Goal: Task Accomplishment & Management: Complete application form

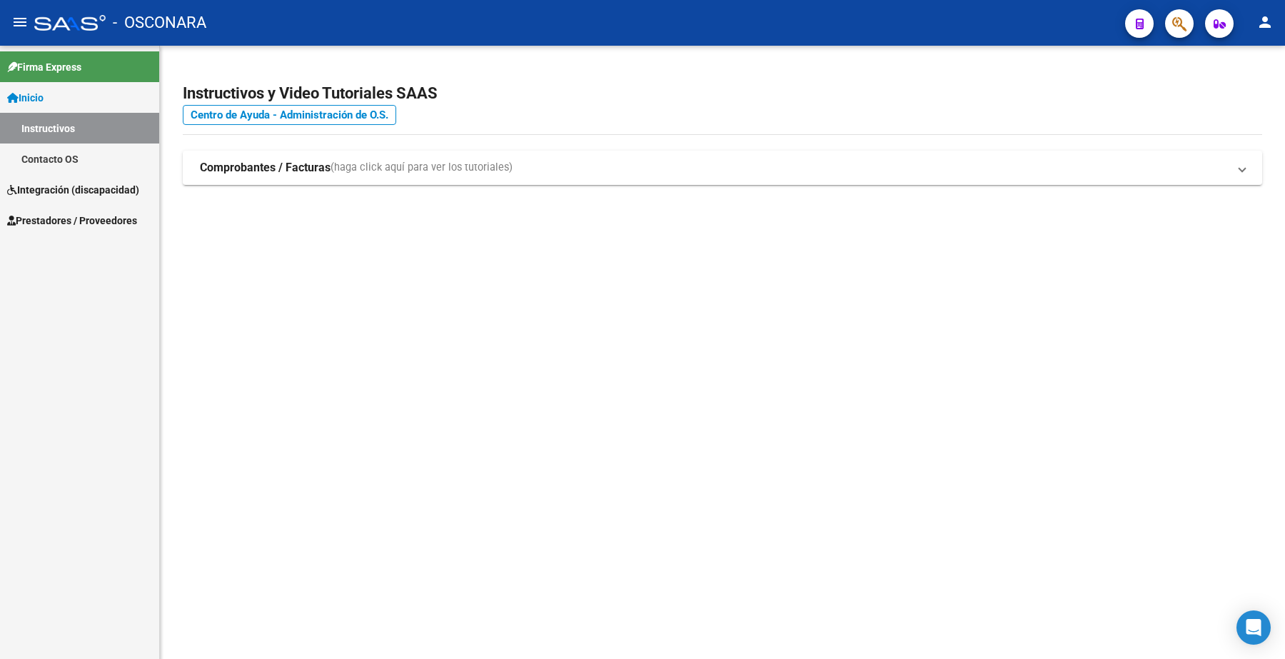
click at [94, 226] on span "Prestadores / Proveedores" at bounding box center [72, 221] width 130 height 16
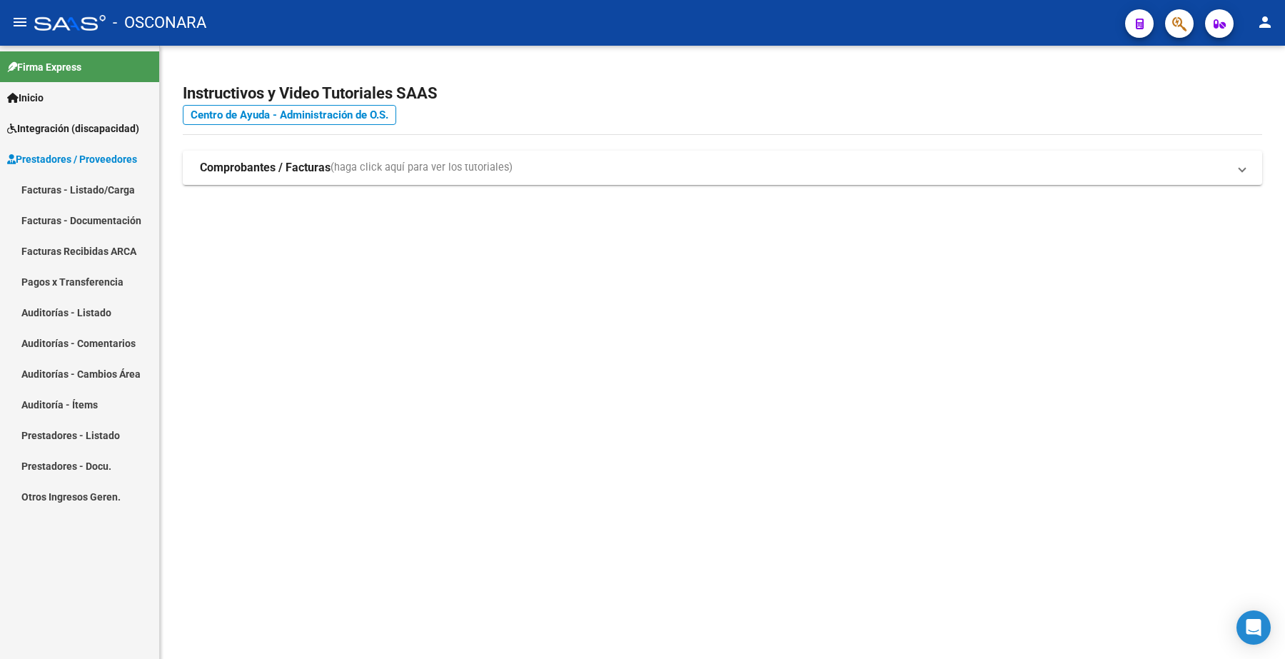
click at [95, 183] on link "Facturas - Listado/Carga" at bounding box center [79, 189] width 159 height 31
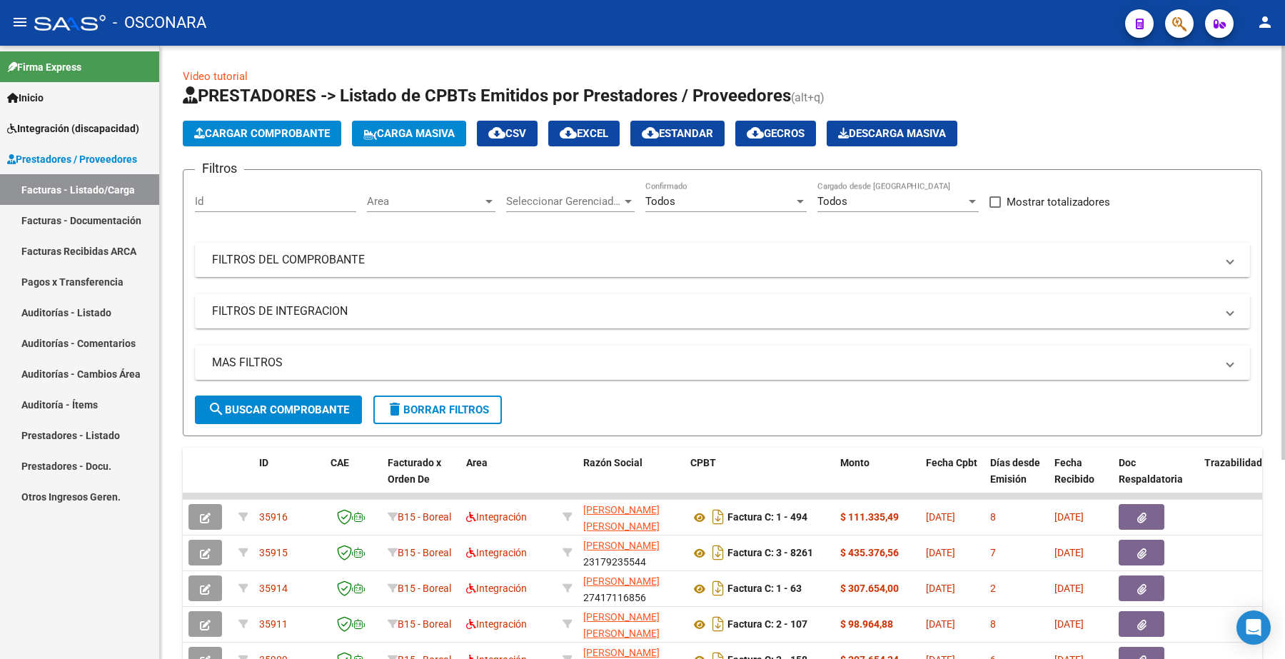
click at [334, 261] on mat-panel-title "FILTROS DEL COMPROBANTE" at bounding box center [714, 260] width 1004 height 16
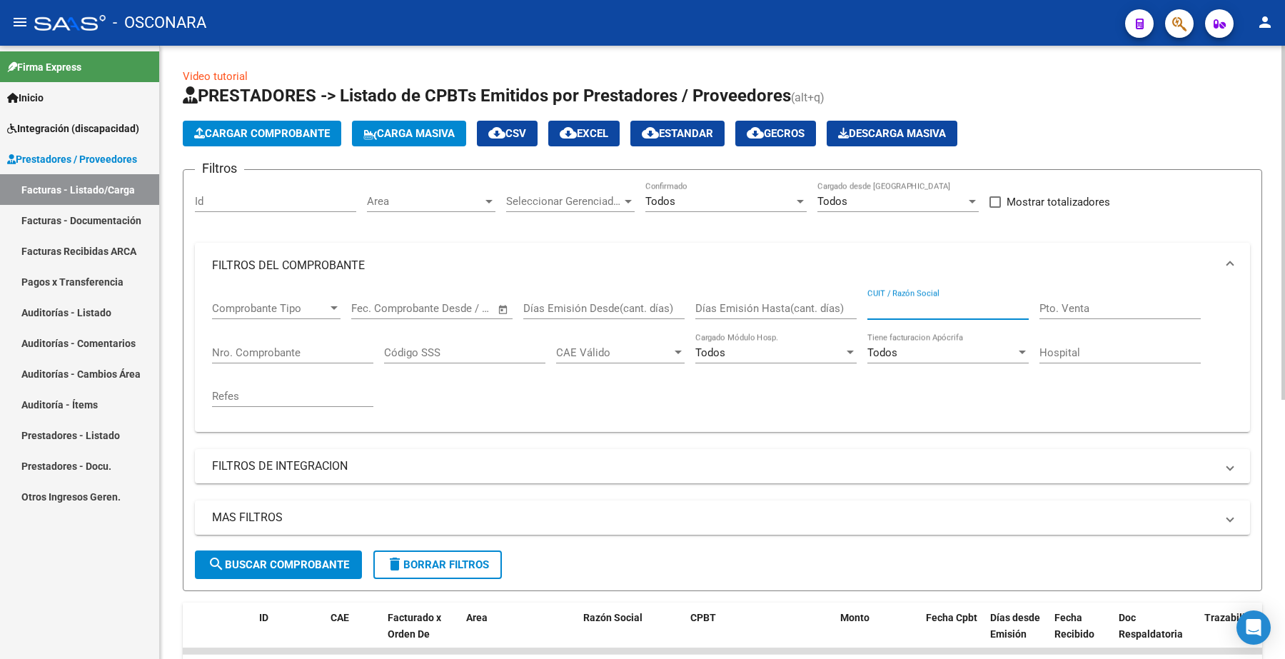
click at [895, 306] on input "CUIT / Razón Social" at bounding box center [948, 308] width 161 height 13
paste input "27205432790 320"
click at [312, 553] on button "search Buscar Comprobante" at bounding box center [278, 565] width 167 height 29
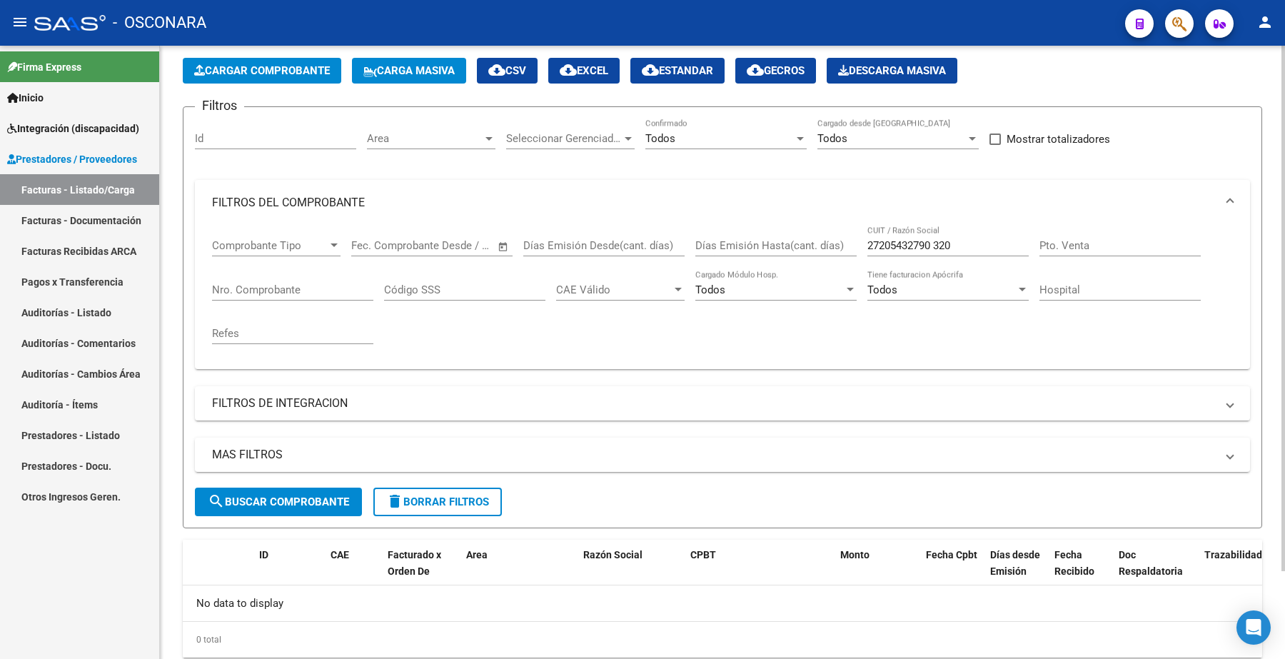
scroll to position [104, 0]
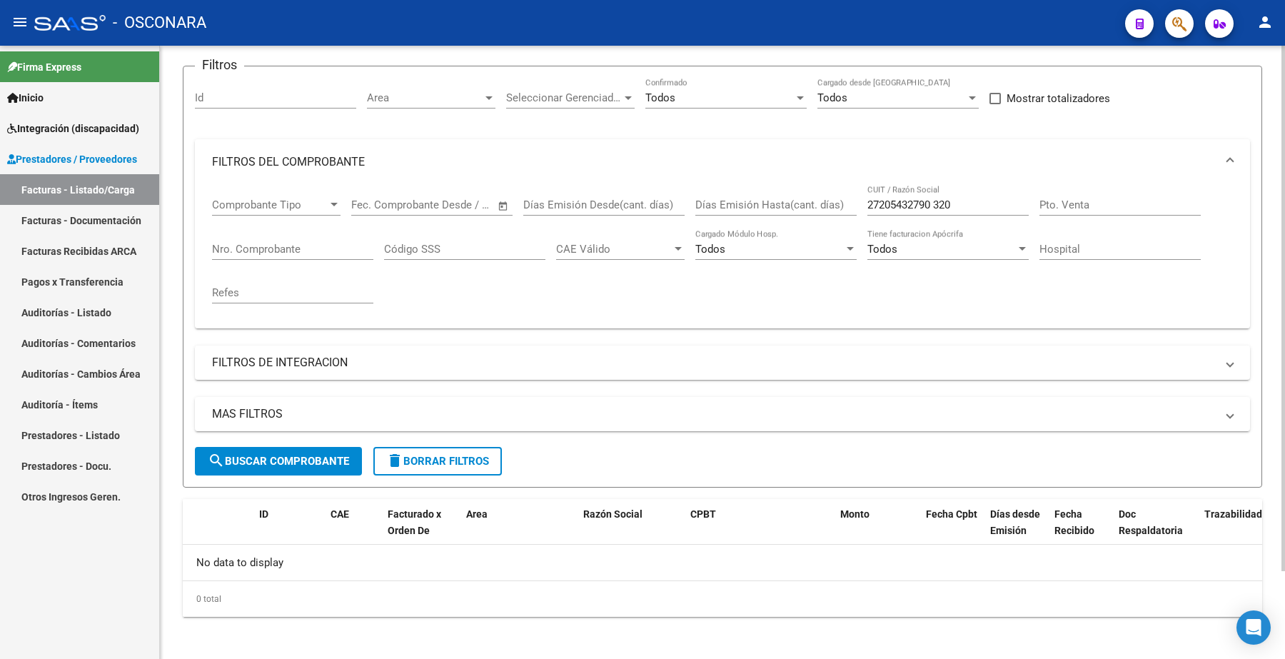
click at [970, 198] on input "27205432790 320" at bounding box center [948, 204] width 161 height 13
type input "27205432790"
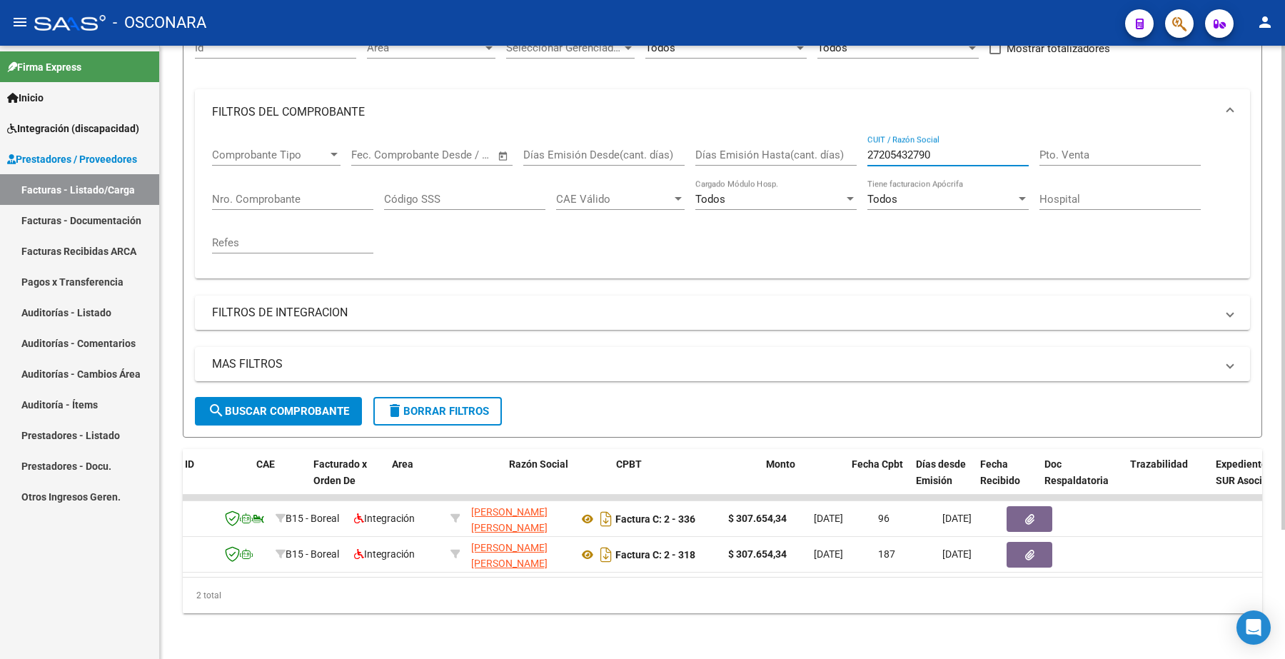
scroll to position [0, 0]
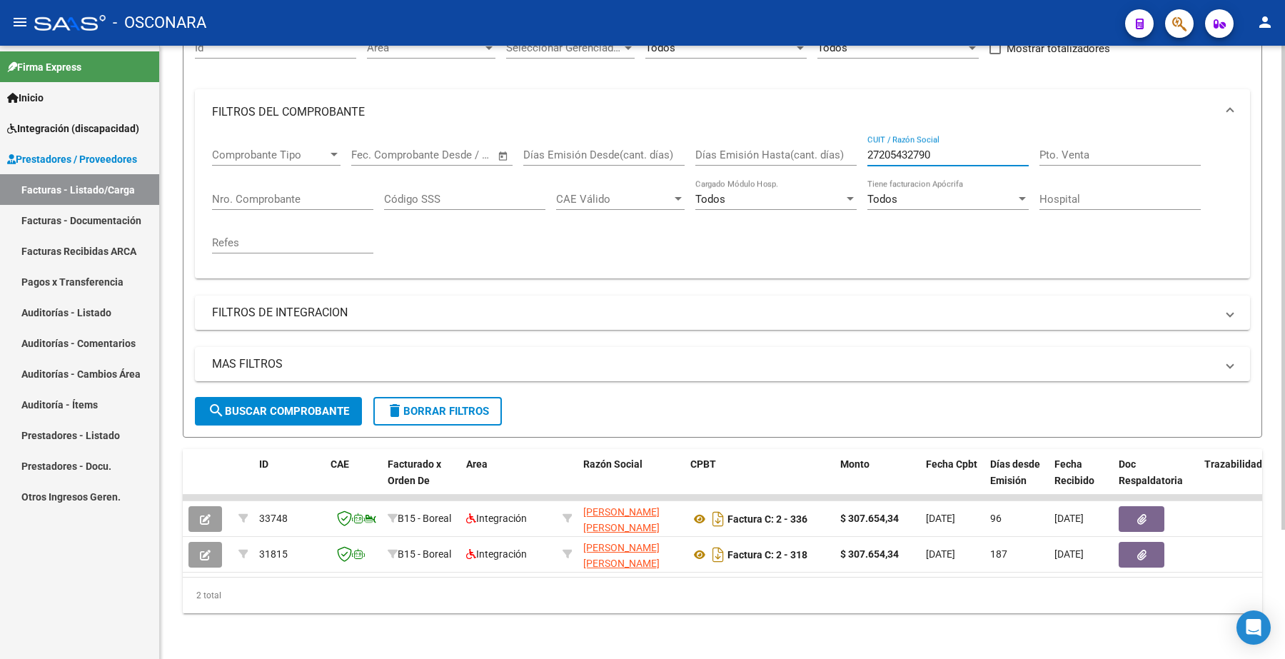
drag, startPoint x: 938, startPoint y: 141, endPoint x: 837, endPoint y: 145, distance: 100.8
click at [837, 145] on div "Comprobante Tipo Comprobante Tipo Fecha inicio – Fecha fin Fec. Comprobante Des…" at bounding box center [722, 201] width 1021 height 132
click at [900, 149] on input "CUIT / Razón Social" at bounding box center [948, 155] width 161 height 13
paste input "27380009744"
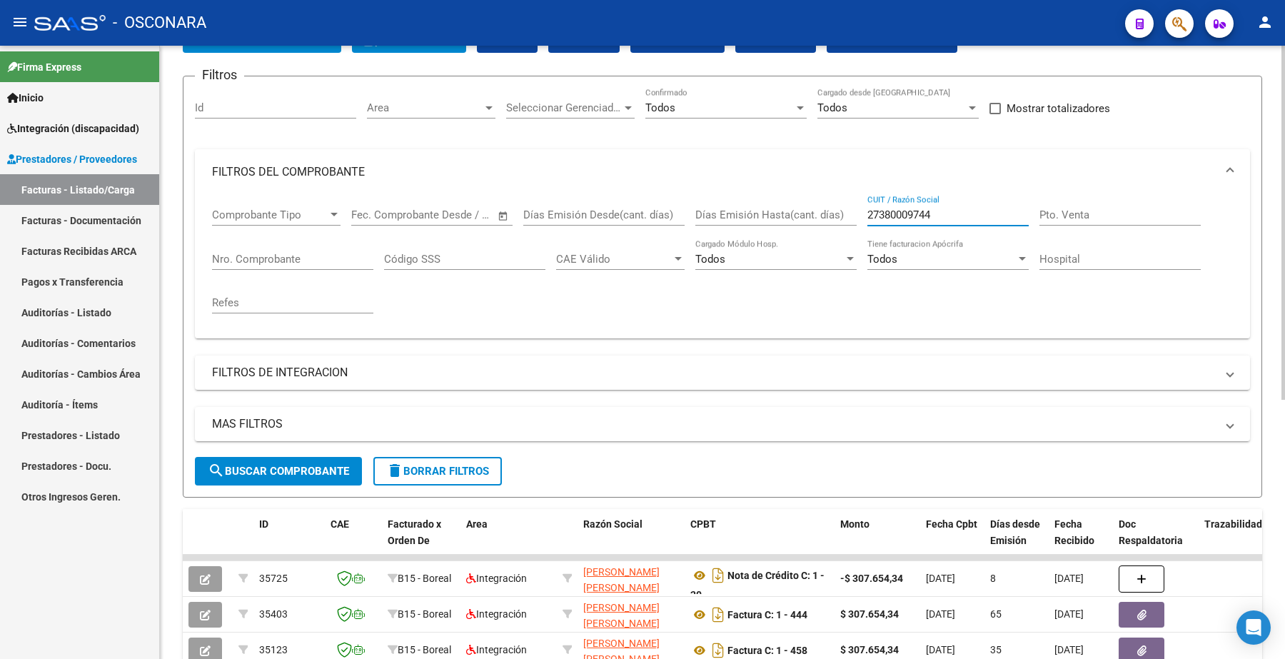
scroll to position [75, 0]
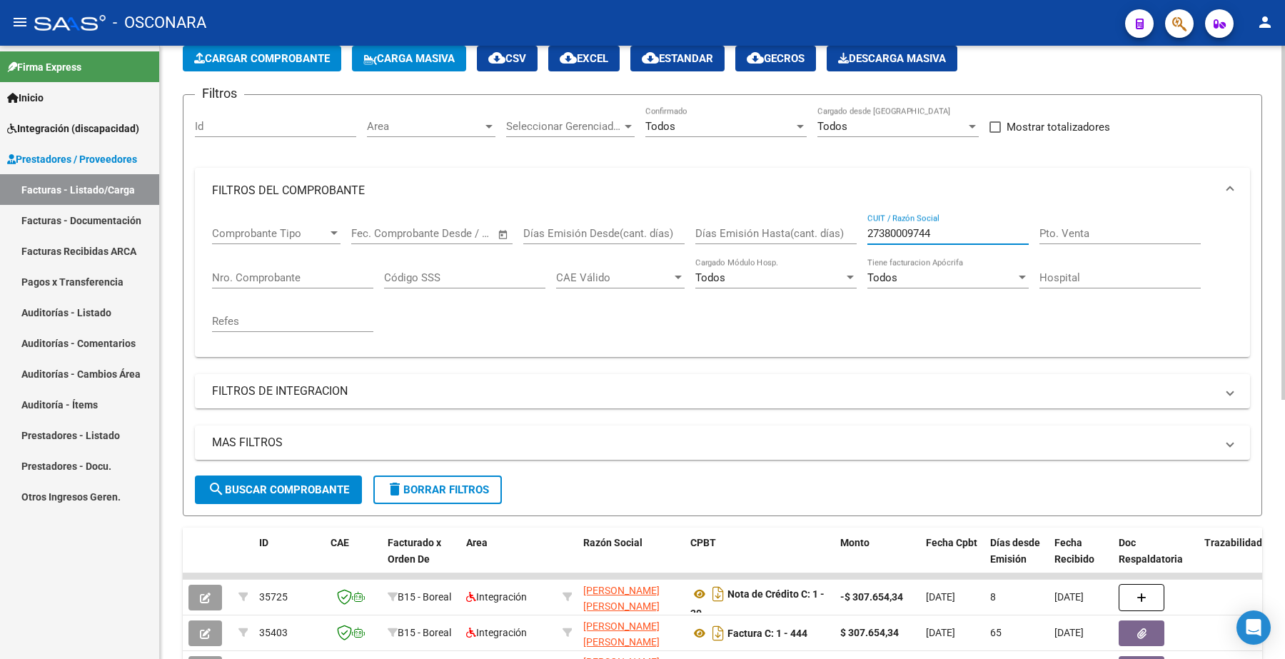
click at [256, 488] on span "search Buscar Comprobante" at bounding box center [278, 489] width 141 height 13
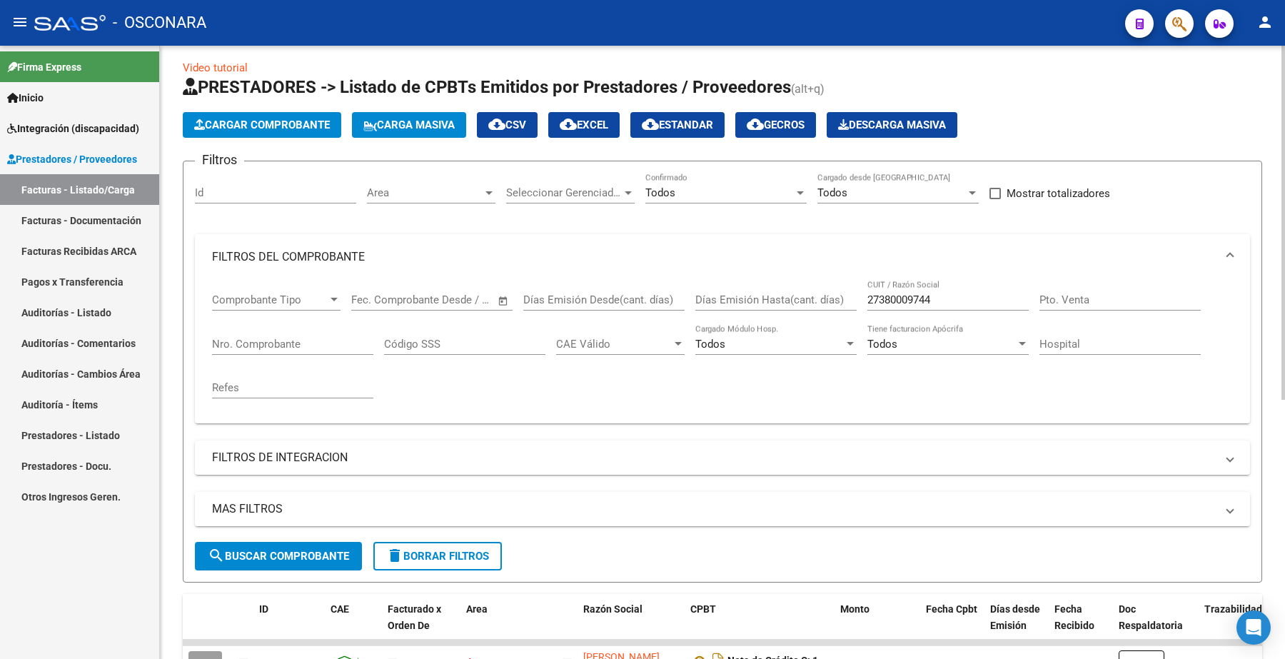
scroll to position [0, 0]
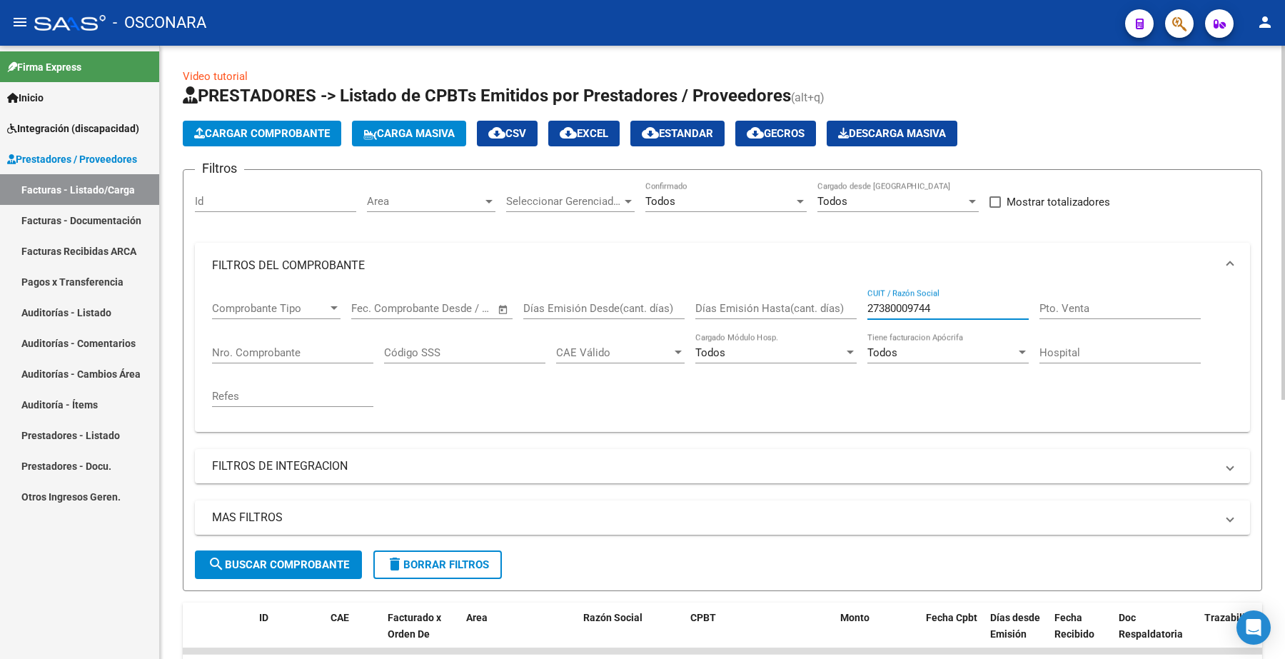
drag, startPoint x: 947, startPoint y: 302, endPoint x: 790, endPoint y: 326, distance: 158.2
click at [790, 326] on div "Comprobante Tipo Comprobante Tipo Fecha inicio – Fecha fin Fec. Comprobante Des…" at bounding box center [722, 354] width 1021 height 132
paste input "205432790"
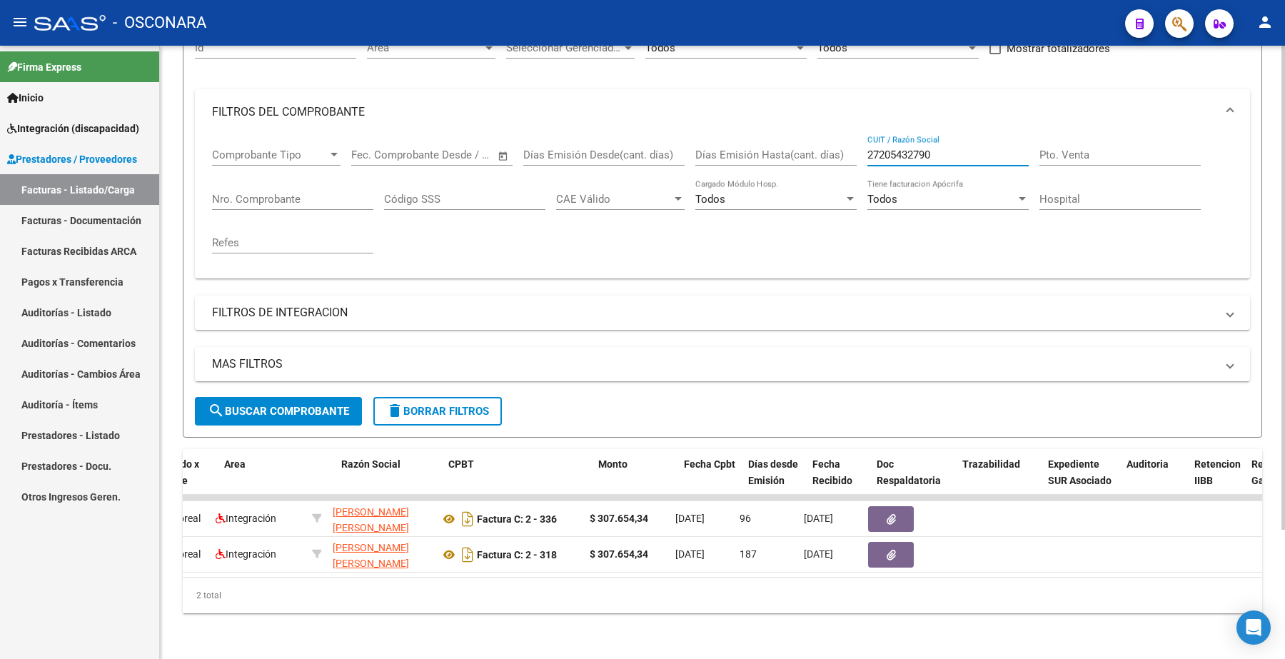
scroll to position [0, 241]
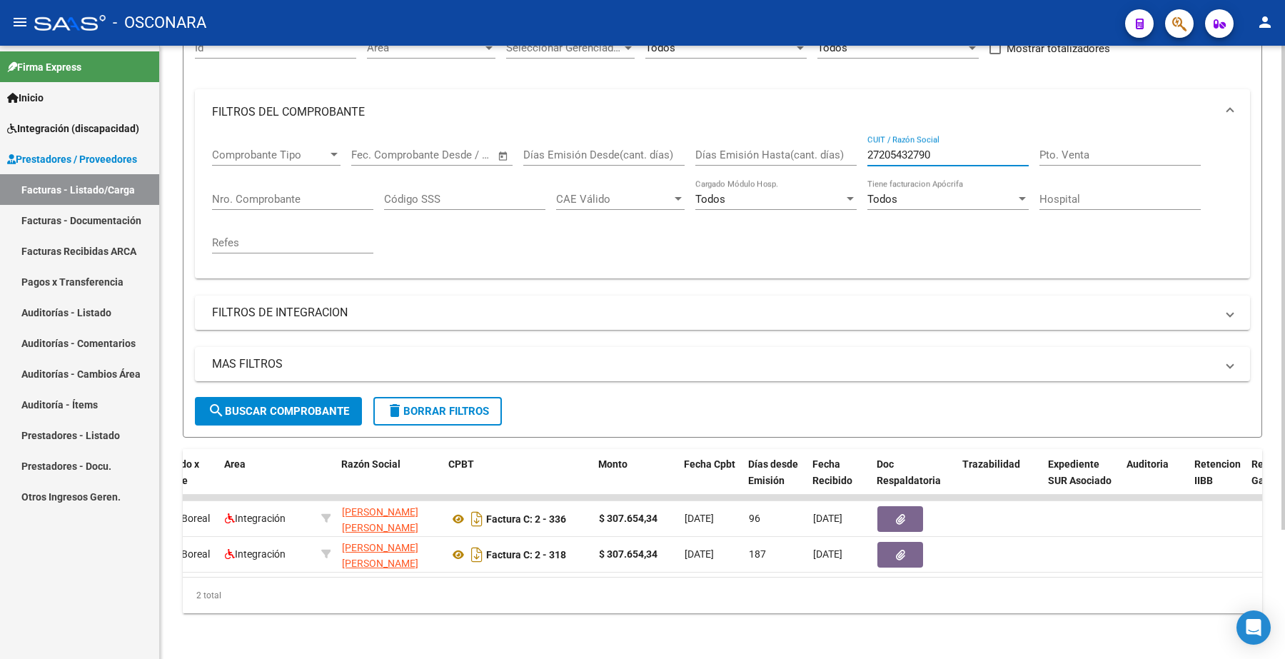
type input "27205432790"
click at [389, 596] on div "2 total" at bounding box center [723, 596] width 1080 height 36
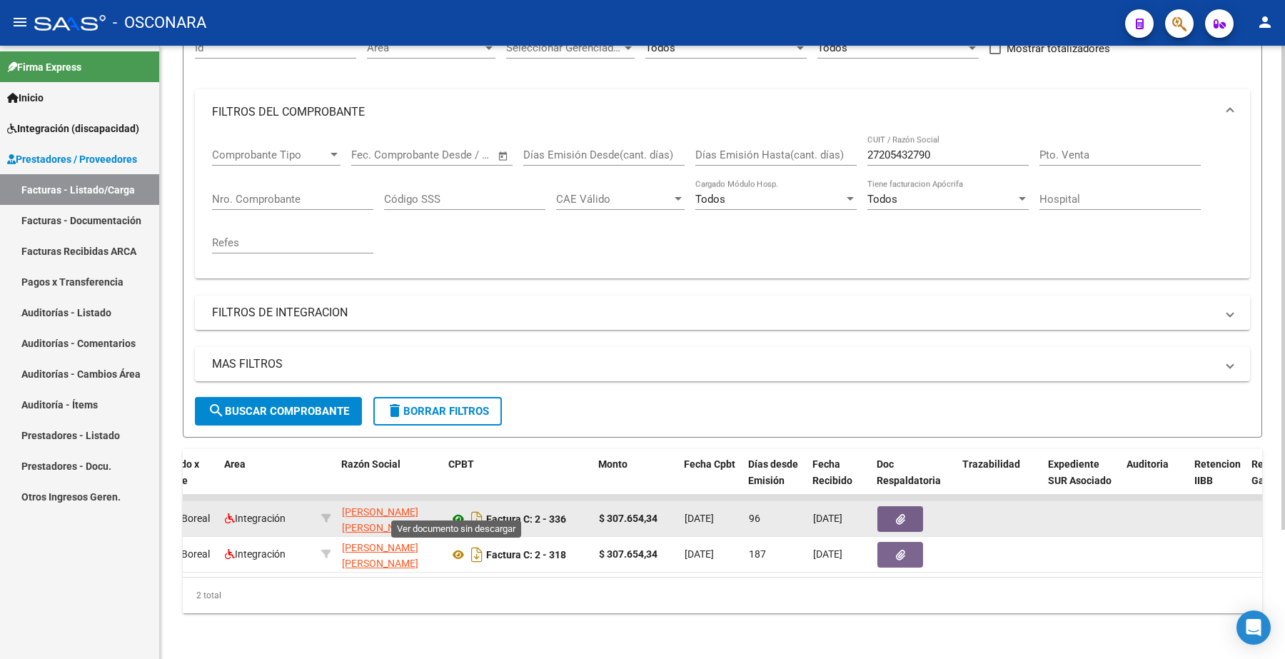
click at [455, 511] on icon at bounding box center [458, 519] width 19 height 17
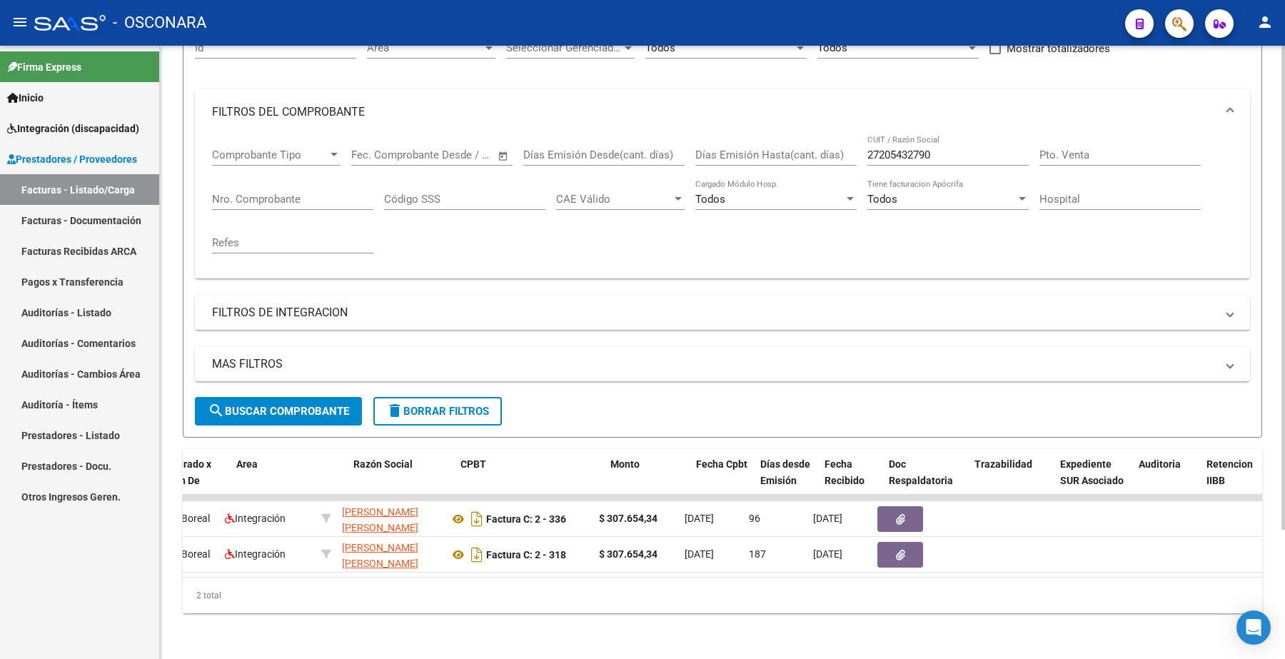
scroll to position [0, 0]
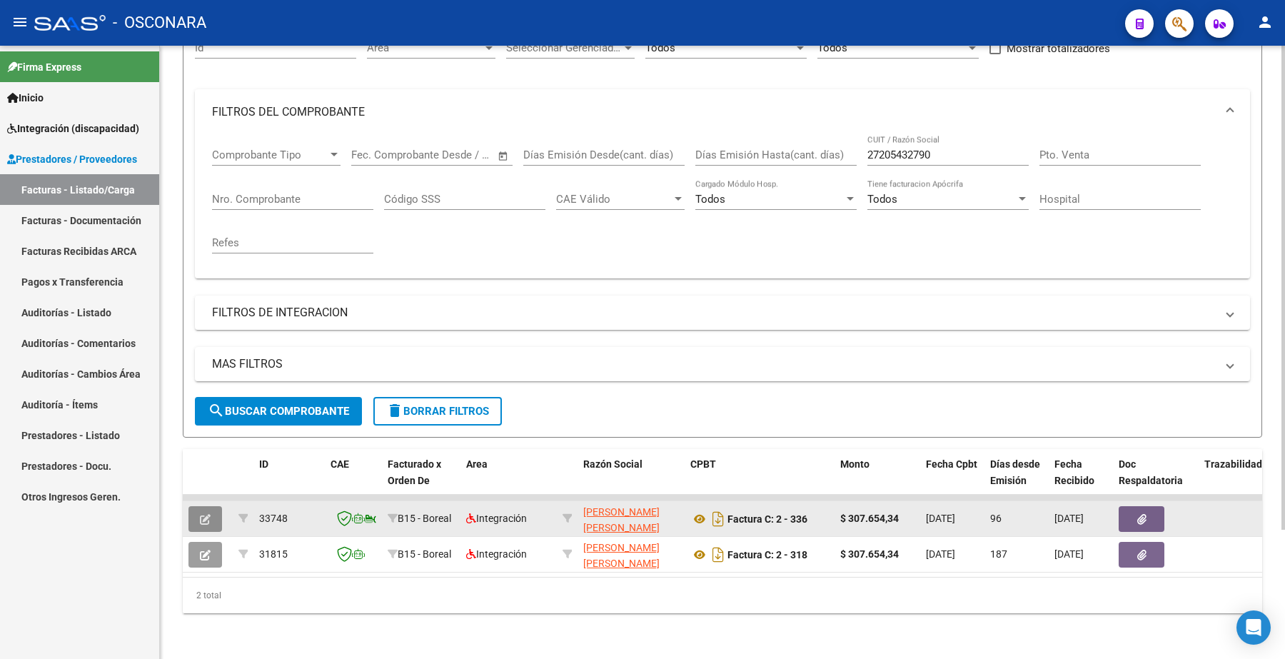
click at [214, 508] on button "button" at bounding box center [205, 519] width 34 height 26
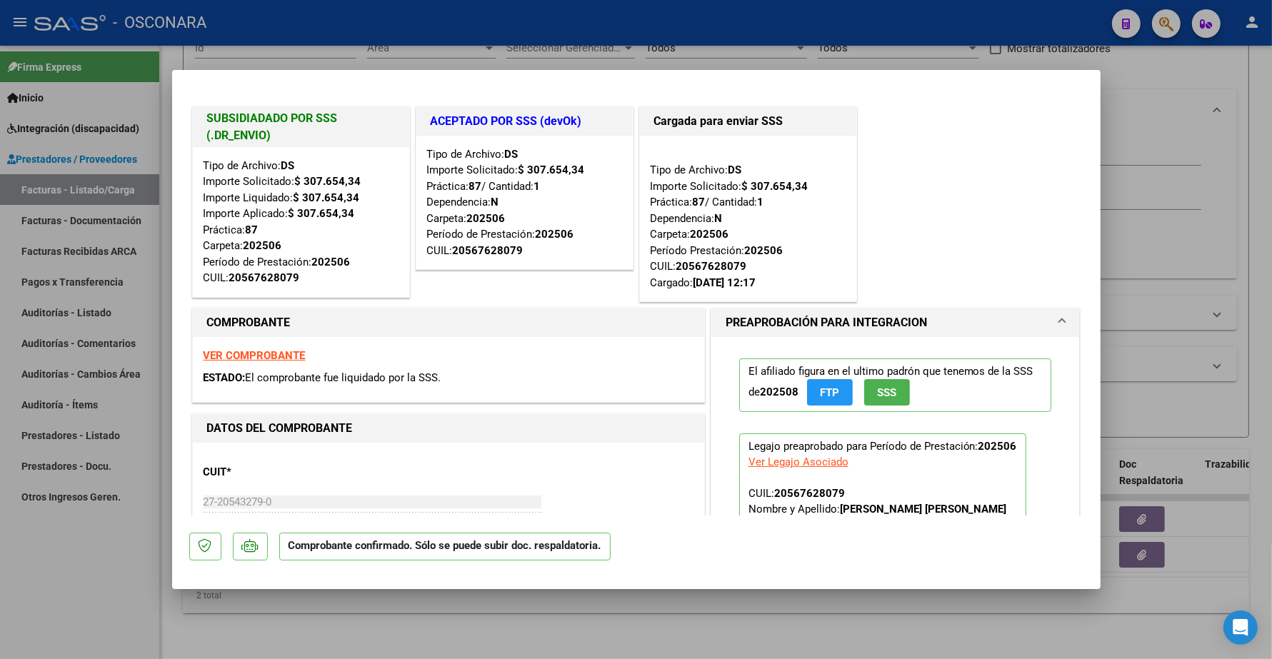
type input "$ 0,00"
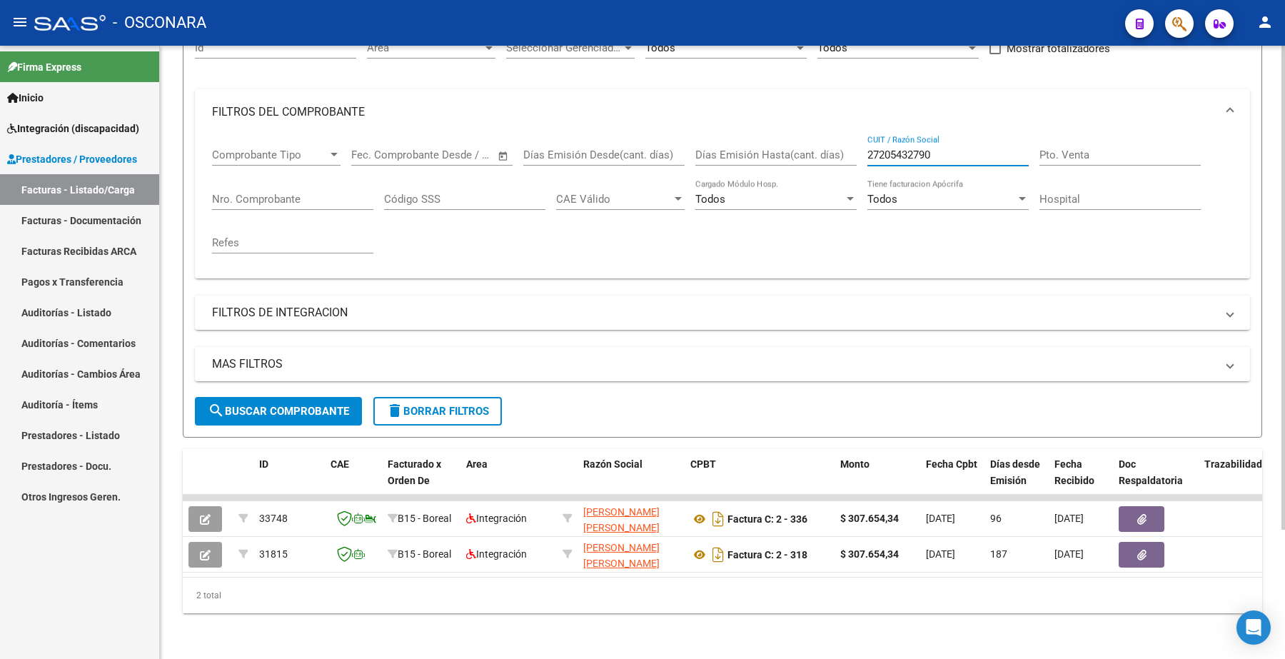
drag, startPoint x: 943, startPoint y: 136, endPoint x: 788, endPoint y: 161, distance: 157.5
click at [789, 161] on div "Comprobante Tipo Comprobante Tipo Fecha inicio – Fecha fin Fec. Comprobante Des…" at bounding box center [722, 201] width 1021 height 132
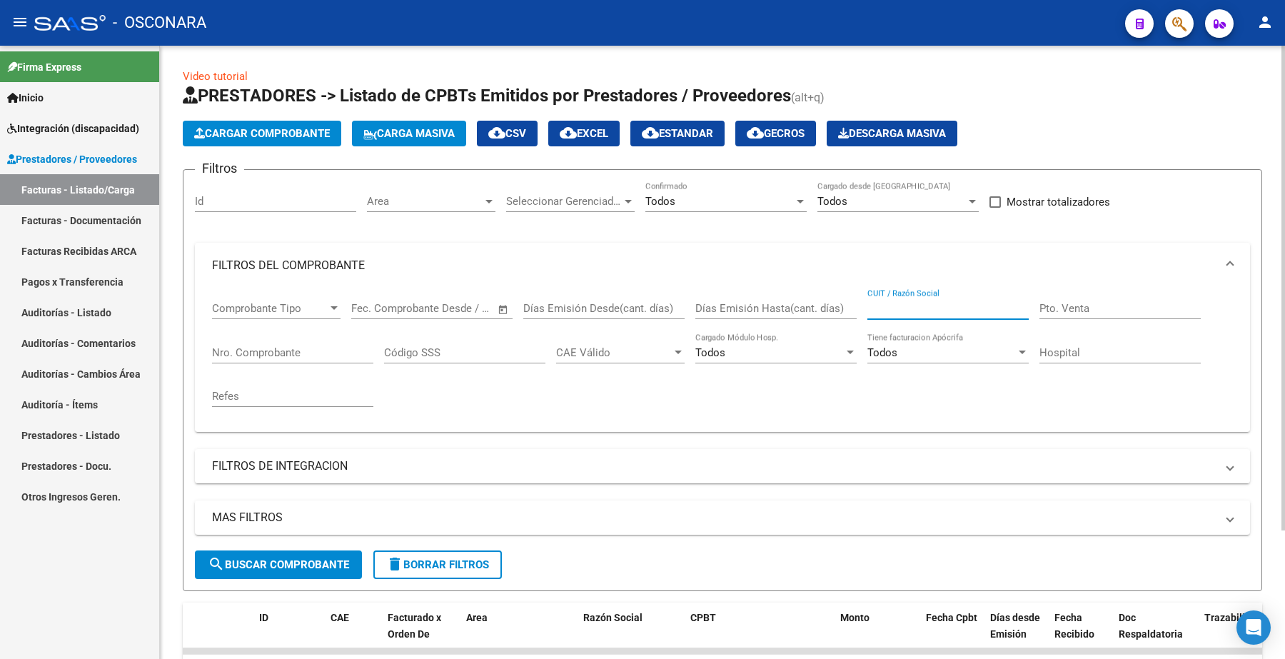
click at [896, 304] on input "CUIT / Razón Social" at bounding box center [948, 308] width 161 height 13
paste input "23355763234"
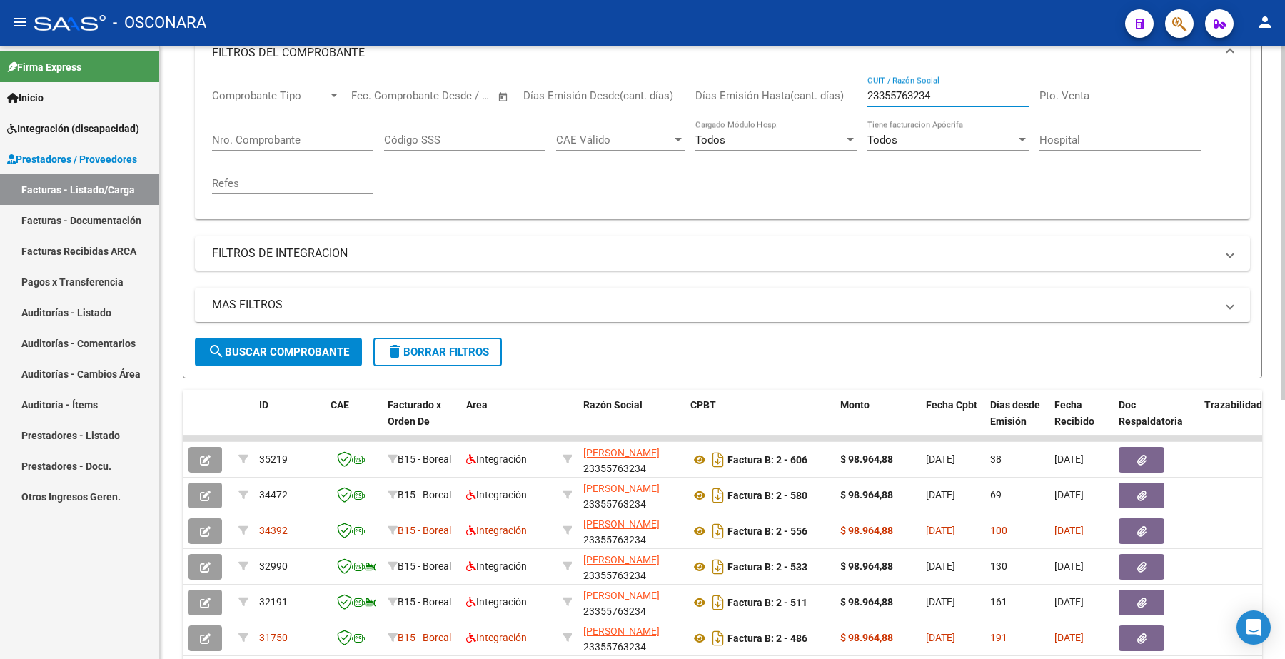
scroll to position [182, 0]
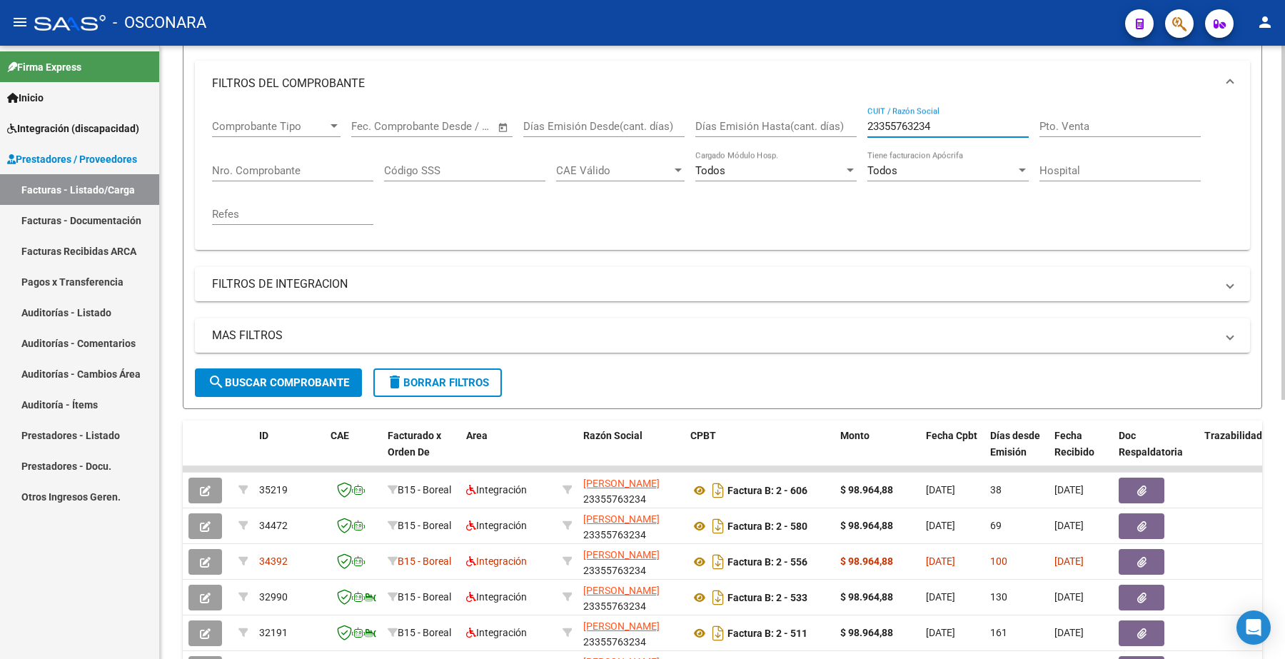
drag, startPoint x: 933, startPoint y: 125, endPoint x: 835, endPoint y: 124, distance: 97.1
click at [835, 125] on div "Comprobante Tipo Comprobante Tipo Fecha inicio – Fecha fin Fec. Comprobante Des…" at bounding box center [722, 172] width 1021 height 132
paste input "7390102963"
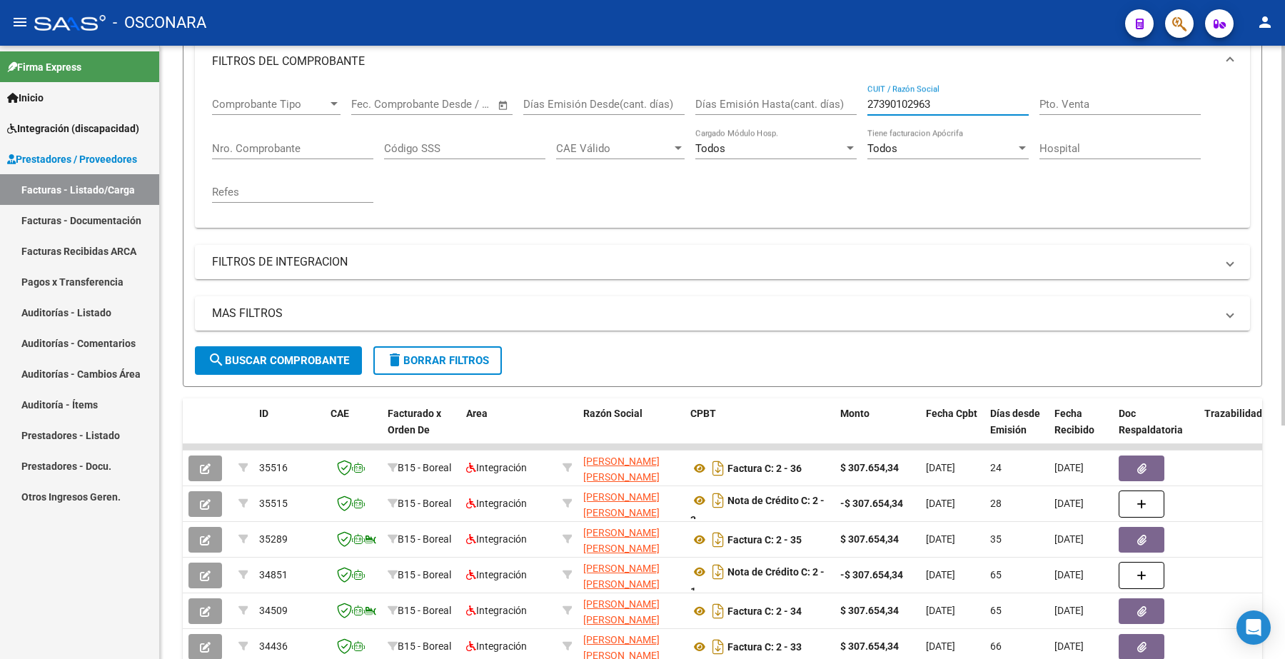
scroll to position [93, 0]
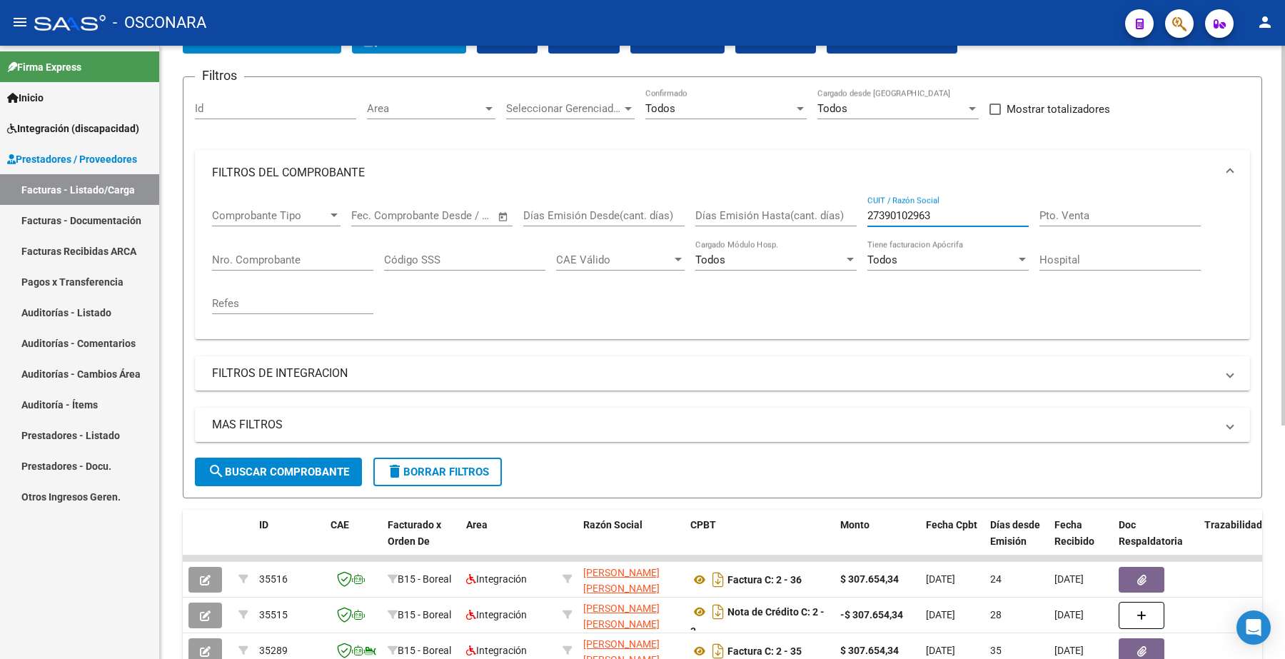
drag, startPoint x: 953, startPoint y: 214, endPoint x: 821, endPoint y: 218, distance: 132.1
click at [821, 218] on div "Comprobante Tipo Comprobante Tipo Fecha inicio – Fecha fin Fec. Comprobante Des…" at bounding box center [722, 262] width 1021 height 132
paste input "206554652"
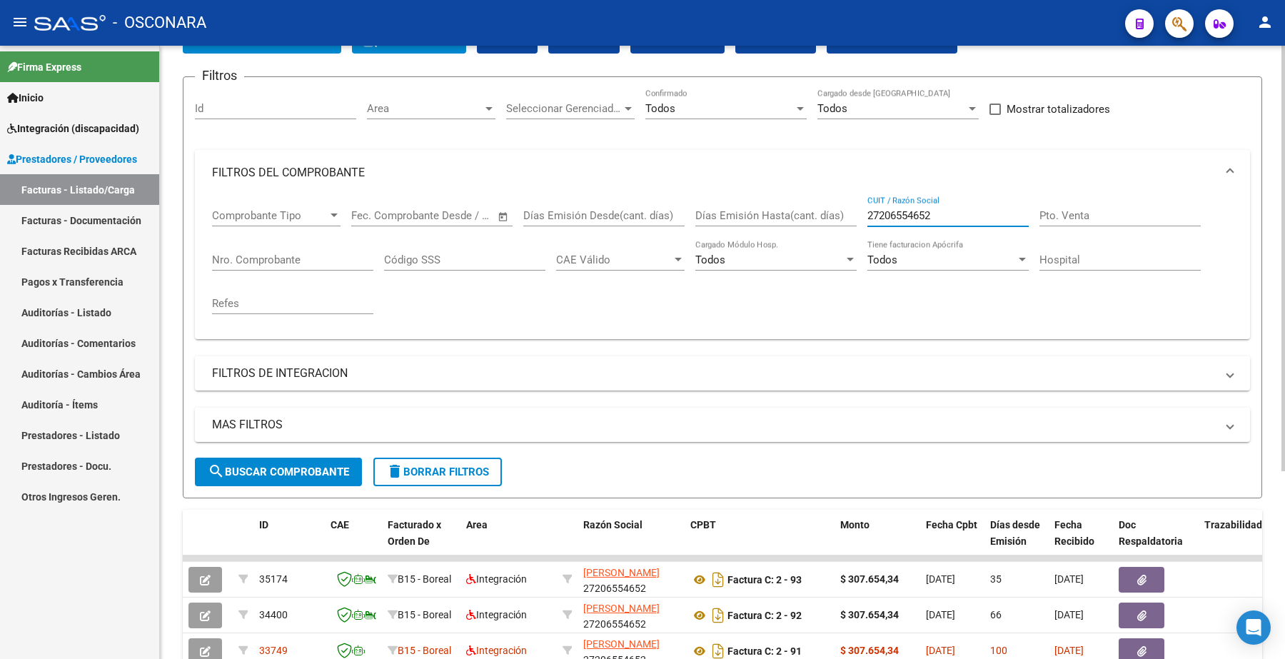
drag, startPoint x: 939, startPoint y: 214, endPoint x: 843, endPoint y: 226, distance: 97.2
click at [843, 226] on div "Comprobante Tipo Comprobante Tipo Fecha inicio – Fecha fin Fec. Comprobante Des…" at bounding box center [722, 262] width 1021 height 132
paste input "30712233881"
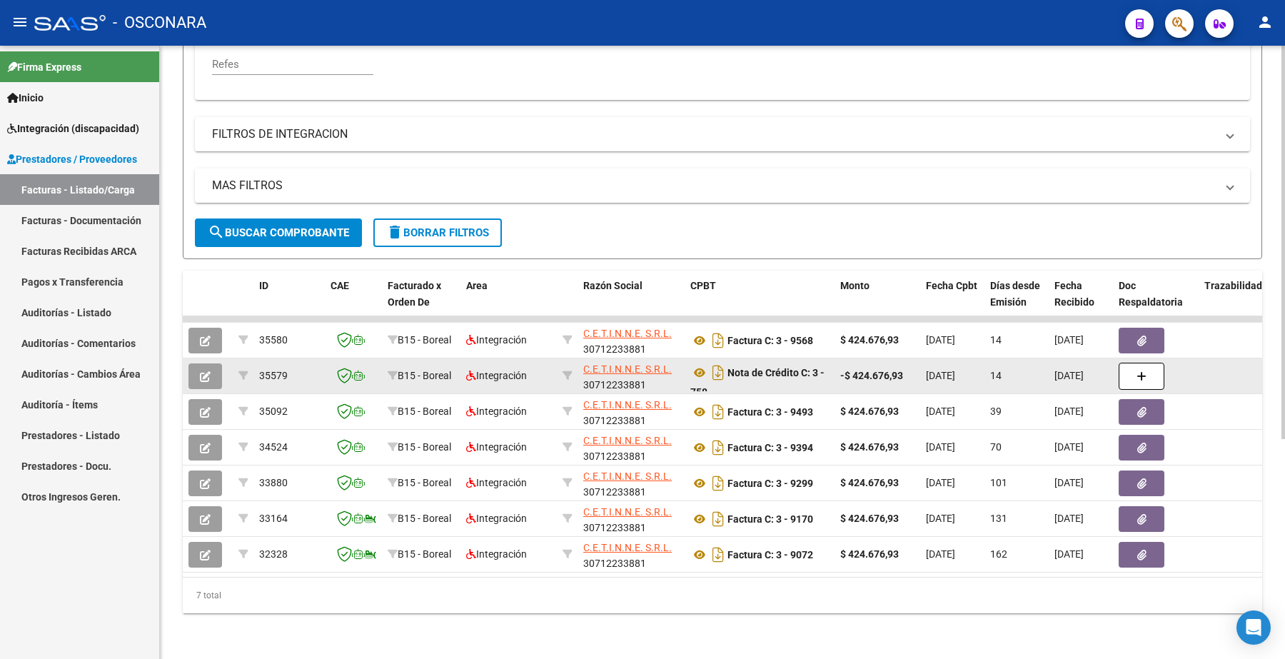
type input "30712233881"
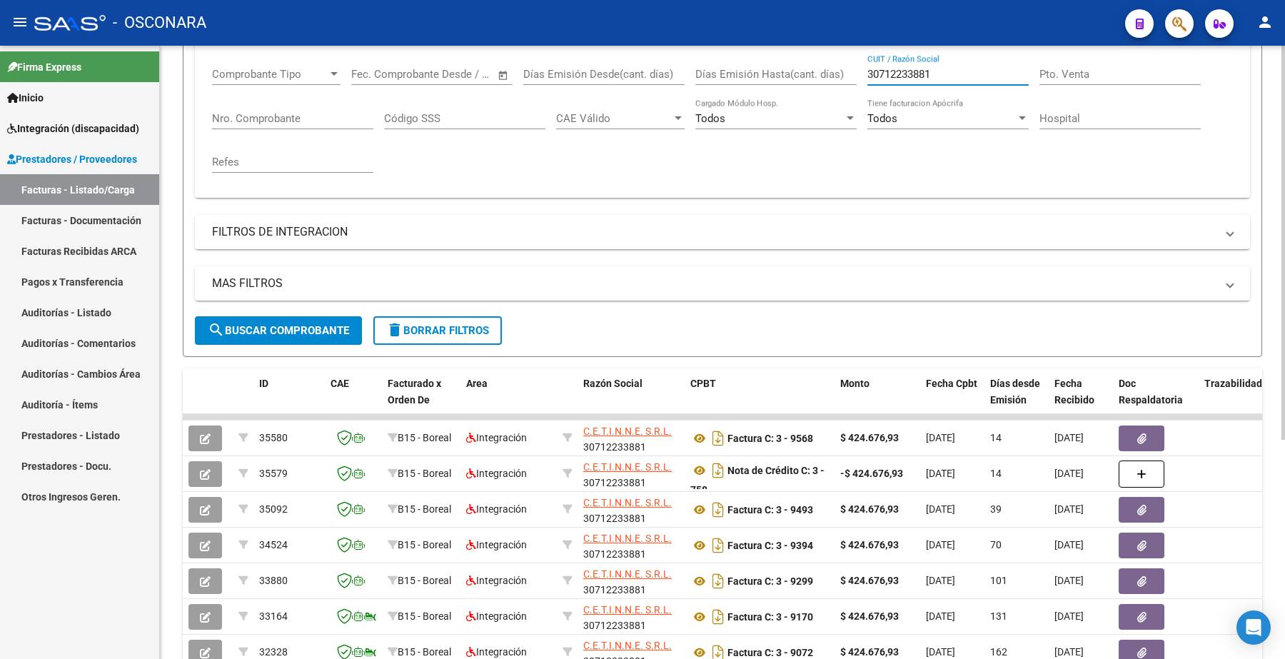
scroll to position [0, 0]
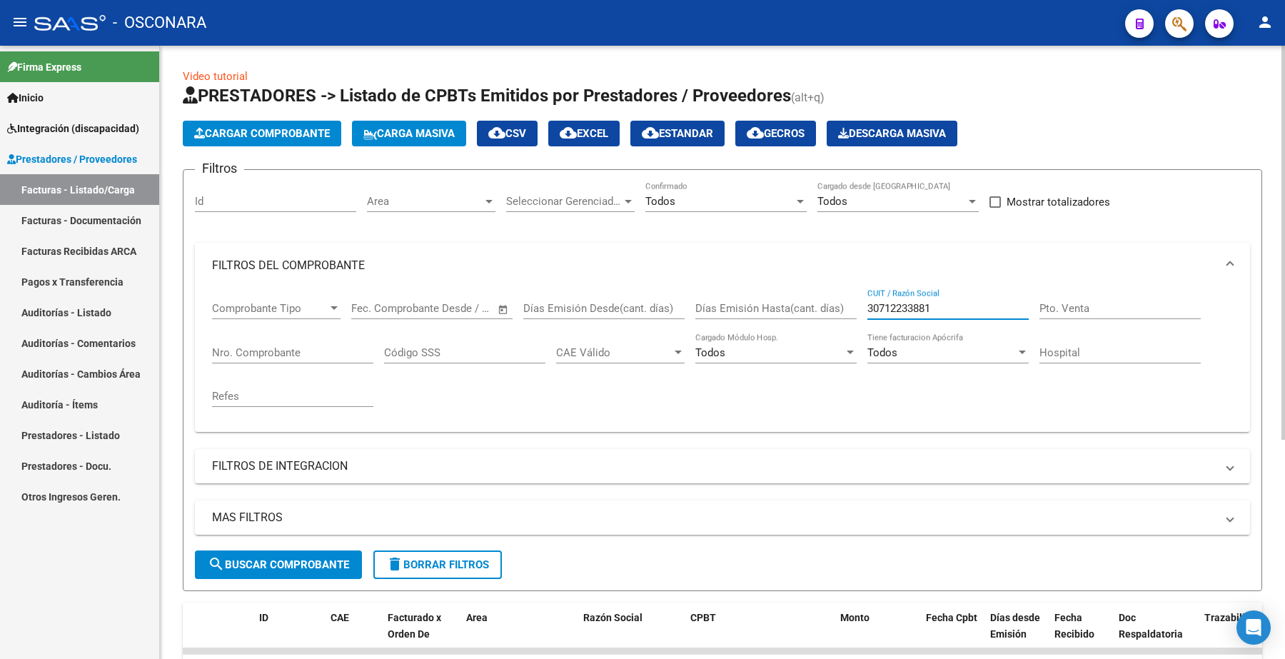
drag, startPoint x: 950, startPoint y: 311, endPoint x: 803, endPoint y: 301, distance: 147.5
click at [803, 301] on div "Comprobante Tipo Comprobante Tipo Fecha inicio – Fecha fin Fec. Comprobante Des…" at bounding box center [722, 354] width 1021 height 132
paste input "23179235544"
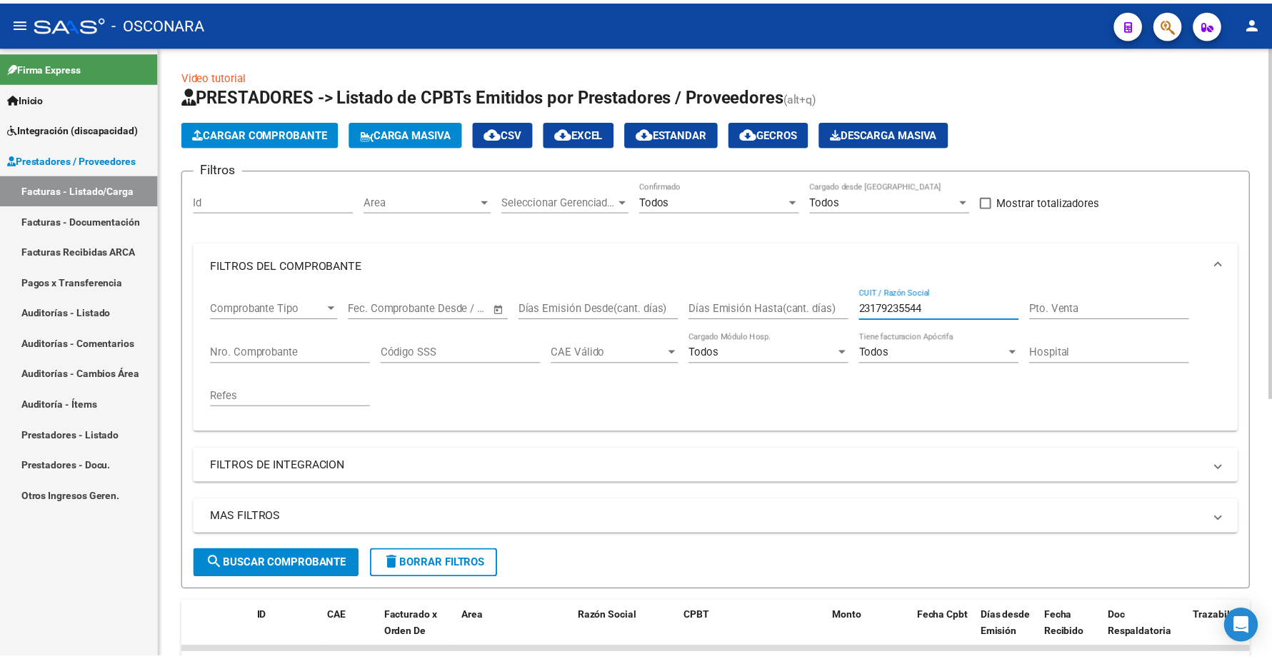
scroll to position [347, 0]
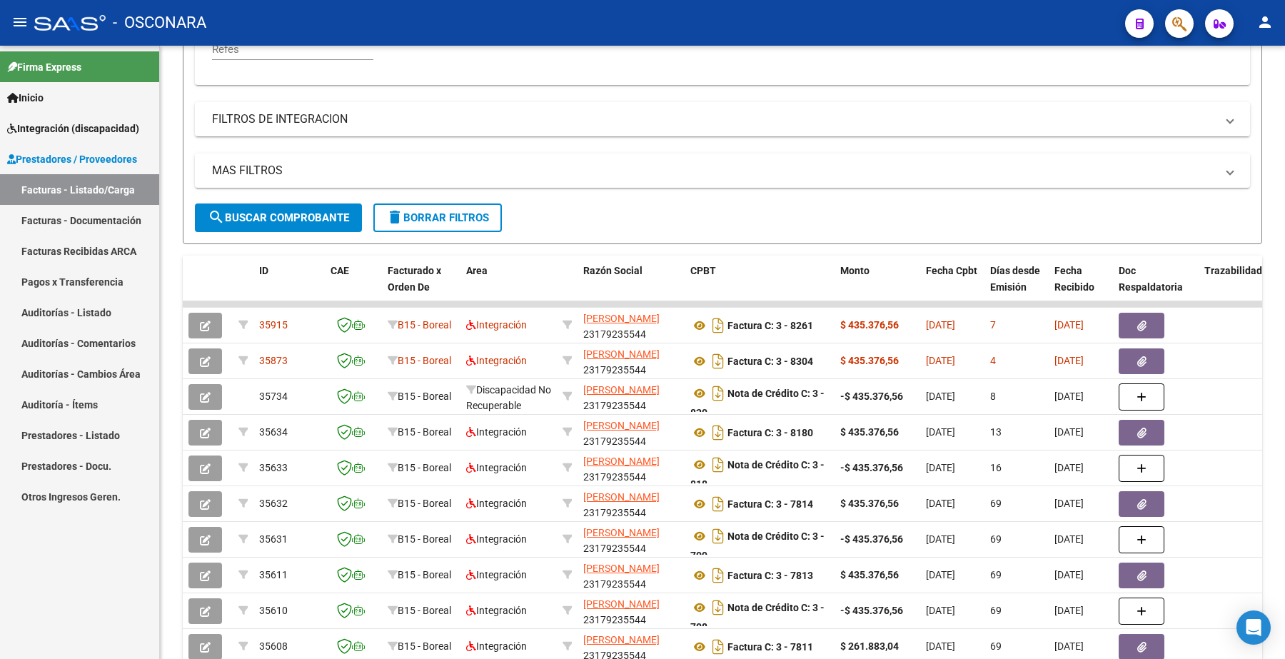
type input "23179235544"
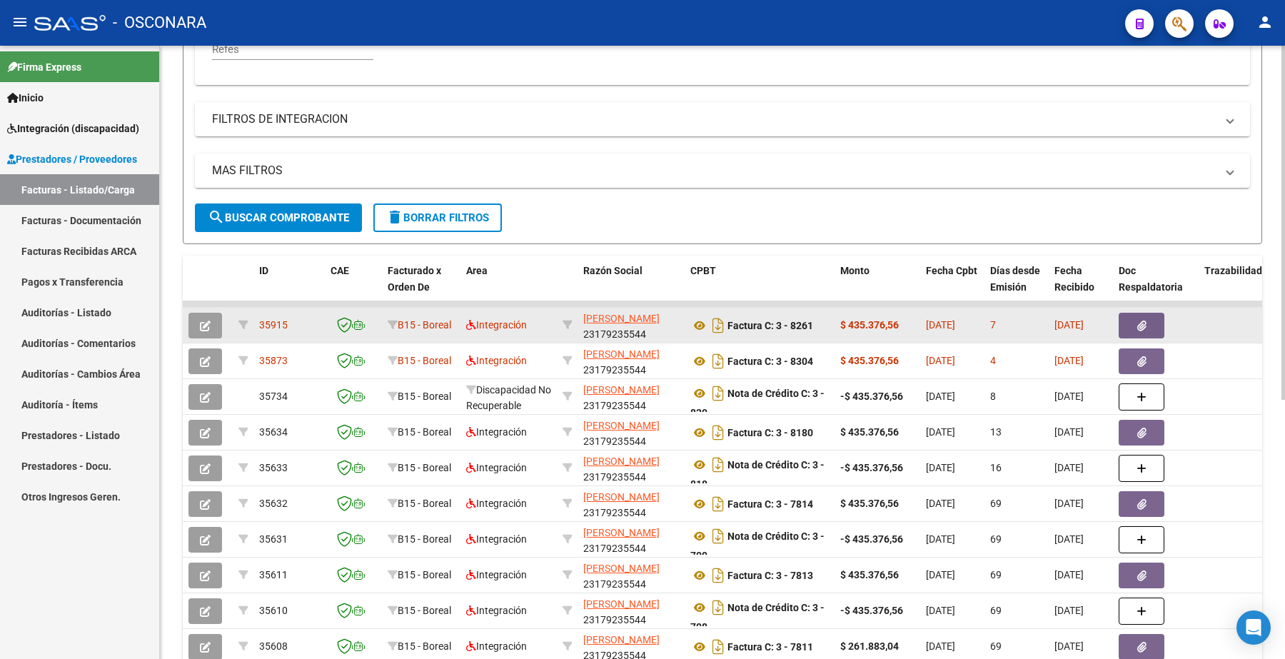
click at [218, 323] on button "button" at bounding box center [205, 326] width 34 height 26
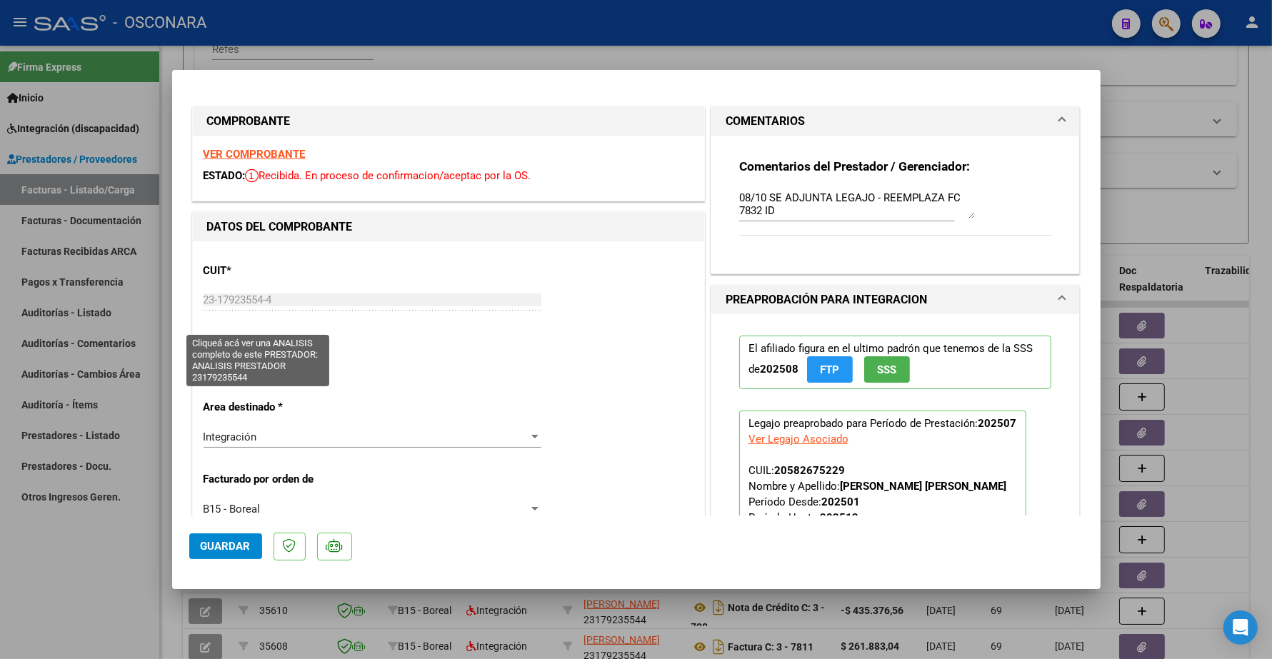
scroll to position [179, 0]
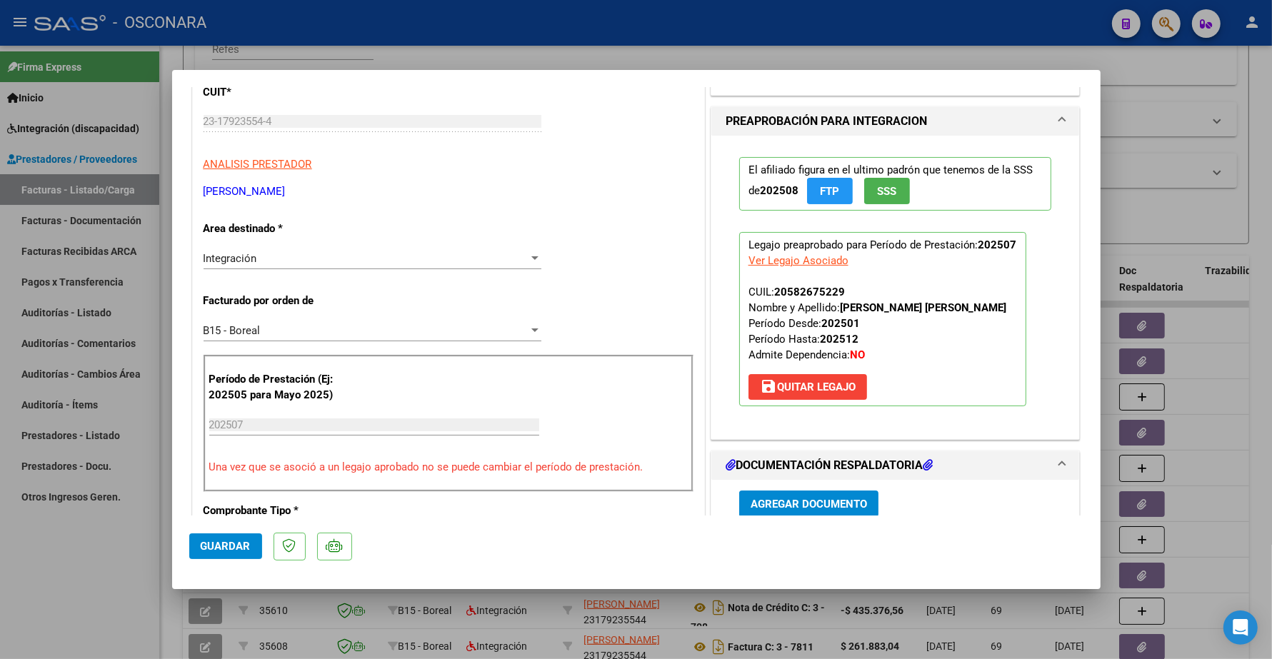
type input "$ 0,00"
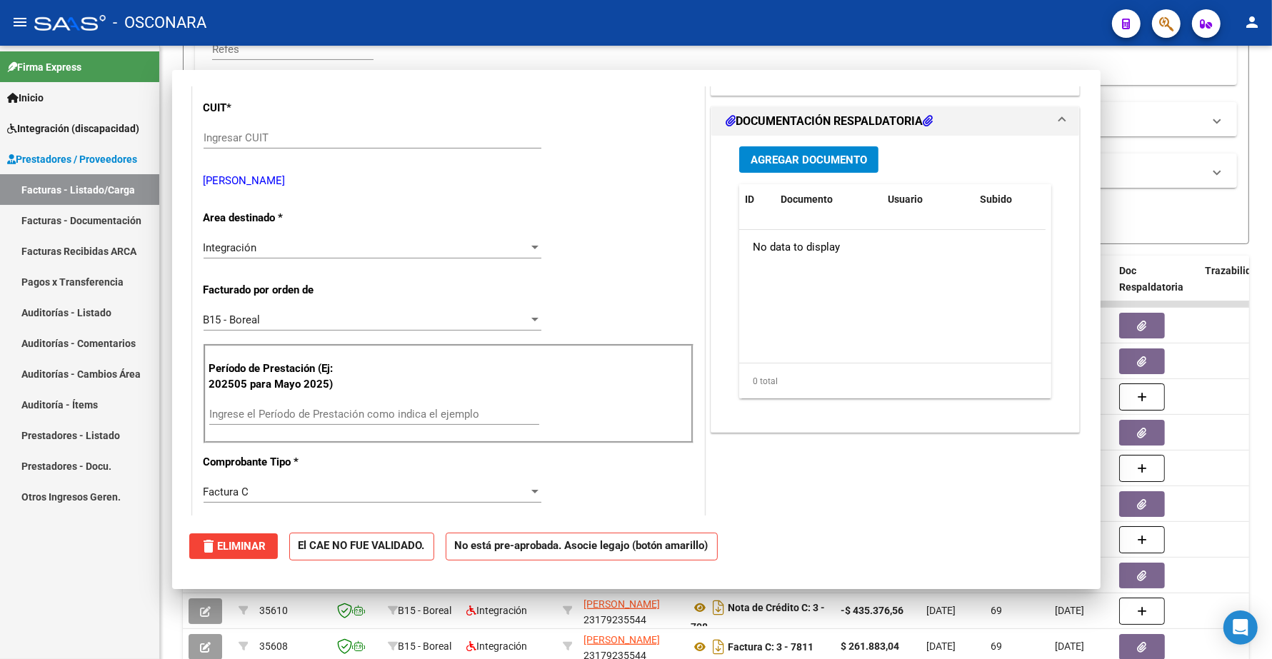
scroll to position [194, 0]
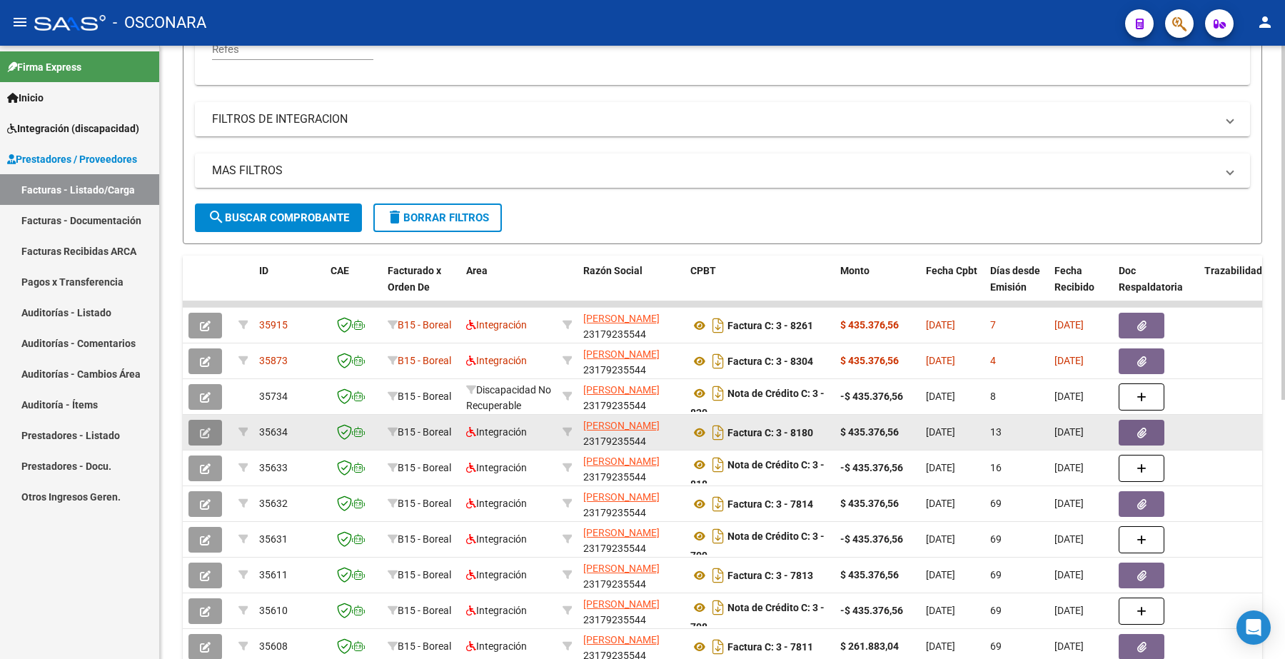
click at [201, 428] on icon "button" at bounding box center [205, 433] width 11 height 11
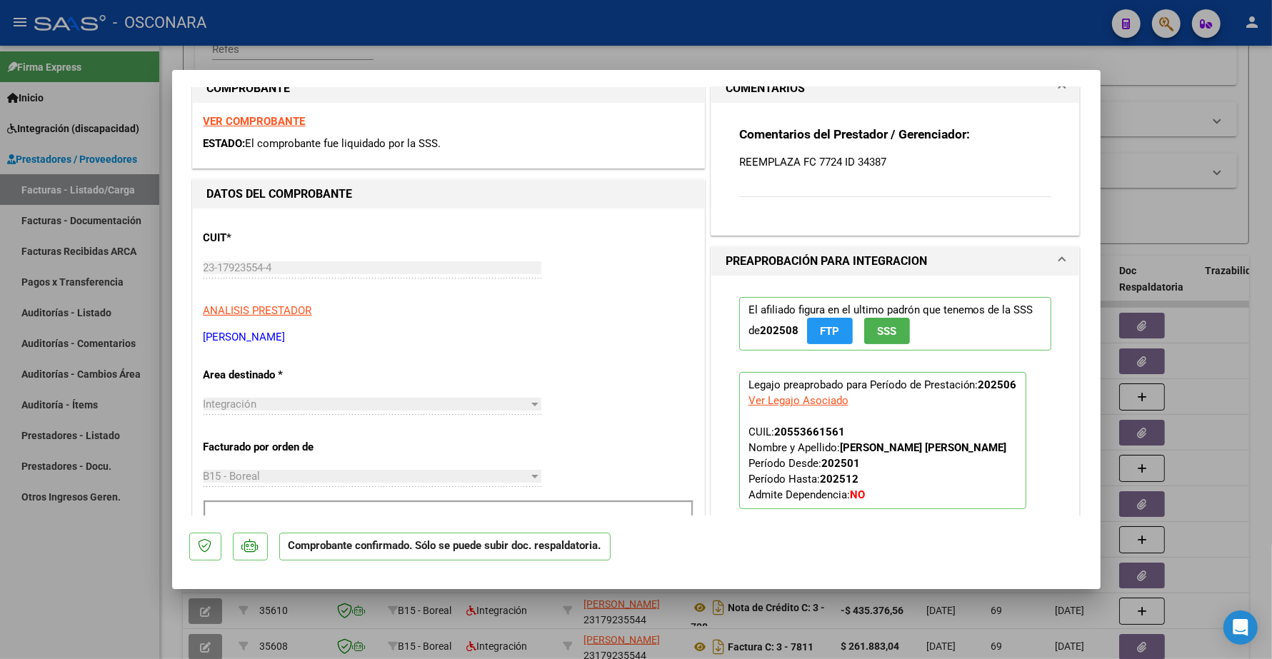
scroll to position [268, 0]
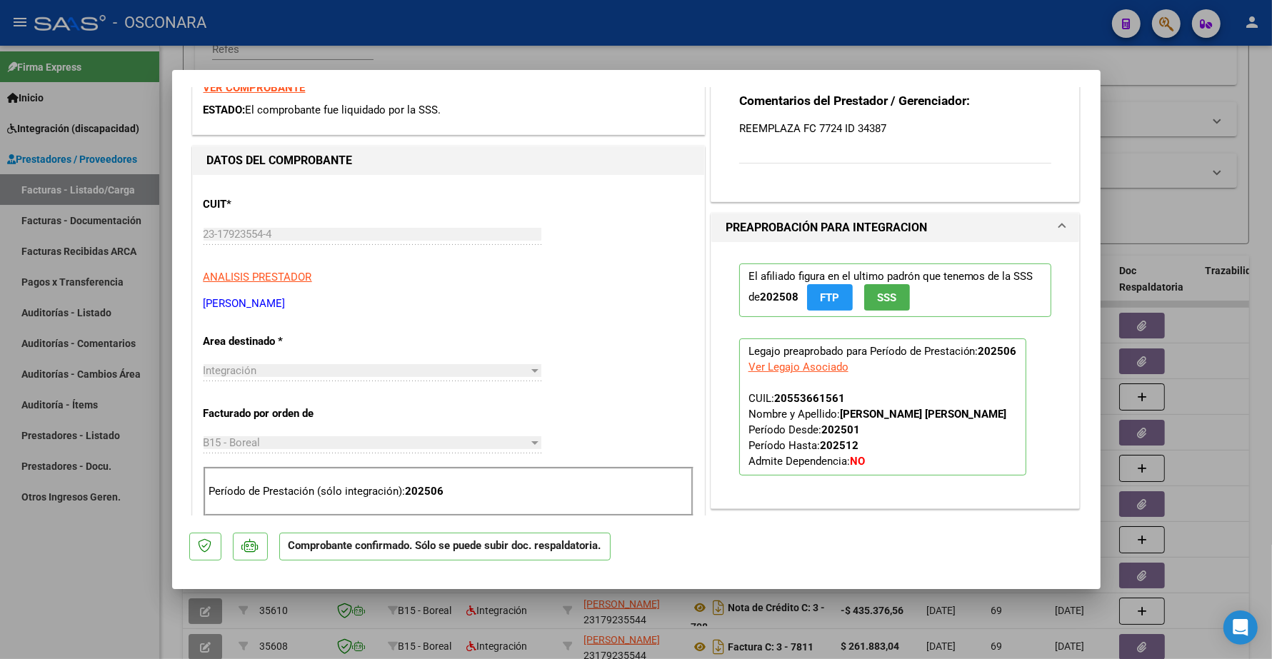
type input "$ 0,00"
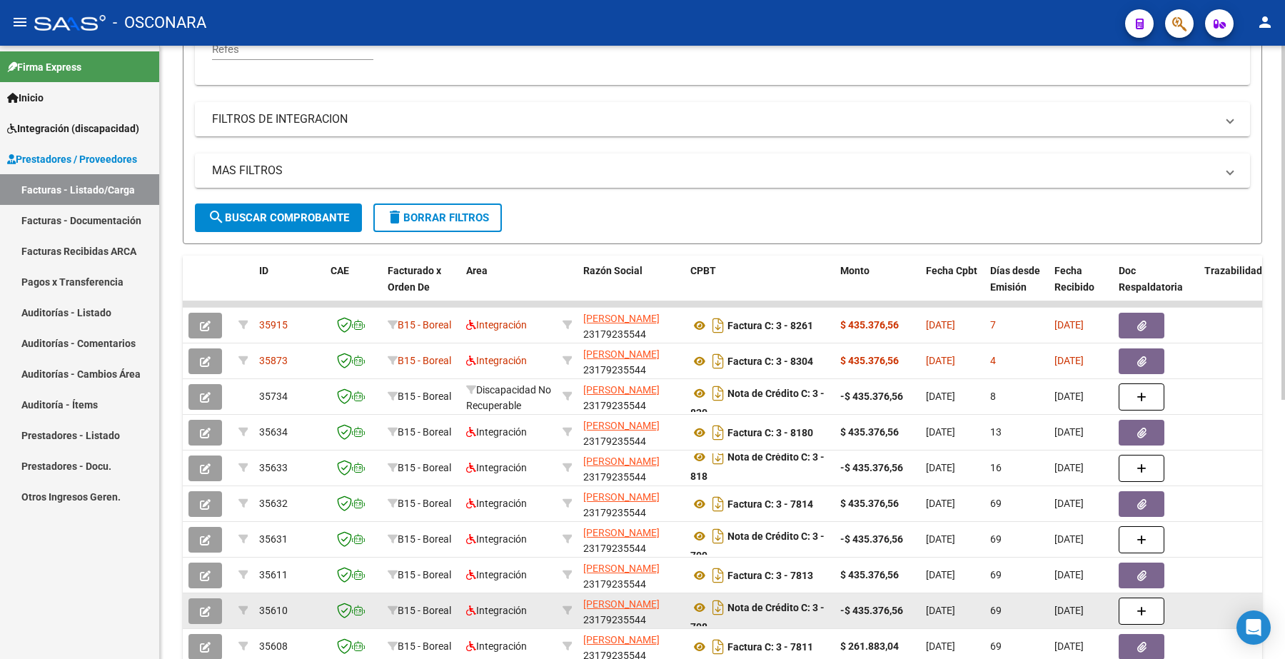
scroll to position [436, 0]
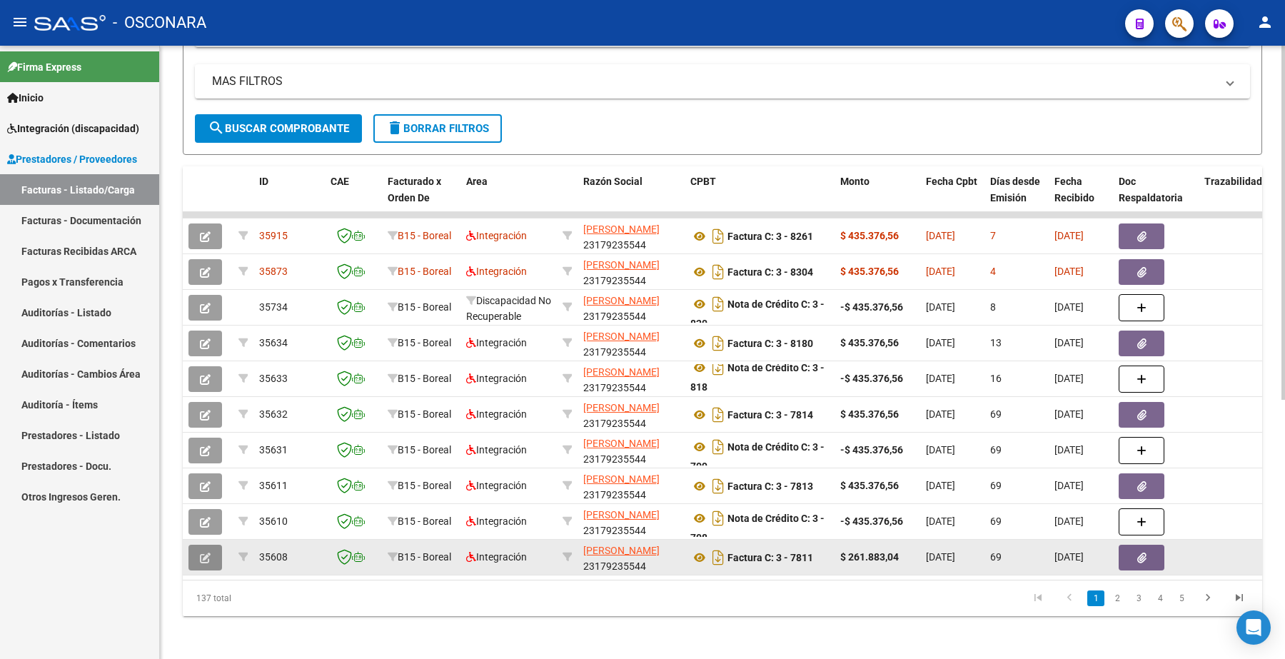
click at [209, 556] on button "button" at bounding box center [205, 558] width 34 height 26
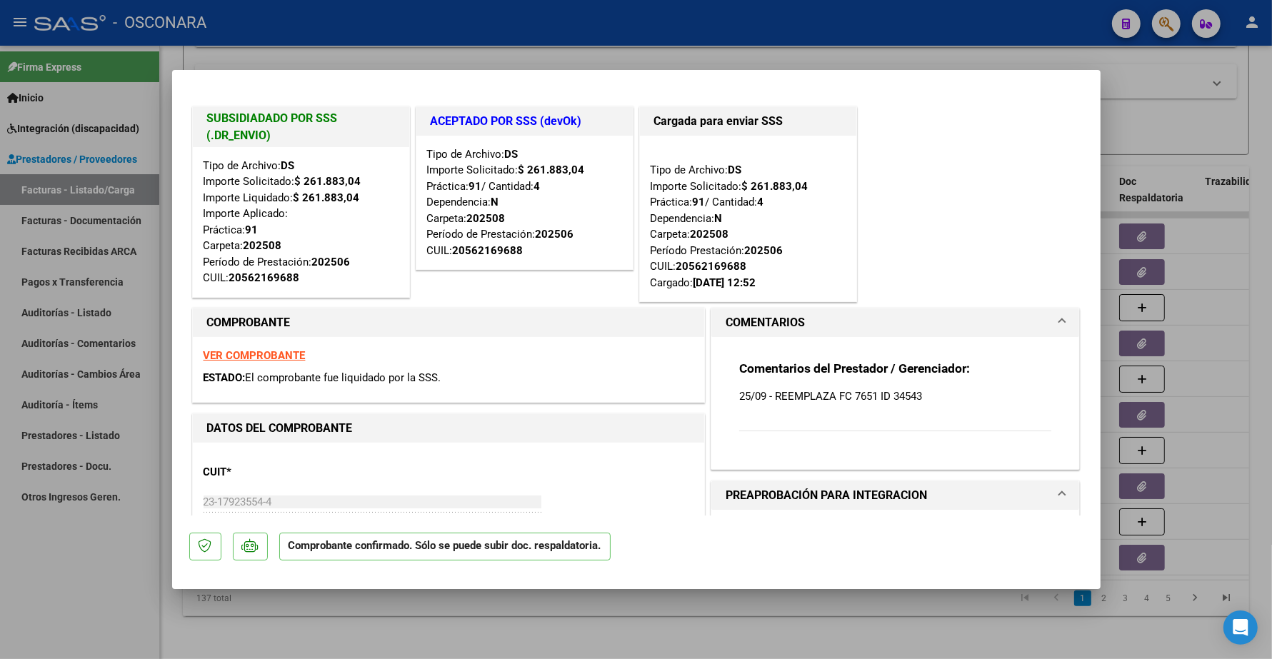
type input "$ 0,00"
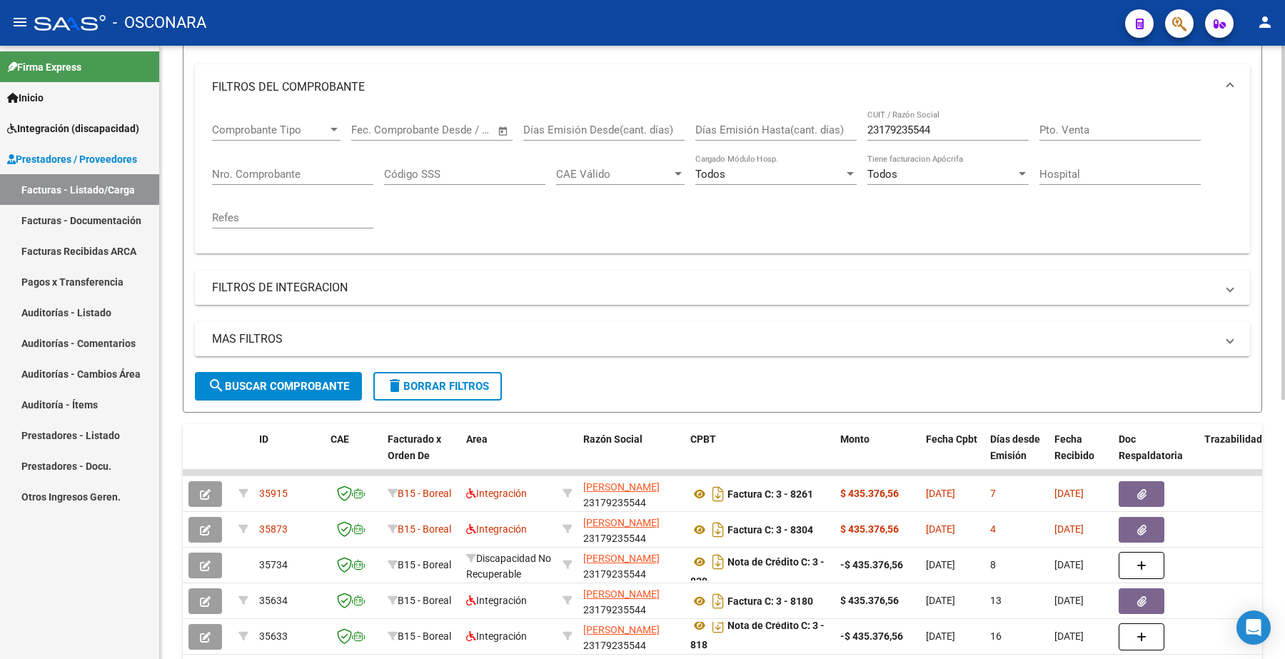
scroll to position [169, 0]
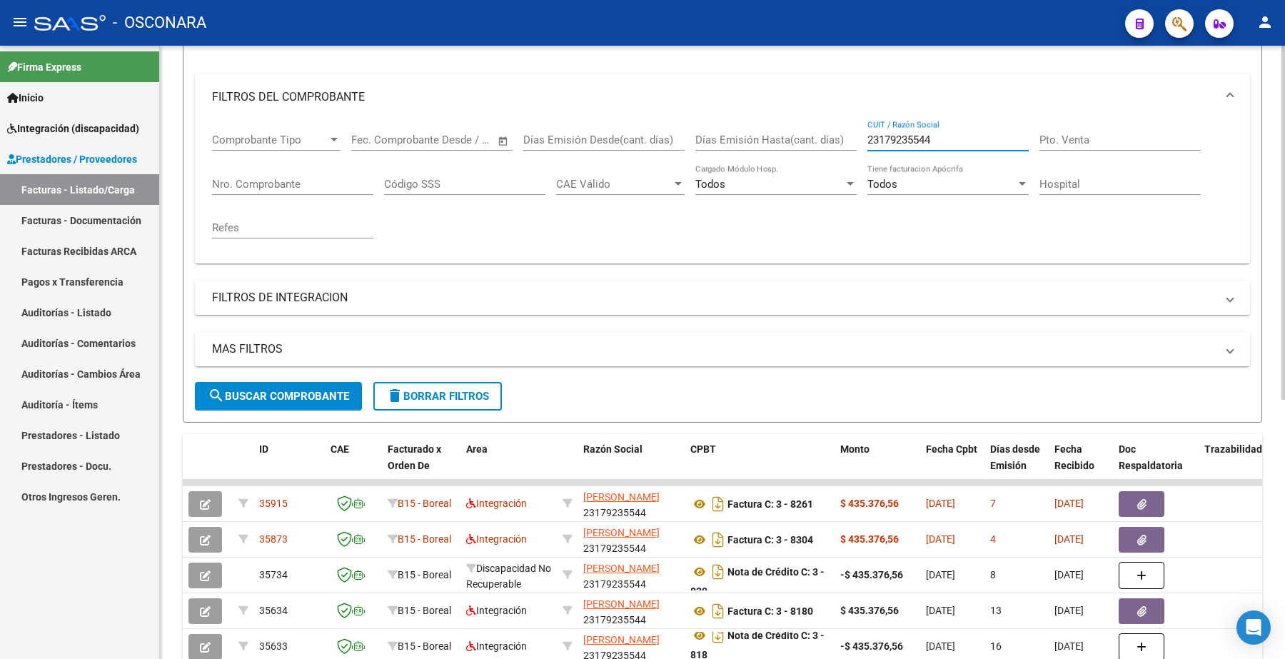
drag, startPoint x: 942, startPoint y: 140, endPoint x: 794, endPoint y: 140, distance: 148.5
click at [794, 140] on div "Comprobante Tipo Comprobante Tipo Fecha inicio – Fecha fin Fec. Comprobante Des…" at bounding box center [722, 186] width 1021 height 132
paste input "7277792392"
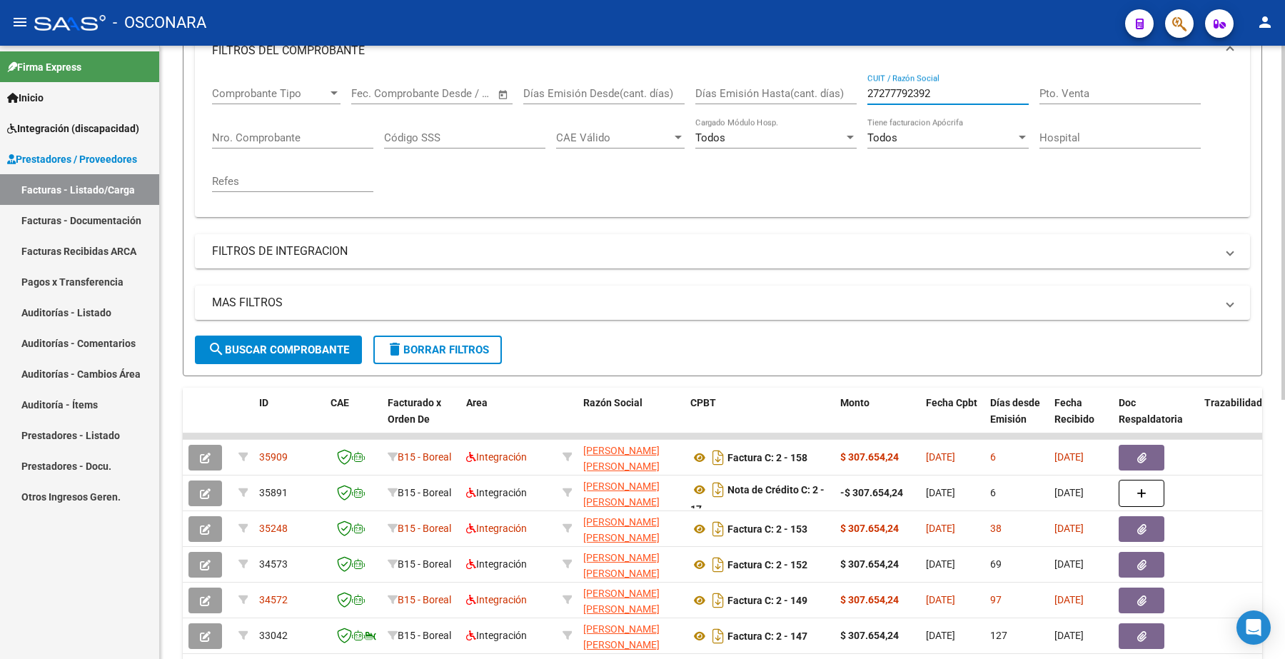
scroll to position [347, 0]
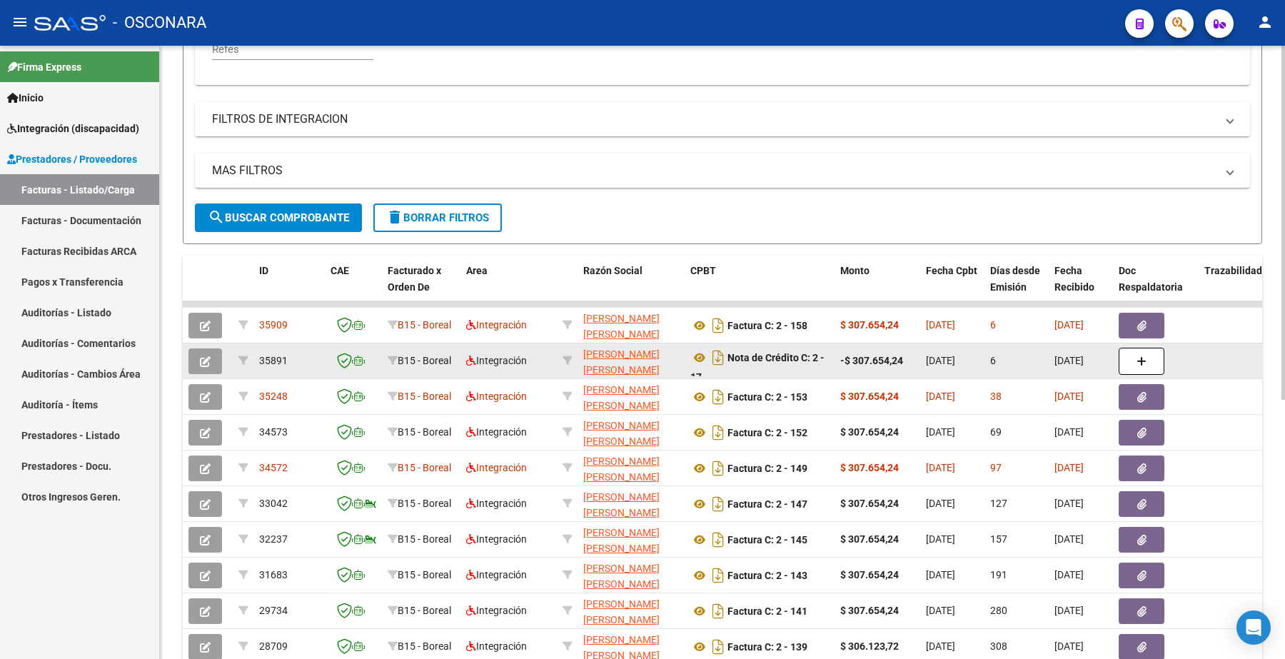
type input "27277792392"
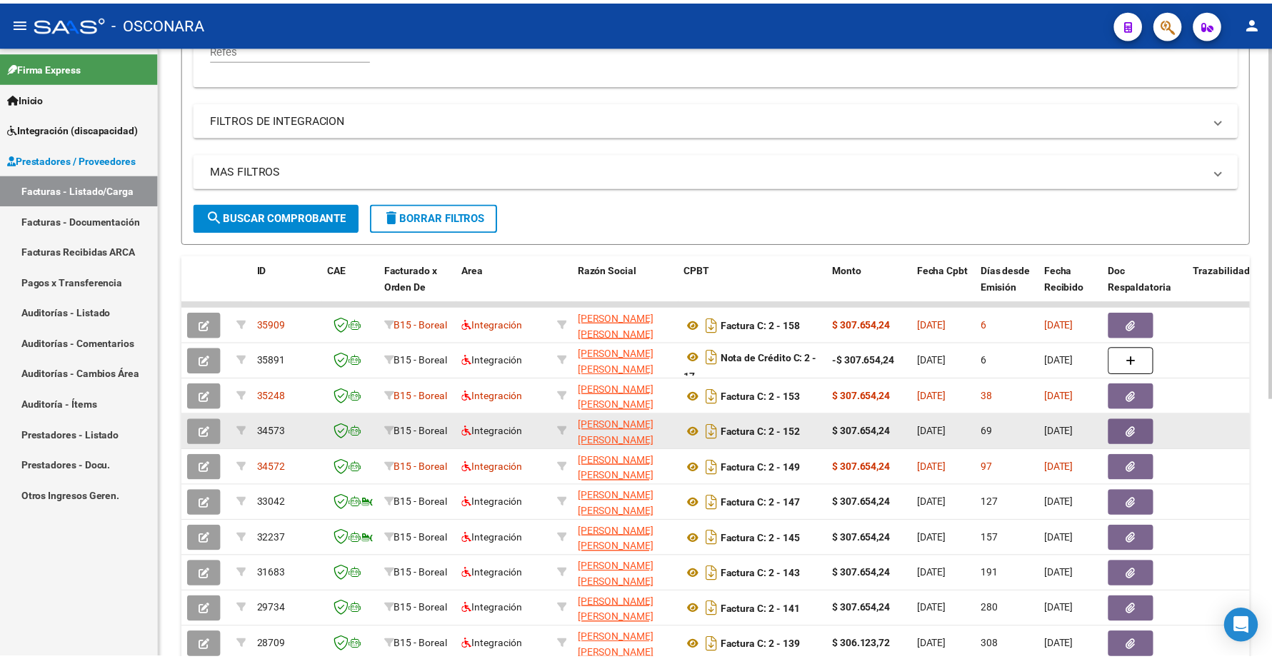
scroll to position [436, 0]
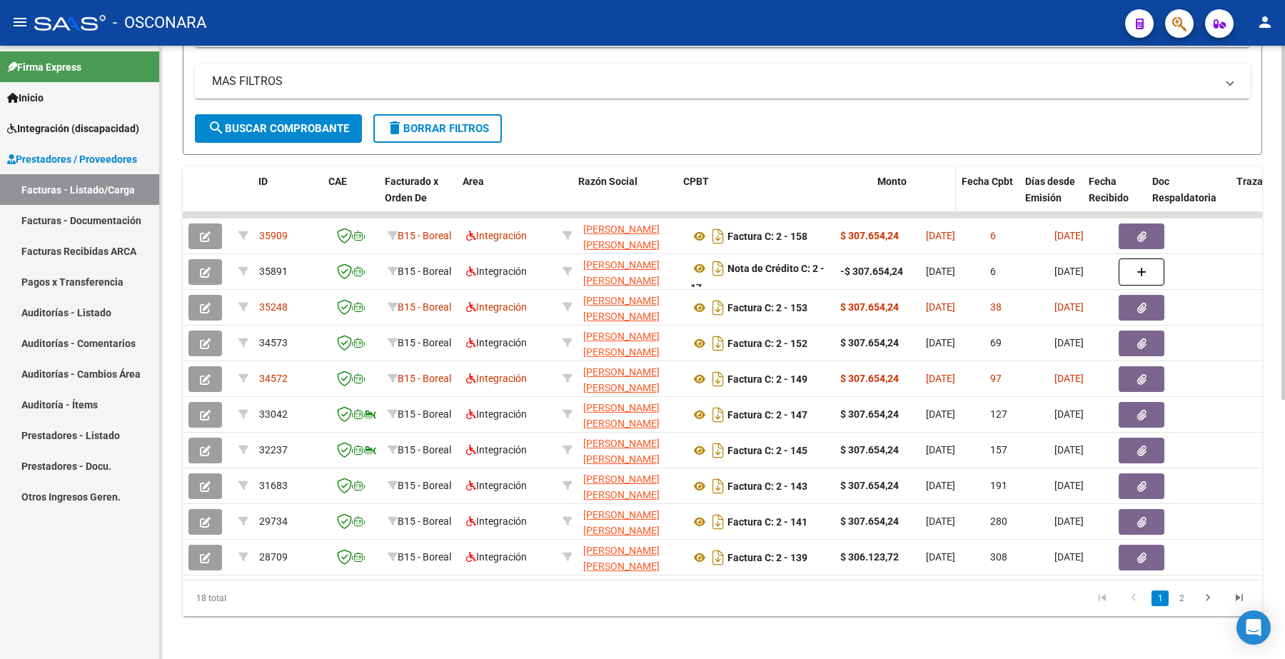
drag, startPoint x: 830, startPoint y: 186, endPoint x: 890, endPoint y: 175, distance: 60.4
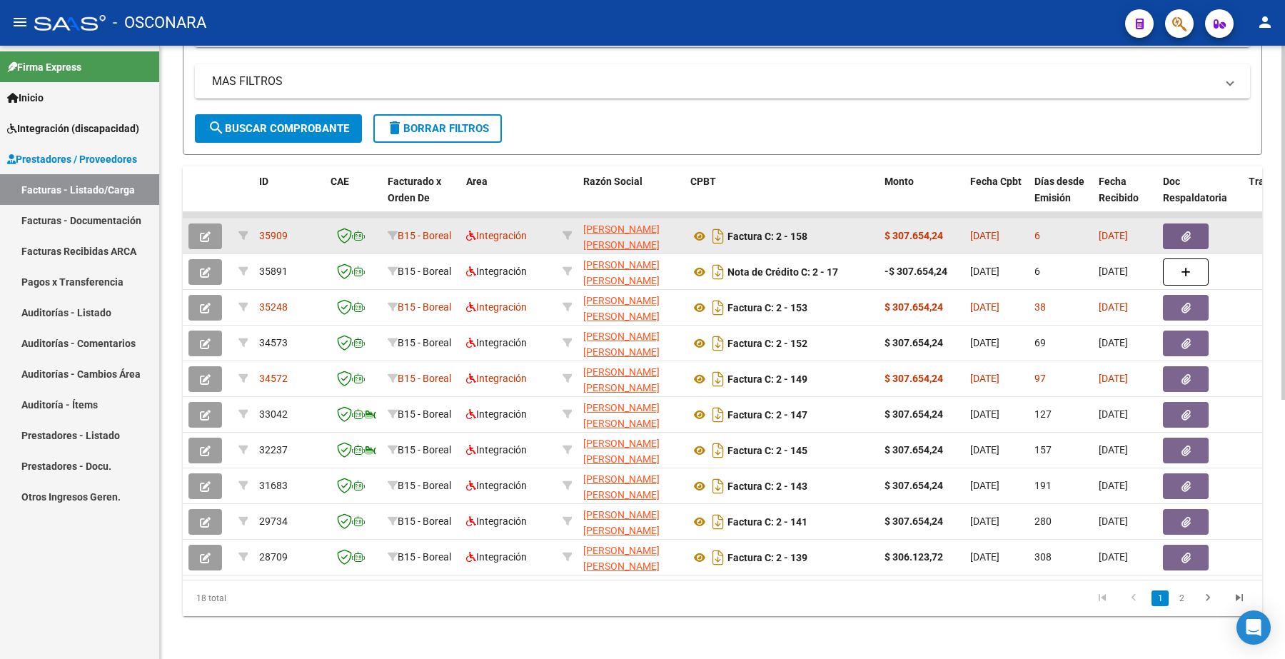
click at [216, 226] on button "button" at bounding box center [205, 236] width 34 height 26
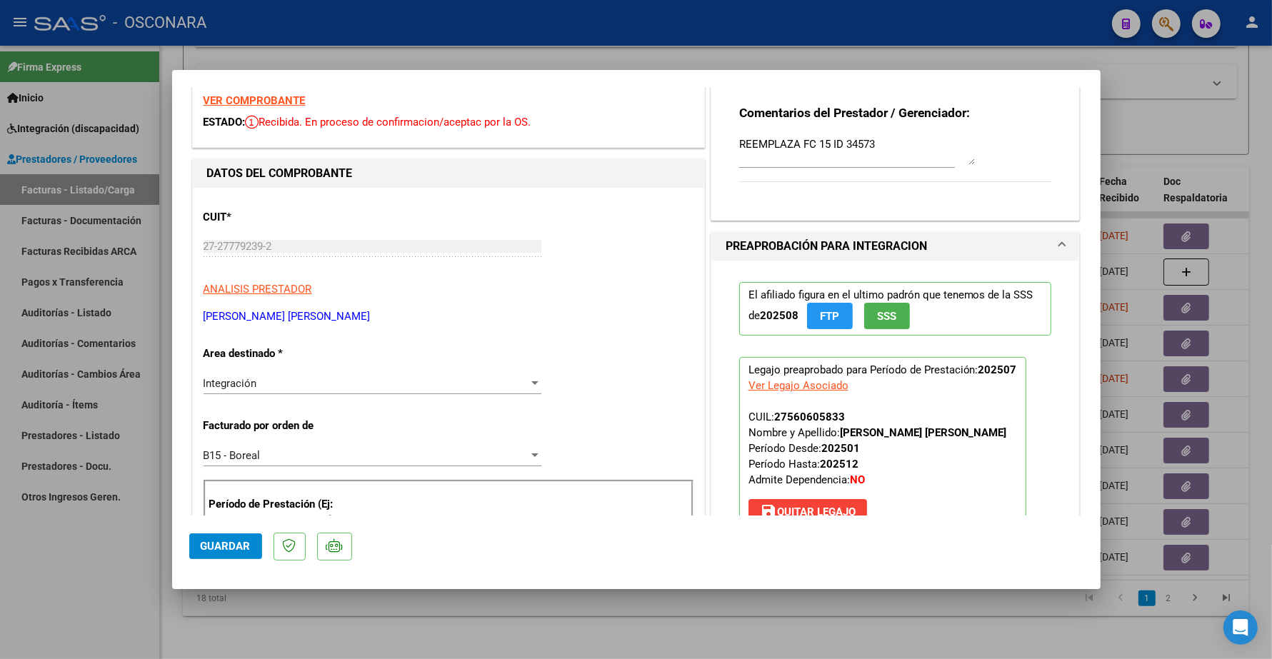
scroll to position [179, 0]
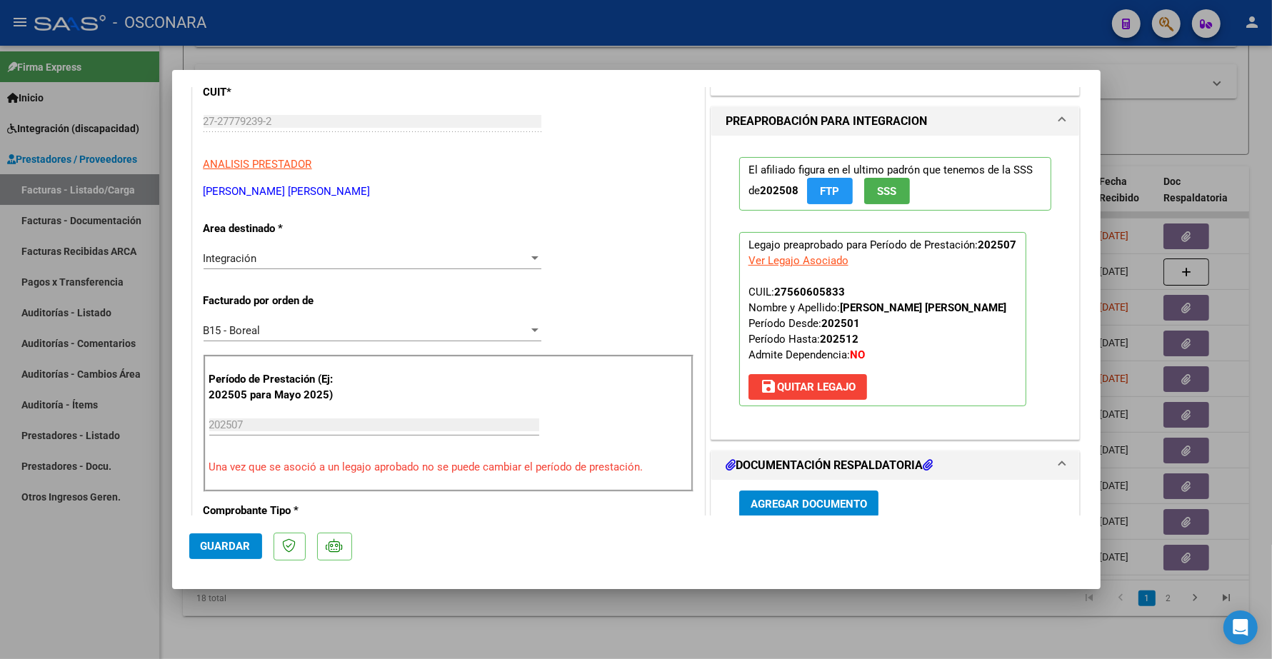
type input "$ 0,00"
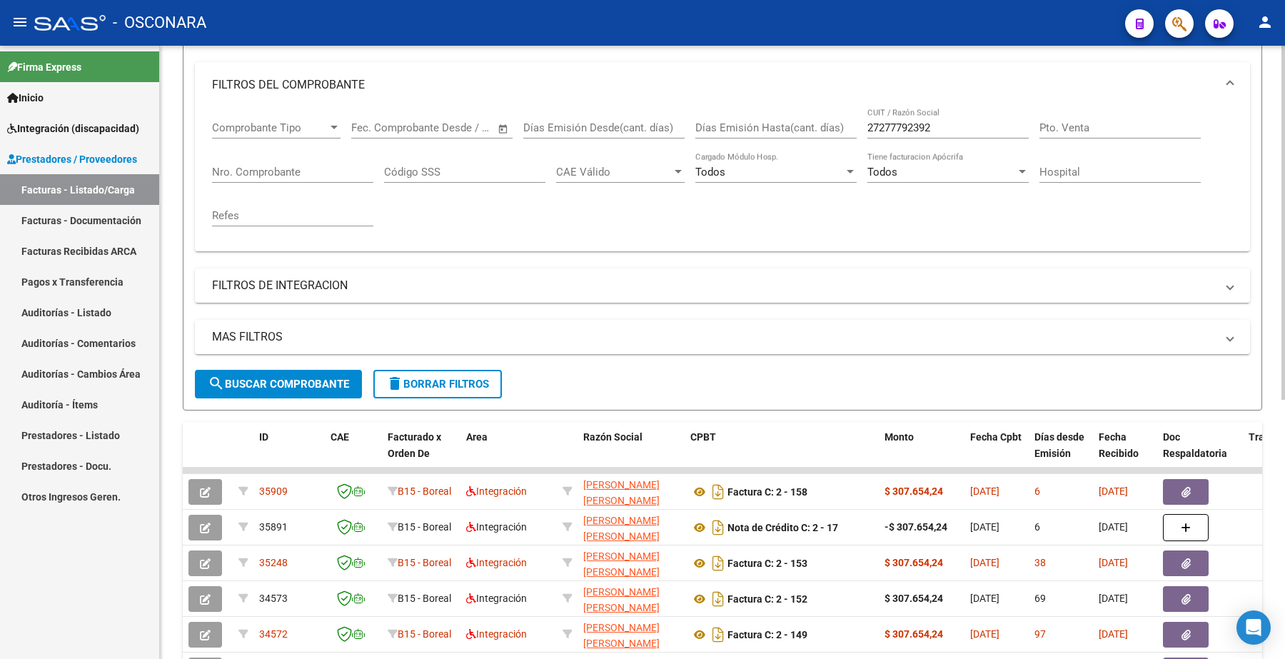
scroll to position [169, 0]
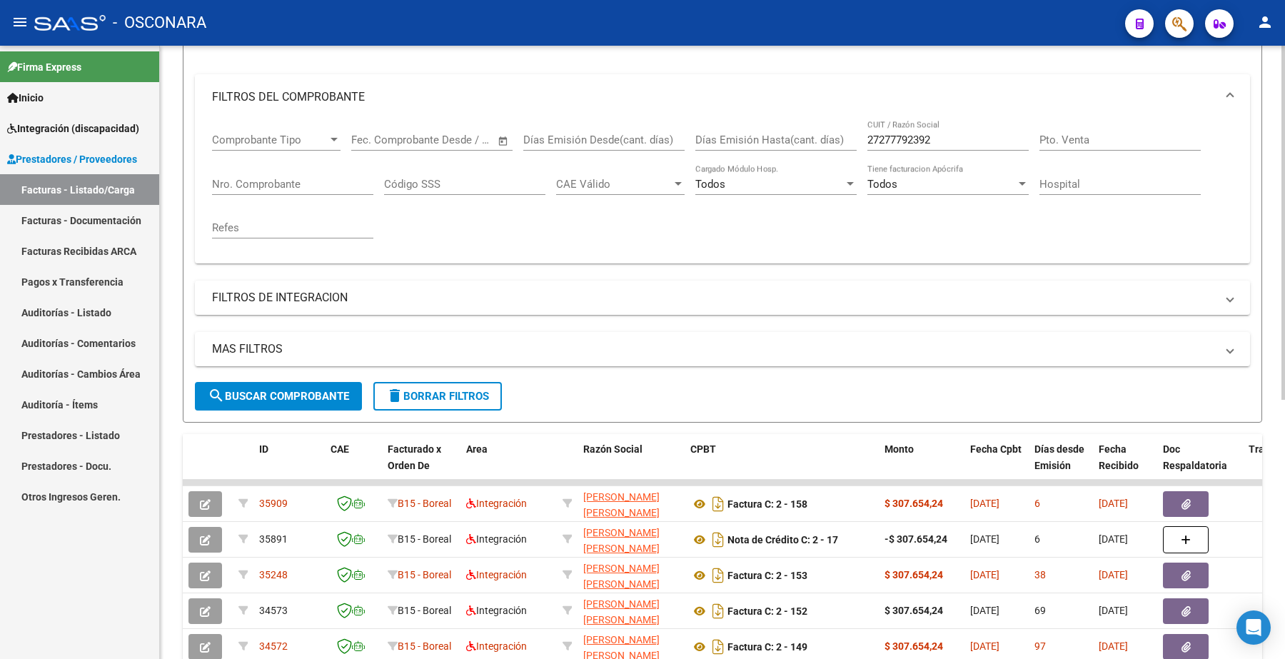
click at [273, 182] on input "Nro. Comprobante" at bounding box center [292, 184] width 161 height 13
type input "156"
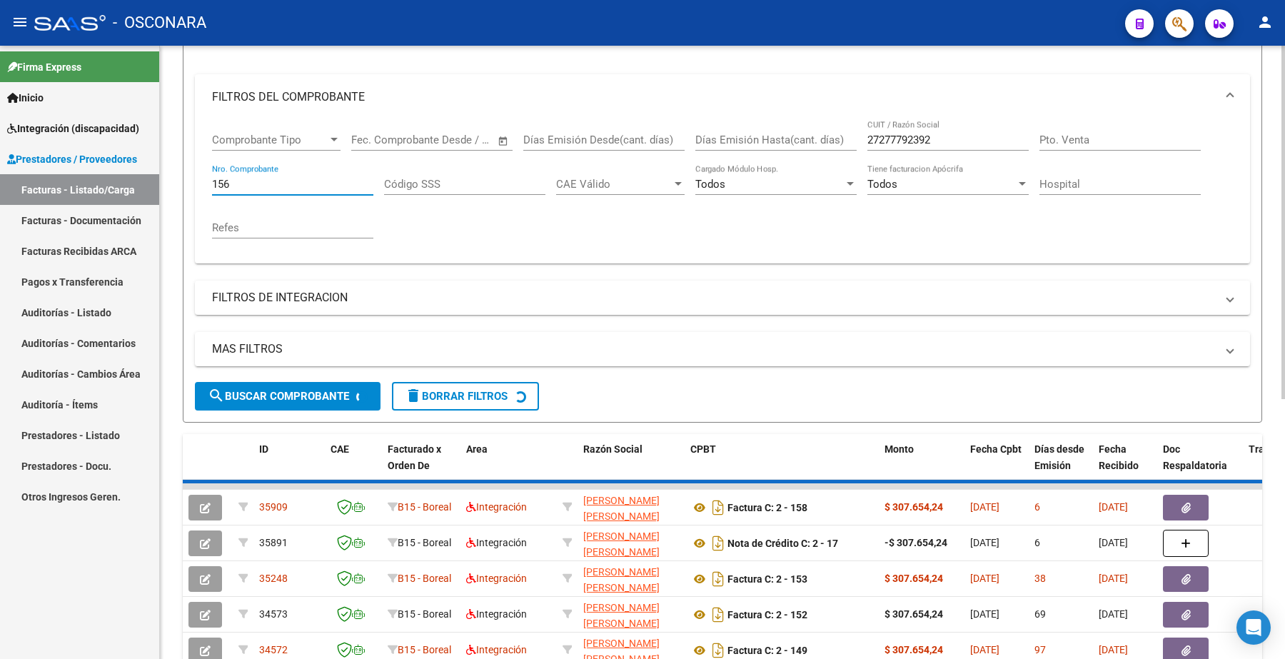
scroll to position [104, 0]
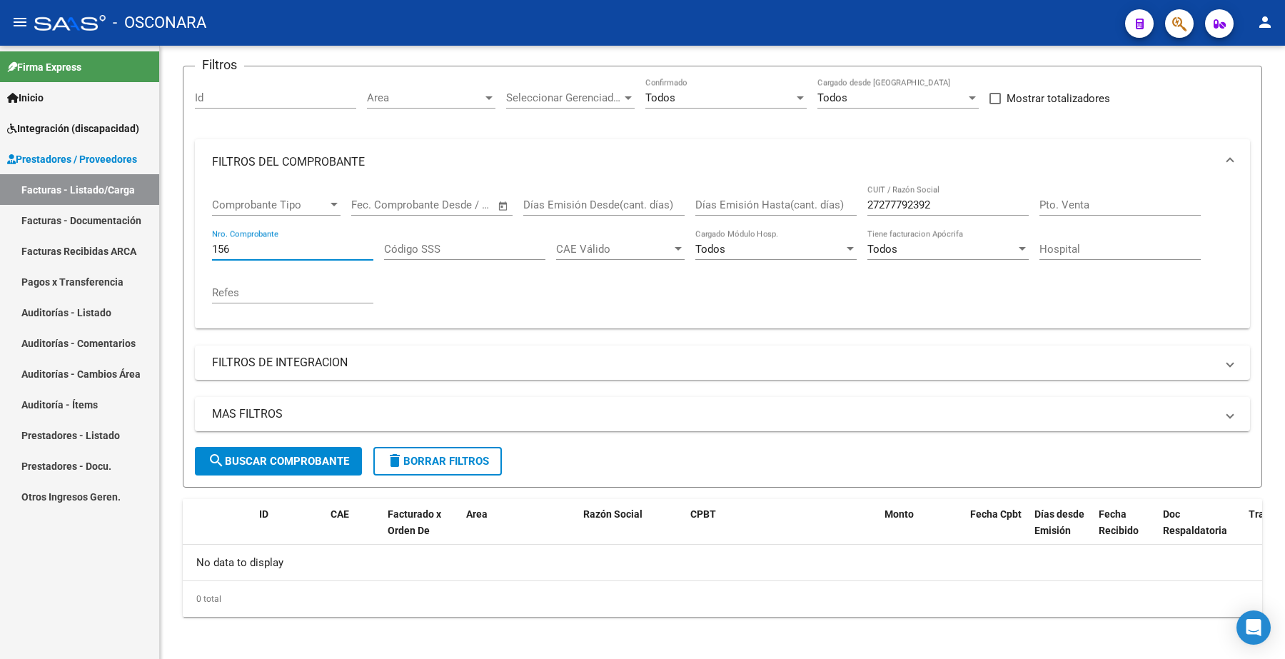
drag, startPoint x: 243, startPoint y: 246, endPoint x: 144, endPoint y: 246, distance: 99.2
click at [144, 246] on mat-sidenav-container "Firma Express Inicio Instructivos Contacto OS Integración (discapacidad) Certif…" at bounding box center [642, 352] width 1285 height 613
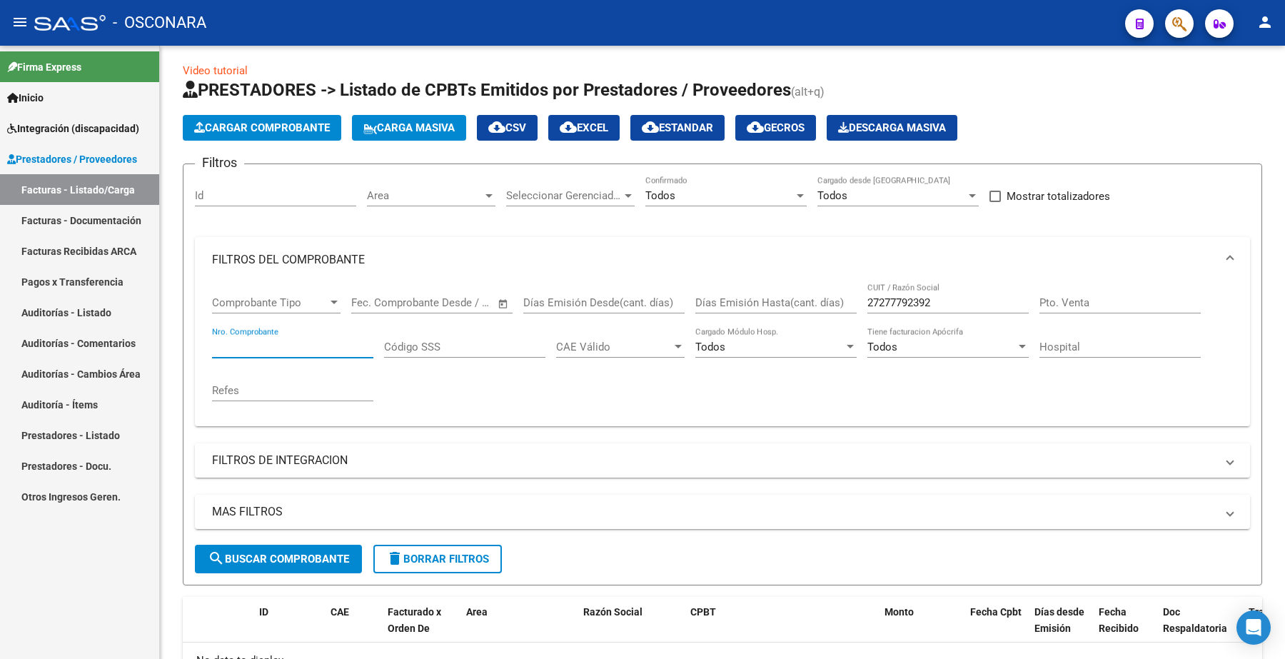
scroll to position [0, 0]
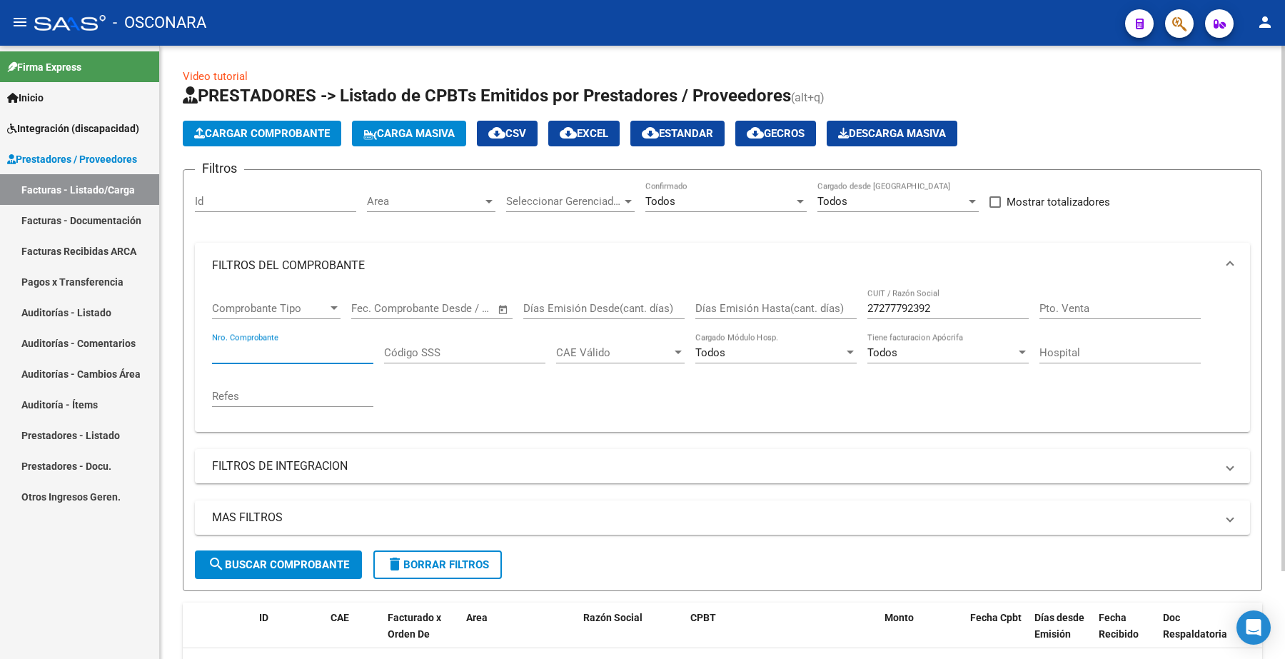
click at [926, 306] on input "27277792392" at bounding box center [948, 308] width 161 height 13
drag, startPoint x: 941, startPoint y: 306, endPoint x: 787, endPoint y: 306, distance: 154.2
click at [787, 306] on div "Comprobante Tipo Comprobante Tipo Fecha inicio – Fecha fin Fec. Comprobante Des…" at bounding box center [722, 354] width 1021 height 132
paste input "0298090989"
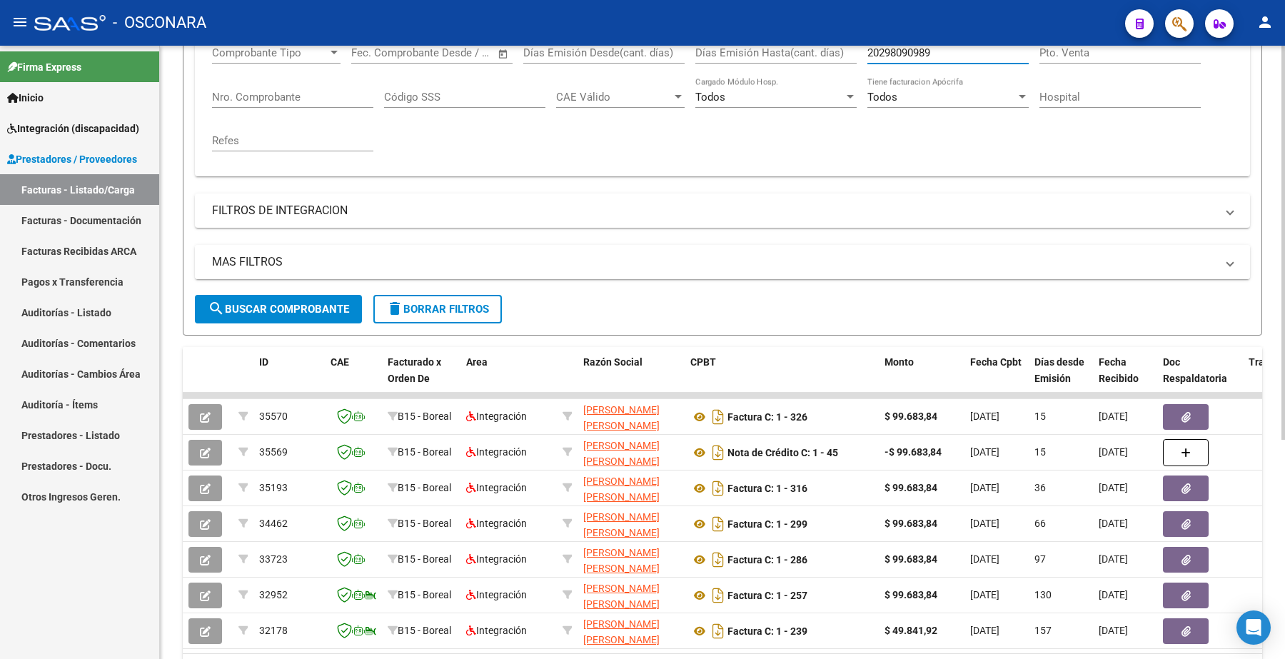
scroll to position [164, 0]
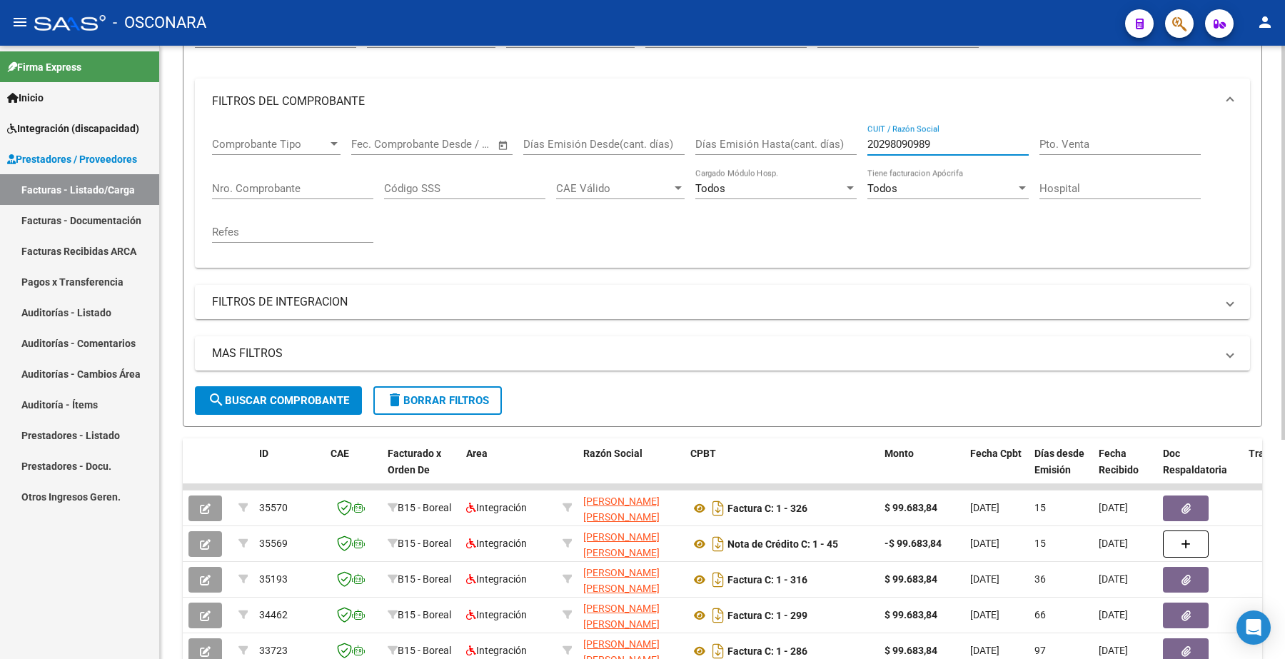
drag, startPoint x: 941, startPoint y: 136, endPoint x: 823, endPoint y: 144, distance: 118.8
click at [823, 144] on div "Comprobante Tipo Comprobante Tipo Fecha inicio – Fecha fin Fec. Comprobante Des…" at bounding box center [722, 190] width 1021 height 132
paste input "7380009744"
type input "27380009744"
click at [297, 401] on span "search Buscar Comprobante" at bounding box center [278, 400] width 141 height 13
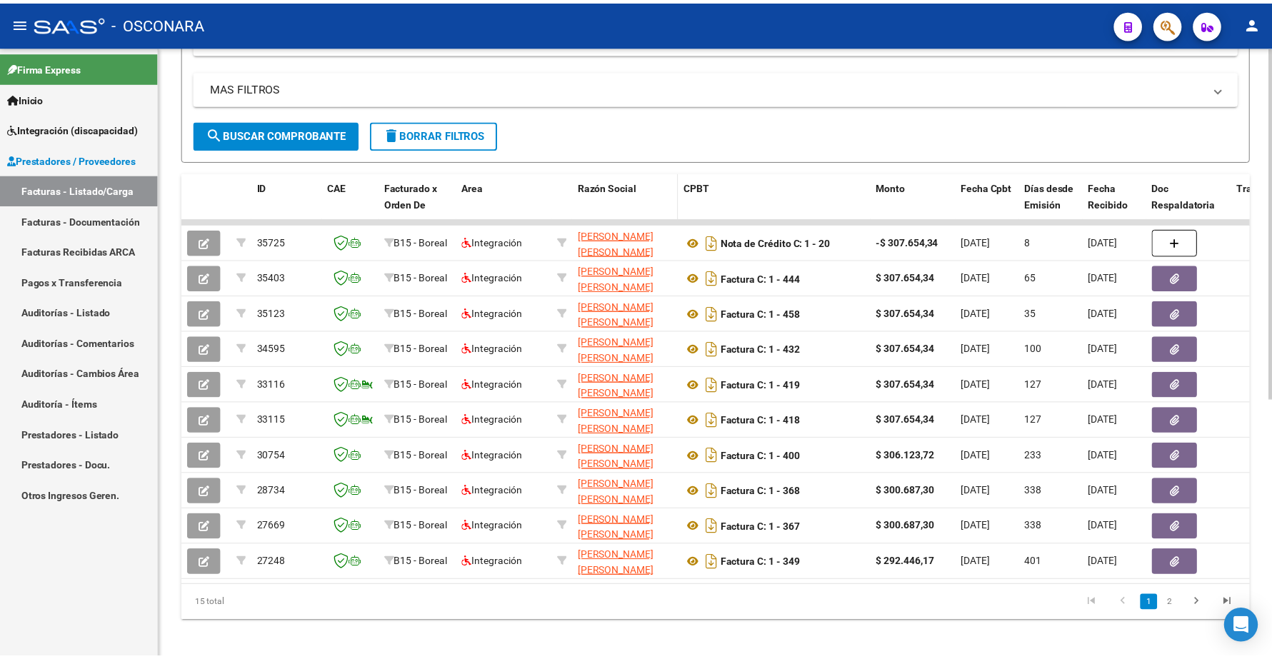
scroll to position [432, 0]
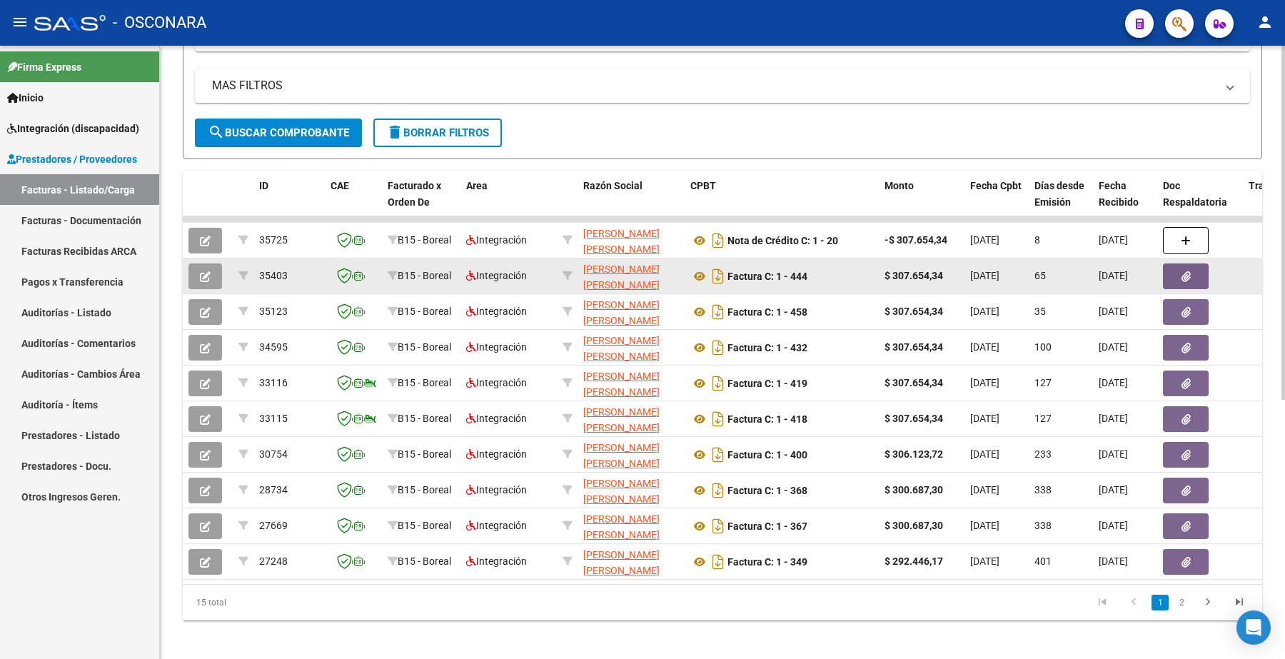
click at [214, 276] on button "button" at bounding box center [205, 276] width 34 height 26
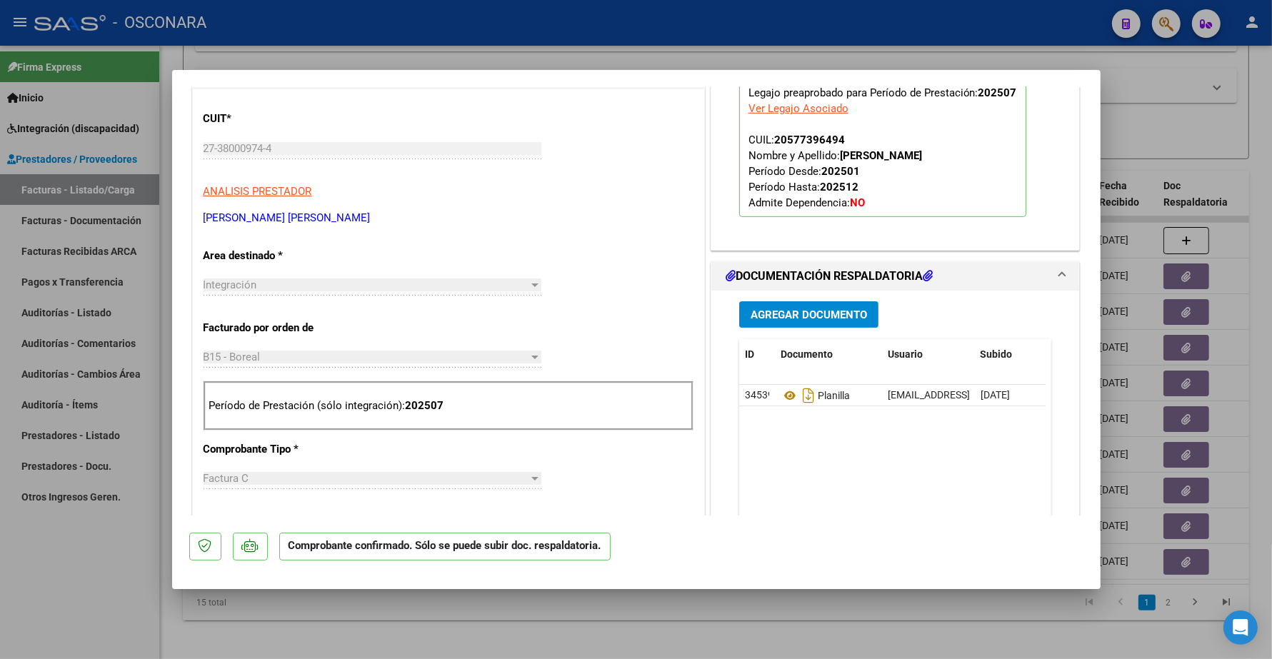
scroll to position [357, 0]
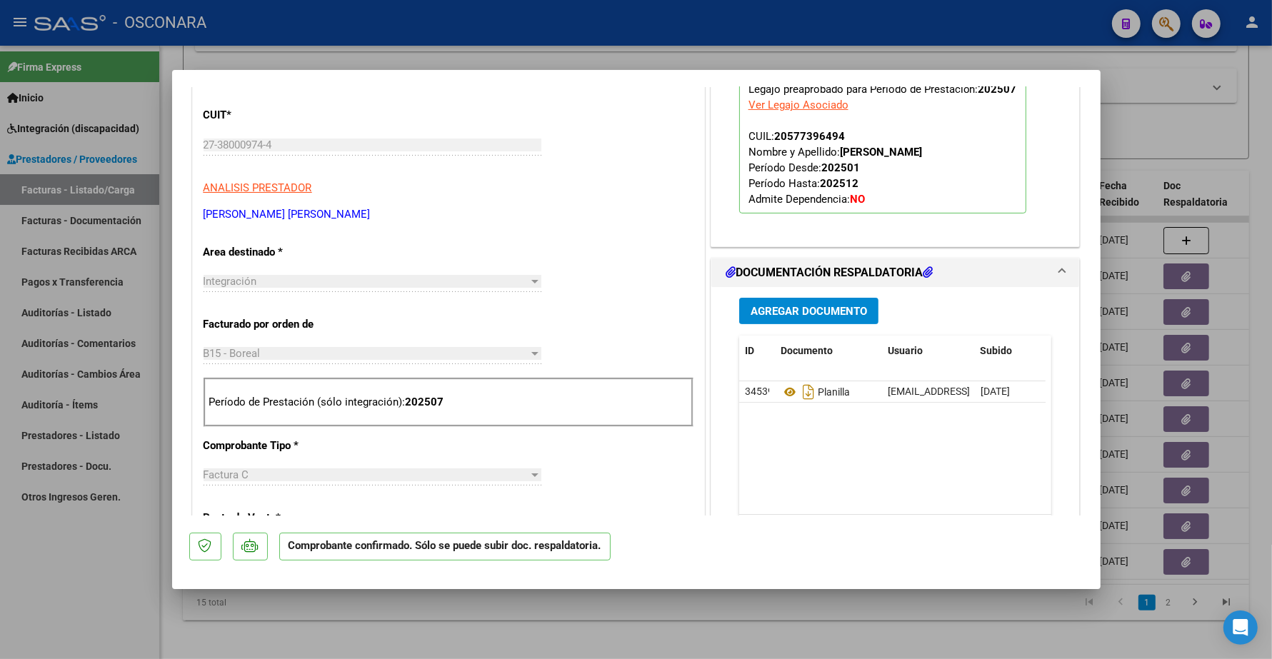
type input "$ 0,00"
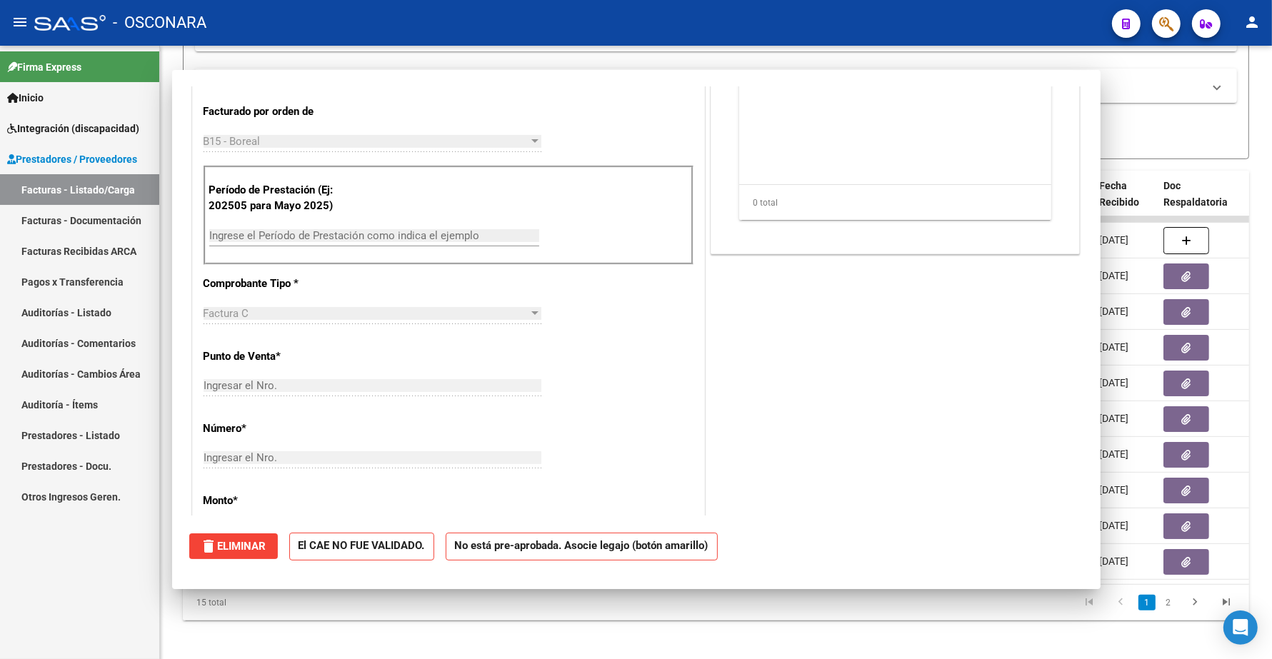
scroll to position [171, 0]
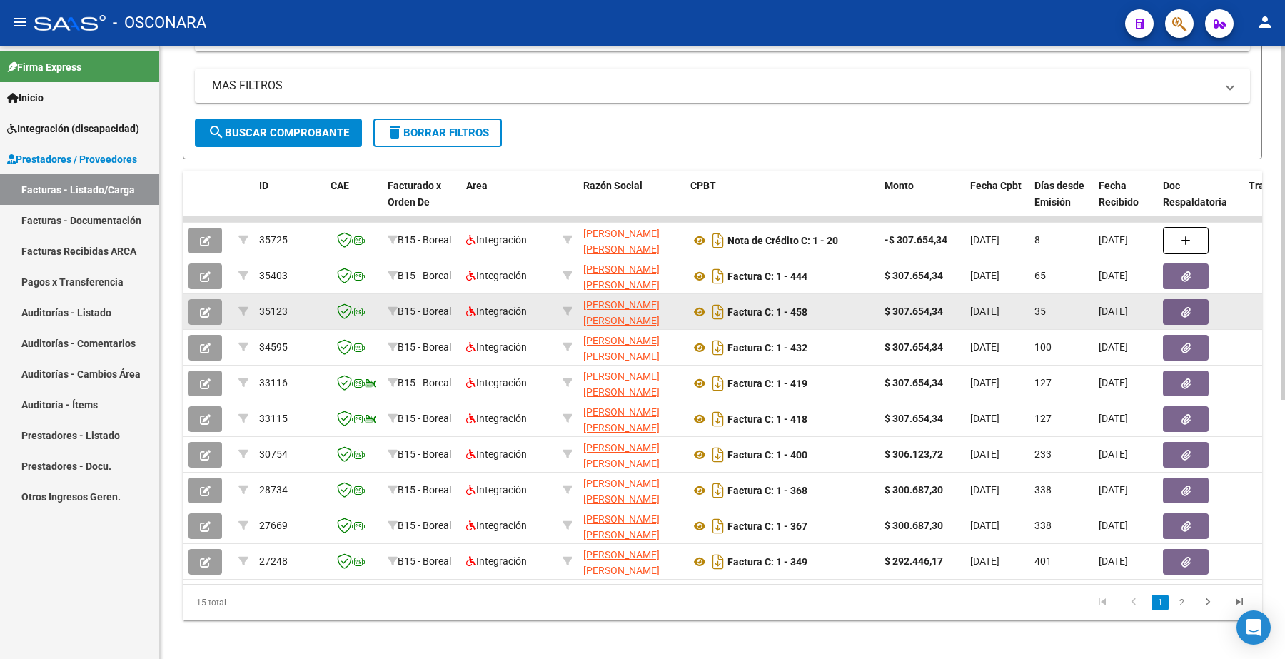
click at [212, 308] on button "button" at bounding box center [205, 312] width 34 height 26
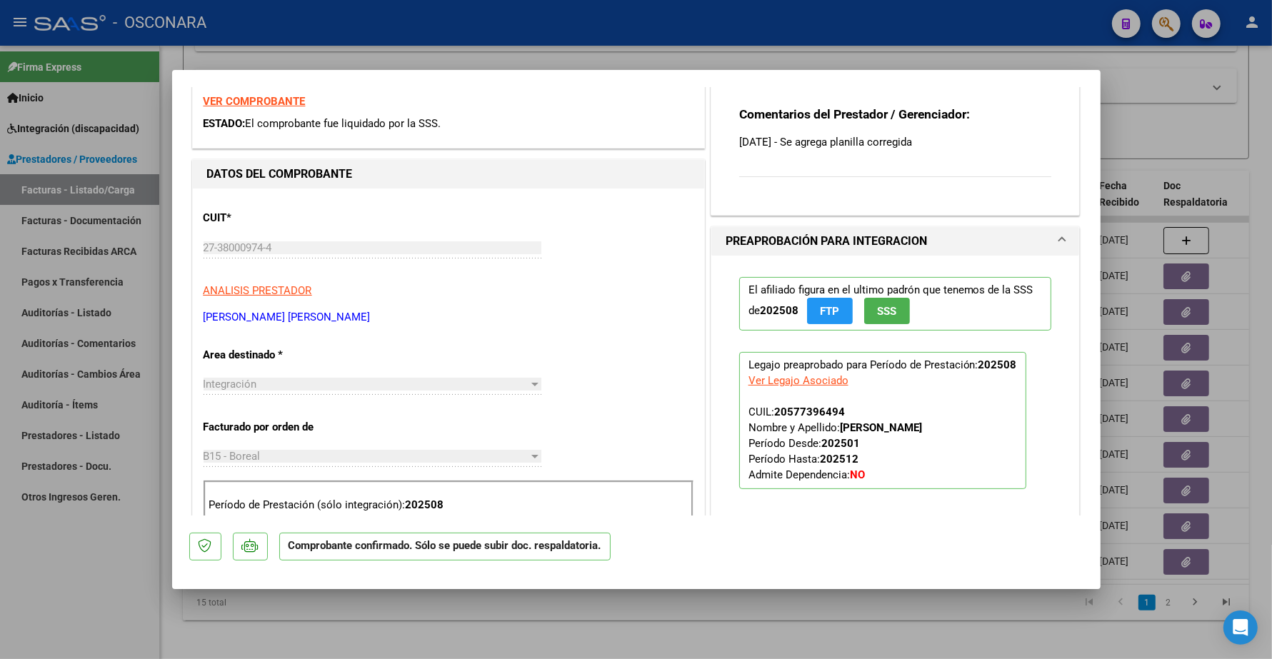
scroll to position [268, 0]
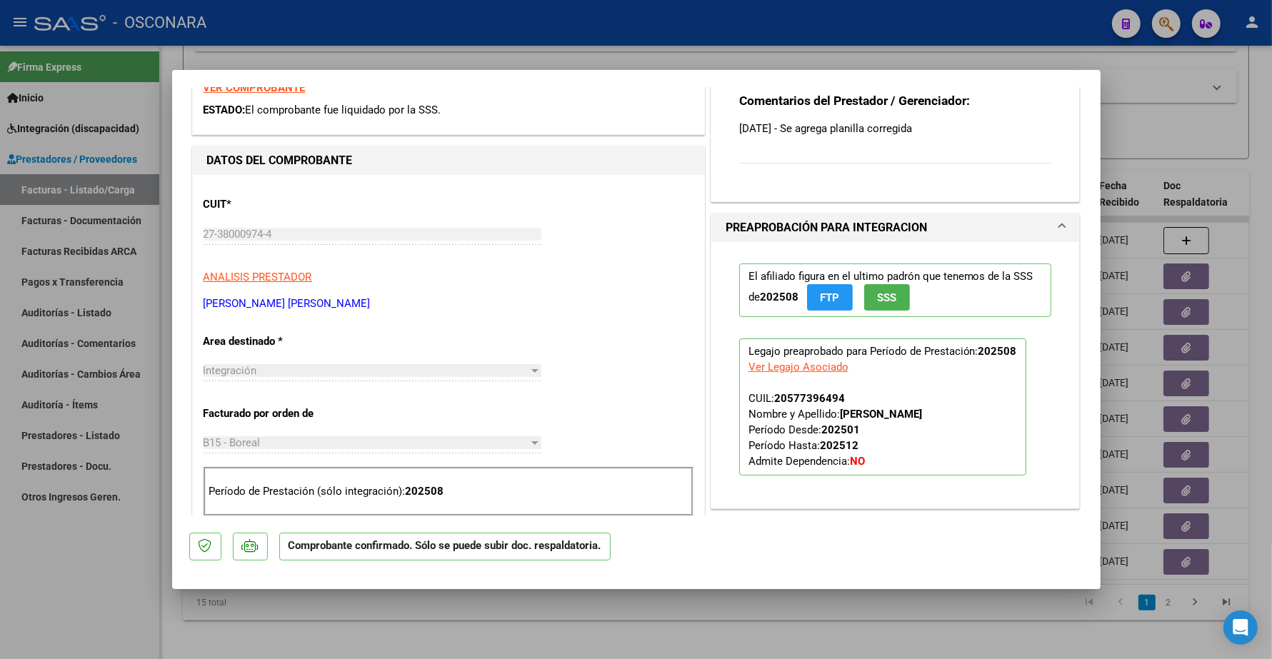
type input "$ 0,00"
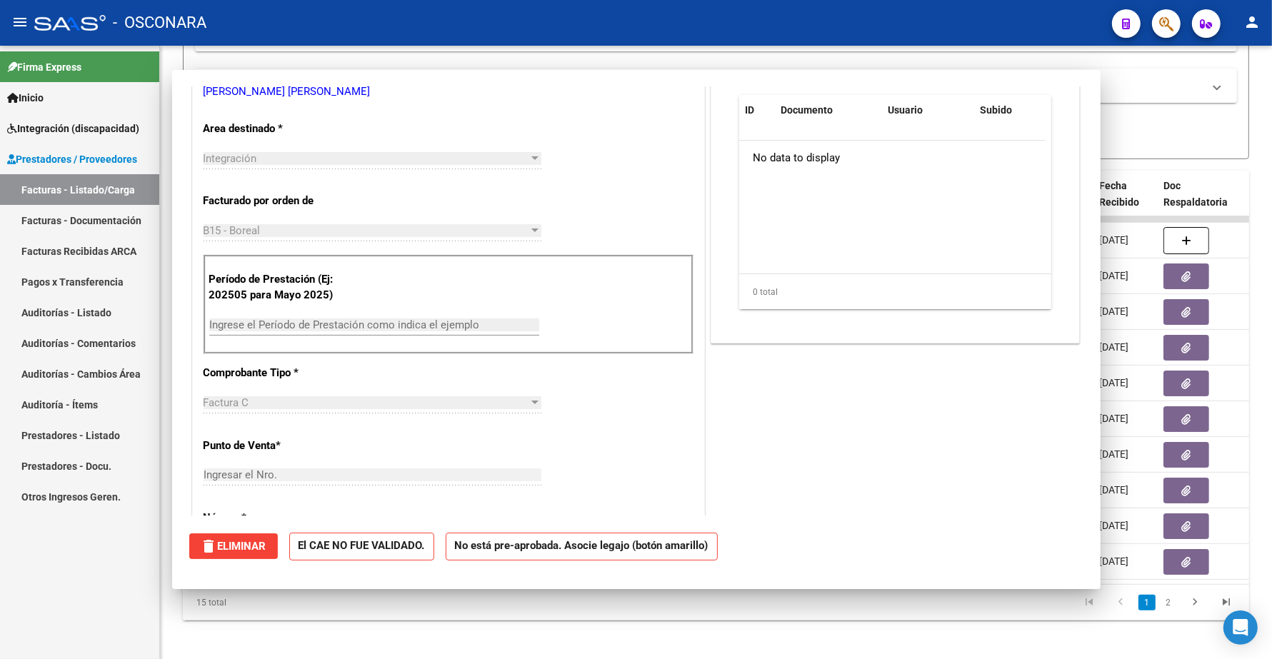
scroll to position [65, 0]
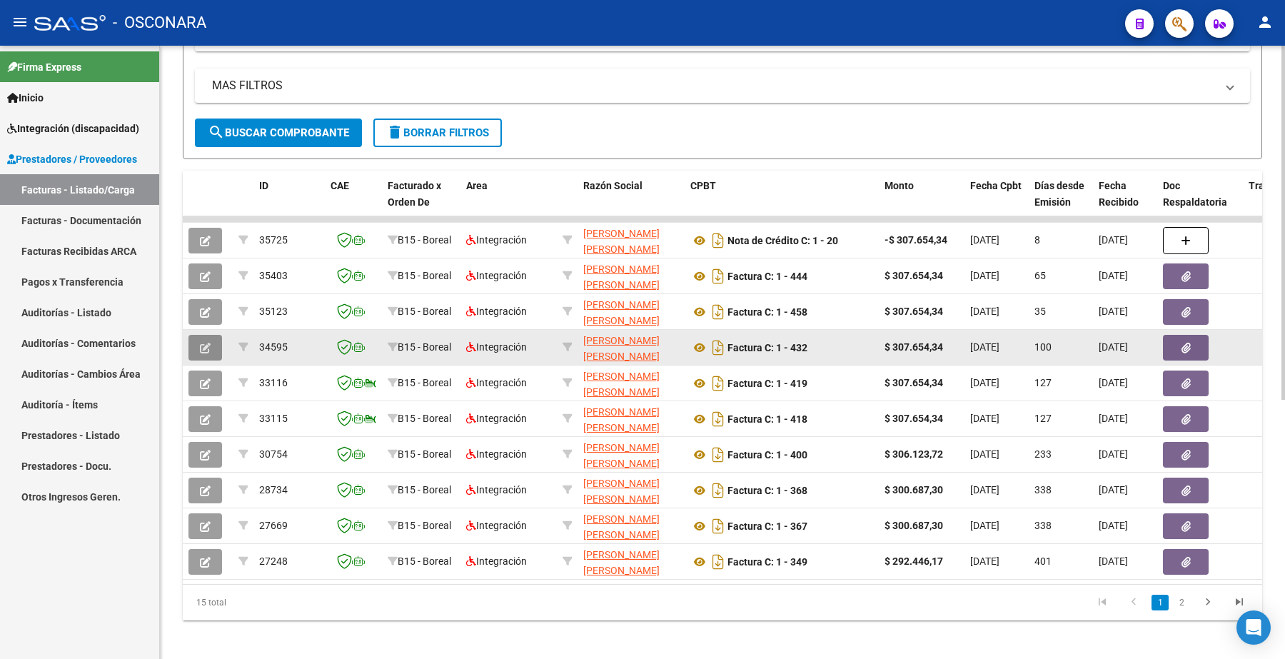
click at [216, 344] on button "button" at bounding box center [205, 348] width 34 height 26
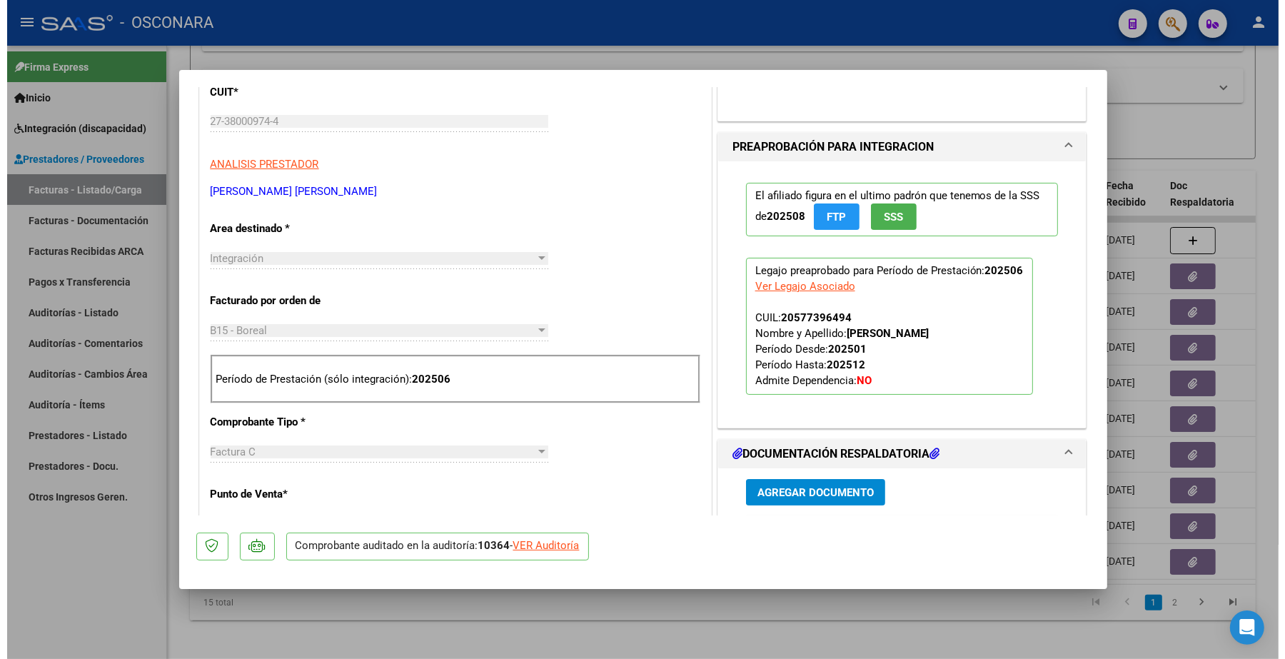
scroll to position [0, 0]
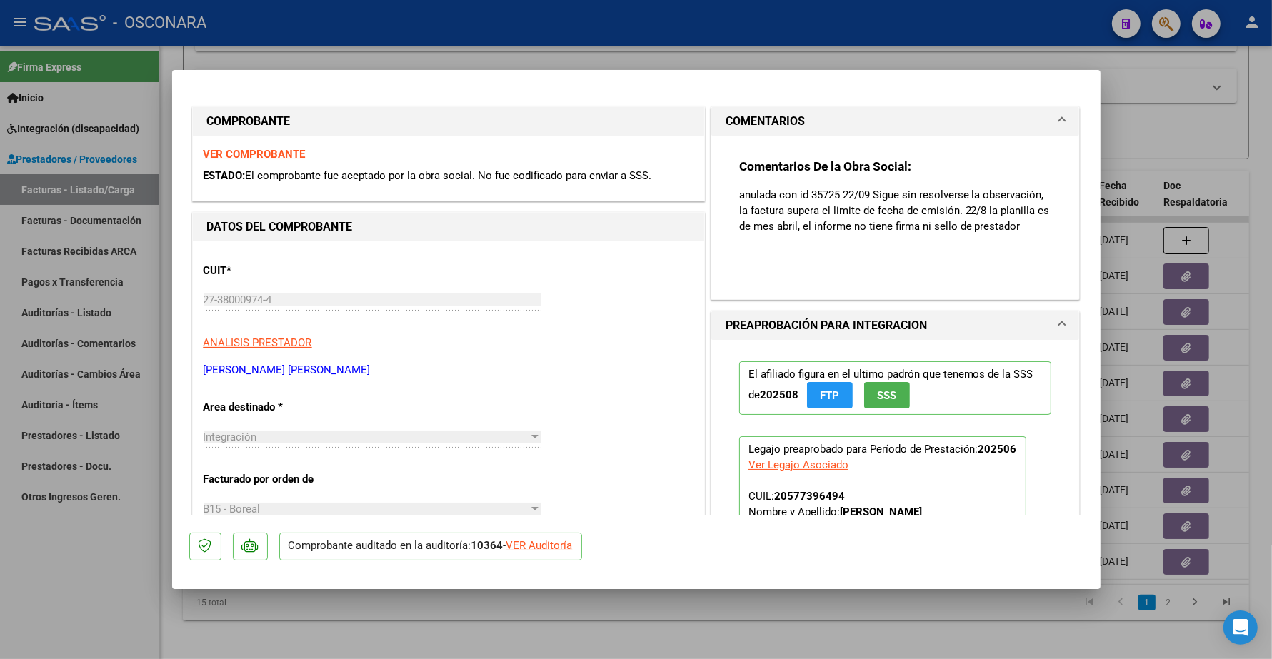
type input "$ 0,00"
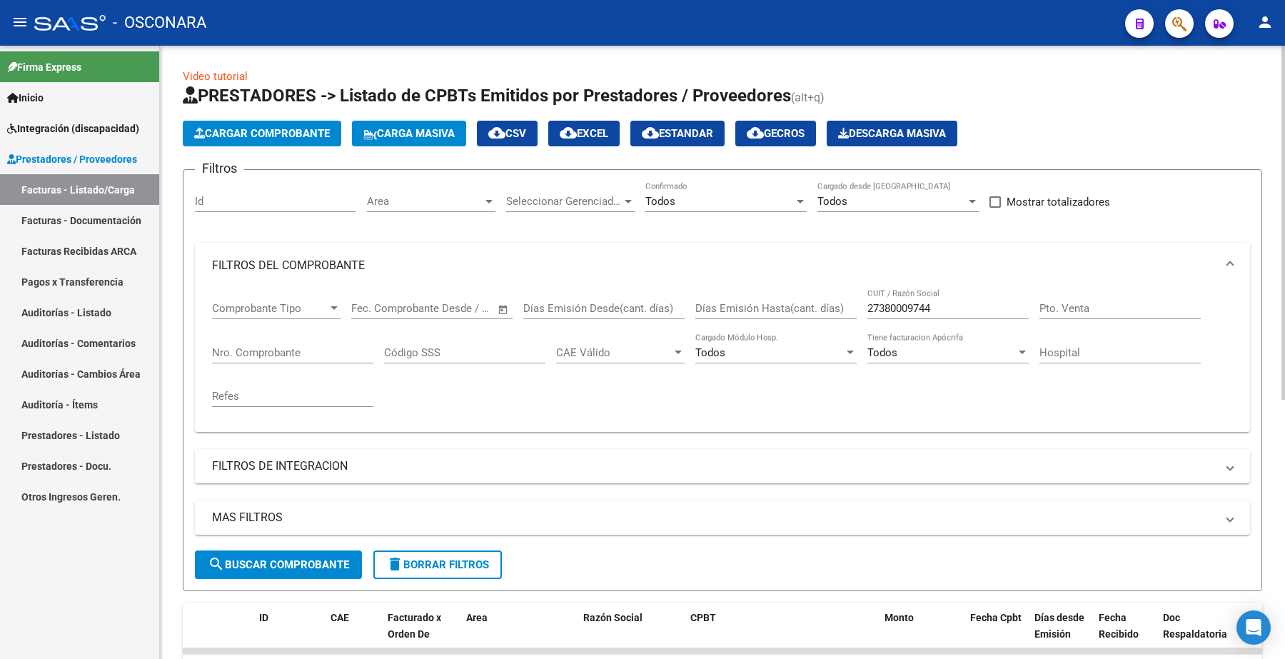
click at [942, 311] on div "27380009744 CUIT / Razón Social" at bounding box center [948, 303] width 161 height 31
drag, startPoint x: 942, startPoint y: 309, endPoint x: 784, endPoint y: 295, distance: 159.2
click at [784, 297] on div "Comprobante Tipo Comprobante Tipo Fecha inicio – Fecha fin Fec. Comprobante Des…" at bounding box center [722, 354] width 1021 height 132
paste input "276121826"
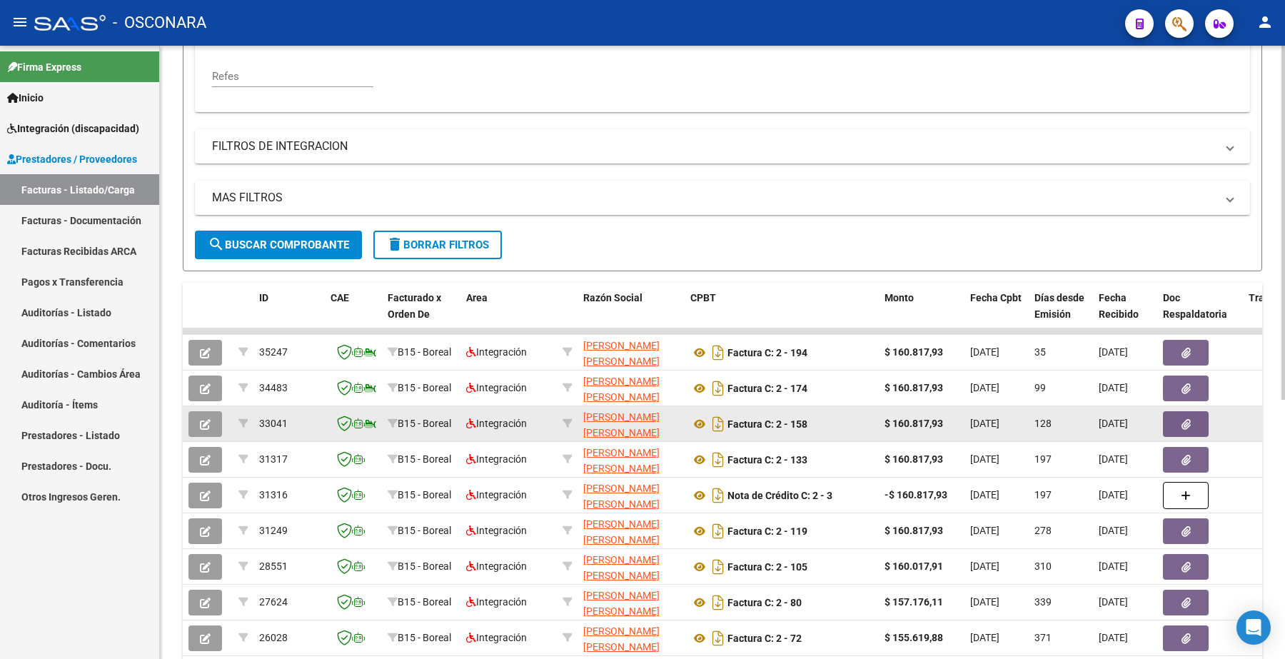
scroll to position [357, 0]
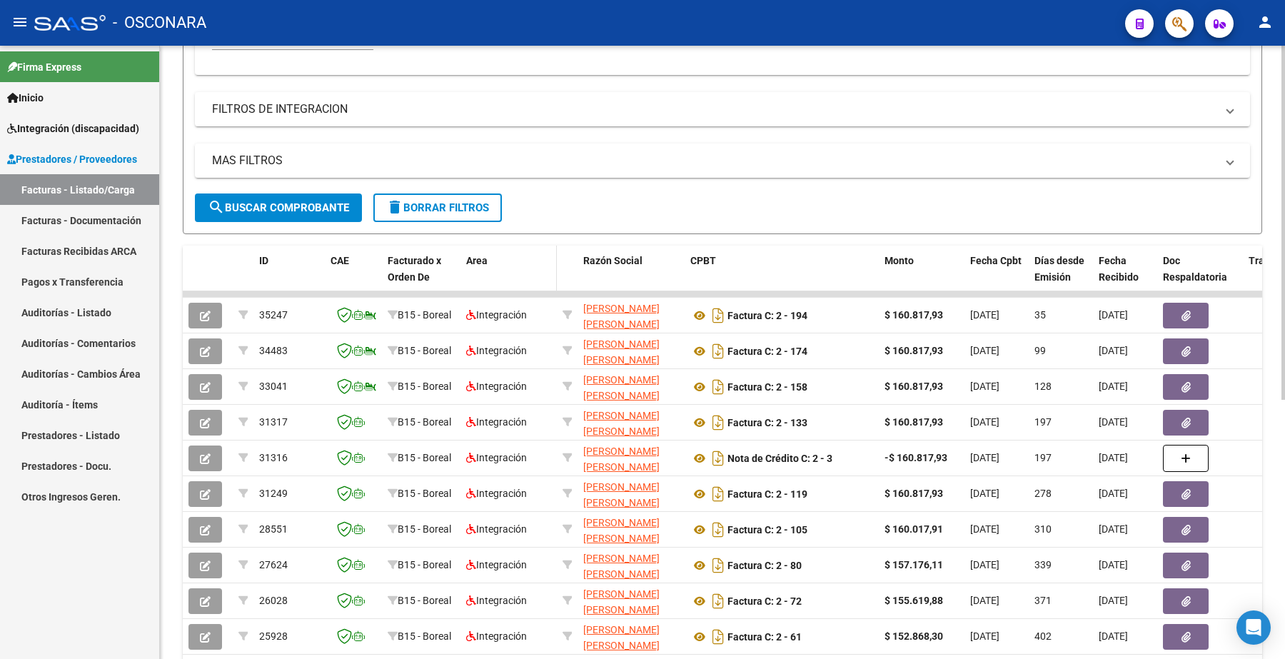
type input "27276121826"
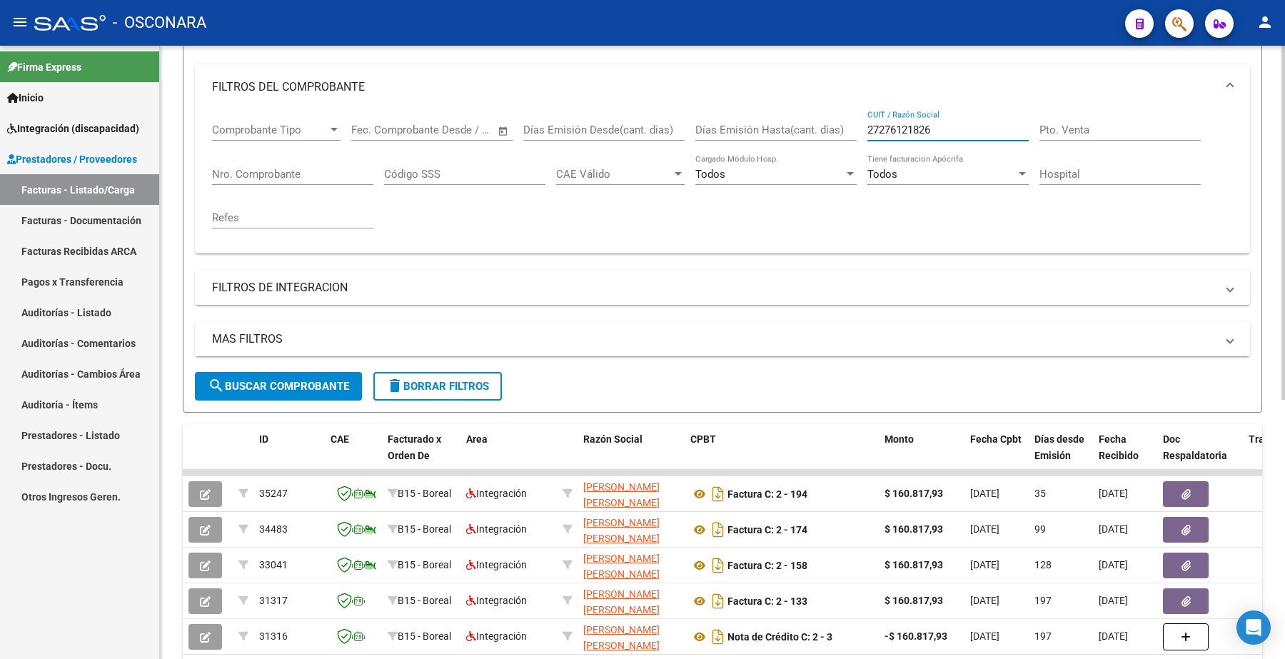
scroll to position [0, 0]
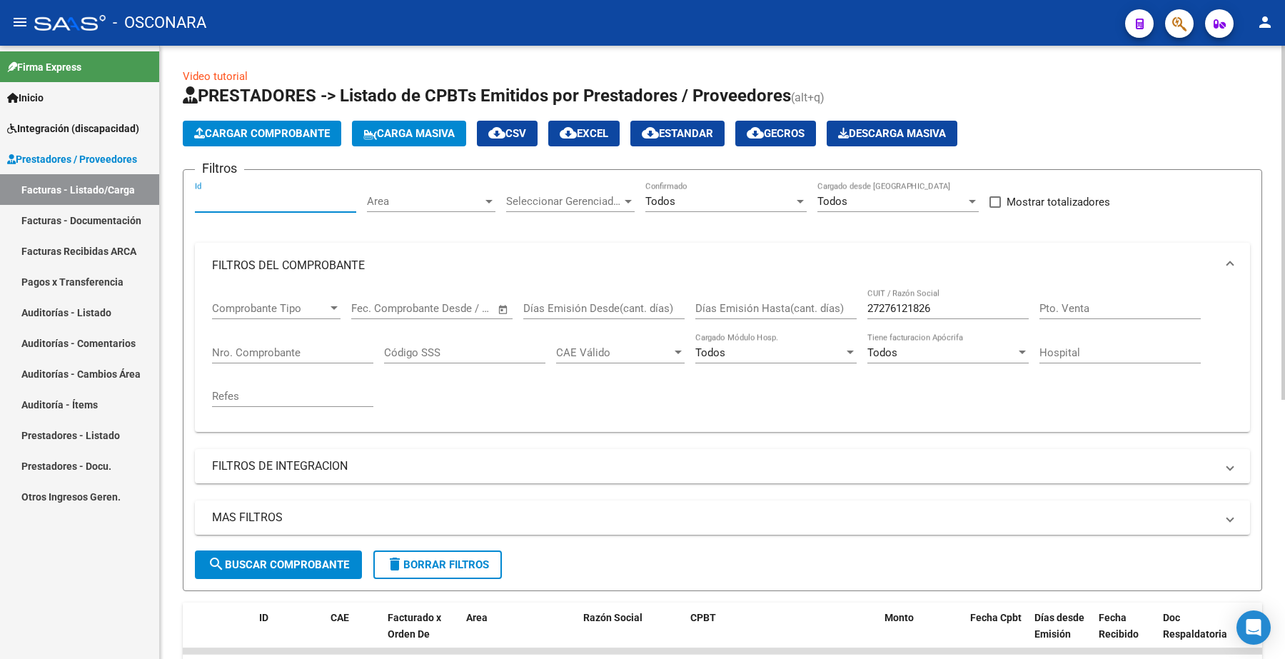
click at [241, 197] on input "Id" at bounding box center [275, 201] width 161 height 13
paste input "35302"
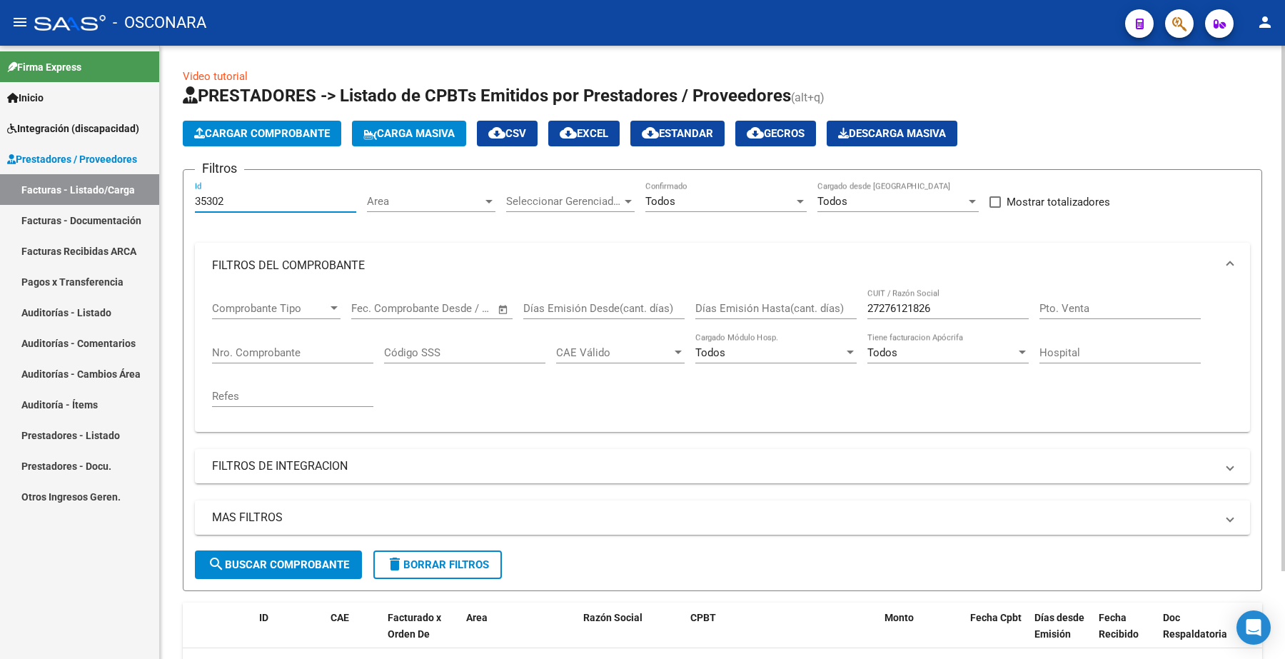
type input "35302"
drag, startPoint x: 943, startPoint y: 308, endPoint x: 843, endPoint y: 316, distance: 100.3
click at [843, 316] on div "Comprobante Tipo Comprobante Tipo Fecha inicio – Fecha fin Fec. Comprobante Des…" at bounding box center [722, 354] width 1021 height 132
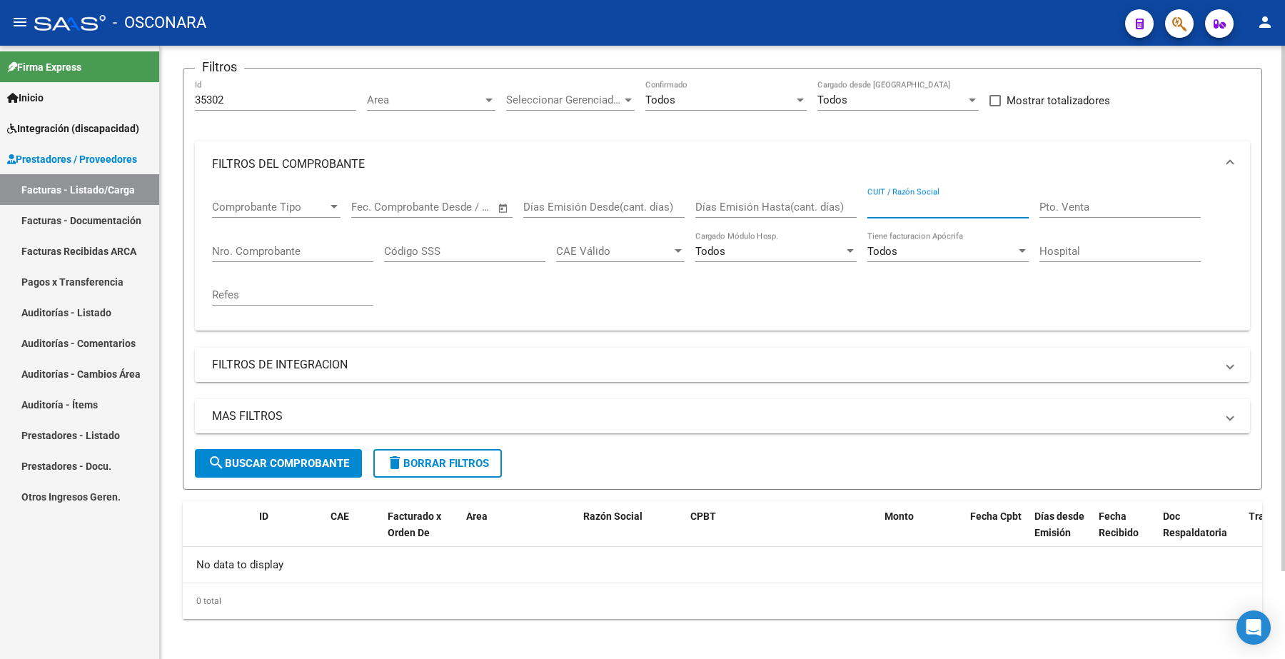
scroll to position [104, 0]
click at [311, 462] on span "search Buscar Comprobante" at bounding box center [278, 461] width 141 height 13
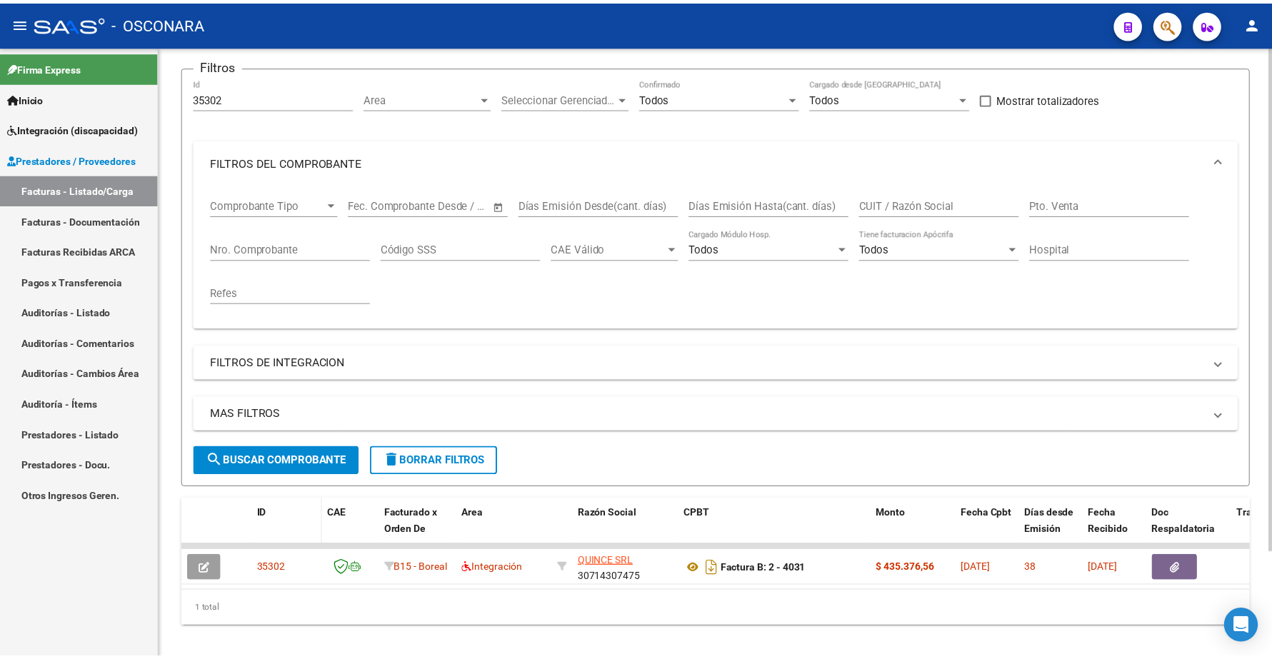
scroll to position [129, 0]
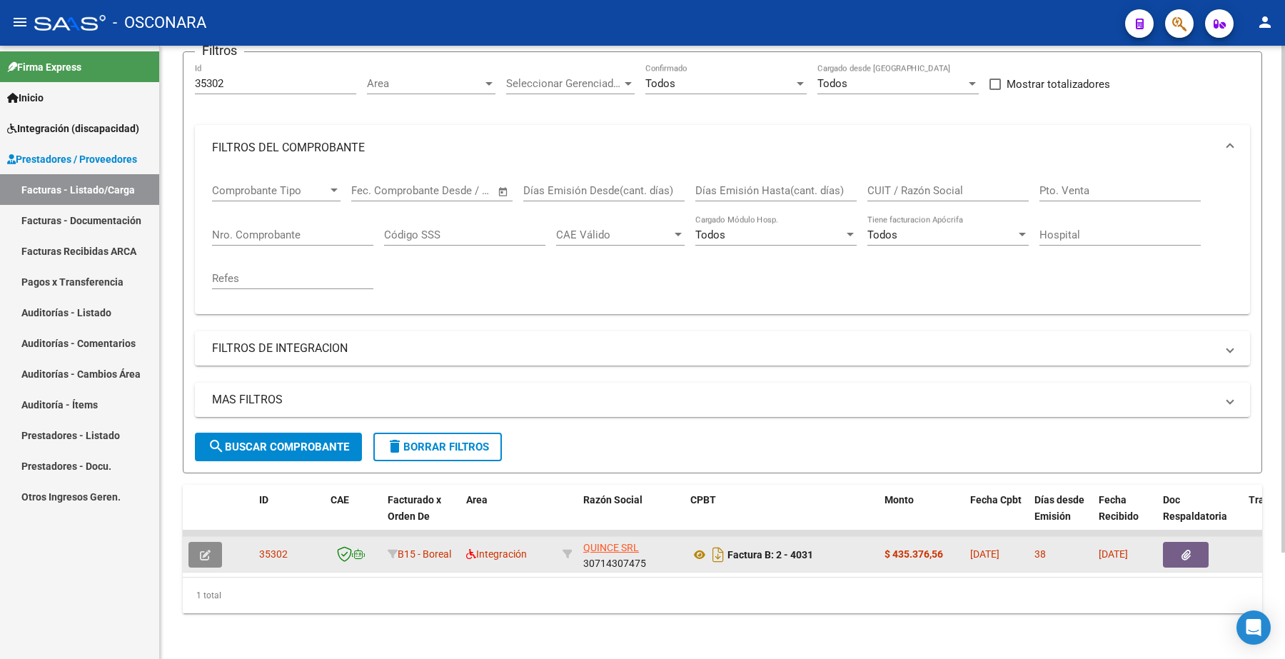
click at [193, 547] on button "button" at bounding box center [205, 555] width 34 height 26
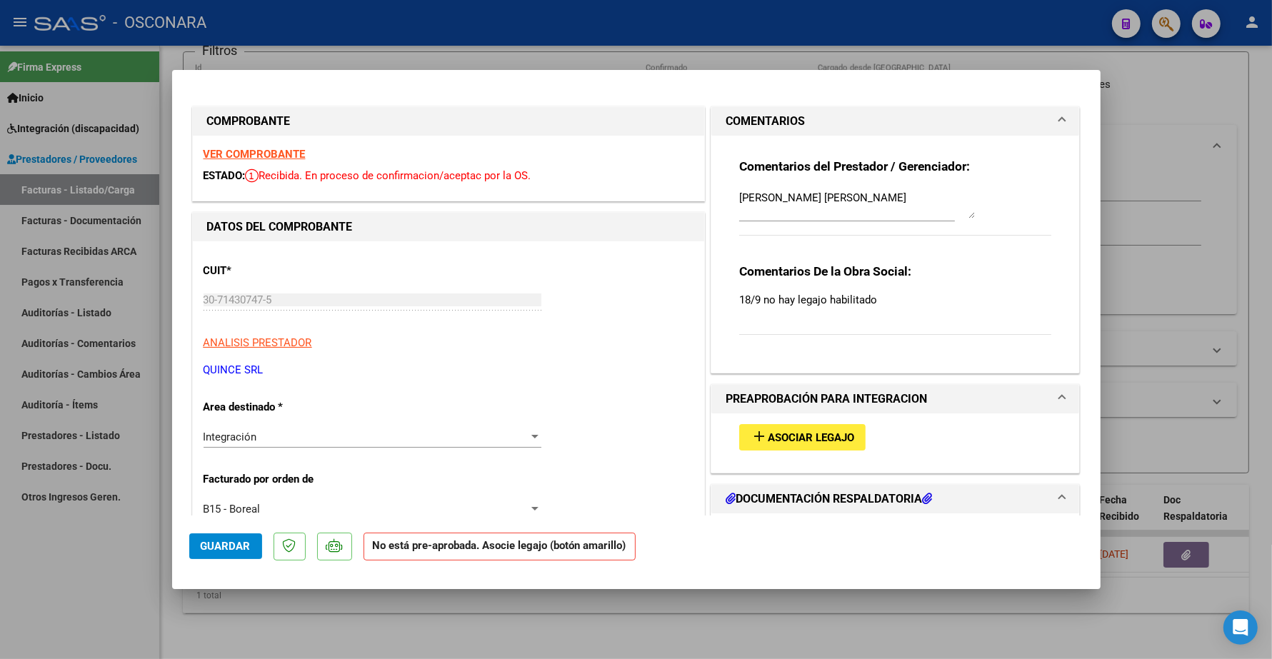
click at [804, 434] on span "Asociar Legajo" at bounding box center [811, 437] width 86 height 13
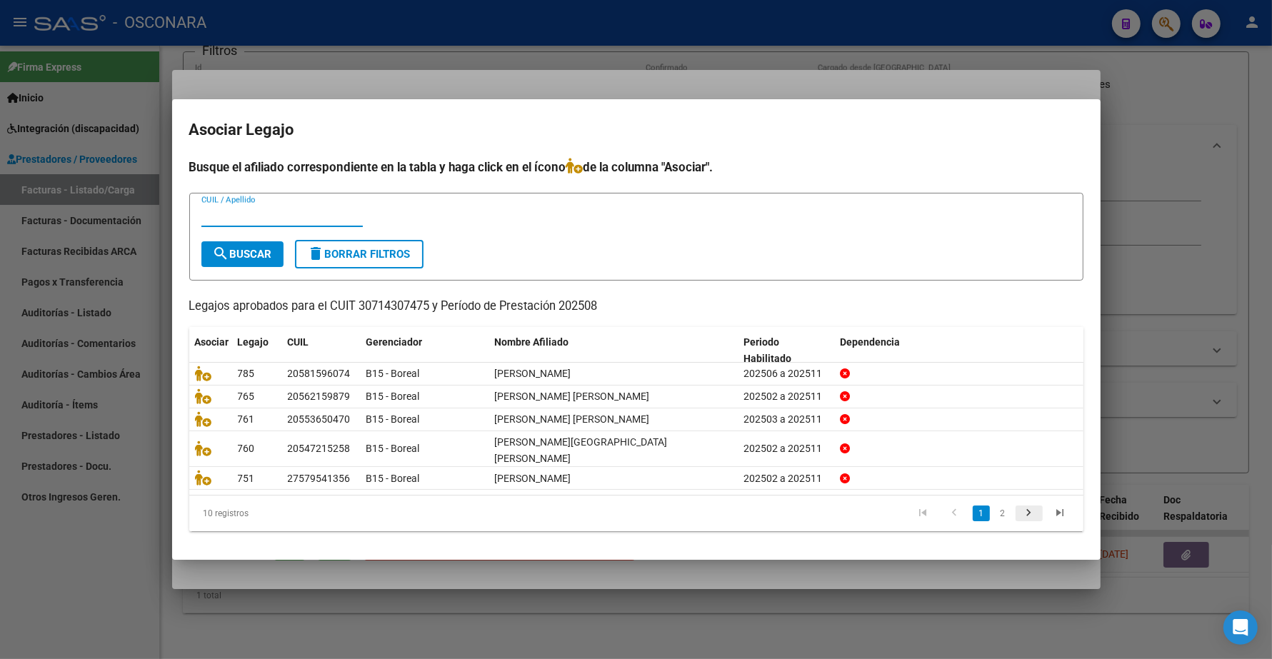
click at [1027, 506] on icon "go to next page" at bounding box center [1029, 514] width 19 height 17
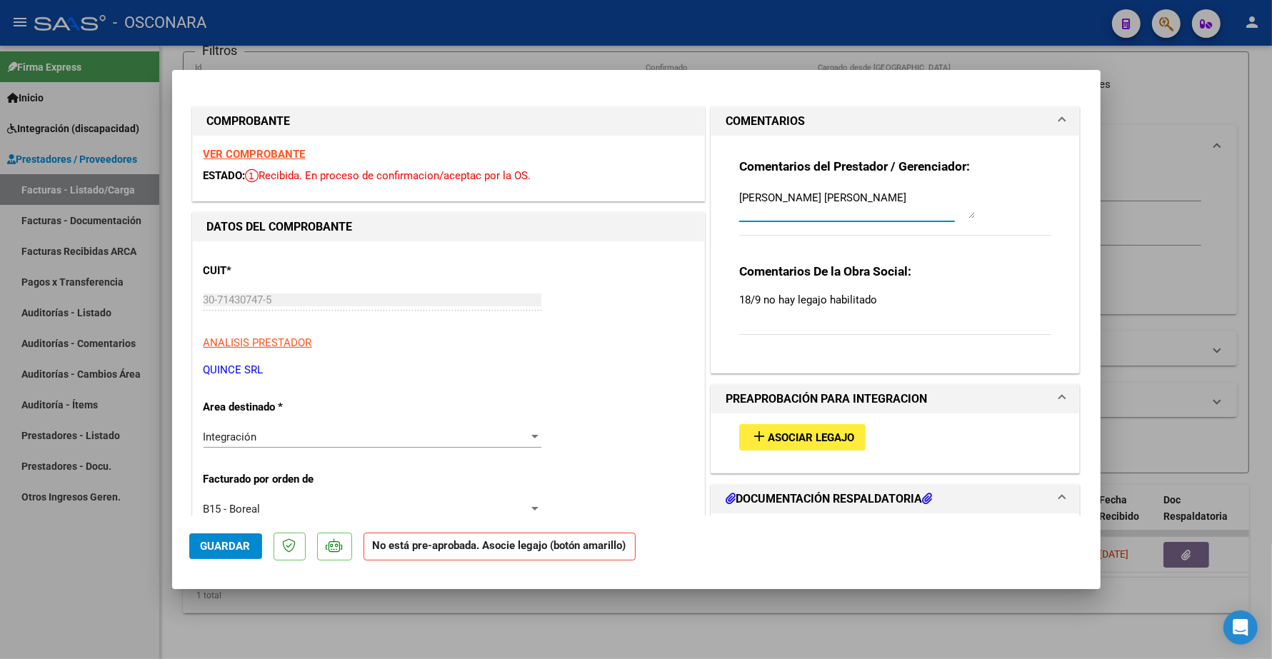
drag, startPoint x: 843, startPoint y: 193, endPoint x: 938, endPoint y: 200, distance: 95.2
click at [938, 200] on textarea "[PERSON_NAME] [PERSON_NAME]" at bounding box center [857, 204] width 236 height 29
click at [808, 436] on span "Asociar Legajo" at bounding box center [811, 437] width 86 height 13
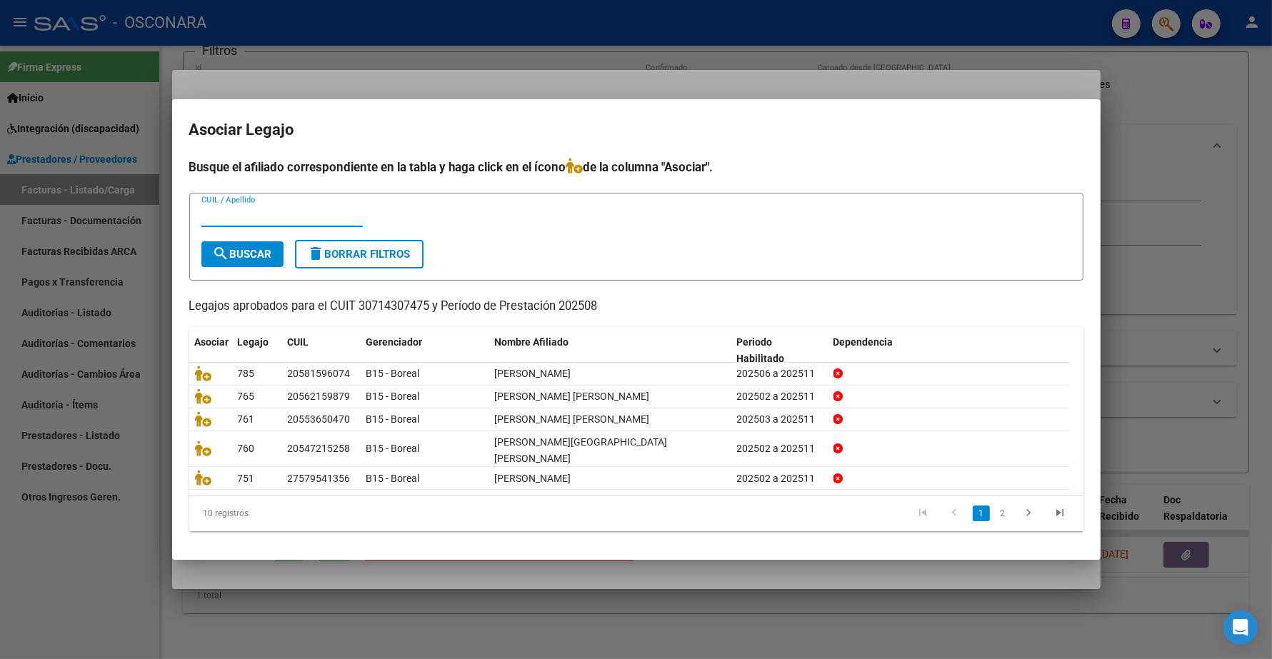
click at [252, 222] on input "CUIL / Apellido" at bounding box center [281, 215] width 161 height 13
paste input "[PERSON_NAME]"
type input "[PERSON_NAME]"
click at [264, 257] on span "search Buscar" at bounding box center [242, 254] width 59 height 13
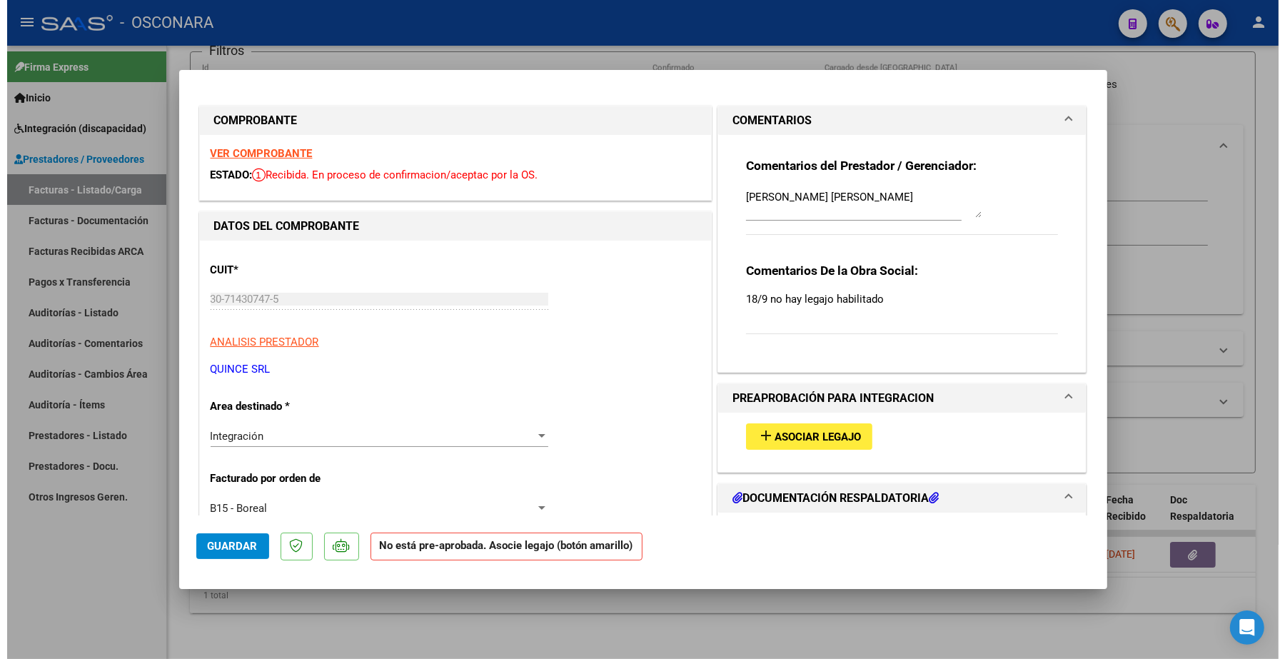
scroll to position [0, 0]
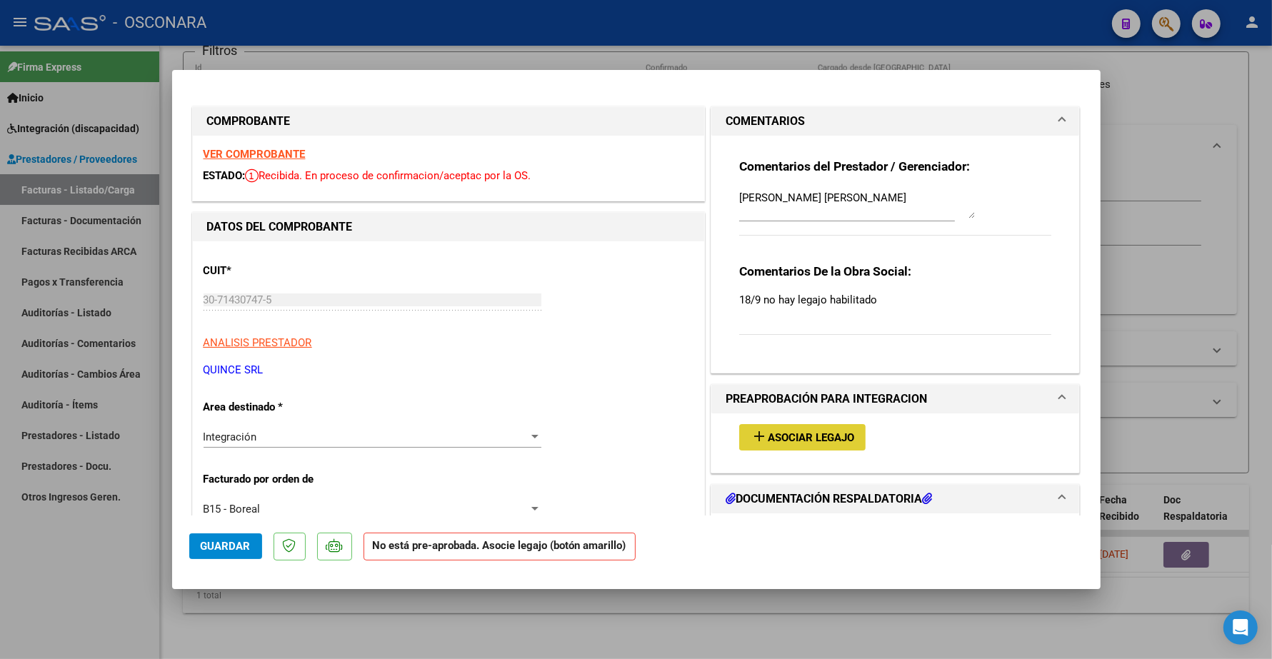
type input "$ 0,00"
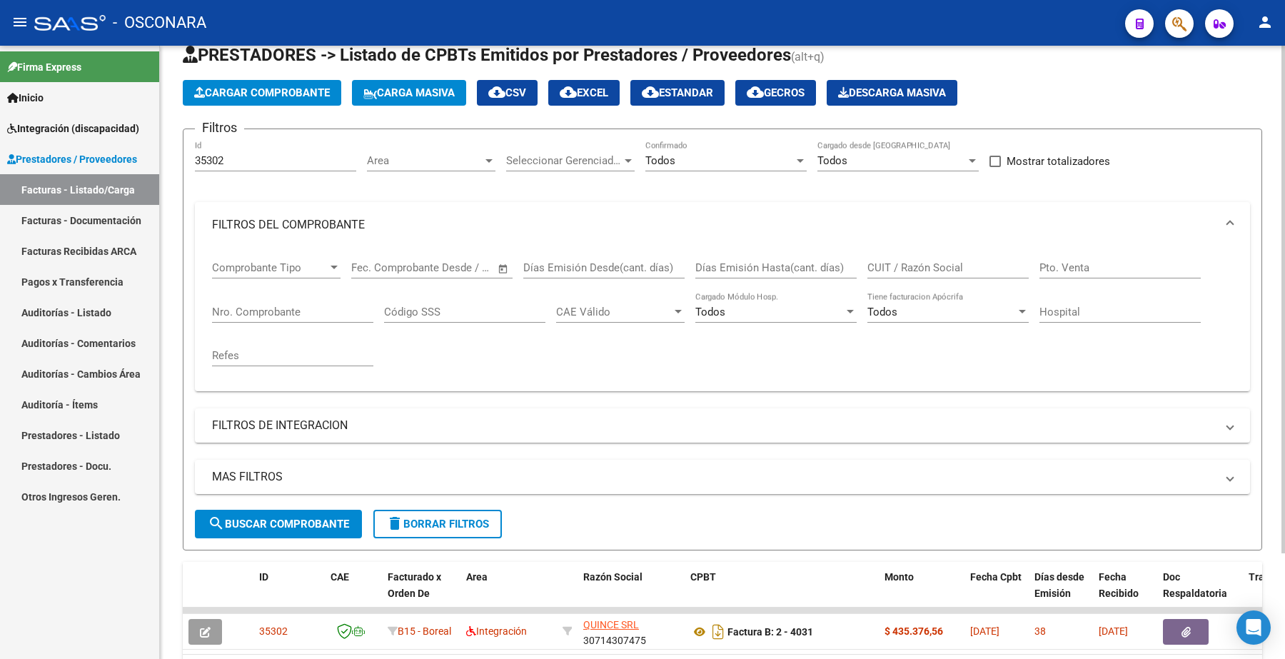
scroll to position [39, 0]
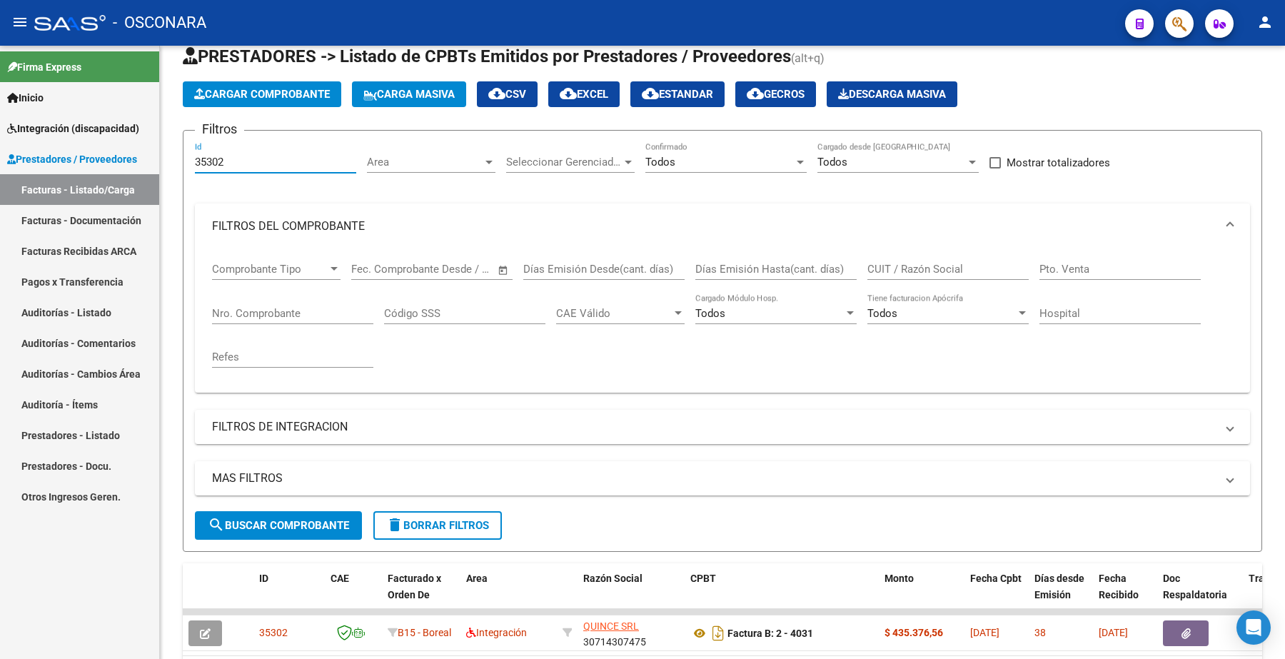
drag, startPoint x: 226, startPoint y: 156, endPoint x: 145, endPoint y: 123, distance: 87.8
click at [144, 161] on mat-sidenav-container "Firma Express Inicio Instructivos Contacto OS Integración (discapacidad) Certif…" at bounding box center [642, 352] width 1285 height 613
paste input "24"
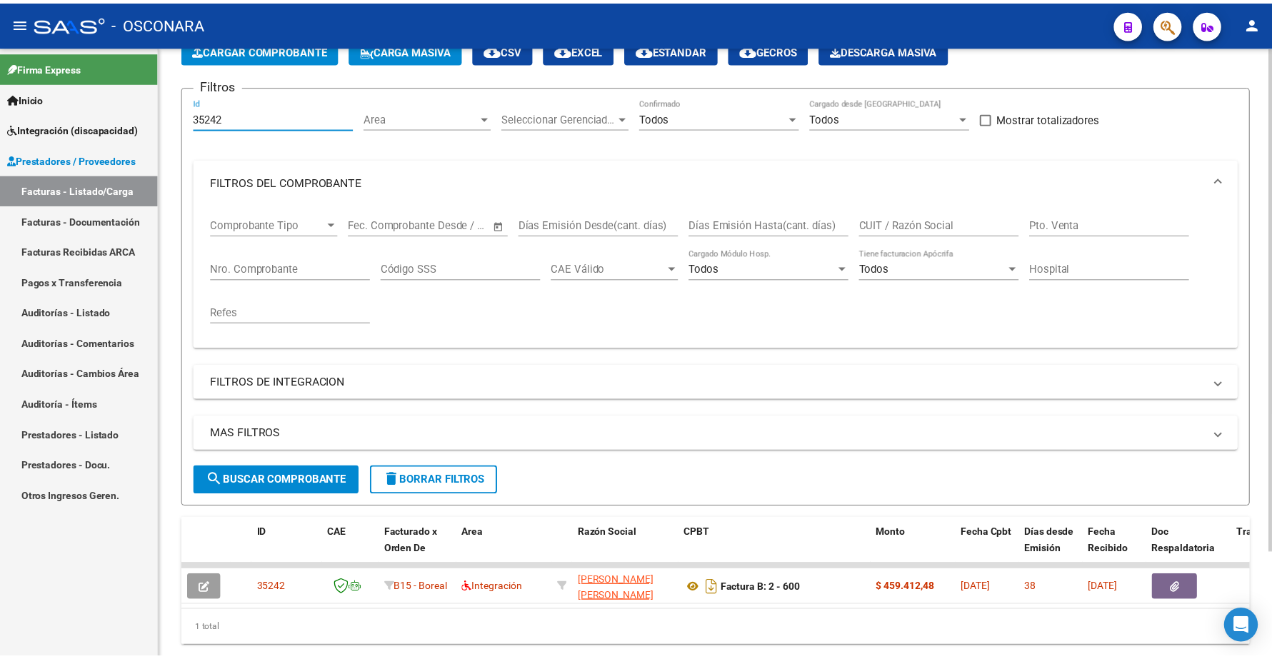
scroll to position [129, 0]
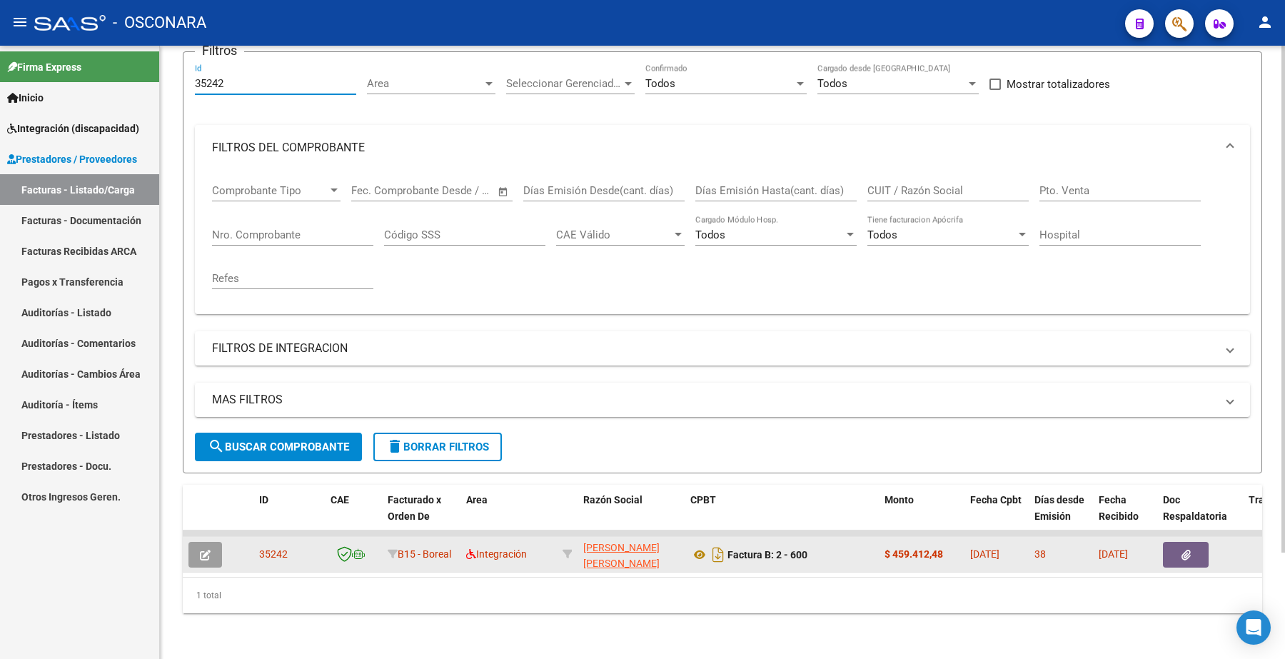
type input "35242"
click at [201, 550] on icon "button" at bounding box center [205, 555] width 11 height 11
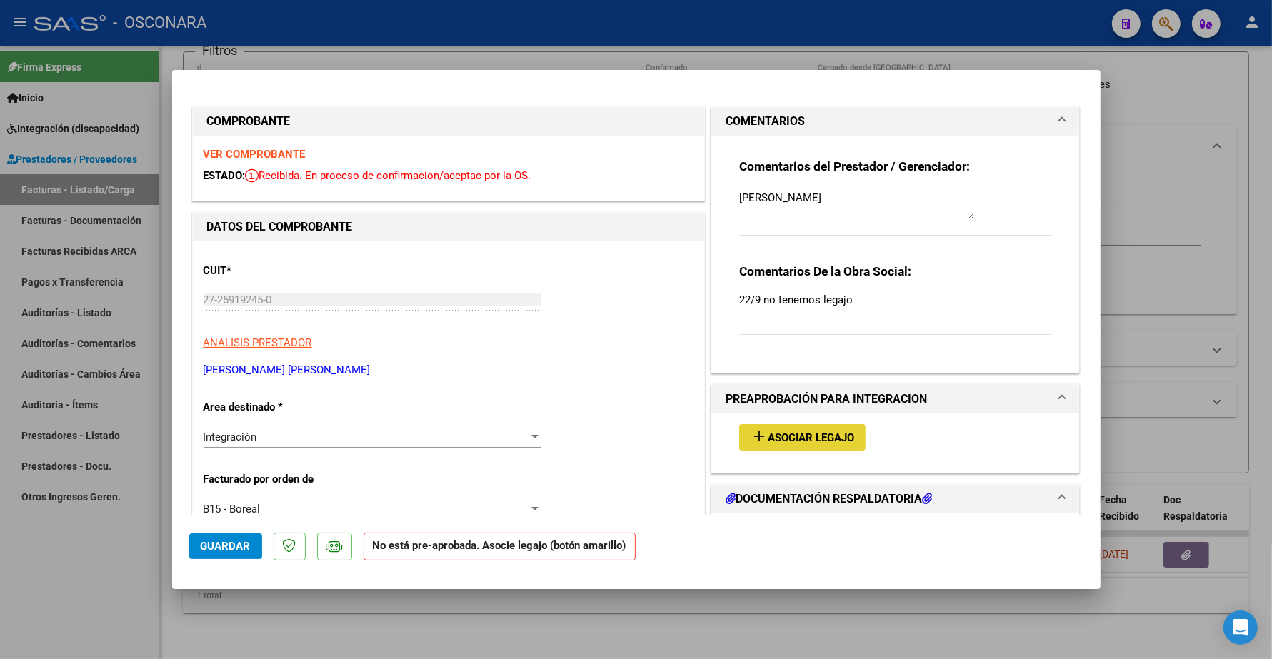
click at [815, 438] on span "Asociar Legajo" at bounding box center [811, 437] width 86 height 13
type input "$ 0,00"
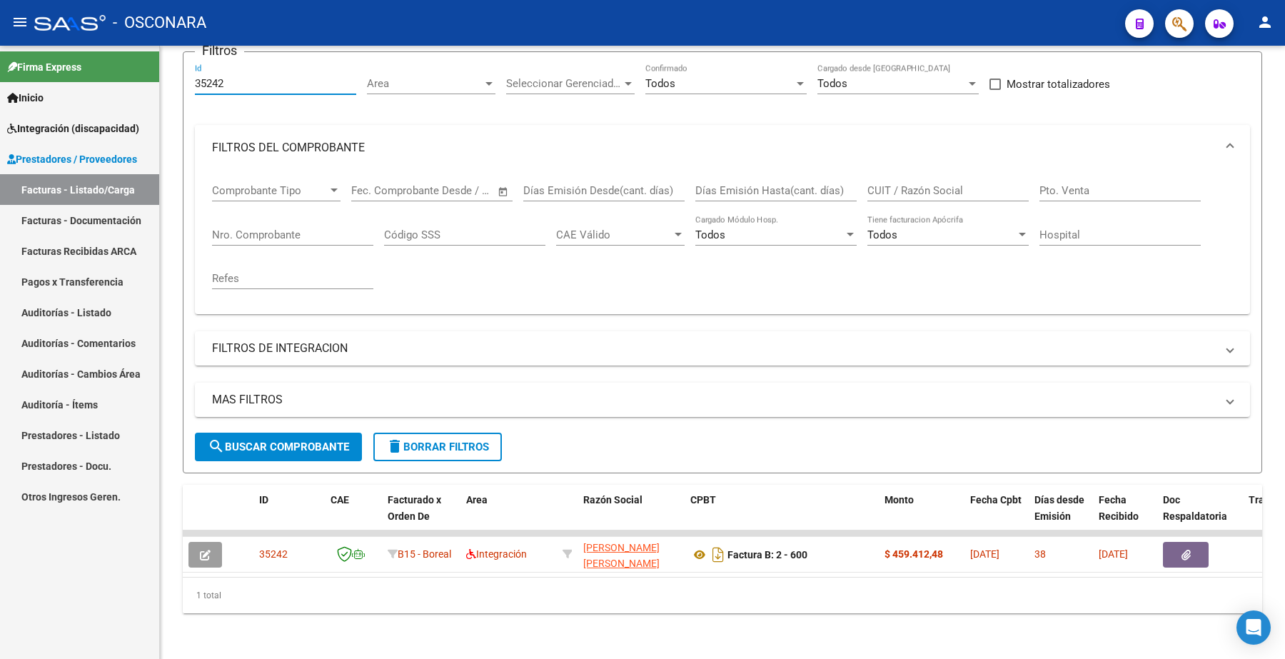
drag, startPoint x: 238, startPoint y: 73, endPoint x: 154, endPoint y: 70, distance: 83.6
click at [152, 75] on mat-sidenav-container "Firma Express Inicio Instructivos Contacto OS Integración (discapacidad) Certif…" at bounding box center [642, 352] width 1285 height 613
paste input "13"
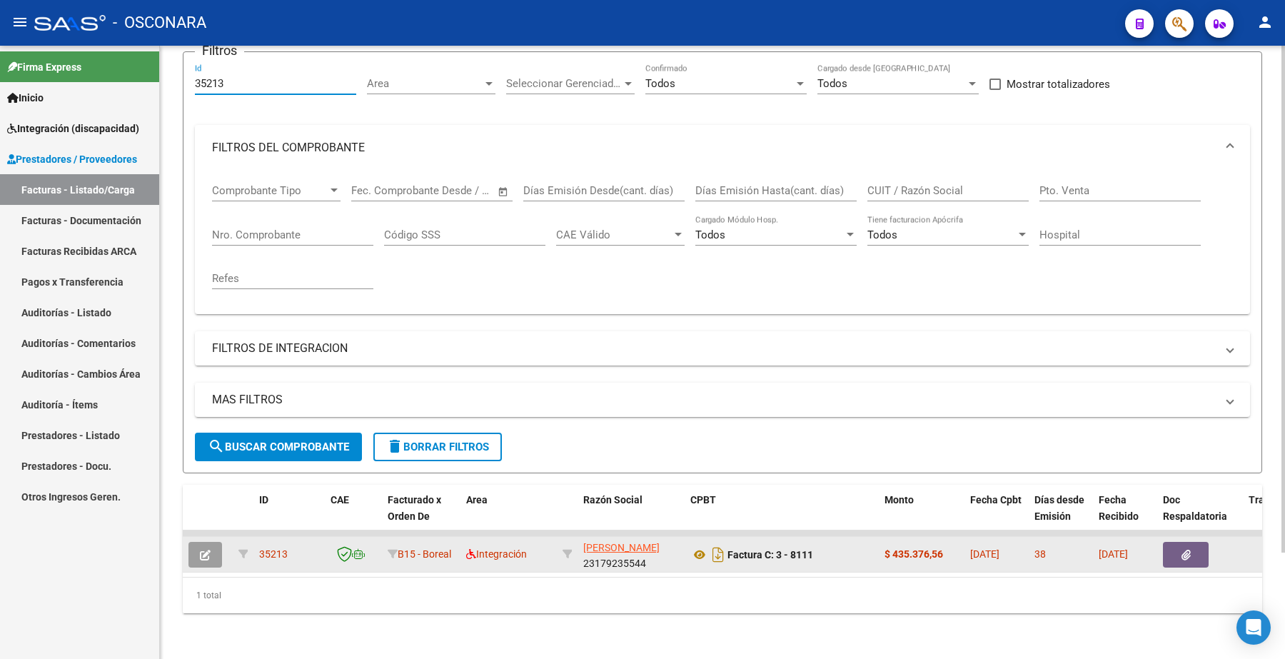
type input "35213"
click at [214, 542] on button "button" at bounding box center [205, 555] width 34 height 26
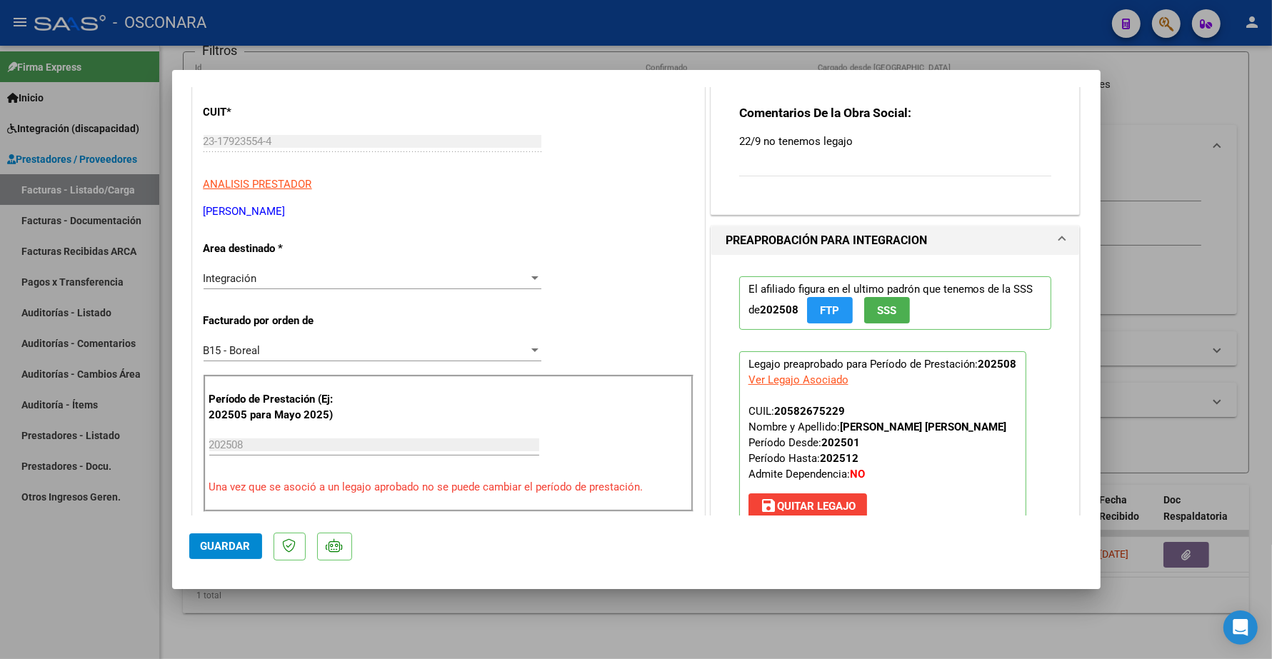
scroll to position [179, 0]
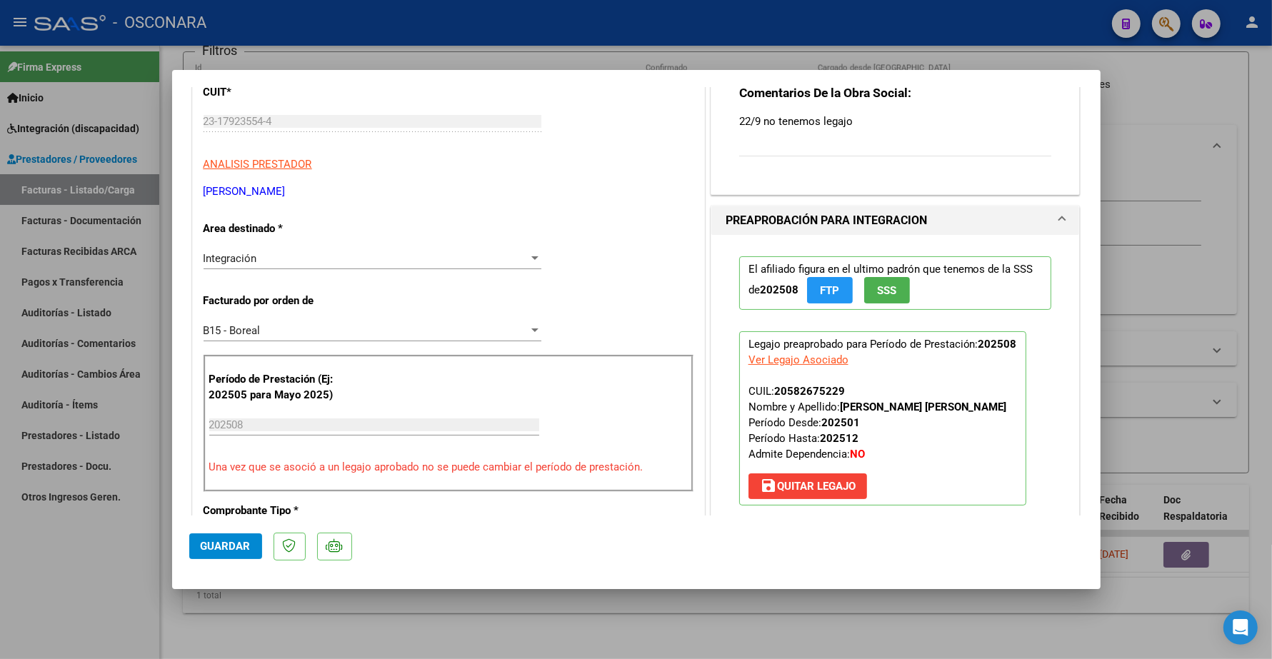
type input "$ 0,00"
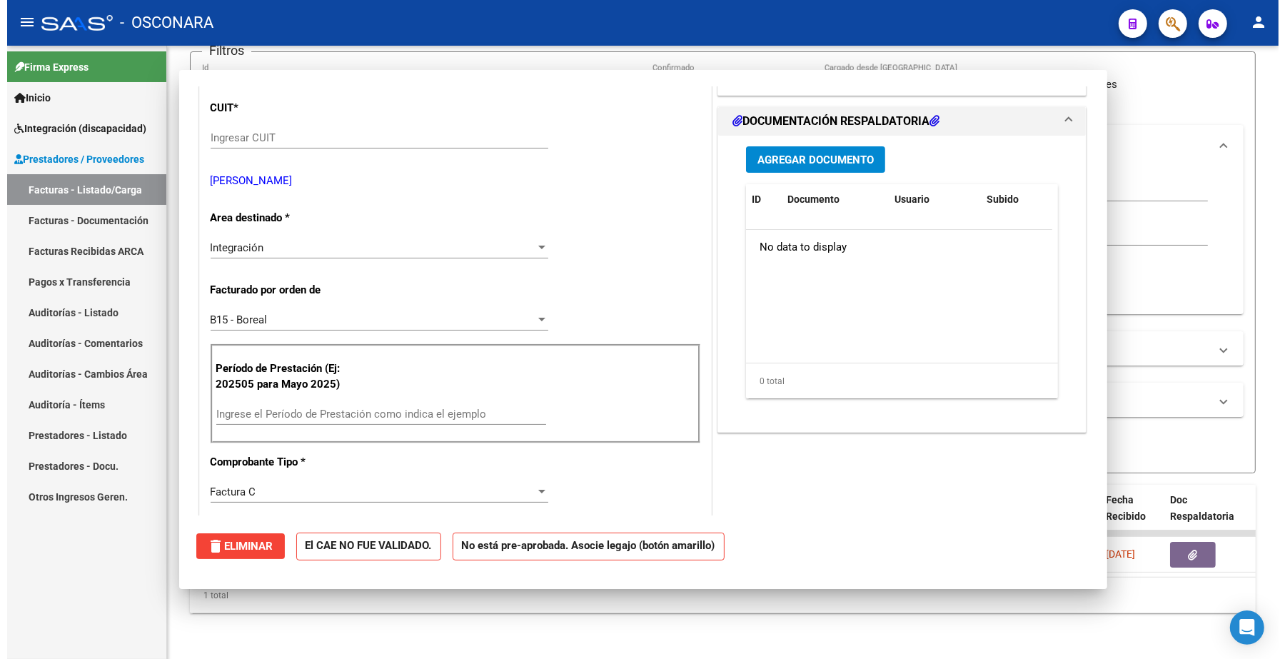
scroll to position [194, 0]
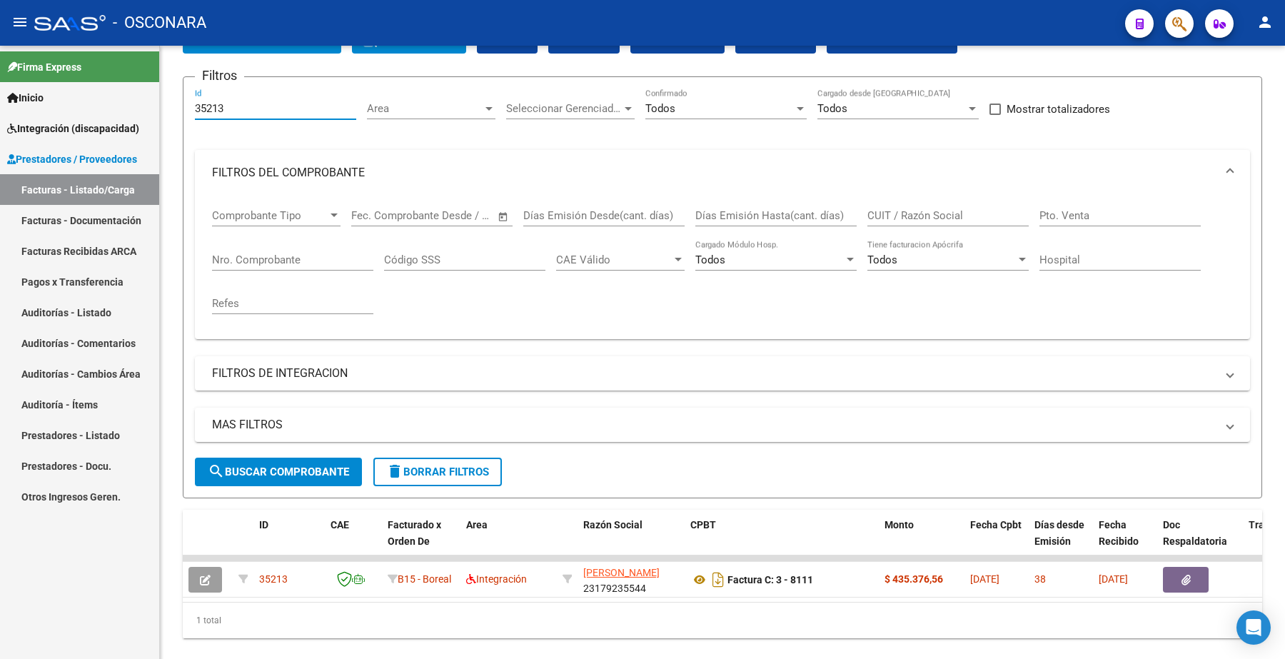
drag, startPoint x: 218, startPoint y: 68, endPoint x: 134, endPoint y: 44, distance: 87.7
click at [126, 56] on mat-sidenav-container "Firma Express Inicio Instructivos Contacto OS Integración (discapacidad) Certif…" at bounding box center [642, 352] width 1285 height 613
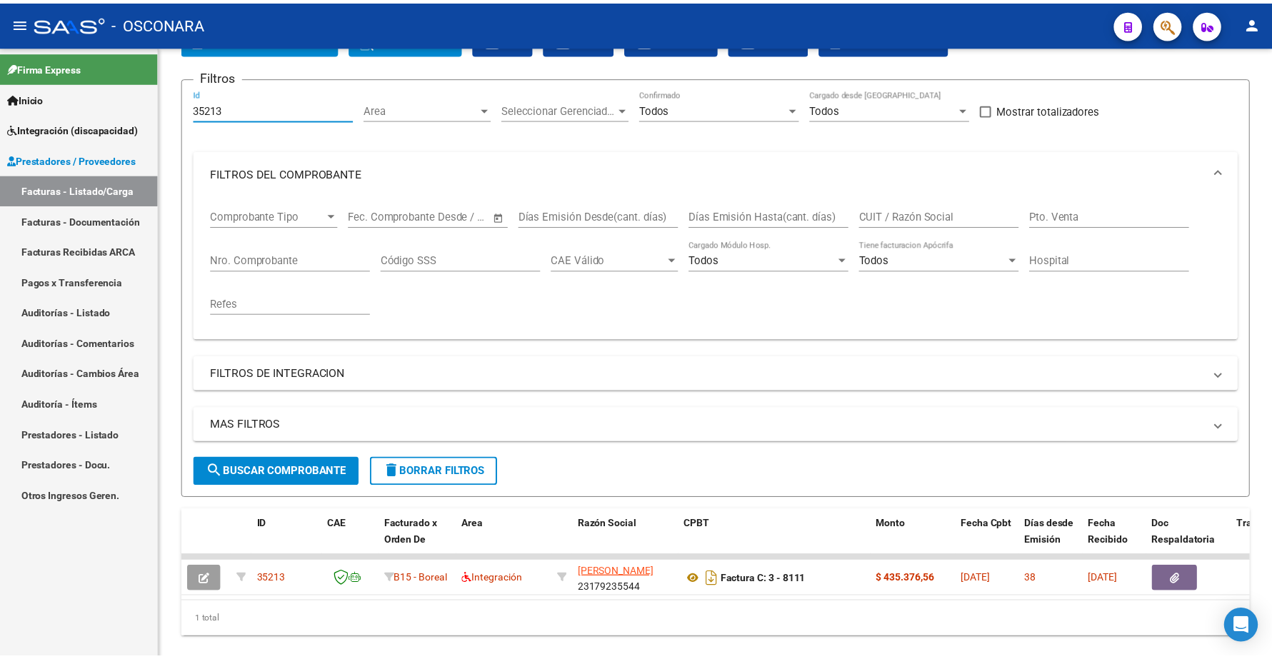
scroll to position [58, 0]
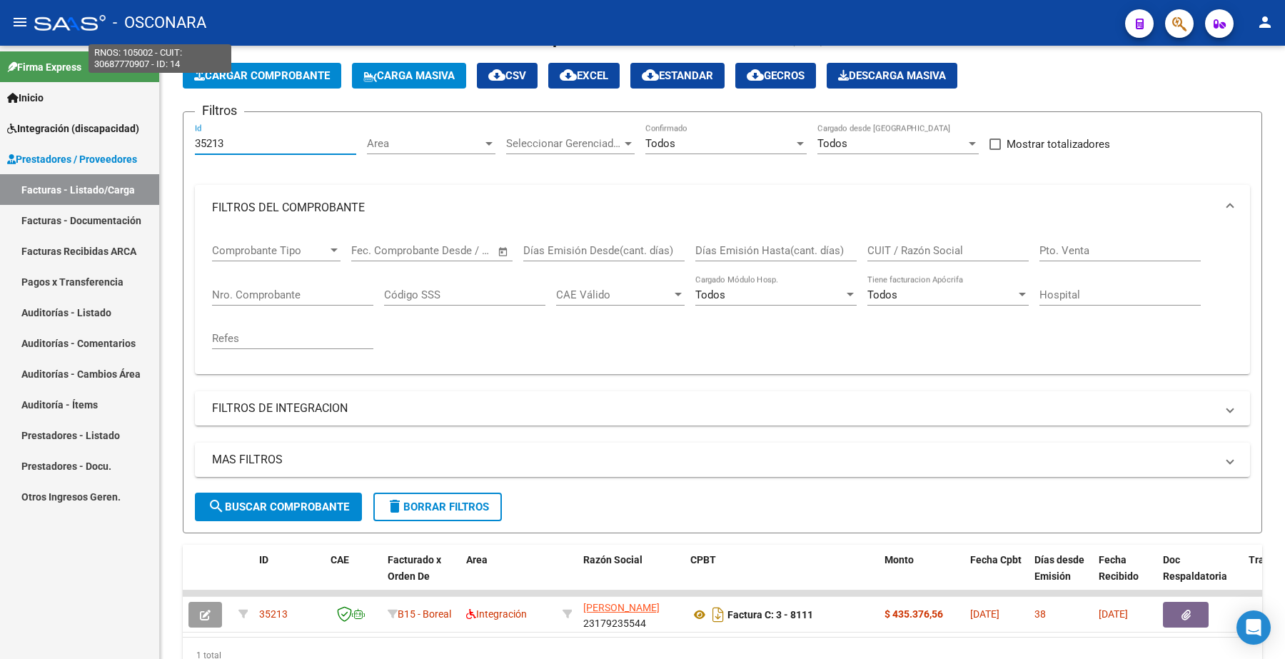
paste input "09"
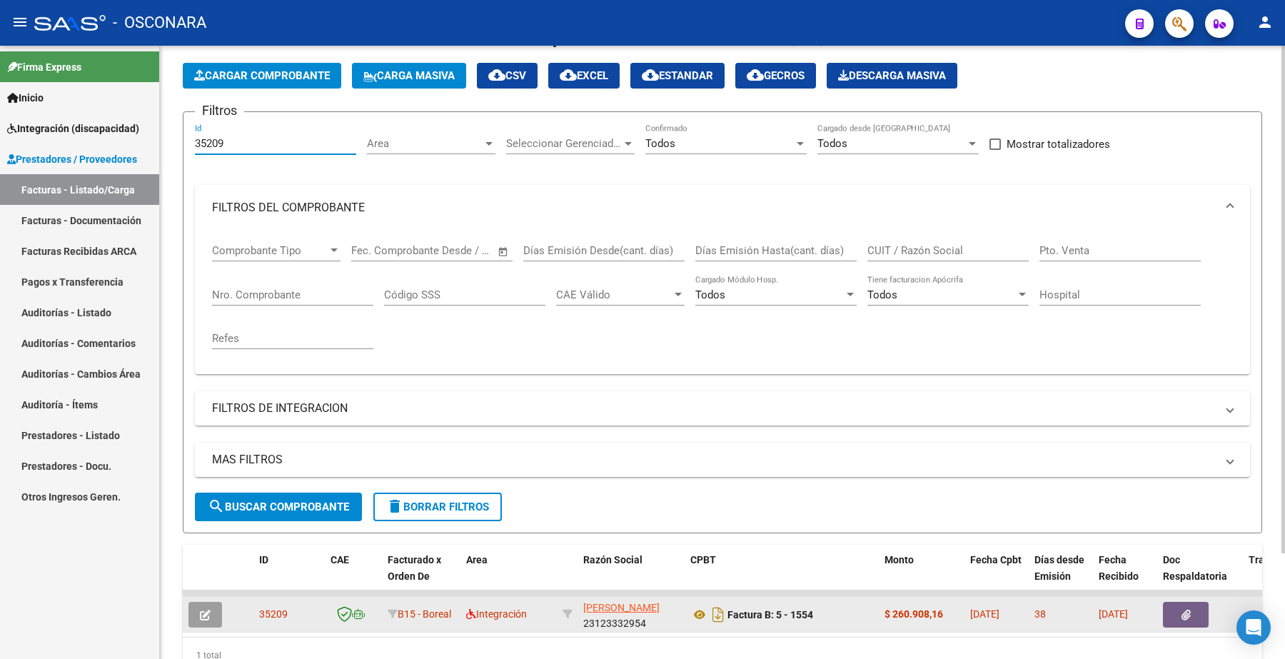
type input "35209"
click at [207, 612] on icon "button" at bounding box center [205, 615] width 11 height 11
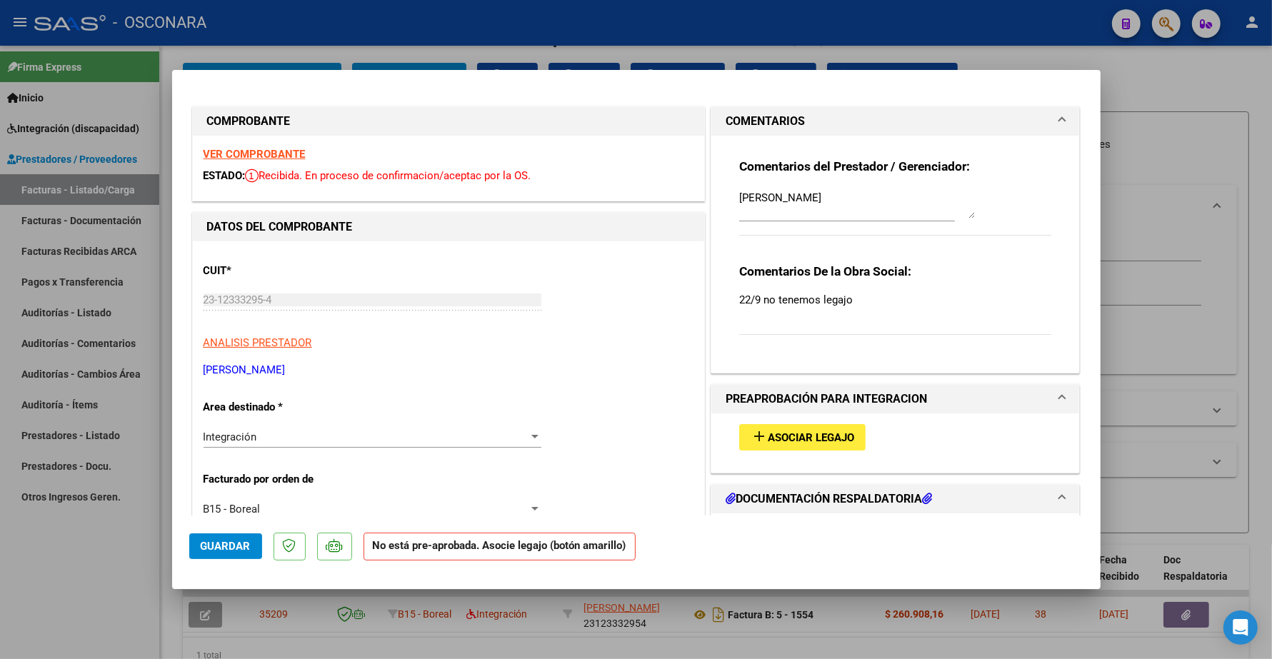
click at [793, 443] on span "Asociar Legajo" at bounding box center [811, 437] width 86 height 13
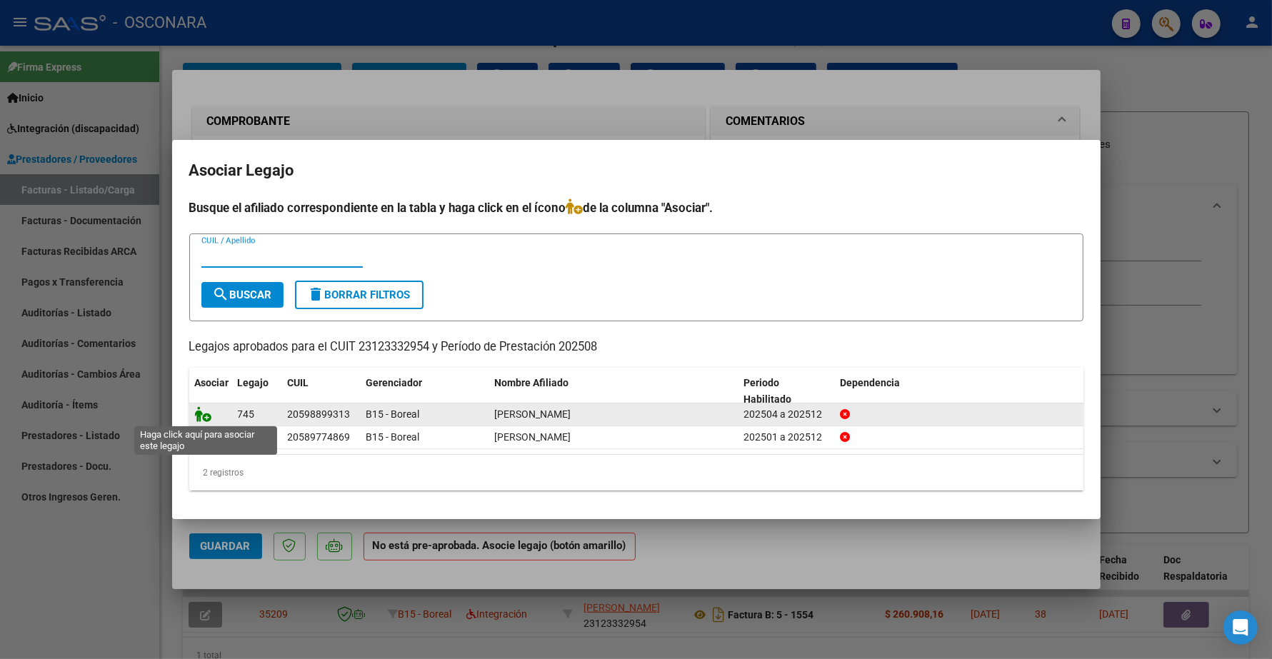
click at [202, 416] on icon at bounding box center [203, 414] width 17 height 16
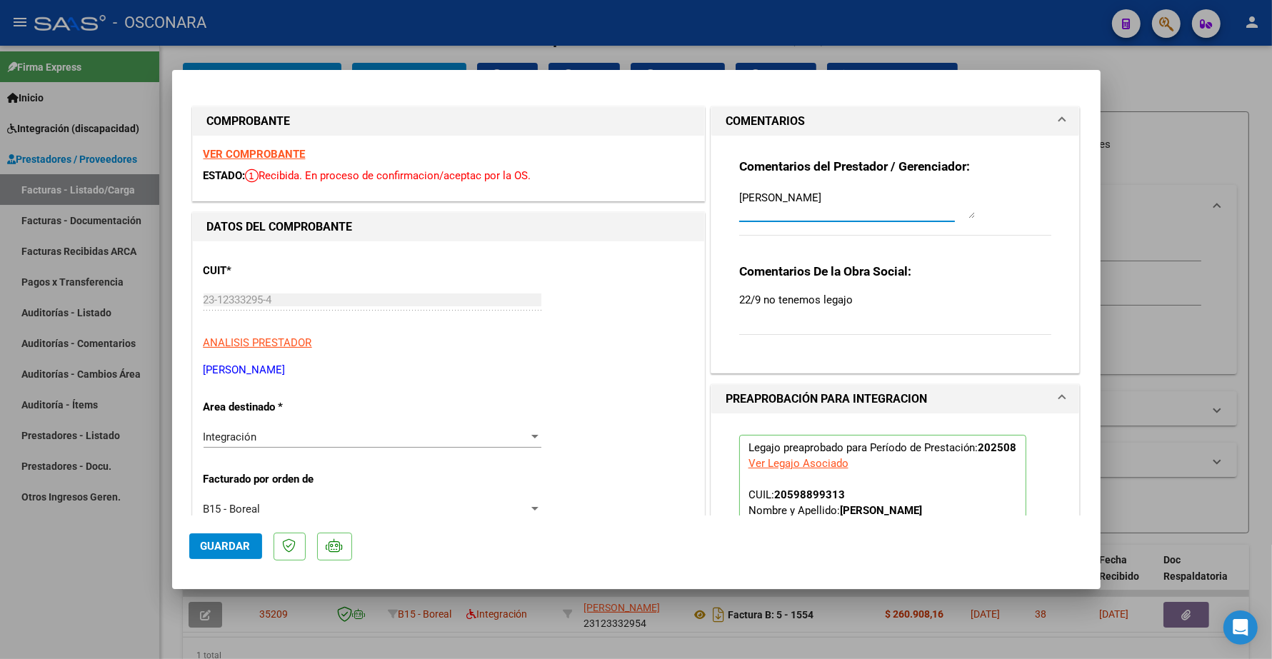
drag, startPoint x: 858, startPoint y: 201, endPoint x: 686, endPoint y: 212, distance: 171.7
type textarea "09/10 SE ADJUNTA LEGAJO"
click at [231, 548] on span "Guardar" at bounding box center [226, 546] width 50 height 13
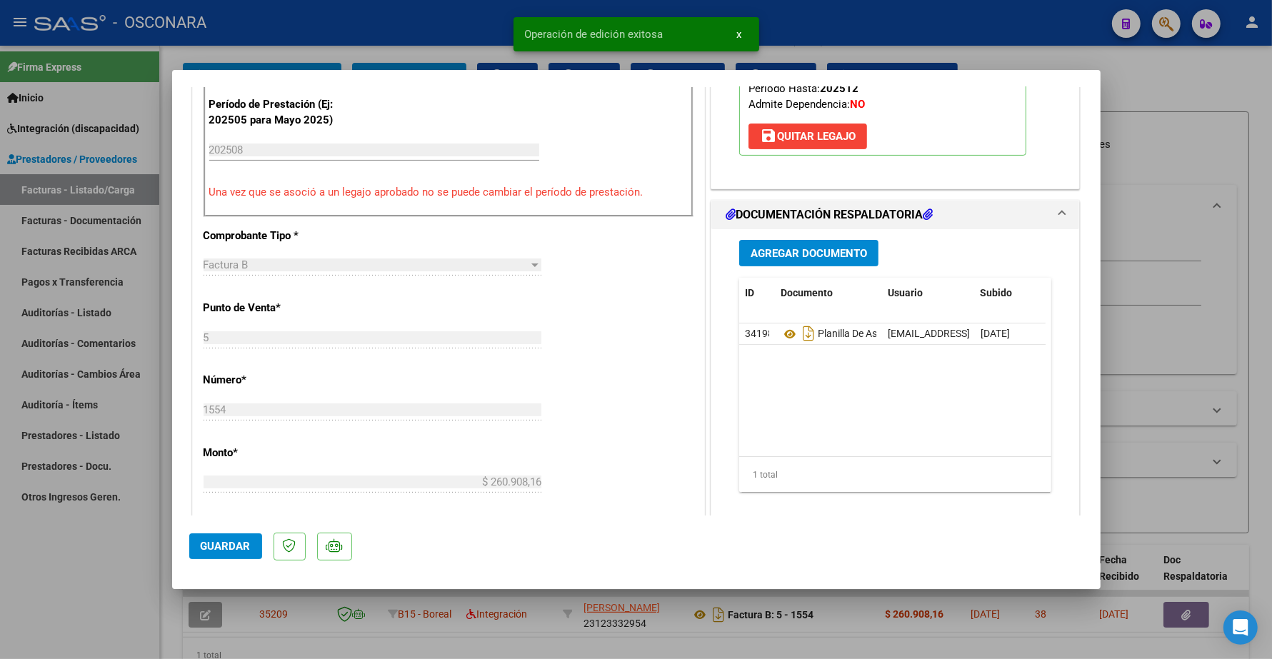
scroll to position [536, 0]
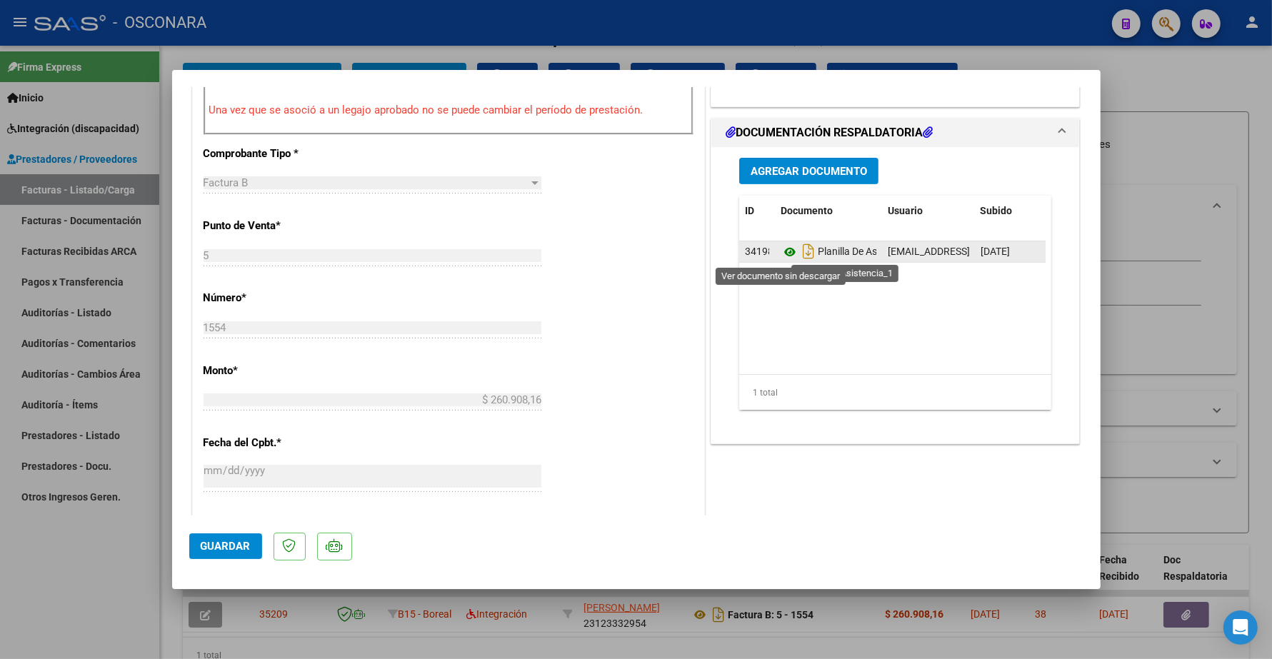
click at [780, 254] on icon at bounding box center [789, 251] width 19 height 17
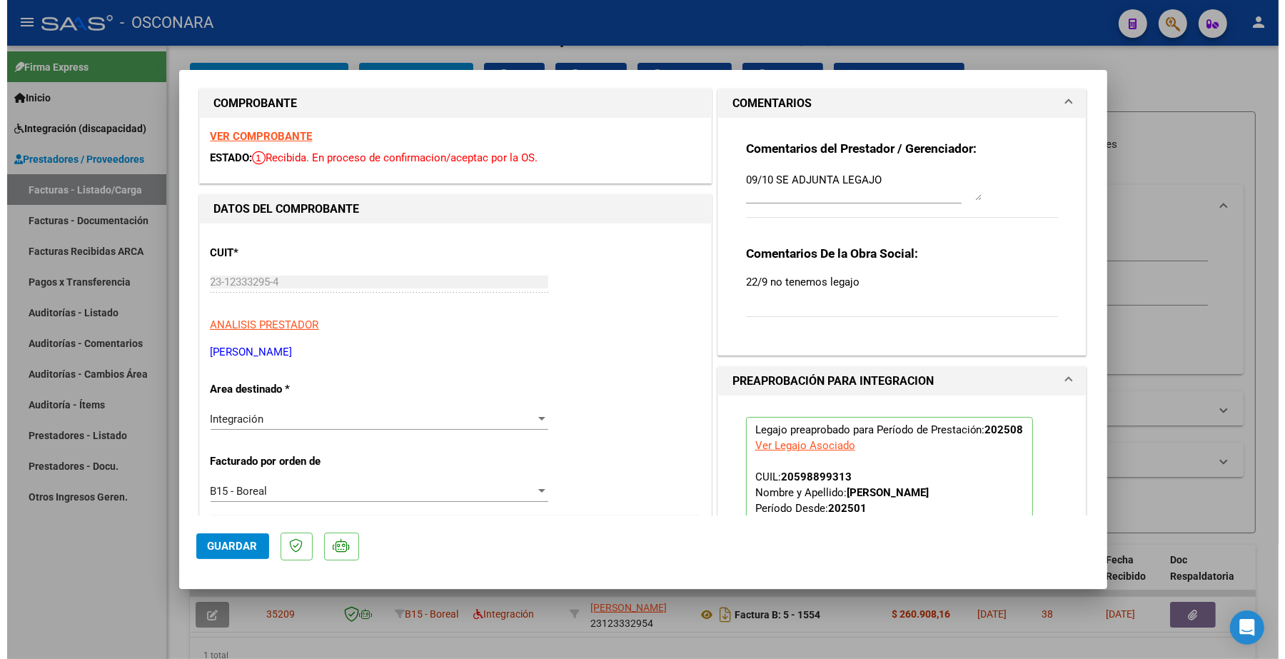
scroll to position [0, 0]
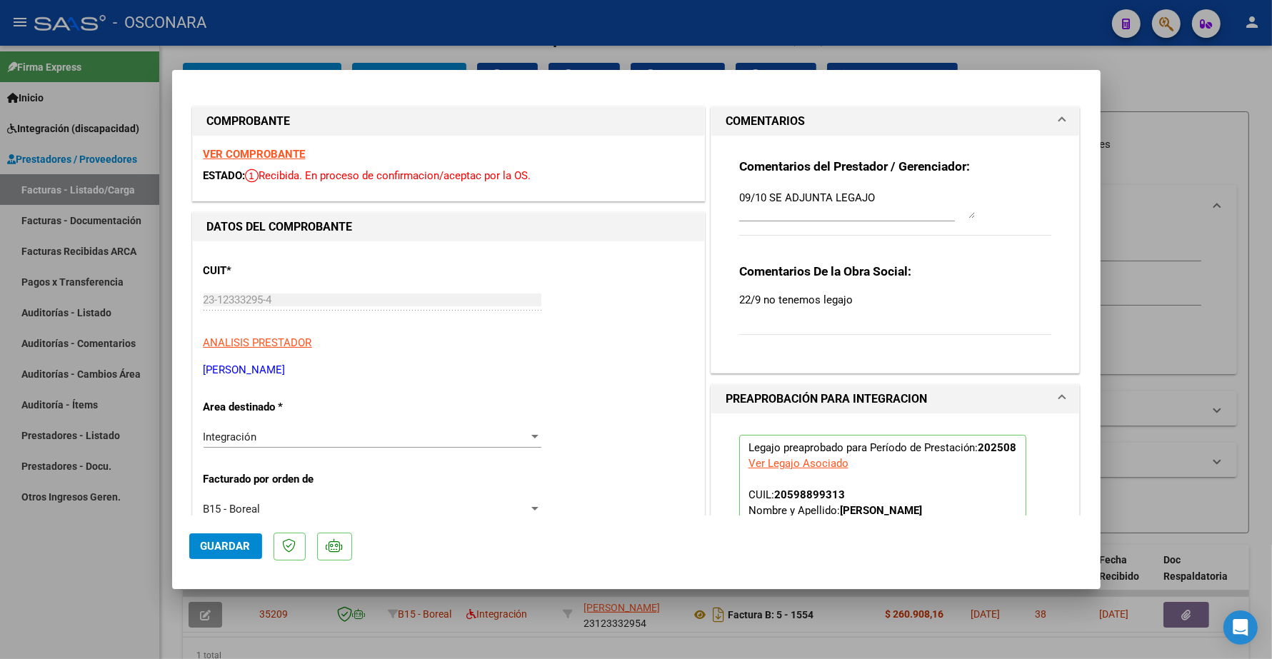
click at [221, 543] on span "Guardar" at bounding box center [226, 546] width 50 height 13
type input "$ 0,00"
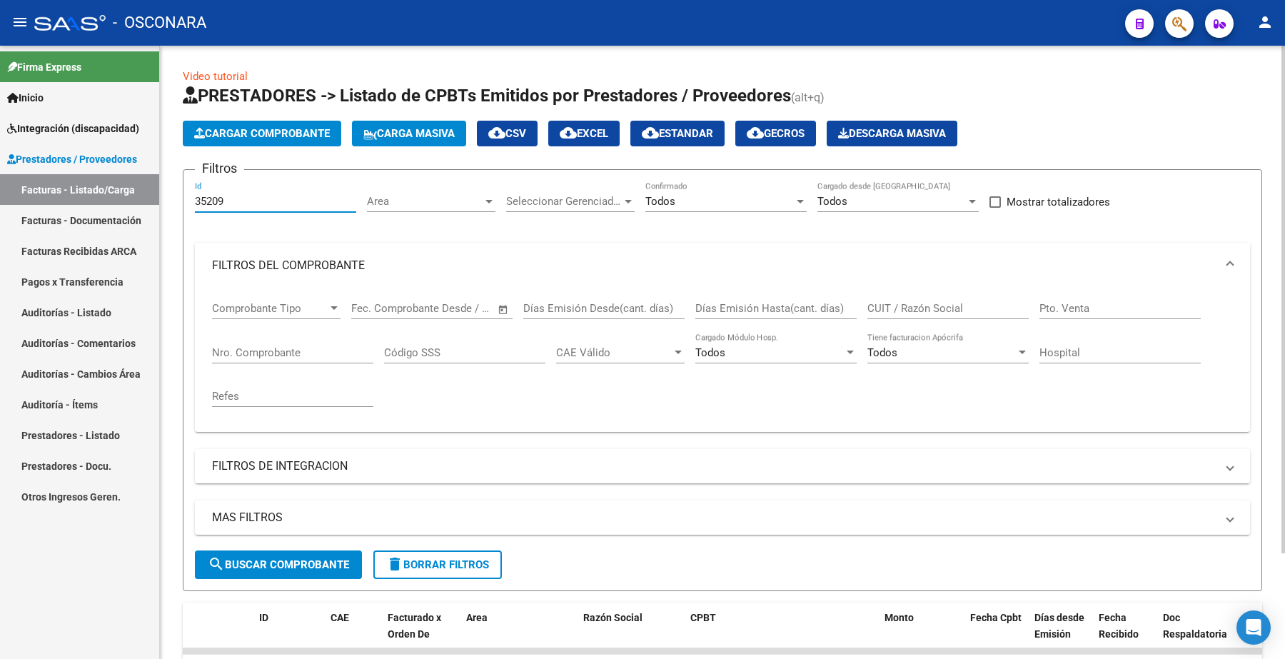
drag, startPoint x: 229, startPoint y: 198, endPoint x: 169, endPoint y: 203, distance: 60.2
click at [169, 205] on div "Video tutorial PRESTADORES -> Listado de CPBTs Emitidos por Prestadores / Prove…" at bounding box center [722, 411] width 1125 height 731
click at [275, 351] on input "Nro. Comprobante" at bounding box center [292, 352] width 161 height 13
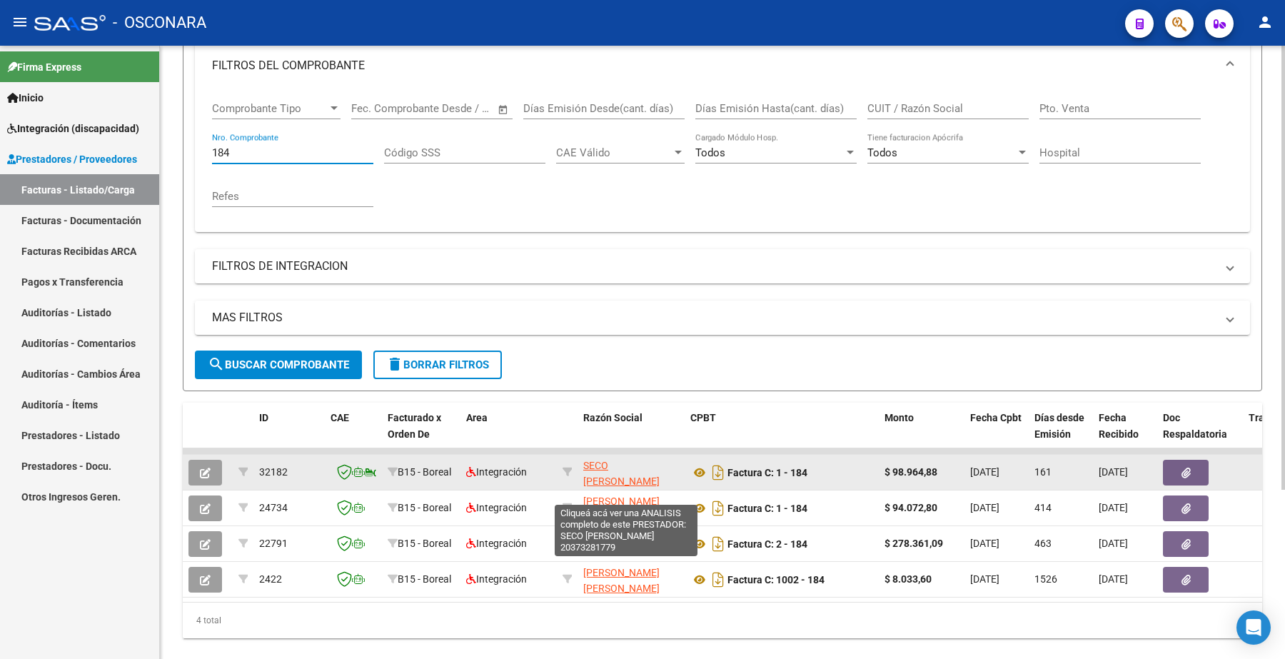
scroll to position [236, 0]
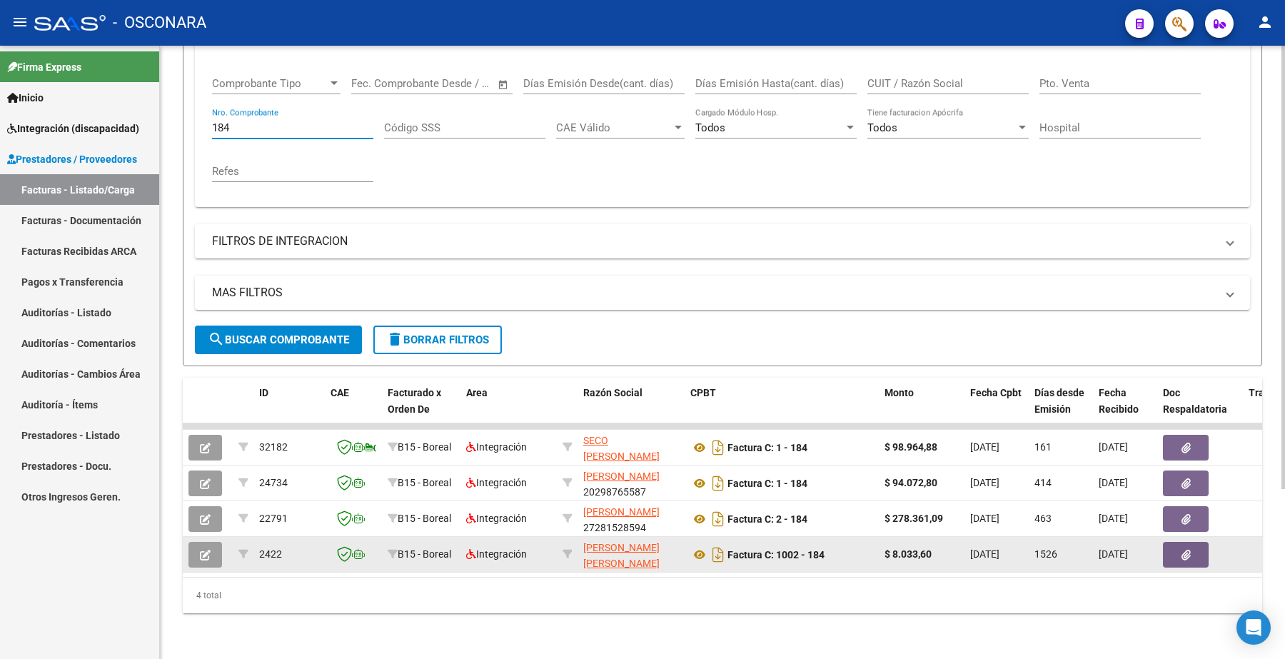
type input "184"
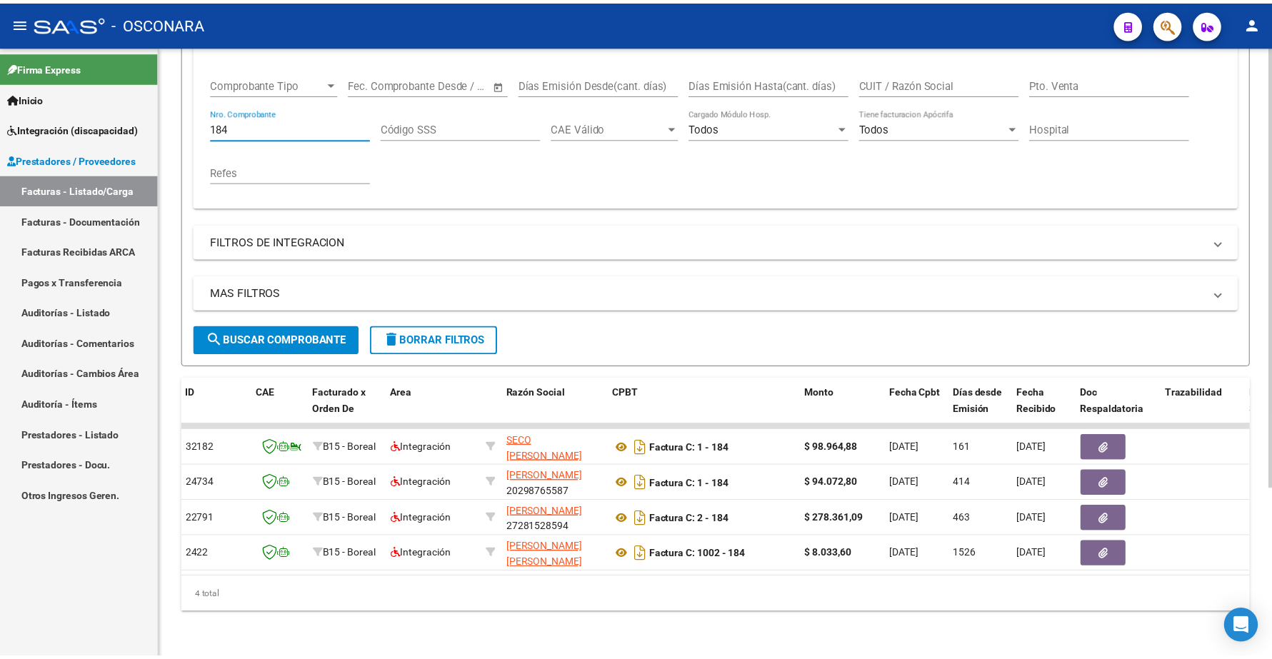
scroll to position [0, 0]
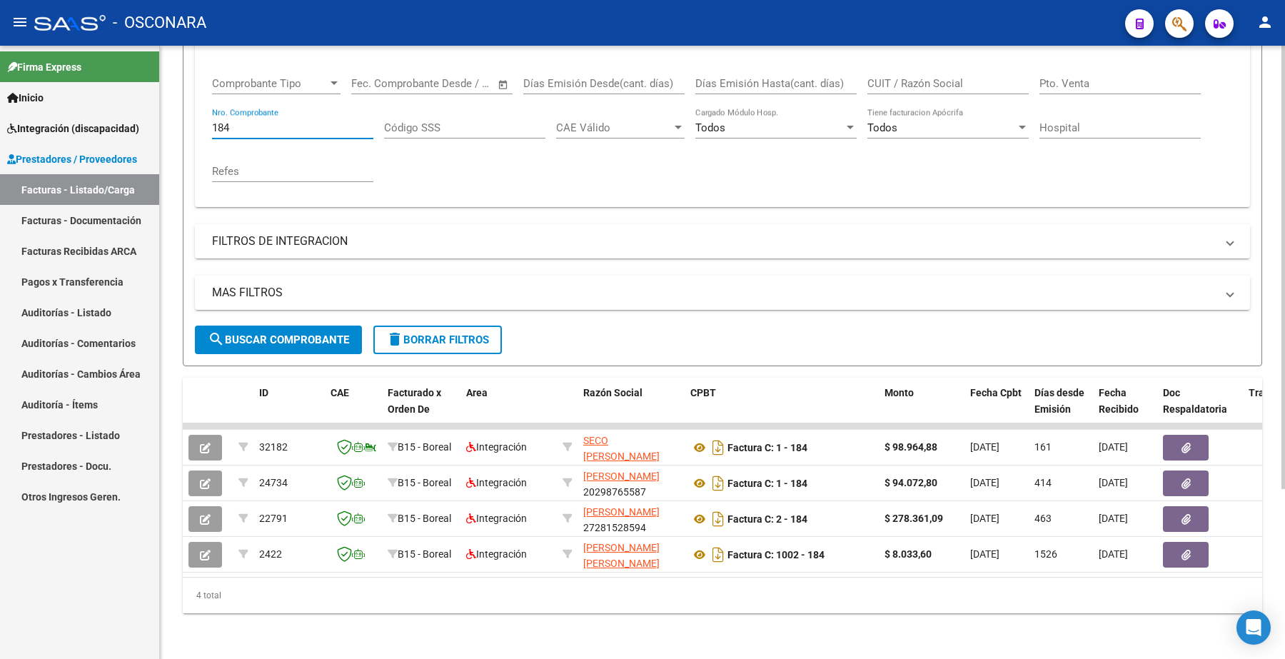
drag, startPoint x: 243, startPoint y: 118, endPoint x: 184, endPoint y: 116, distance: 60.0
click at [184, 118] on form "Filtros Id Area Area Seleccionar Gerenciador Seleccionar Gerenciador Todos Conf…" at bounding box center [723, 155] width 1080 height 422
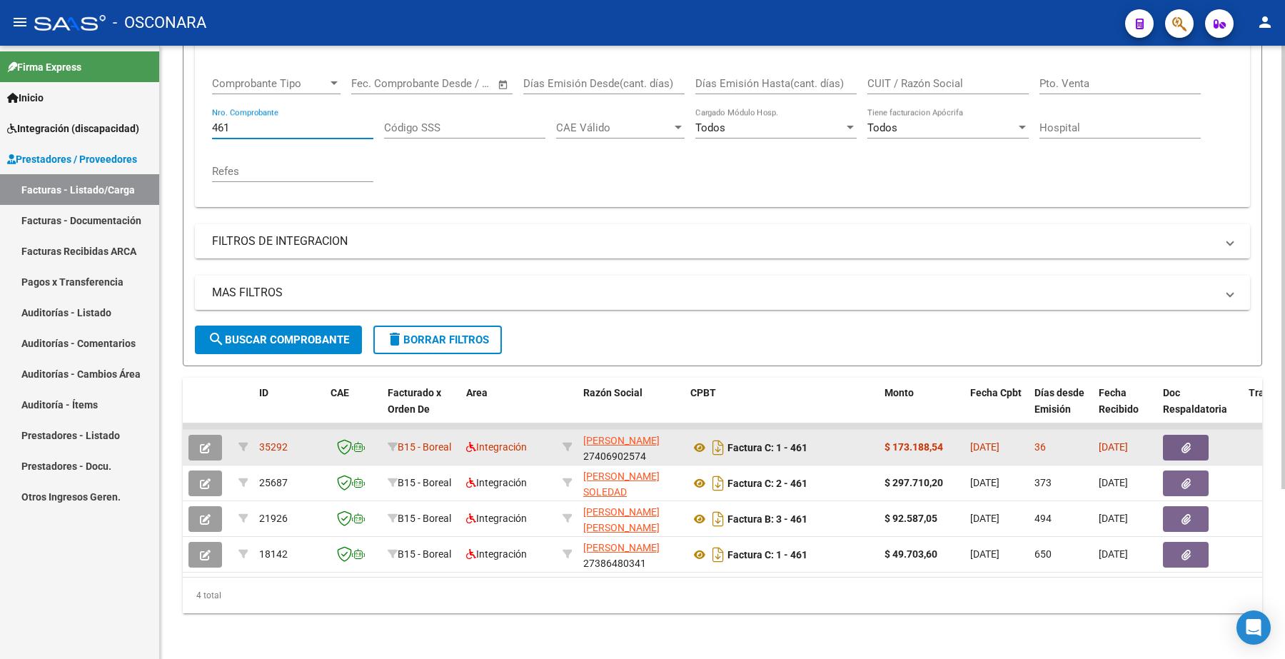
type input "461"
click at [212, 435] on button "button" at bounding box center [205, 448] width 34 height 26
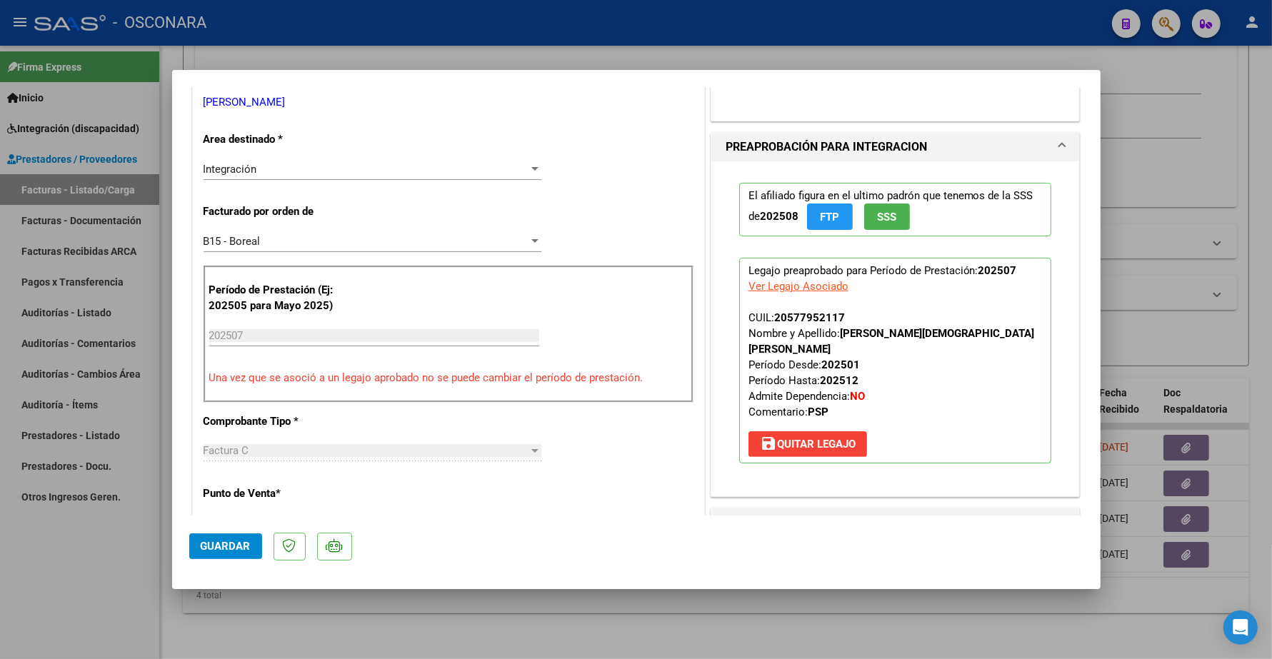
scroll to position [357, 0]
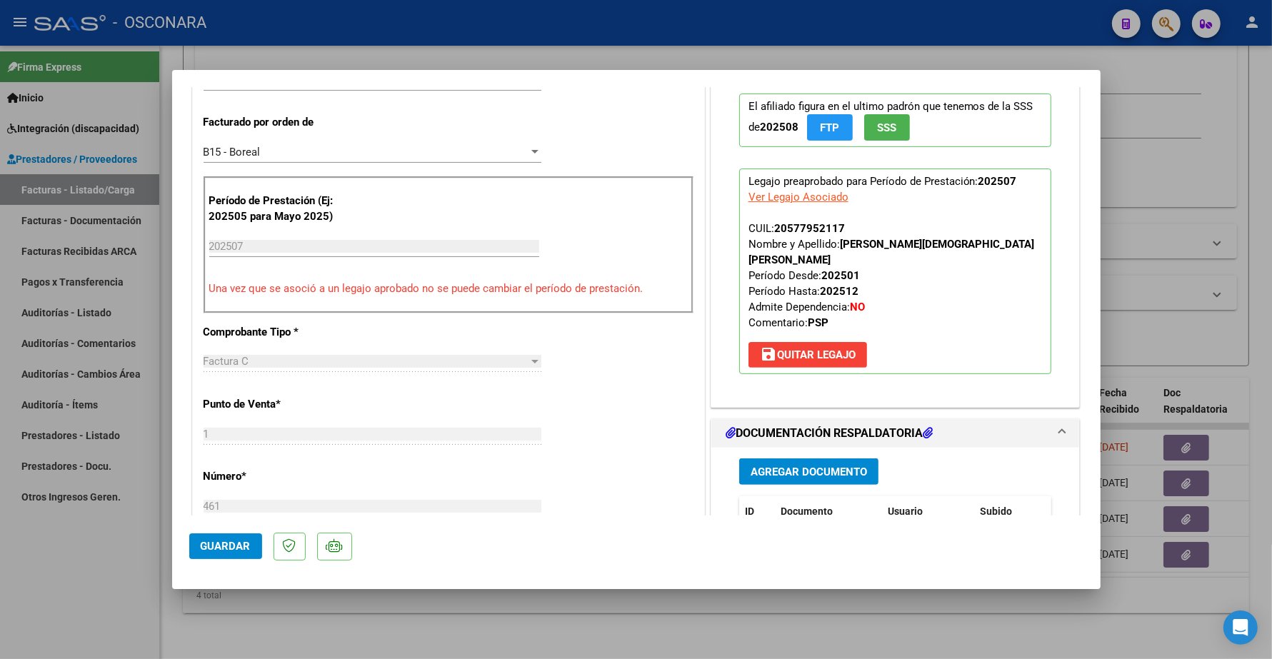
type input "$ 0,00"
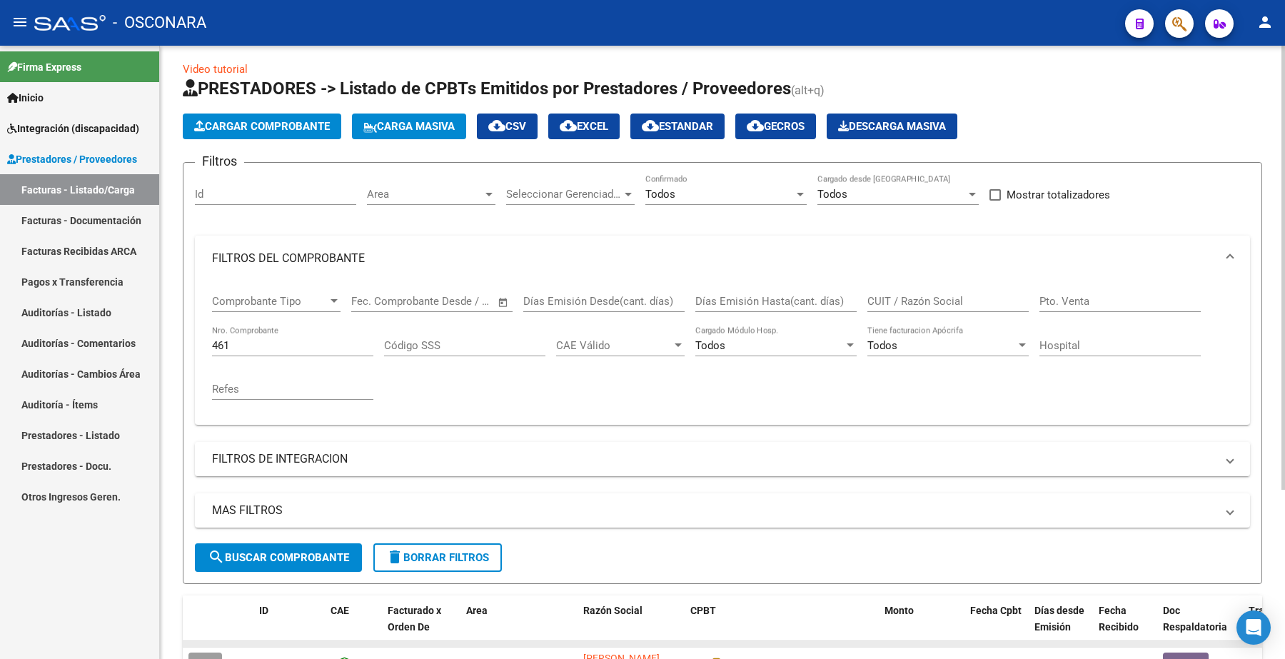
scroll to position [0, 0]
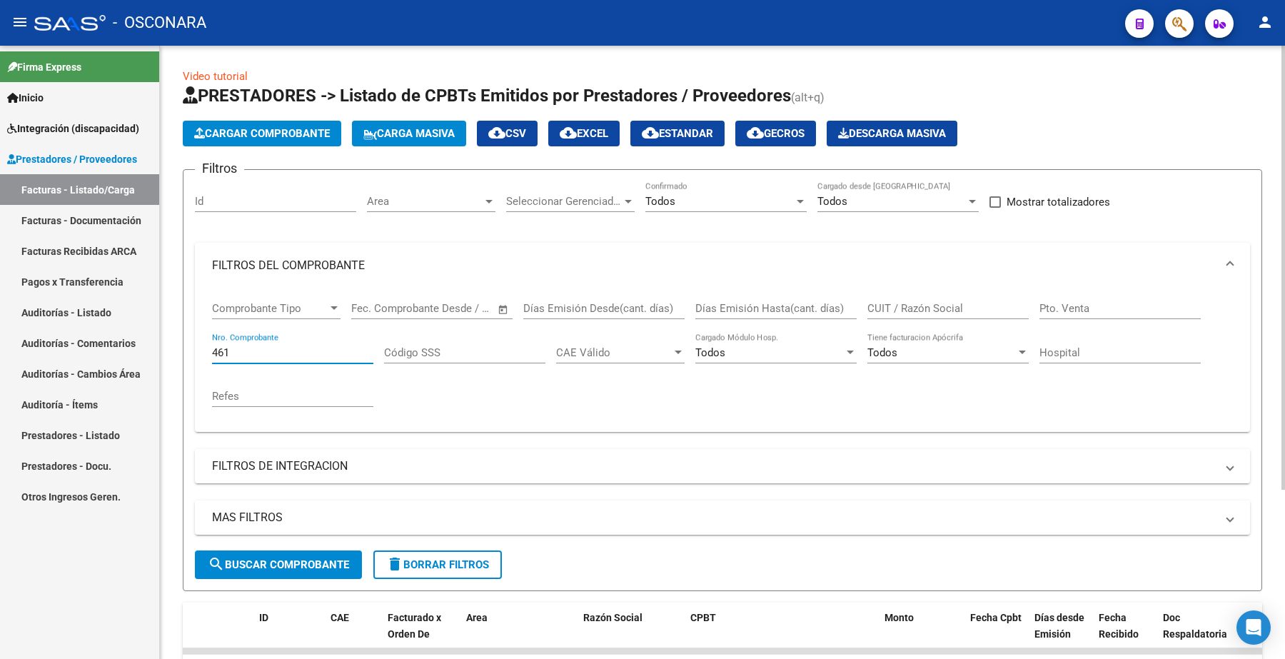
drag, startPoint x: 230, startPoint y: 352, endPoint x: 186, endPoint y: 353, distance: 44.3
click at [186, 353] on form "Filtros Id Area Area Seleccionar Gerenciador Seleccionar Gerenciador Todos Conf…" at bounding box center [723, 380] width 1080 height 422
click at [893, 304] on input "CUIT / Razón Social" at bounding box center [948, 308] width 161 height 13
paste input "27395436827"
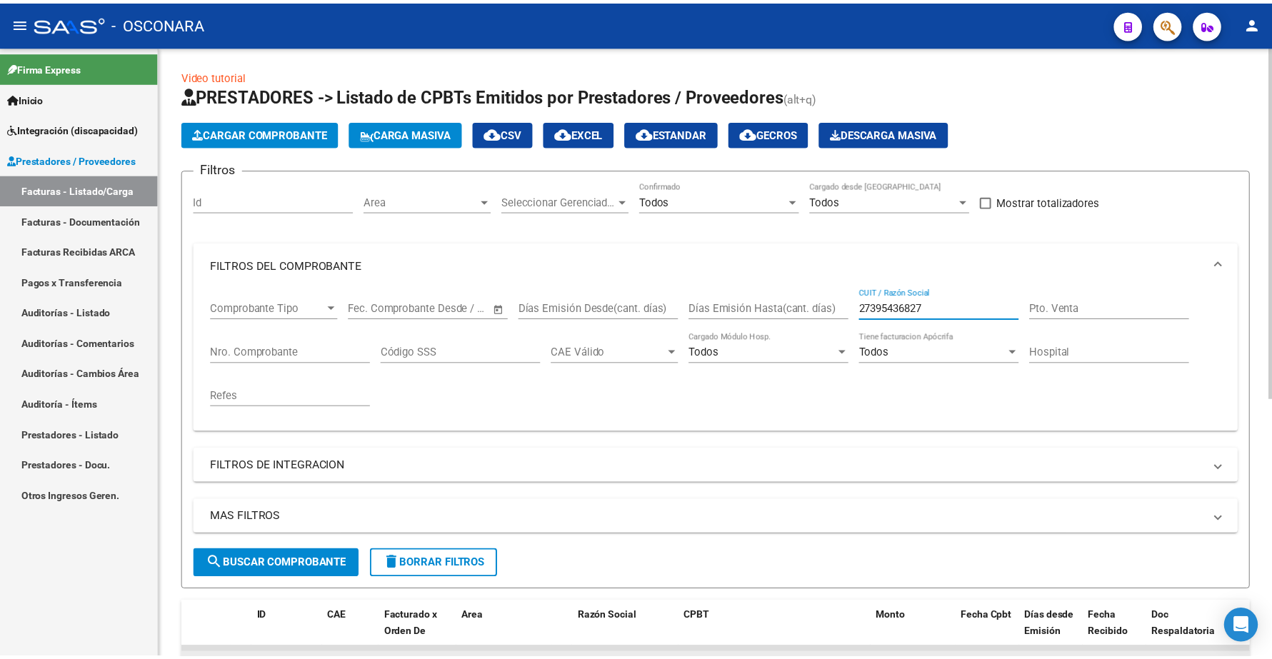
scroll to position [240, 0]
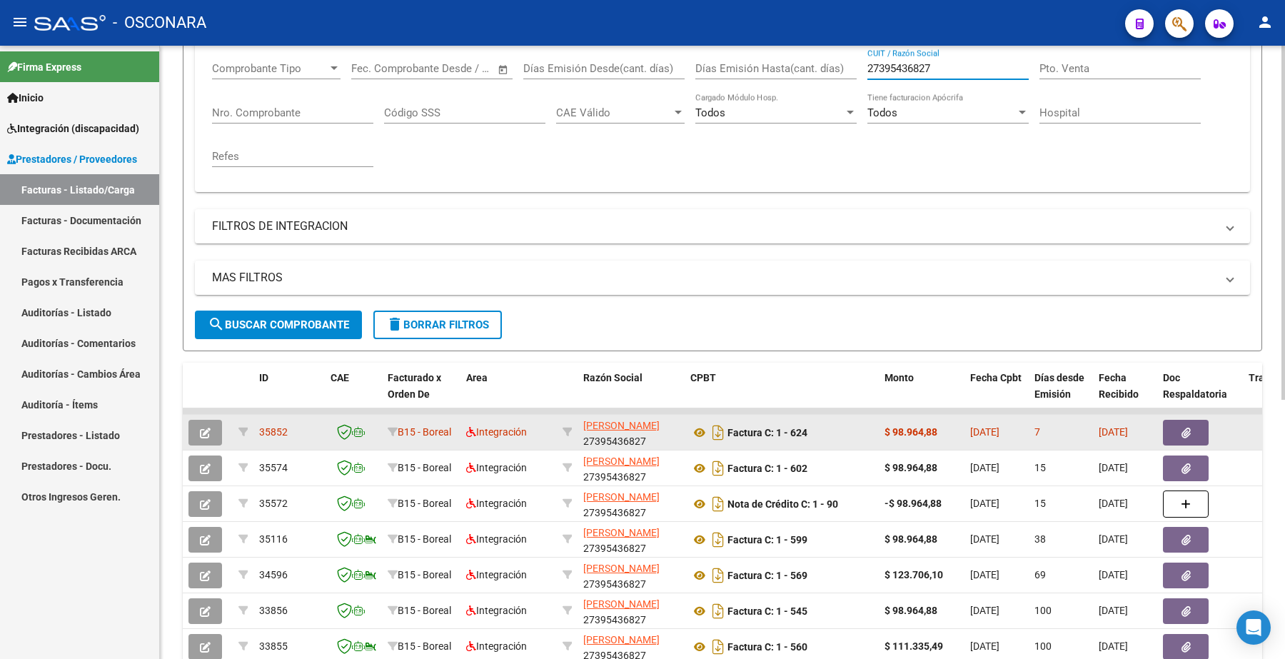
type input "27395436827"
click at [201, 432] on icon "button" at bounding box center [205, 433] width 11 height 11
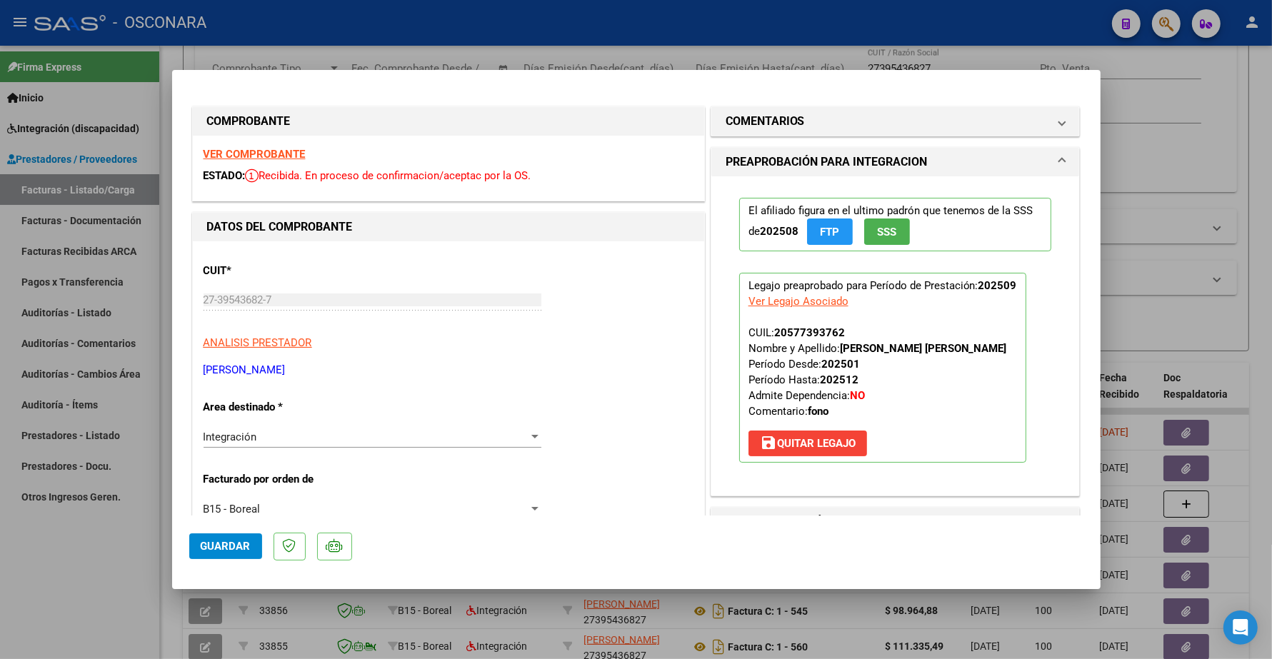
scroll to position [268, 0]
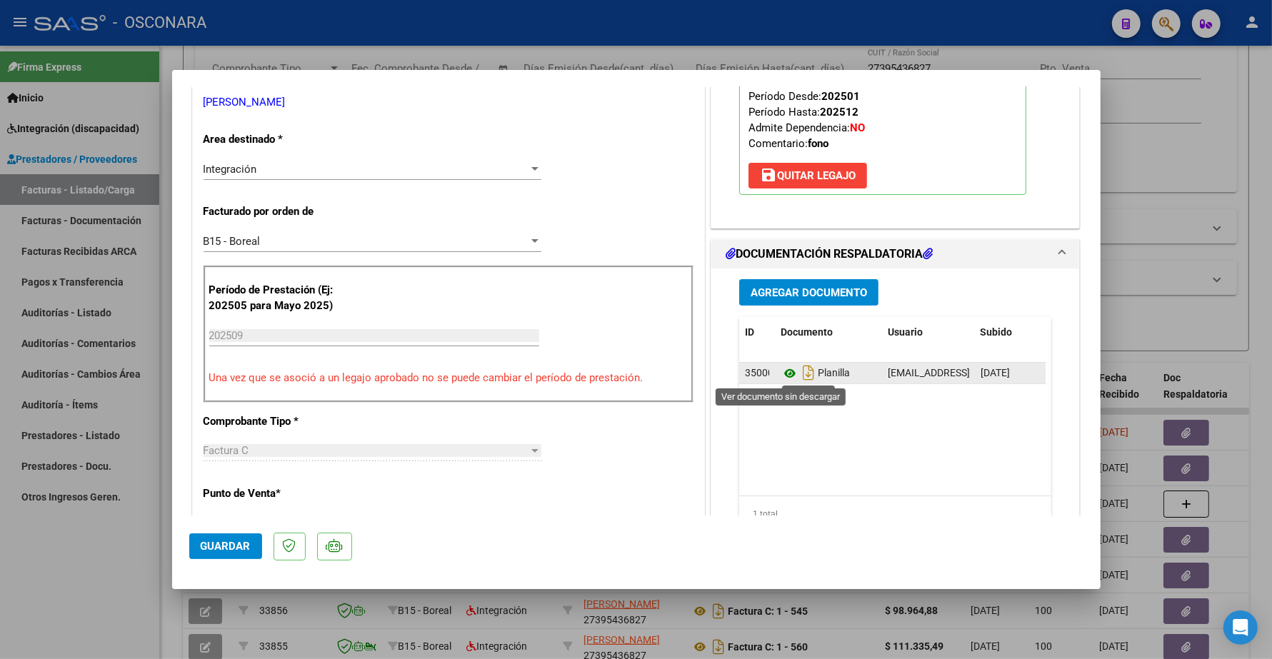
click at [785, 376] on icon at bounding box center [789, 373] width 19 height 17
type input "$ 0,00"
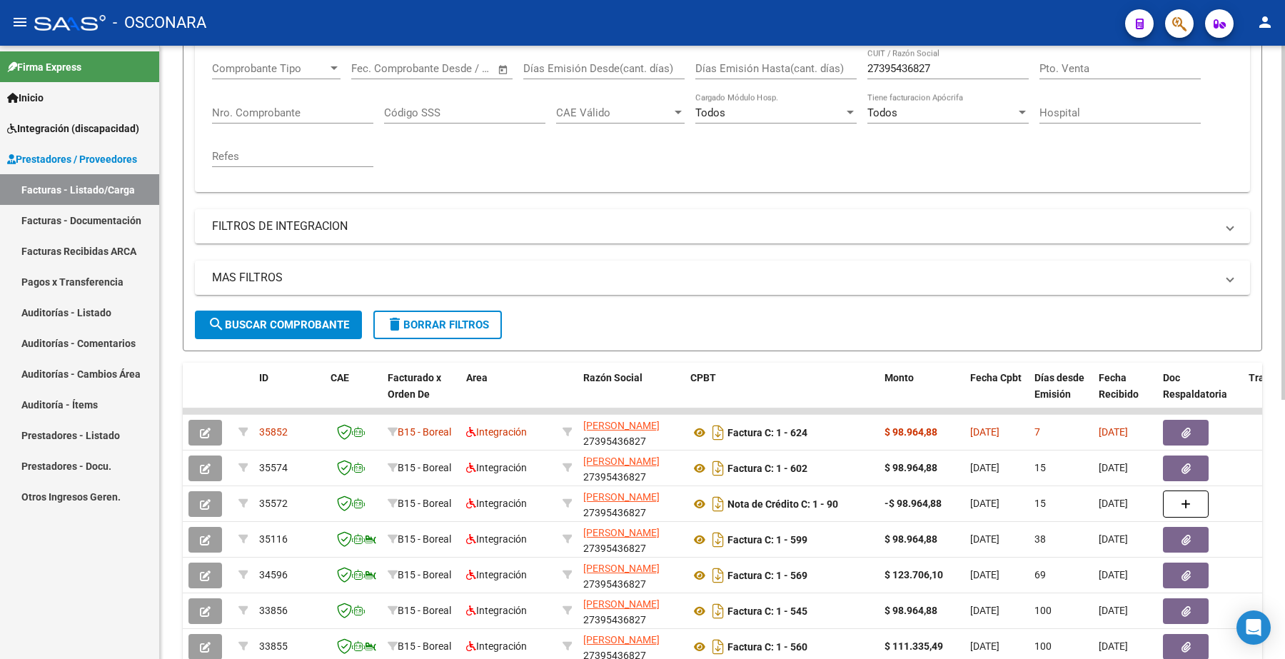
scroll to position [0, 0]
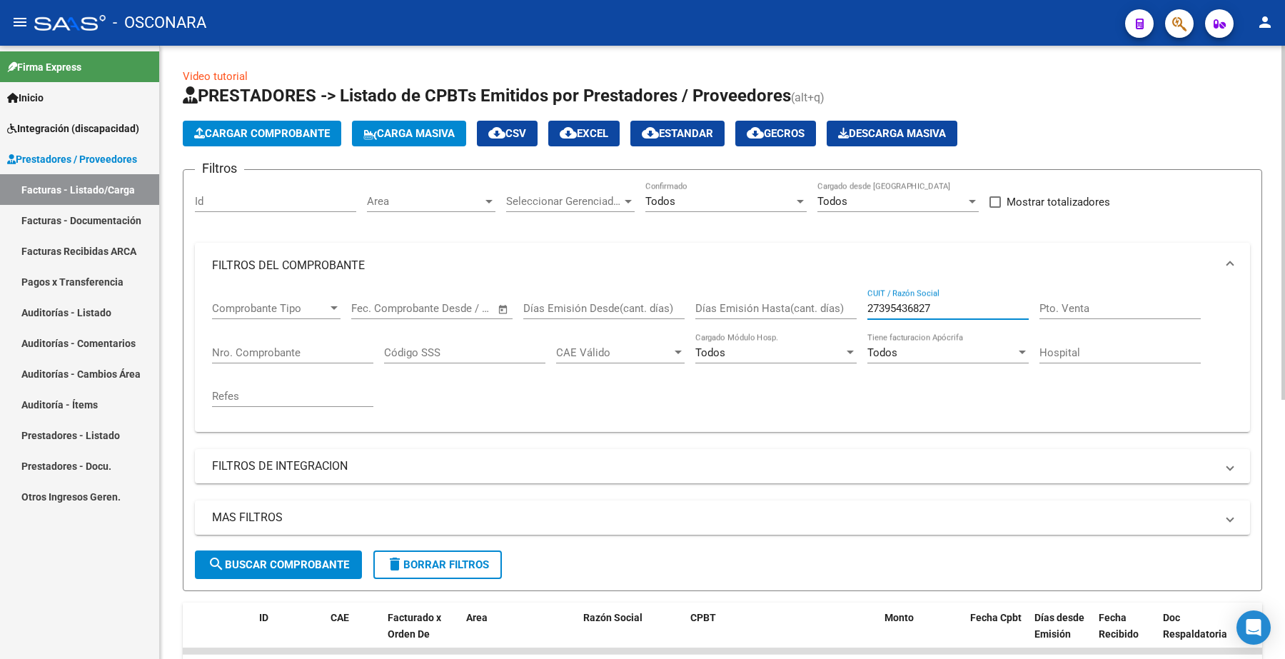
drag, startPoint x: 952, startPoint y: 307, endPoint x: 809, endPoint y: 307, distance: 142.8
click at [809, 307] on div "Comprobante Tipo Comprobante Tipo Fecha inicio – Fecha fin Fec. Comprobante Des…" at bounding box center [722, 354] width 1021 height 132
click at [423, 131] on span "Carga Masiva" at bounding box center [408, 133] width 91 height 13
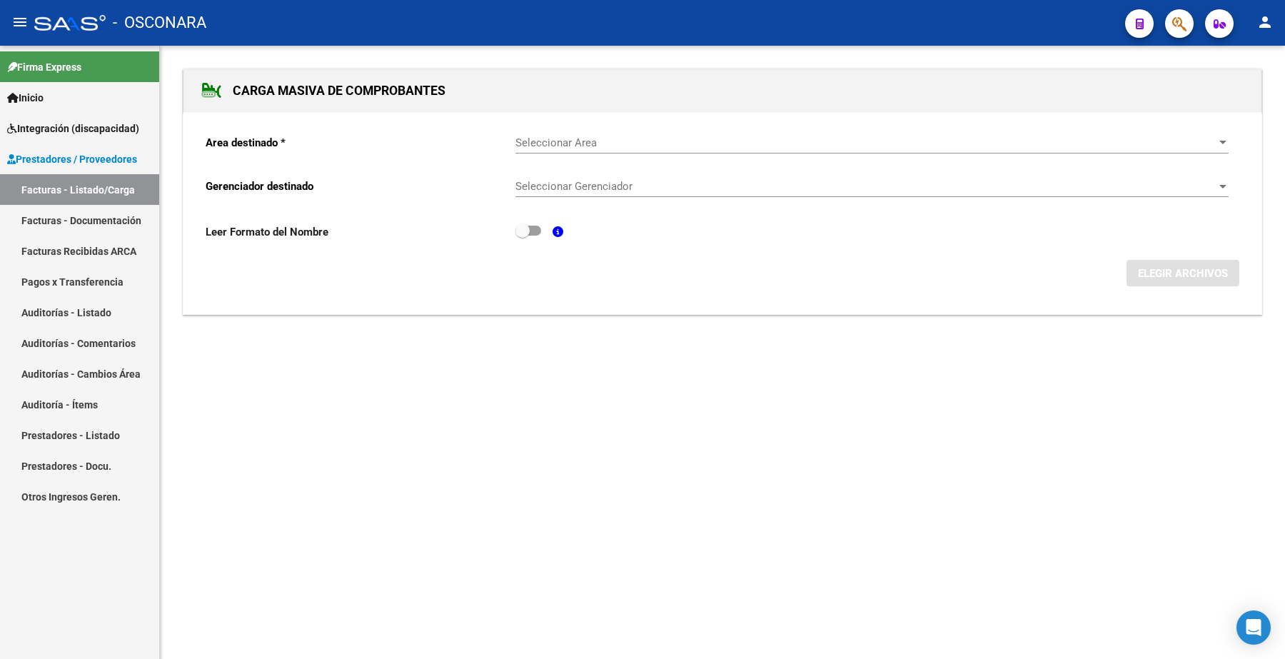
click at [544, 148] on span "Seleccionar Area" at bounding box center [866, 142] width 700 height 13
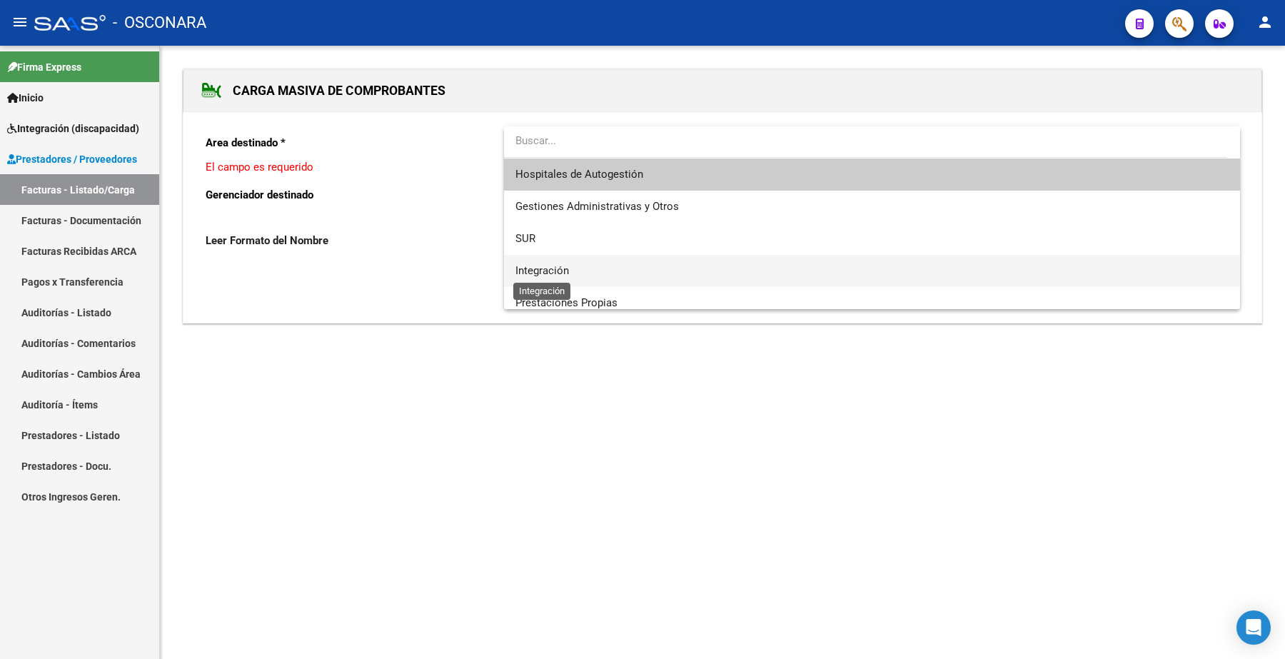
click at [559, 266] on span "Integración" at bounding box center [543, 270] width 54 height 13
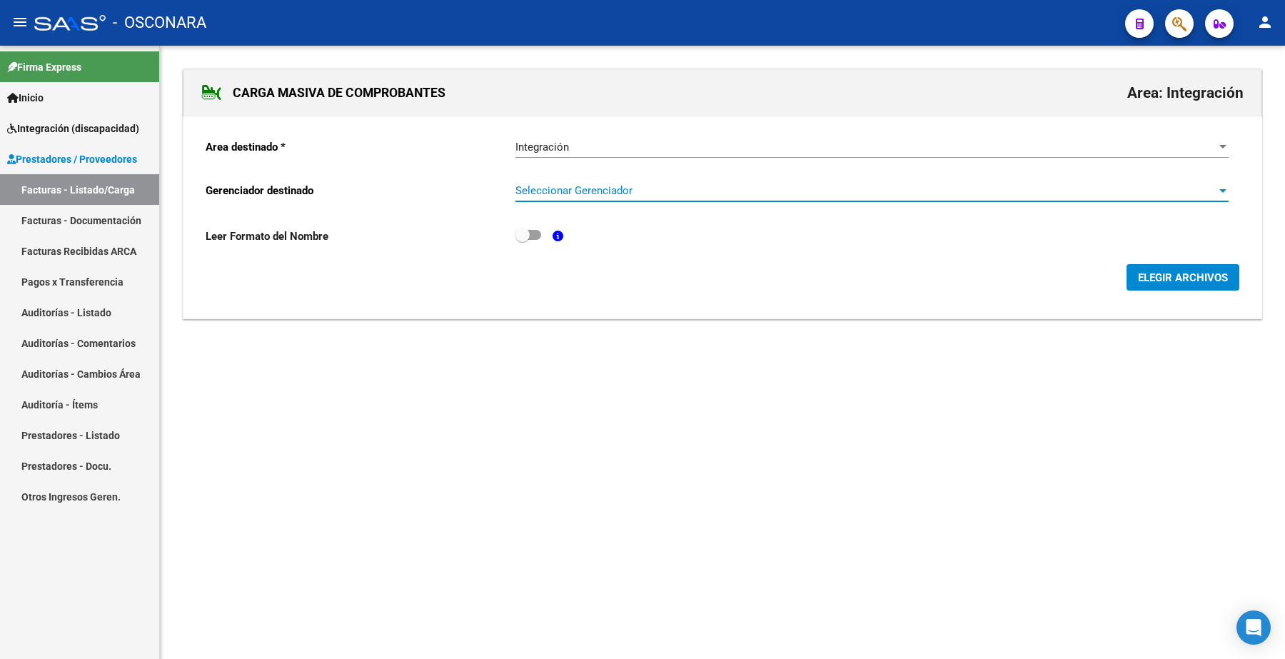
click at [540, 186] on span "Seleccionar Gerenciador" at bounding box center [866, 190] width 700 height 13
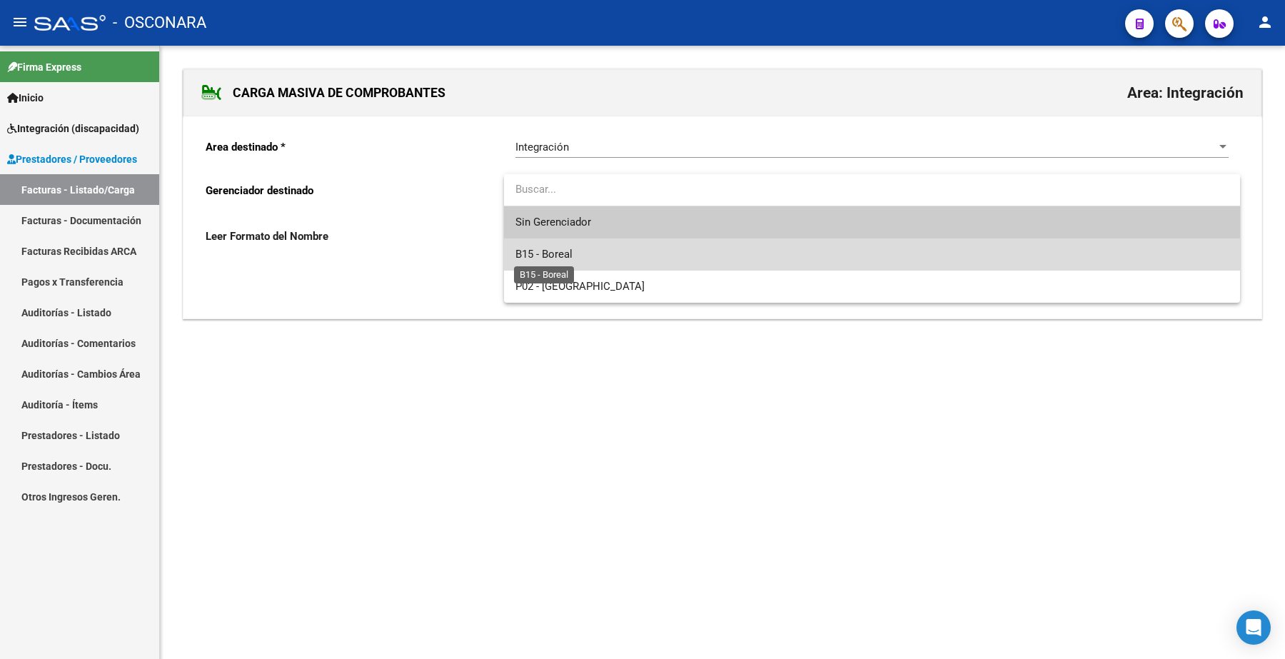
click at [565, 254] on span "B15 - Boreal" at bounding box center [544, 254] width 57 height 13
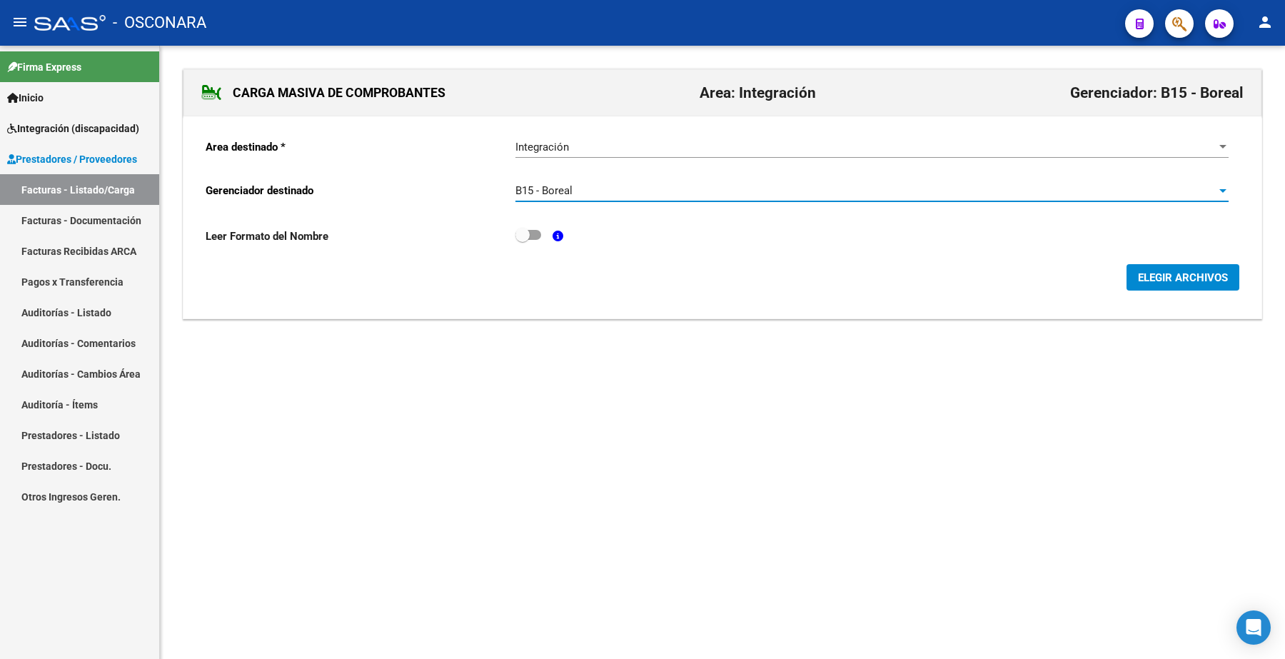
click at [534, 233] on span at bounding box center [529, 235] width 26 height 10
click at [523, 240] on input "checkbox" at bounding box center [522, 240] width 1 height 1
checkbox input "true"
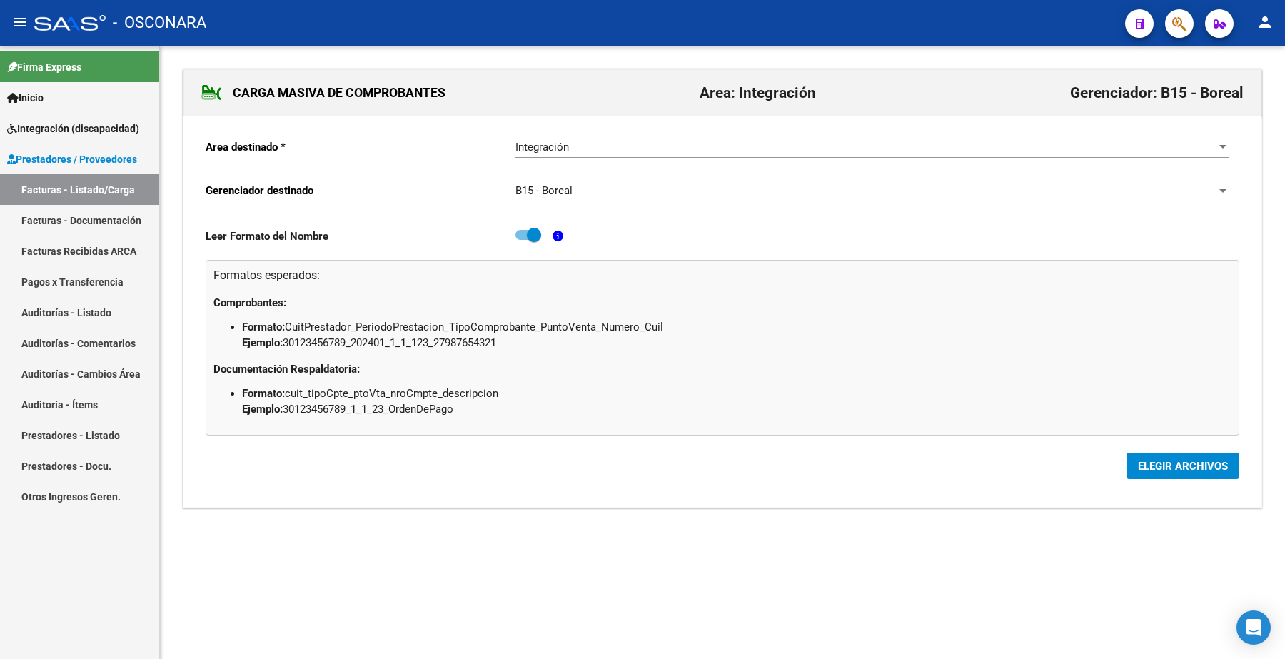
click at [1187, 463] on span "ELEGIR ARCHIVOS" at bounding box center [1183, 466] width 90 height 13
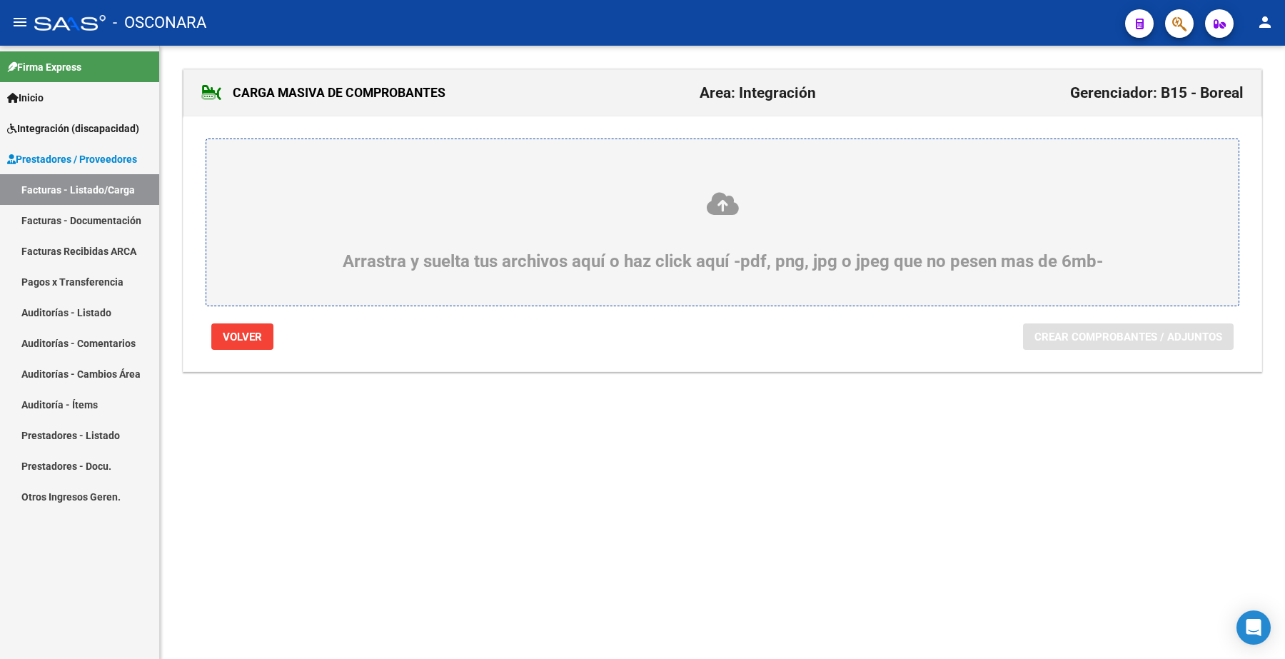
click at [718, 211] on icon at bounding box center [723, 204] width 964 height 26
click at [0, 0] on input "Arrastra y suelta tus archivos aquí o haz click aquí -pdf, png, jpg o jpeg que …" at bounding box center [0, 0] width 0 height 0
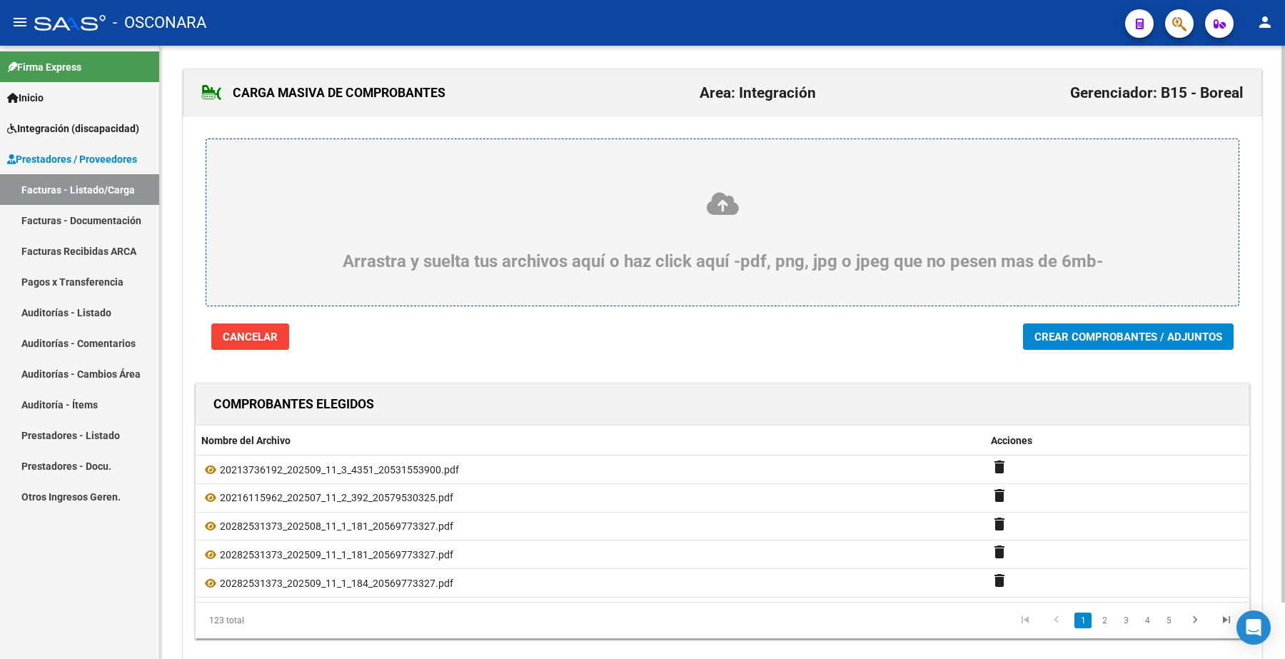
click at [238, 333] on span "Cancelar" at bounding box center [250, 337] width 55 height 13
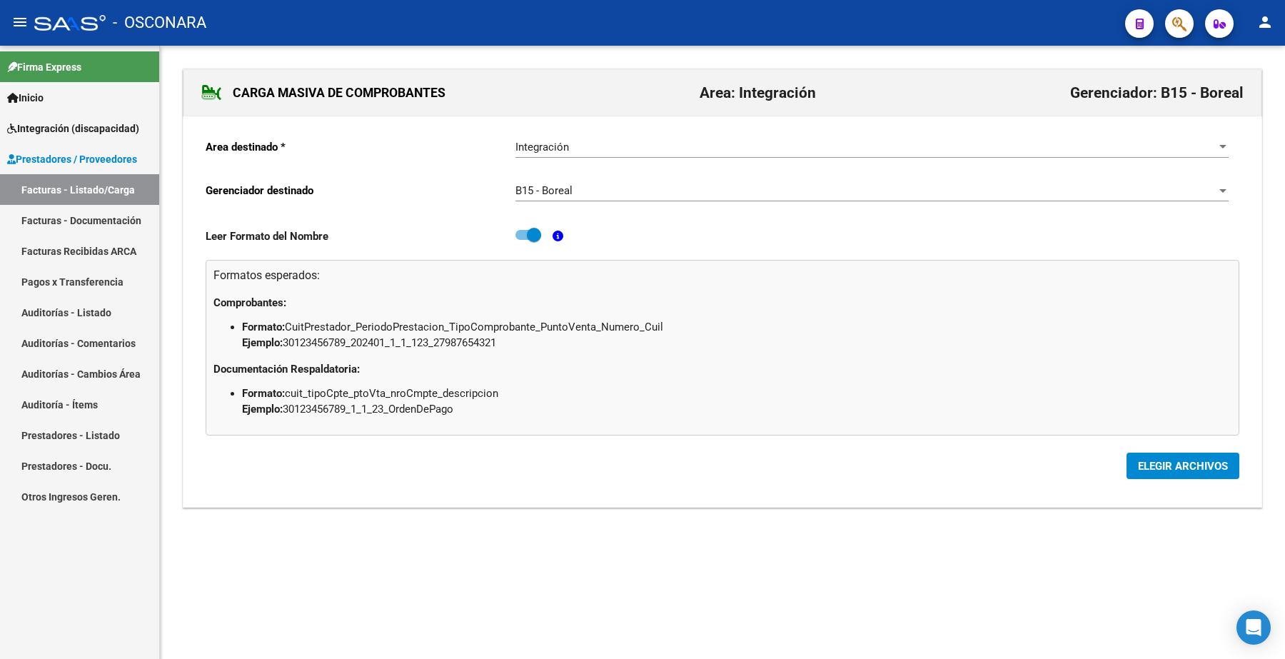
click at [1162, 462] on span "ELEGIR ARCHIVOS" at bounding box center [1183, 466] width 90 height 13
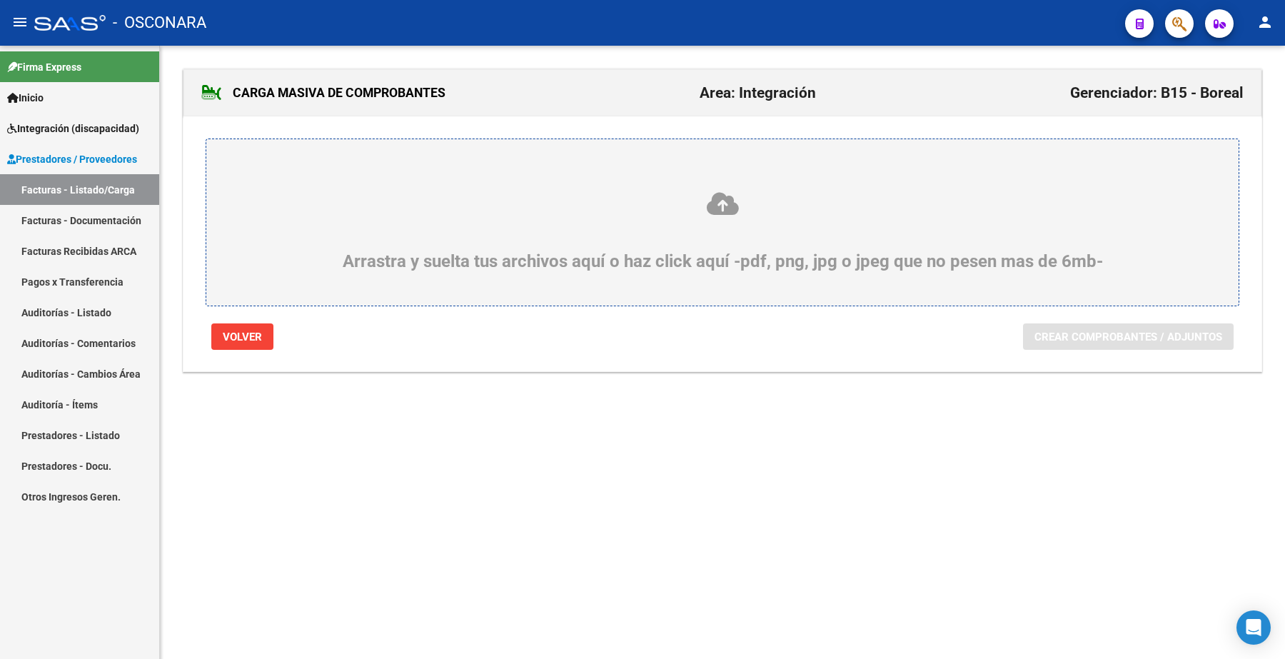
click at [661, 243] on div "Arrastra y suelta tus archivos aquí o haz click aquí -pdf, png, jpg o jpeg que …" at bounding box center [723, 231] width 964 height 81
click at [0, 0] on input "Arrastra y suelta tus archivos aquí o haz click aquí -pdf, png, jpg o jpeg que …" at bounding box center [0, 0] width 0 height 0
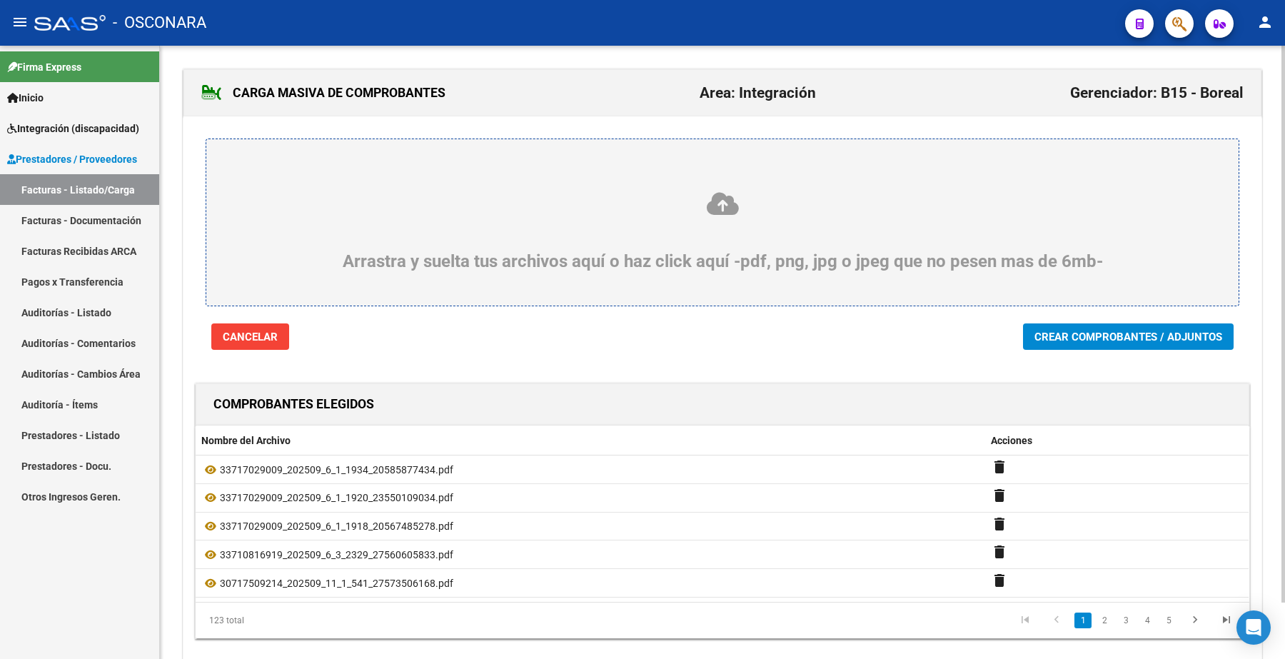
click at [1102, 337] on span "Crear Comprobantes / Adjuntos" at bounding box center [1129, 337] width 188 height 13
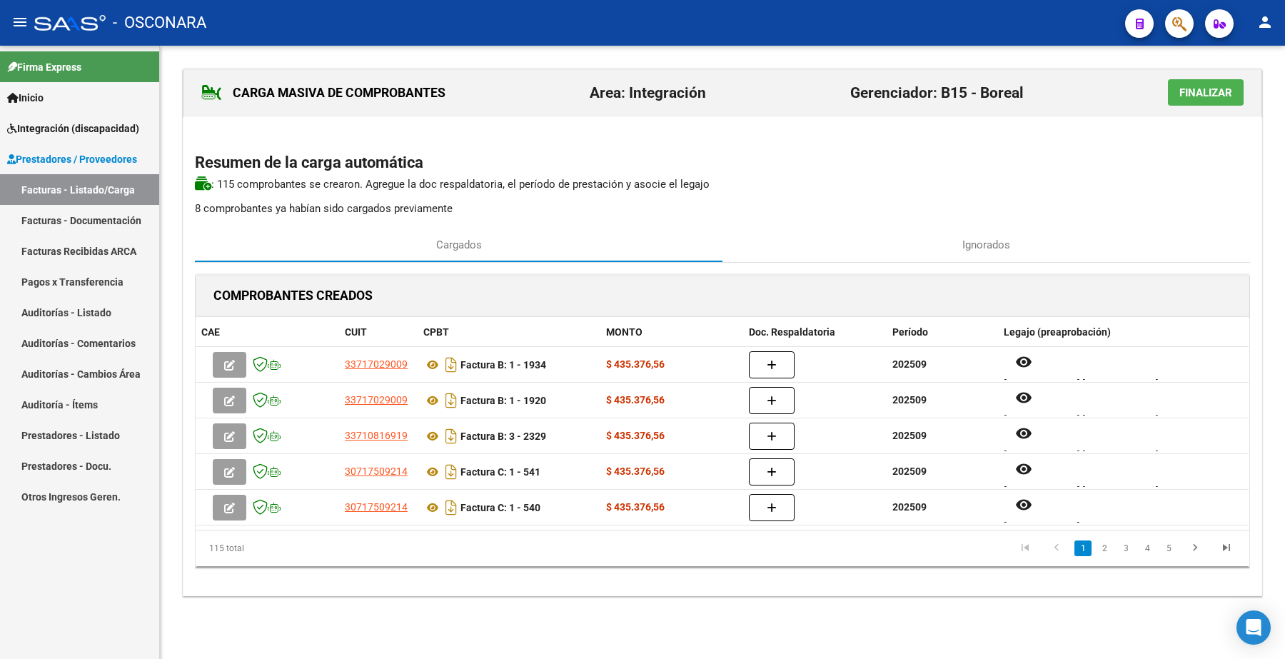
click at [876, 175] on h2 "Resumen de la carga automática" at bounding box center [722, 162] width 1055 height 27
click at [1201, 86] on span "Finalizar" at bounding box center [1206, 92] width 53 height 13
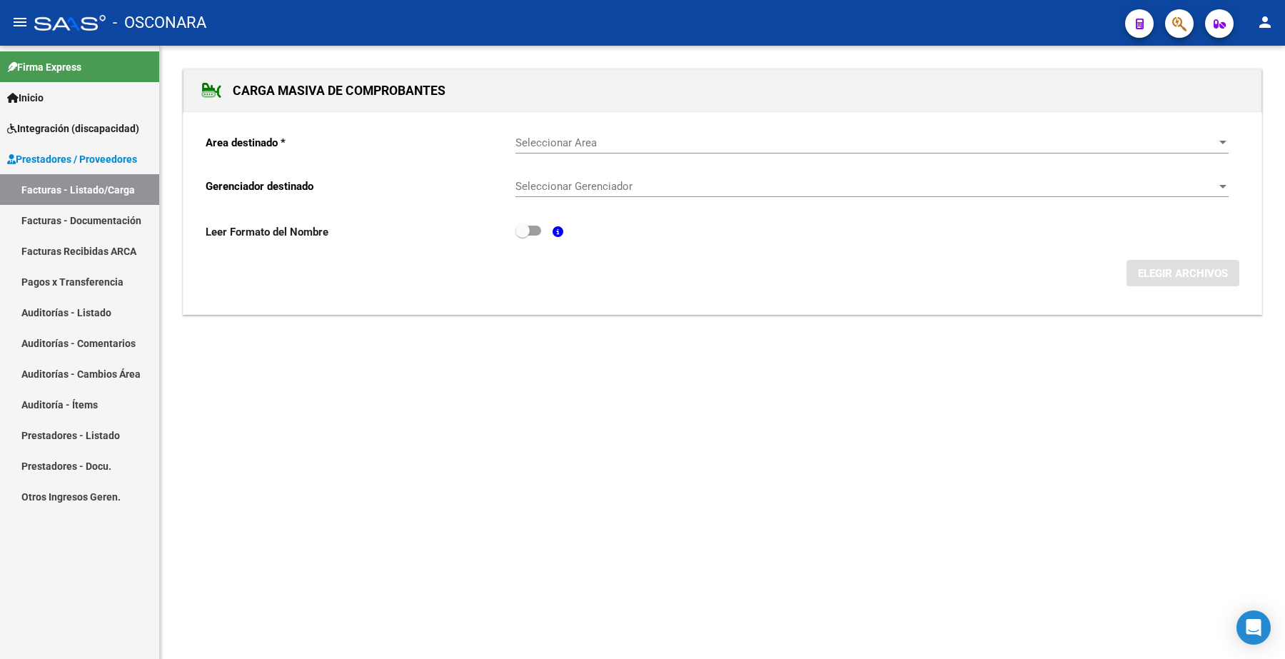
click at [559, 137] on span "Seleccionar Area" at bounding box center [866, 142] width 700 height 13
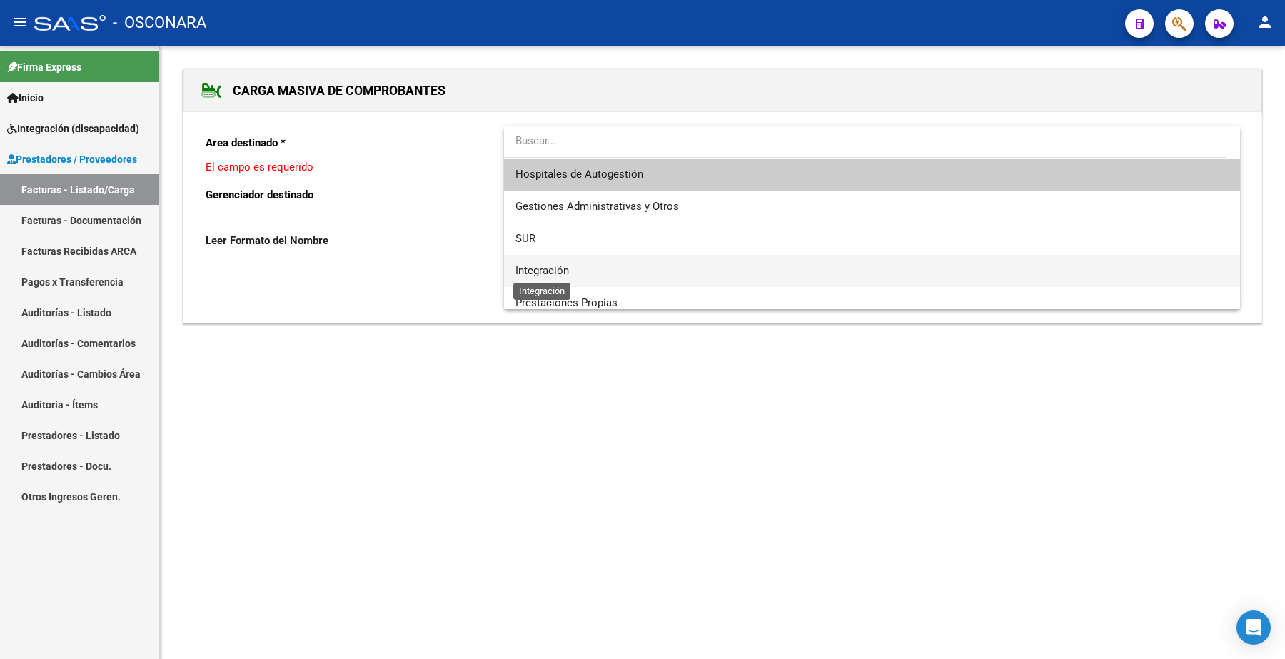
click at [566, 264] on span "Integración" at bounding box center [543, 270] width 54 height 13
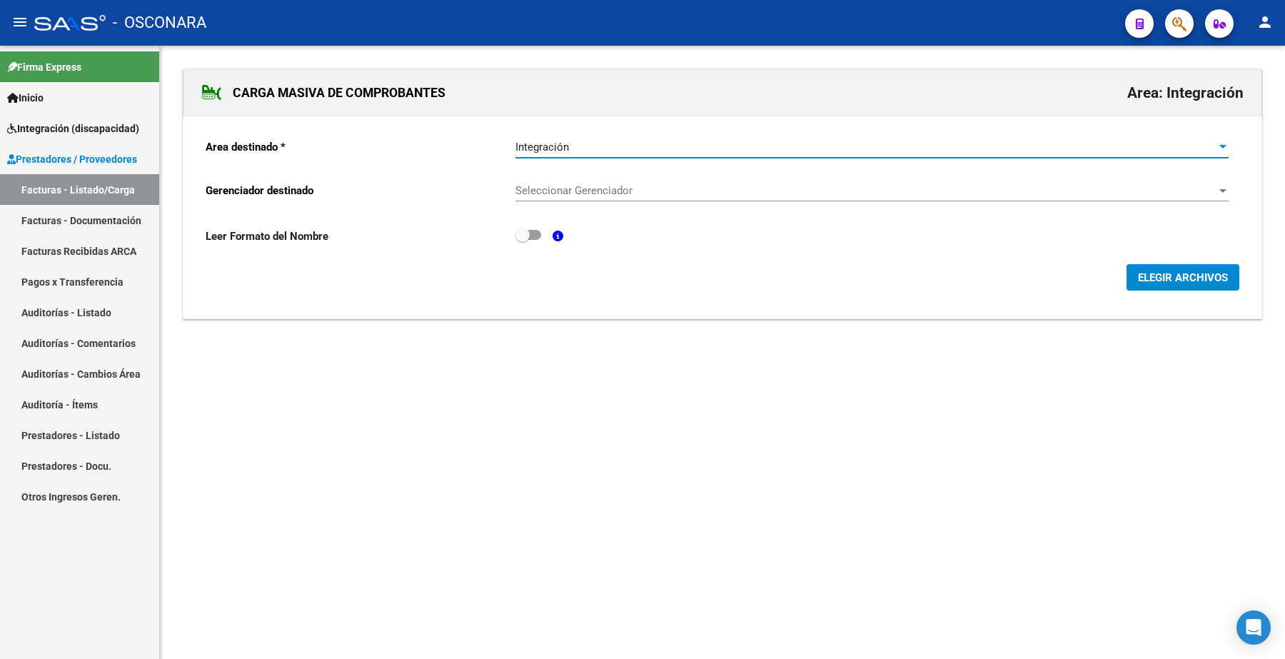
click at [564, 183] on div "Seleccionar Gerenciador Seleccionar Gerenciador" at bounding box center [872, 186] width 713 height 31
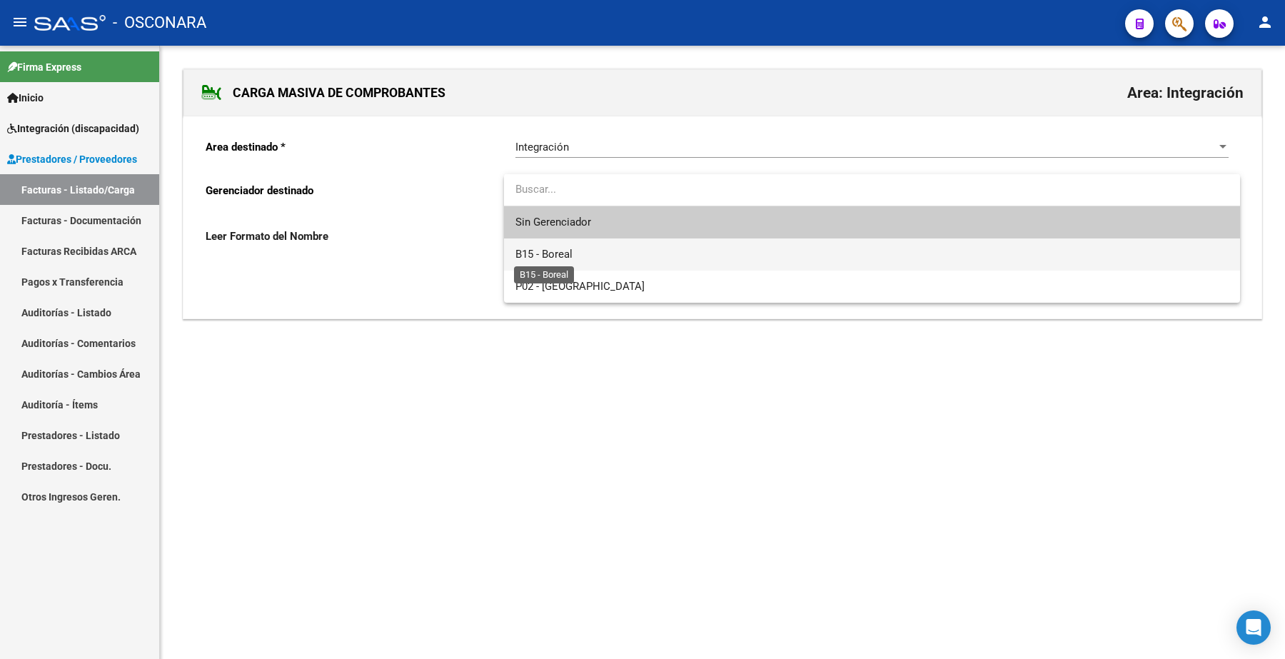
click at [550, 251] on span "B15 - Boreal" at bounding box center [544, 254] width 57 height 13
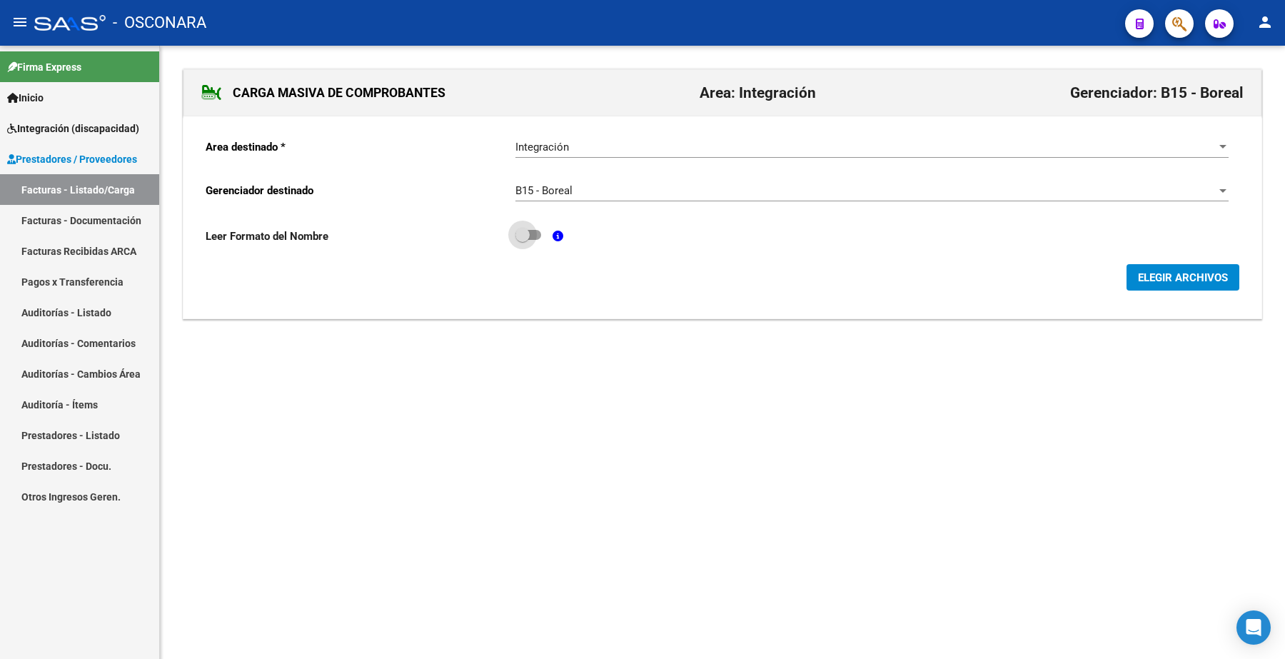
click at [537, 237] on span at bounding box center [529, 235] width 26 height 10
click at [523, 240] on input "checkbox" at bounding box center [522, 240] width 1 height 1
checkbox input "true"
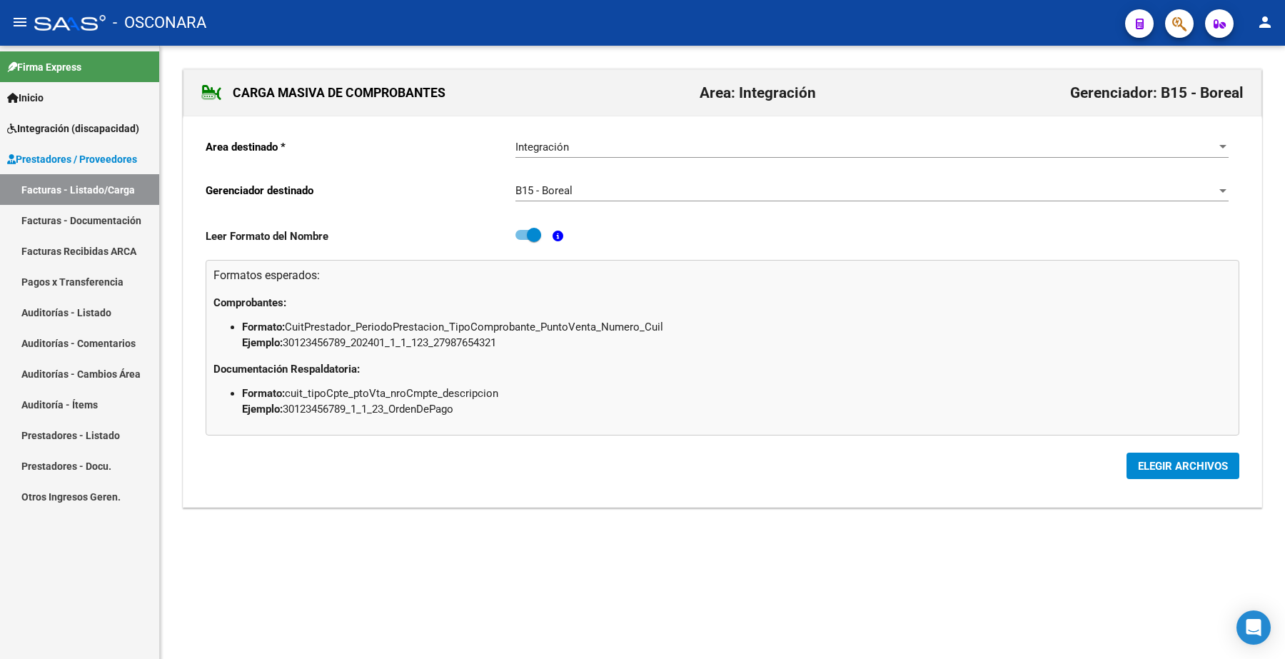
click at [1182, 468] on span "ELEGIR ARCHIVOS" at bounding box center [1183, 466] width 90 height 13
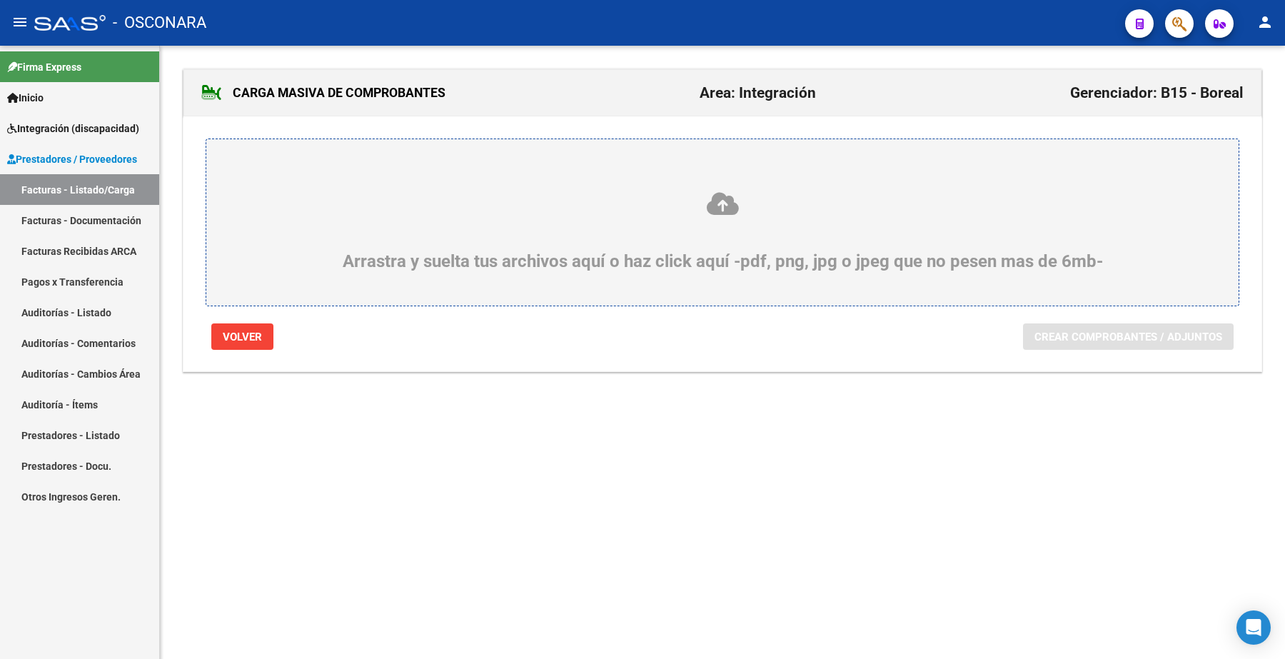
click at [554, 223] on div "Arrastra y suelta tus archivos aquí o haz click aquí -pdf, png, jpg o jpeg que …" at bounding box center [723, 231] width 964 height 81
click at [0, 0] on input "Arrastra y suelta tus archivos aquí o haz click aquí -pdf, png, jpg o jpeg que …" at bounding box center [0, 0] width 0 height 0
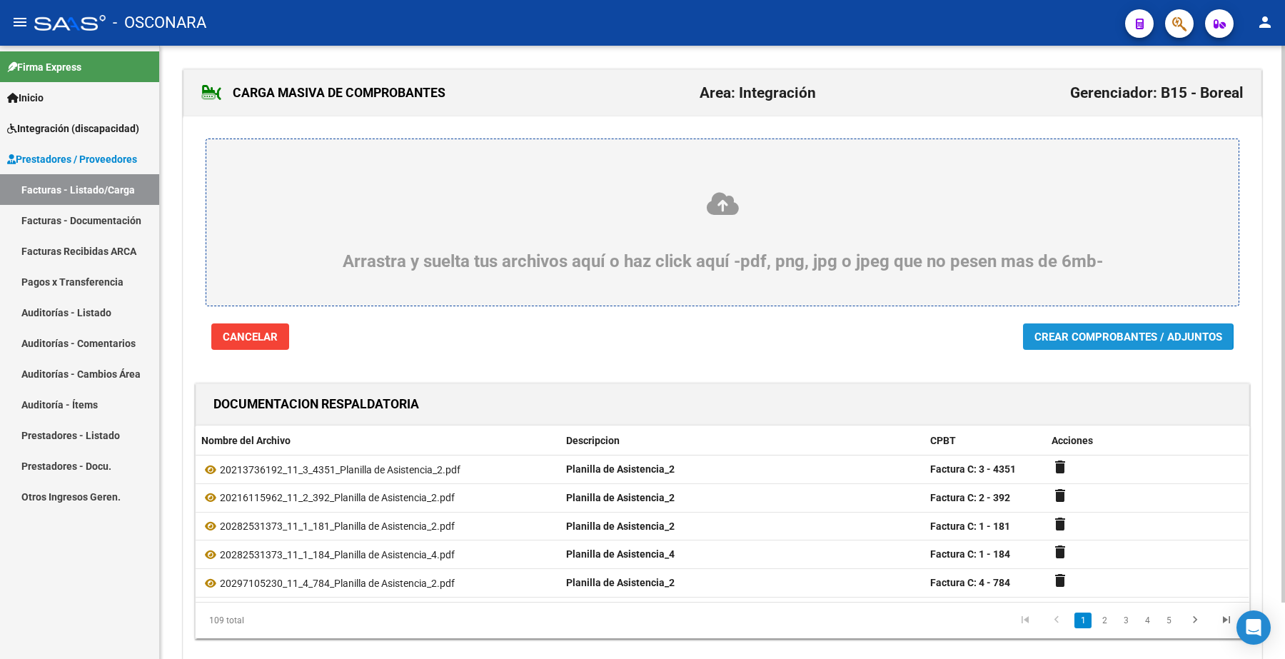
click at [1089, 336] on span "Crear Comprobantes / Adjuntos" at bounding box center [1129, 337] width 188 height 13
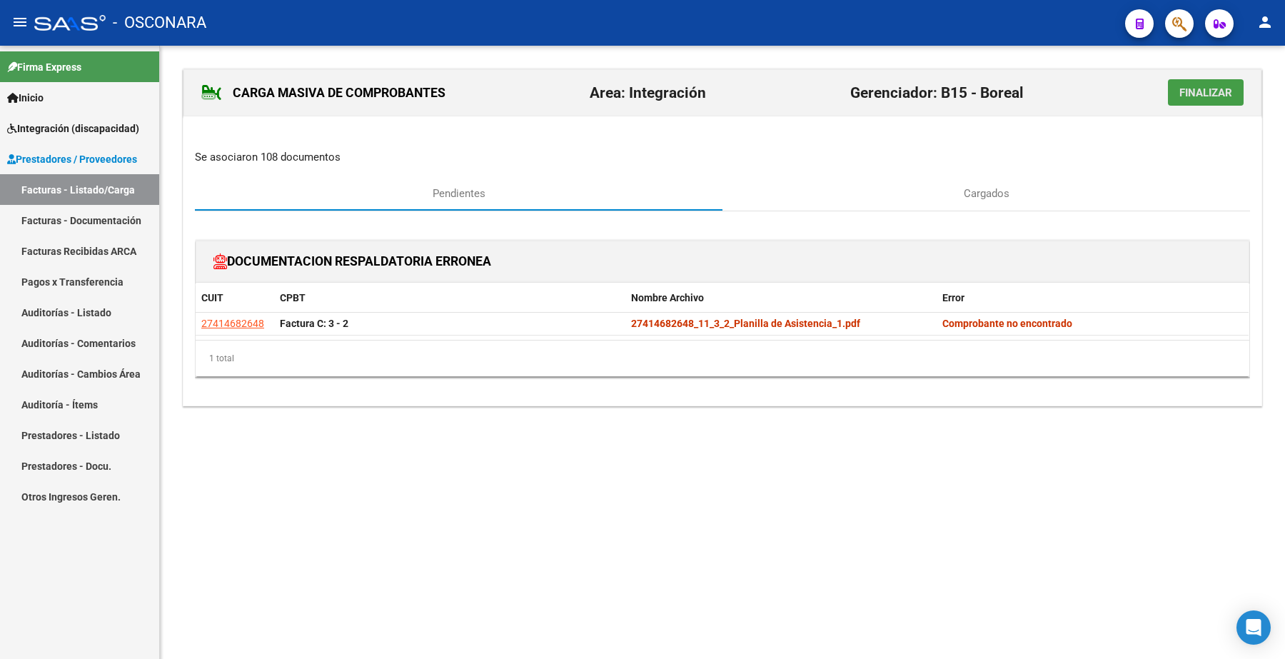
click at [1207, 87] on span "Finalizar" at bounding box center [1206, 92] width 53 height 13
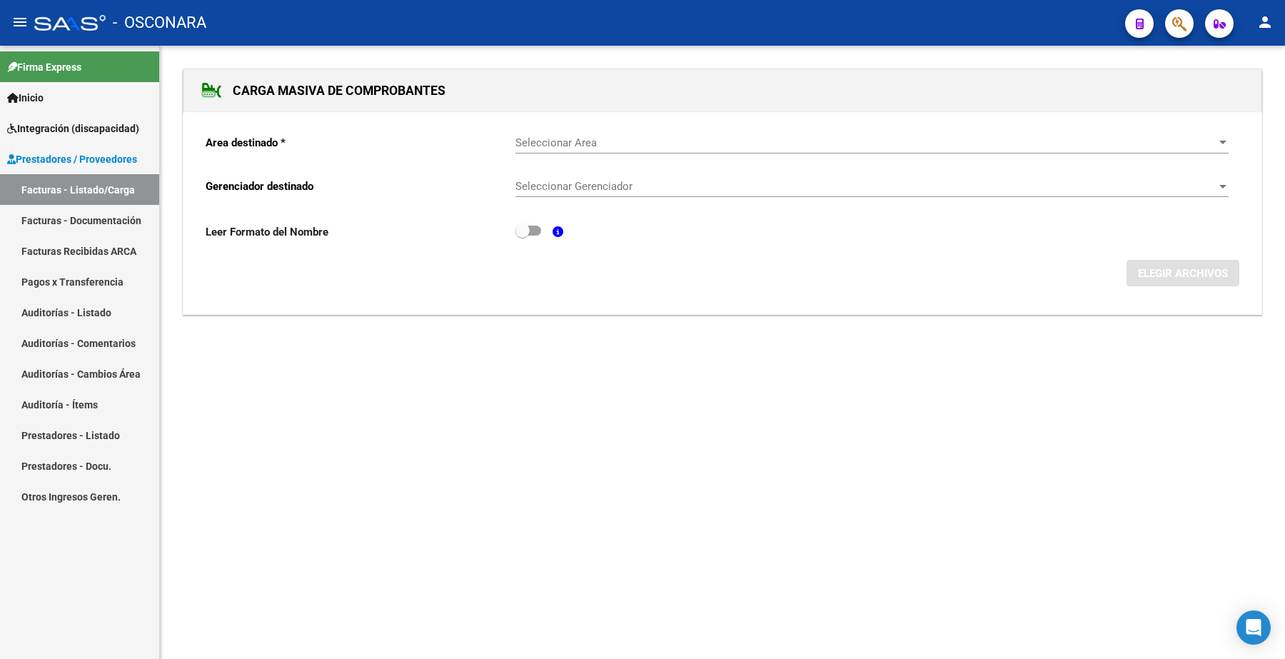
click at [96, 188] on link "Facturas - Listado/Carga" at bounding box center [79, 189] width 159 height 31
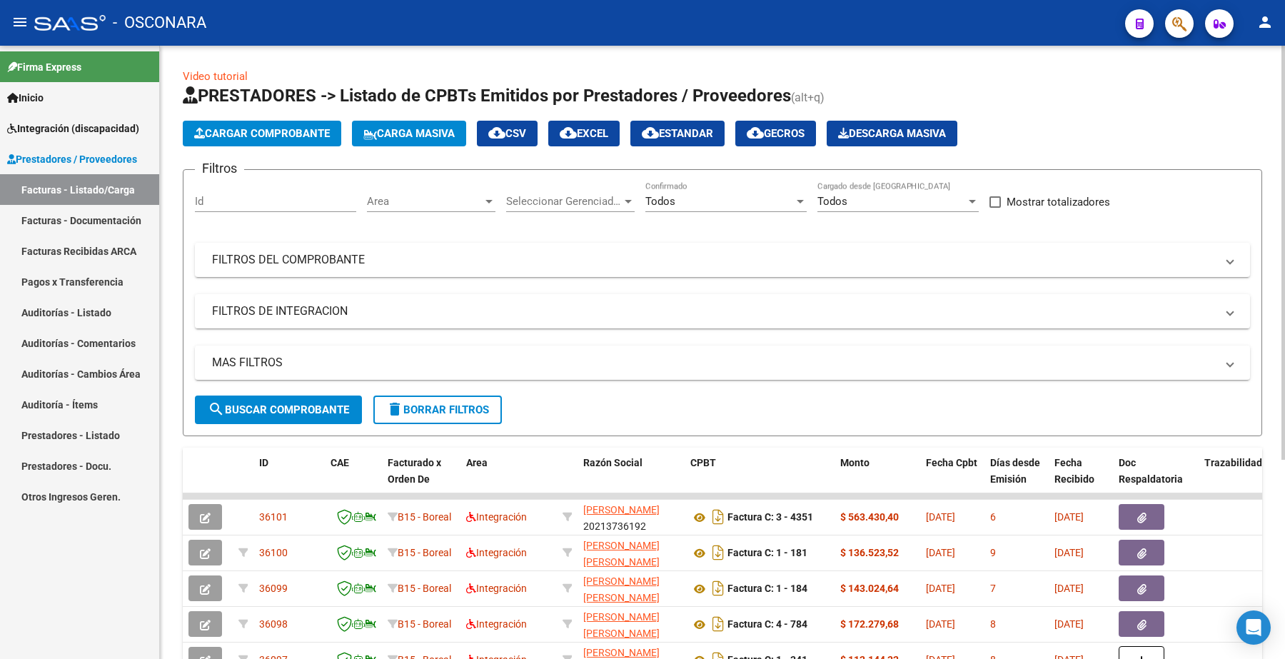
click at [72, 177] on link "Facturas - Listado/Carga" at bounding box center [79, 189] width 159 height 31
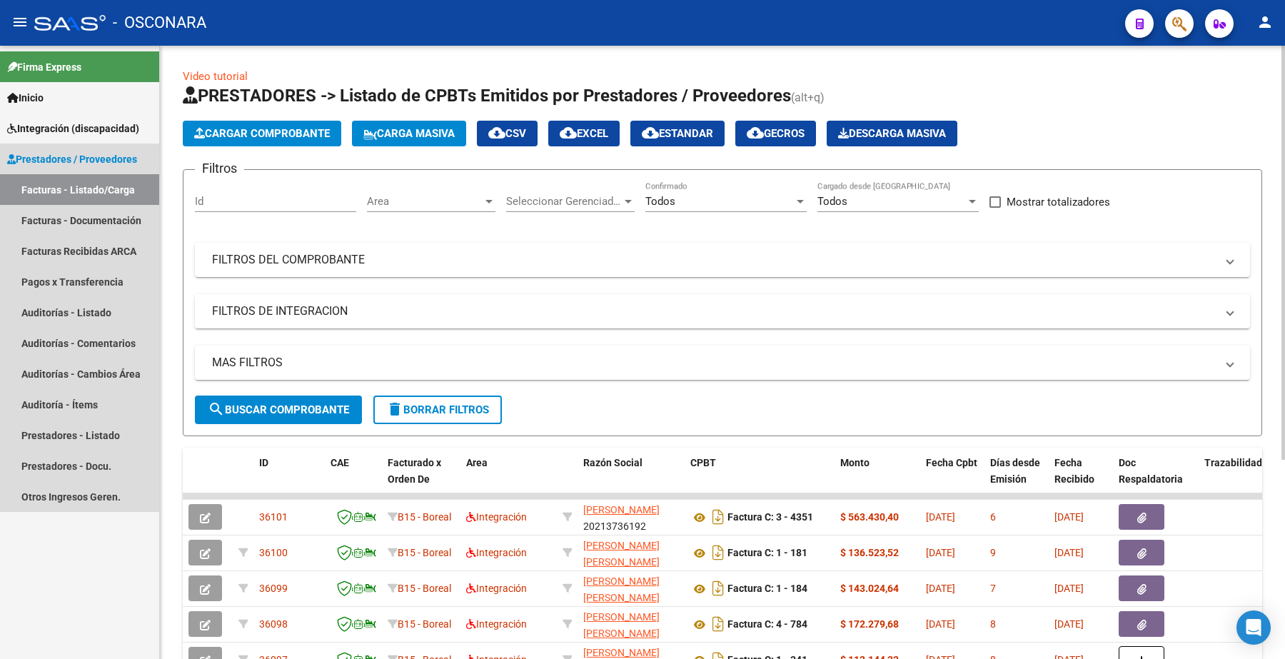
click at [54, 148] on link "Prestadores / Proveedores" at bounding box center [79, 159] width 159 height 31
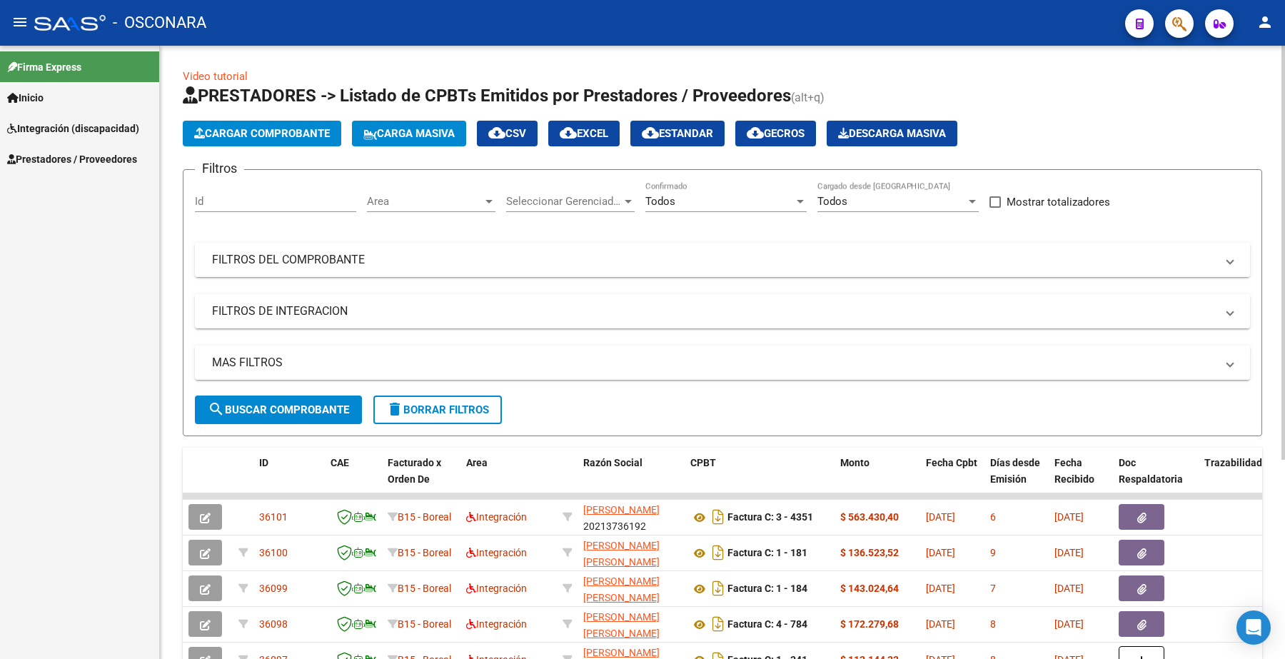
click at [308, 258] on mat-panel-title "FILTROS DEL COMPROBANTE" at bounding box center [714, 260] width 1004 height 16
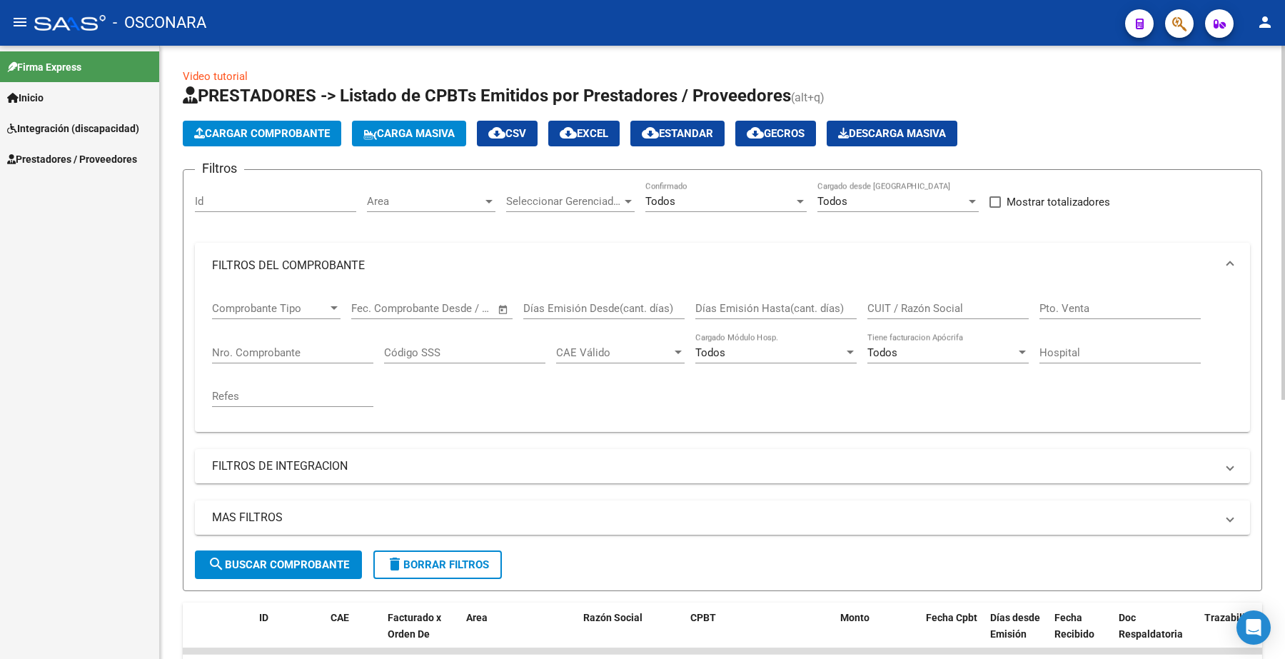
click at [259, 348] on input "Nro. Comprobante" at bounding box center [292, 352] width 161 height 13
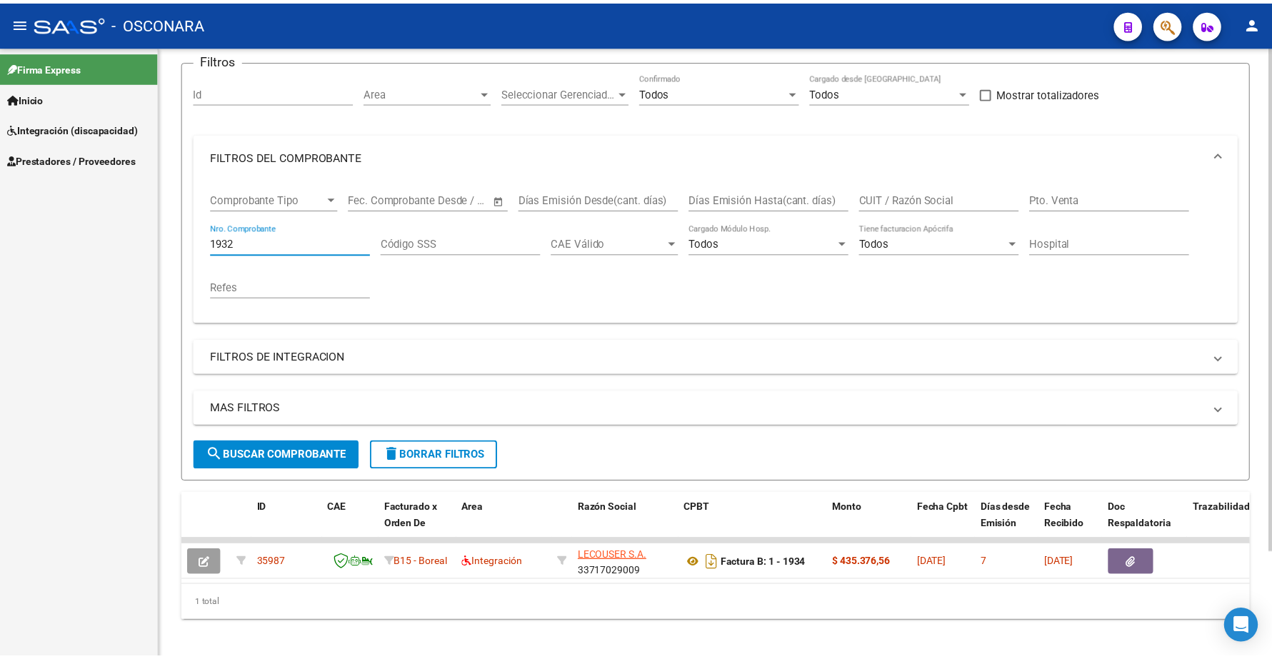
scroll to position [129, 0]
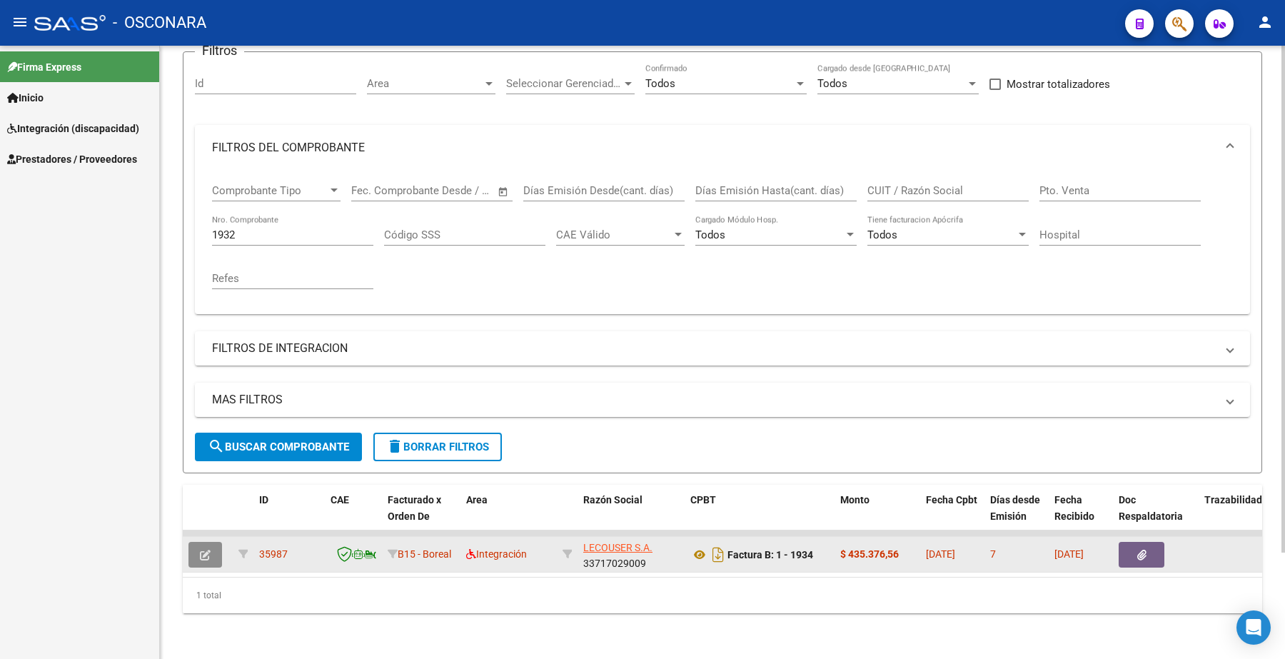
click at [209, 543] on button "button" at bounding box center [205, 555] width 34 height 26
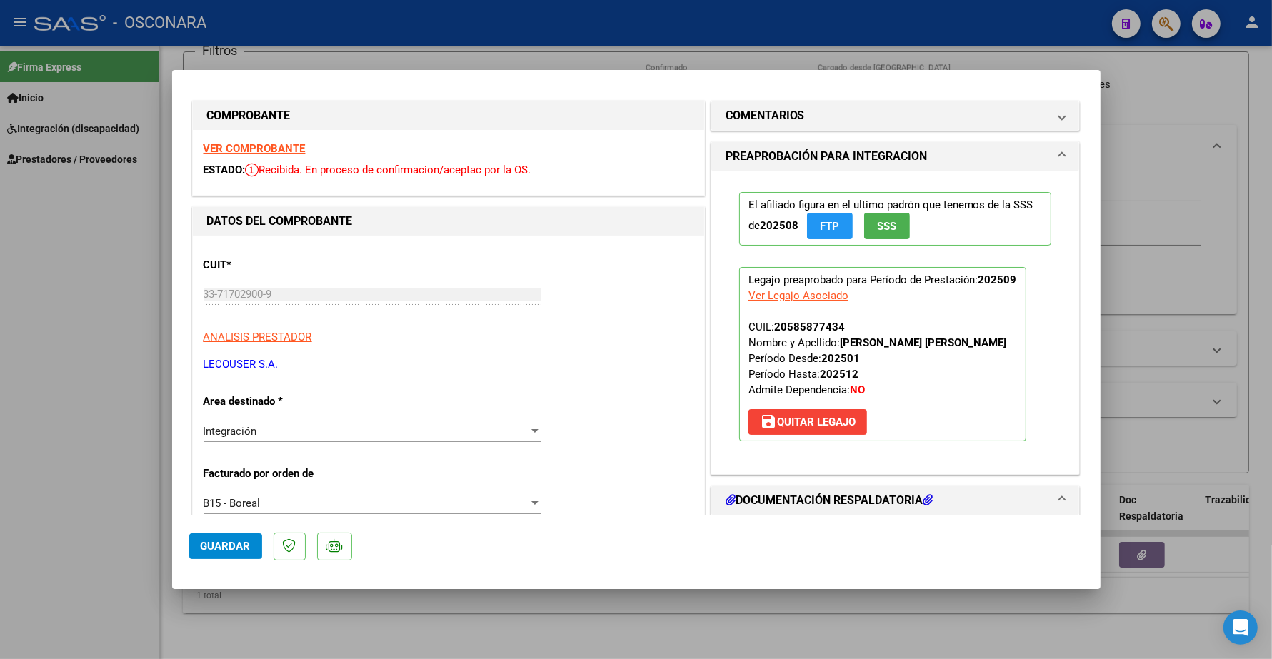
scroll to position [0, 0]
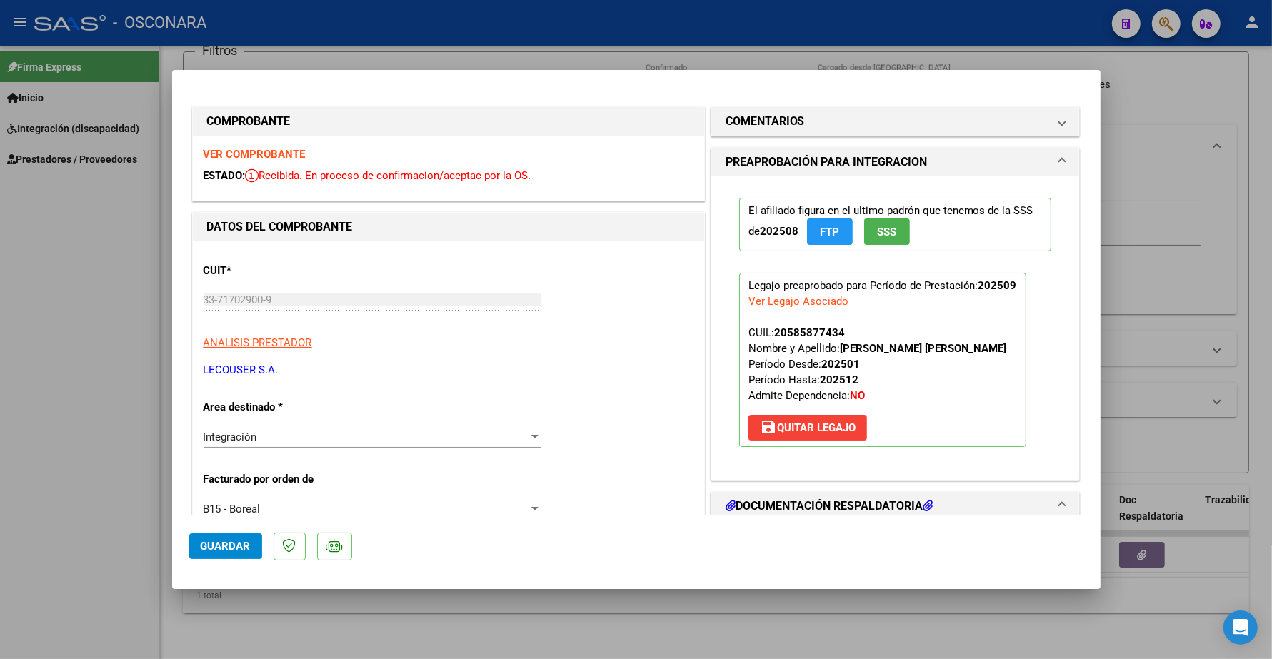
click at [287, 154] on strong "VER COMPROBANTE" at bounding box center [254, 154] width 102 height 13
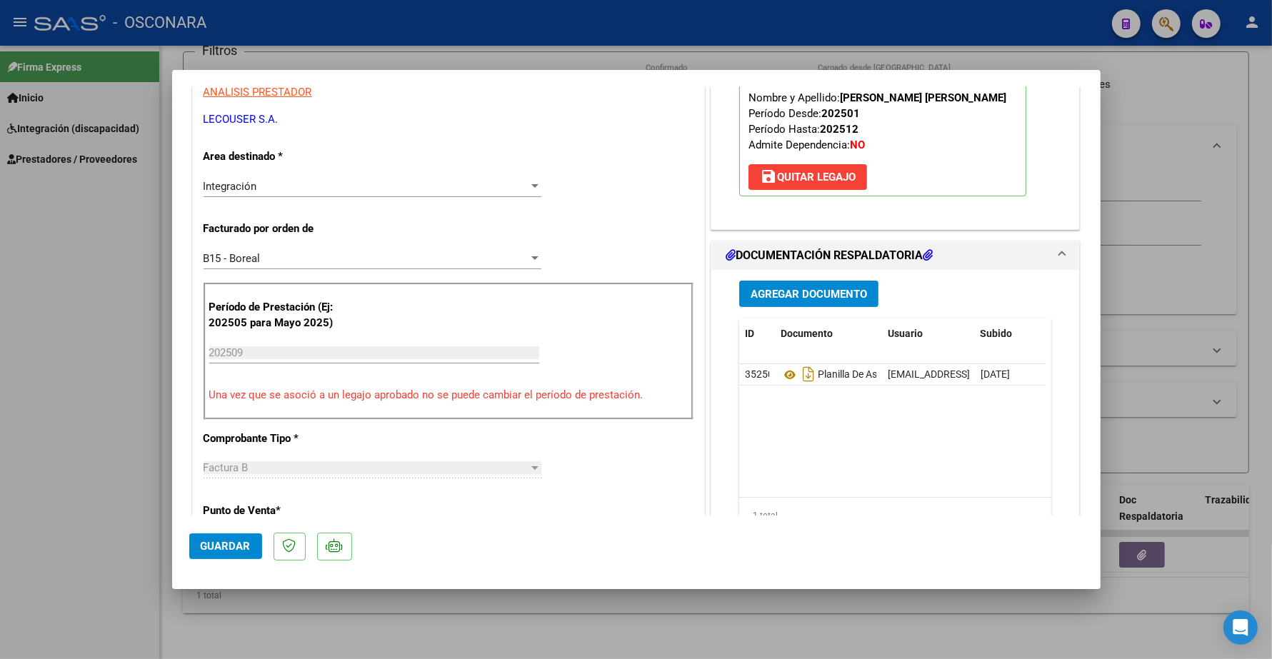
scroll to position [268, 0]
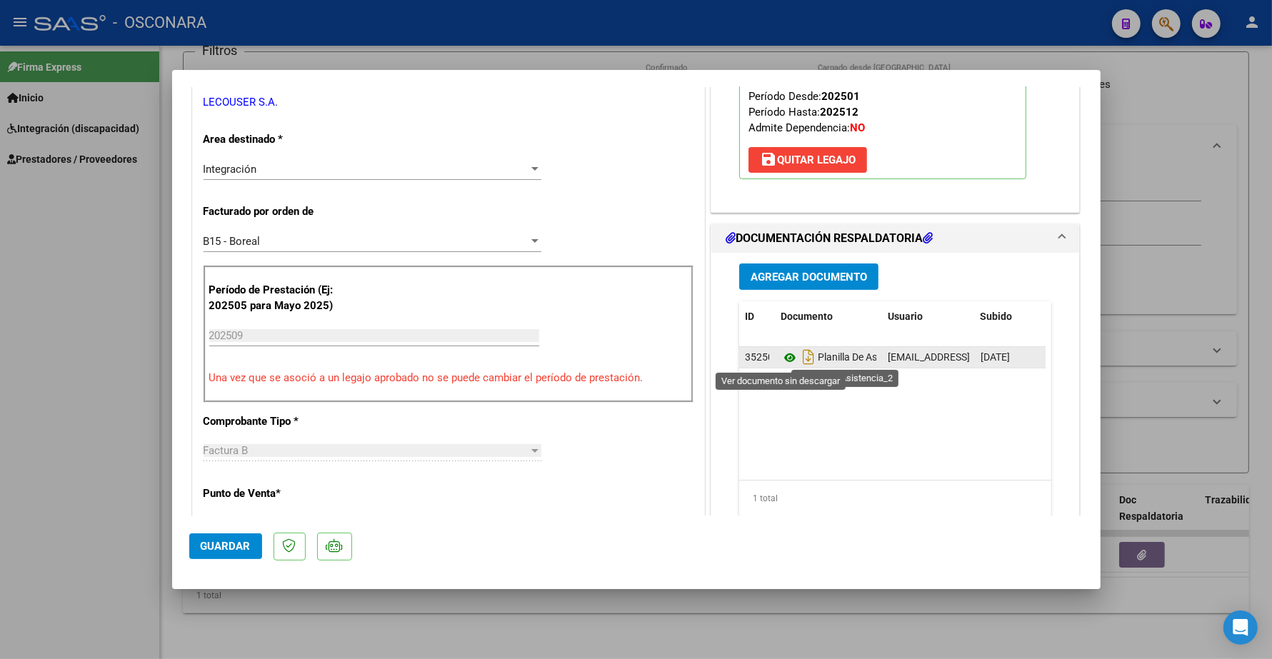
click at [785, 357] on icon at bounding box center [789, 357] width 19 height 17
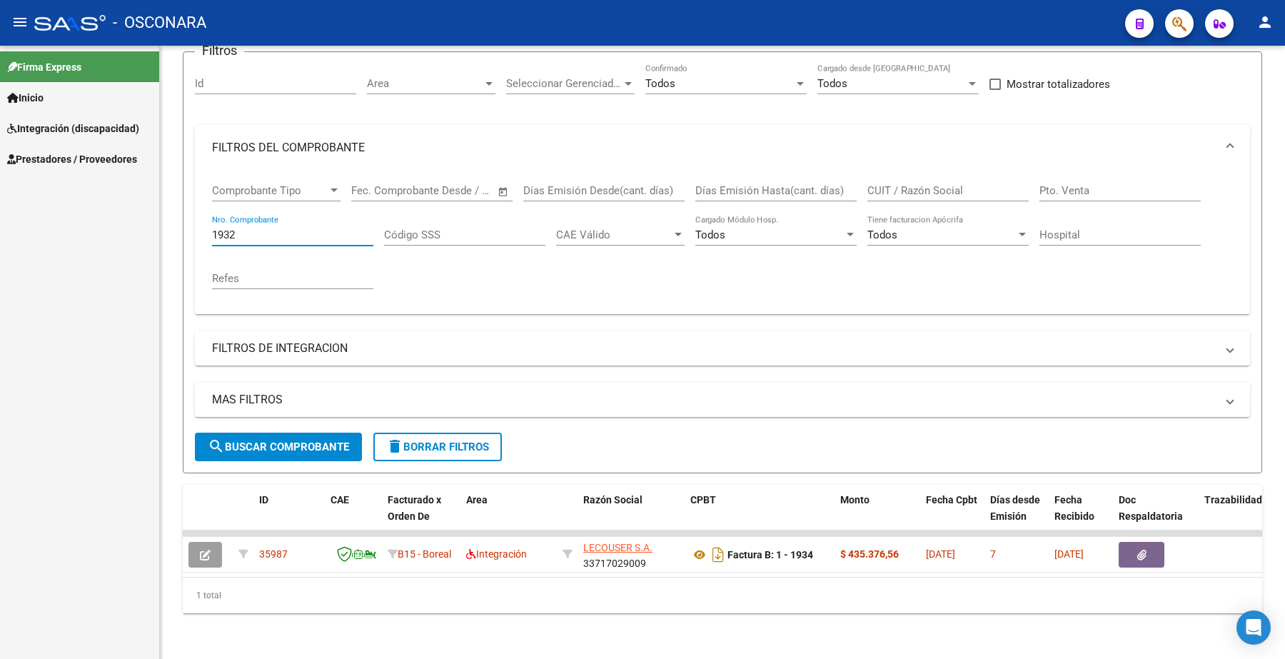
drag, startPoint x: 251, startPoint y: 219, endPoint x: 141, endPoint y: 230, distance: 109.8
click at [141, 230] on mat-sidenav-container "Firma Express Inicio Instructivos Contacto OS Integración (discapacidad) Certif…" at bounding box center [642, 352] width 1285 height 613
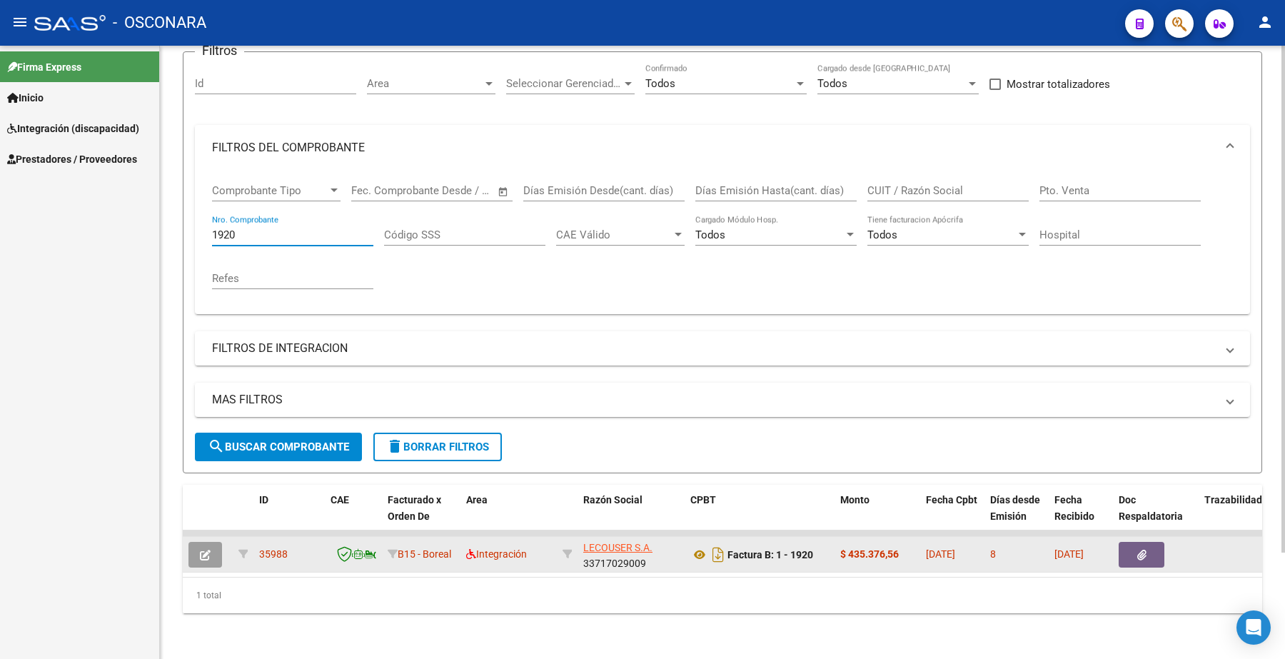
type input "1920"
click at [208, 550] on icon "button" at bounding box center [205, 555] width 11 height 11
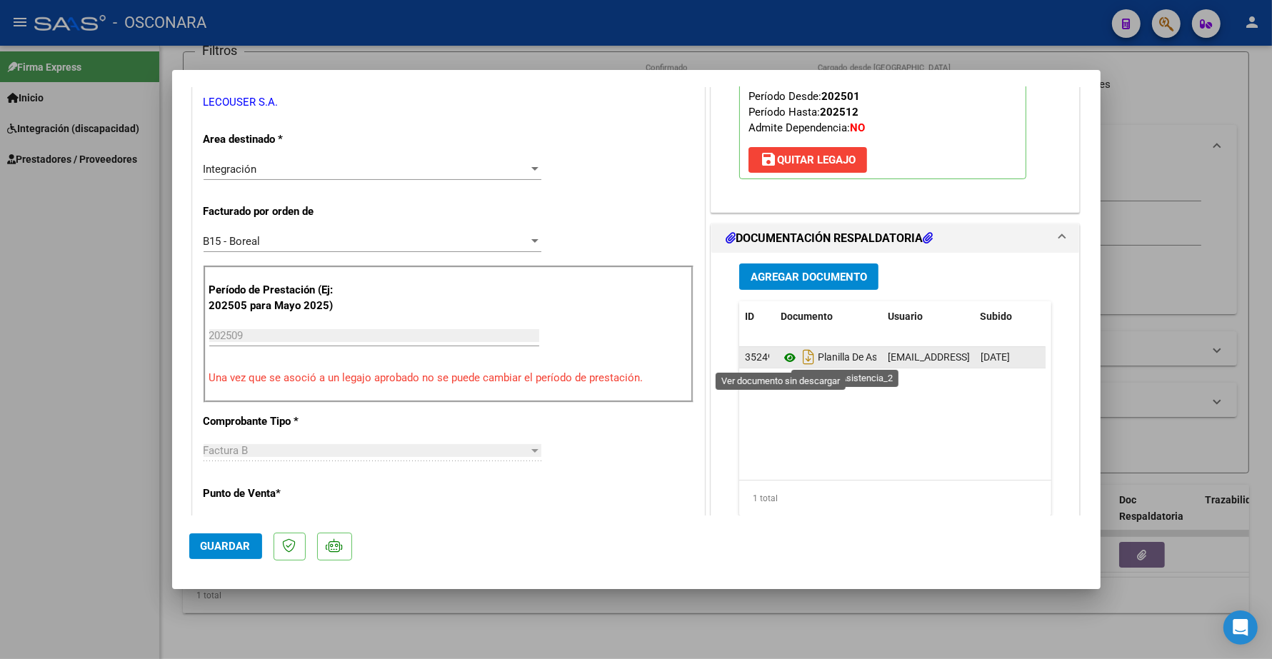
click at [780, 361] on icon at bounding box center [789, 357] width 19 height 17
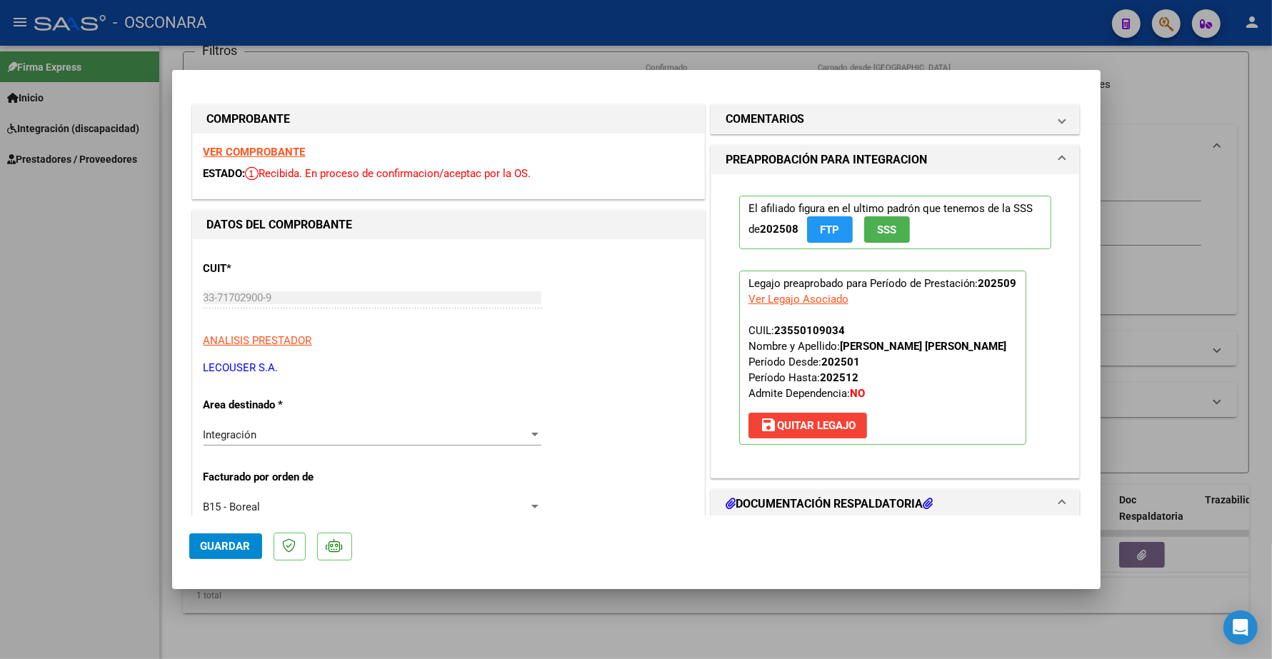
scroll to position [0, 0]
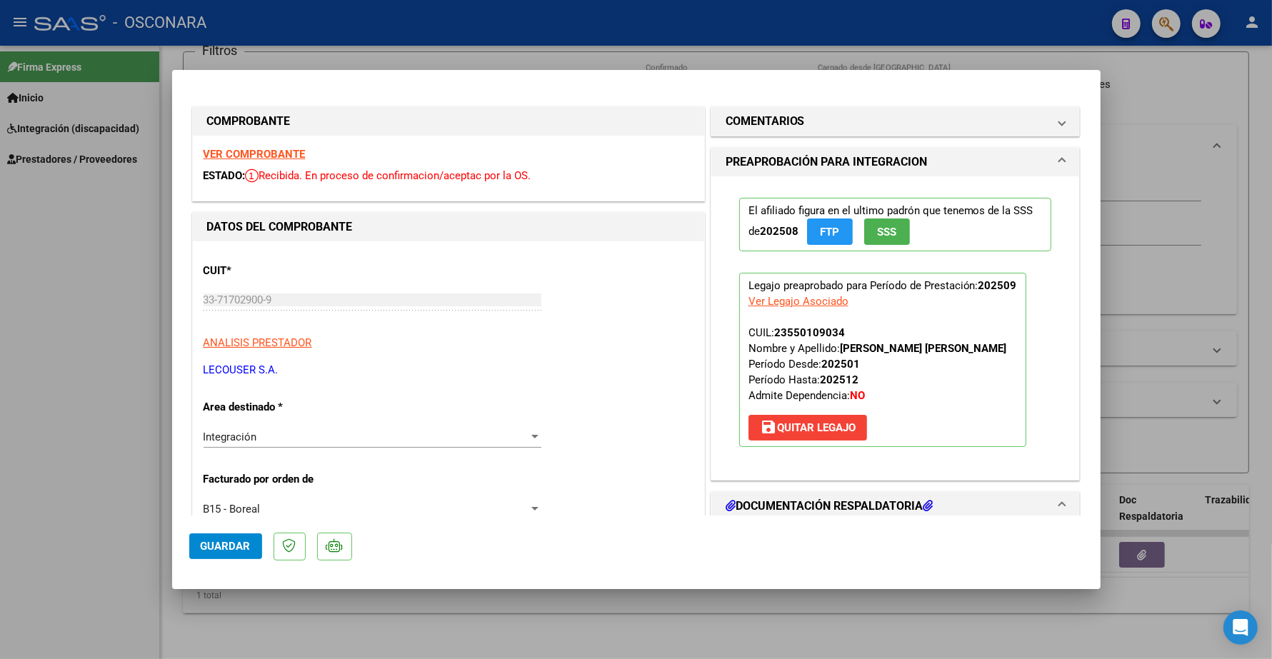
click at [289, 148] on strong "VER COMPROBANTE" at bounding box center [254, 154] width 102 height 13
type input "$ 0,00"
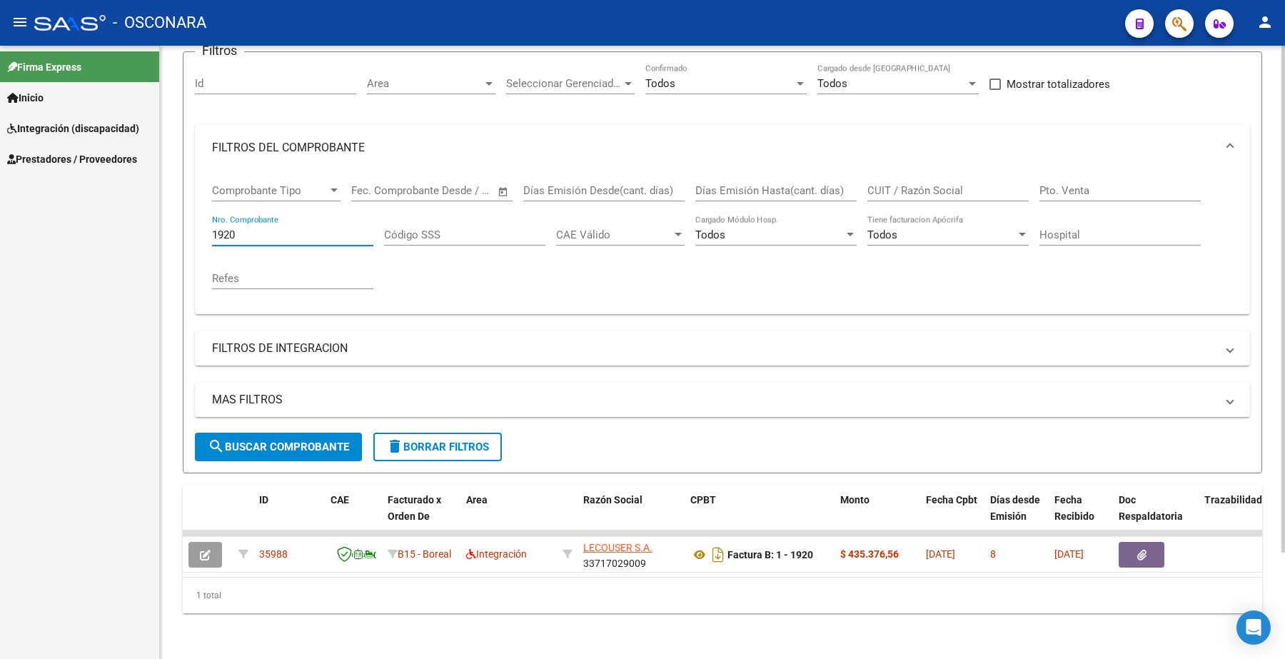
drag, startPoint x: 258, startPoint y: 221, endPoint x: 166, endPoint y: 196, distance: 95.4
click at [166, 215] on div "Video tutorial PRESTADORES -> Listado de CPBTs Emitidos por Prestadores / Prove…" at bounding box center [722, 293] width 1125 height 731
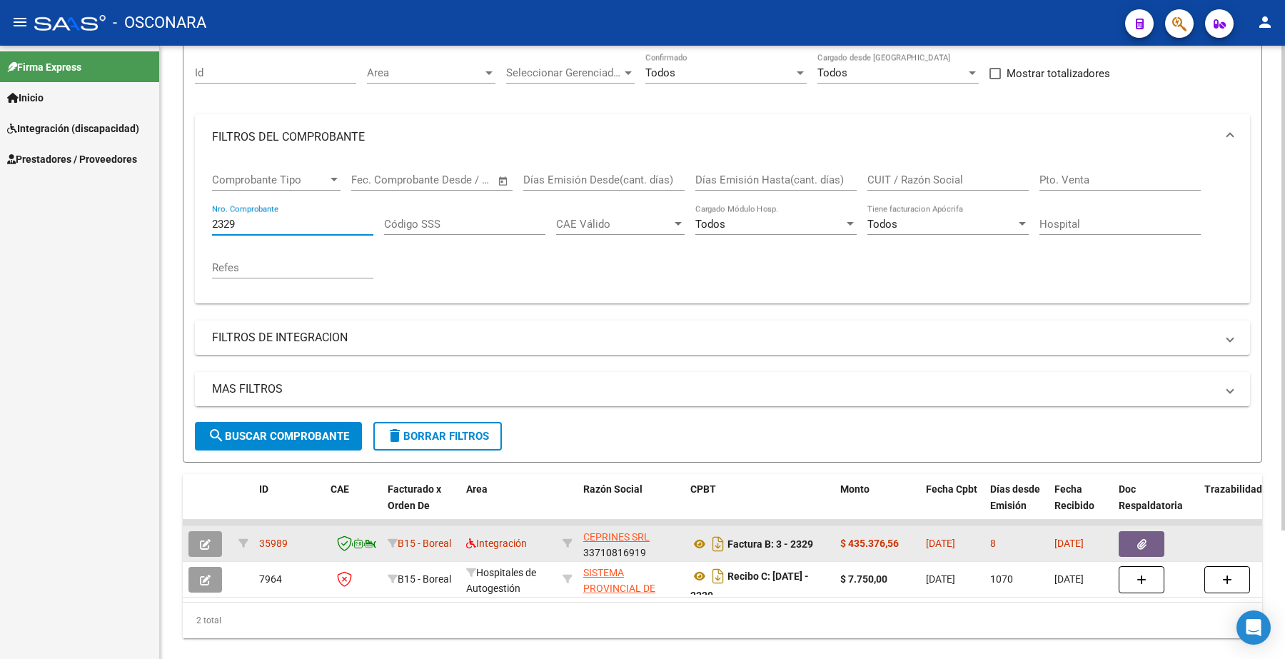
type input "2329"
click at [209, 539] on icon "button" at bounding box center [205, 544] width 11 height 11
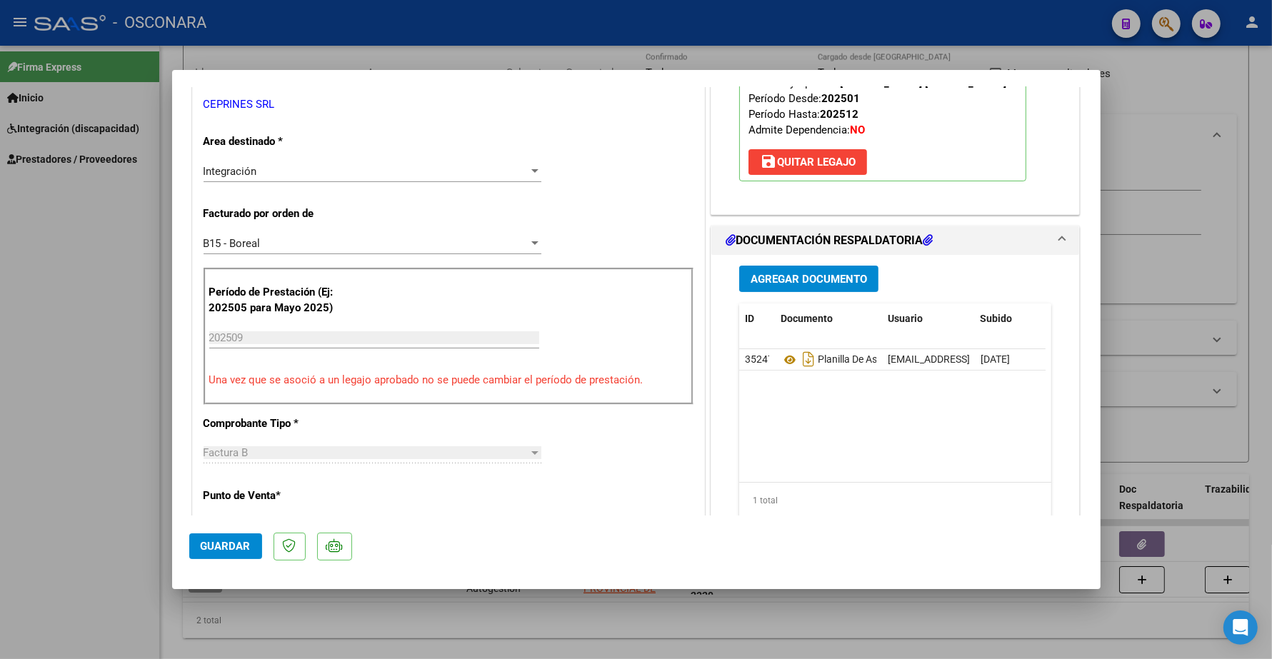
scroll to position [268, 0]
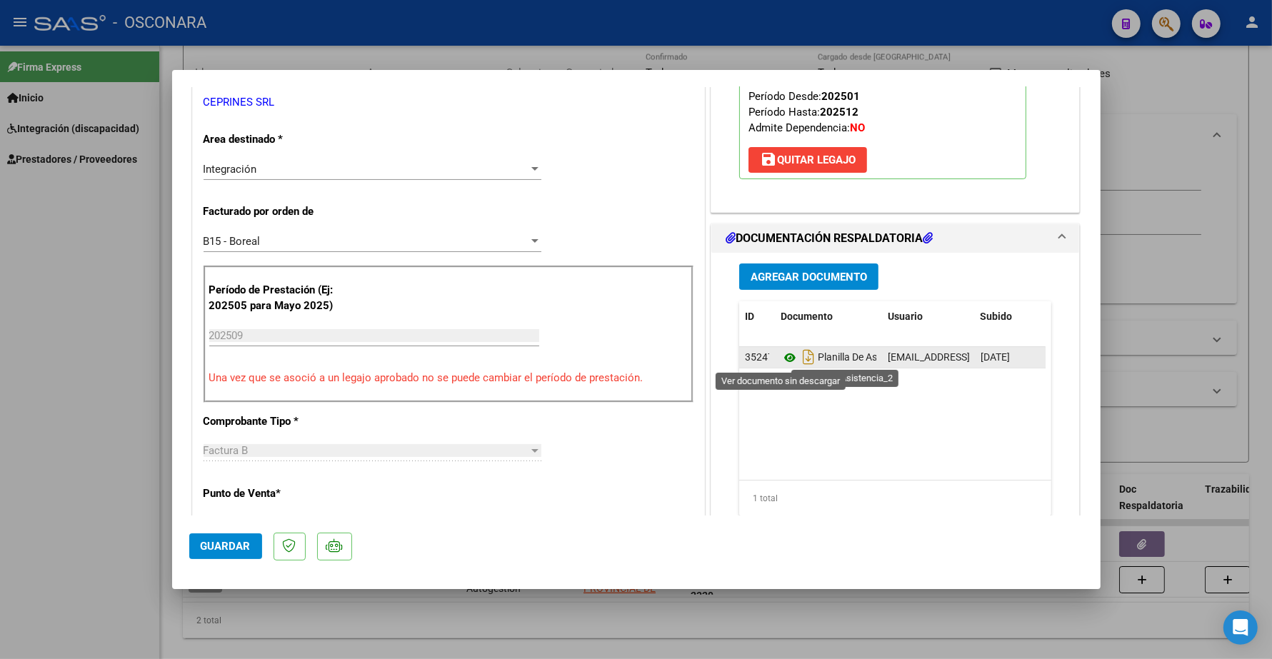
click at [783, 361] on icon at bounding box center [789, 357] width 19 height 17
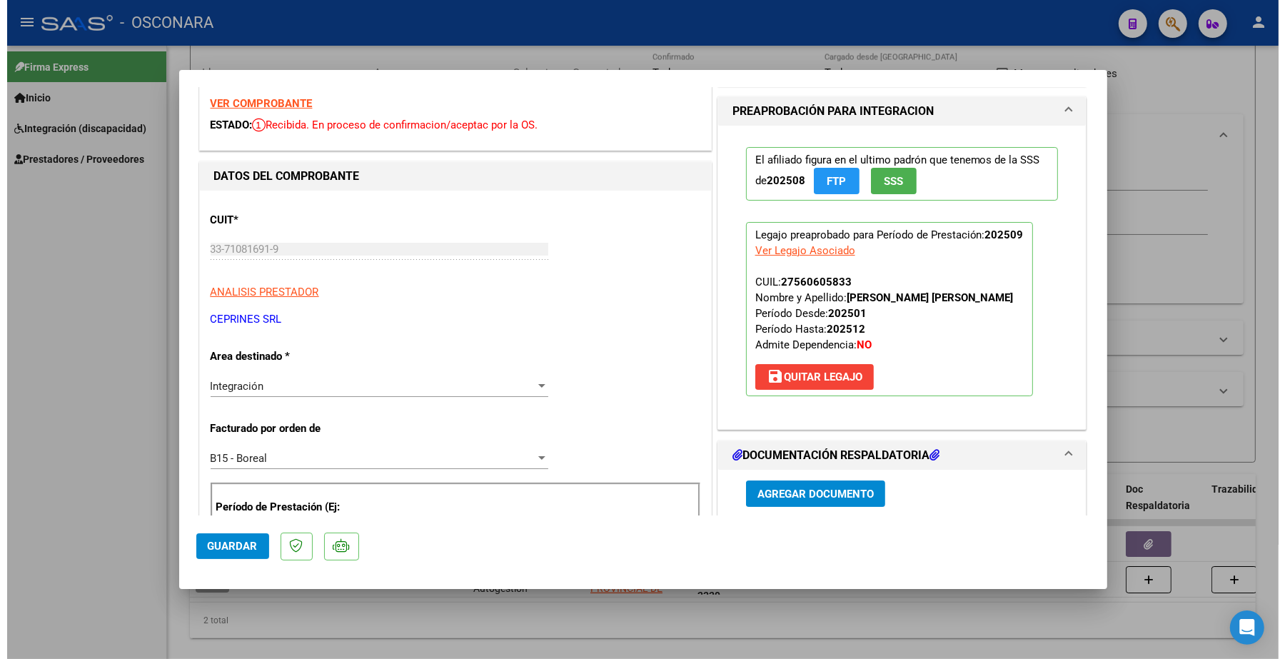
scroll to position [0, 0]
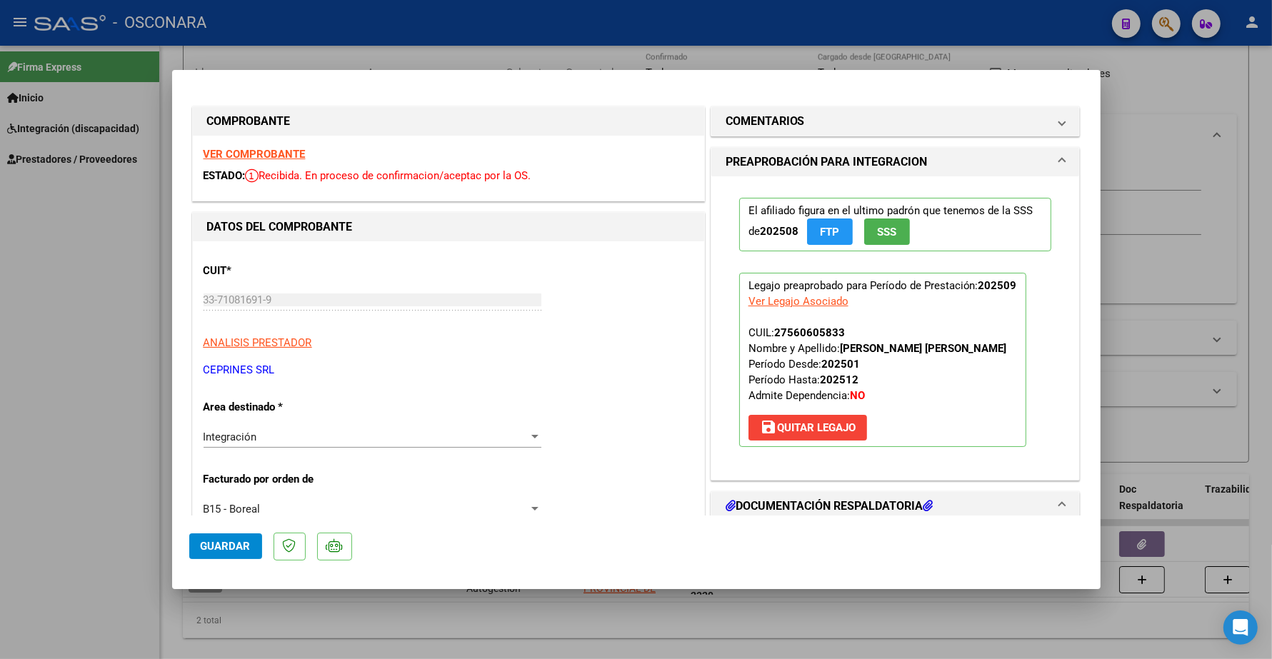
click at [248, 154] on strong "VER COMPROBANTE" at bounding box center [254, 154] width 102 height 13
type input "$ 0,00"
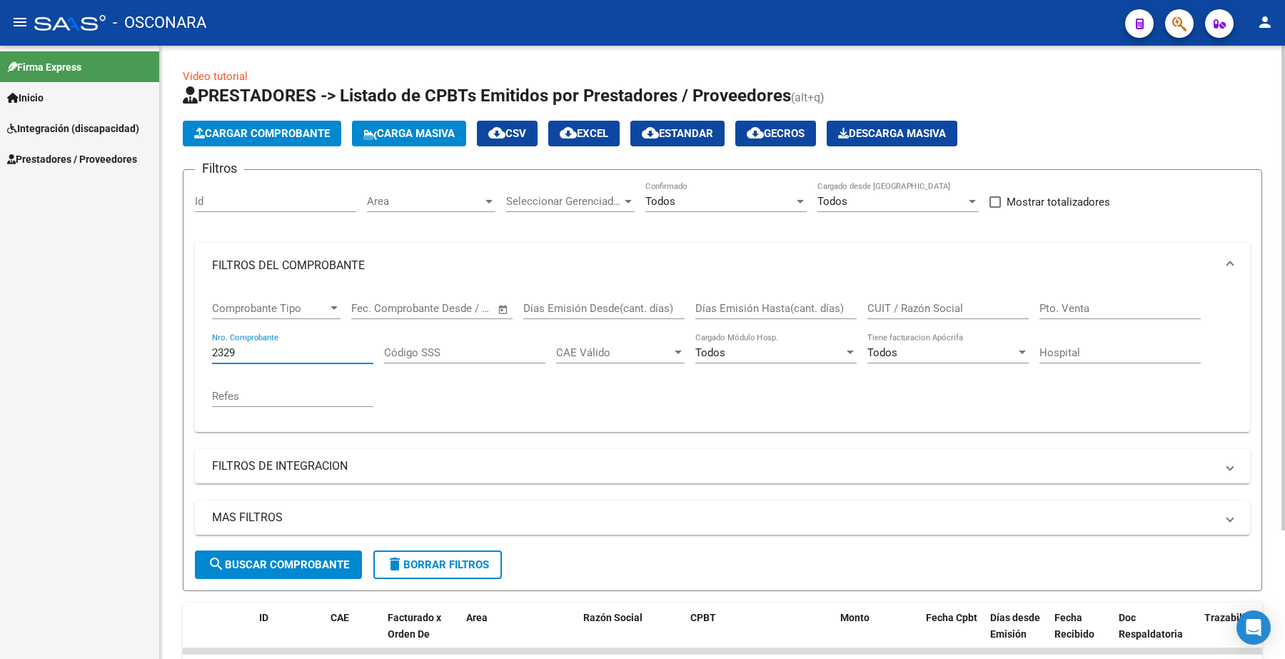
drag, startPoint x: 244, startPoint y: 351, endPoint x: 182, endPoint y: 350, distance: 62.1
click at [187, 356] on form "Filtros Id Area Area Seleccionar Gerenciador Seleccionar Gerenciador Todos Conf…" at bounding box center [723, 380] width 1080 height 422
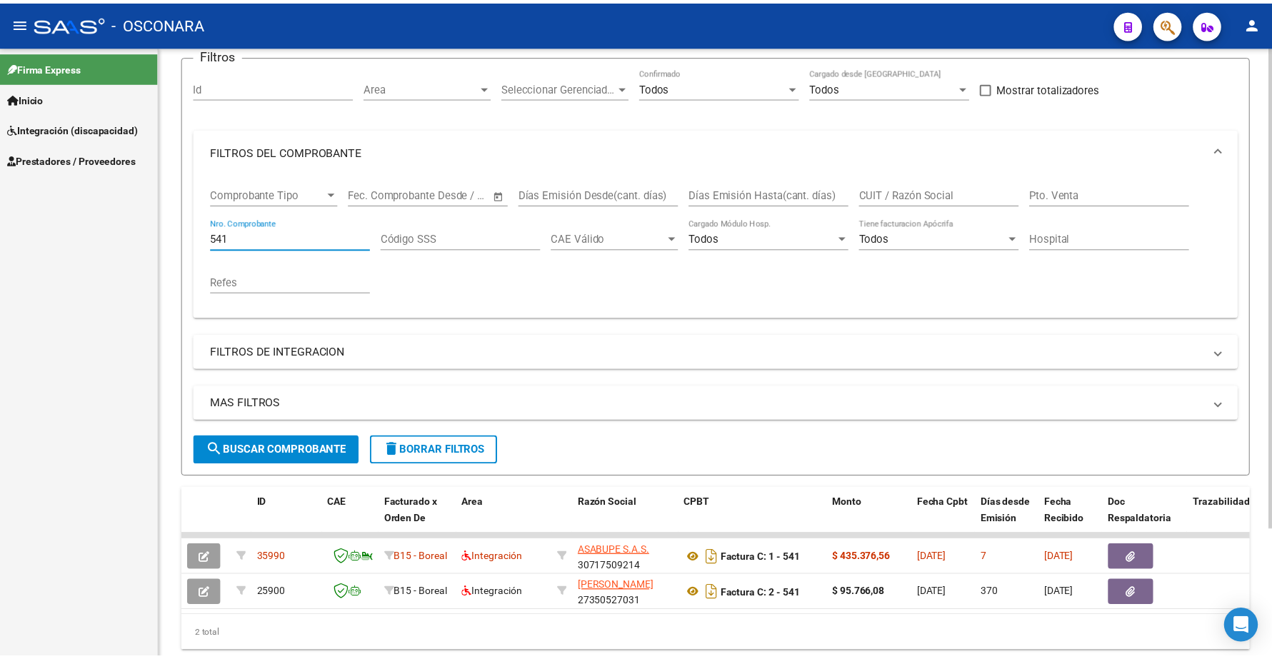
scroll to position [164, 0]
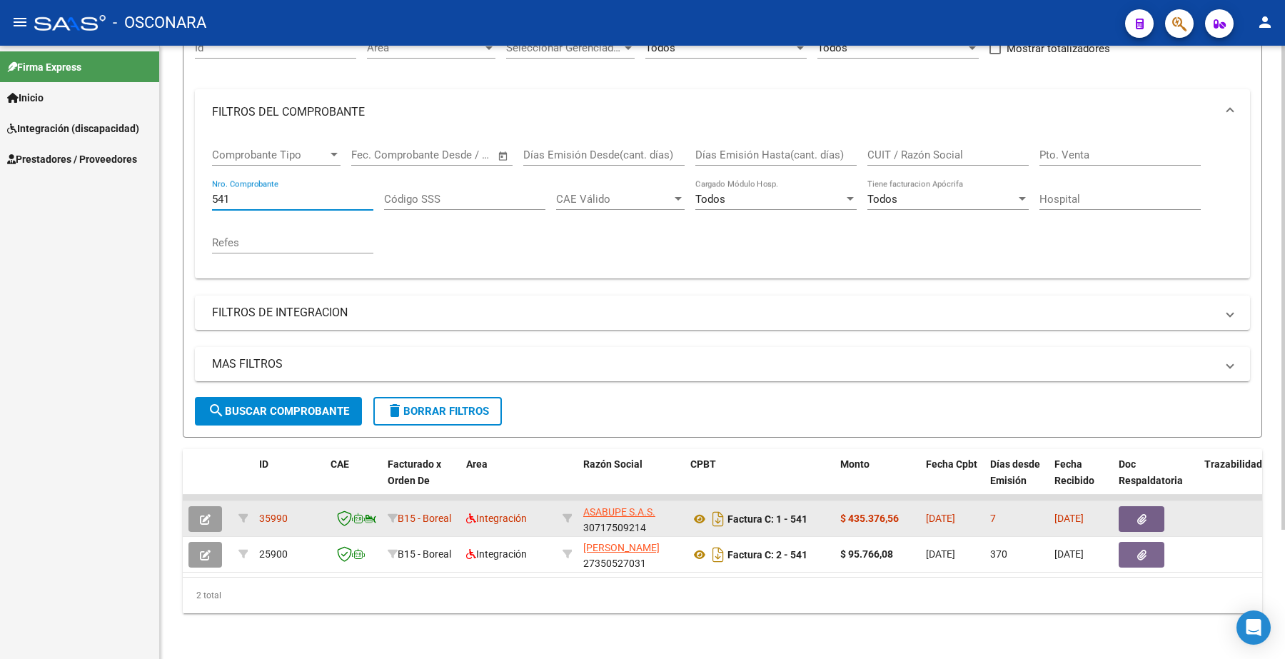
type input "541"
click at [223, 511] on div at bounding box center [207, 519] width 39 height 26
click at [209, 514] on icon "button" at bounding box center [205, 519] width 11 height 11
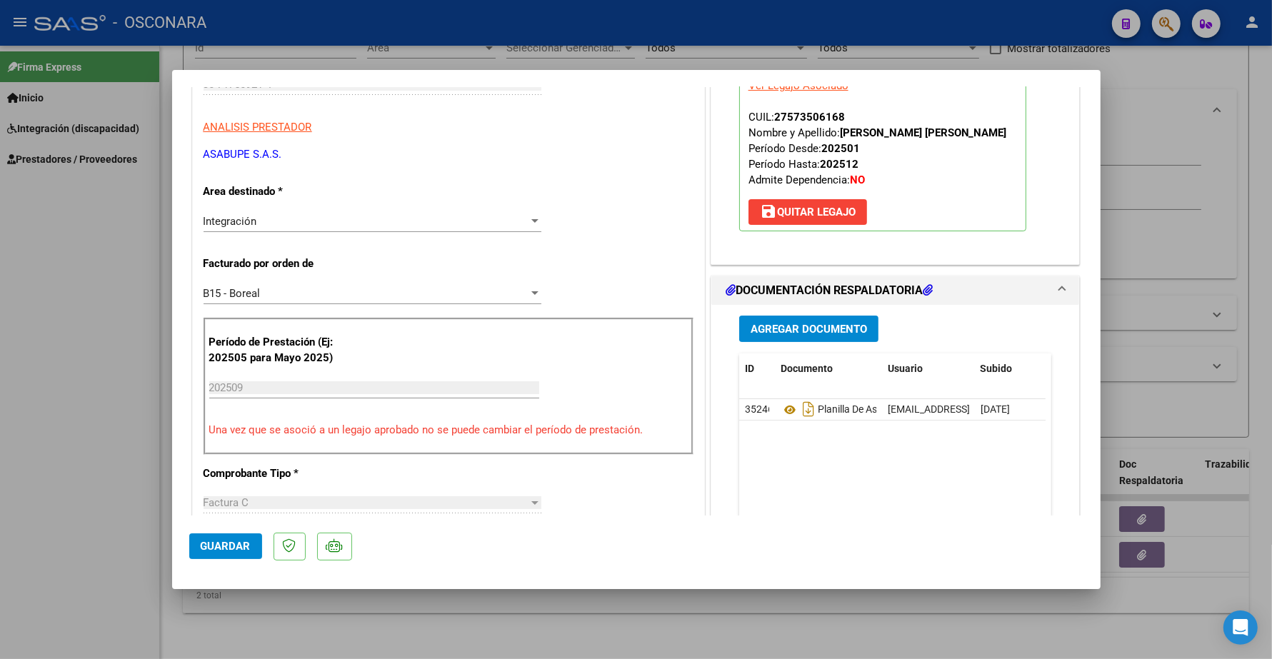
scroll to position [446, 0]
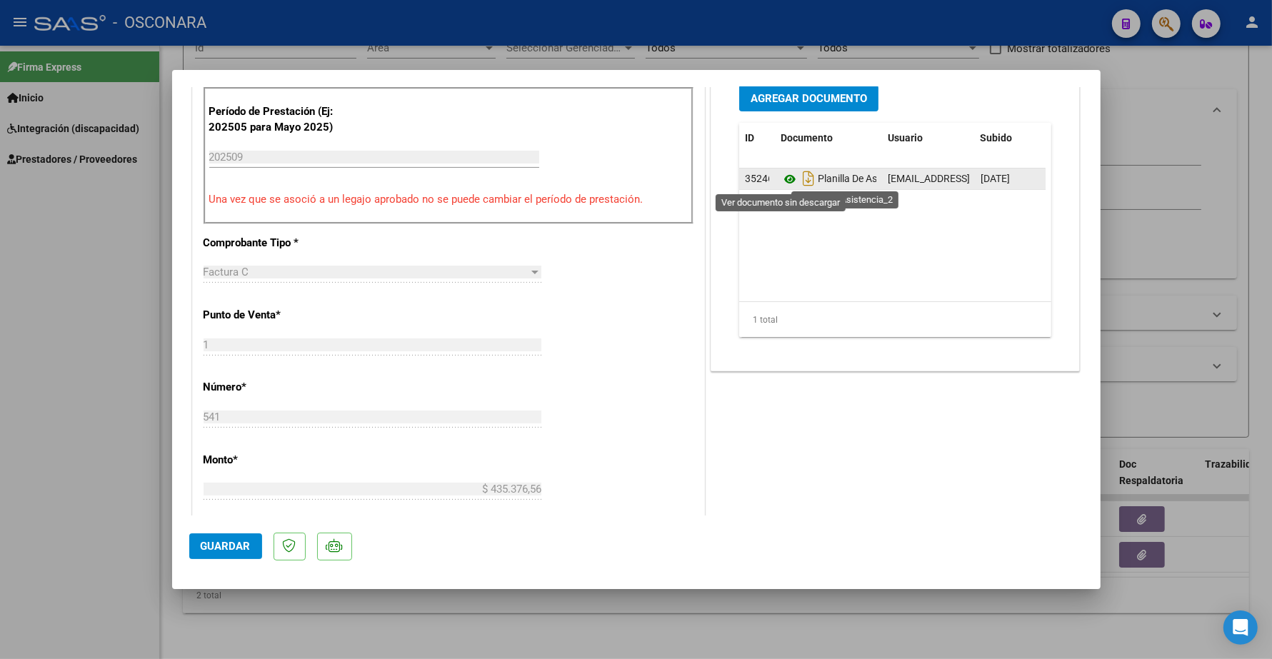
click at [780, 180] on icon at bounding box center [789, 179] width 19 height 17
type input "$ 0,00"
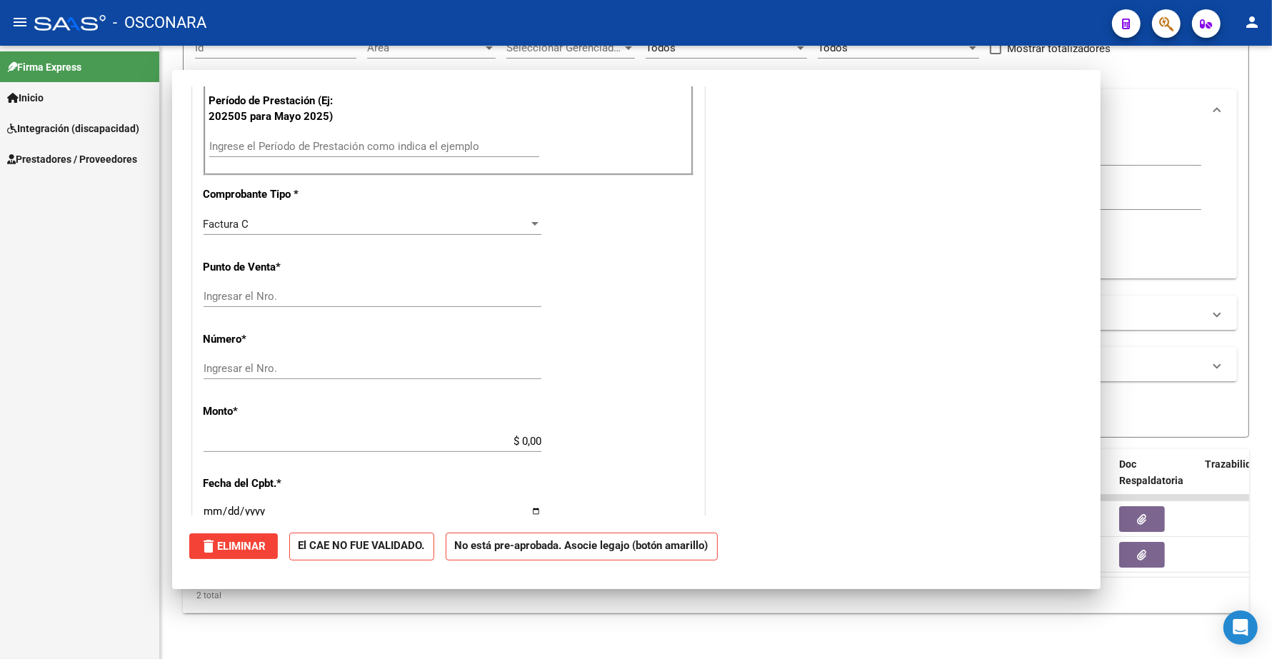
scroll to position [441, 0]
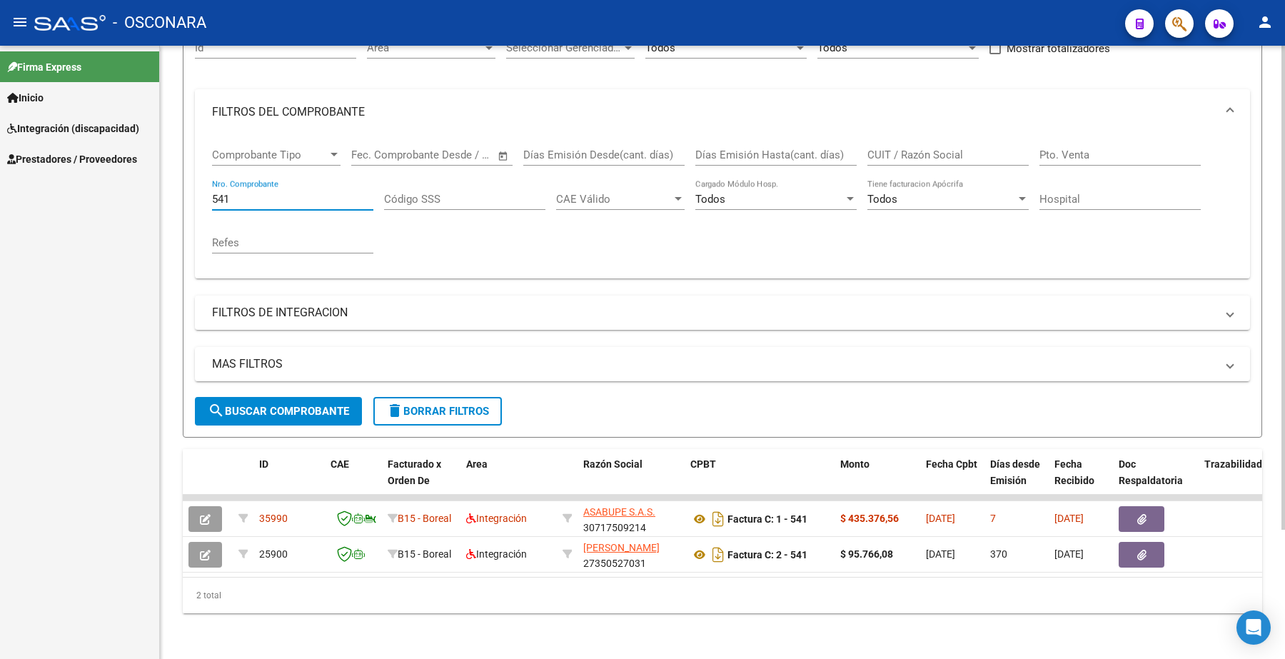
drag, startPoint x: 243, startPoint y: 186, endPoint x: 169, endPoint y: 179, distance: 73.9
click at [169, 179] on div "Video tutorial PRESTADORES -> Listado de CPBTs Emitidos por Prestadores / Prove…" at bounding box center [722, 275] width 1125 height 767
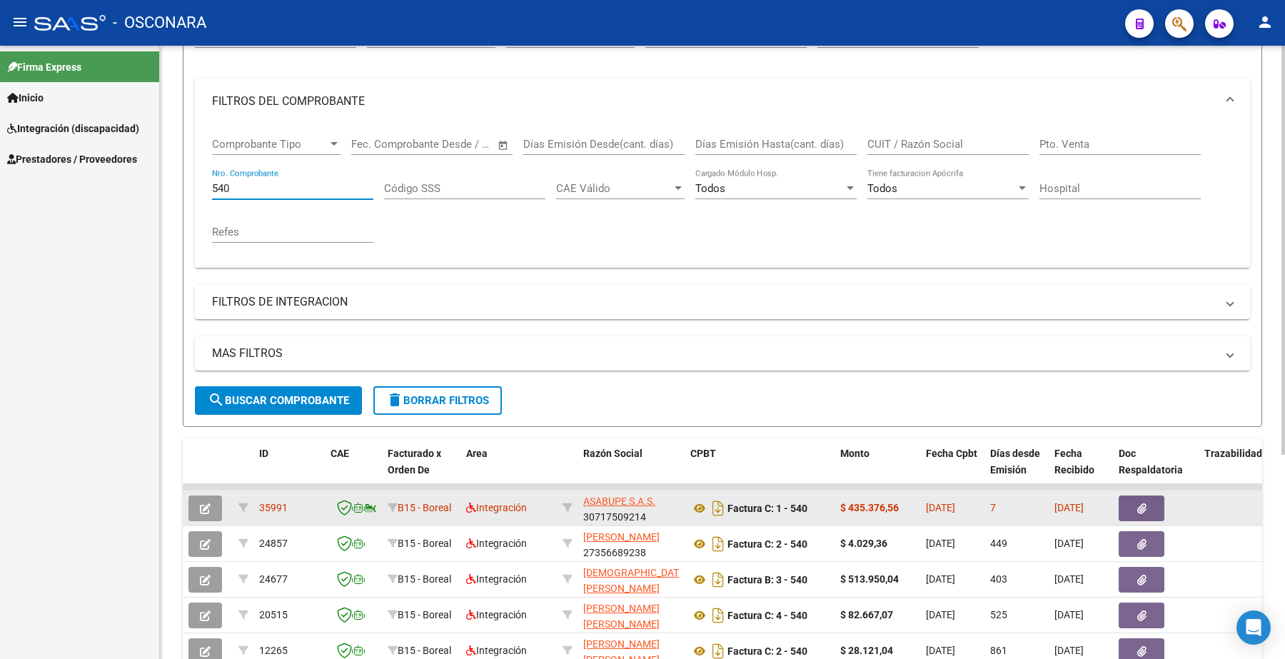
type input "540"
click at [212, 501] on button "button" at bounding box center [205, 509] width 34 height 26
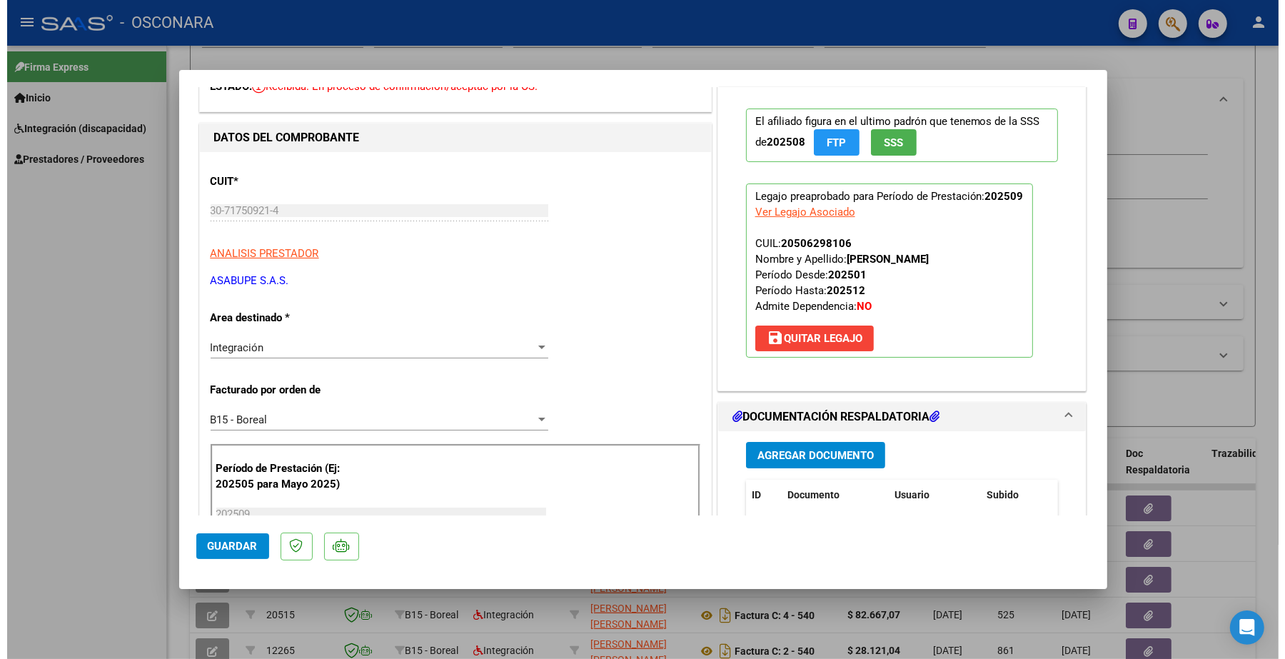
scroll to position [0, 0]
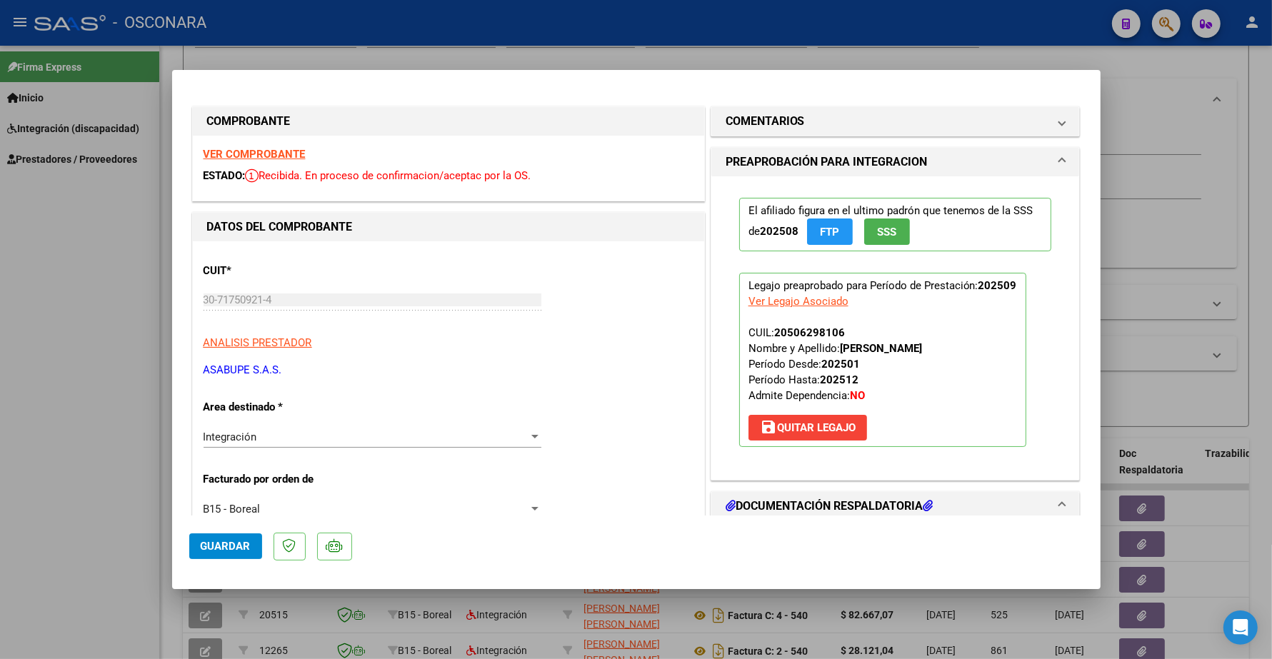
click at [275, 164] on div "VER COMPROBANTE ESTADO: Recibida. En proceso de confirmacion/aceptac por la OS." at bounding box center [448, 168] width 511 height 65
click at [276, 157] on strong "VER COMPROBANTE" at bounding box center [254, 154] width 102 height 13
type input "$ 0,00"
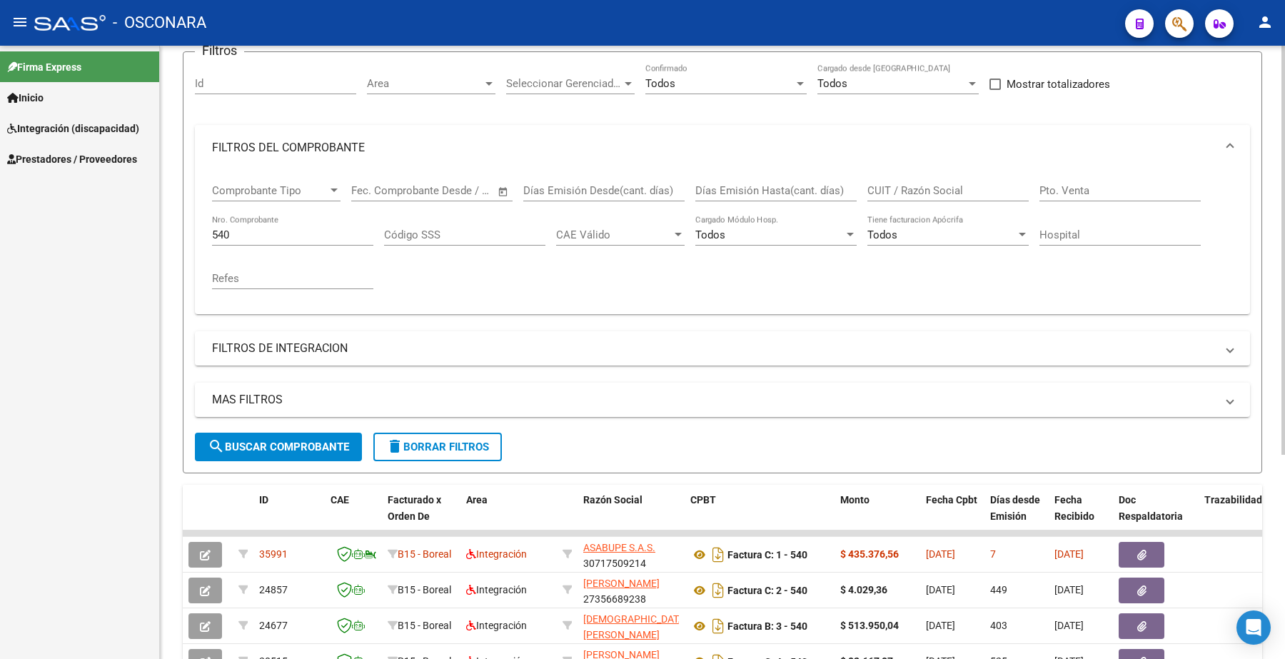
scroll to position [75, 0]
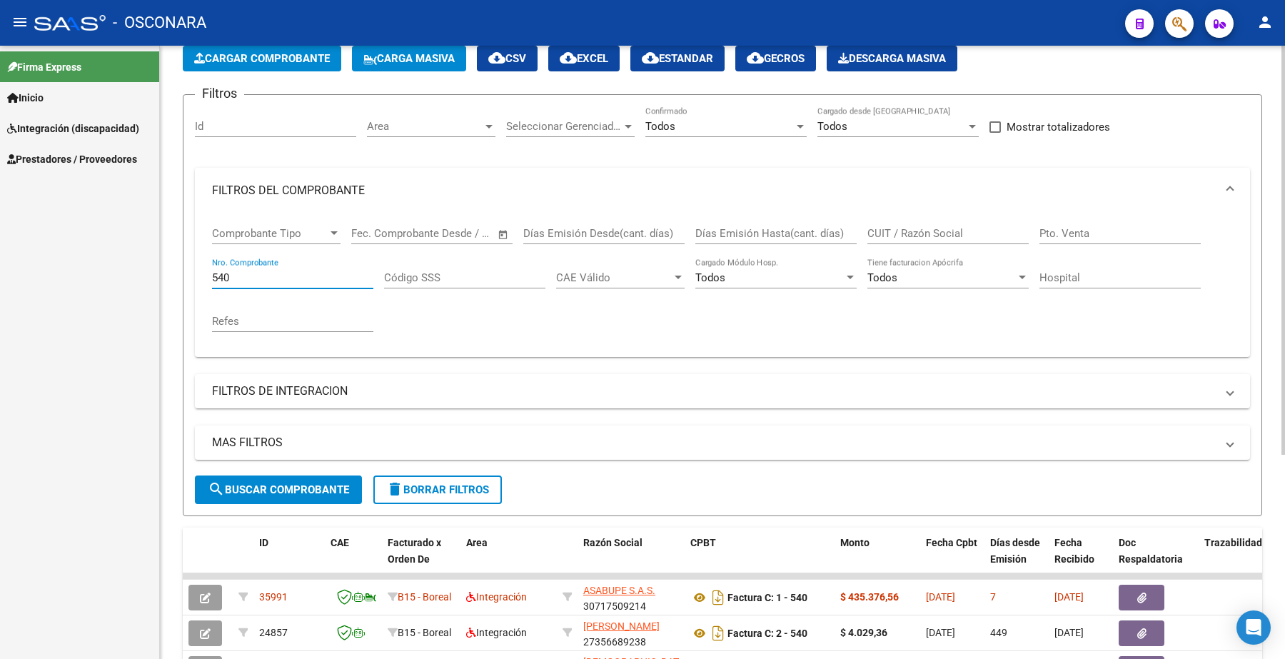
drag, startPoint x: 245, startPoint y: 278, endPoint x: 161, endPoint y: 271, distance: 83.8
click at [159, 273] on mat-sidenav-container "Firma Express Inicio Instructivos Contacto OS Integración (discapacidad) Certif…" at bounding box center [642, 352] width 1285 height 613
click at [13, 361] on div "Firma Express Inicio Instructivos Contacto OS Integración (discapacidad) Certif…" at bounding box center [79, 352] width 159 height 613
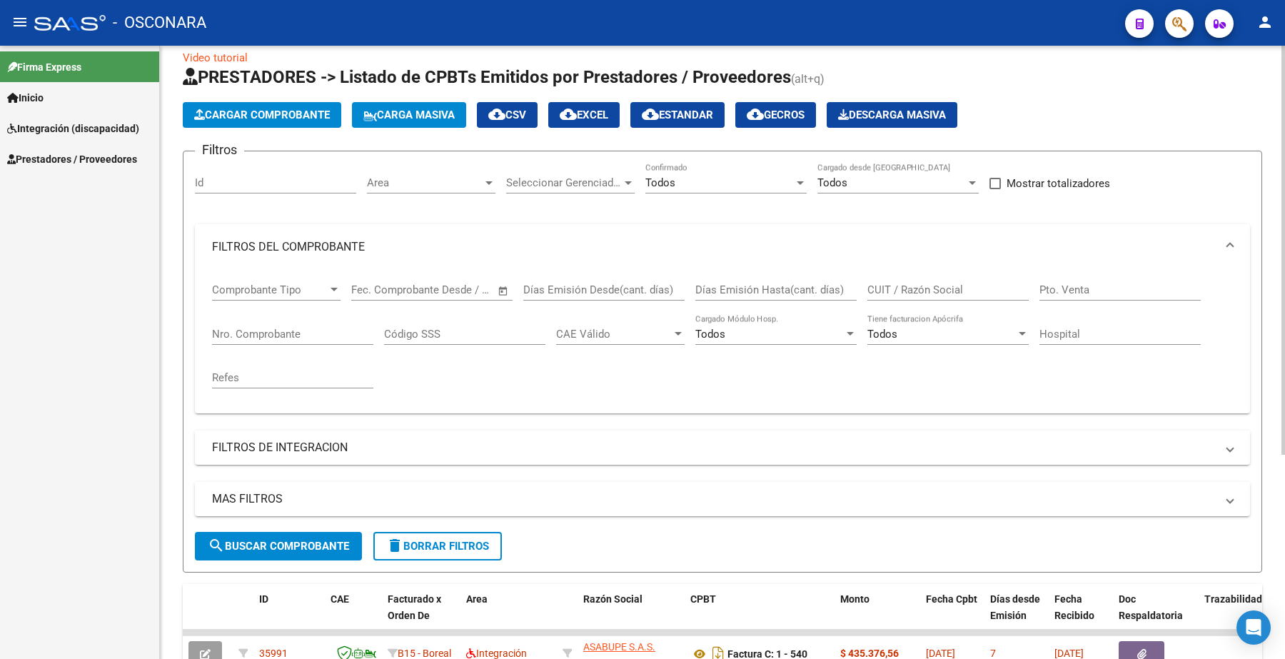
scroll to position [0, 0]
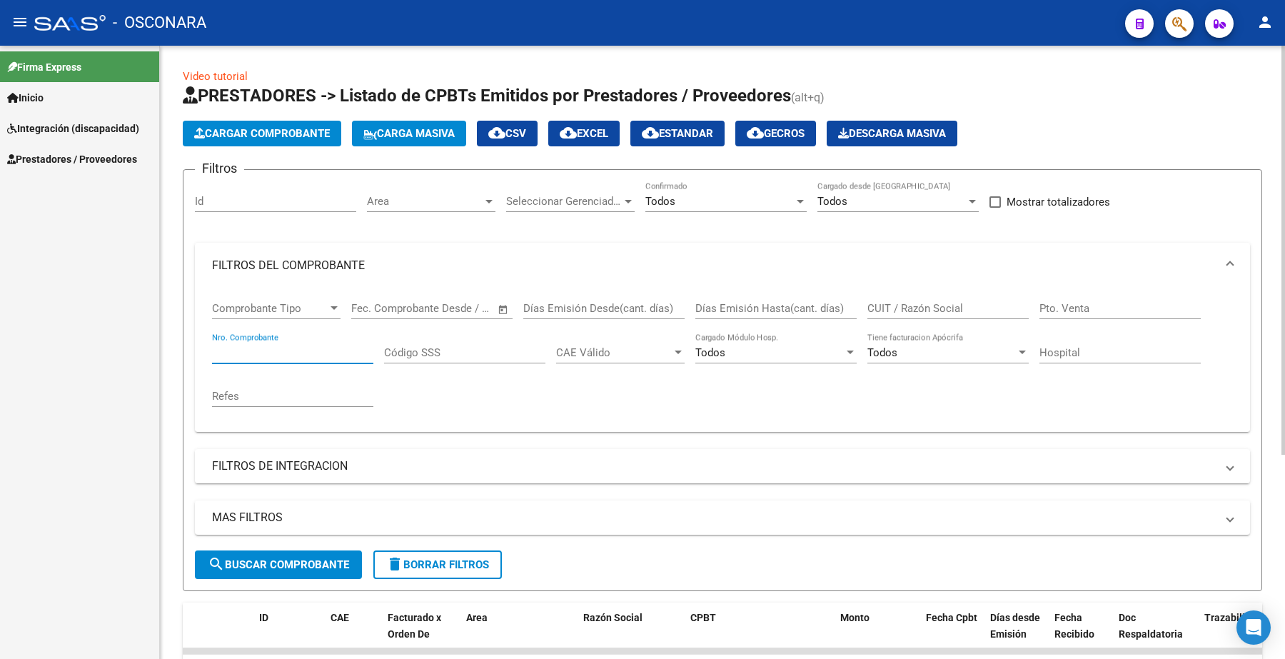
click at [248, 348] on input "Nro. Comprobante" at bounding box center [292, 352] width 161 height 13
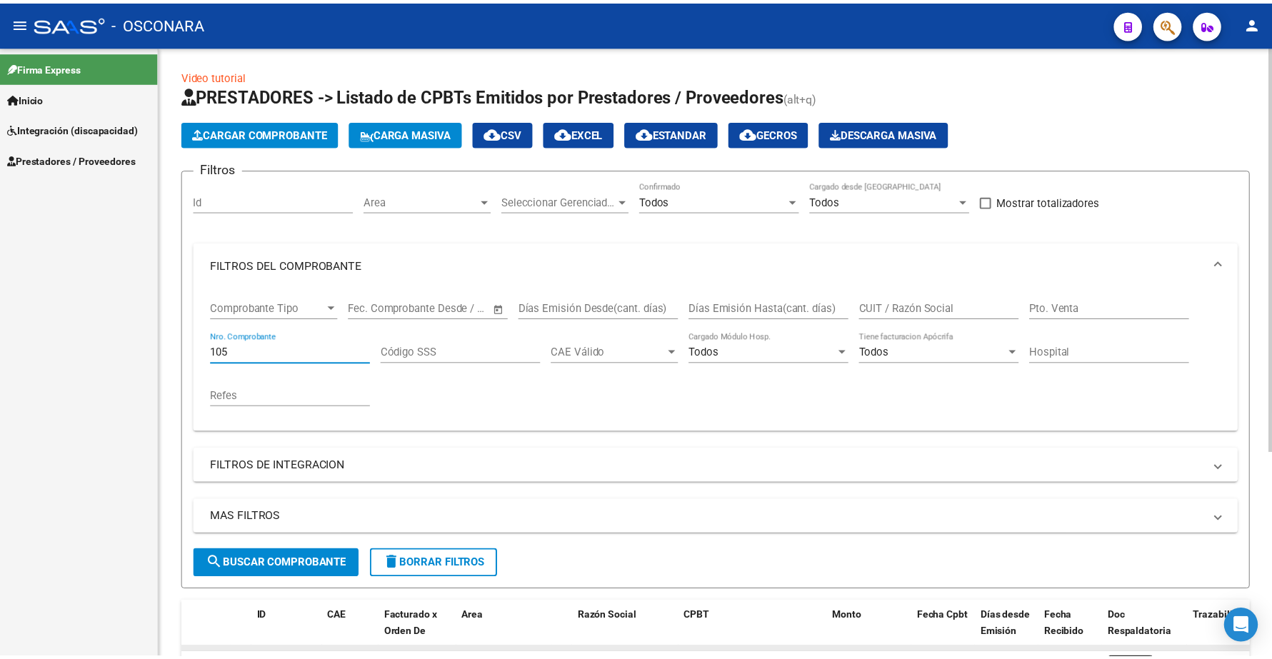
scroll to position [311, 0]
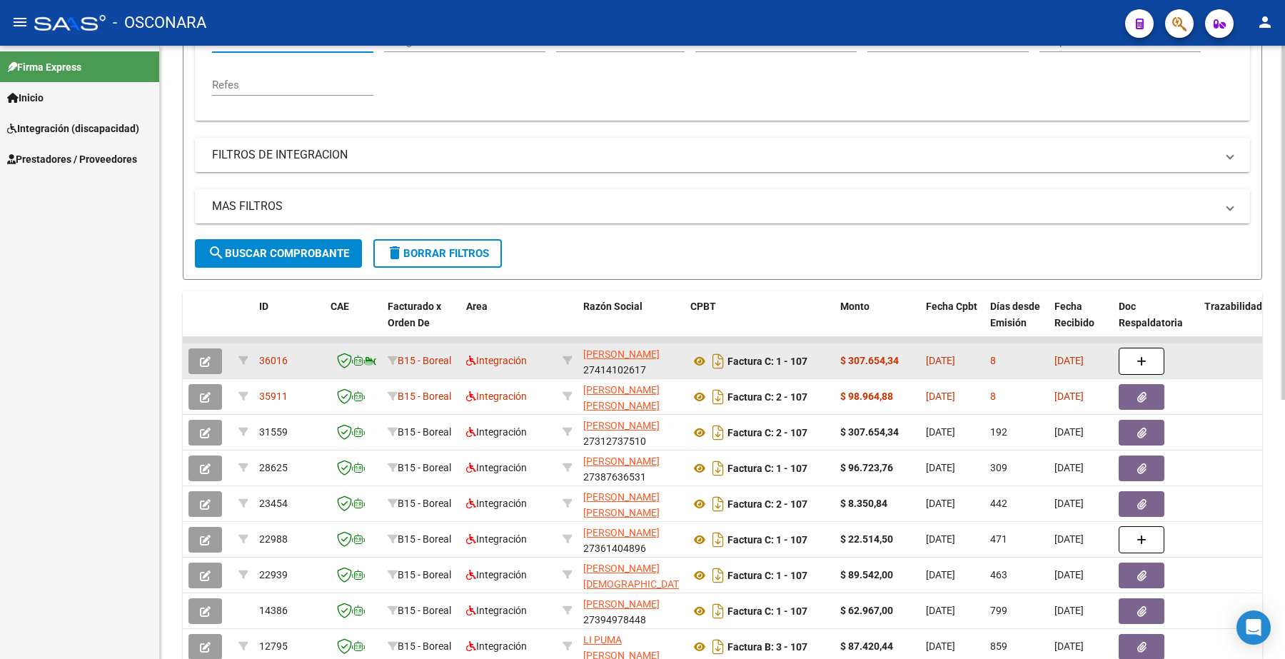
type input "105"
click at [205, 358] on icon "button" at bounding box center [205, 361] width 11 height 11
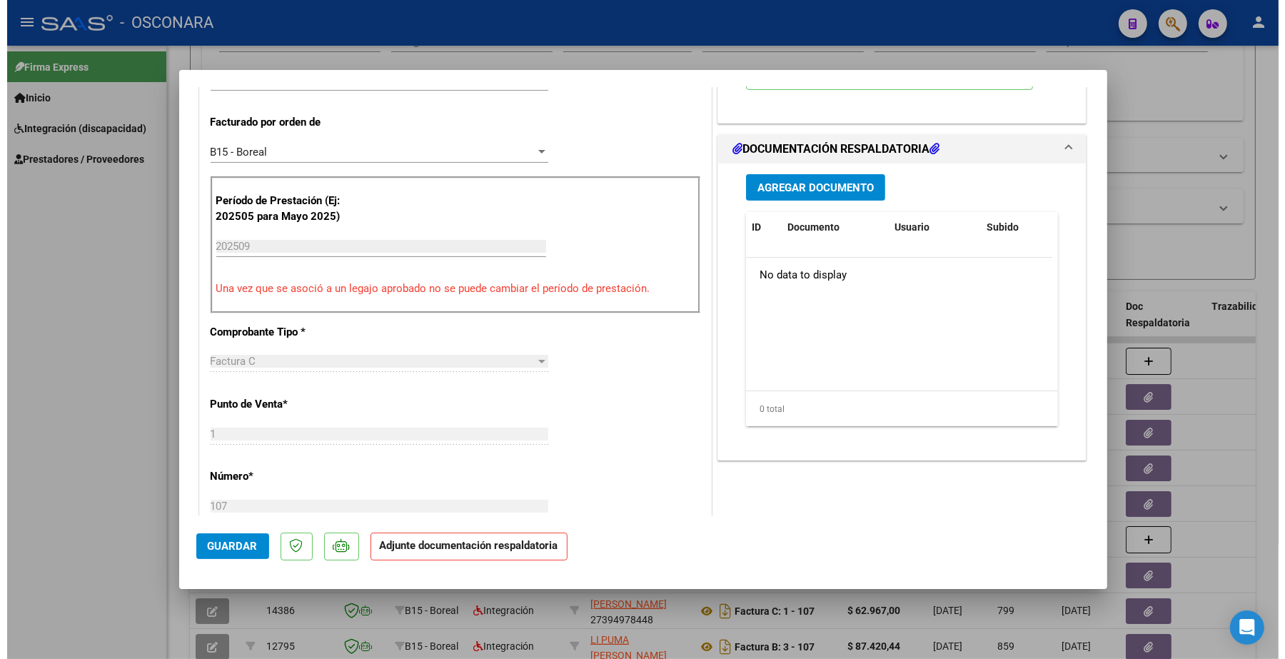
scroll to position [0, 0]
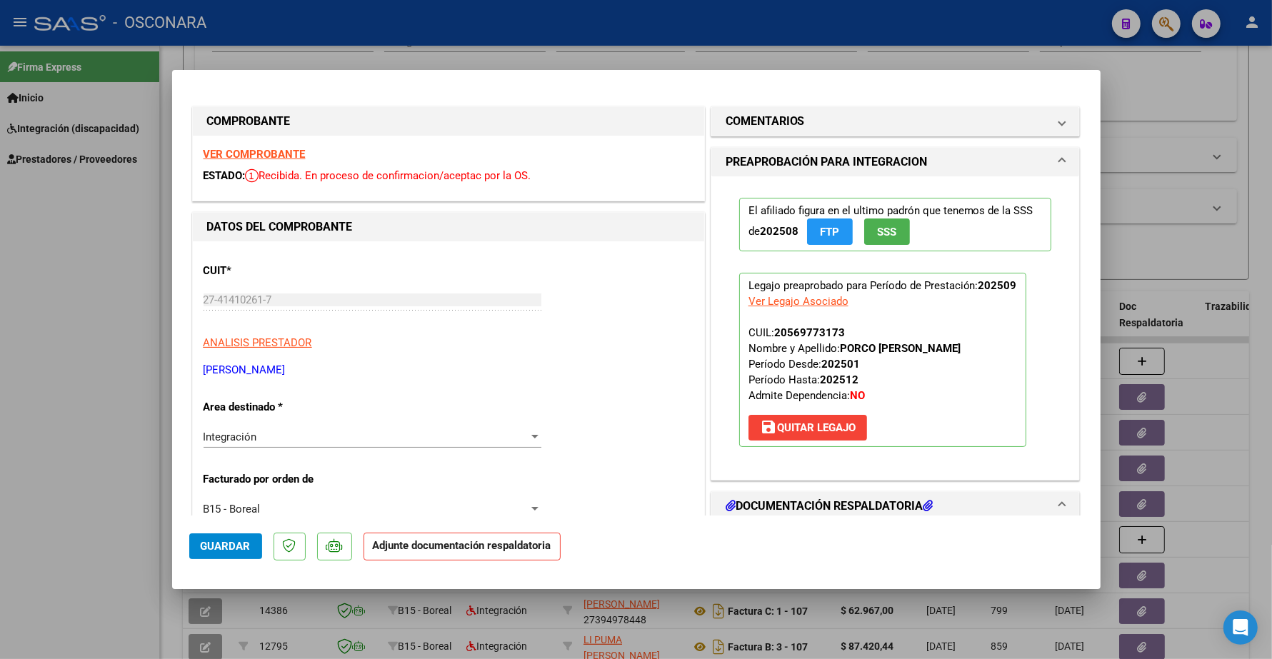
click at [280, 151] on strong "VER COMPROBANTE" at bounding box center [254, 154] width 102 height 13
type input "$ 0,00"
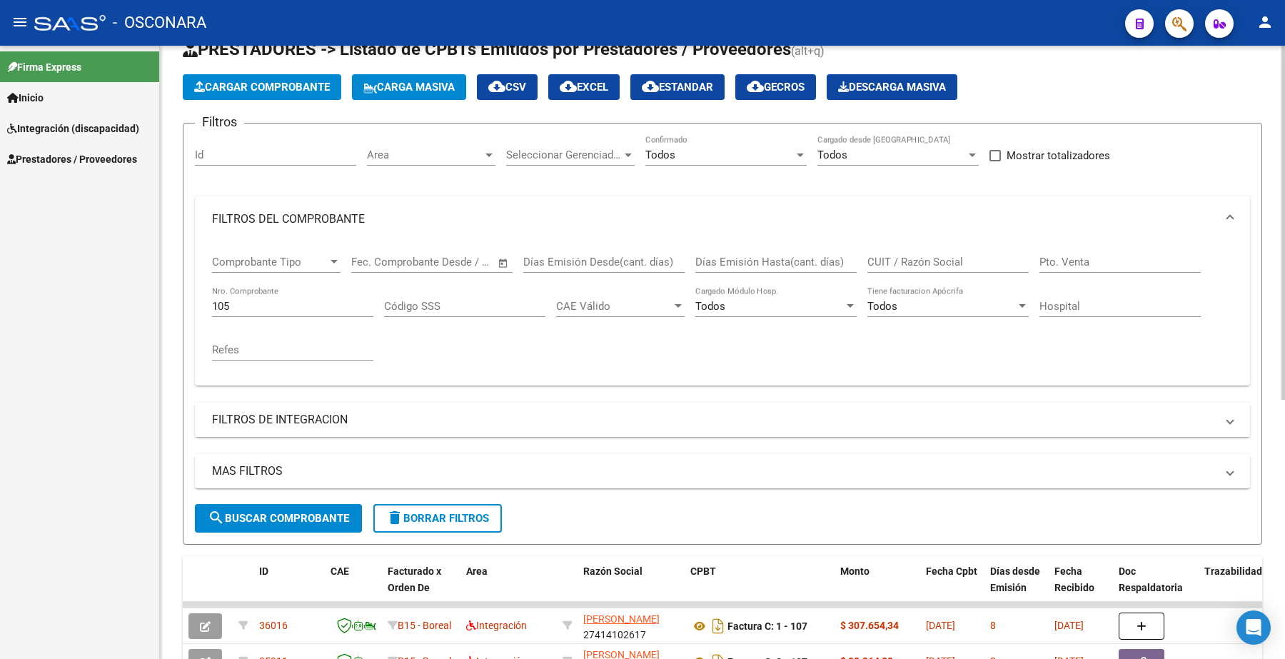
scroll to position [44, 0]
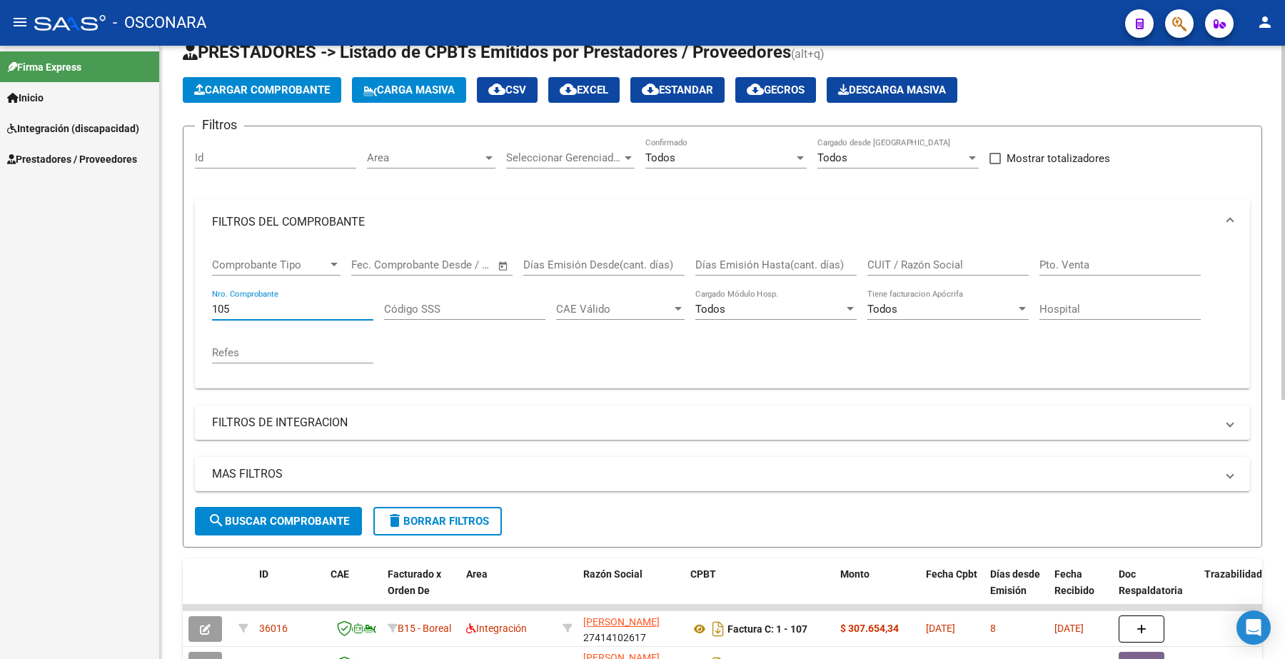
drag, startPoint x: 231, startPoint y: 308, endPoint x: 175, endPoint y: 315, distance: 56.1
click at [175, 315] on div "Video tutorial PRESTADORES -> Listado de CPBTs Emitidos por Prestadores / Prove…" at bounding box center [722, 528] width 1125 height 1052
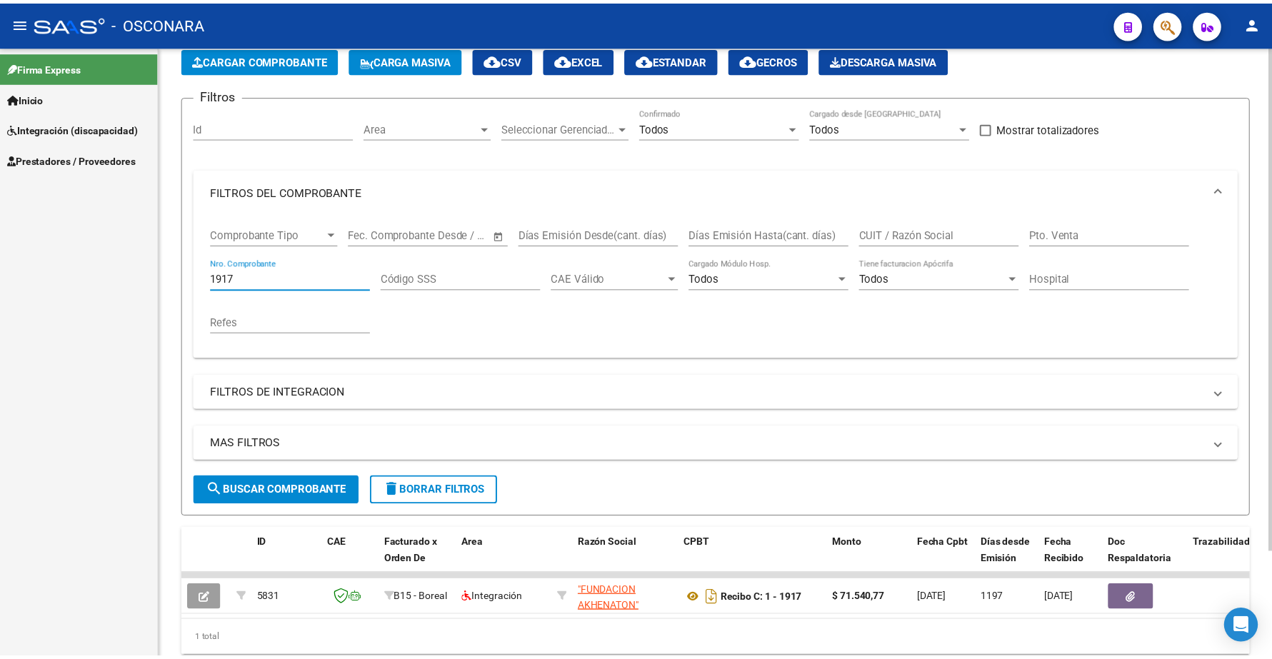
scroll to position [129, 0]
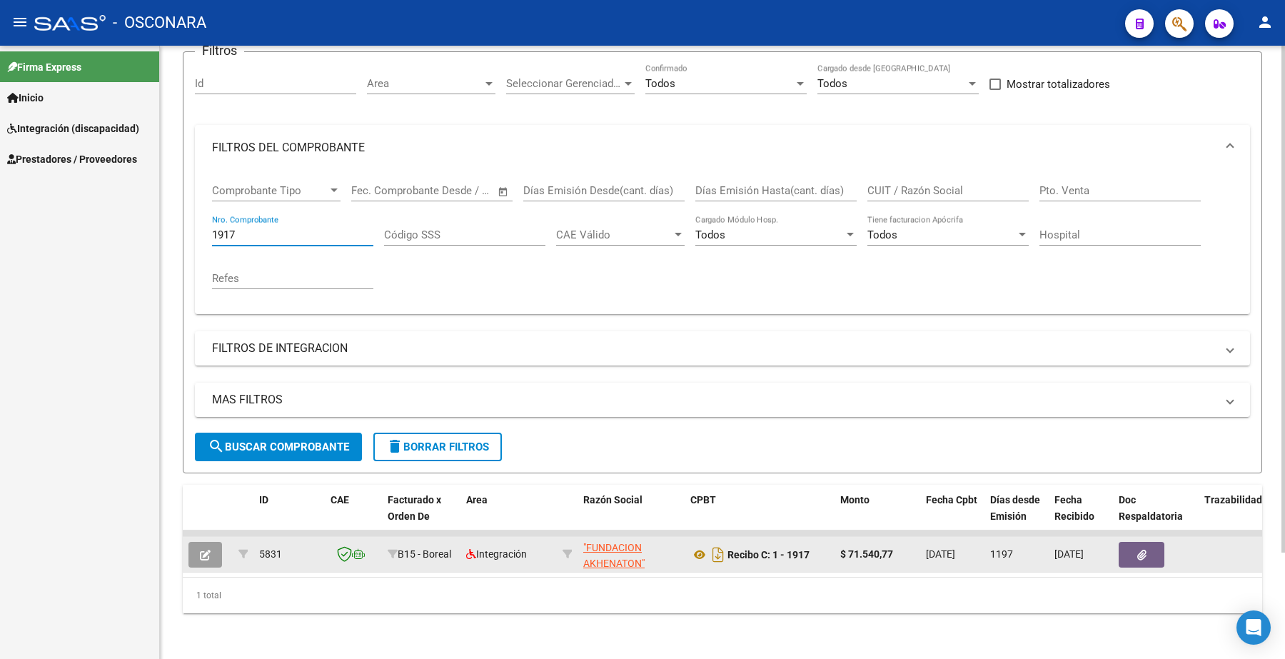
type input "1917"
click at [202, 548] on button "button" at bounding box center [205, 555] width 34 height 26
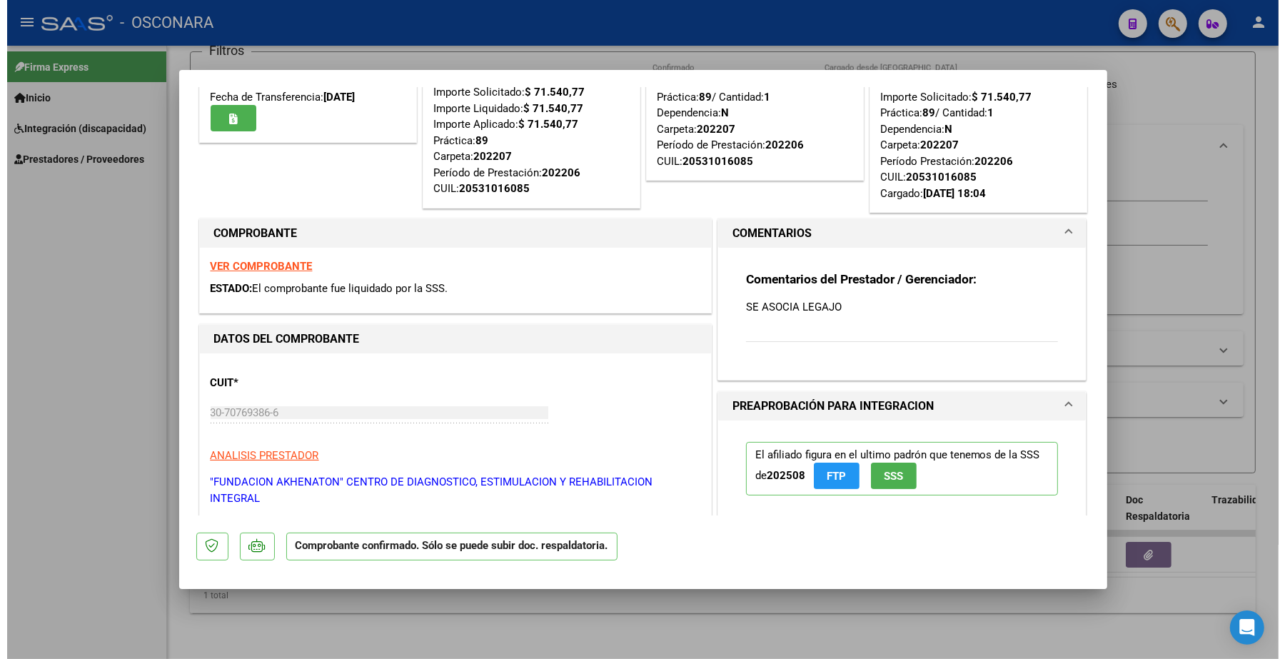
scroll to position [0, 0]
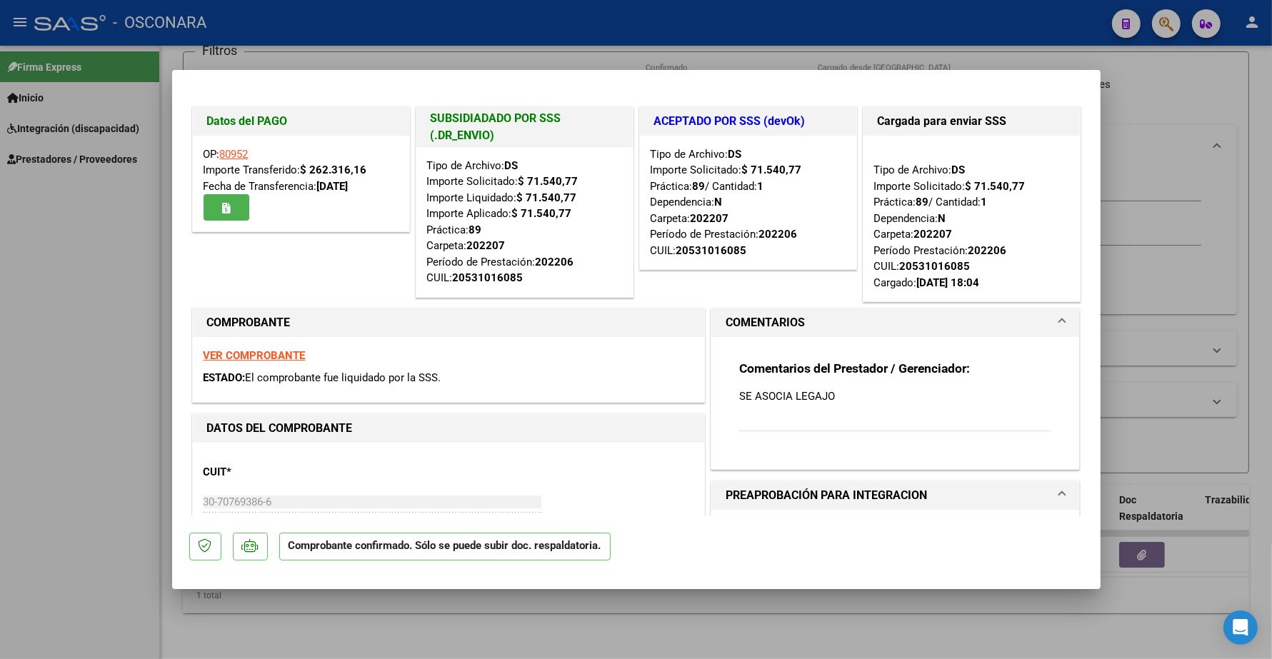
type input "$ 0,00"
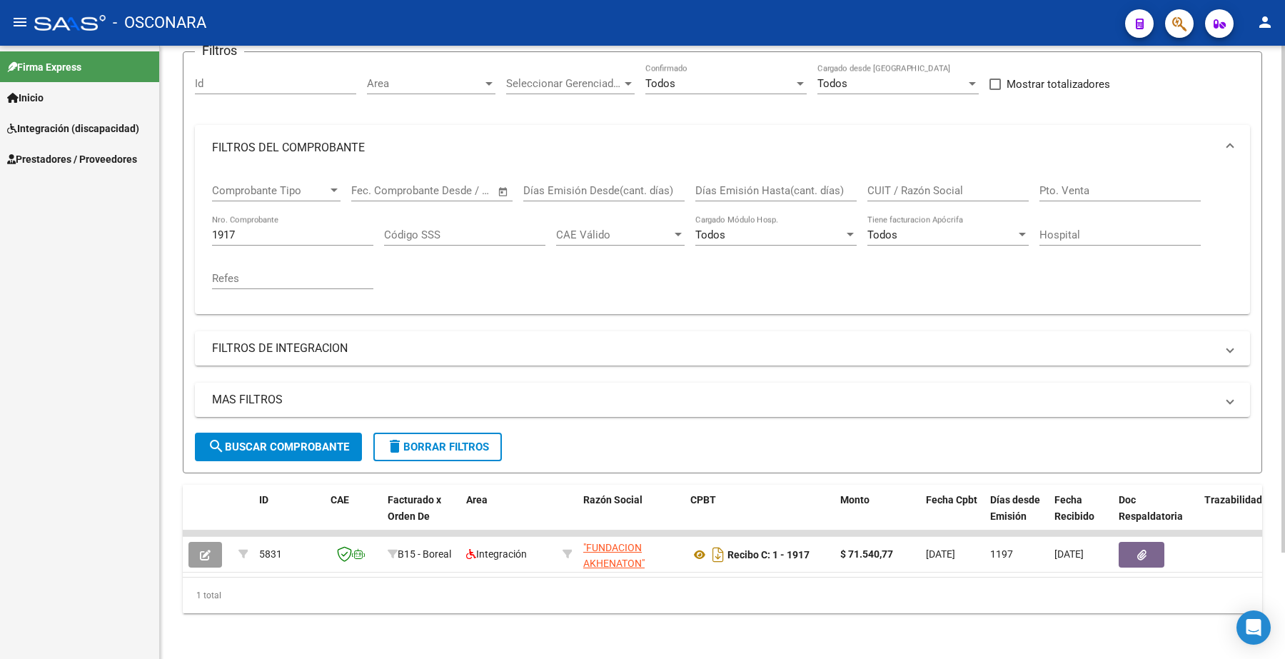
click at [911, 184] on input "CUIT / Razón Social" at bounding box center [948, 190] width 161 height 13
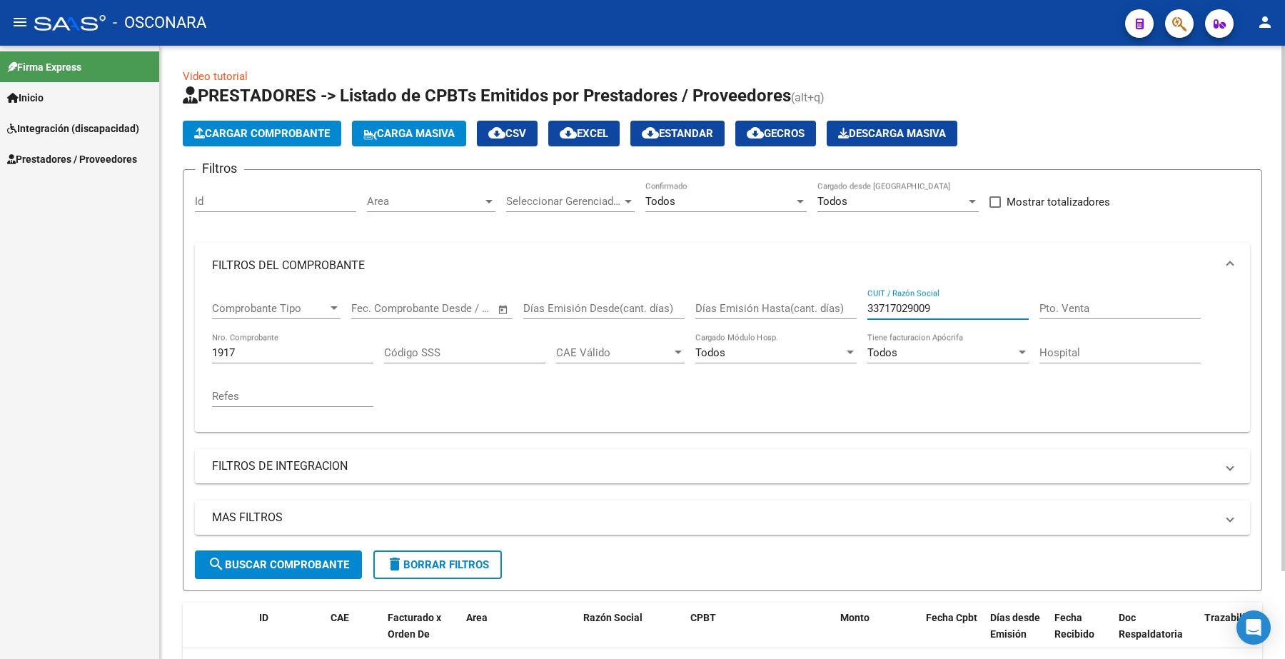
type input "33717029009"
drag, startPoint x: 245, startPoint y: 347, endPoint x: 172, endPoint y: 353, distance: 73.1
click at [172, 353] on div "Video tutorial PRESTADORES -> Listado de CPBTs Emitidos por Prestadores / Prove…" at bounding box center [722, 406] width 1125 height 720
click at [271, 125] on button "Cargar Comprobante" at bounding box center [262, 134] width 159 height 26
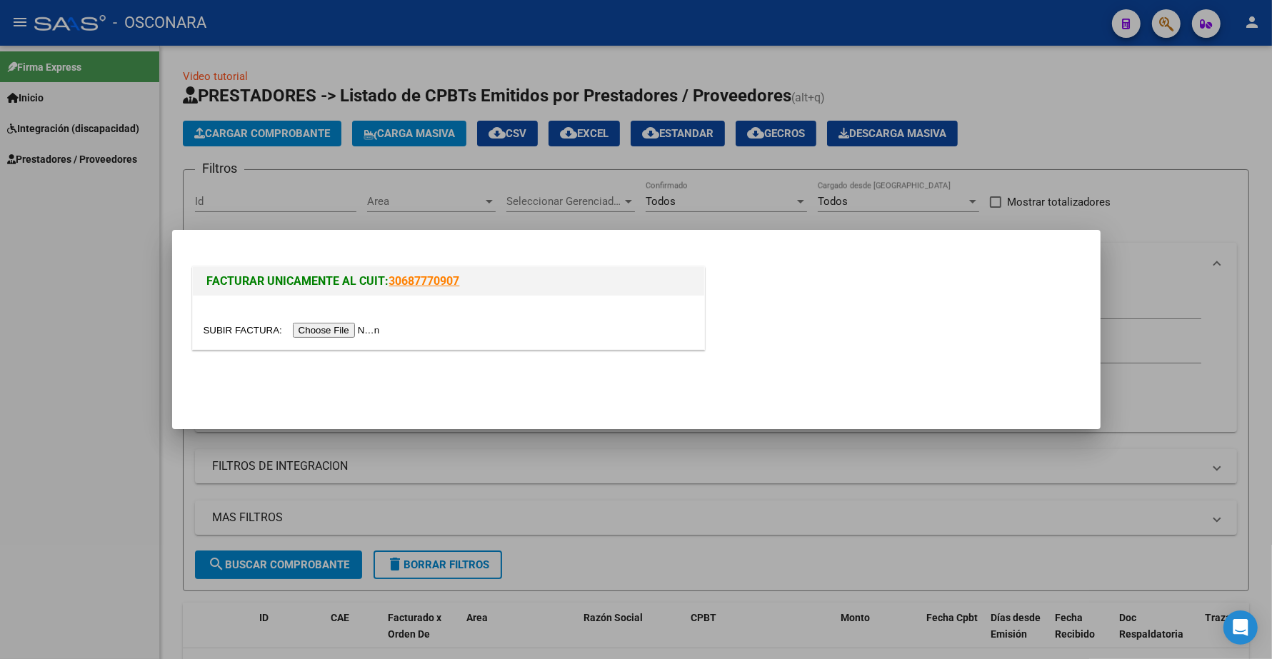
click at [350, 326] on input "file" at bounding box center [293, 330] width 181 height 15
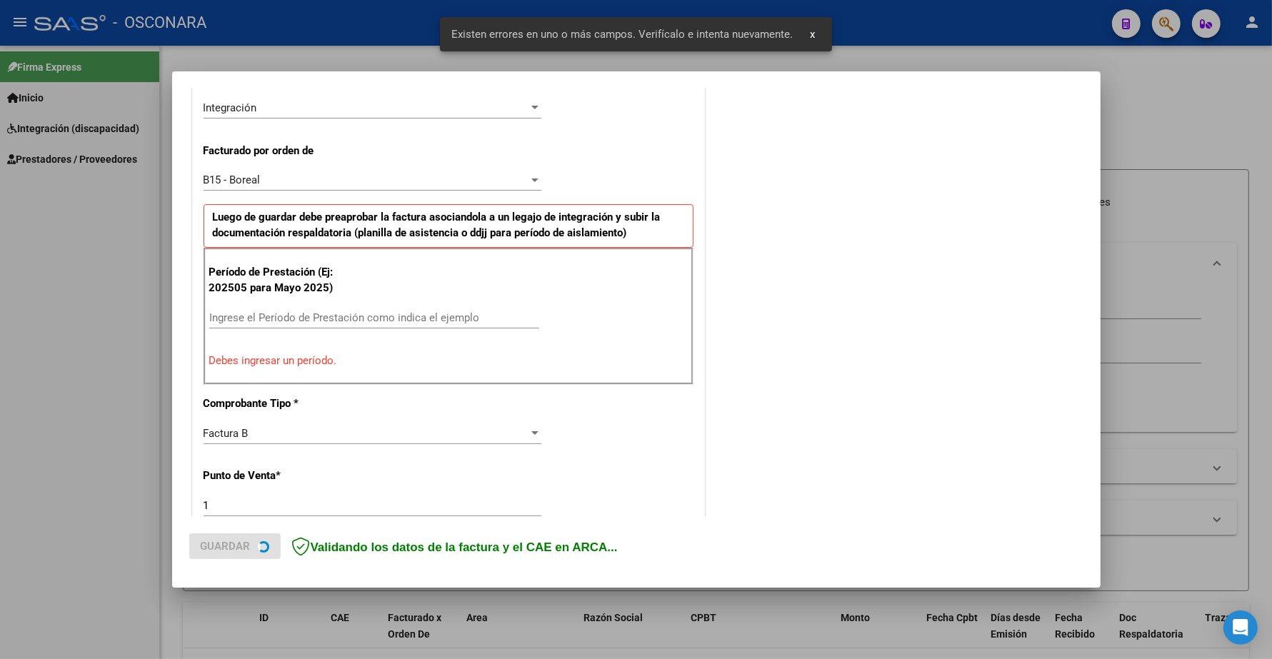
scroll to position [357, 0]
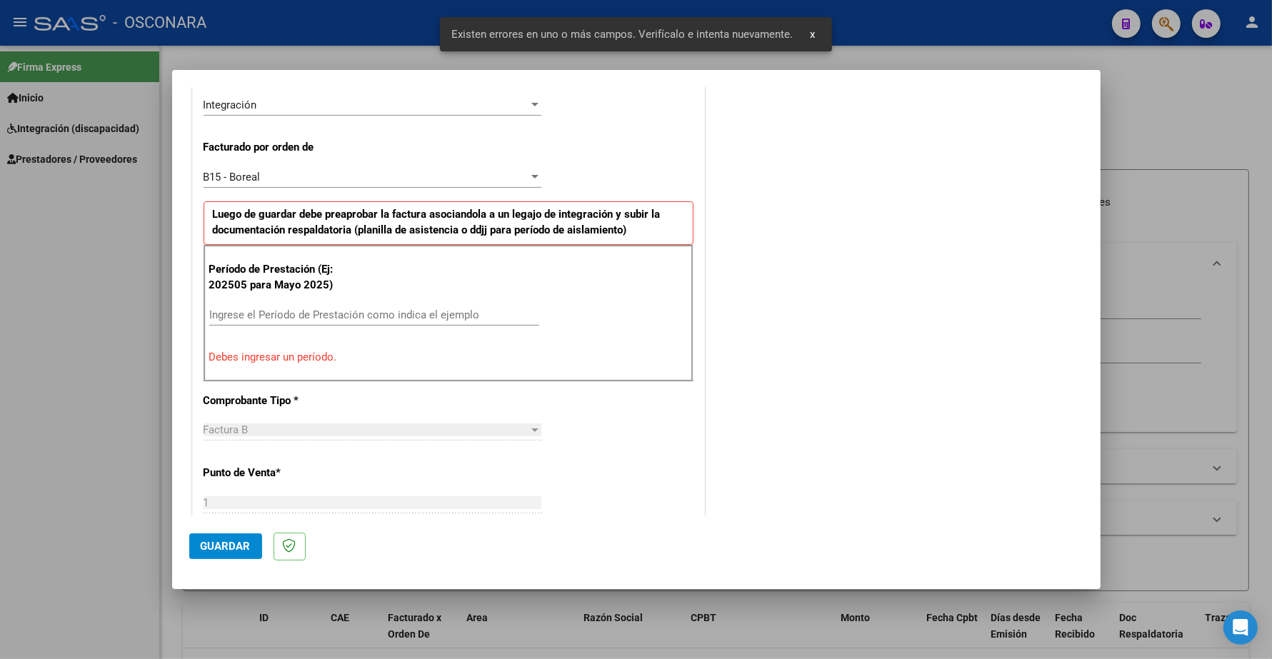
click at [286, 315] on input "Ingrese el Período de Prestación como indica el ejemplo" at bounding box center [374, 314] width 330 height 13
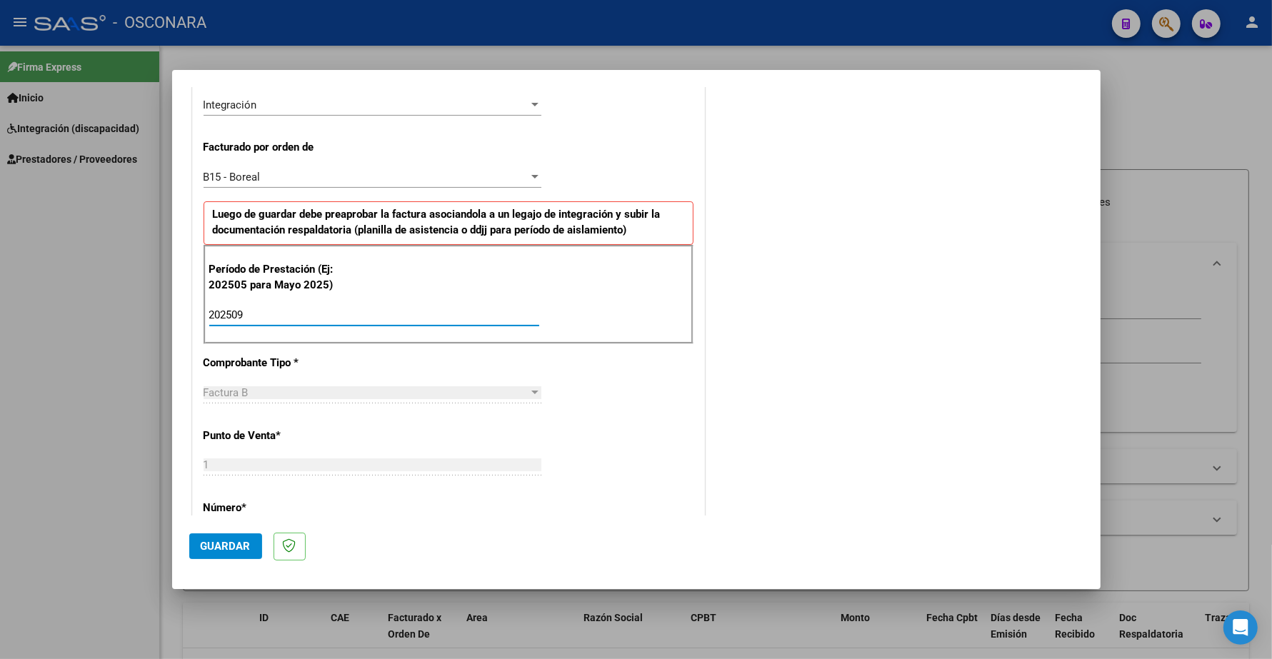
type input "202509"
click at [244, 544] on span "Guardar" at bounding box center [226, 546] width 50 height 13
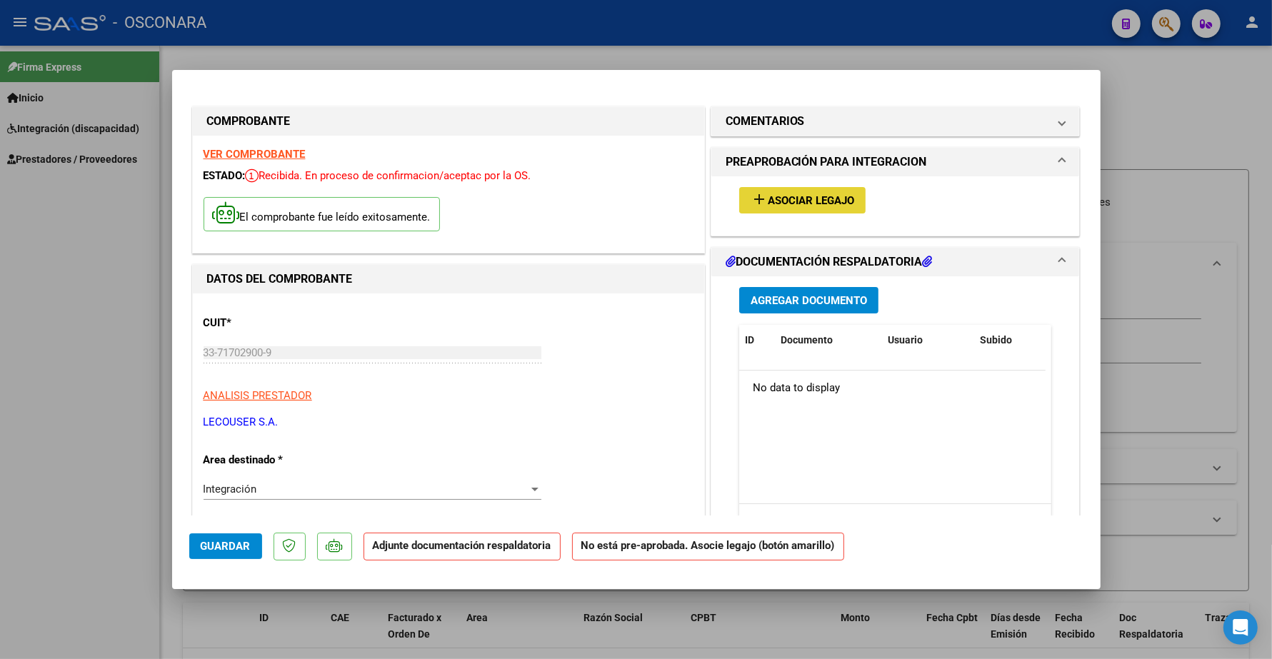
click at [793, 205] on span "Asociar Legajo" at bounding box center [811, 200] width 86 height 13
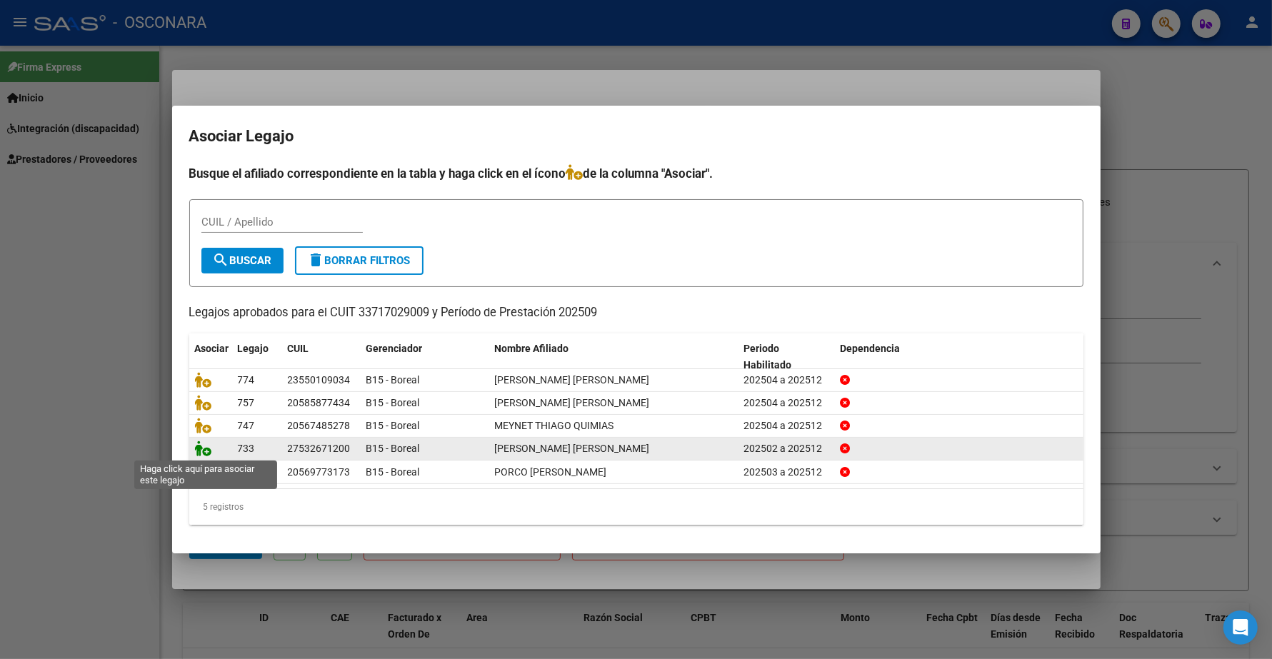
click at [202, 450] on icon at bounding box center [203, 449] width 17 height 16
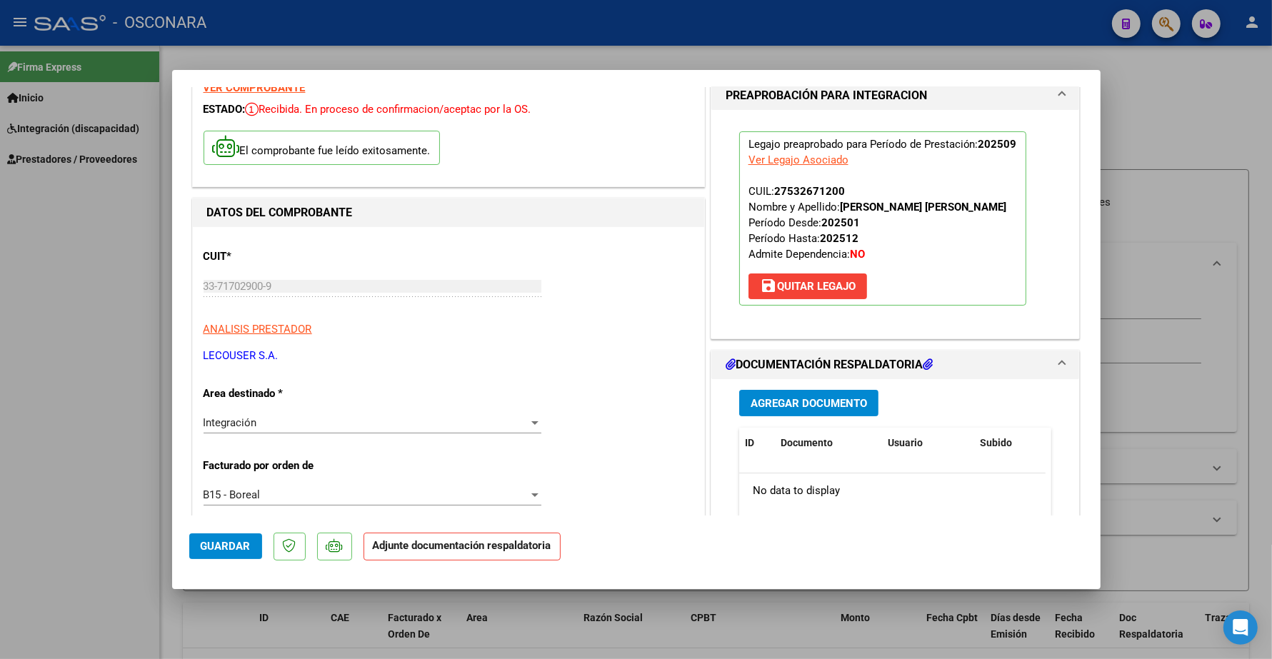
scroll to position [179, 0]
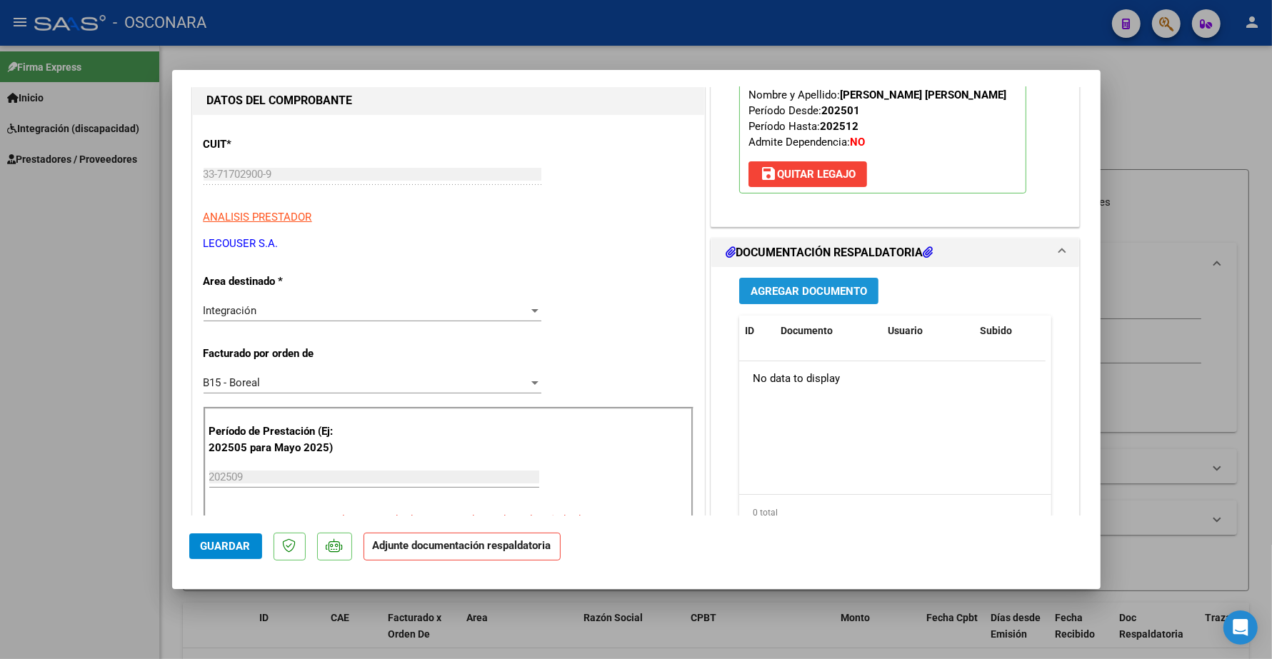
click at [801, 288] on span "Agregar Documento" at bounding box center [808, 291] width 116 height 13
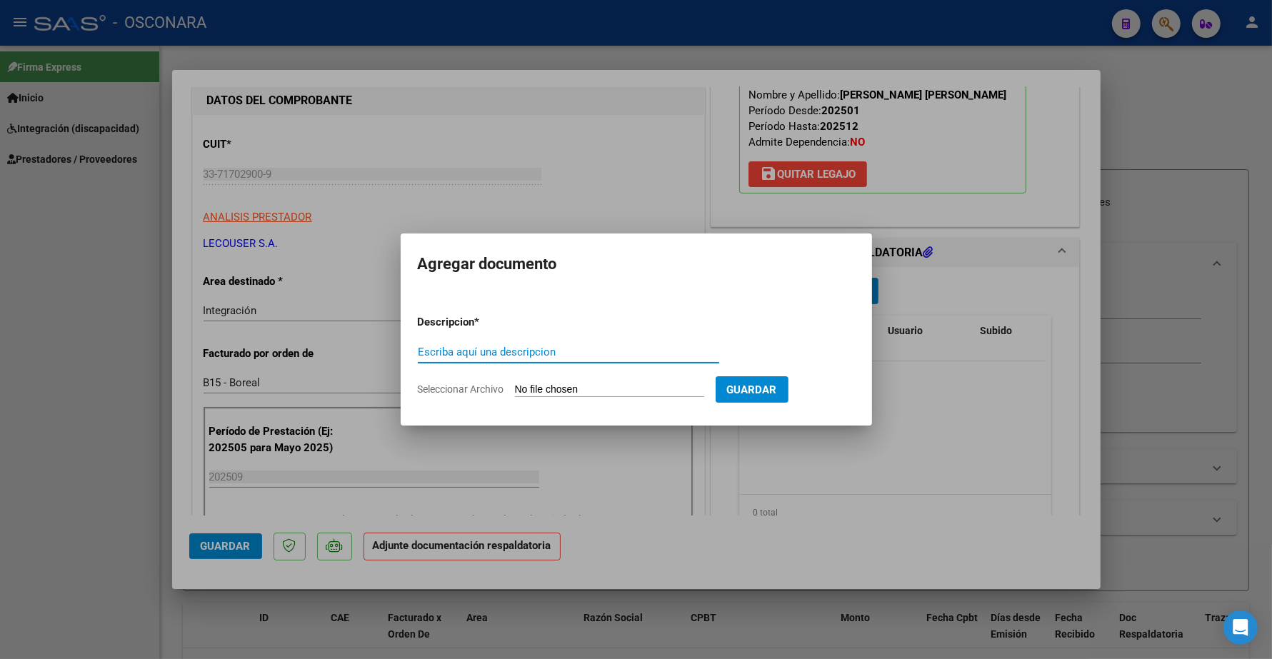
click at [604, 353] on input "Escriba aquí una descripcion" at bounding box center [568, 352] width 301 height 13
type input "PLANILLA"
click at [601, 386] on input "Seleccionar Archivo" at bounding box center [609, 390] width 189 height 14
type input "C:\fakepath\33717029009_6_1_1917_Planilla de Asistencia_2.pdf"
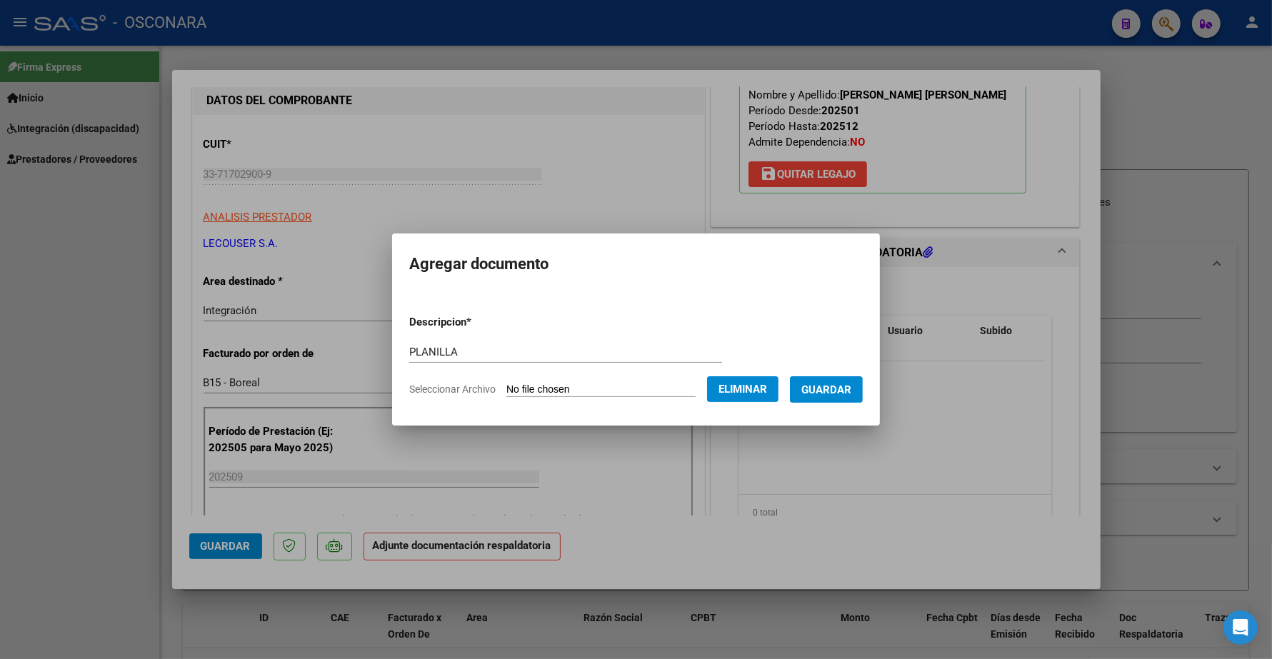
click at [851, 390] on span "Guardar" at bounding box center [826, 389] width 50 height 13
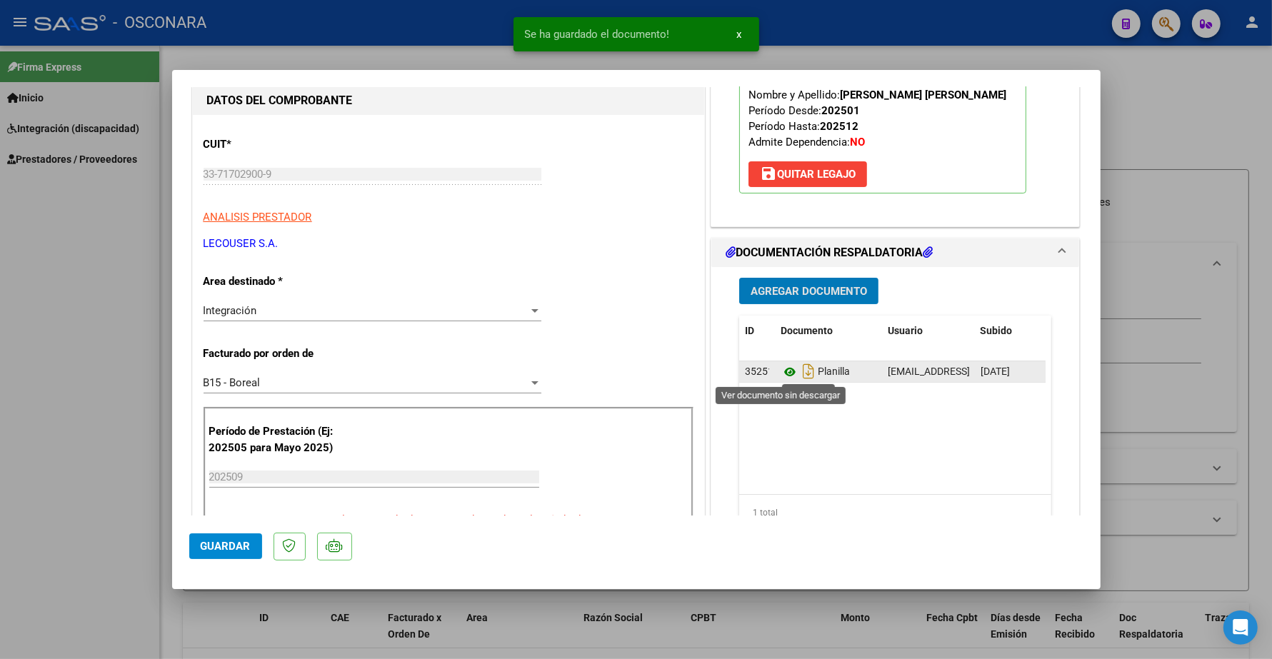
click at [780, 373] on icon at bounding box center [789, 371] width 19 height 17
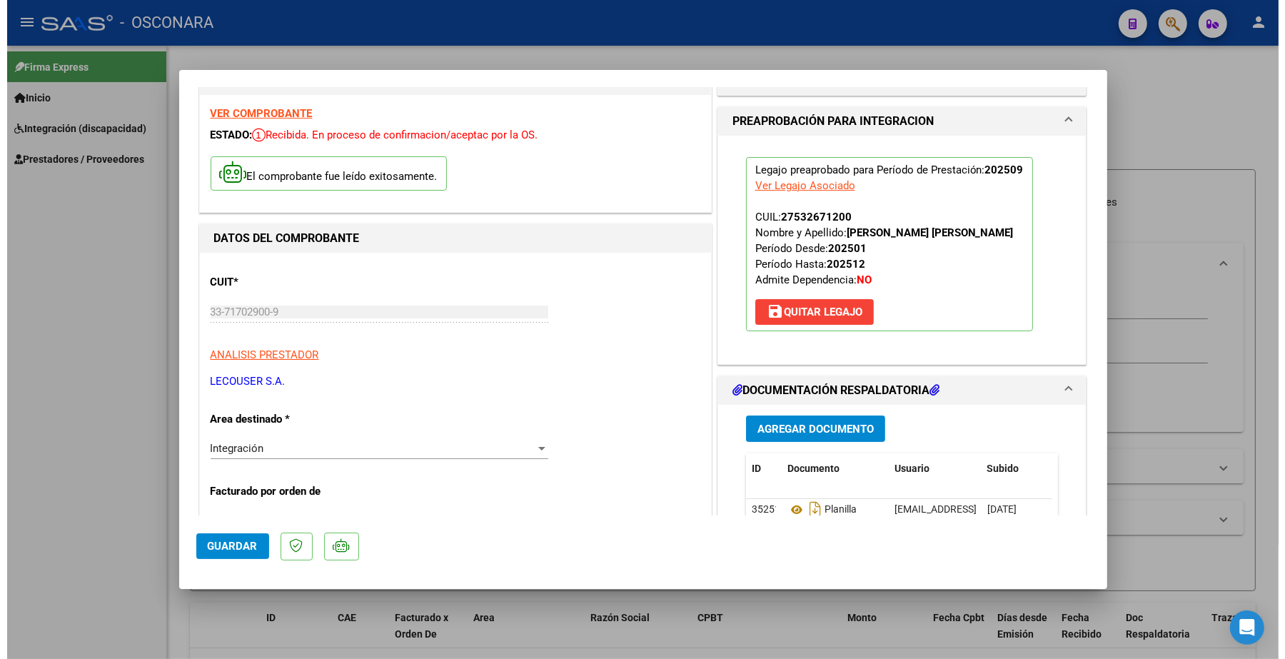
scroll to position [89, 0]
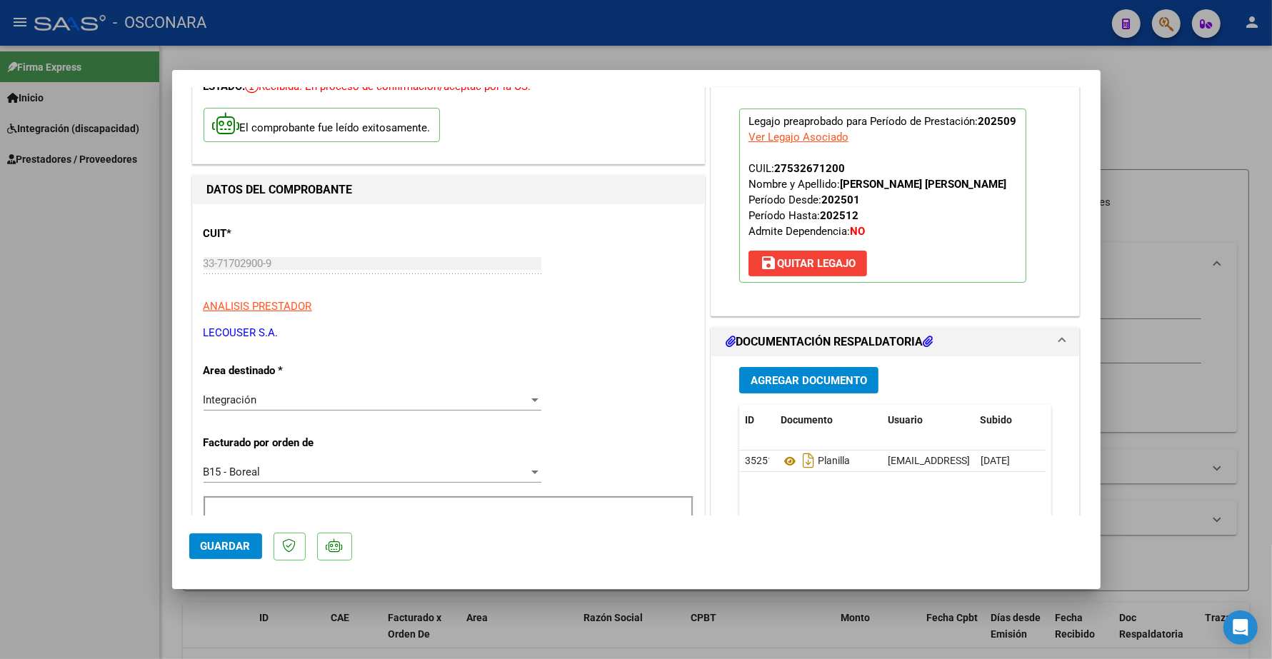
click at [223, 540] on span "Guardar" at bounding box center [226, 546] width 50 height 13
click at [241, 547] on span "Guardar" at bounding box center [226, 546] width 50 height 13
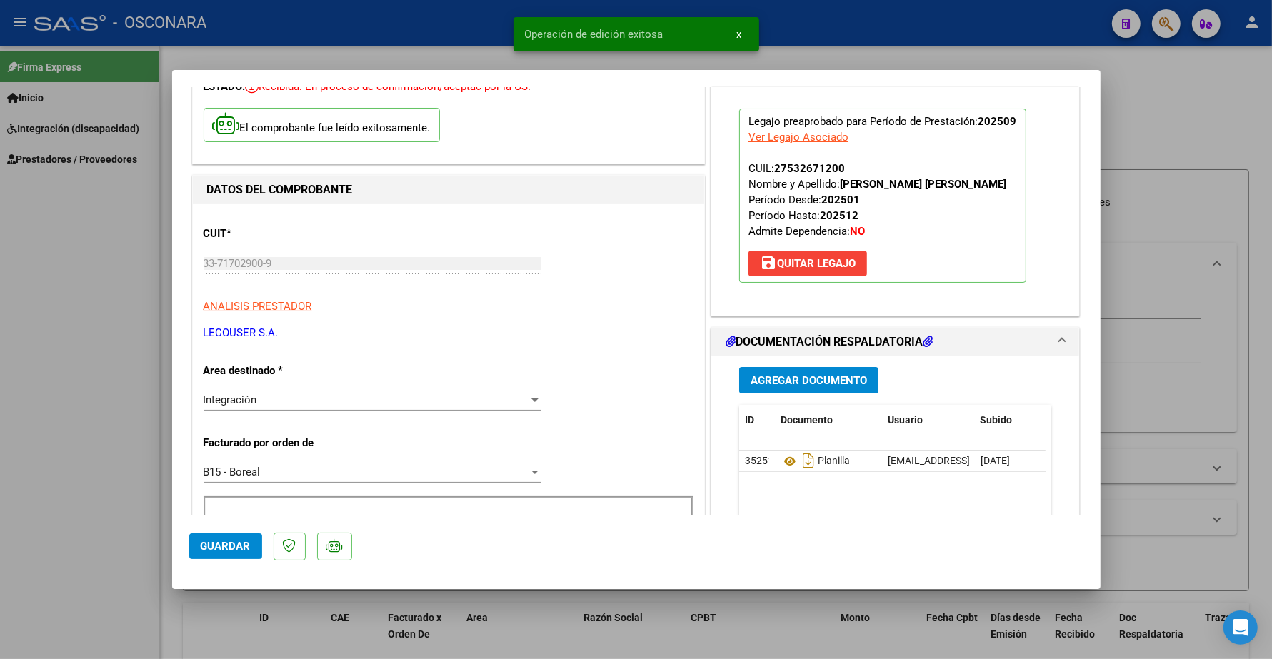
type input "$ 0,00"
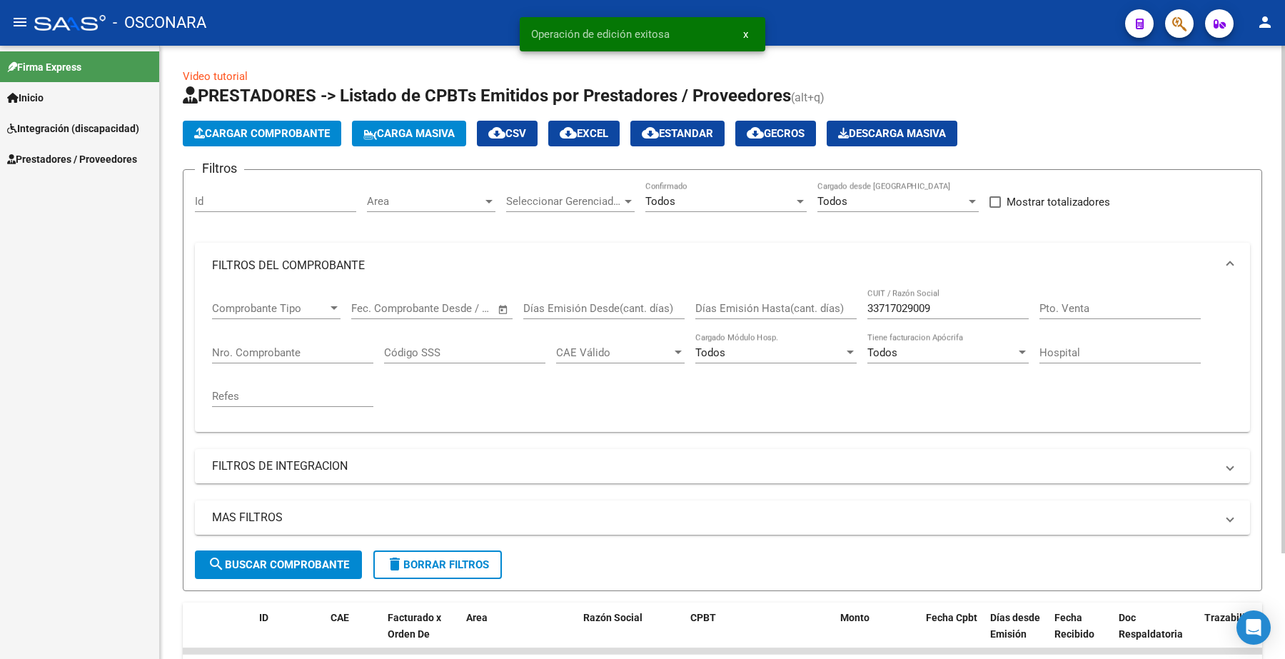
click at [276, 347] on input "Nro. Comprobante" at bounding box center [292, 352] width 161 height 13
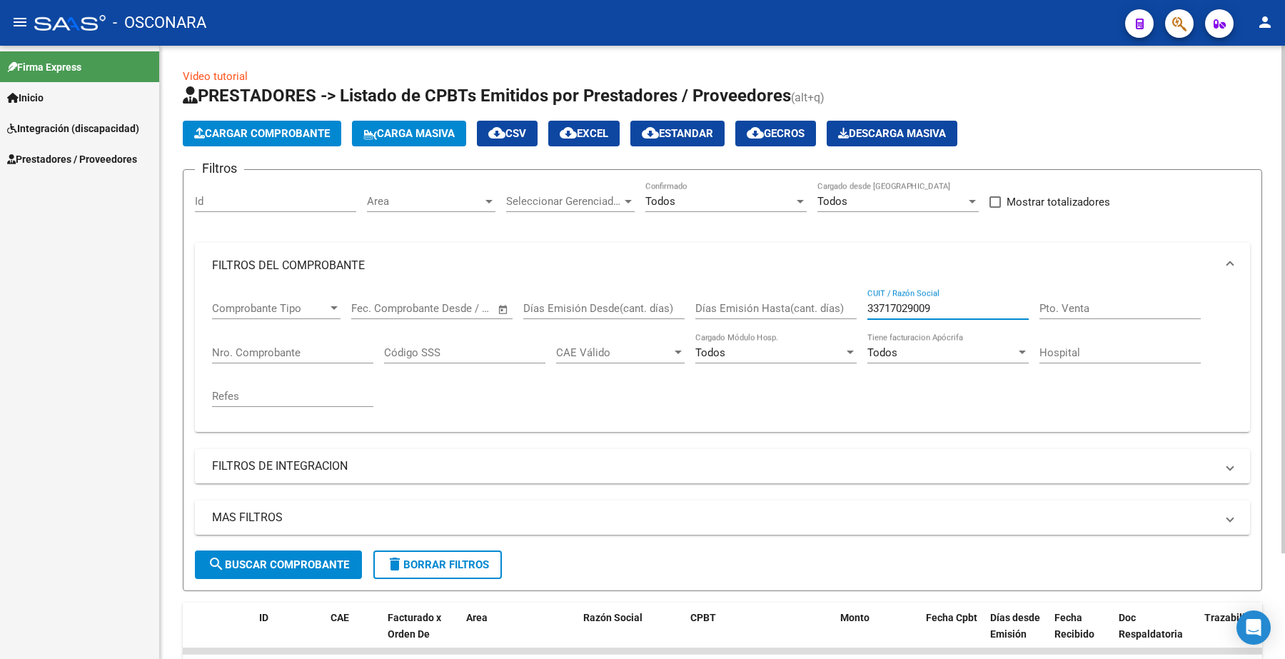
drag, startPoint x: 946, startPoint y: 305, endPoint x: 758, endPoint y: 316, distance: 188.8
click at [758, 316] on div "Comprobante Tipo Comprobante Tipo Fecha inicio – Fecha fin Fec. Comprobante Des…" at bounding box center [722, 354] width 1021 height 132
click at [308, 346] on input "Nro. Comprobante" at bounding box center [292, 352] width 161 height 13
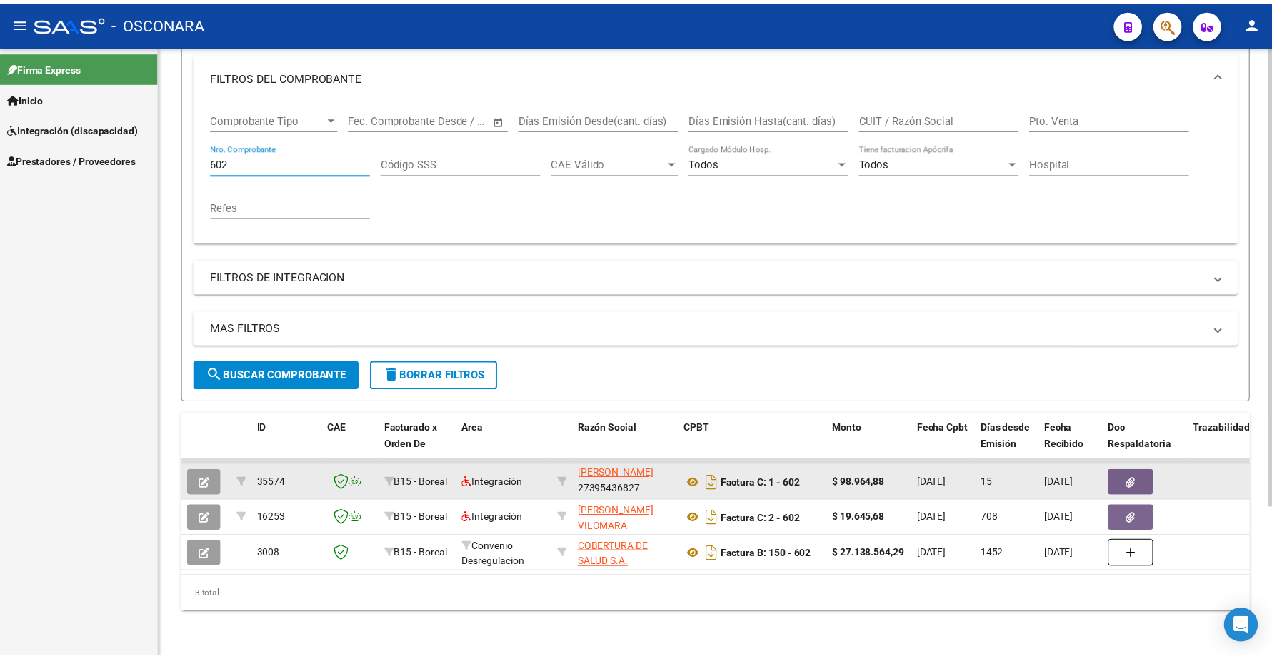
scroll to position [19, 0]
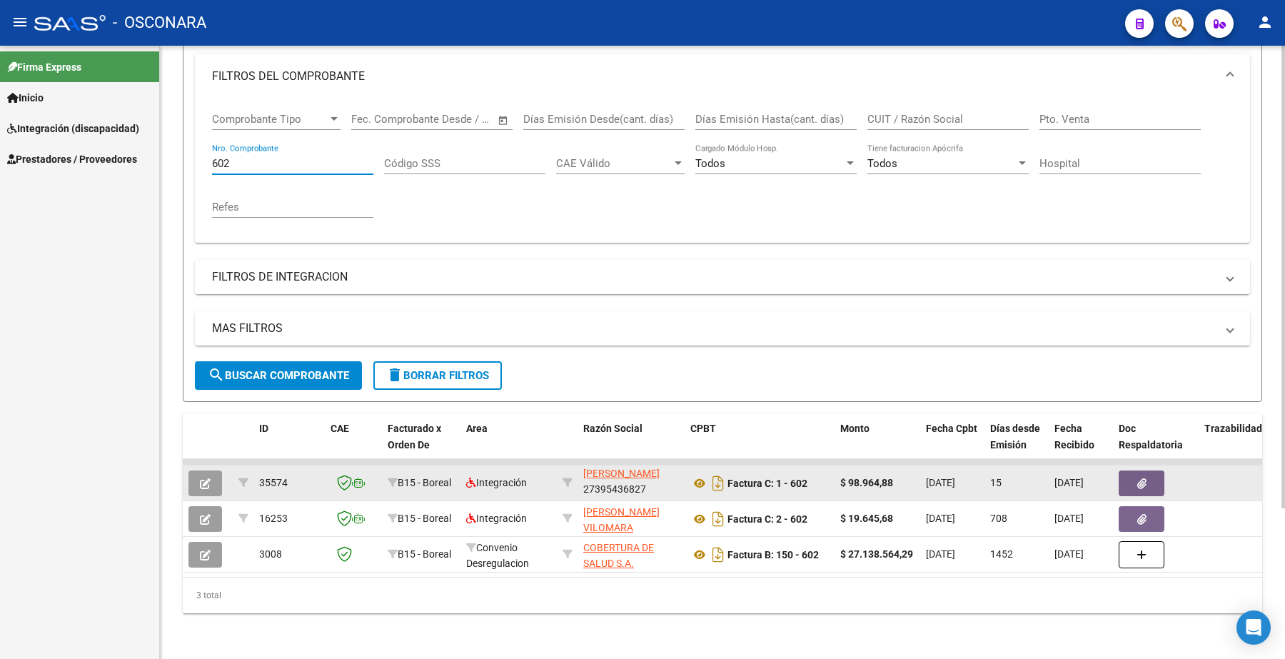
type input "602"
click at [211, 471] on button "button" at bounding box center [205, 484] width 34 height 26
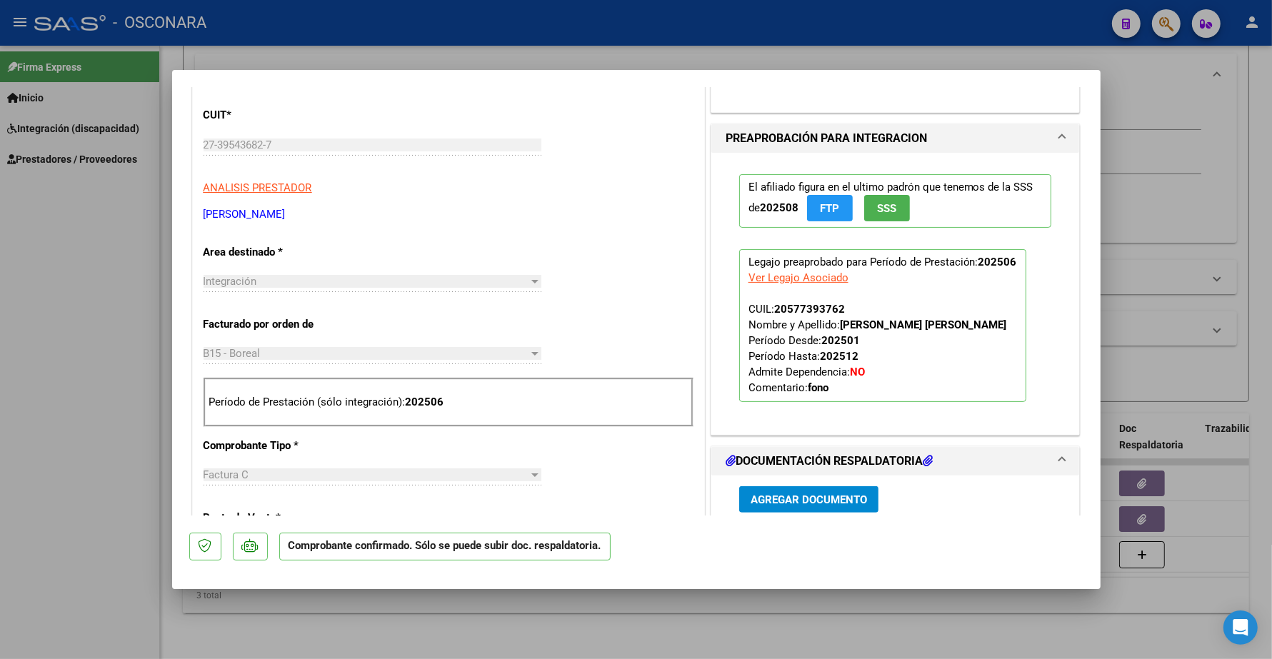
scroll to position [0, 0]
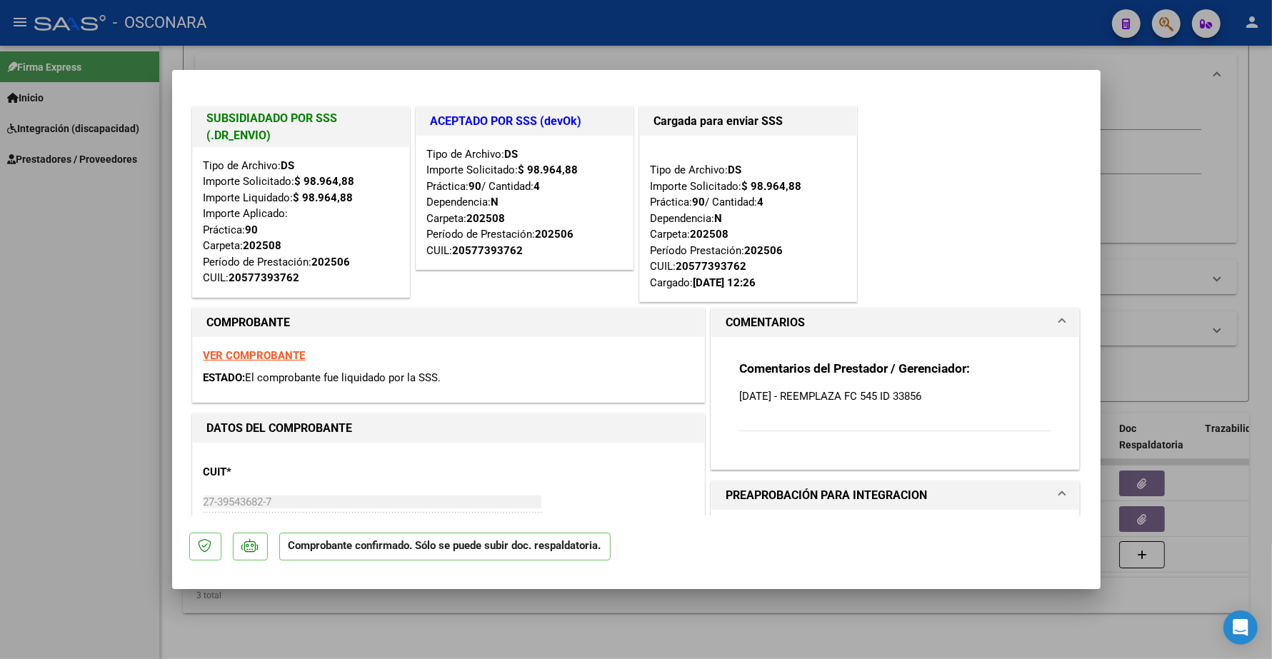
click at [283, 356] on strong "VER COMPROBANTE" at bounding box center [254, 355] width 102 height 13
type input "$ 0,00"
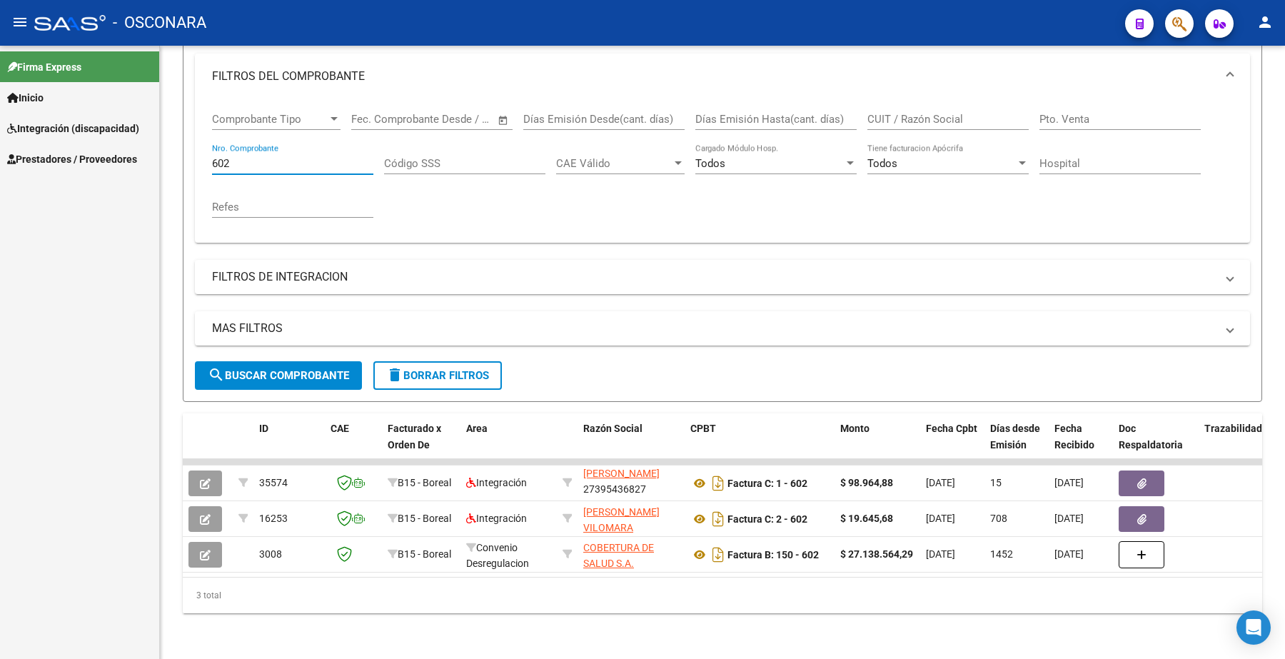
drag, startPoint x: 245, startPoint y: 155, endPoint x: 152, endPoint y: 146, distance: 93.2
click at [152, 146] on mat-sidenav-container "Firma Express Inicio Instructivos Contacto OS Integración (discapacidad) Certif…" at bounding box center [642, 352] width 1285 height 613
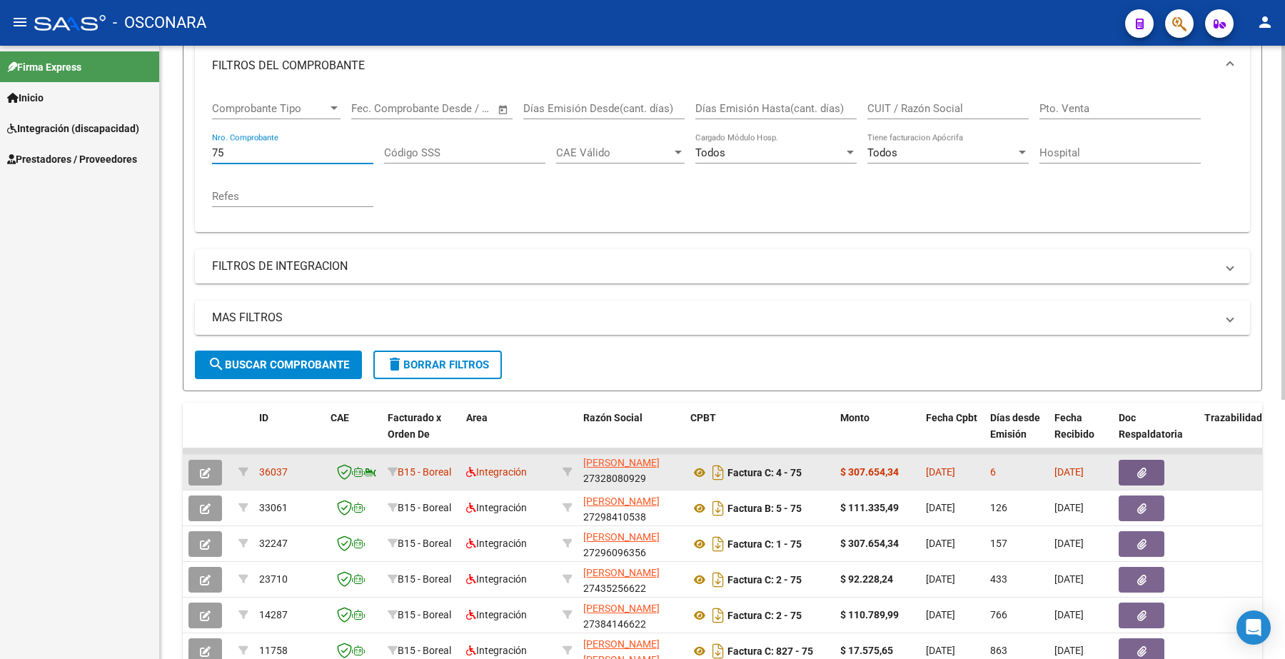
type input "75"
click at [208, 470] on icon "button" at bounding box center [205, 473] width 11 height 11
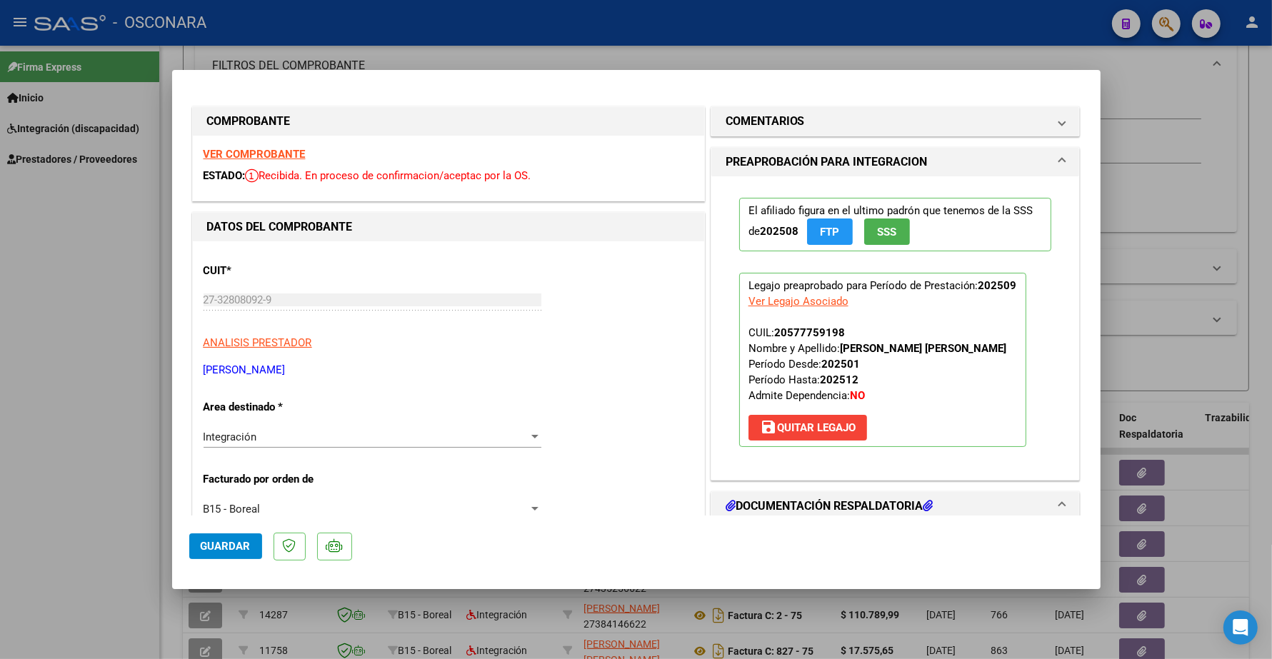
type input "$ 0,00"
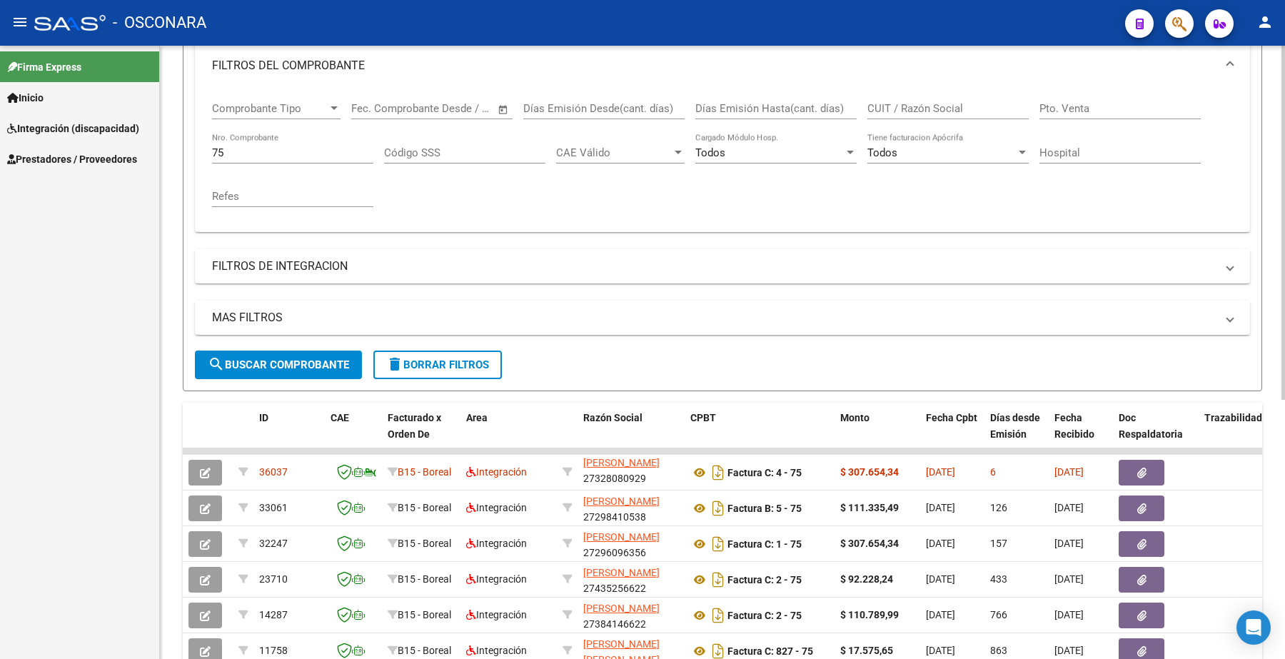
drag, startPoint x: 256, startPoint y: 151, endPoint x: 194, endPoint y: 150, distance: 61.4
click at [195, 154] on div "Comprobante Tipo Comprobante Tipo Fecha inicio – Fecha fin Fec. Comprobante Des…" at bounding box center [722, 161] width 1055 height 144
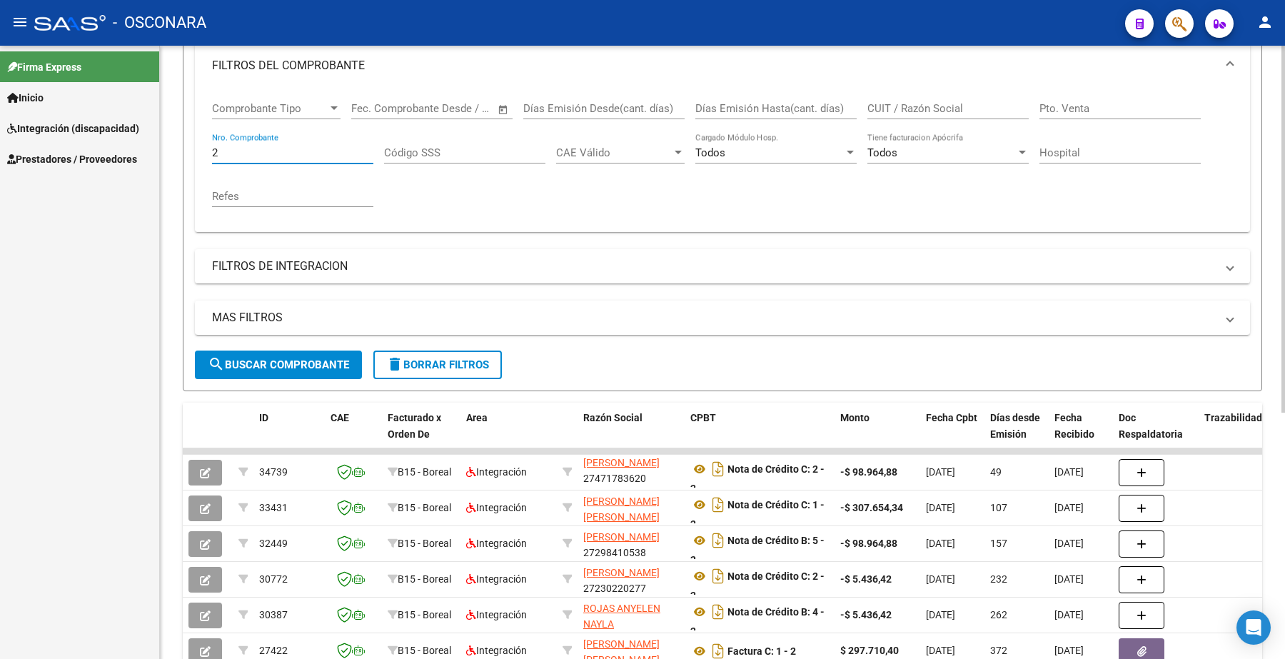
click at [950, 108] on input "CUIT / Razón Social" at bounding box center [948, 108] width 161 height 13
paste input "27414682648"
click at [265, 358] on span "search Buscar Comprobante" at bounding box center [278, 364] width 141 height 13
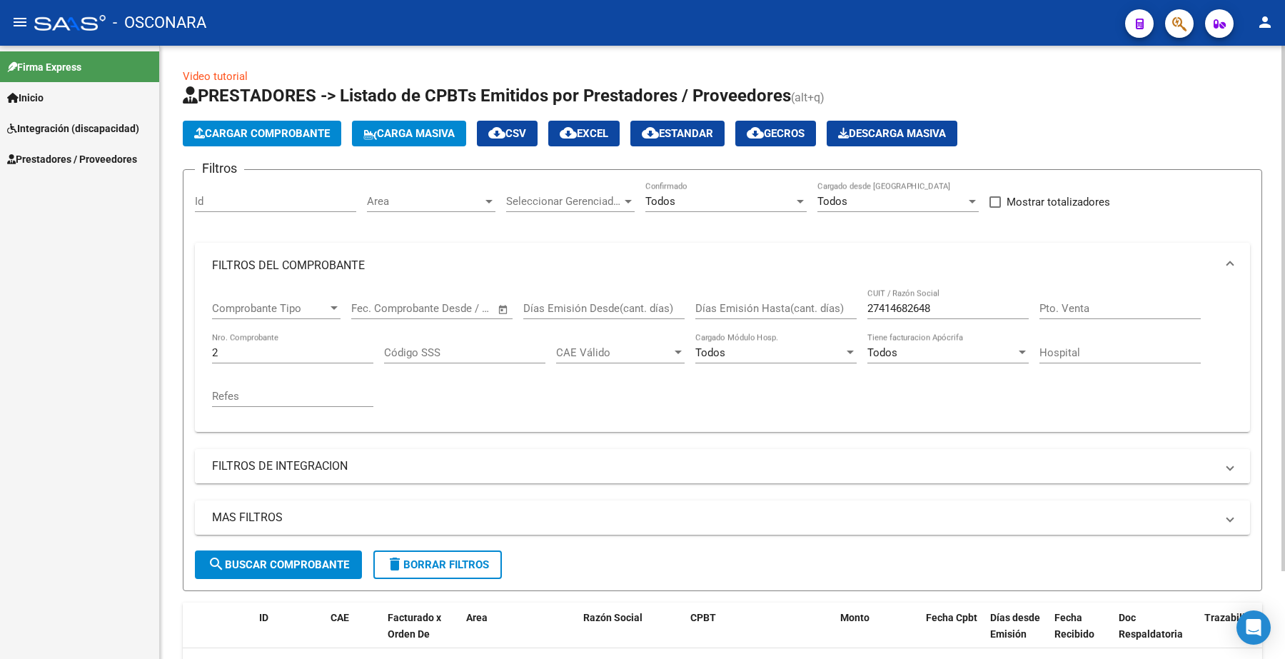
scroll to position [89, 0]
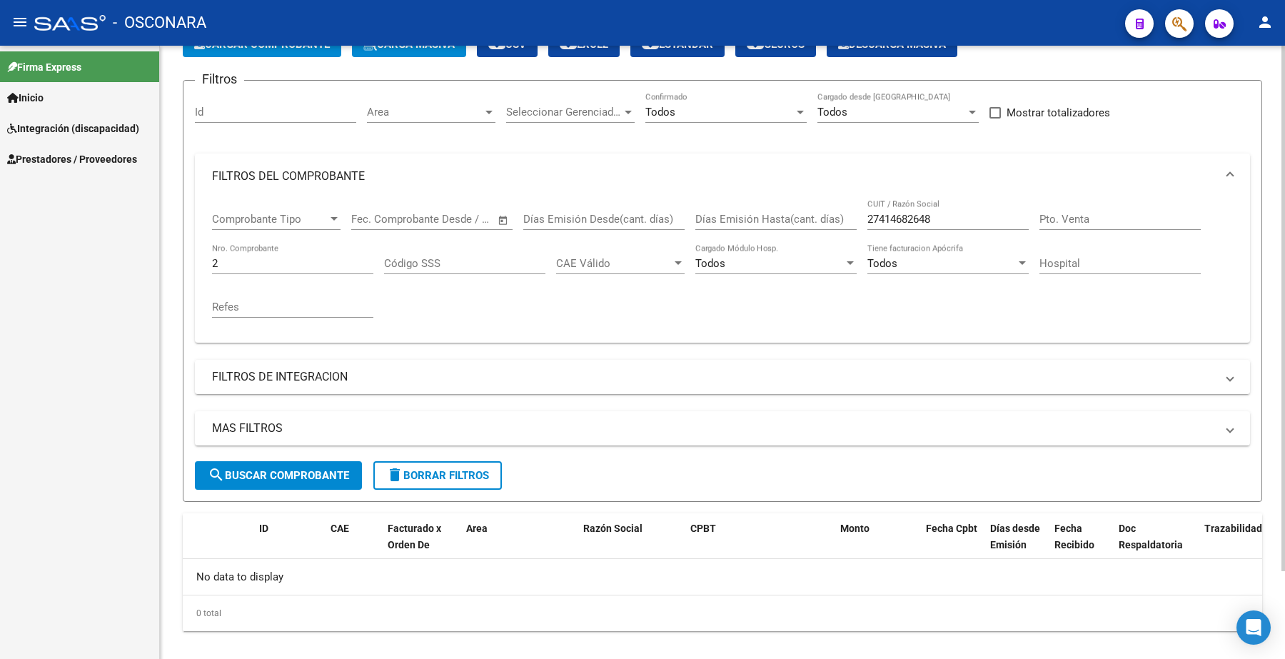
click at [296, 476] on span "search Buscar Comprobante" at bounding box center [278, 475] width 141 height 13
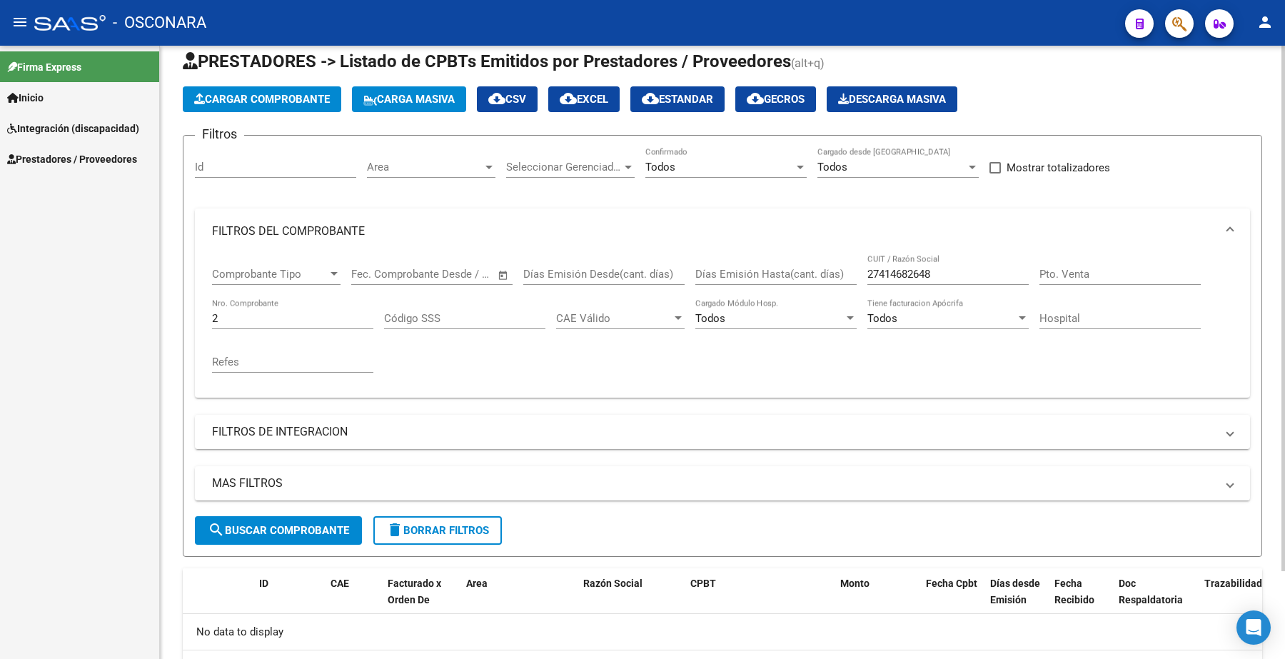
scroll to position [0, 0]
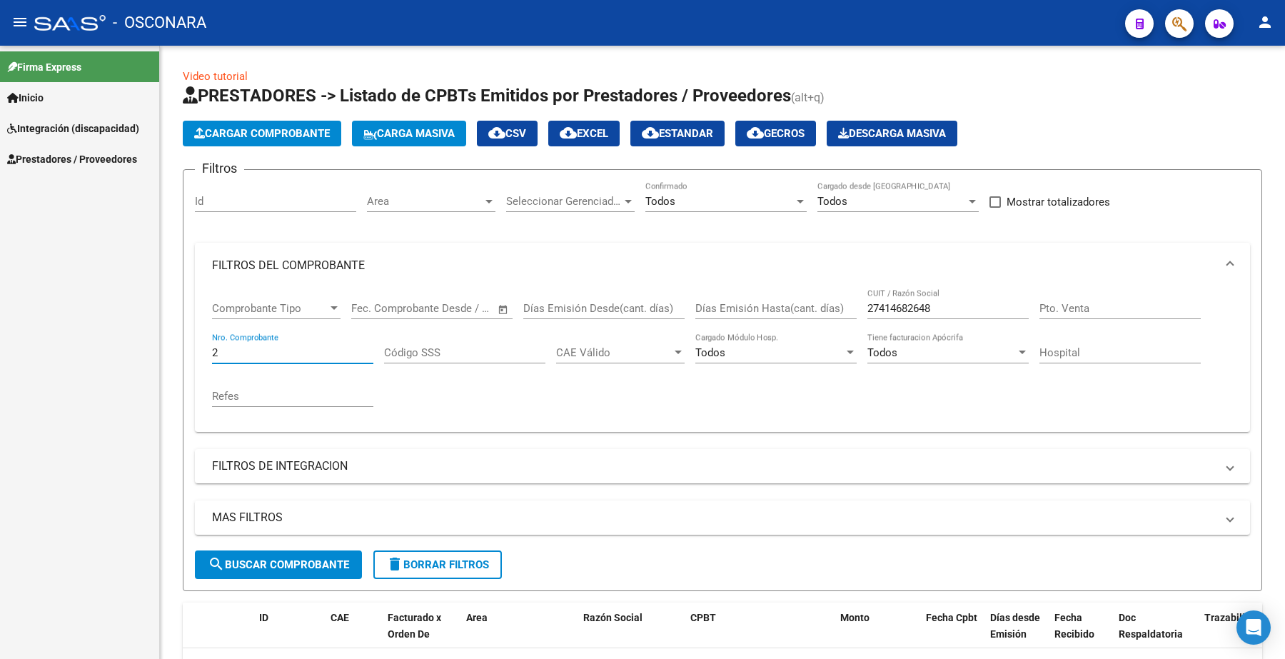
drag, startPoint x: 232, startPoint y: 353, endPoint x: 154, endPoint y: 350, distance: 77.9
click at [159, 350] on mat-sidenav-container "Firma Express Inicio Instructivos Contacto OS Integración (discapacidad) Certif…" at bounding box center [642, 352] width 1285 height 613
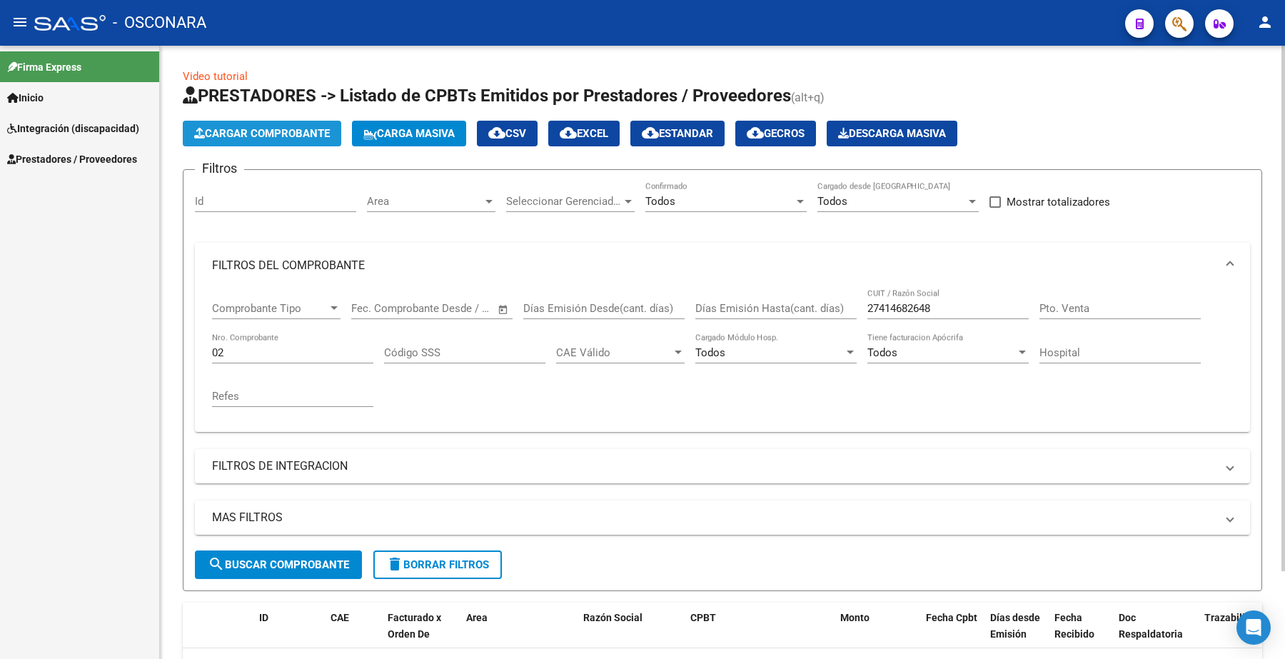
click at [275, 130] on span "Cargar Comprobante" at bounding box center [262, 133] width 136 height 13
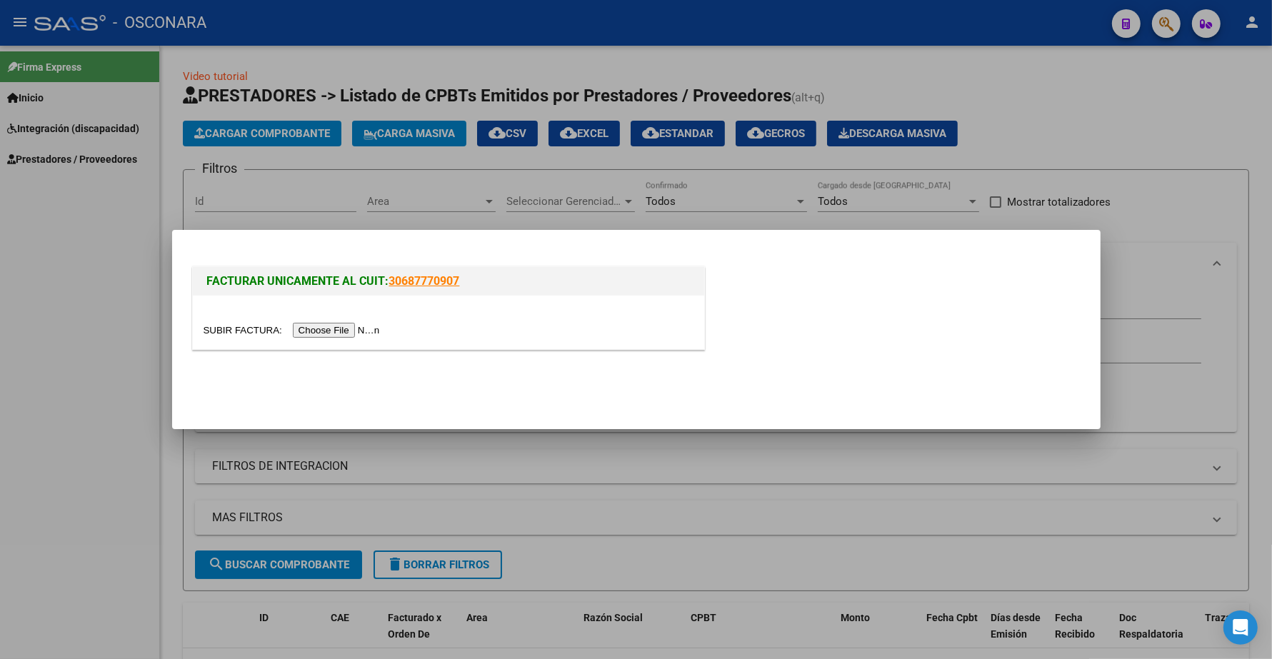
click at [347, 326] on input "file" at bounding box center [293, 330] width 181 height 15
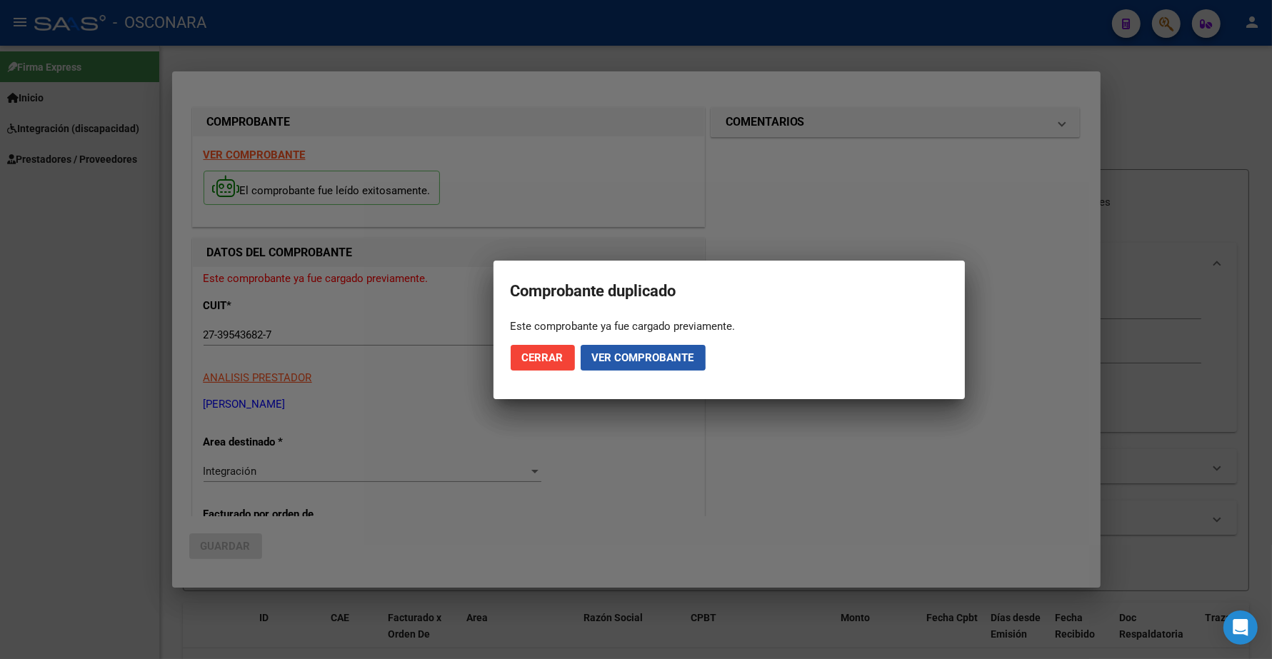
click at [636, 352] on span "Ver comprobante" at bounding box center [643, 357] width 102 height 13
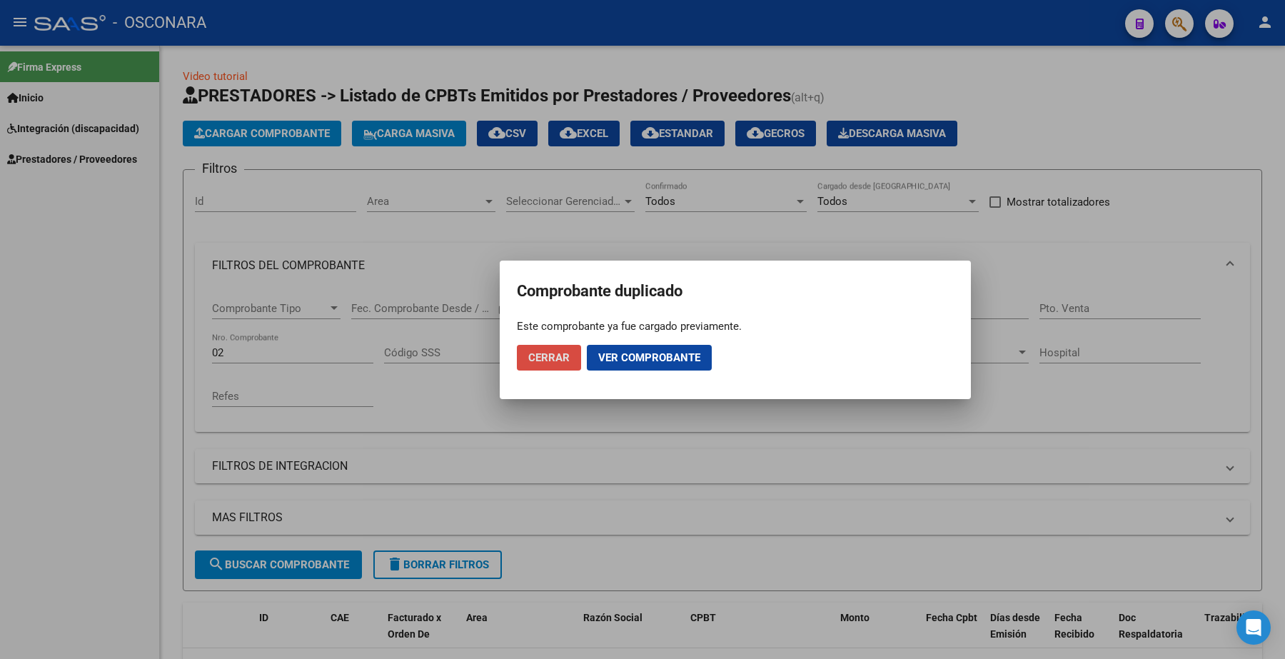
click at [538, 352] on span "Cerrar" at bounding box center [548, 357] width 41 height 13
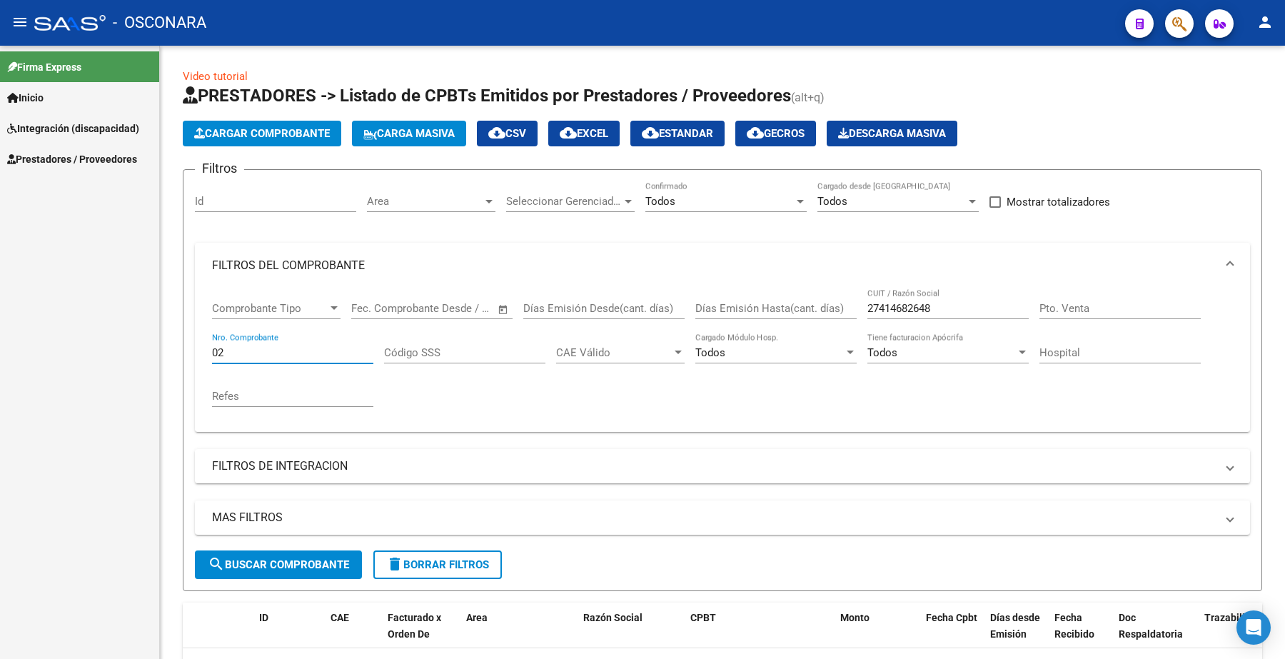
drag, startPoint x: 238, startPoint y: 344, endPoint x: 124, endPoint y: 346, distance: 114.3
click at [124, 348] on mat-sidenav-container "Firma Express Inicio Instructivos Contacto OS Integración (discapacidad) Certif…" at bounding box center [642, 352] width 1285 height 613
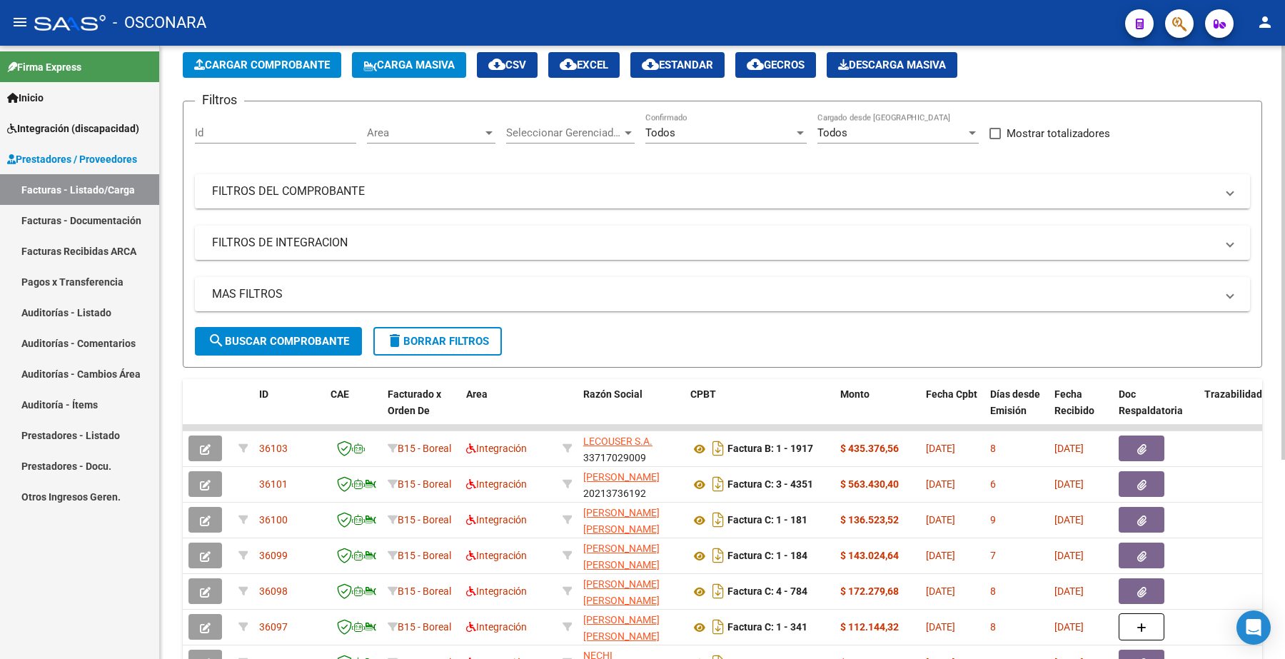
scroll to position [89, 0]
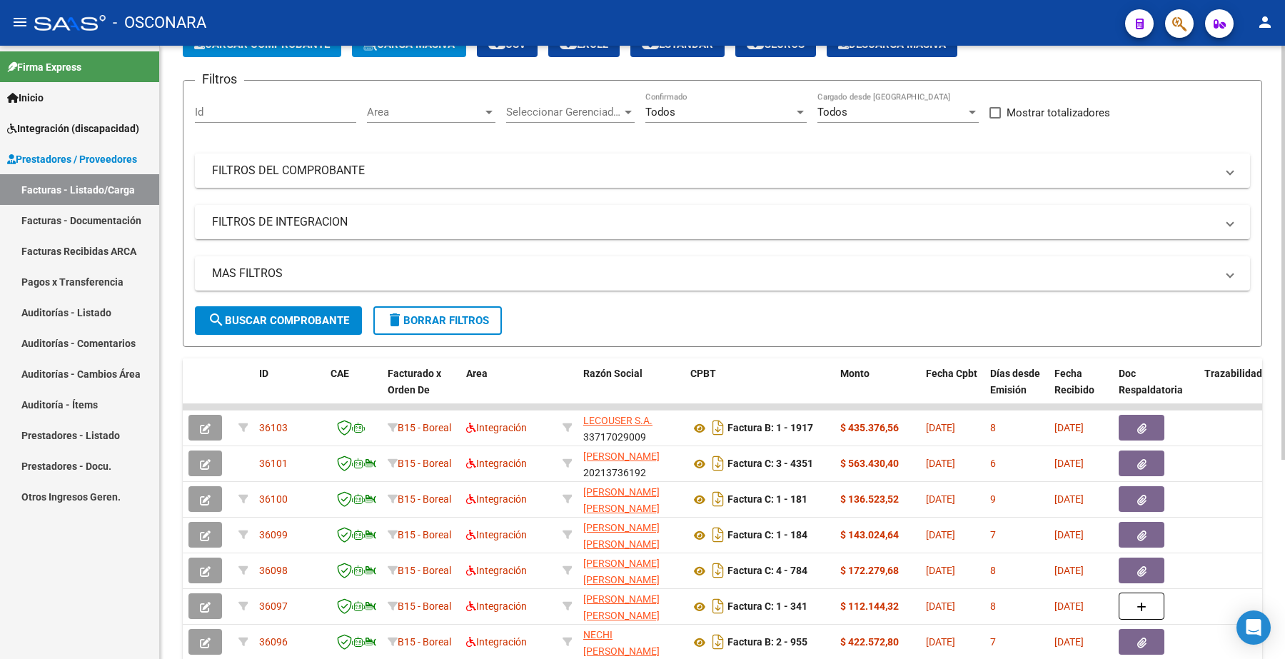
click at [361, 169] on mat-panel-title "FILTROS DEL COMPROBANTE" at bounding box center [714, 171] width 1004 height 16
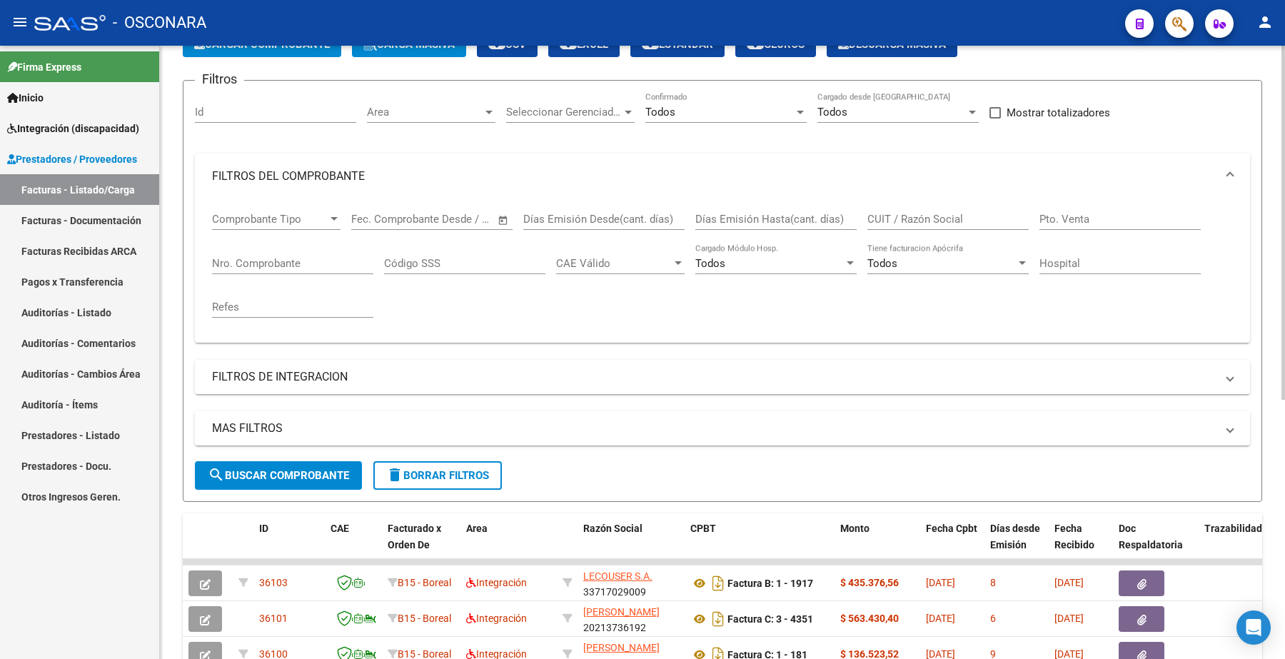
click at [971, 223] on input "CUIT / Razón Social" at bounding box center [948, 219] width 161 height 13
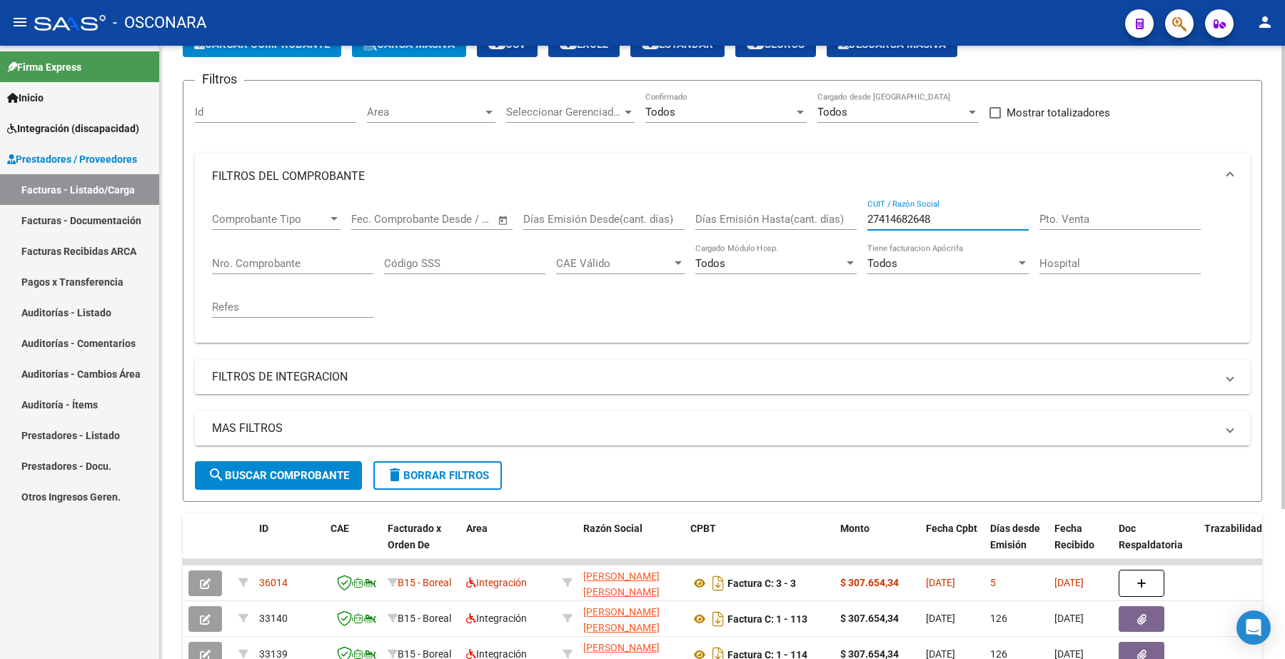
type input "27414682648"
click at [329, 471] on span "search Buscar Comprobante" at bounding box center [278, 475] width 141 height 13
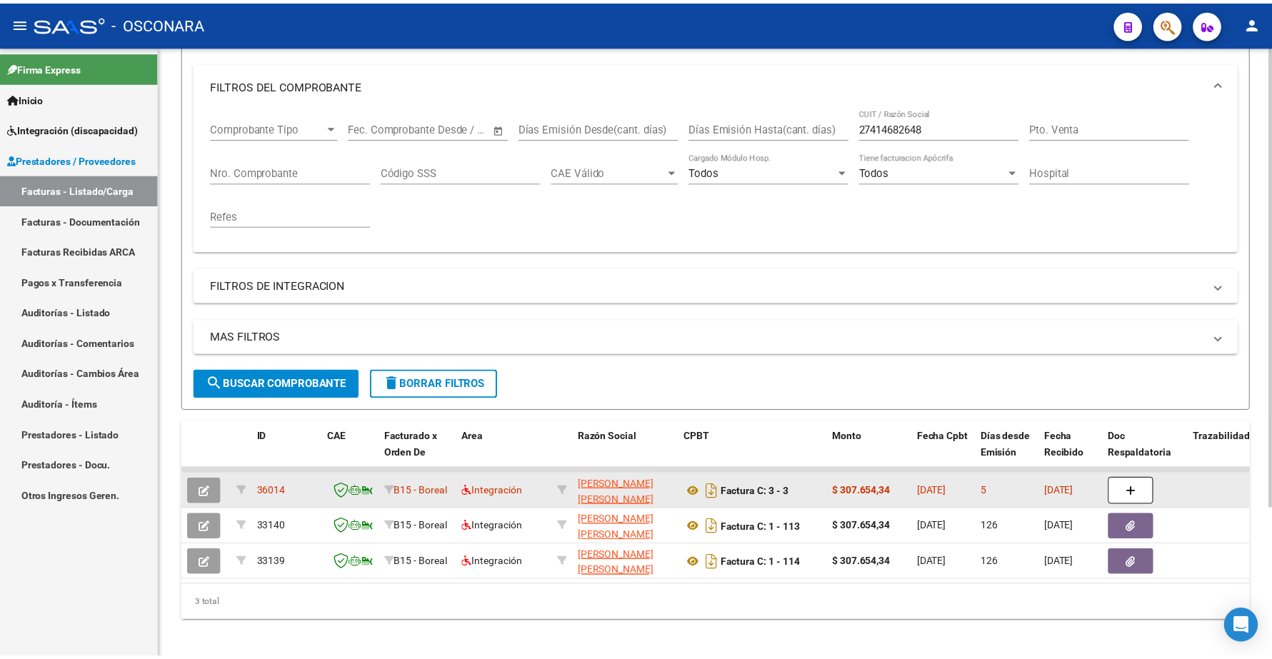
scroll to position [200, 0]
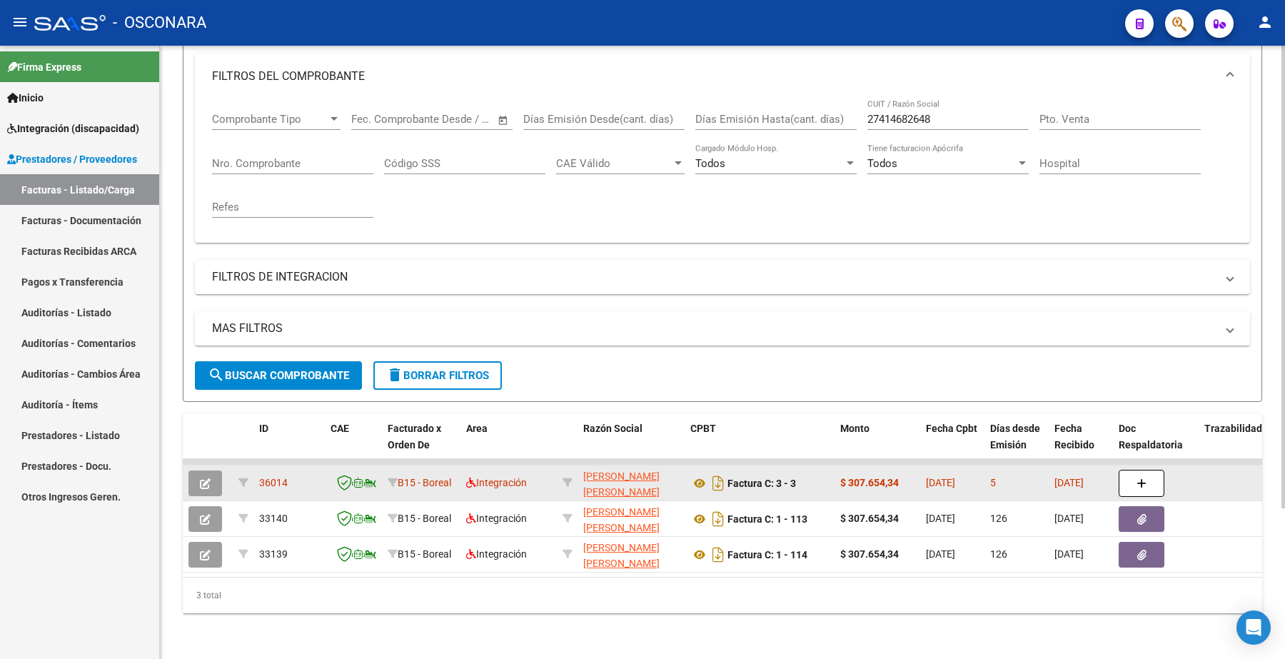
click at [211, 471] on button "button" at bounding box center [205, 484] width 34 height 26
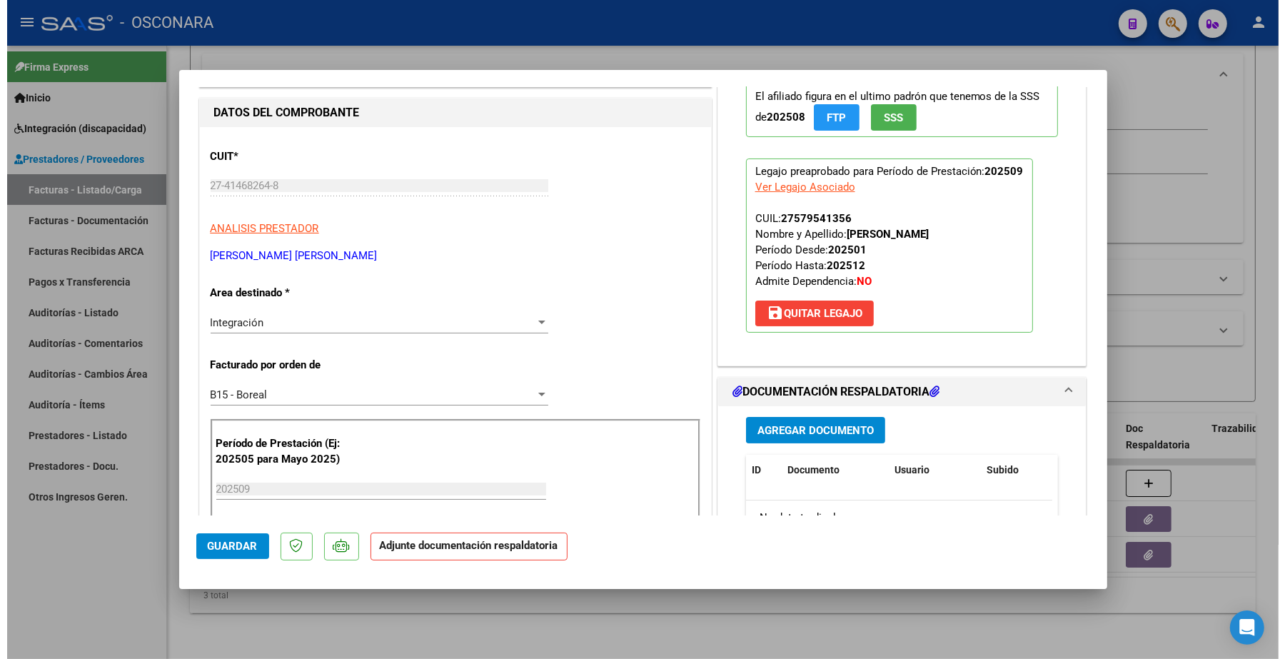
scroll to position [0, 0]
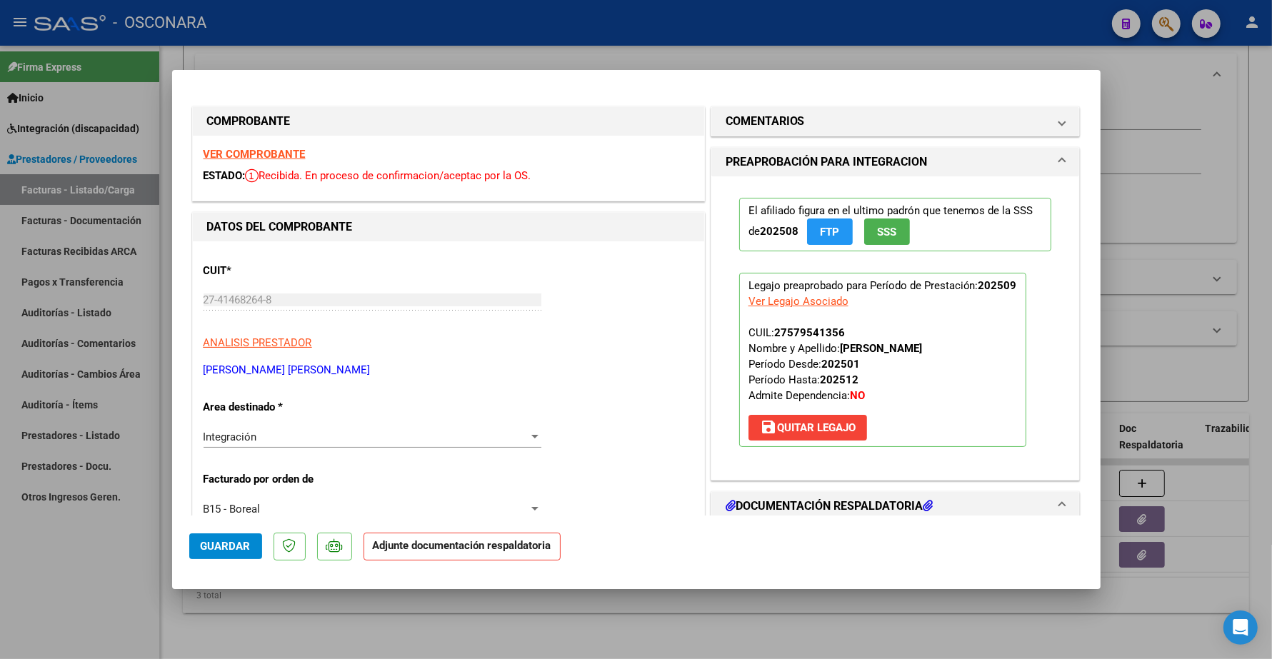
click at [286, 149] on strong "VER COMPROBANTE" at bounding box center [254, 154] width 102 height 13
type input "$ 0,00"
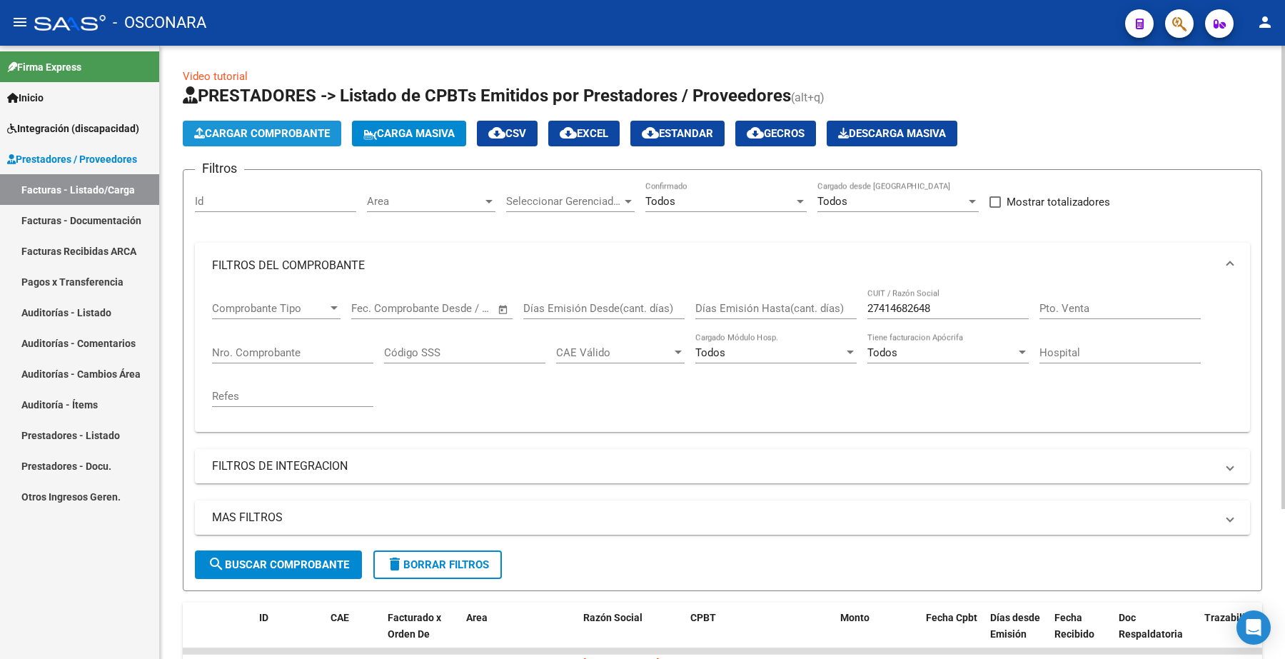
click at [265, 134] on span "Cargar Comprobante" at bounding box center [262, 133] width 136 height 13
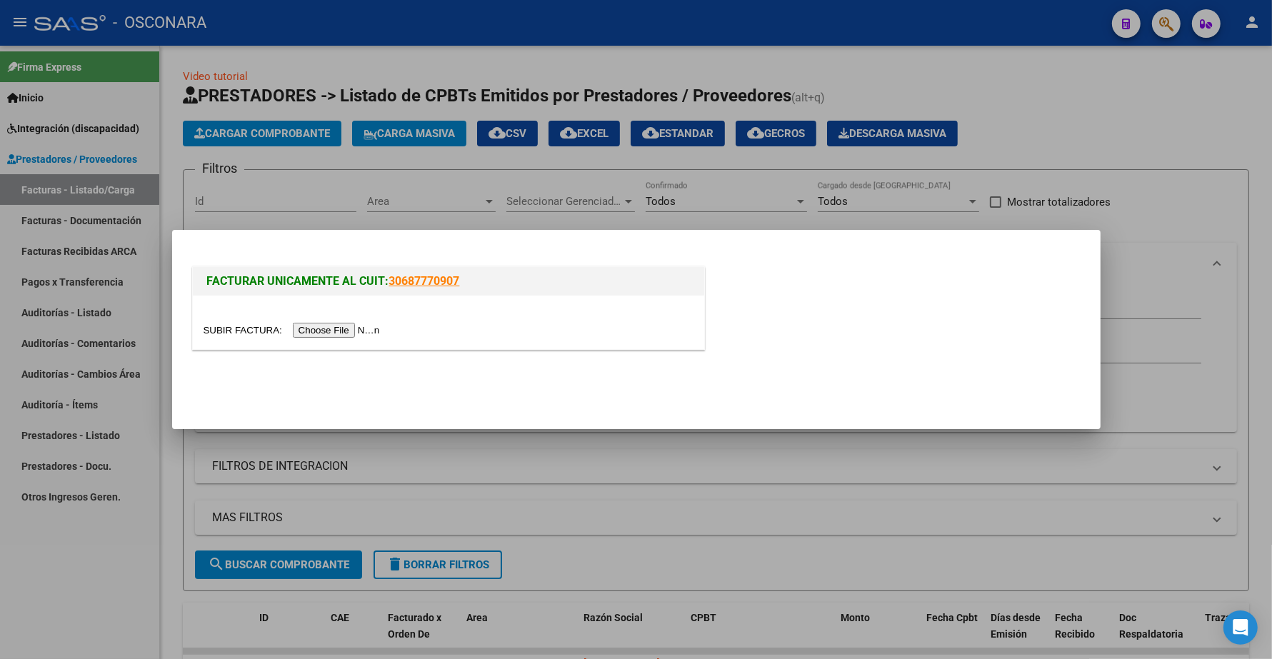
click at [354, 331] on input "file" at bounding box center [293, 330] width 181 height 15
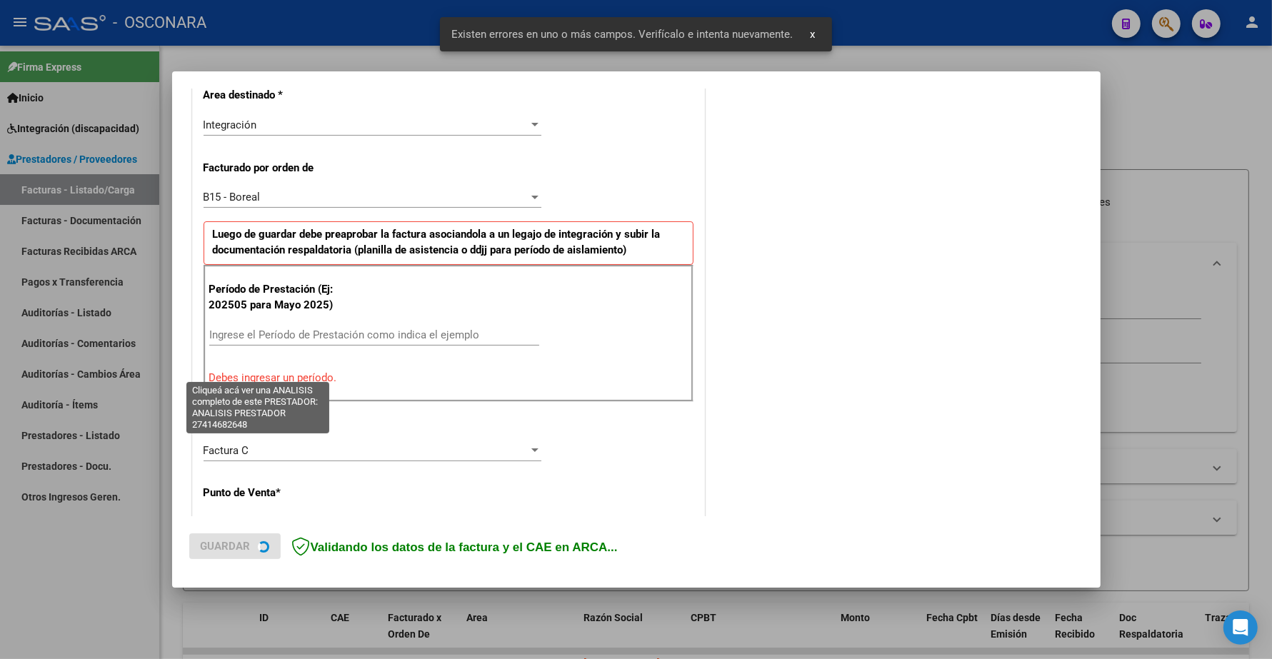
scroll to position [357, 0]
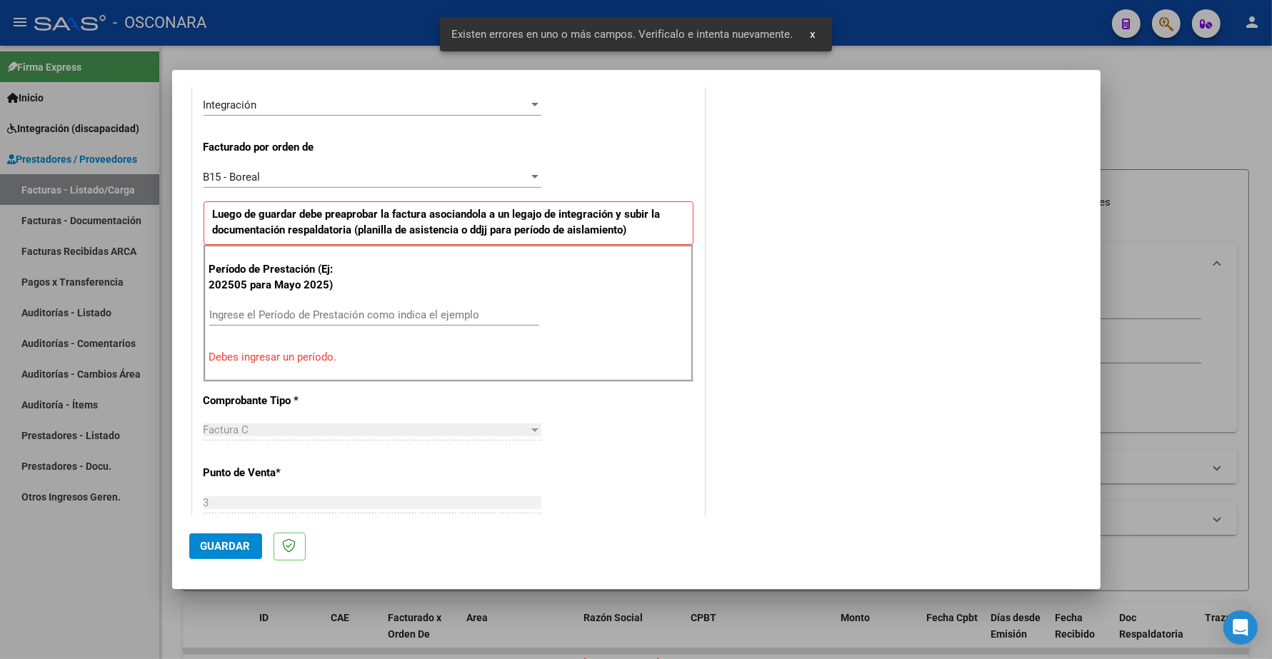
click at [287, 318] on input "Ingrese el Período de Prestación como indica el ejemplo" at bounding box center [374, 314] width 330 height 13
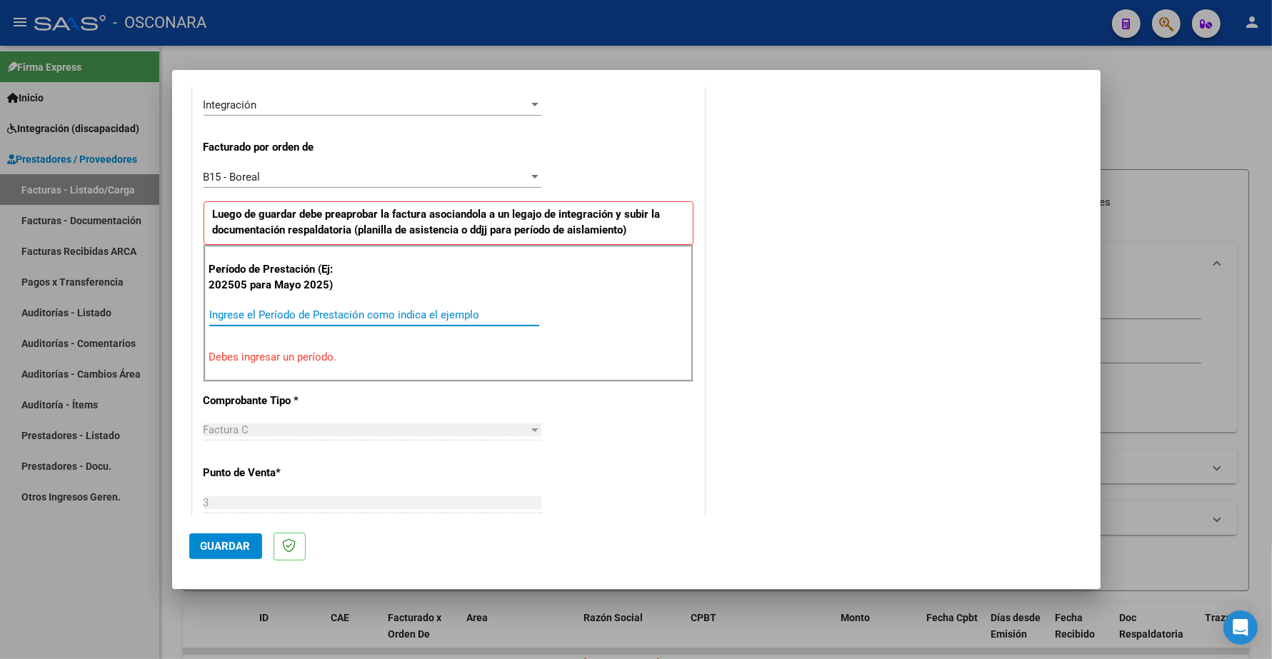
click at [283, 314] on input "Ingrese el Período de Prestación como indica el ejemplo" at bounding box center [374, 314] width 330 height 13
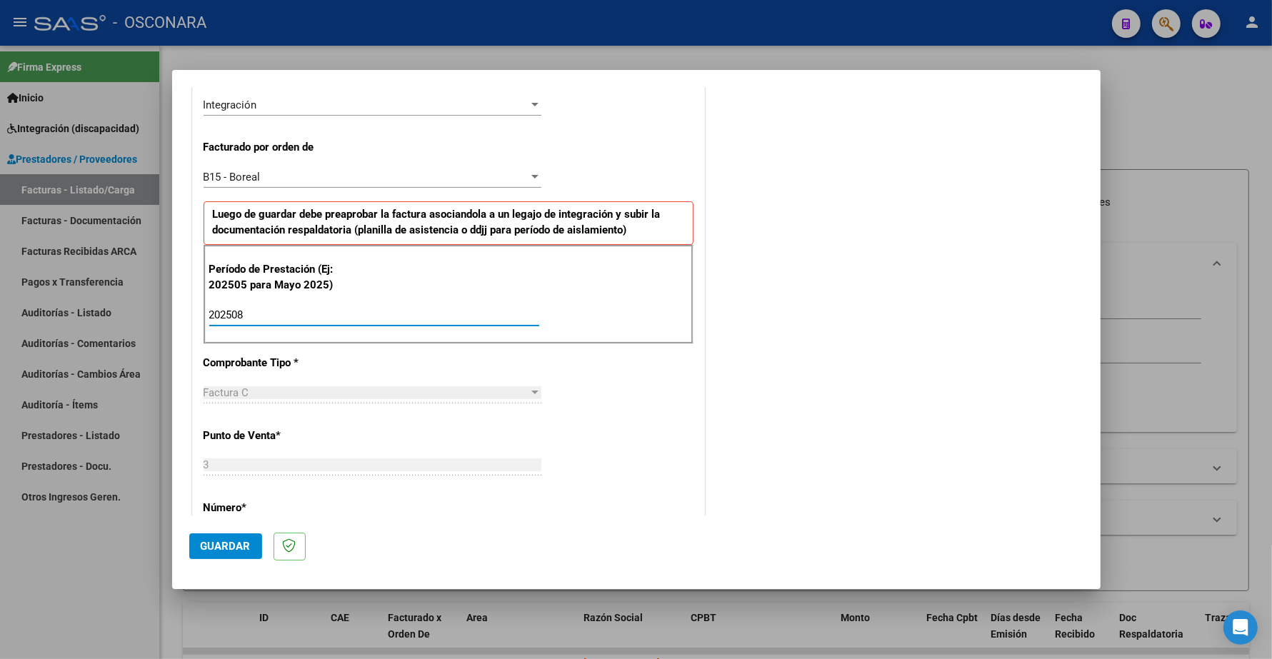
type input "202508"
click at [226, 550] on span "Guardar" at bounding box center [226, 546] width 50 height 13
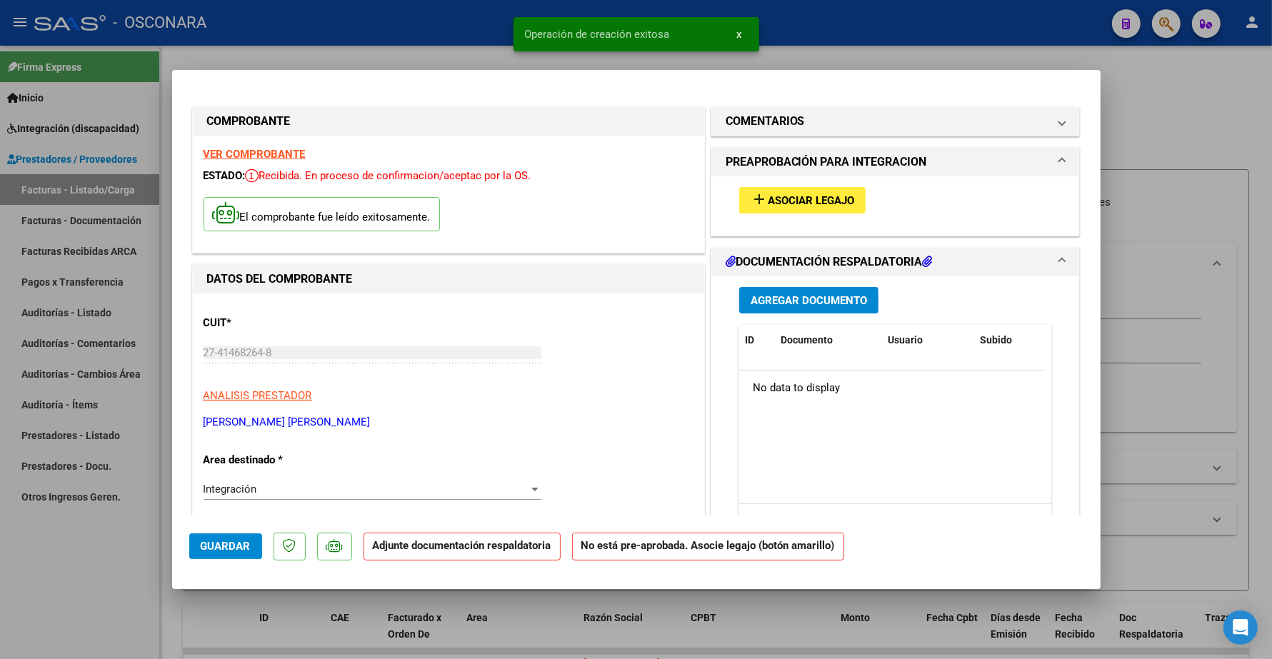
click at [811, 196] on span "Asociar Legajo" at bounding box center [811, 200] width 86 height 13
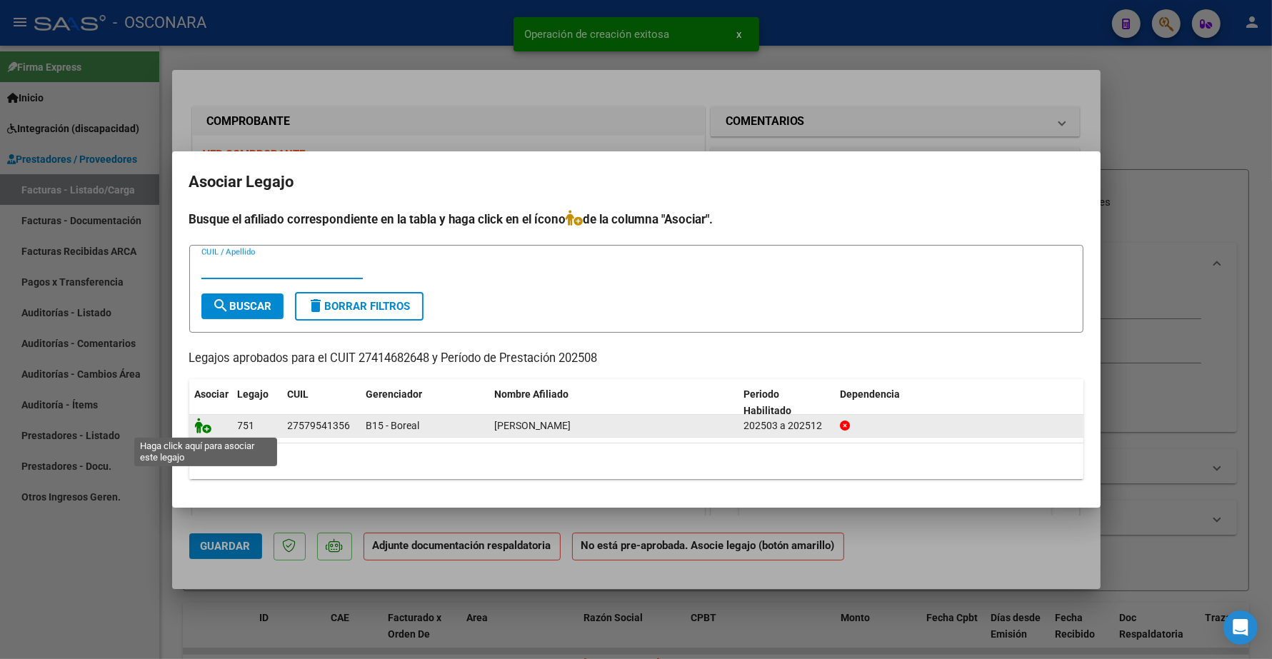
click at [201, 425] on icon at bounding box center [203, 426] width 17 height 16
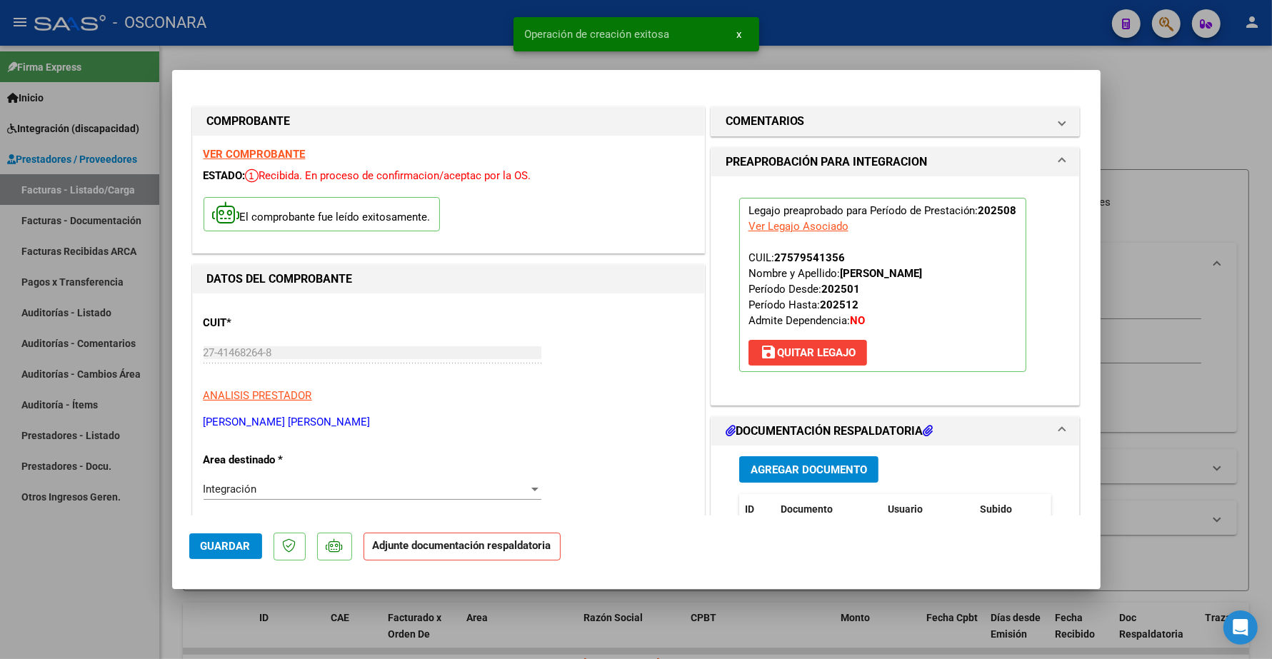
click at [807, 466] on span "Agregar Documento" at bounding box center [808, 469] width 116 height 13
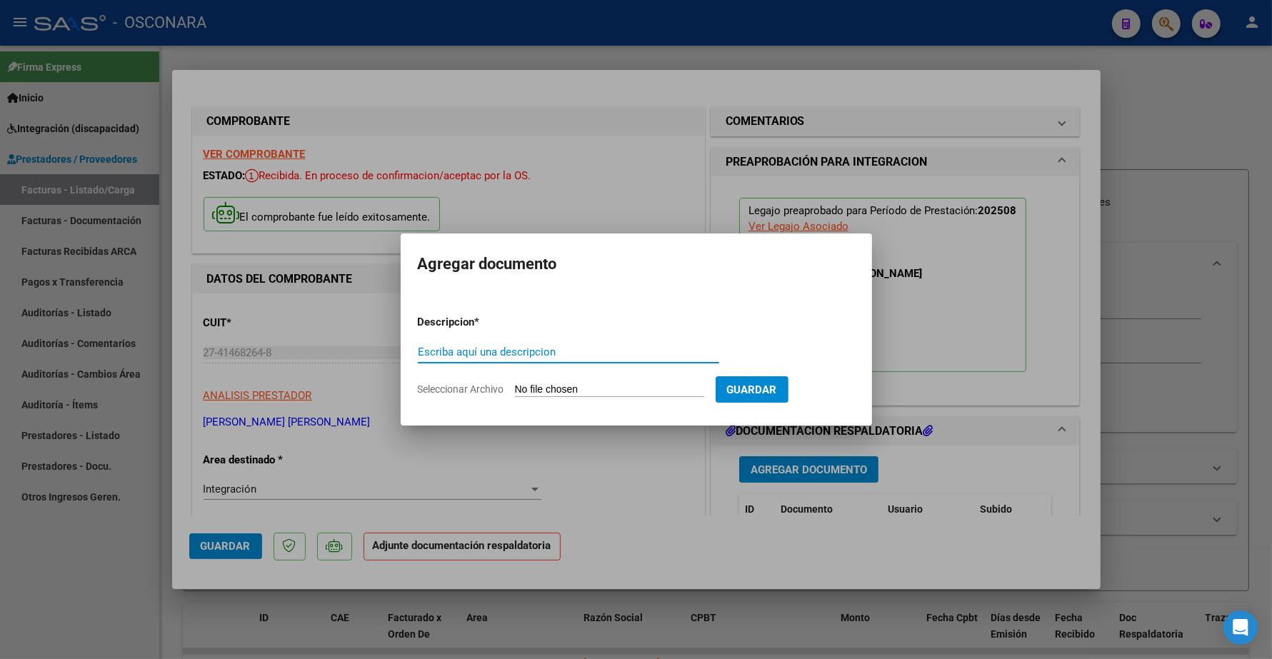
click at [462, 352] on input "Escriba aquí una descripcion" at bounding box center [568, 352] width 301 height 13
type input "PLANILLA"
click at [543, 393] on input "Seleccionar Archivo" at bounding box center [609, 390] width 189 height 14
type input "C:\fakepath\27414682648_11_3_2_Planilla de Asistencia_1.pdf"
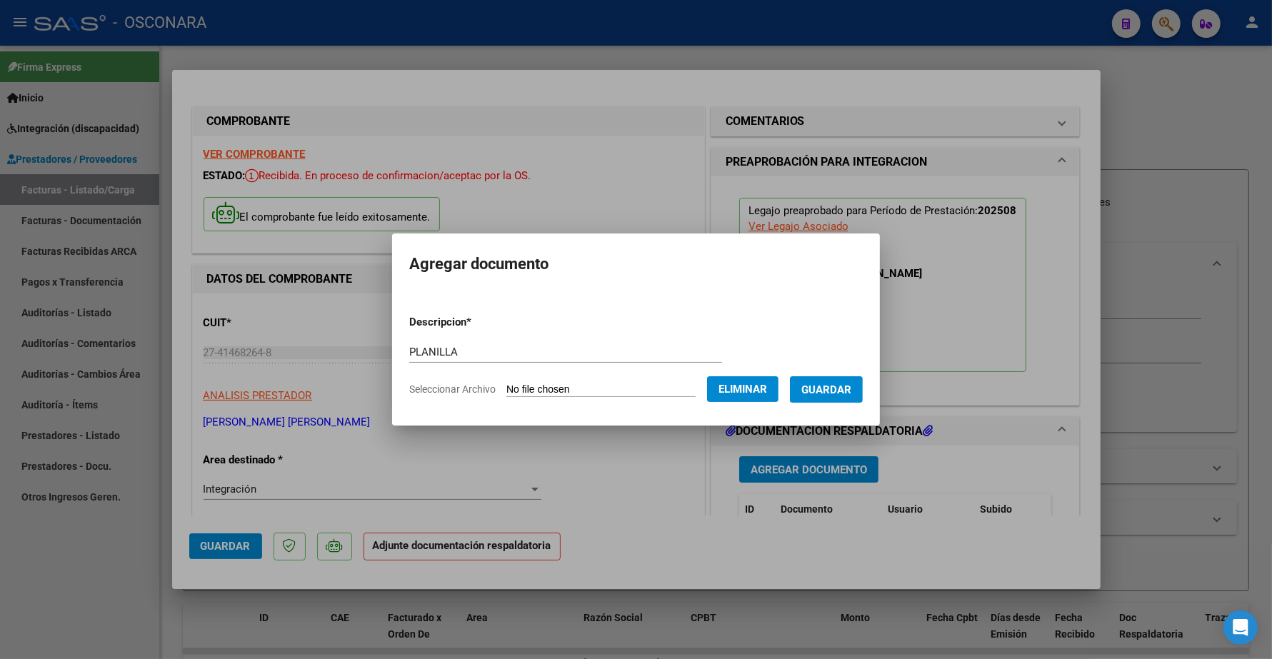
click at [826, 379] on button "Guardar" at bounding box center [826, 389] width 73 height 26
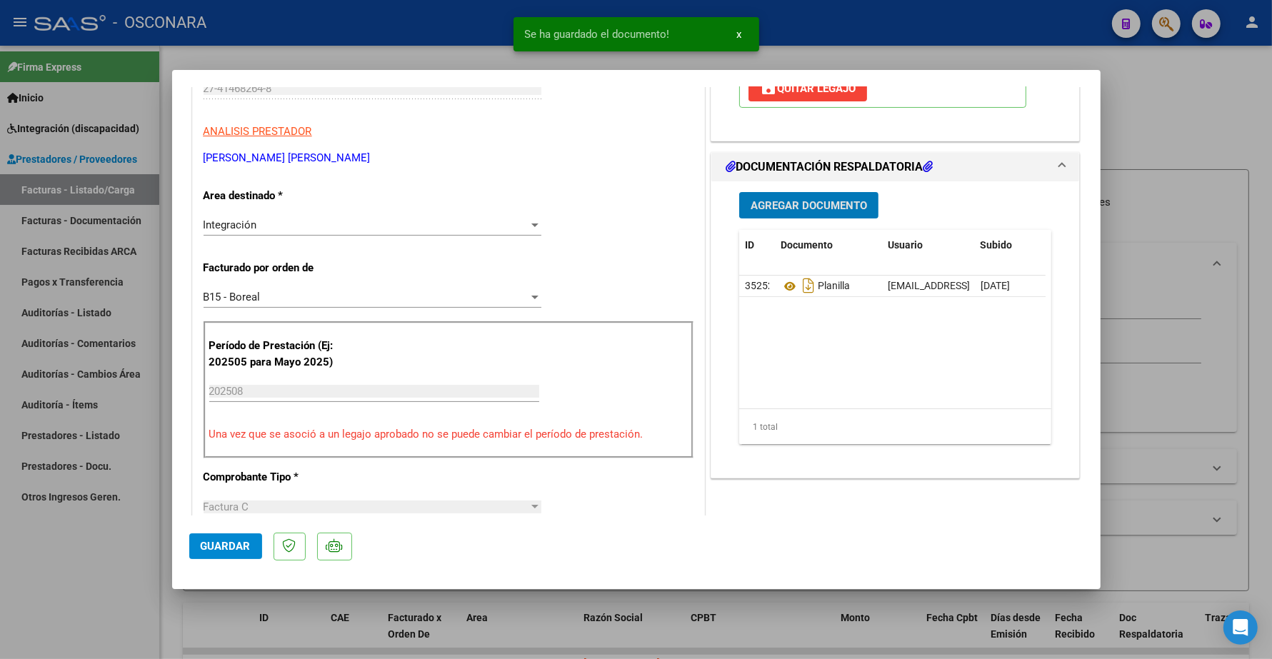
scroll to position [268, 0]
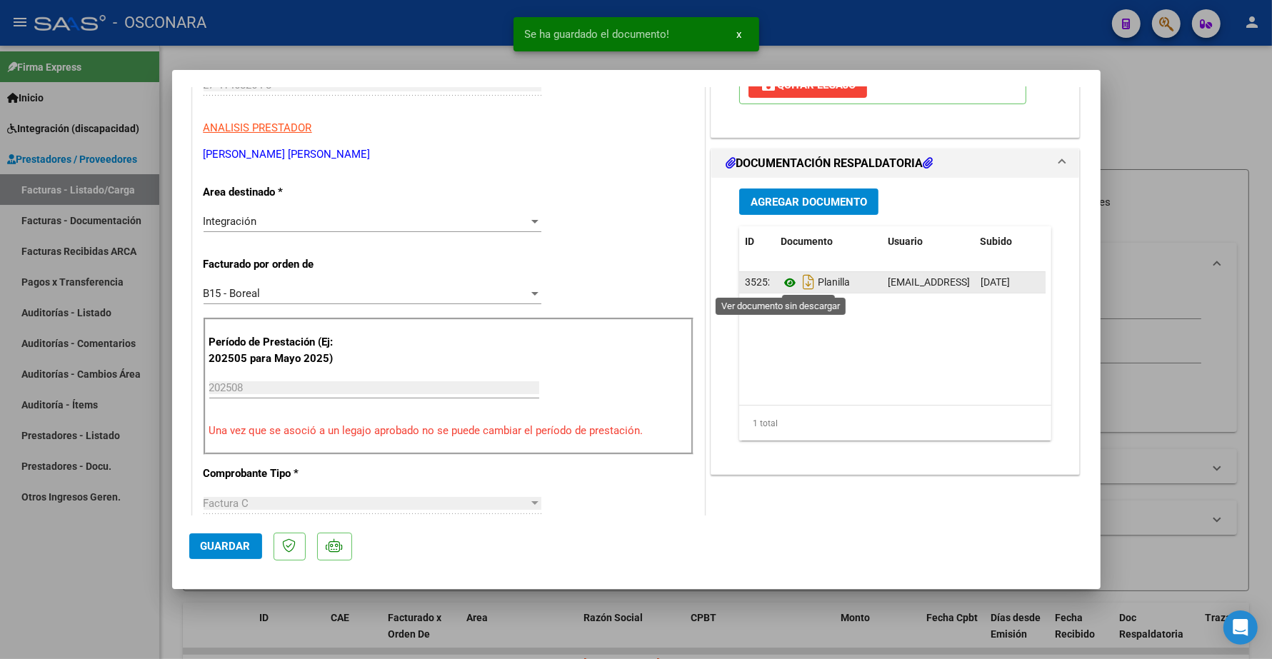
click at [780, 282] on icon at bounding box center [789, 282] width 19 height 17
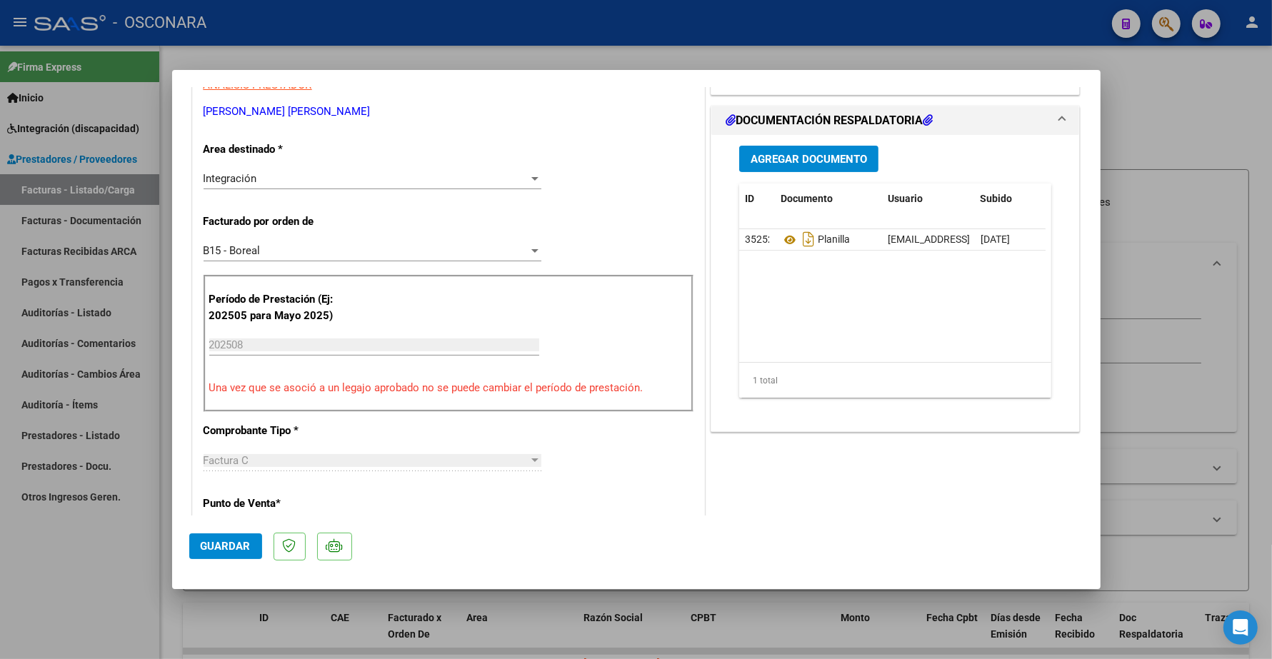
scroll to position [357, 0]
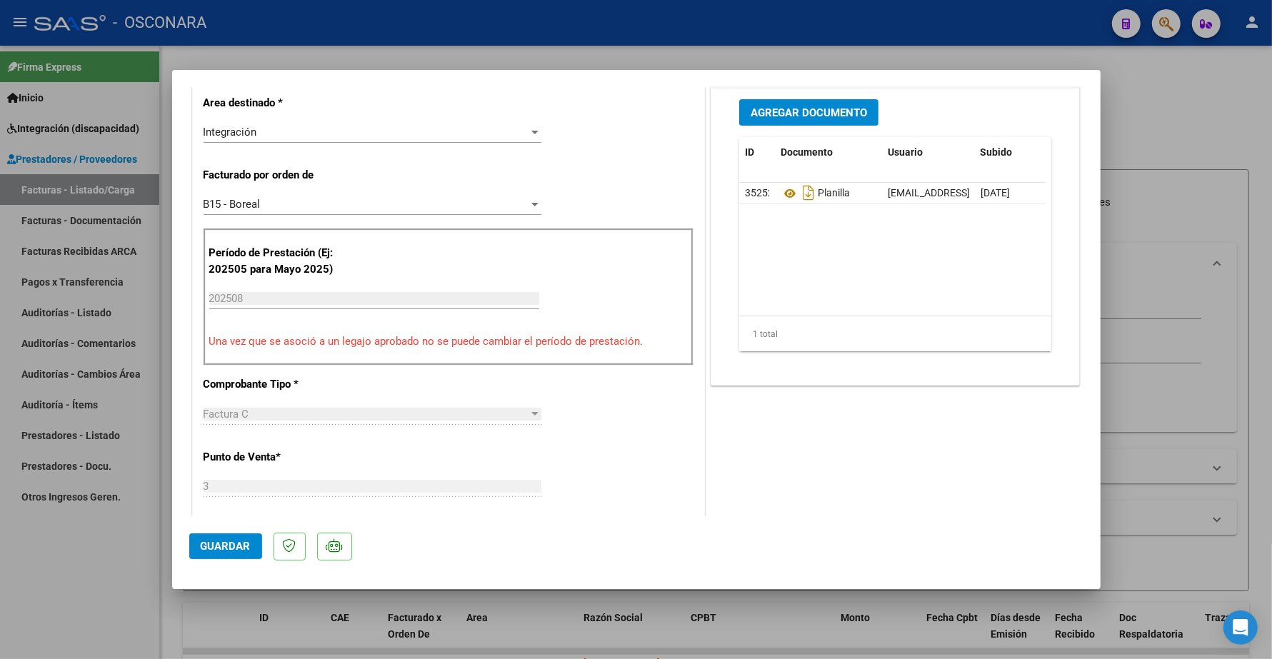
click at [219, 546] on span "Guardar" at bounding box center [226, 546] width 50 height 13
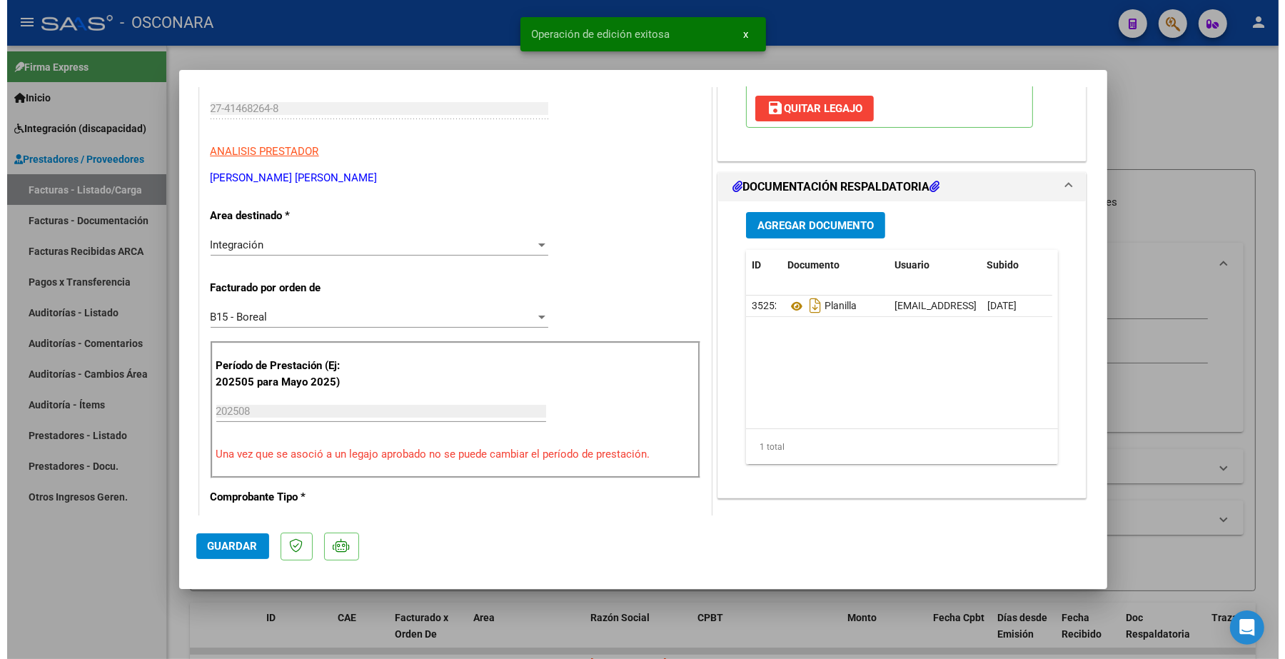
scroll to position [0, 0]
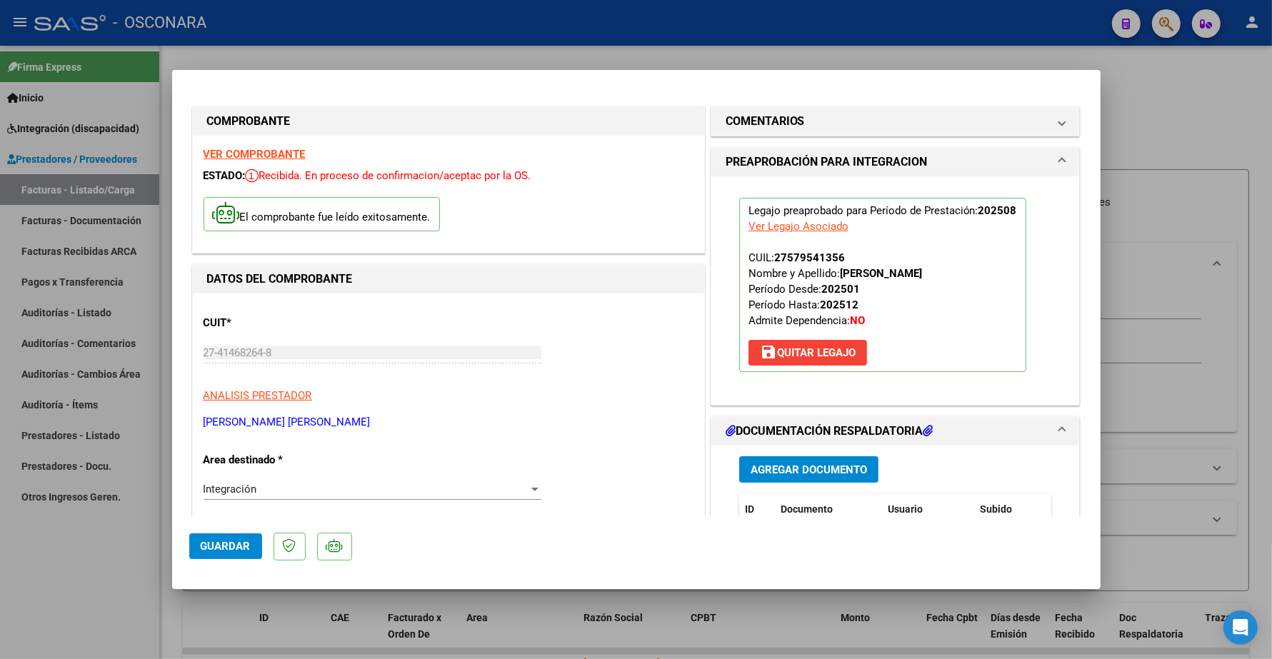
type input "$ 0,00"
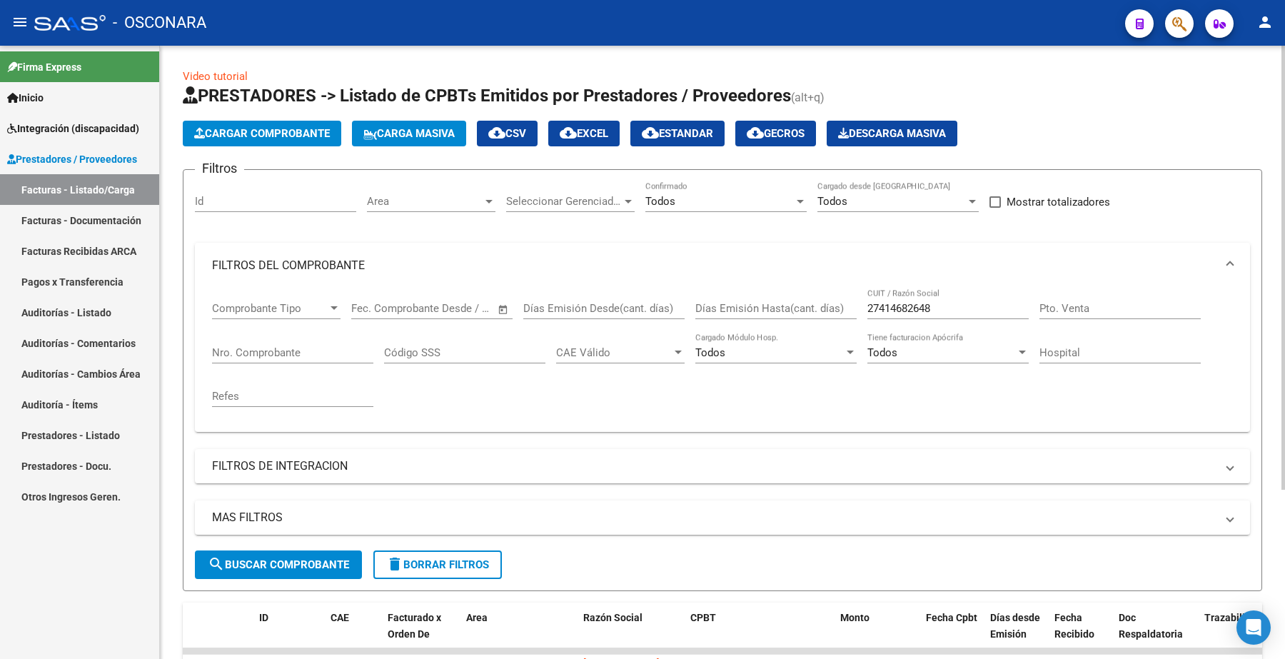
click at [257, 346] on input "Nro. Comprobante" at bounding box center [292, 352] width 161 height 13
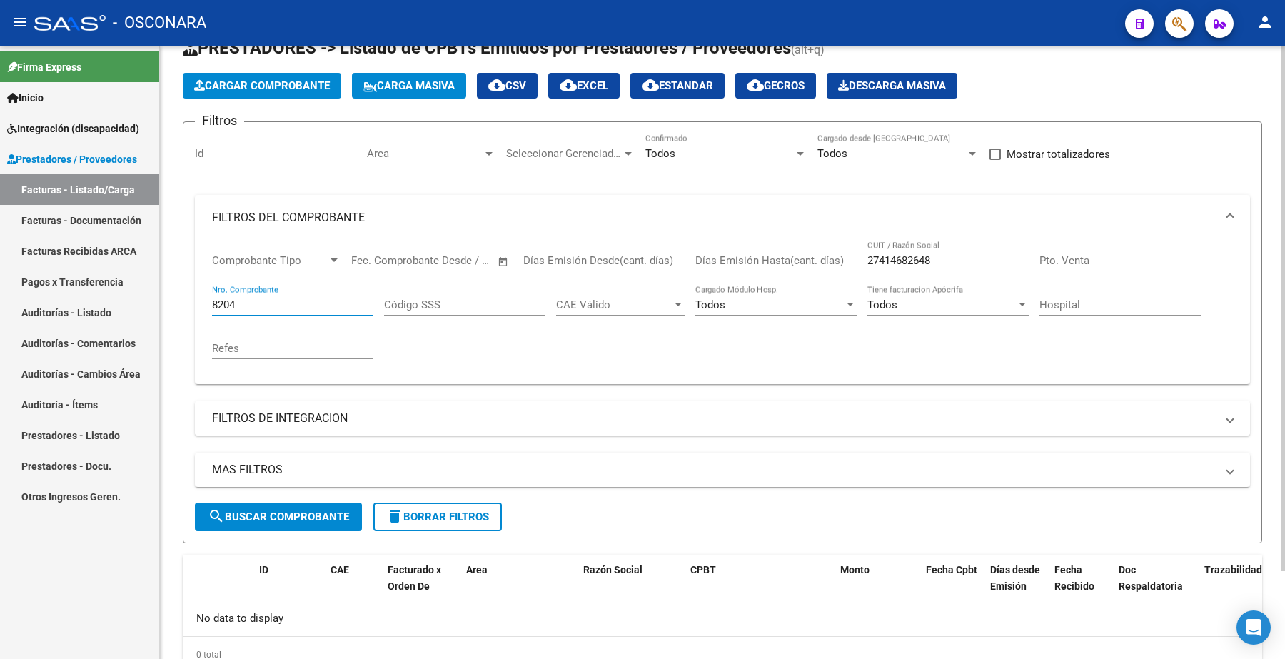
scroll to position [104, 0]
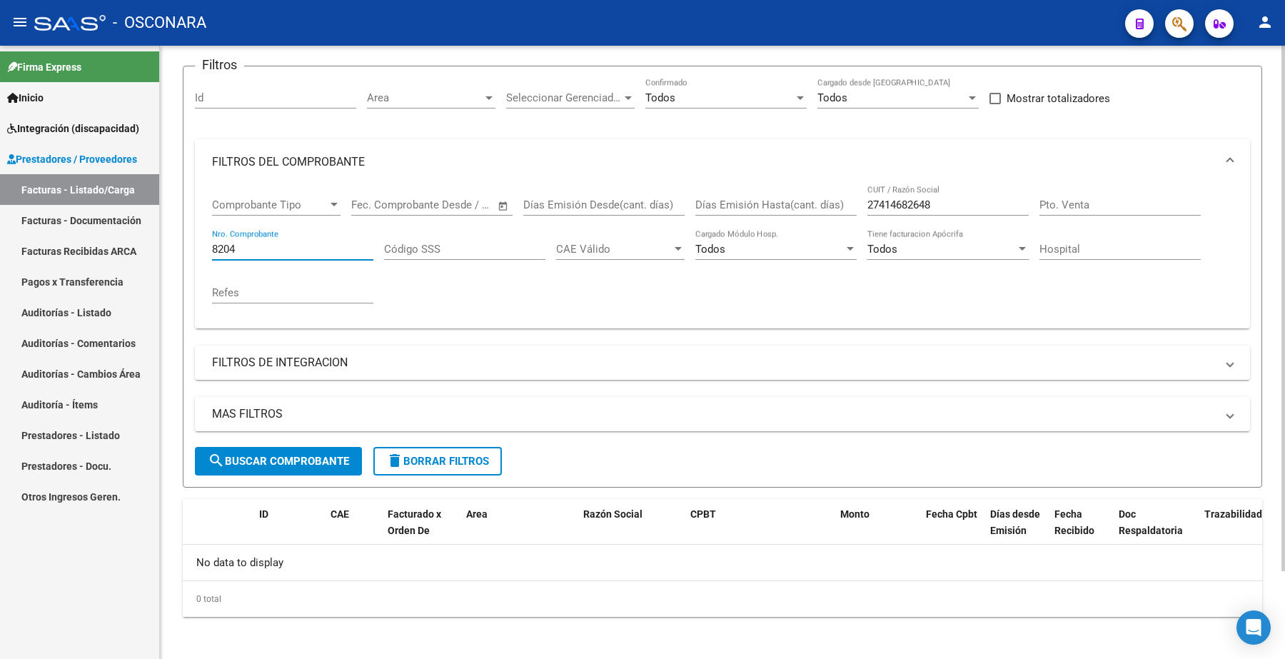
type input "8204"
click at [939, 208] on div "27414682648 CUIT / Razón Social" at bounding box center [948, 200] width 161 height 31
drag, startPoint x: 939, startPoint y: 208, endPoint x: 805, endPoint y: 191, distance: 135.2
click at [805, 191] on div "Comprobante Tipo Comprobante Tipo Fecha inicio – Fecha fin Fec. Comprobante Des…" at bounding box center [722, 251] width 1021 height 132
click at [327, 458] on span "search Buscar Comprobante" at bounding box center [278, 461] width 141 height 13
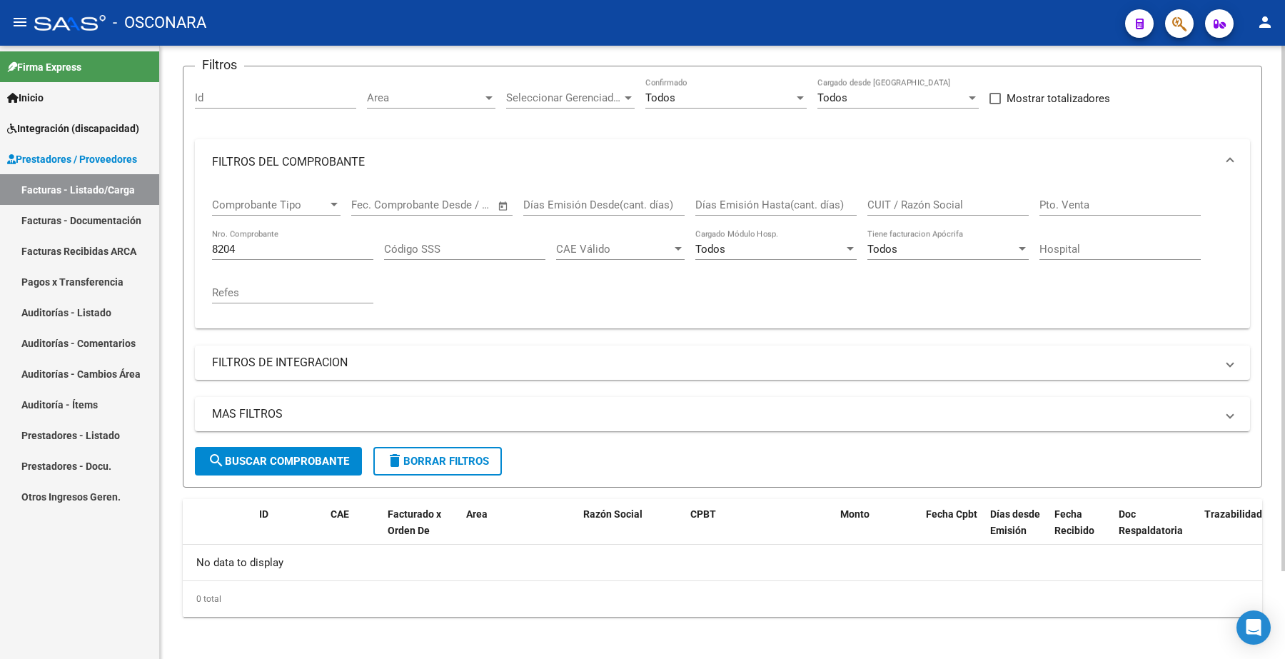
click at [276, 461] on span "search Buscar Comprobante" at bounding box center [278, 461] width 141 height 13
click at [925, 208] on input "CUIT / Razón Social" at bounding box center [948, 204] width 161 height 13
paste input "23179235544"
type input "23179235544"
drag, startPoint x: 253, startPoint y: 240, endPoint x: 159, endPoint y: 196, distance: 103.8
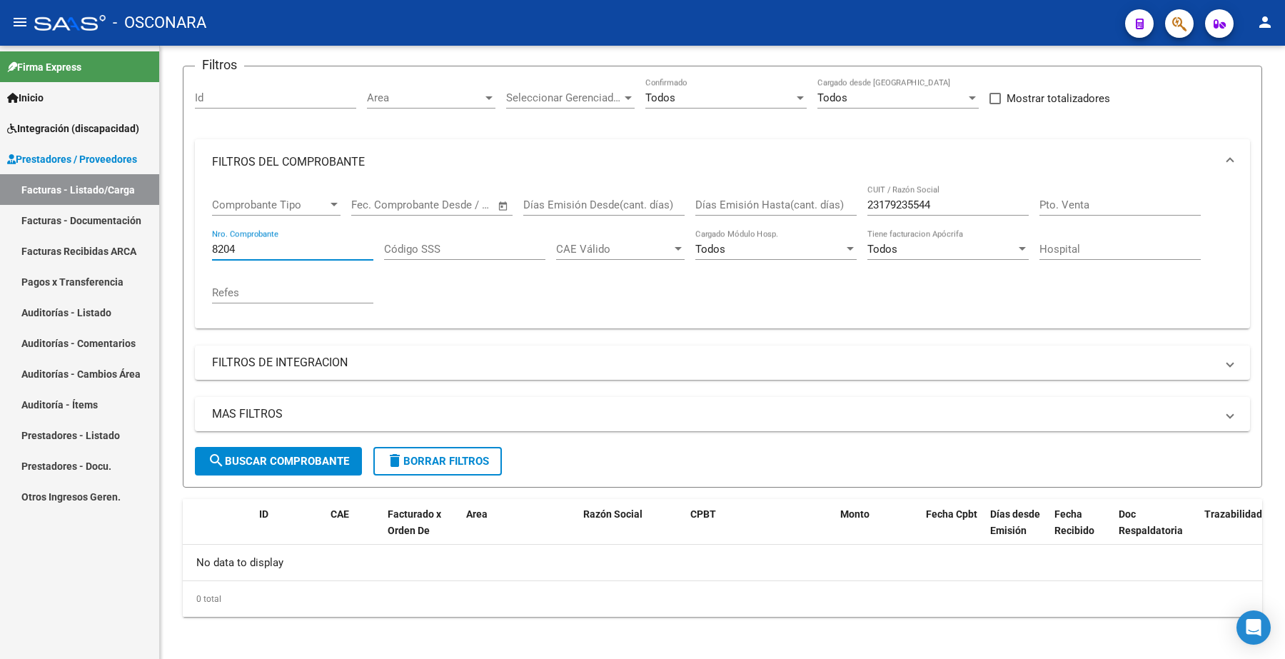
click at [181, 240] on div "Video tutorial PRESTADORES -> Listado de CPBTs Emitidos por Prestadores / Prove…" at bounding box center [722, 302] width 1125 height 720
click at [298, 461] on span "search Buscar Comprobante" at bounding box center [278, 461] width 141 height 13
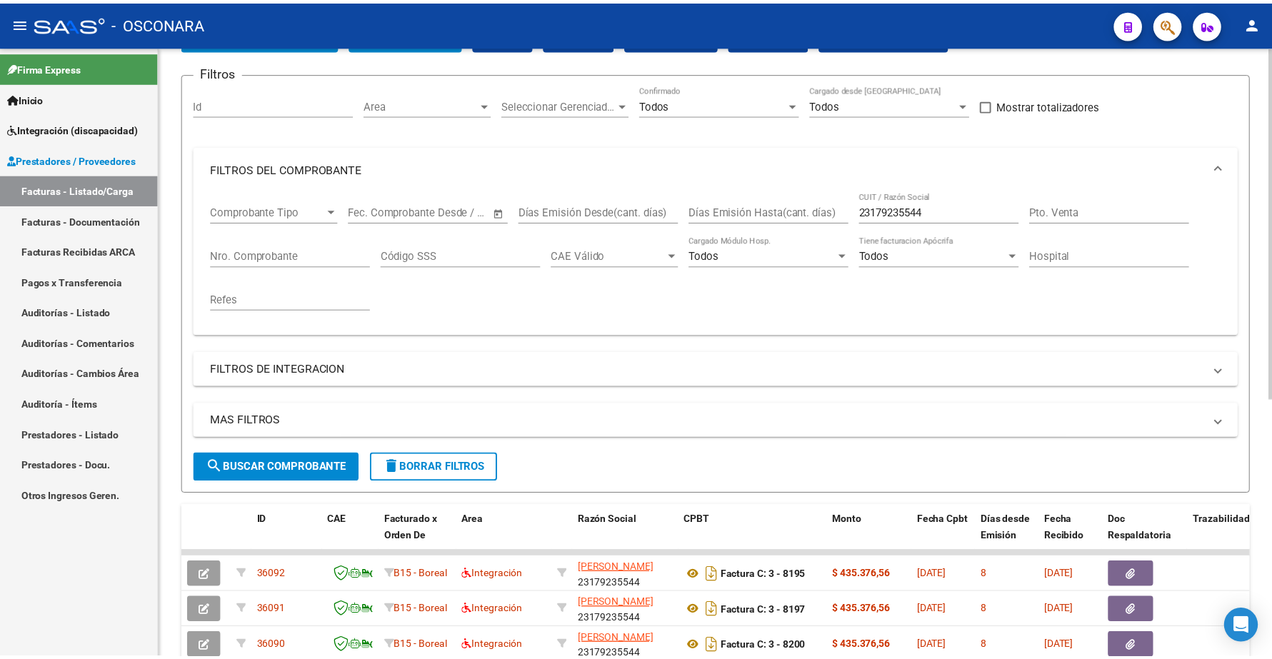
scroll to position [72, 0]
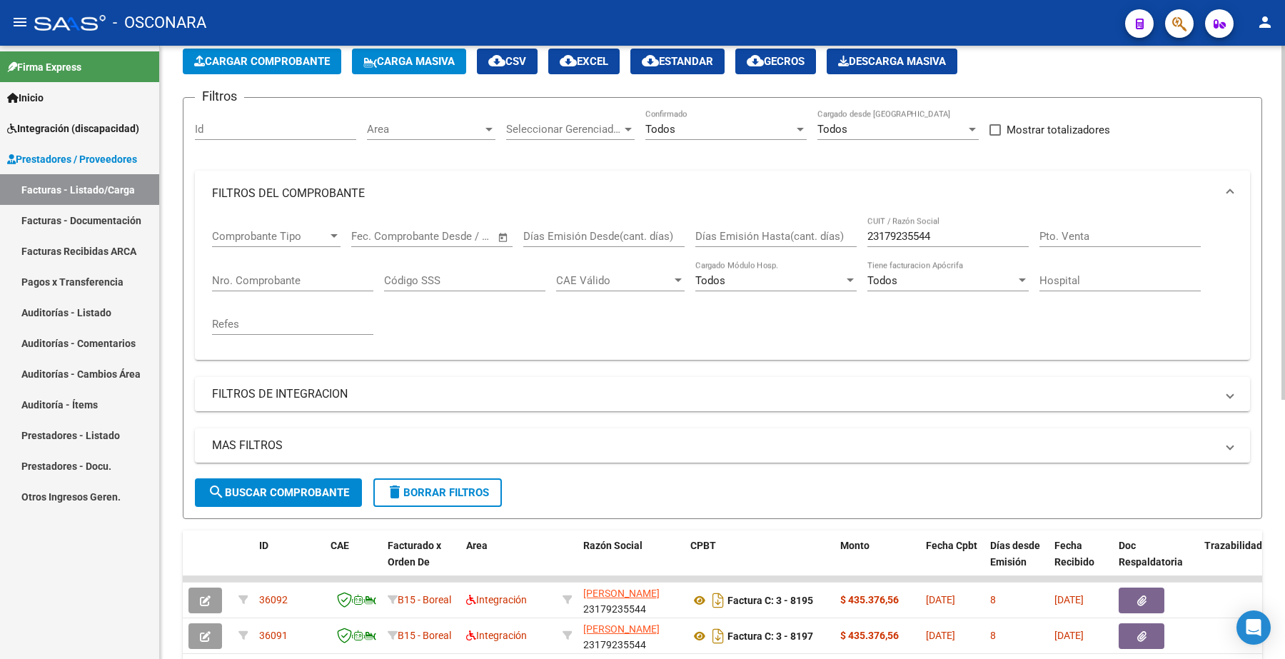
click at [290, 59] on span "Cargar Comprobante" at bounding box center [262, 61] width 136 height 13
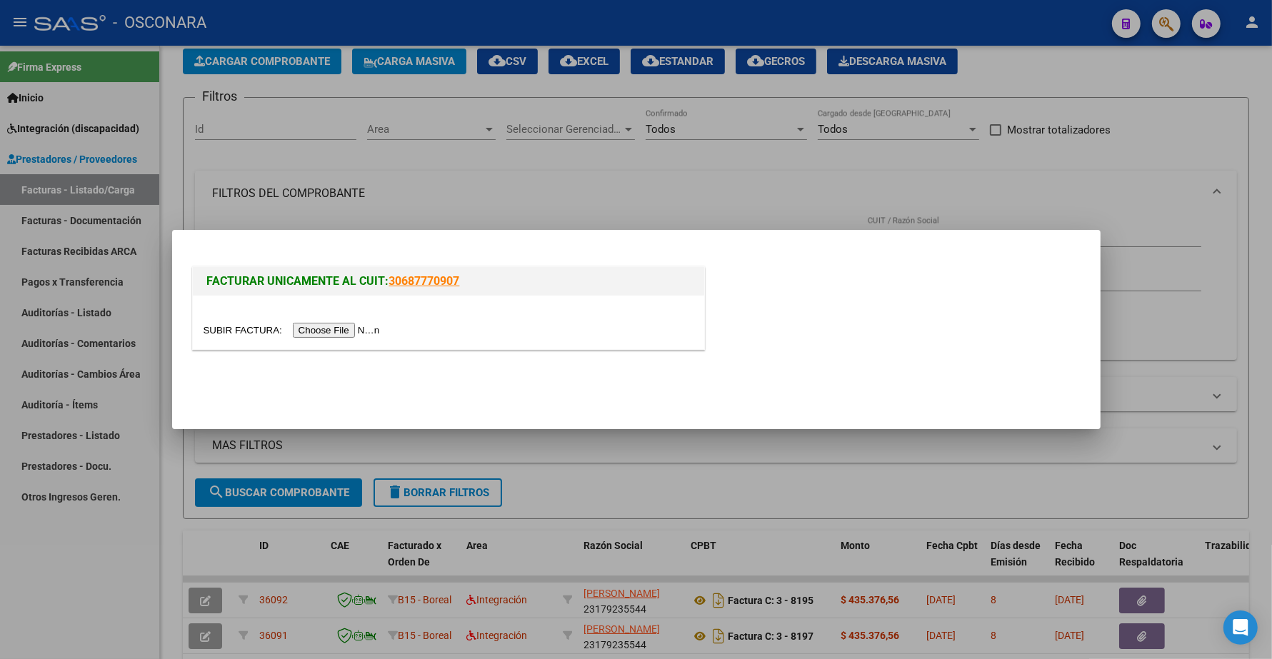
click at [337, 330] on input "file" at bounding box center [293, 330] width 181 height 15
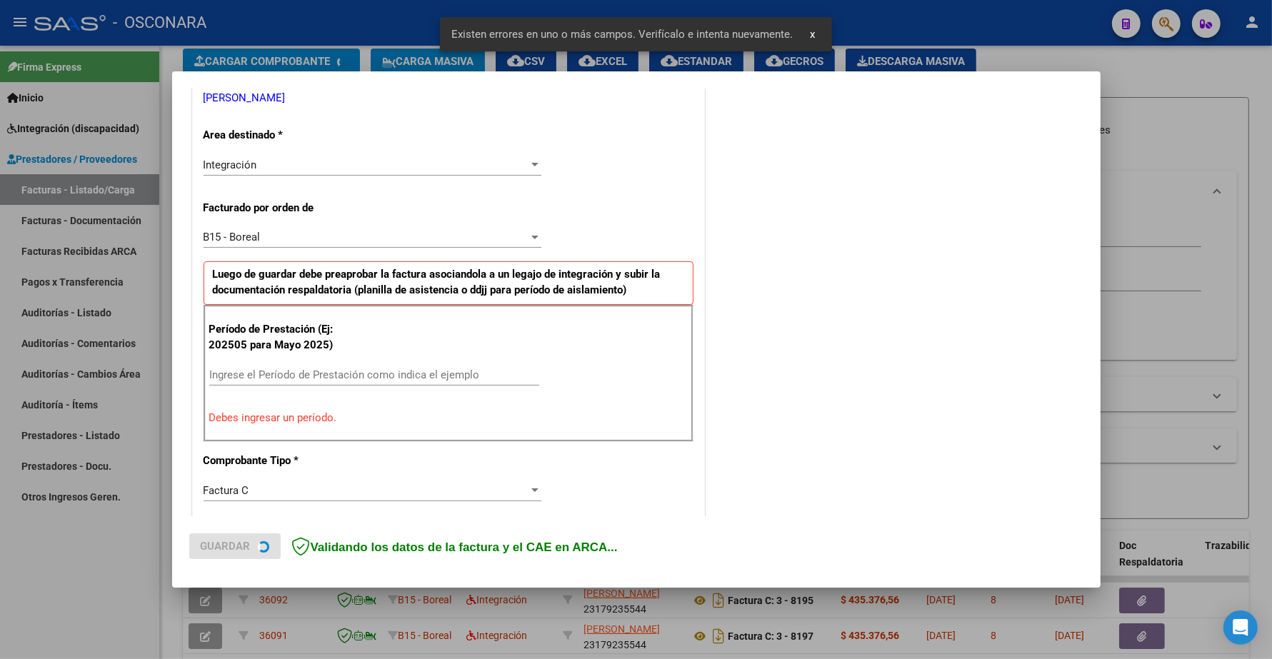
scroll to position [357, 0]
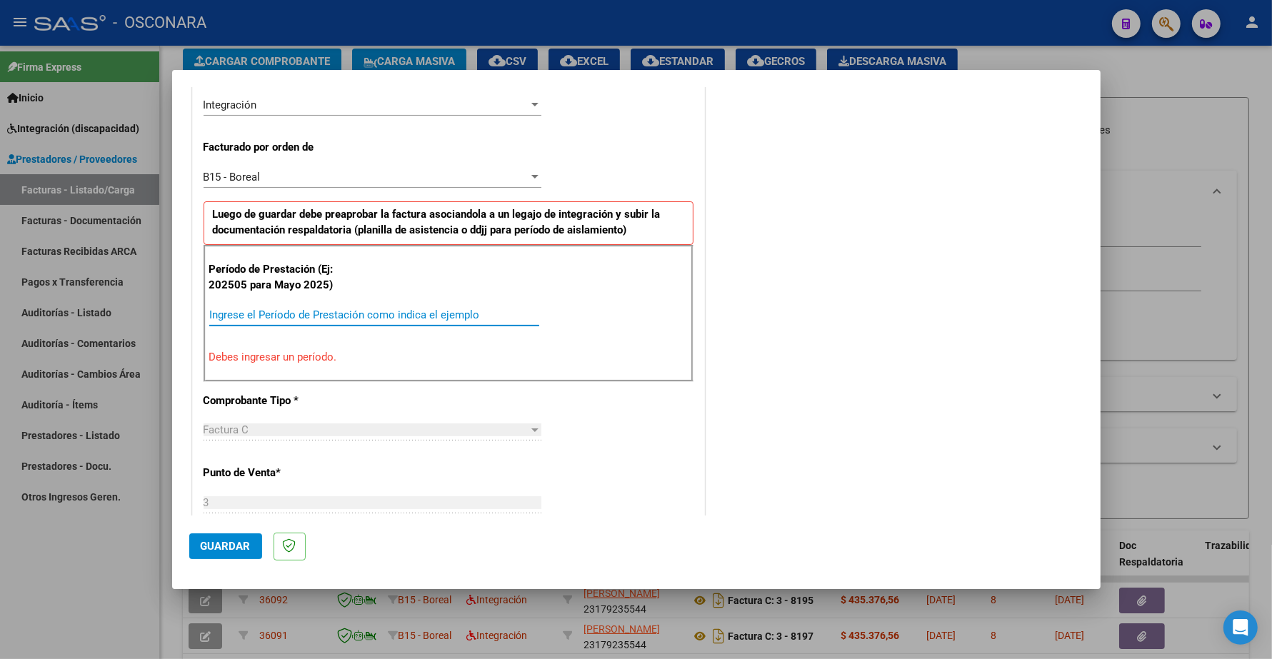
click at [296, 318] on input "Ingrese el Período de Prestación como indica el ejemplo" at bounding box center [374, 314] width 330 height 13
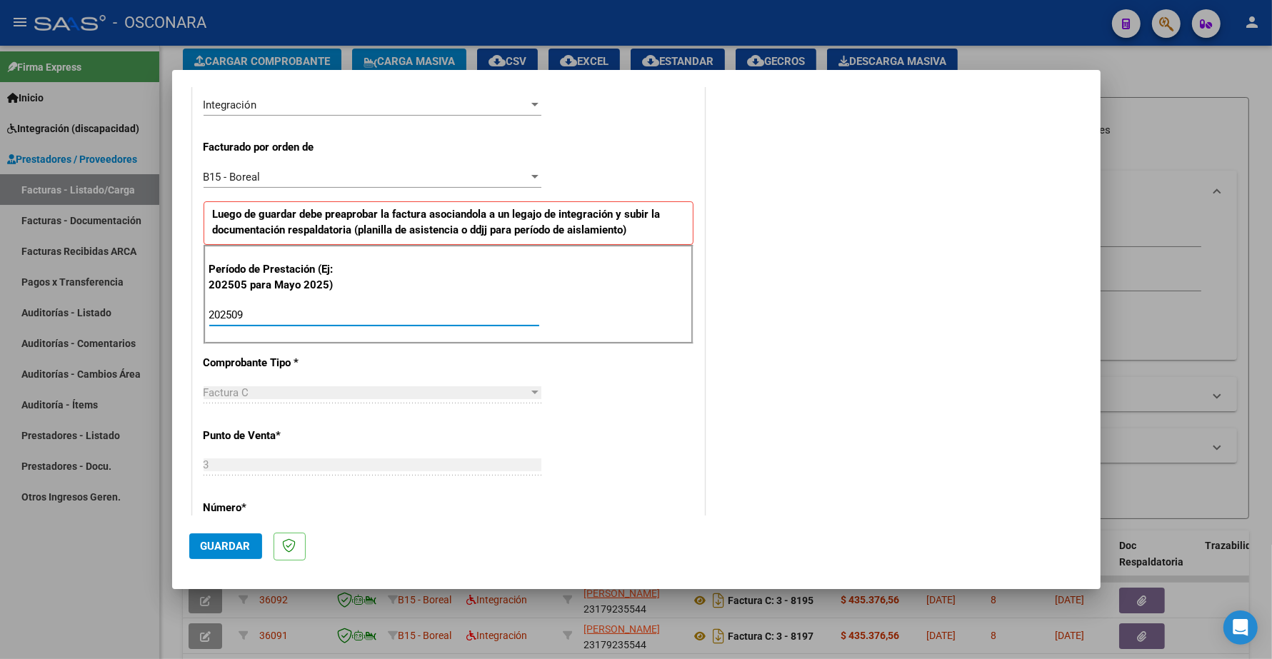
type input "202509"
click at [227, 543] on span "Guardar" at bounding box center [226, 546] width 50 height 13
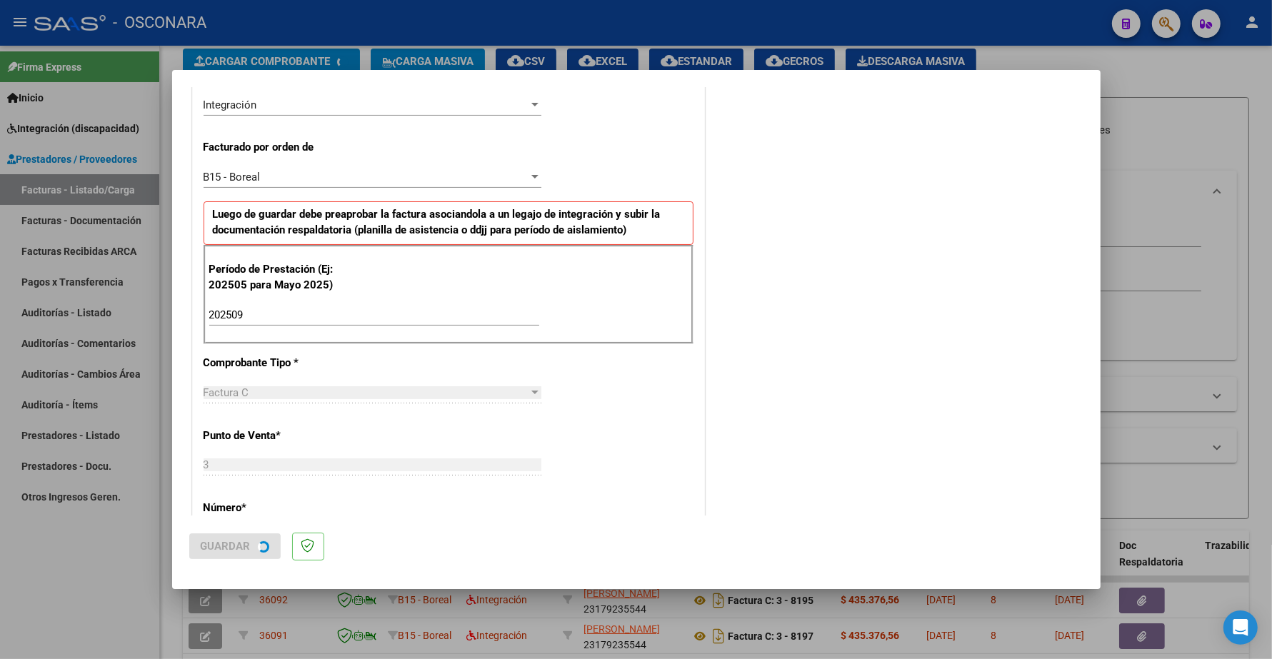
scroll to position [0, 0]
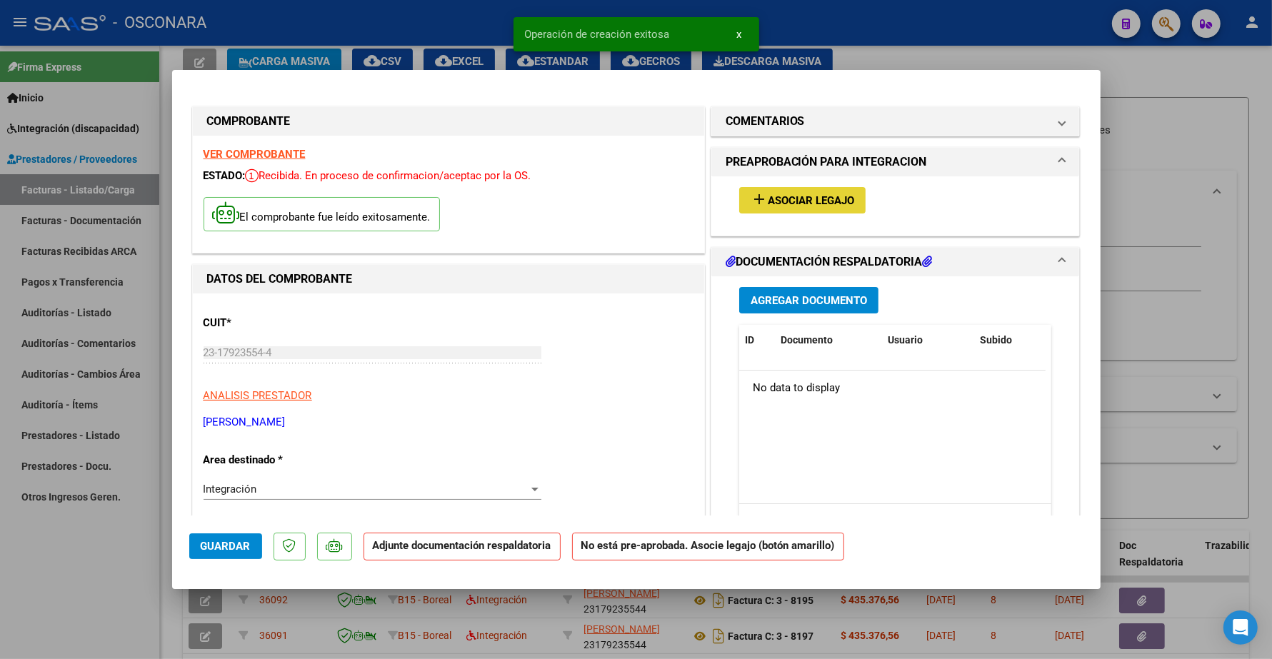
click at [811, 196] on span "Asociar Legajo" at bounding box center [811, 200] width 86 height 13
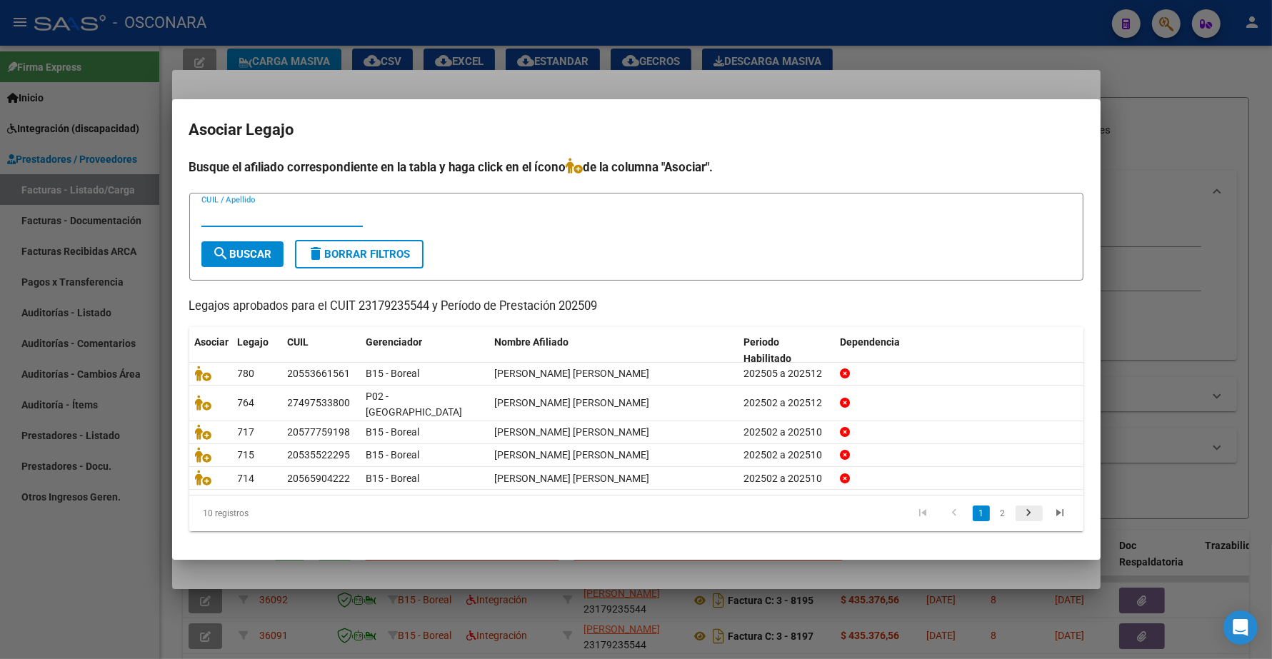
click at [1033, 506] on icon "go to next page" at bounding box center [1029, 514] width 19 height 17
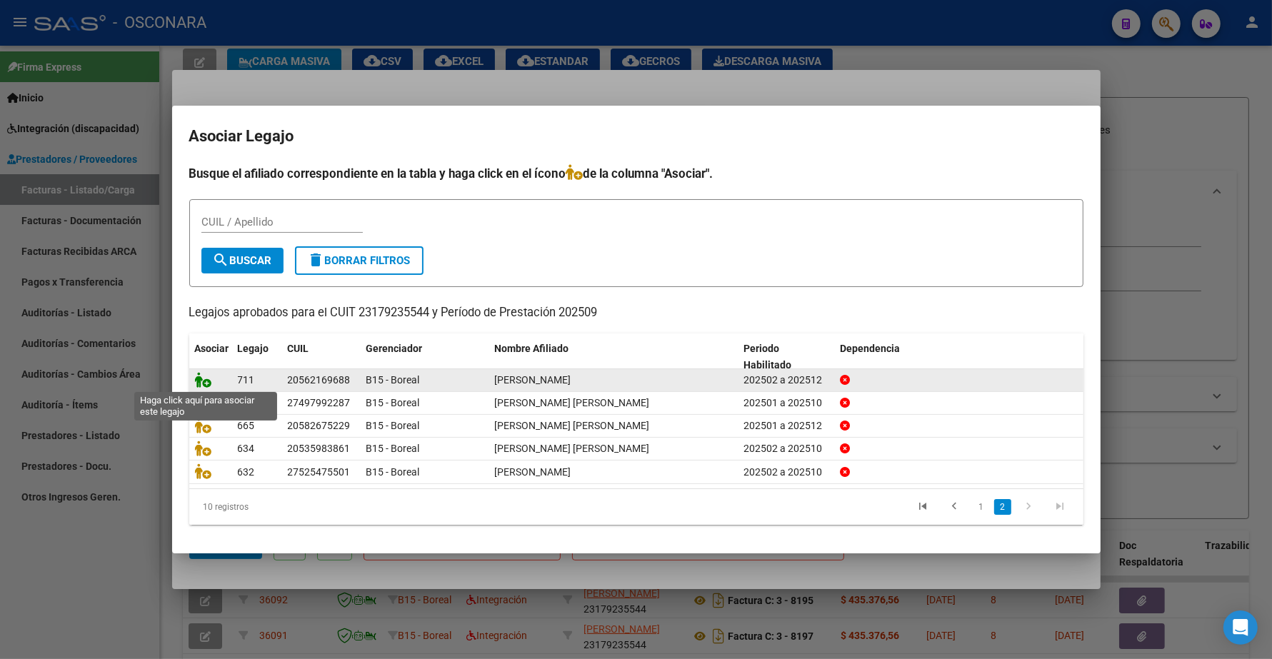
click at [206, 378] on icon at bounding box center [203, 380] width 17 height 16
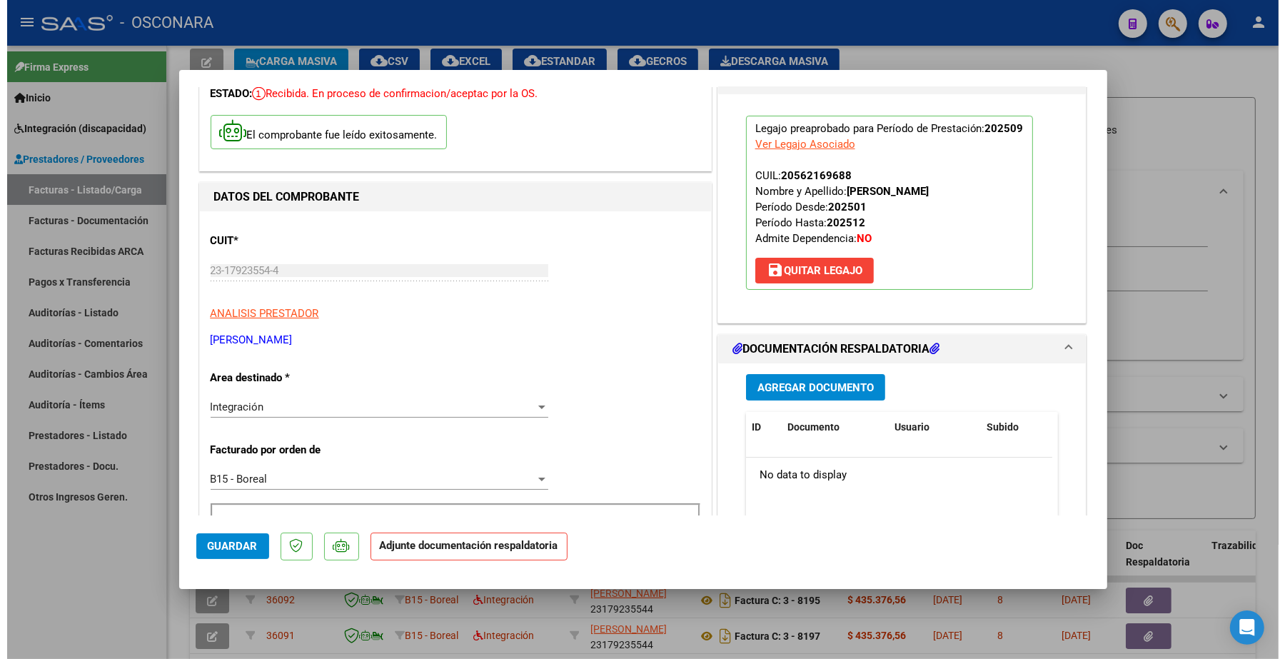
scroll to position [89, 0]
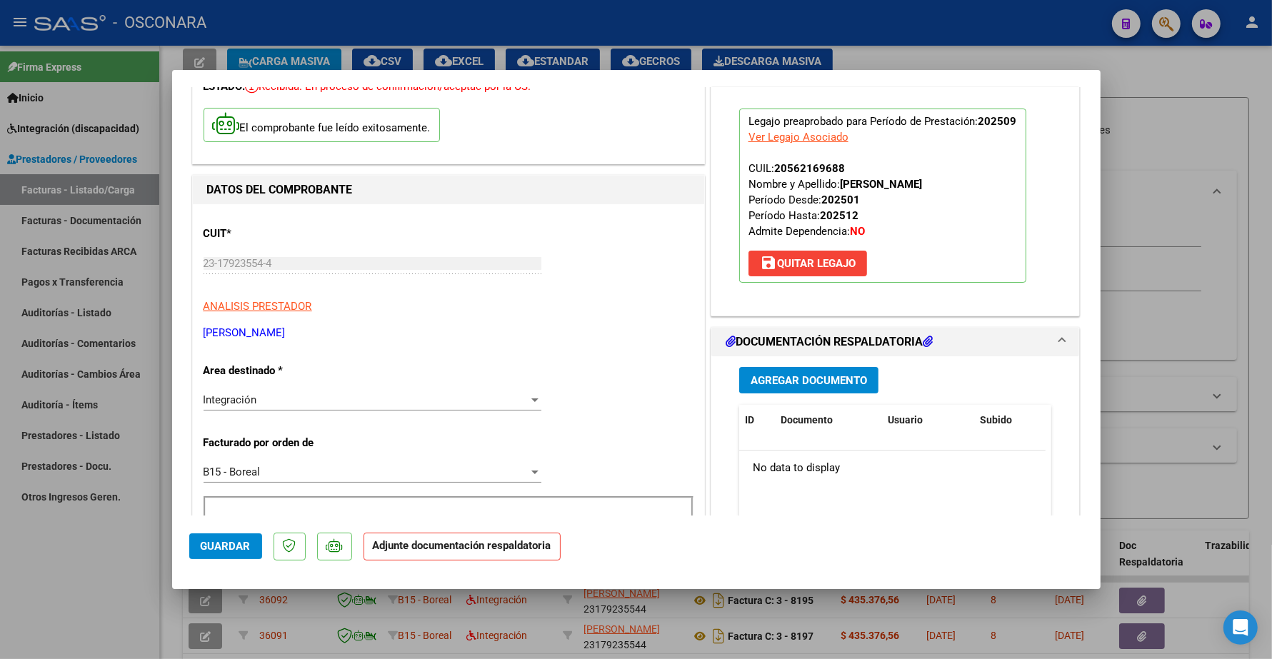
click at [788, 366] on div "Agregar Documento ID Documento Usuario Subido Acción No data to display 0 total…" at bounding box center [895, 498] width 334 height 285
click at [775, 374] on span "Agregar Documento" at bounding box center [808, 380] width 116 height 13
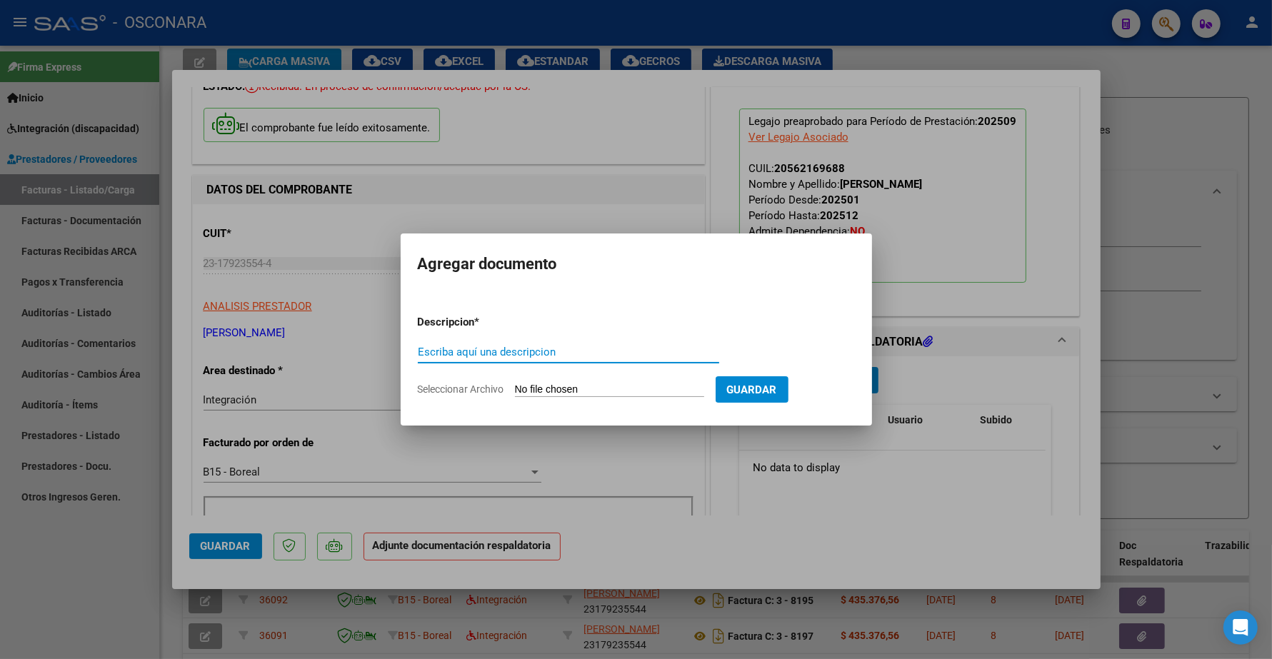
click at [466, 346] on input "Escriba aquí una descripcion" at bounding box center [568, 352] width 301 height 13
type input "PLANILLA"
click at [550, 384] on input "Seleccionar Archivo" at bounding box center [609, 390] width 189 height 14
type input "C:\fakepath\23179235544_11_3_8204_Planilla de Asistencia_2.pdf"
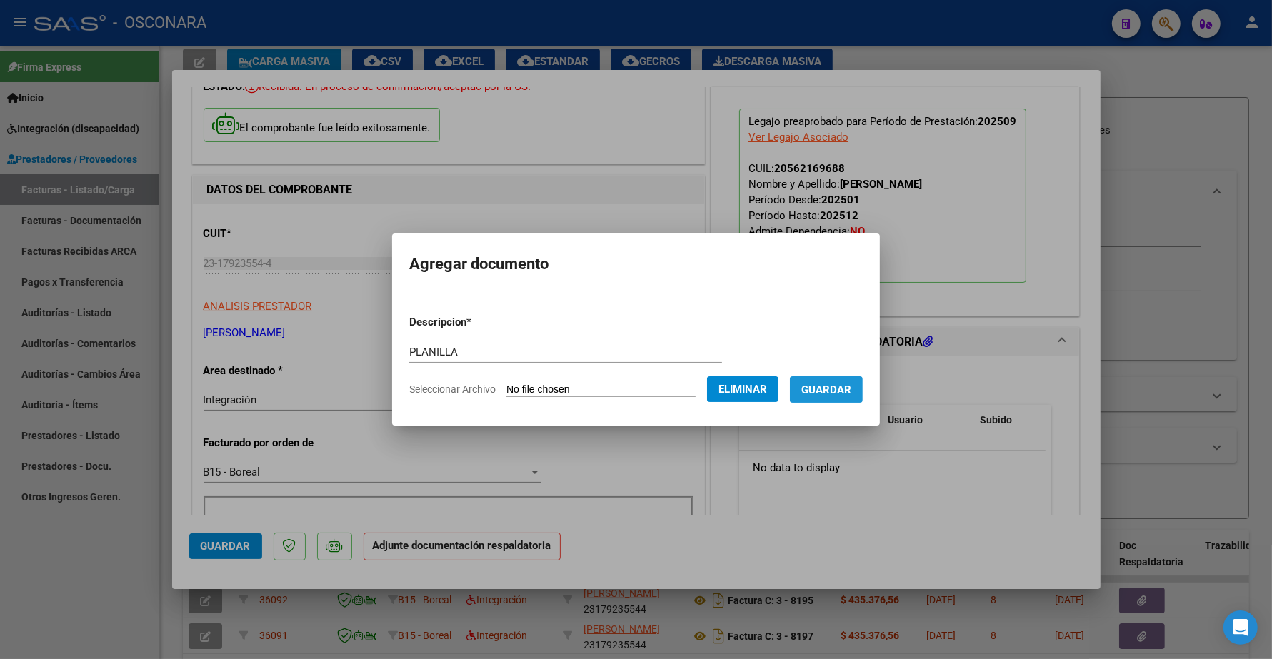
click at [839, 386] on span "Guardar" at bounding box center [826, 389] width 50 height 13
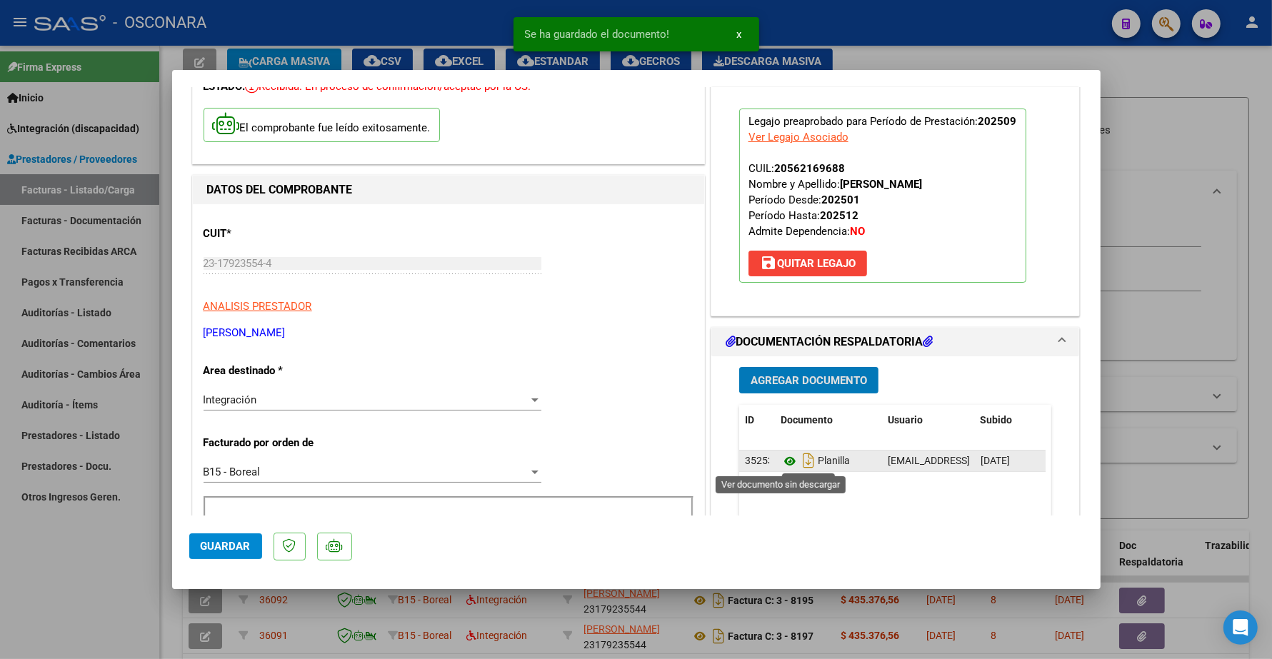
click at [780, 463] on icon at bounding box center [789, 461] width 19 height 17
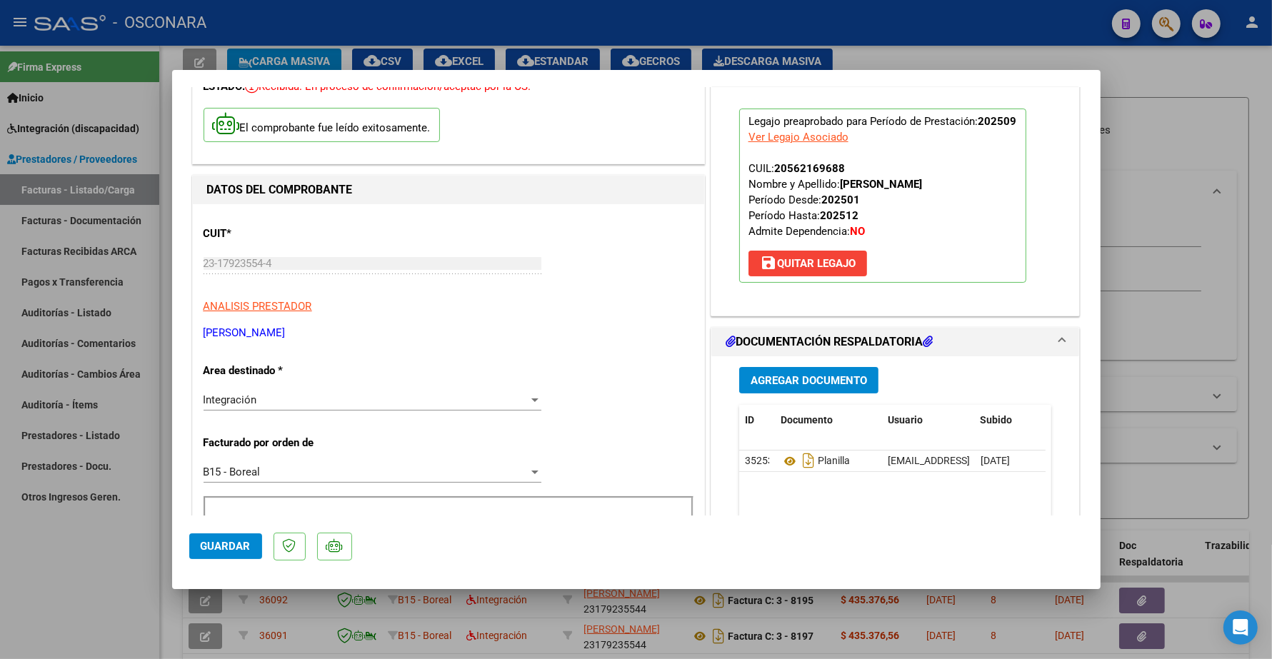
click at [231, 541] on span "Guardar" at bounding box center [226, 546] width 50 height 13
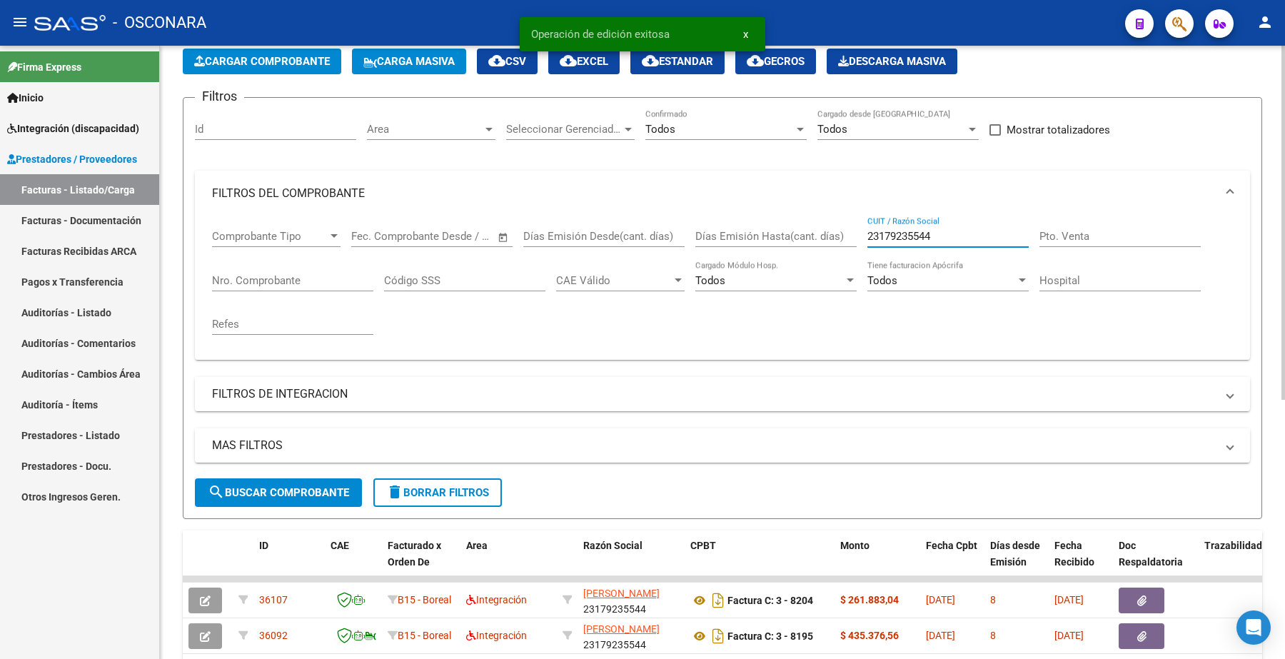
drag, startPoint x: 947, startPoint y: 237, endPoint x: 823, endPoint y: 228, distance: 124.5
click at [823, 228] on div "Comprobante Tipo Comprobante Tipo Fecha inicio – Fecha fin Fec. Comprobante Des…" at bounding box center [722, 282] width 1021 height 132
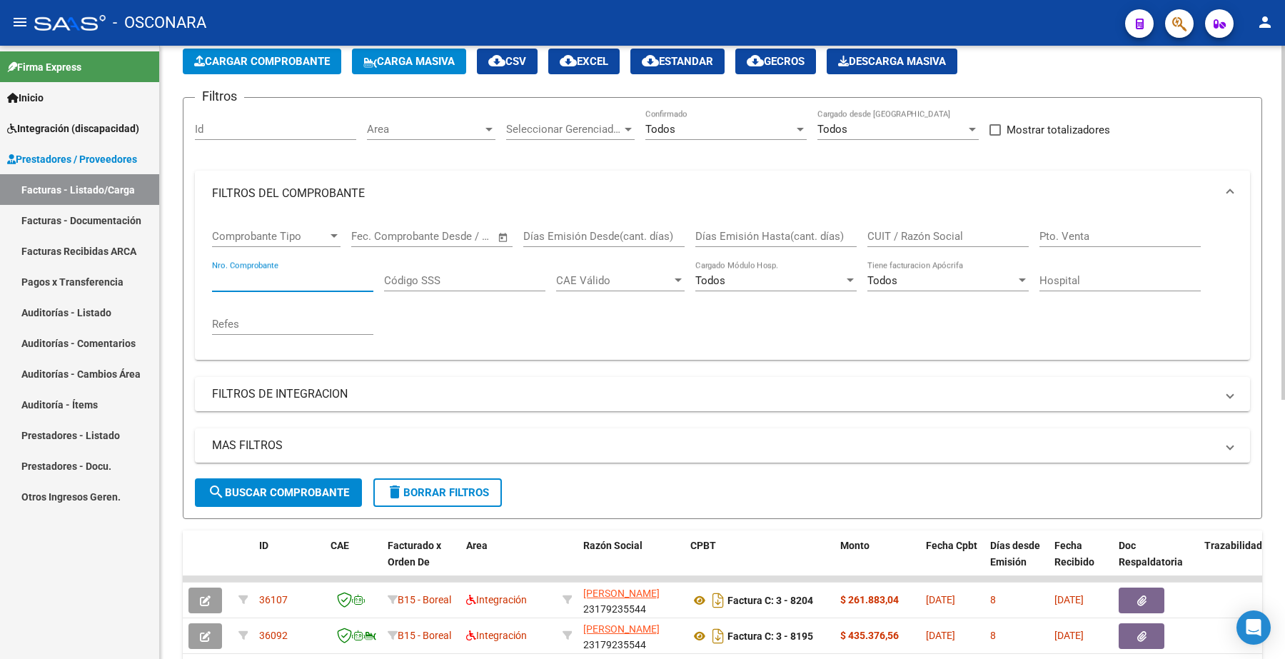
click at [301, 276] on input "Nro. Comprobante" at bounding box center [292, 280] width 161 height 13
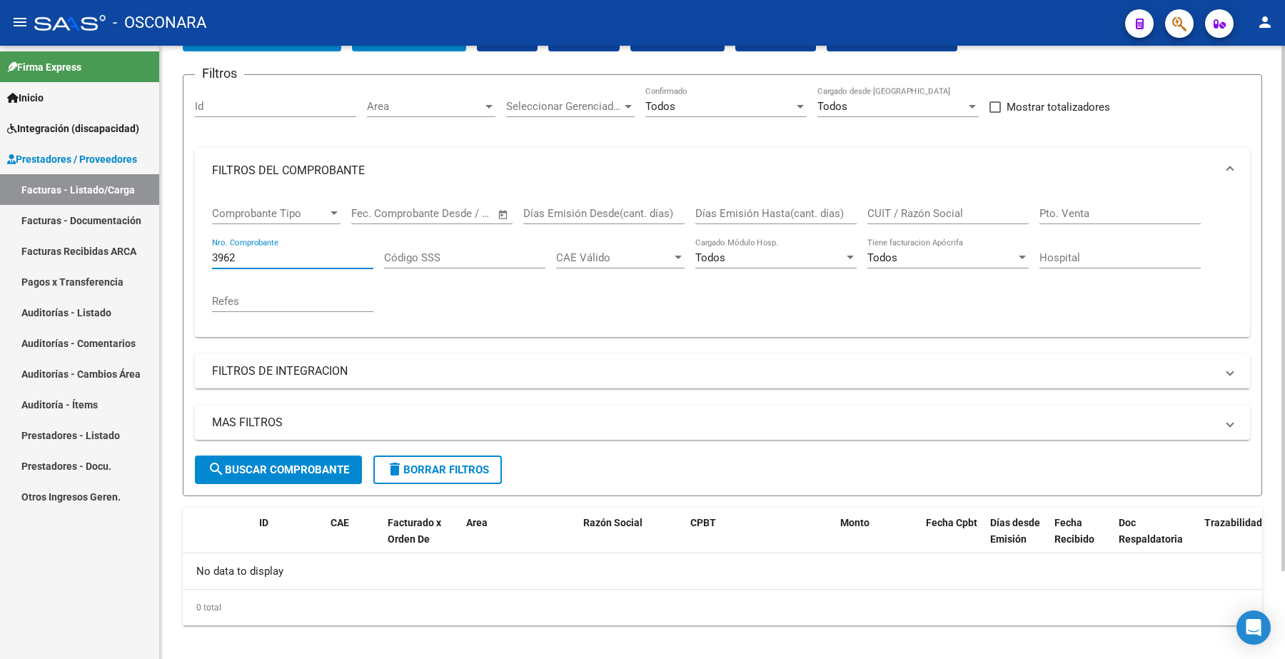
scroll to position [104, 0]
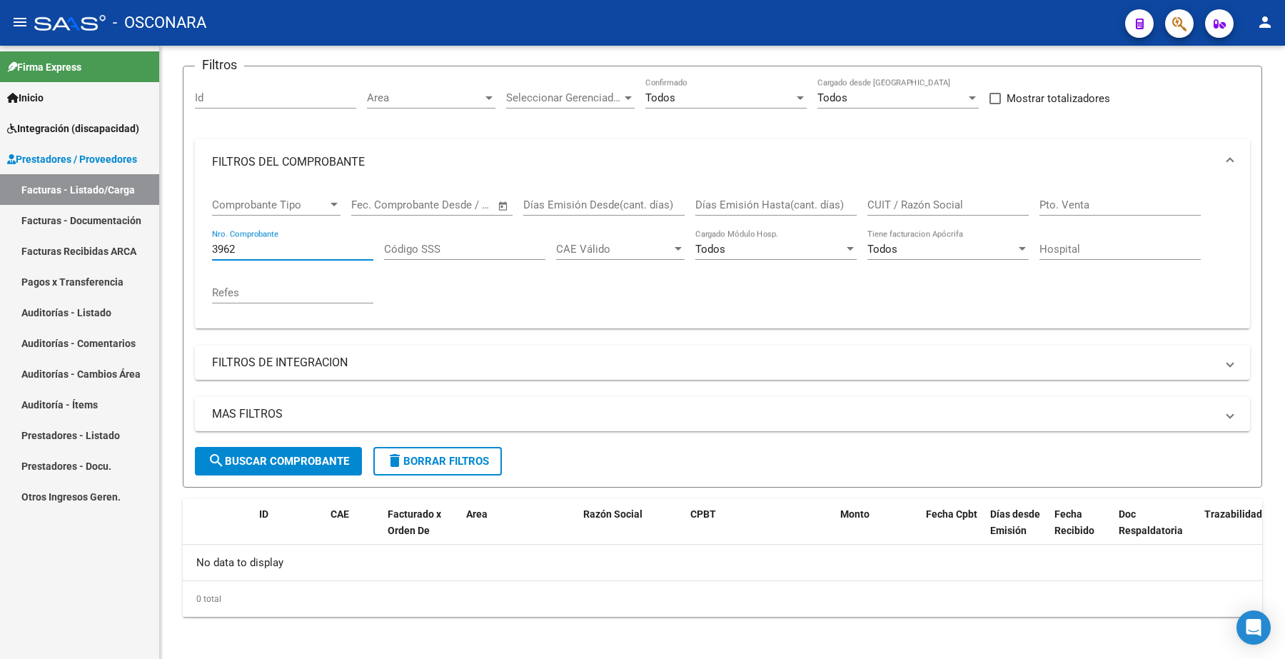
type input "3962"
drag, startPoint x: 240, startPoint y: 248, endPoint x: 182, endPoint y: 238, distance: 58.8
click at [188, 257] on form "Filtros Id Area Area Seleccionar Gerenciador Seleccionar Gerenciador Todos Conf…" at bounding box center [723, 277] width 1080 height 422
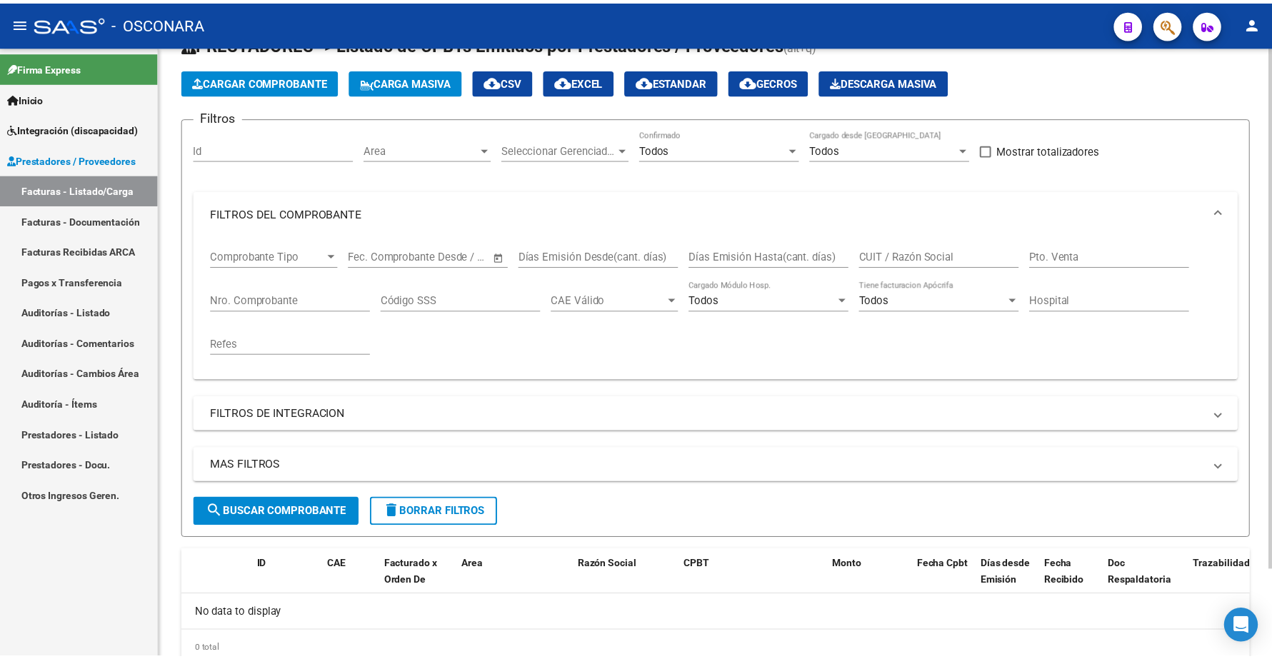
scroll to position [0, 0]
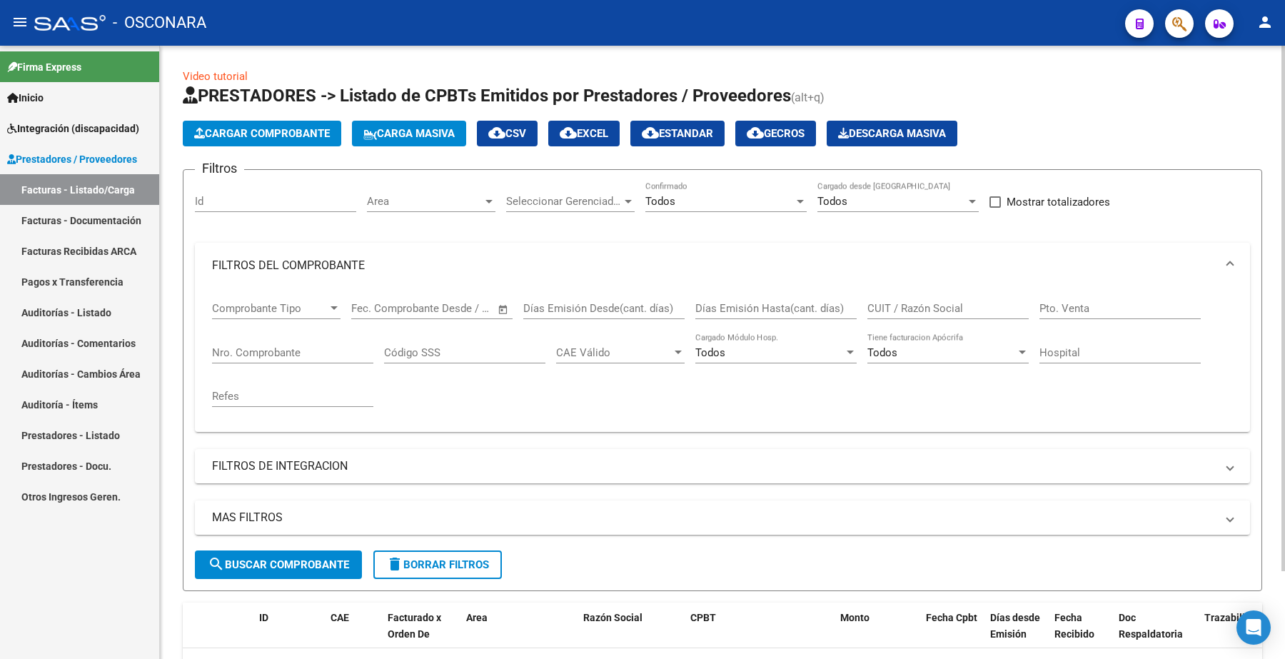
click at [273, 132] on span "Cargar Comprobante" at bounding box center [262, 133] width 136 height 13
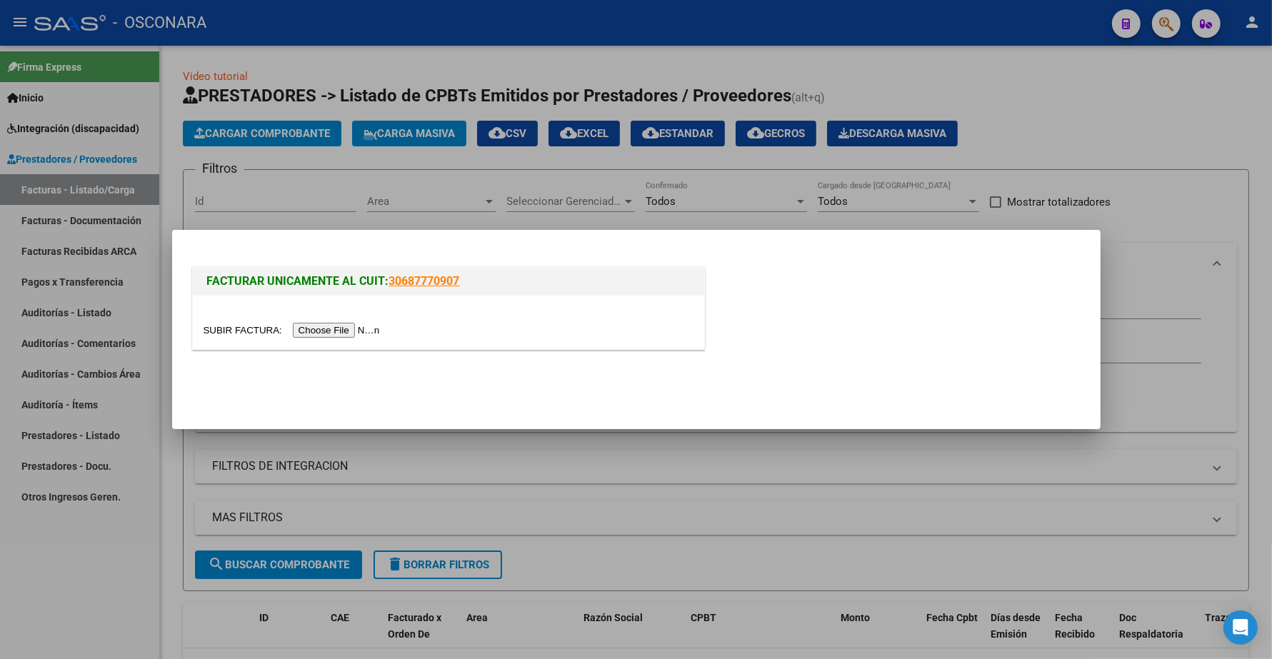
click at [327, 326] on input "file" at bounding box center [293, 330] width 181 height 15
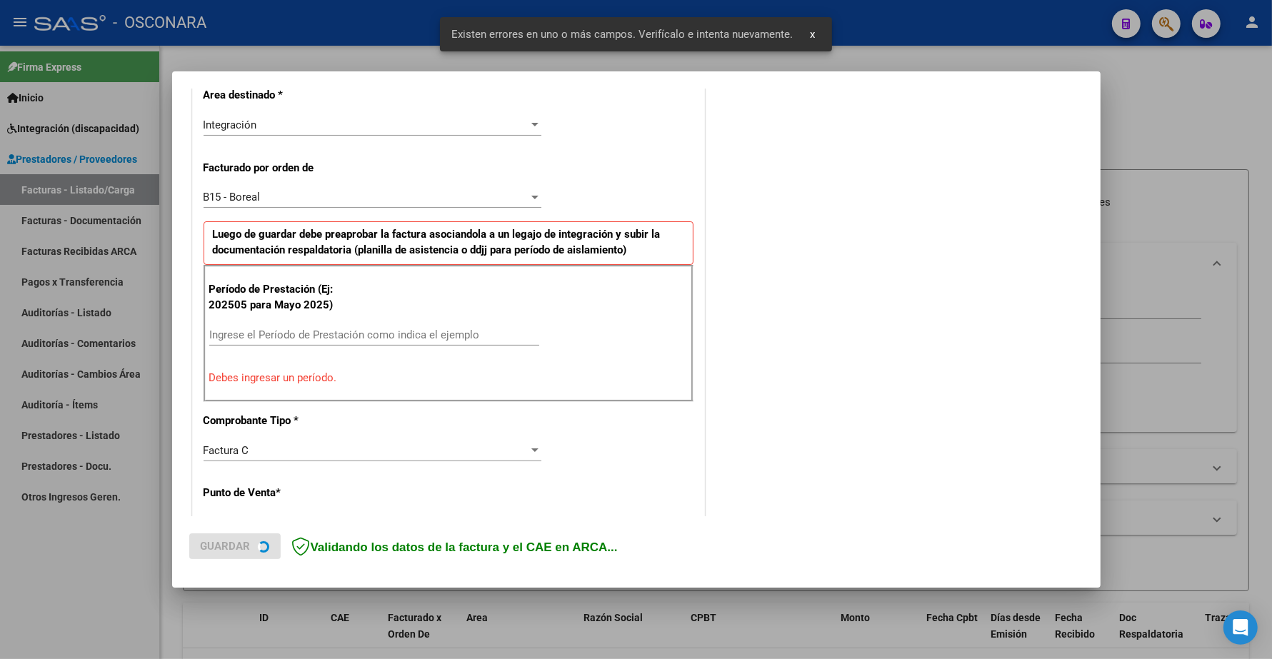
scroll to position [357, 0]
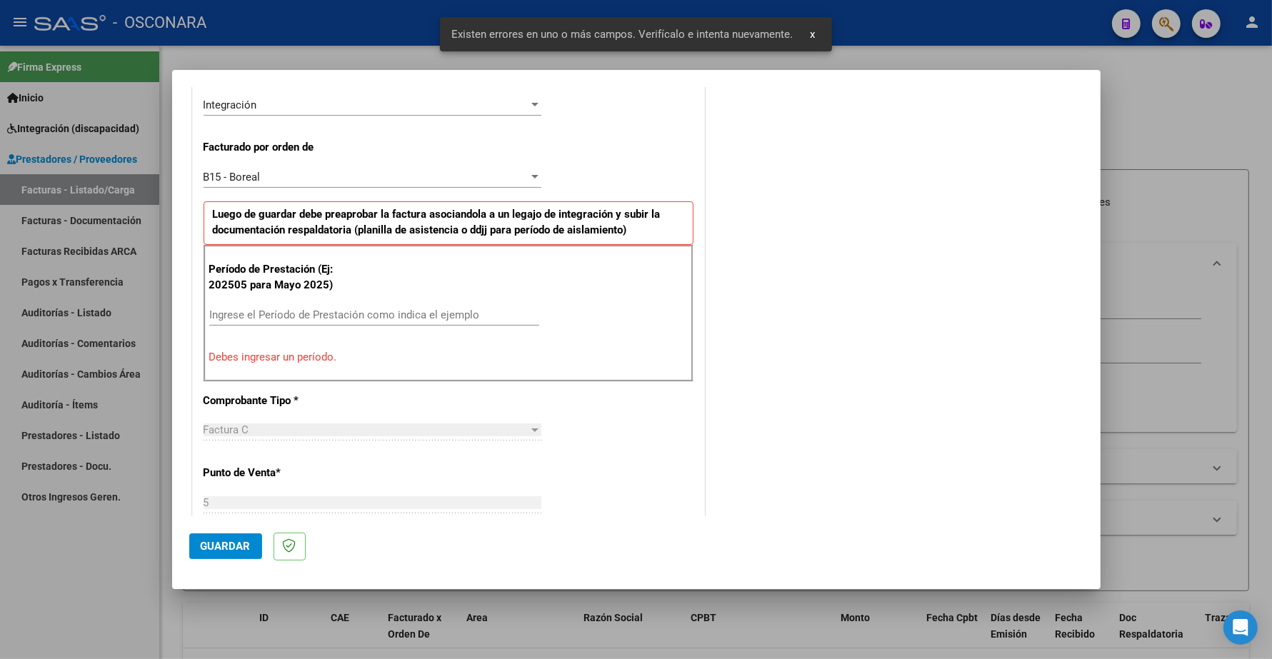
click at [256, 312] on input "Ingrese el Período de Prestación como indica el ejemplo" at bounding box center [374, 314] width 330 height 13
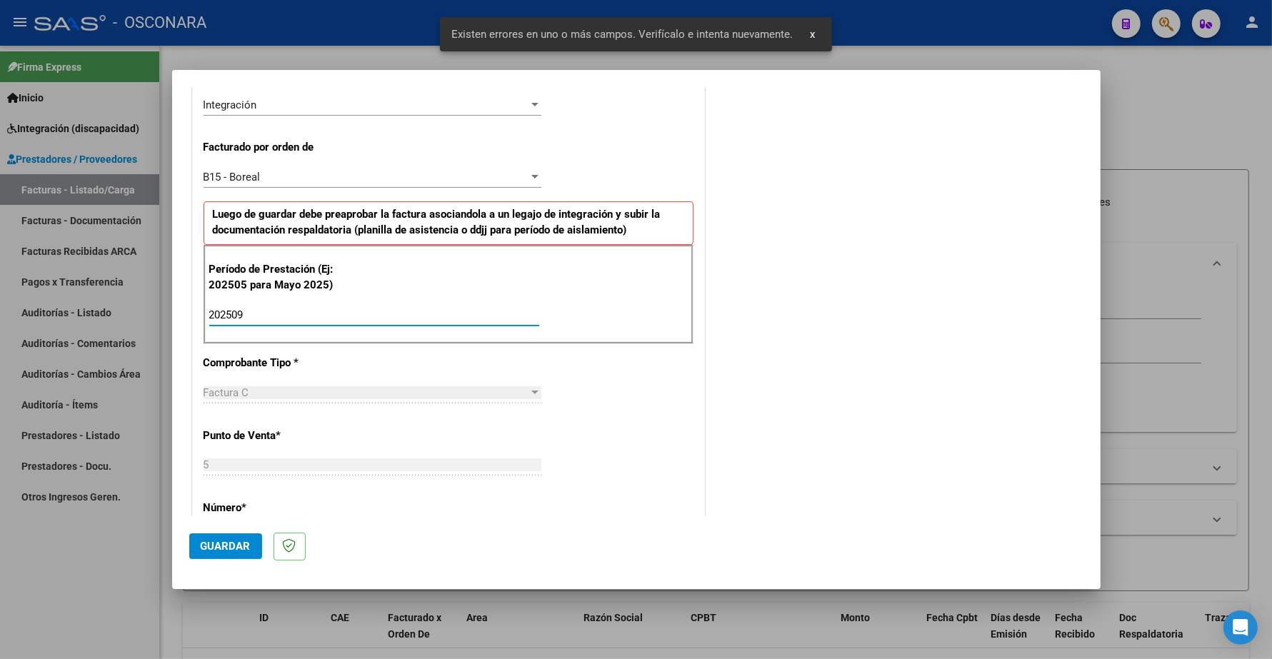
type input "202509"
click at [230, 543] on span "Guardar" at bounding box center [226, 546] width 50 height 13
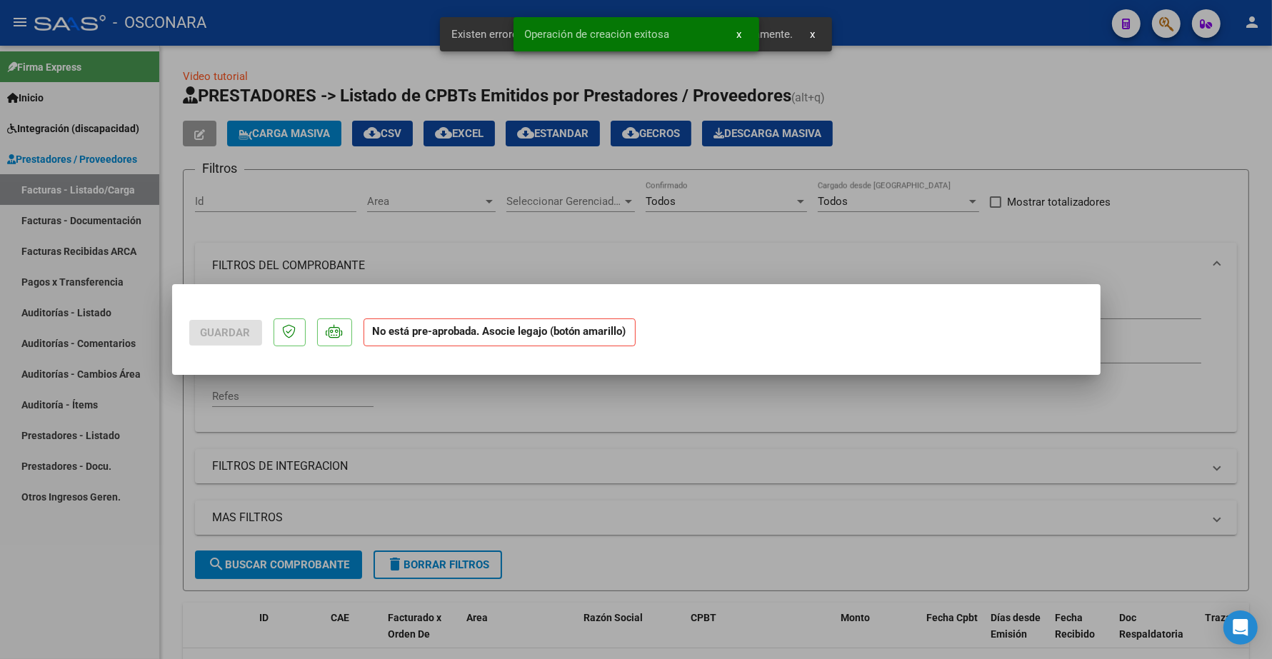
scroll to position [0, 0]
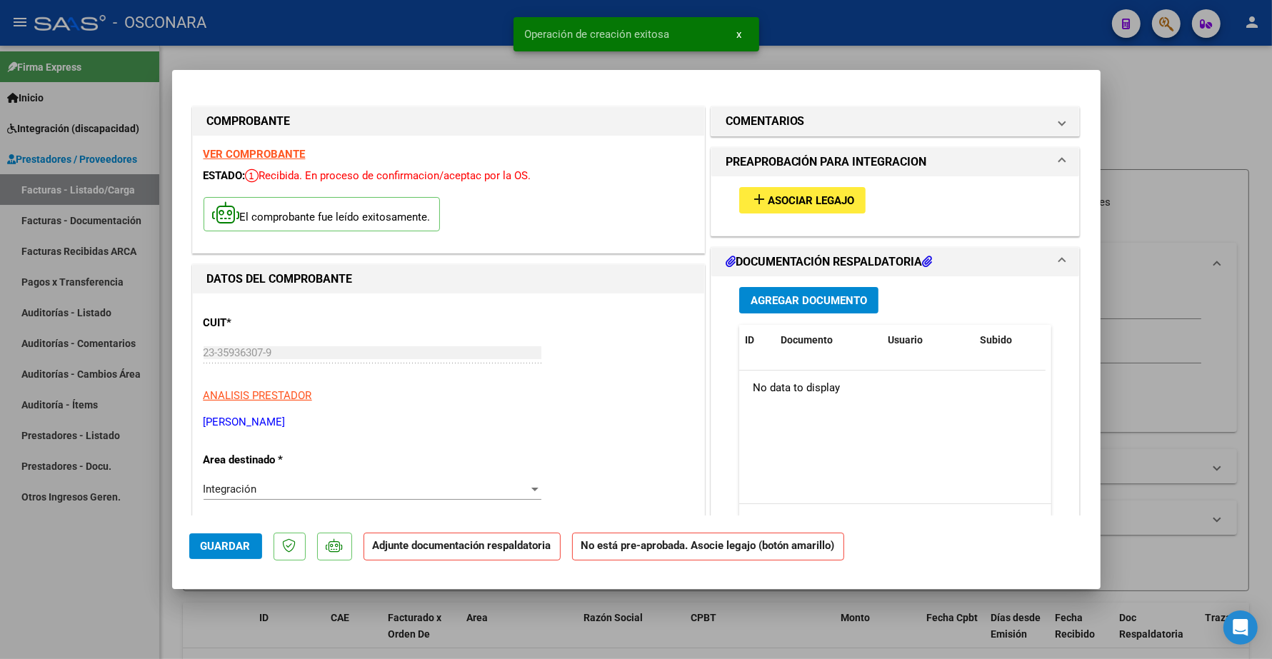
click at [804, 202] on span "Asociar Legajo" at bounding box center [811, 200] width 86 height 13
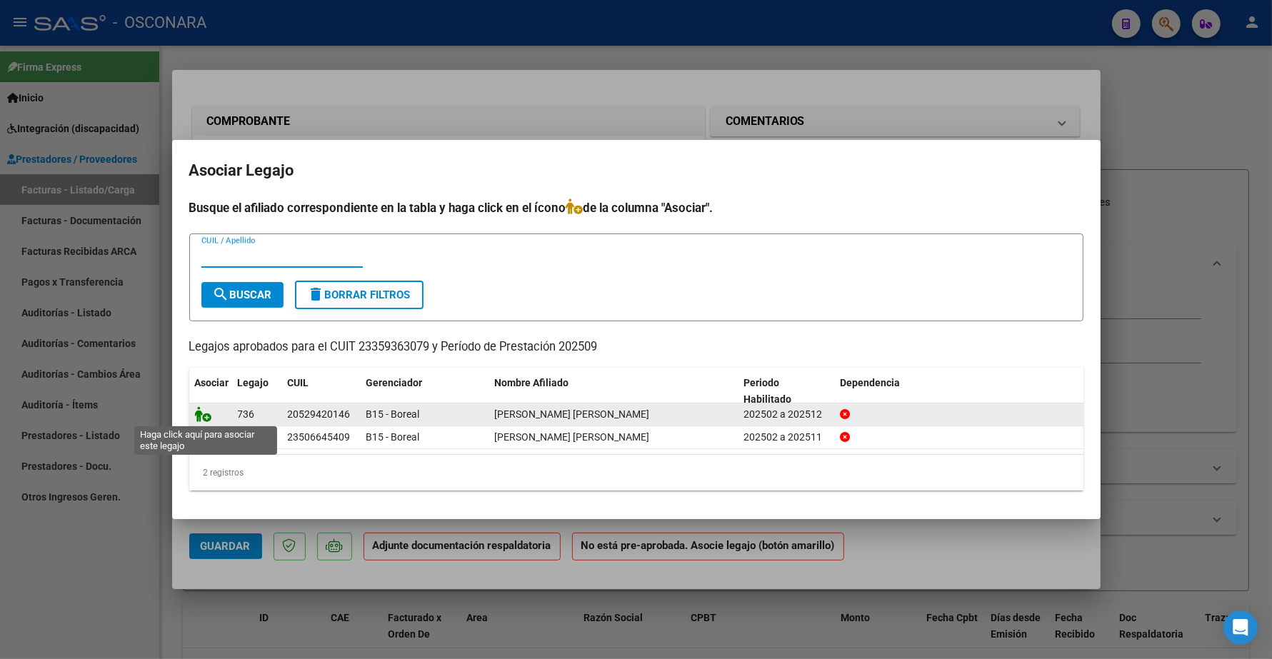
click at [203, 414] on icon at bounding box center [203, 414] width 17 height 16
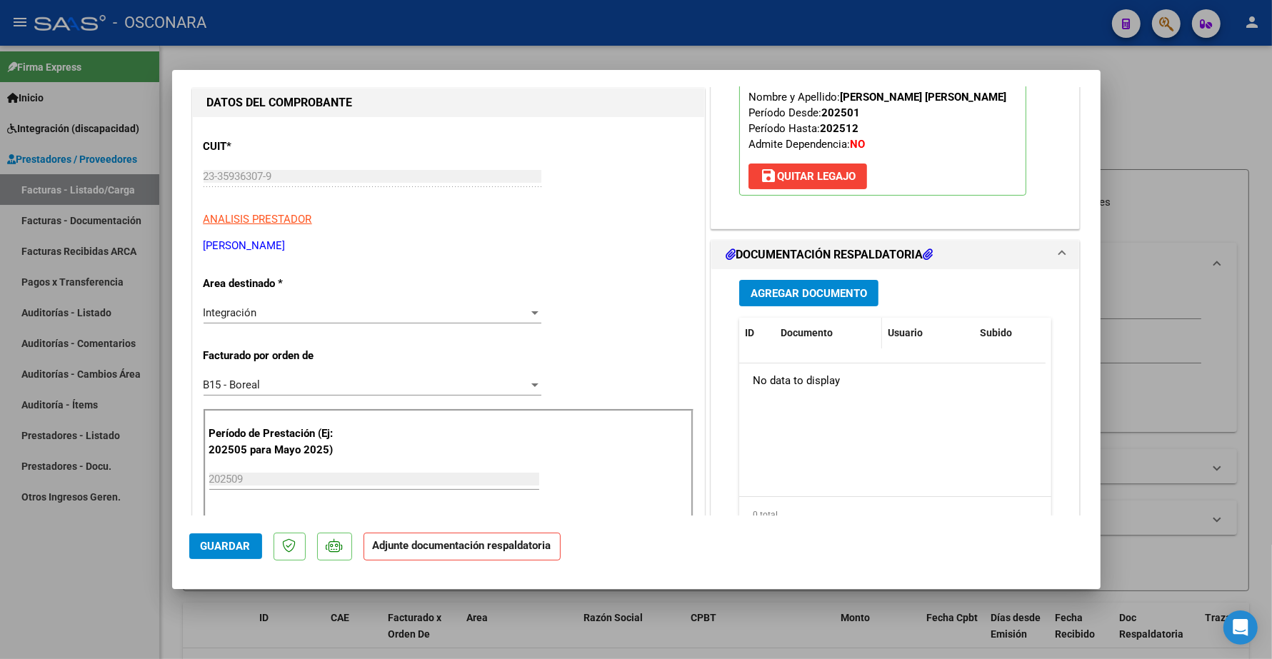
scroll to position [179, 0]
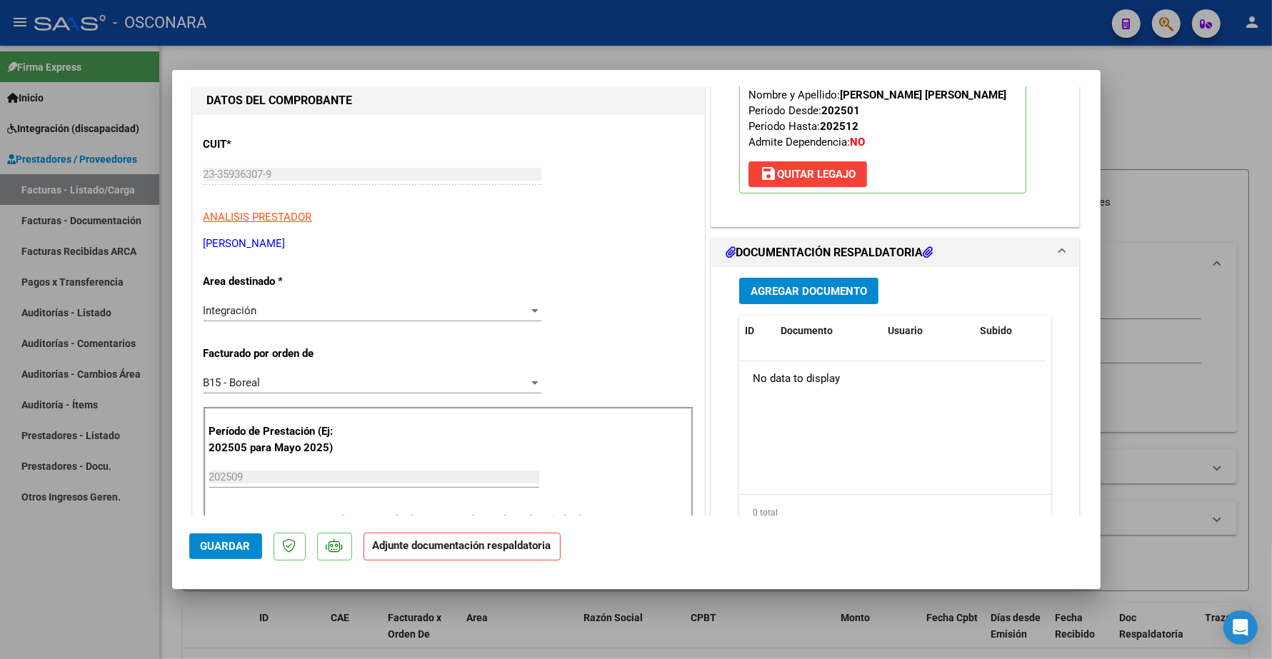
click at [785, 278] on button "Agregar Documento" at bounding box center [808, 291] width 139 height 26
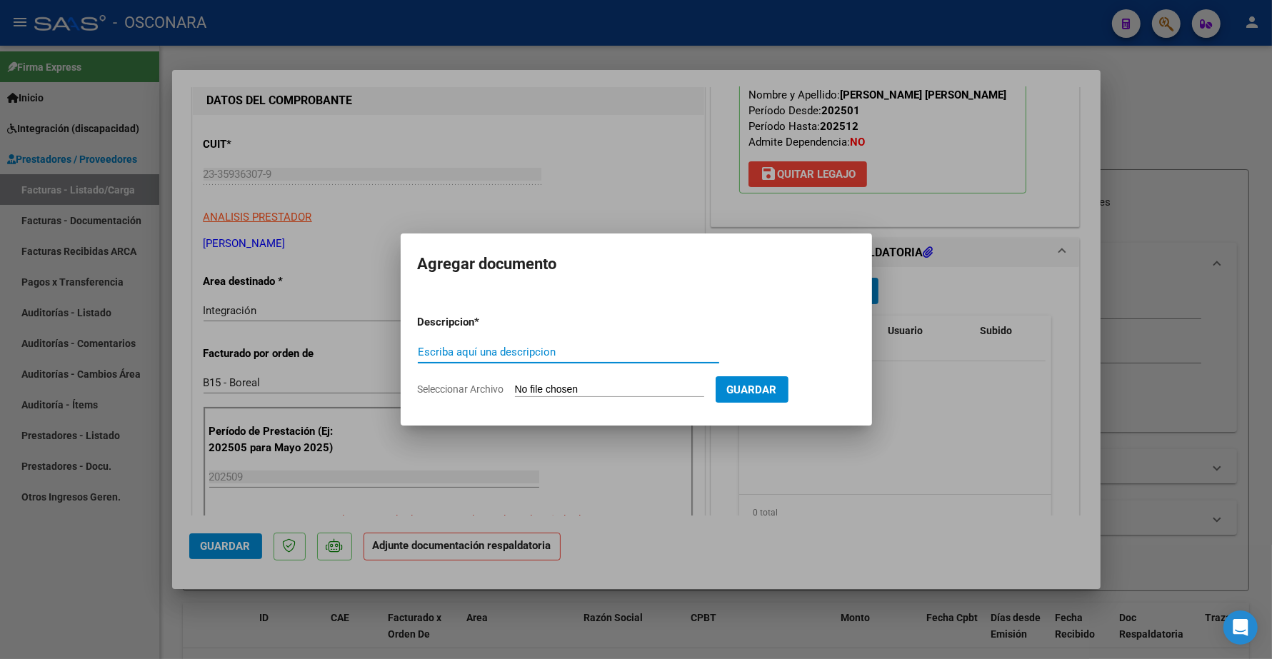
click at [541, 350] on input "Escriba aquí una descripcion" at bounding box center [568, 352] width 301 height 13
type input "PLANILLA"
click at [575, 378] on form "Descripcion * PLANILLA Escriba aquí una descripcion Seleccionar Archivo Guardar" at bounding box center [636, 355] width 437 height 104
click at [578, 389] on input "Seleccionar Archivo" at bounding box center [609, 390] width 189 height 14
type input "C:\fakepath\23359363079_11_5_3962_Planilla de Asistencia_3.pdf"
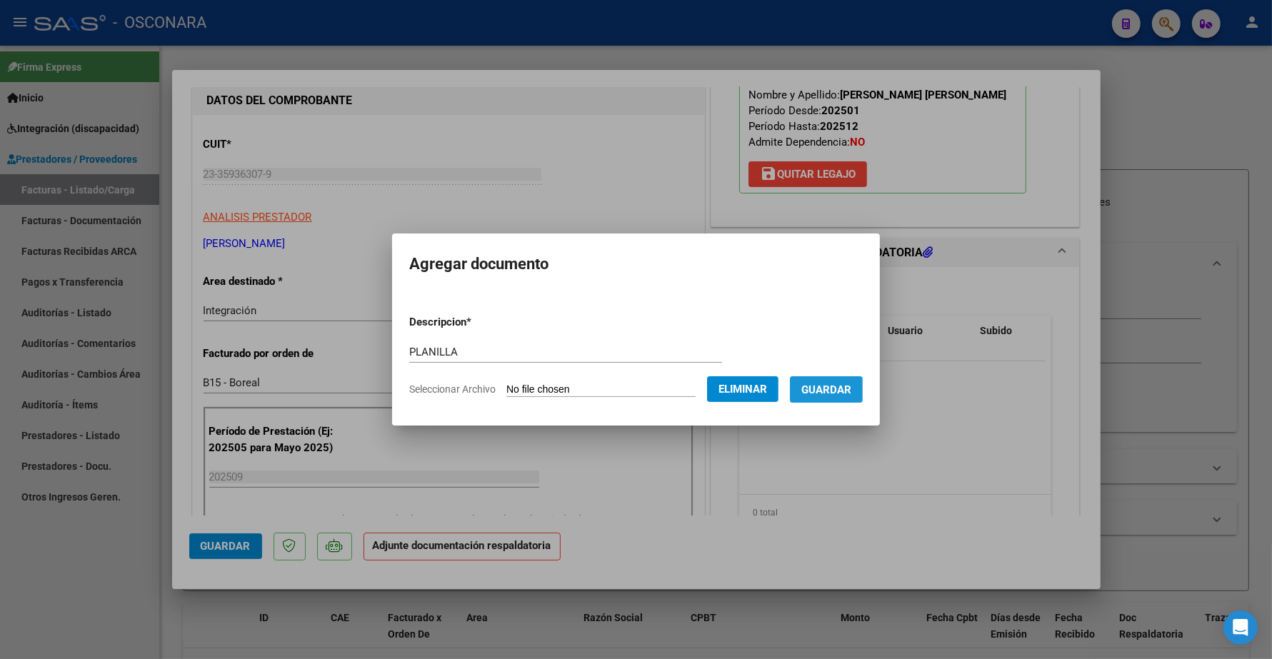
click at [843, 387] on span "Guardar" at bounding box center [826, 389] width 50 height 13
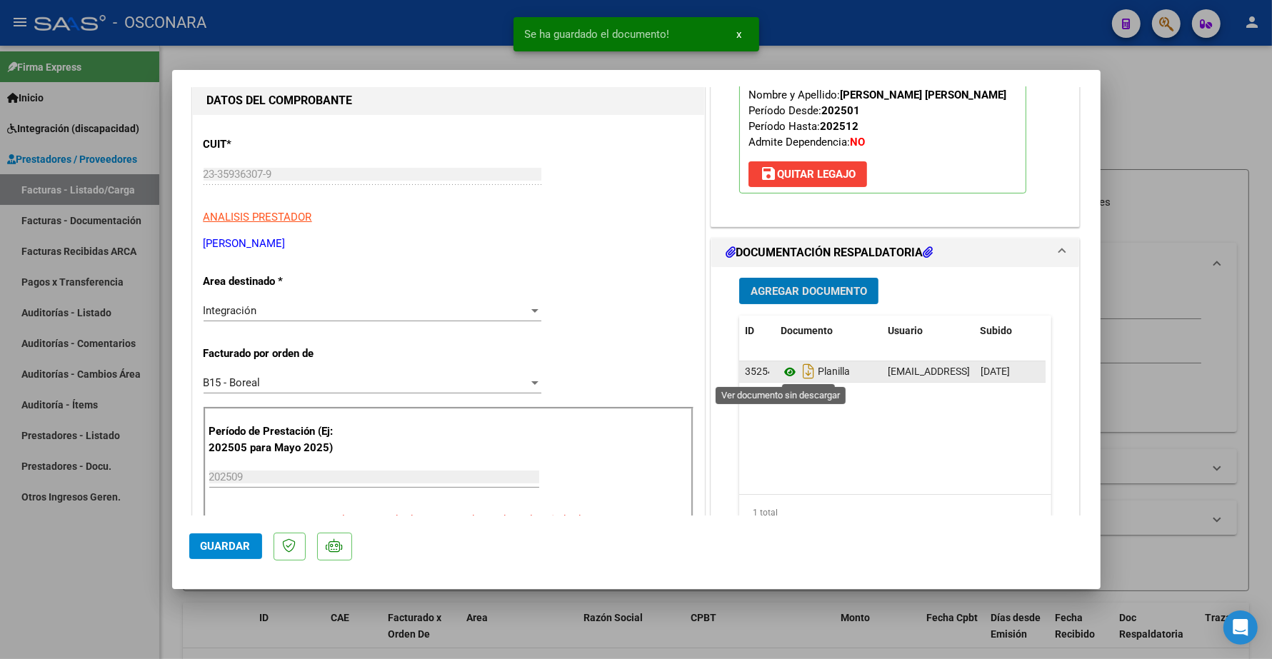
click at [783, 371] on icon at bounding box center [789, 371] width 19 height 17
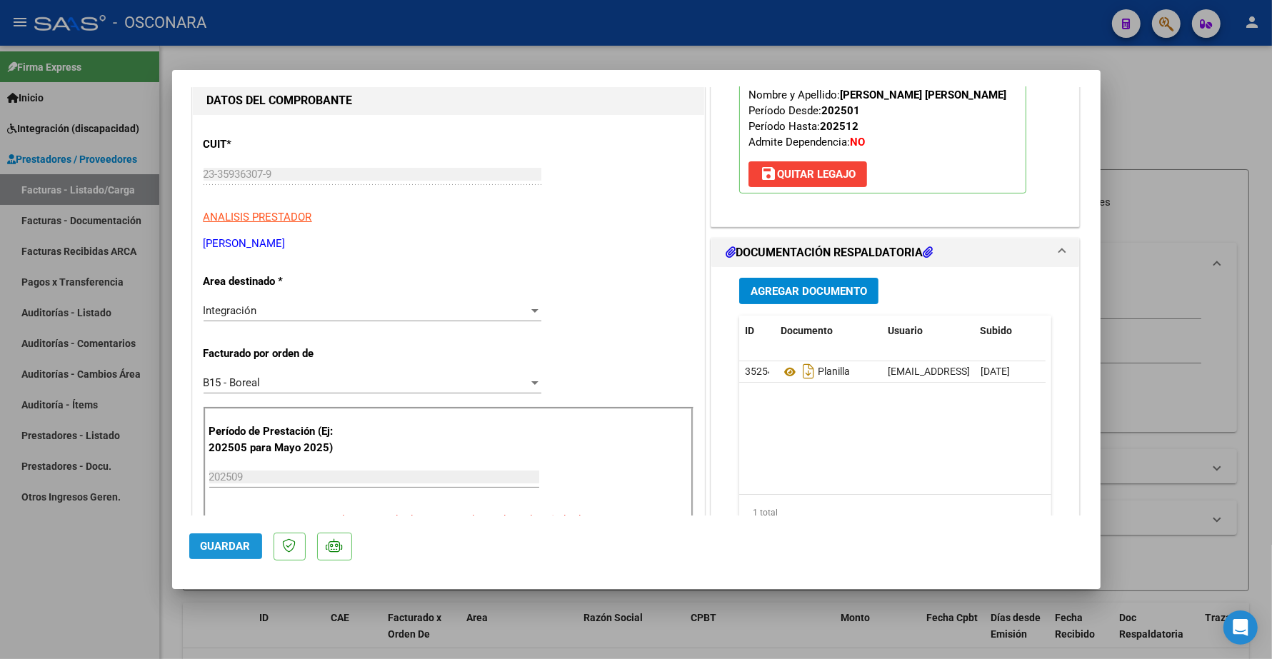
click at [229, 547] on span "Guardar" at bounding box center [226, 546] width 50 height 13
type input "$ 0,00"
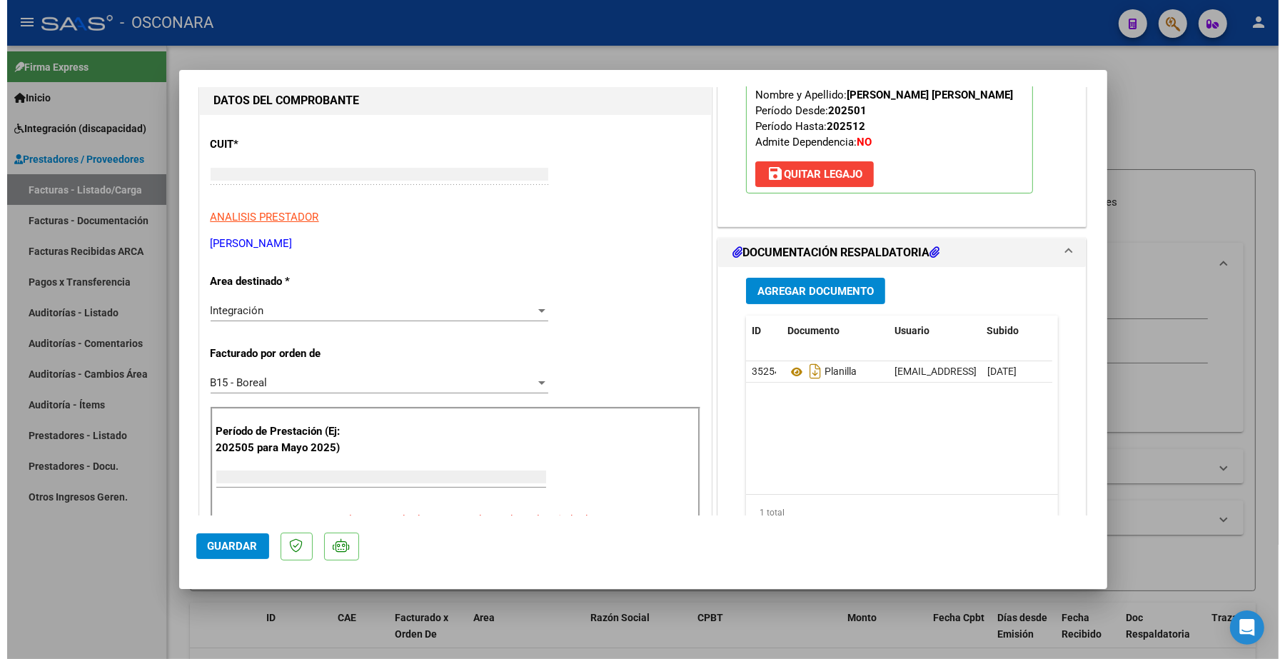
scroll to position [134, 0]
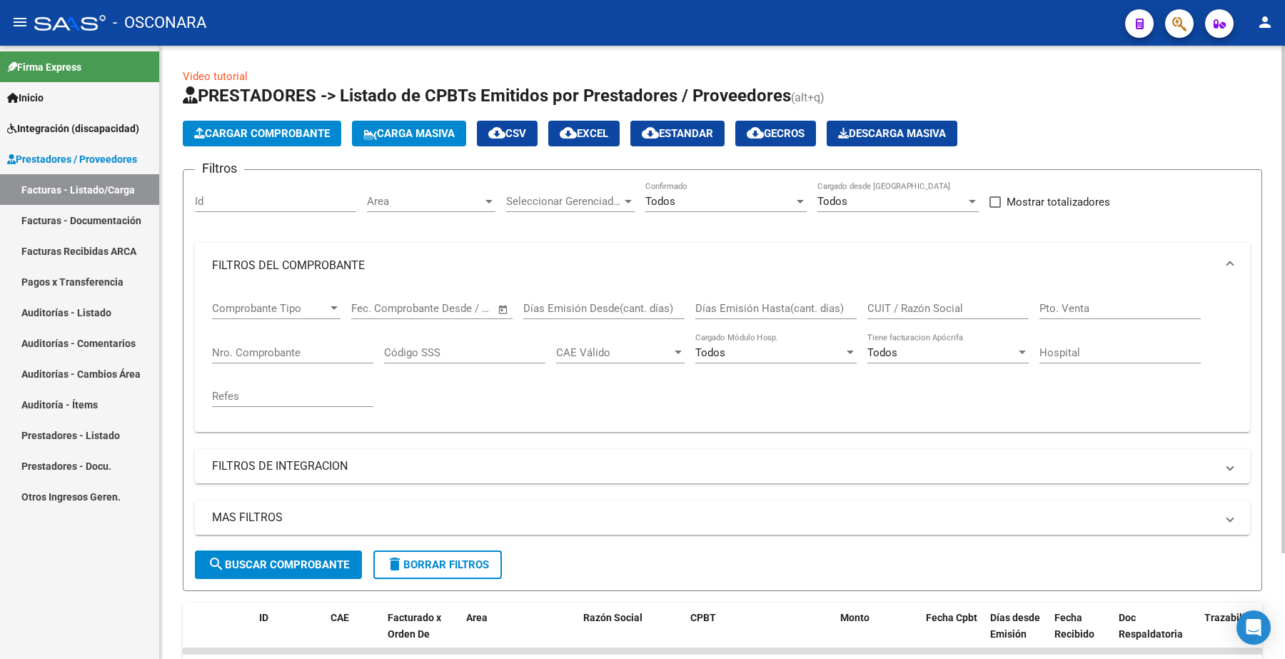
click at [277, 347] on input "Nro. Comprobante" at bounding box center [292, 352] width 161 height 13
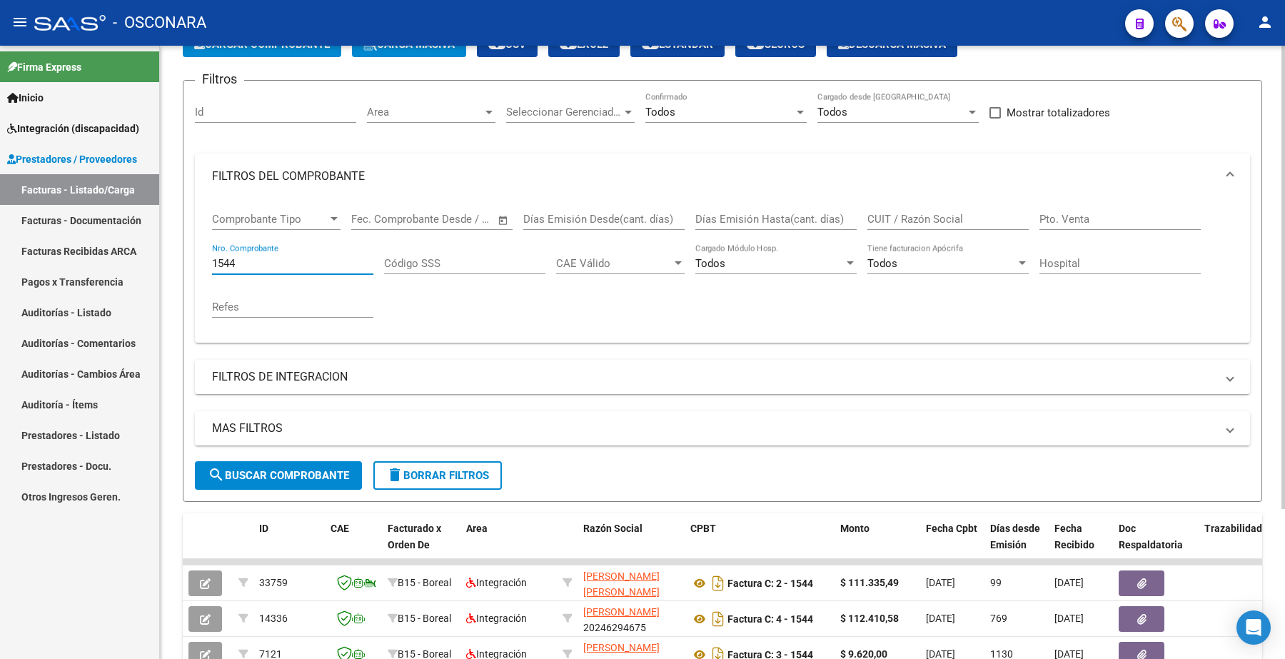
scroll to position [200, 0]
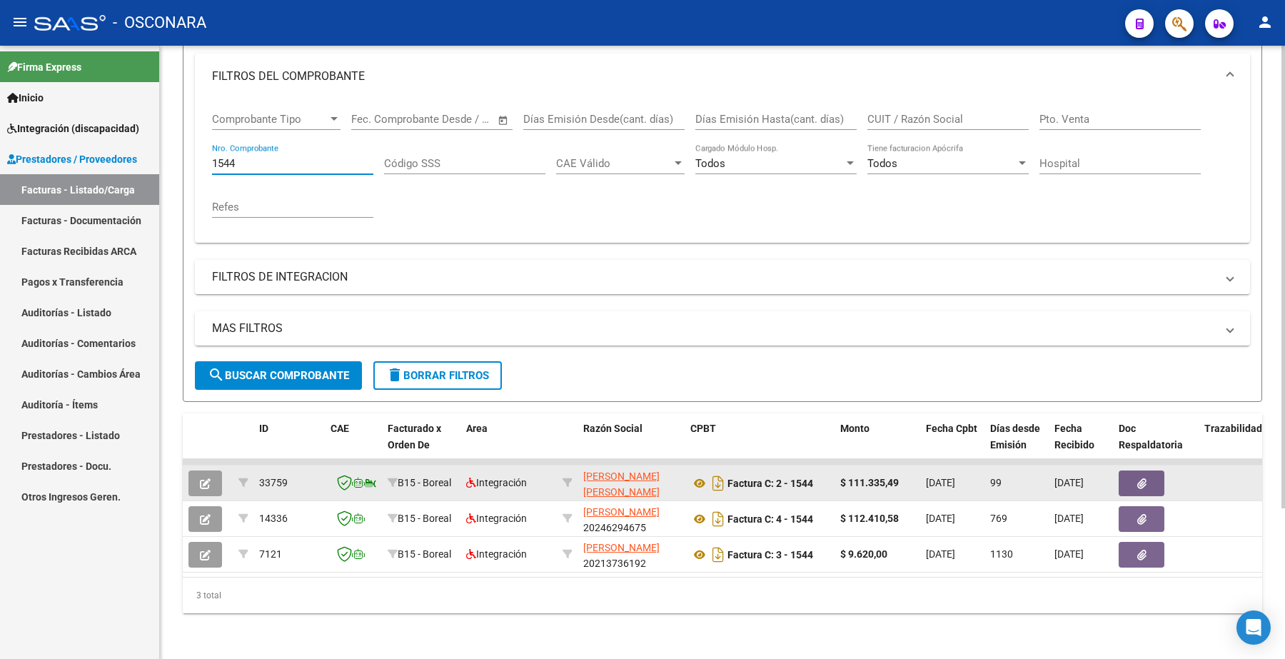
type input "1544"
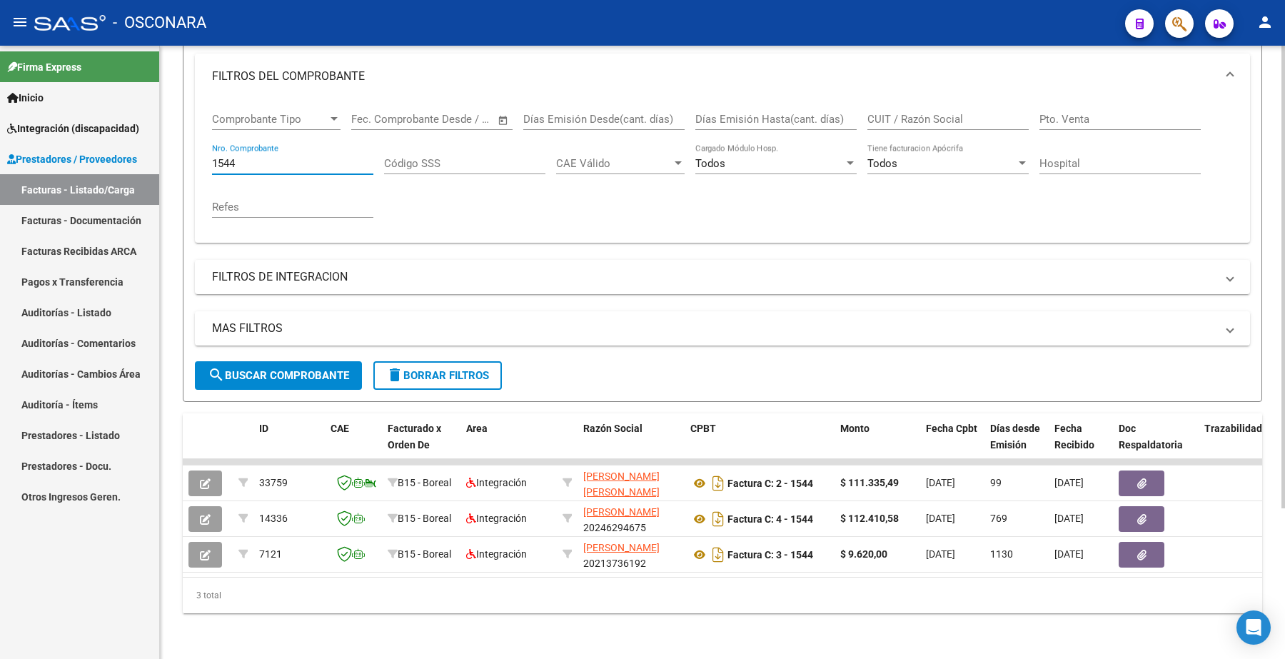
click at [273, 369] on span "search Buscar Comprobante" at bounding box center [278, 375] width 141 height 13
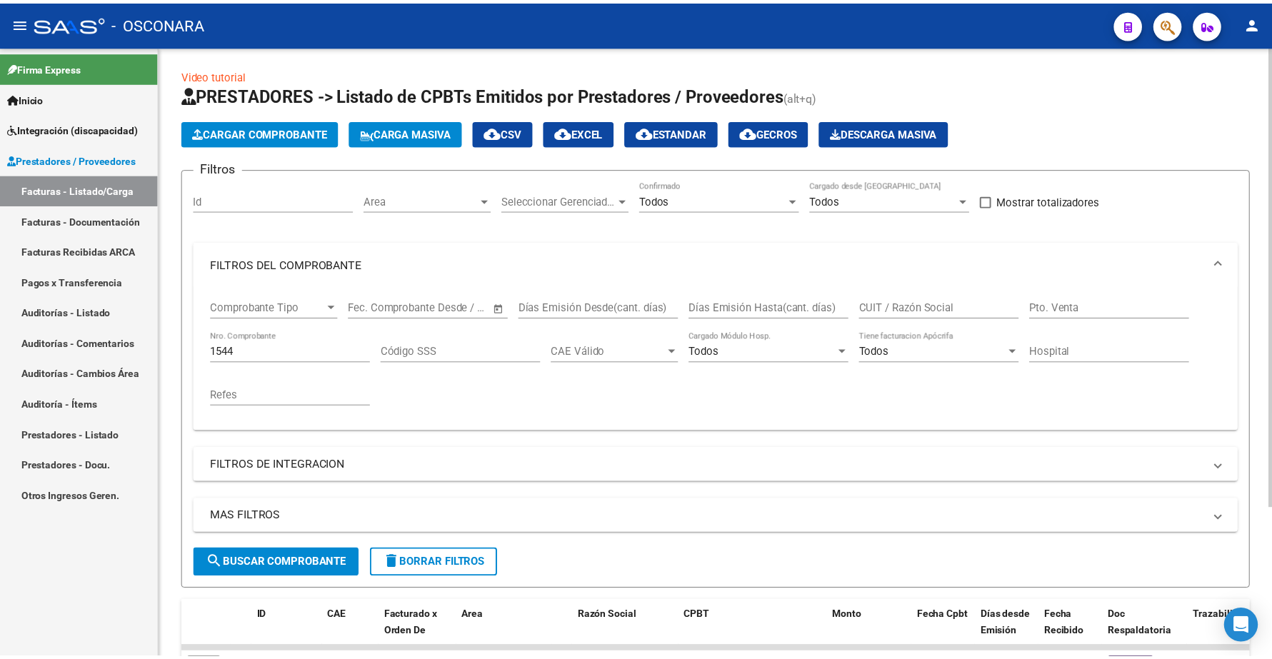
scroll to position [0, 0]
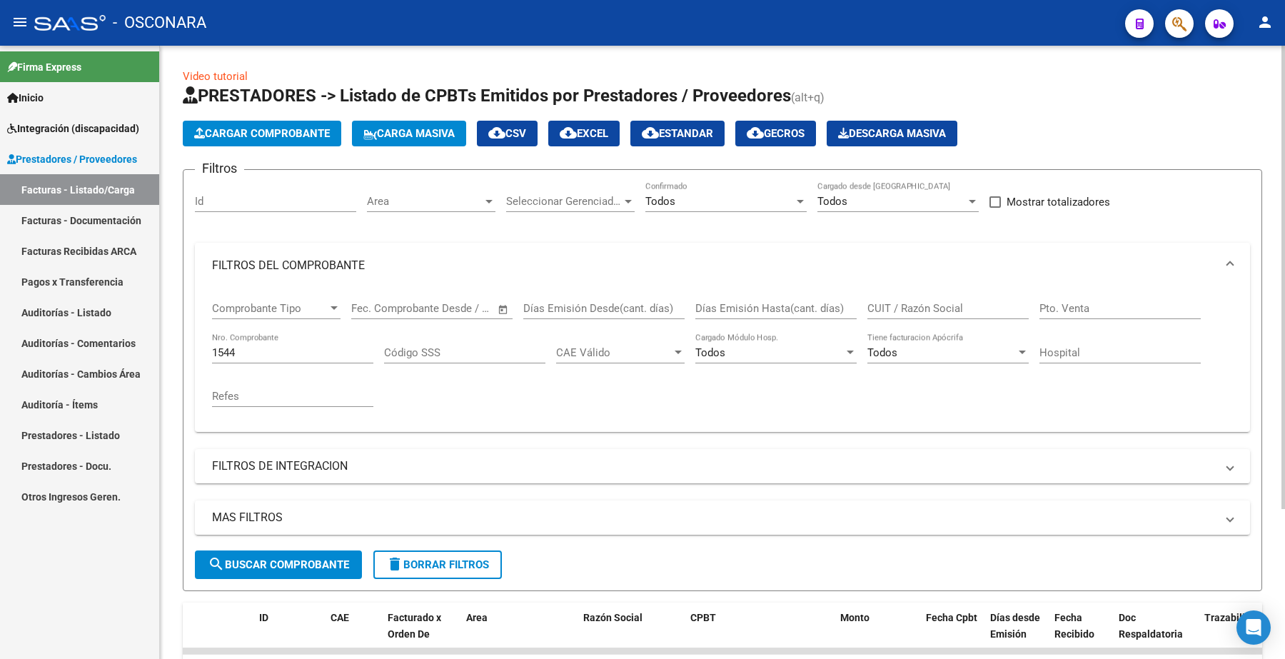
click at [257, 136] on span "Cargar Comprobante" at bounding box center [262, 133] width 136 height 13
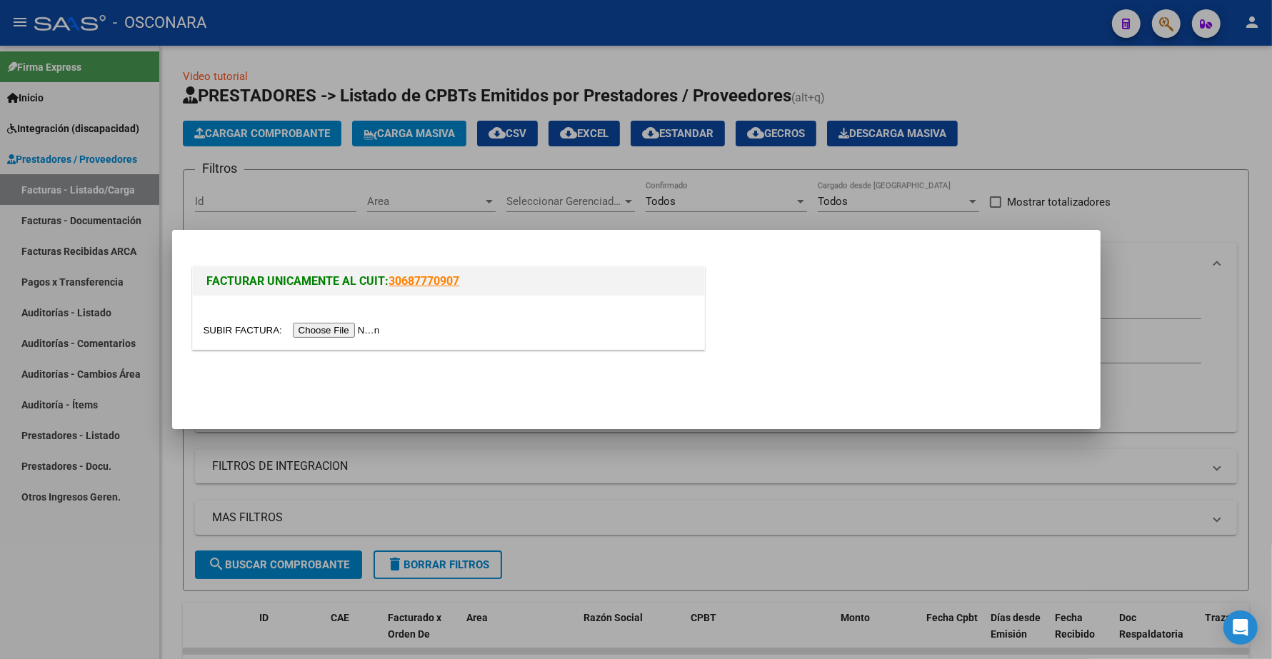
click at [338, 333] on input "file" at bounding box center [293, 330] width 181 height 15
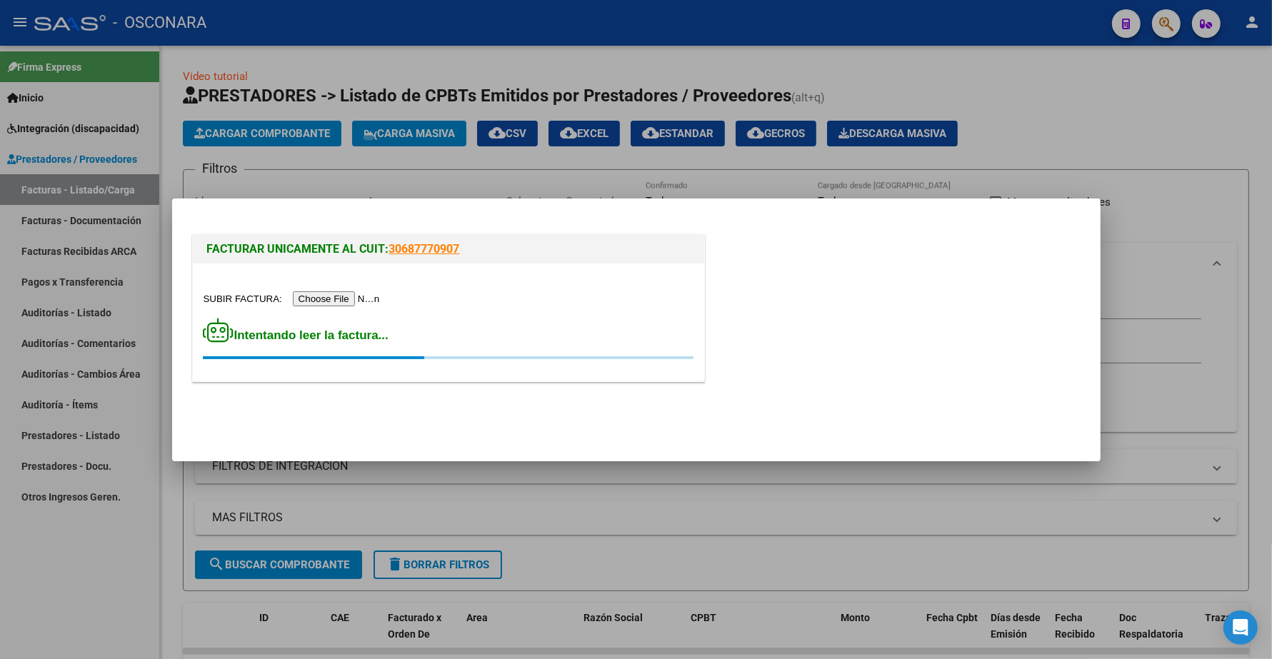
click at [352, 297] on input "file" at bounding box center [293, 298] width 181 height 15
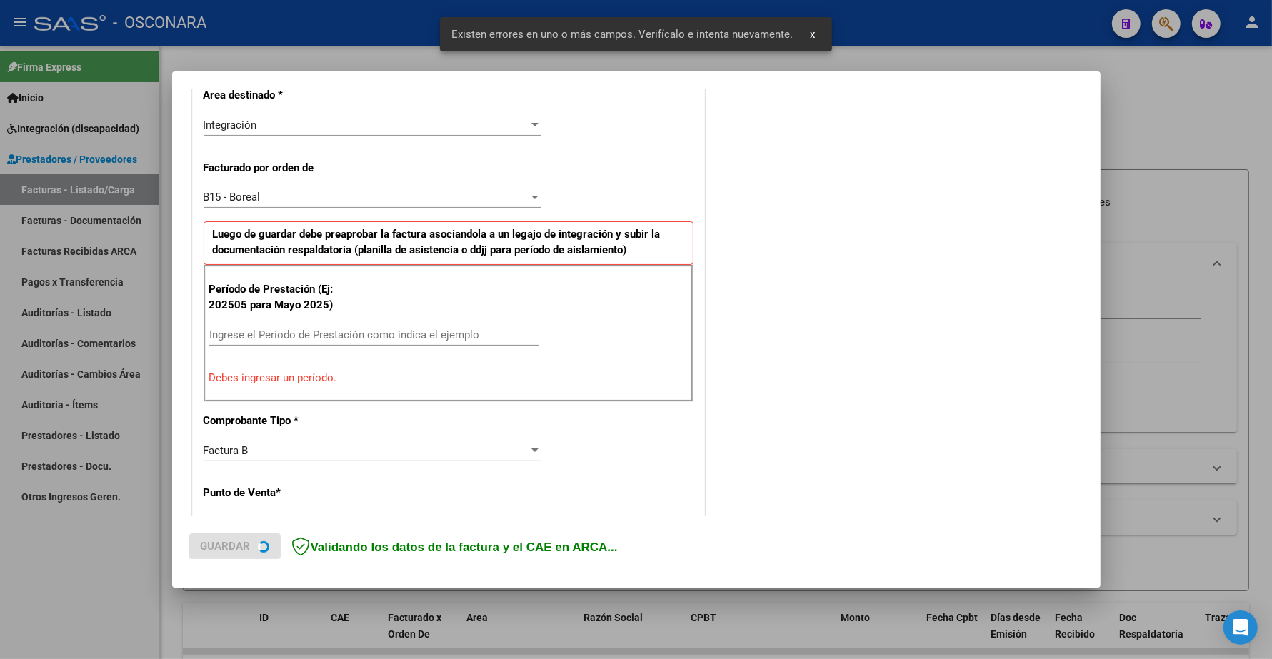
scroll to position [357, 0]
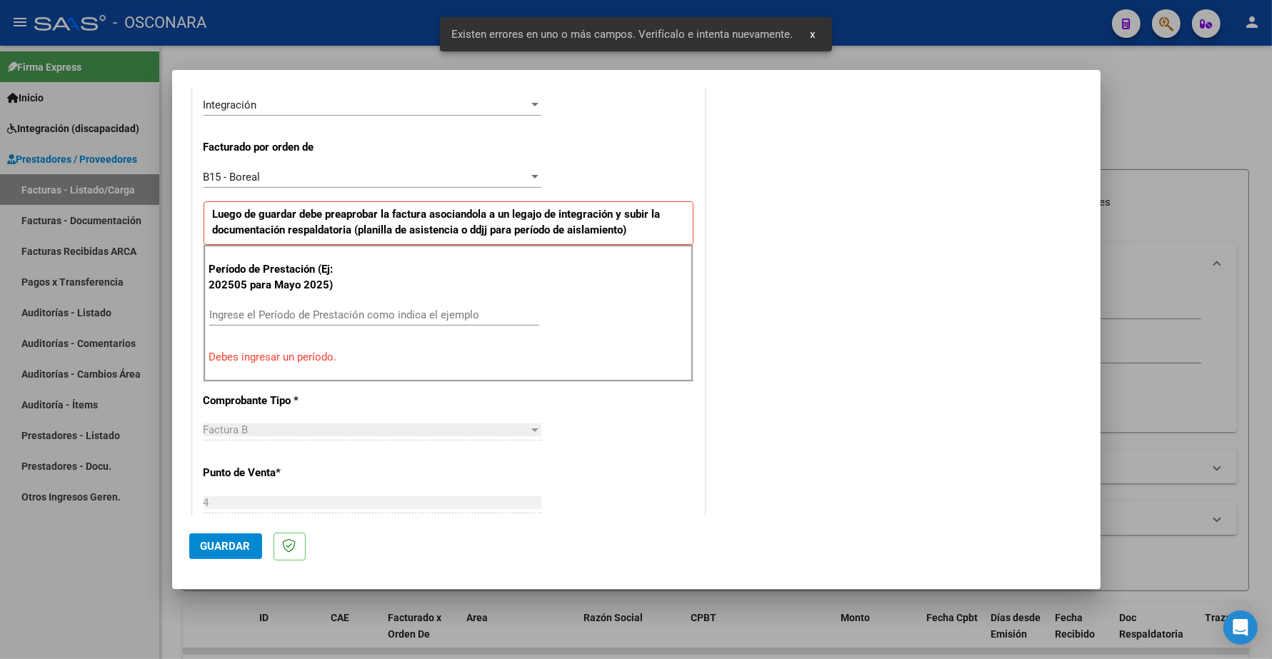
click at [266, 319] on input "Ingrese el Período de Prestación como indica el ejemplo" at bounding box center [374, 314] width 330 height 13
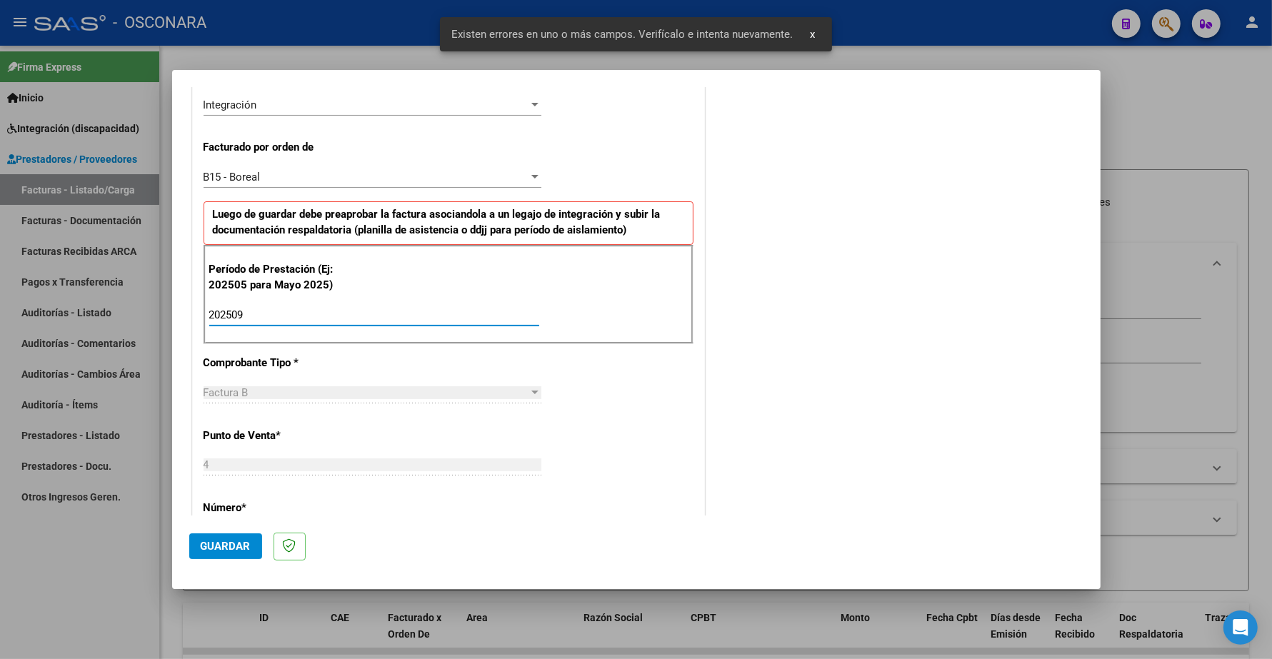
type input "202509"
click at [251, 544] on button "Guardar" at bounding box center [225, 546] width 73 height 26
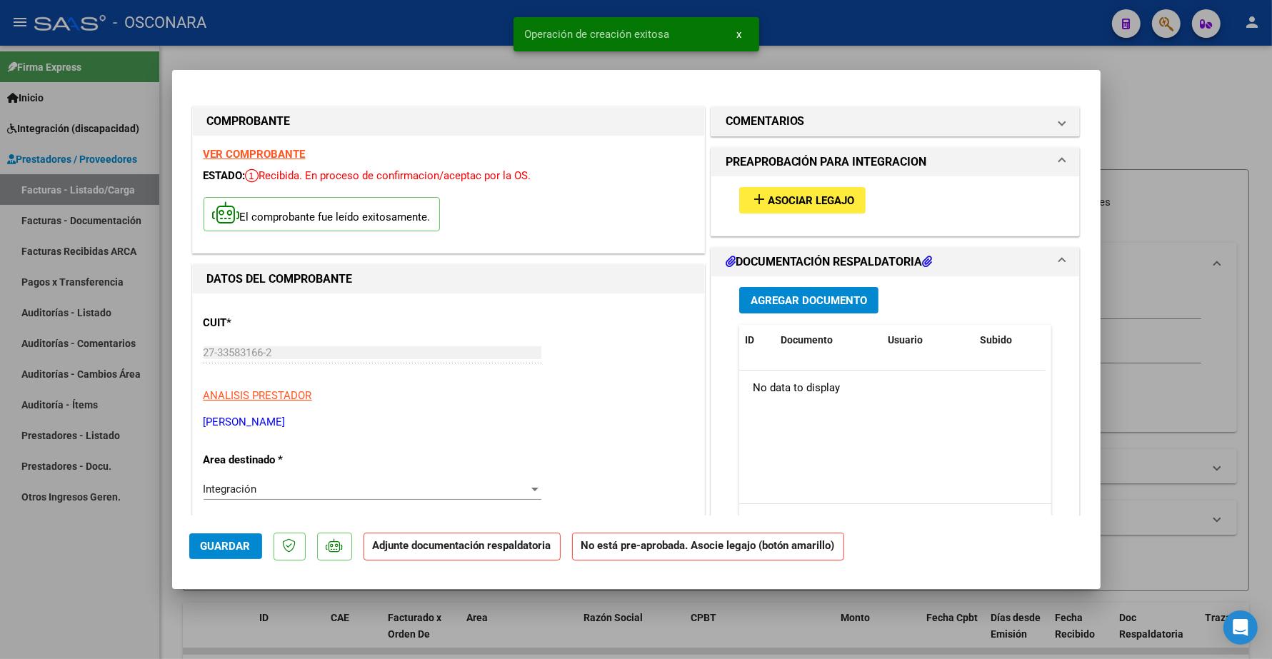
click at [836, 195] on span "Asociar Legajo" at bounding box center [811, 200] width 86 height 13
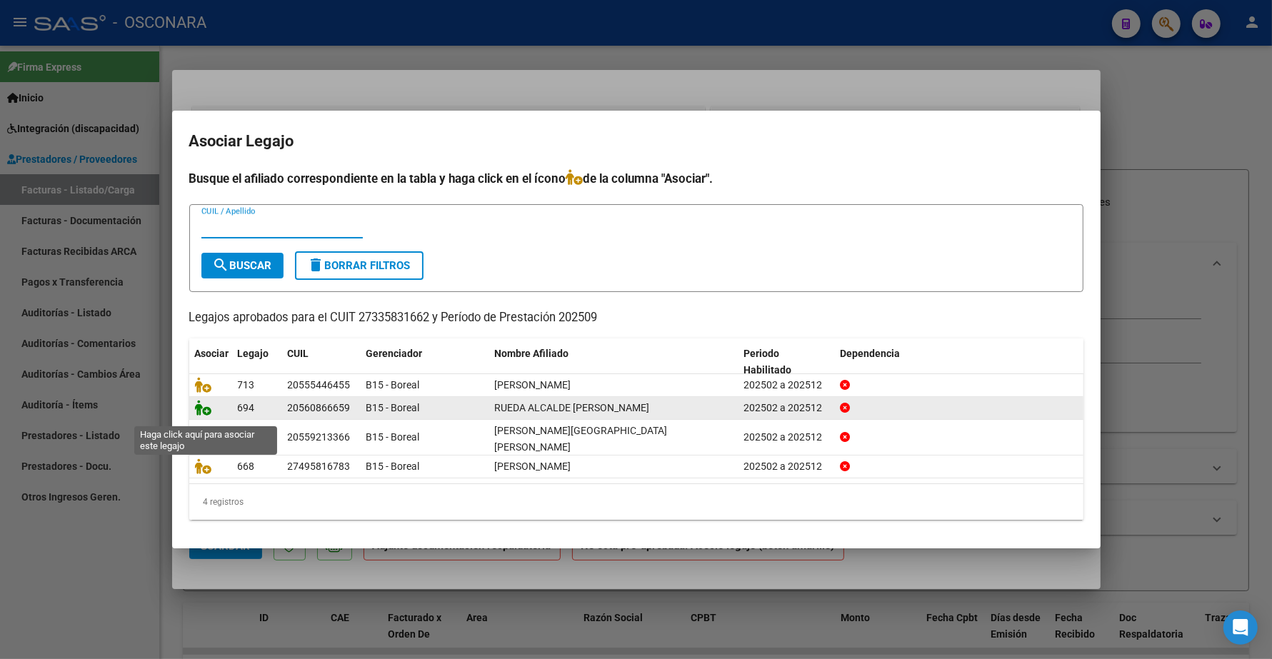
click at [203, 415] on icon at bounding box center [203, 408] width 17 height 16
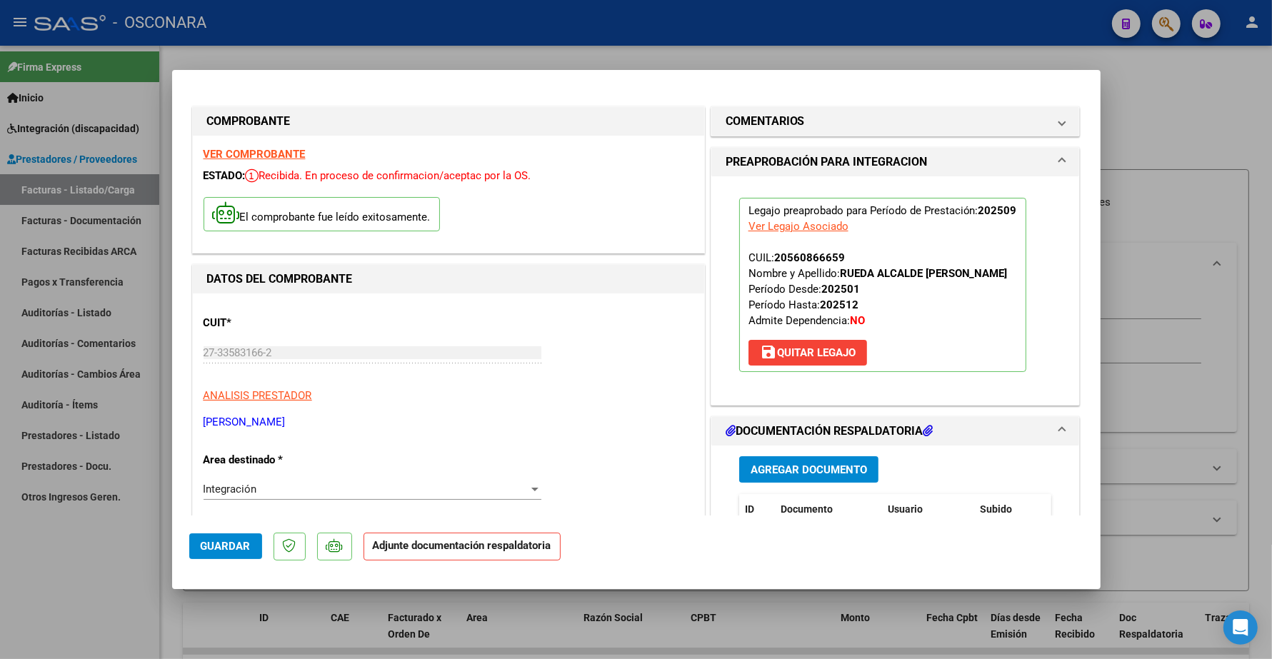
click at [819, 469] on span "Agregar Documento" at bounding box center [808, 469] width 116 height 13
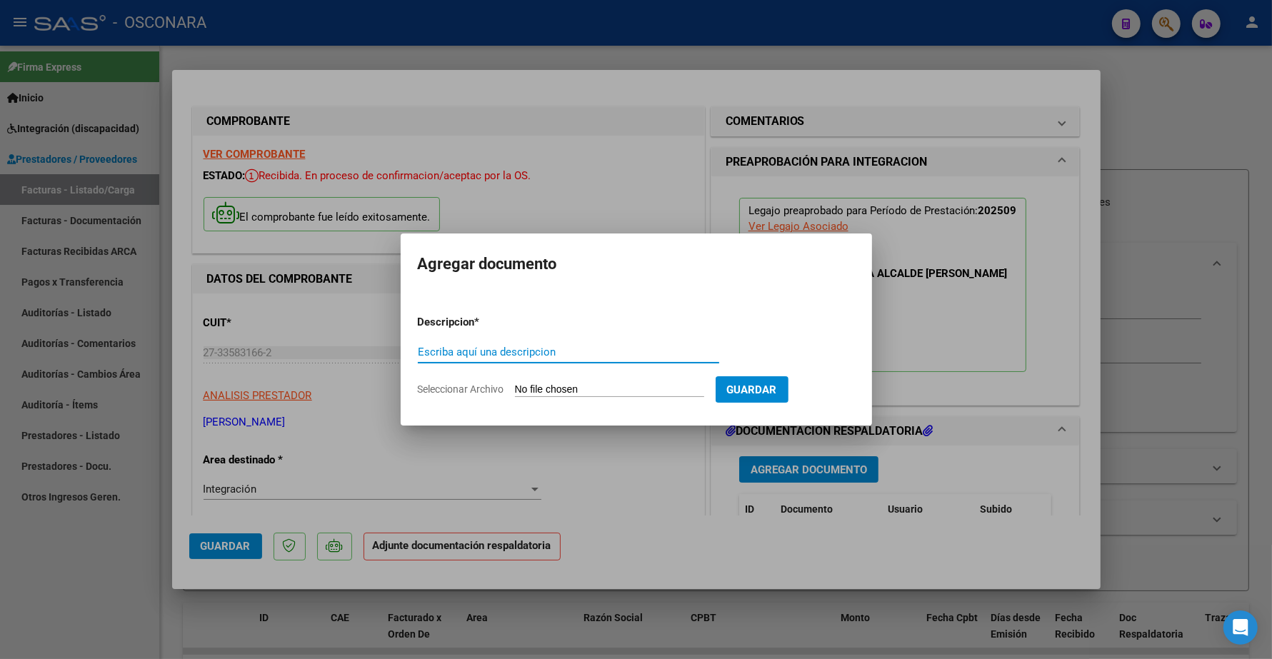
click at [507, 348] on input "Escriba aquí una descripcion" at bounding box center [568, 352] width 301 height 13
type input "PLANILLA"
click at [533, 389] on input "Seleccionar Archivo" at bounding box center [609, 390] width 189 height 14
type input "C:\fakepath\27335831662_6_4_1544_Planilla de Asistencia_3.pdf"
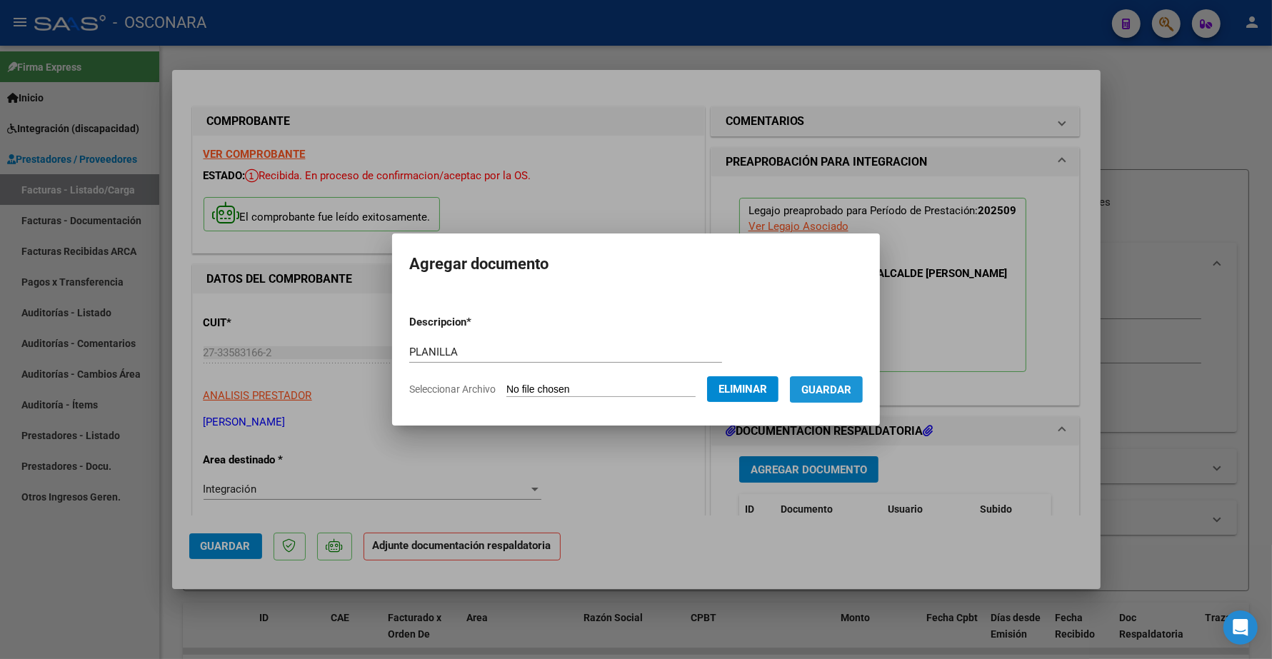
click at [844, 388] on span "Guardar" at bounding box center [826, 389] width 50 height 13
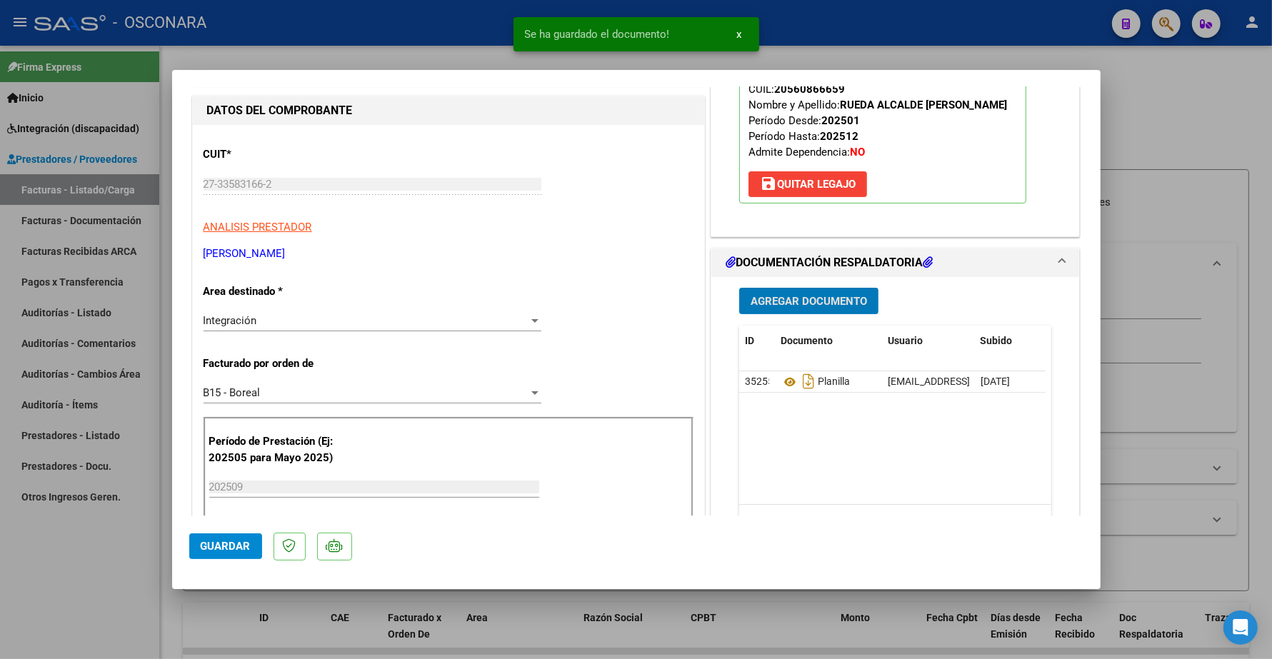
scroll to position [179, 0]
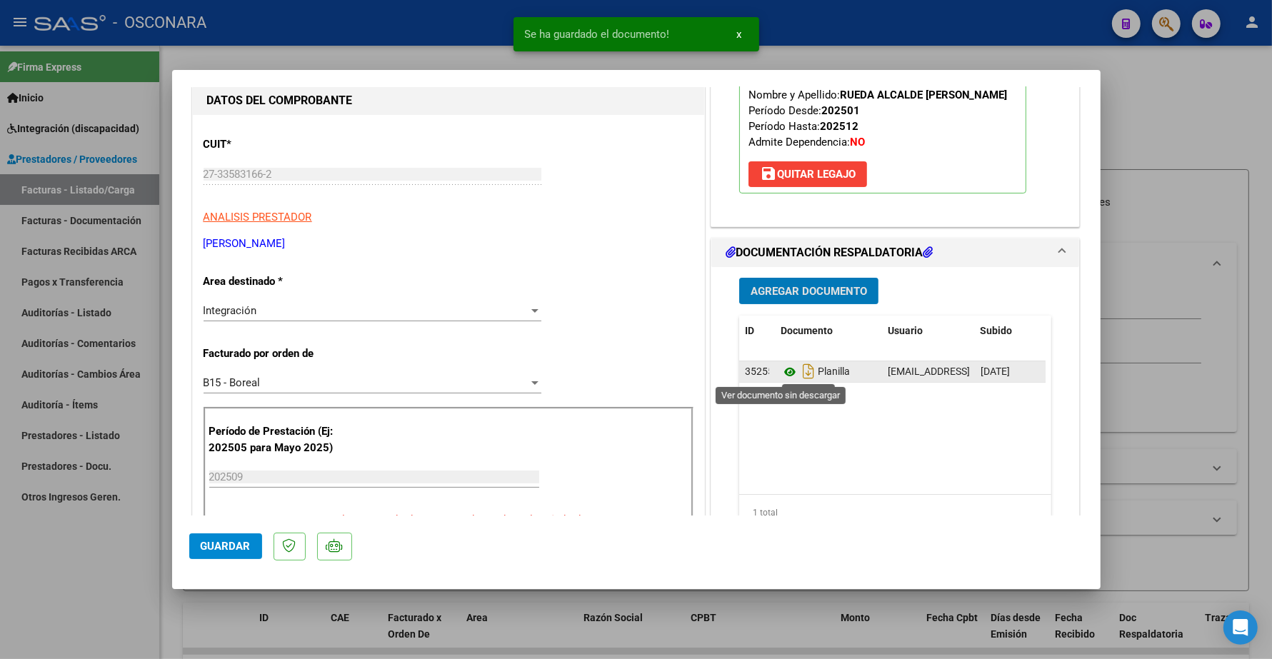
click at [780, 369] on icon at bounding box center [789, 371] width 19 height 17
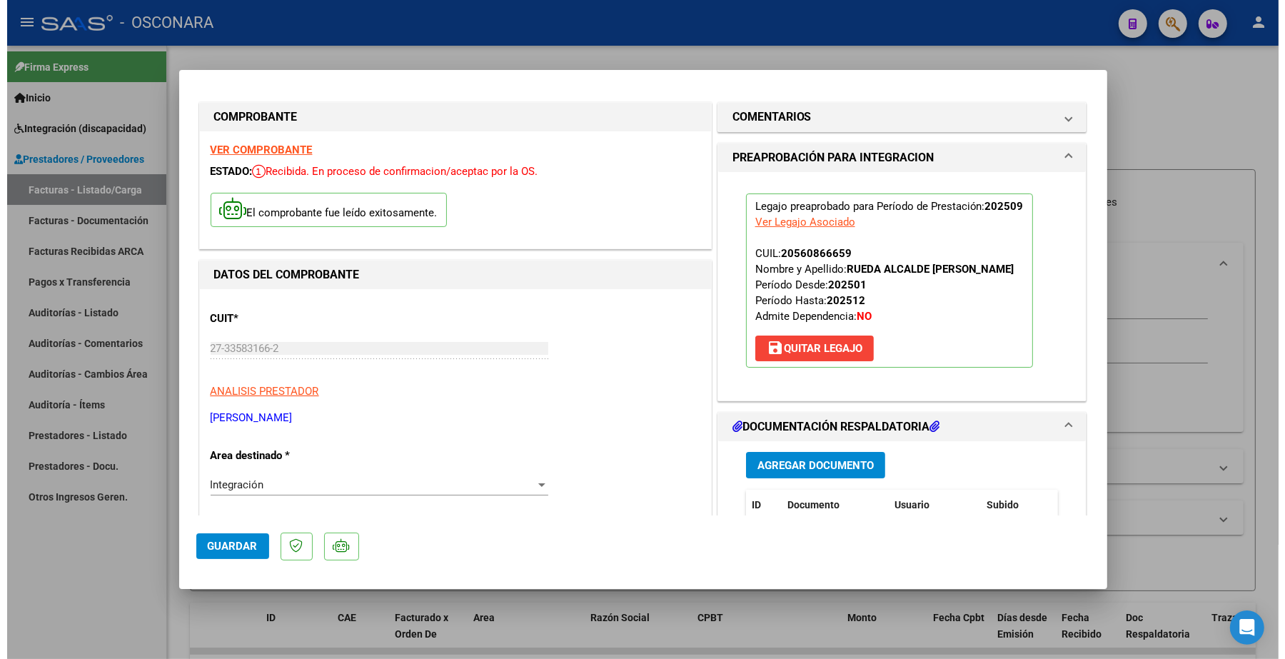
scroll to position [0, 0]
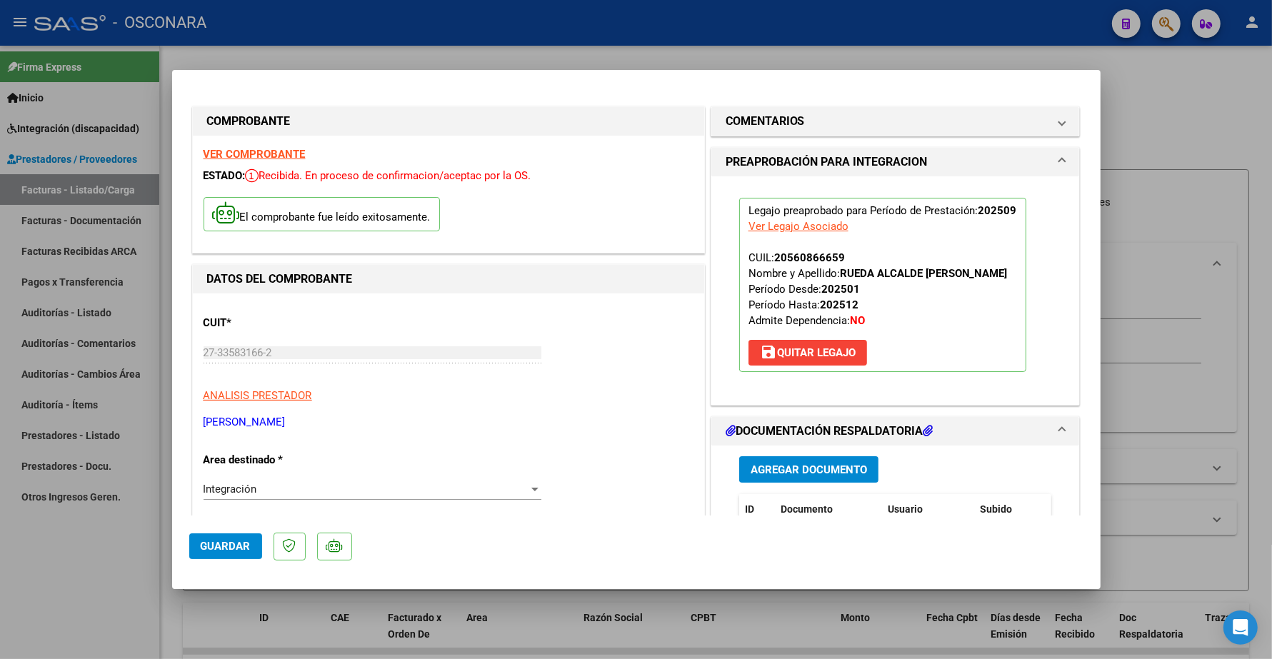
click at [269, 155] on strong "VER COMPROBANTE" at bounding box center [254, 154] width 102 height 13
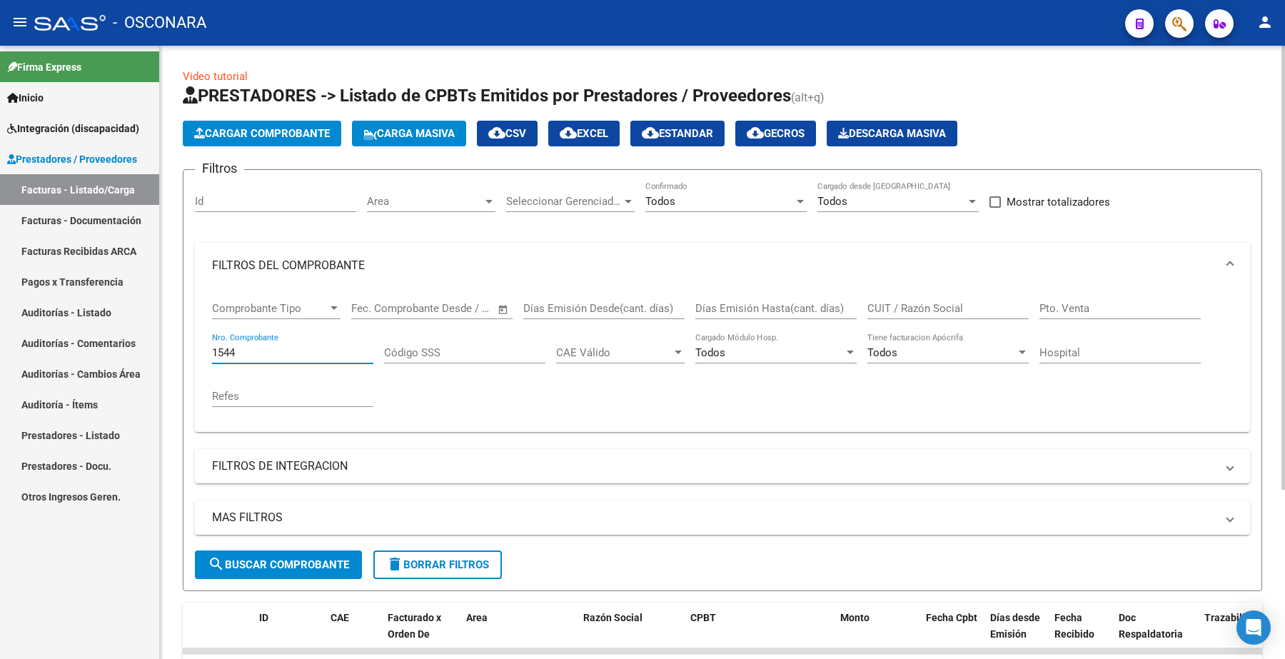
drag, startPoint x: 238, startPoint y: 351, endPoint x: 169, endPoint y: 343, distance: 69.0
click at [169, 350] on div "Video tutorial PRESTADORES -> Listado de CPBTs Emitidos por Prestadores / Prove…" at bounding box center [722, 465] width 1125 height 838
type input "8304"
click at [282, 554] on button "search Buscar Comprobante" at bounding box center [278, 565] width 167 height 29
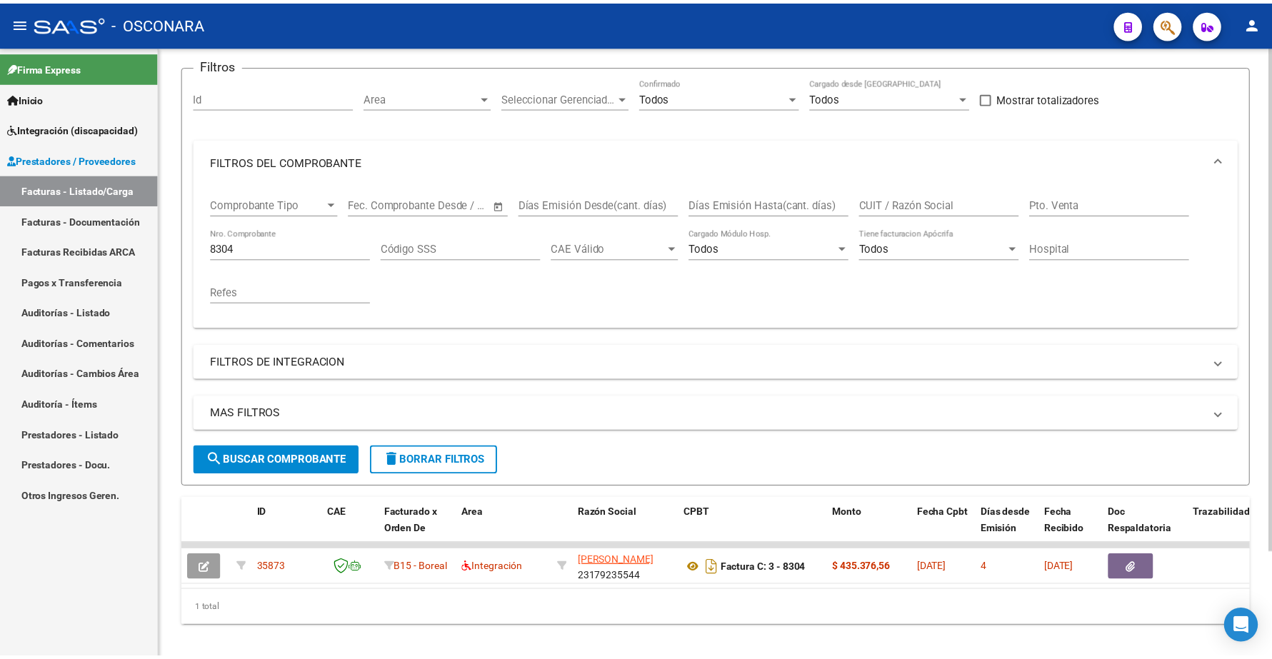
scroll to position [129, 0]
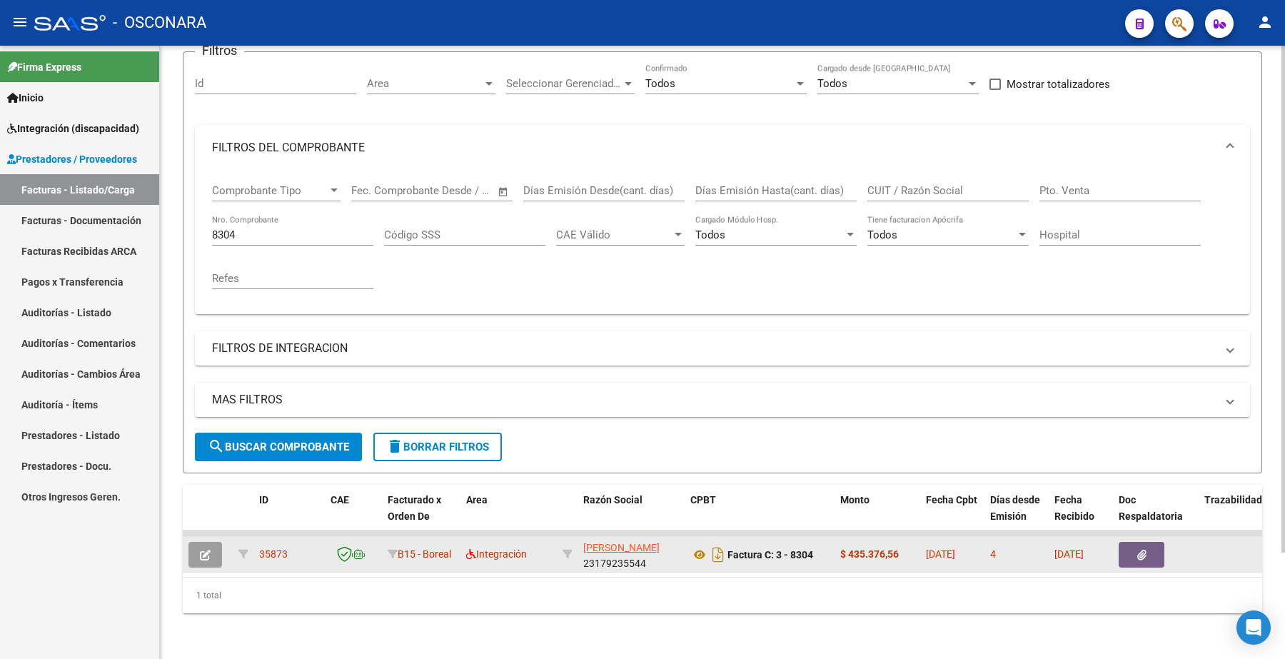
click at [211, 542] on button "button" at bounding box center [205, 555] width 34 height 26
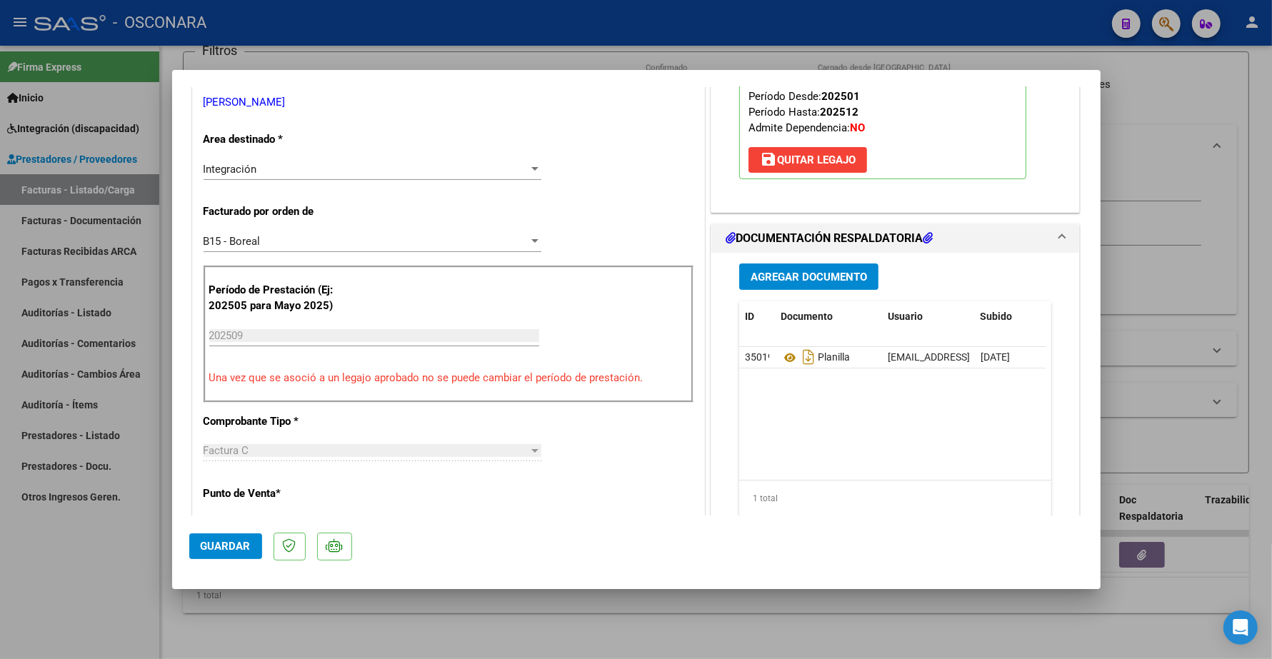
scroll to position [0, 0]
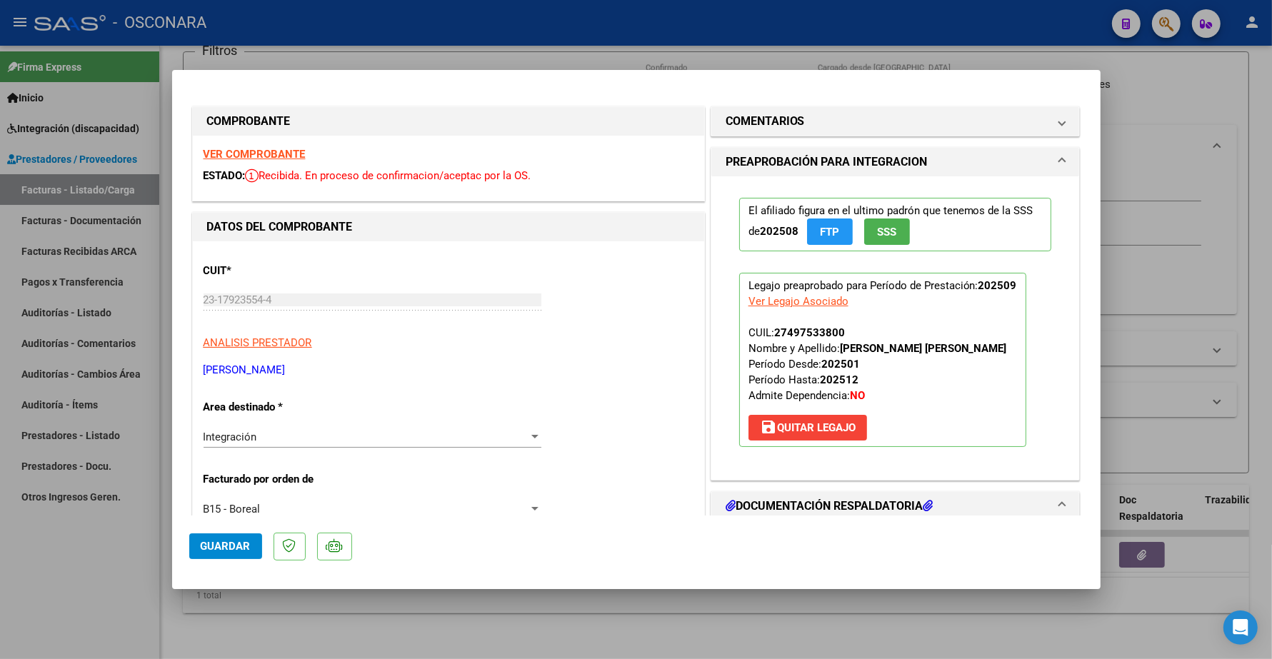
click at [278, 152] on strong "VER COMPROBANTE" at bounding box center [254, 154] width 102 height 13
type input "$ 0,00"
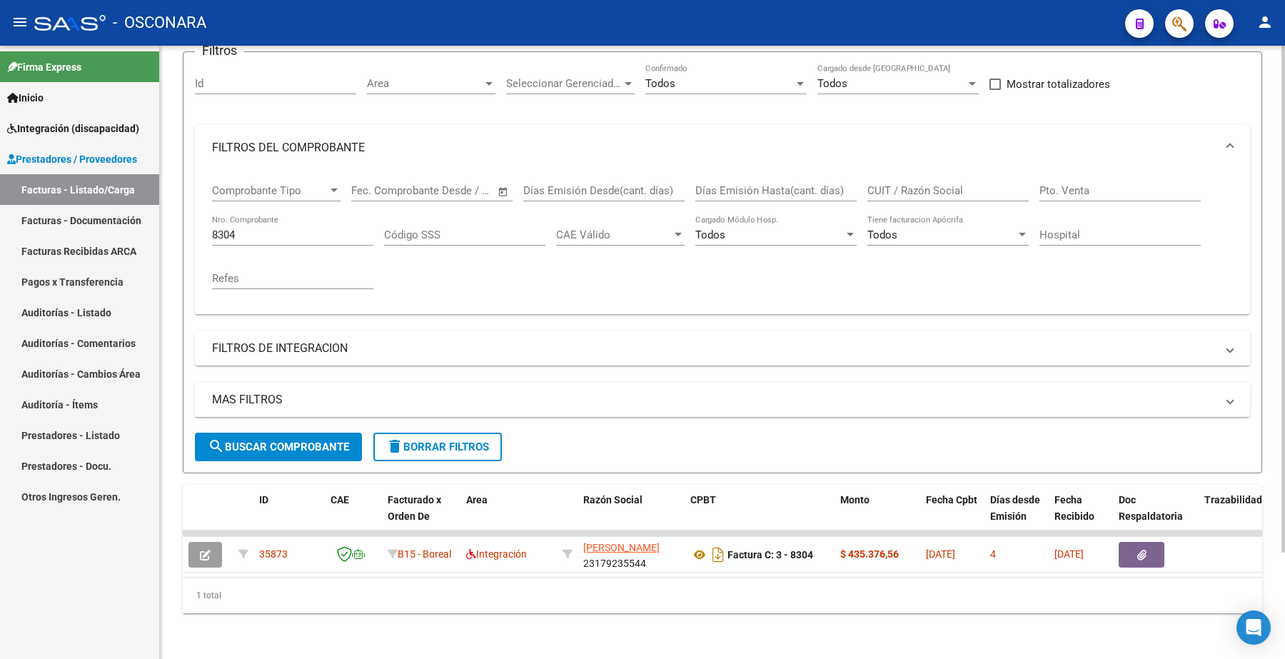
click at [251, 215] on div "8304 Nro. Comprobante" at bounding box center [292, 230] width 161 height 31
drag, startPoint x: 252, startPoint y: 215, endPoint x: 193, endPoint y: 229, distance: 60.3
click at [193, 229] on form "Filtros Id Area Area Seleccionar Gerenciador Seleccionar Gerenciador Todos Conf…" at bounding box center [723, 262] width 1080 height 422
click at [236, 230] on div "8304 Nro. Comprobante" at bounding box center [292, 230] width 161 height 31
drag, startPoint x: 236, startPoint y: 227, endPoint x: 161, endPoint y: 207, distance: 77.6
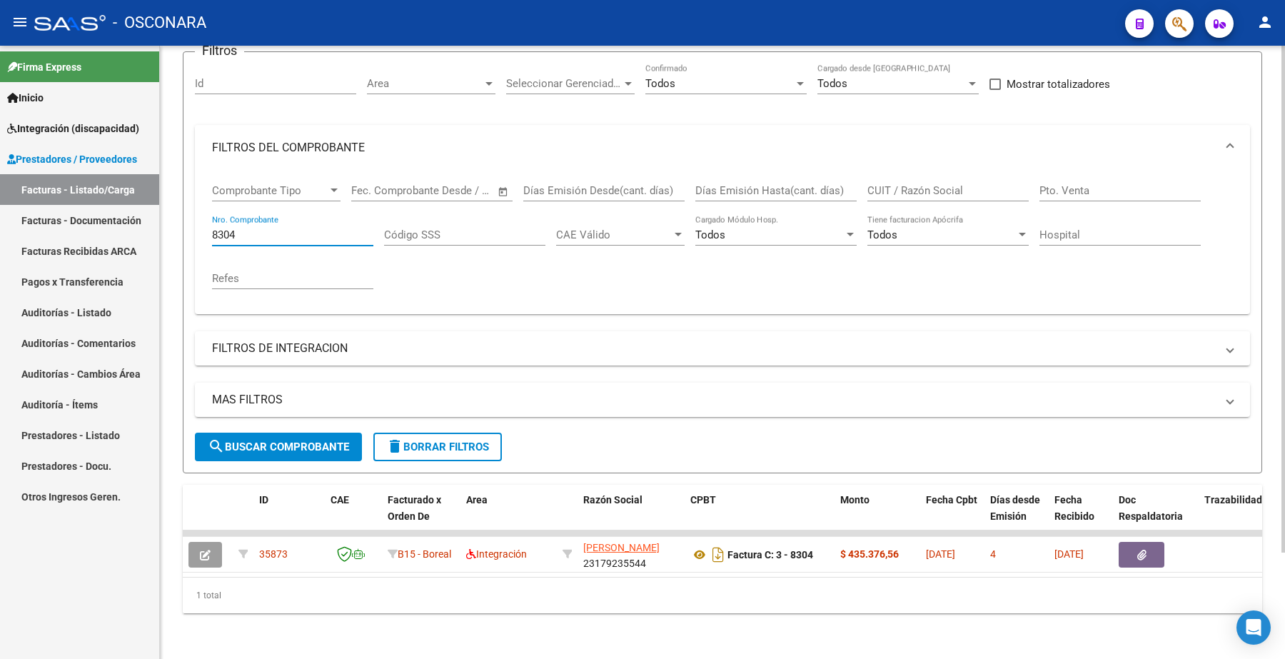
click at [159, 211] on mat-sidenav-container "Firma Express Inicio Instructivos Contacto OS Integración (discapacidad) Certif…" at bounding box center [642, 352] width 1285 height 613
type input "4086"
click at [303, 433] on button "search Buscar Comprobante" at bounding box center [278, 447] width 167 height 29
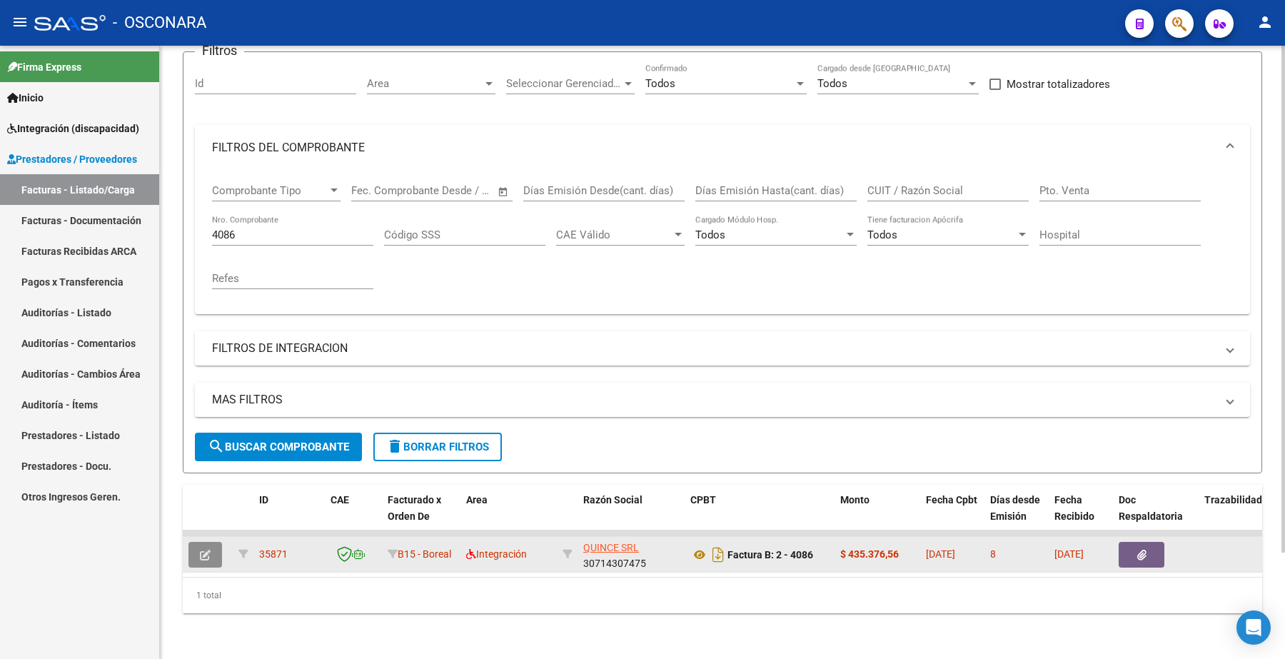
click at [214, 542] on button "button" at bounding box center [205, 555] width 34 height 26
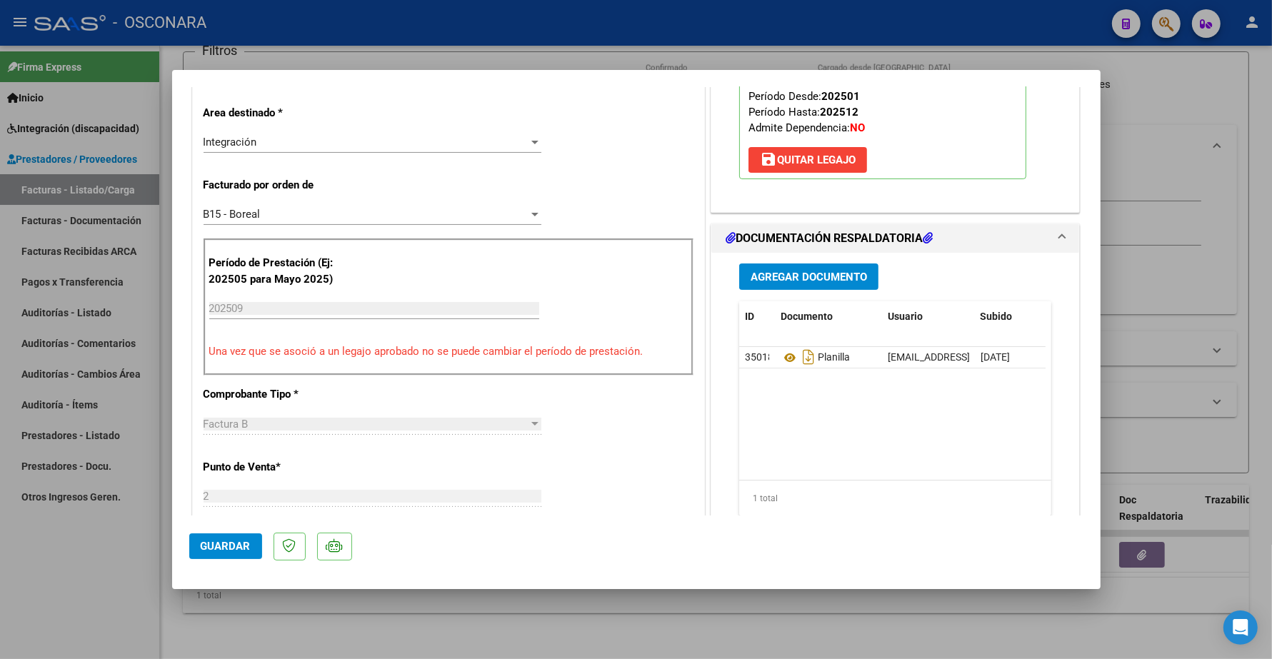
scroll to position [294, 0]
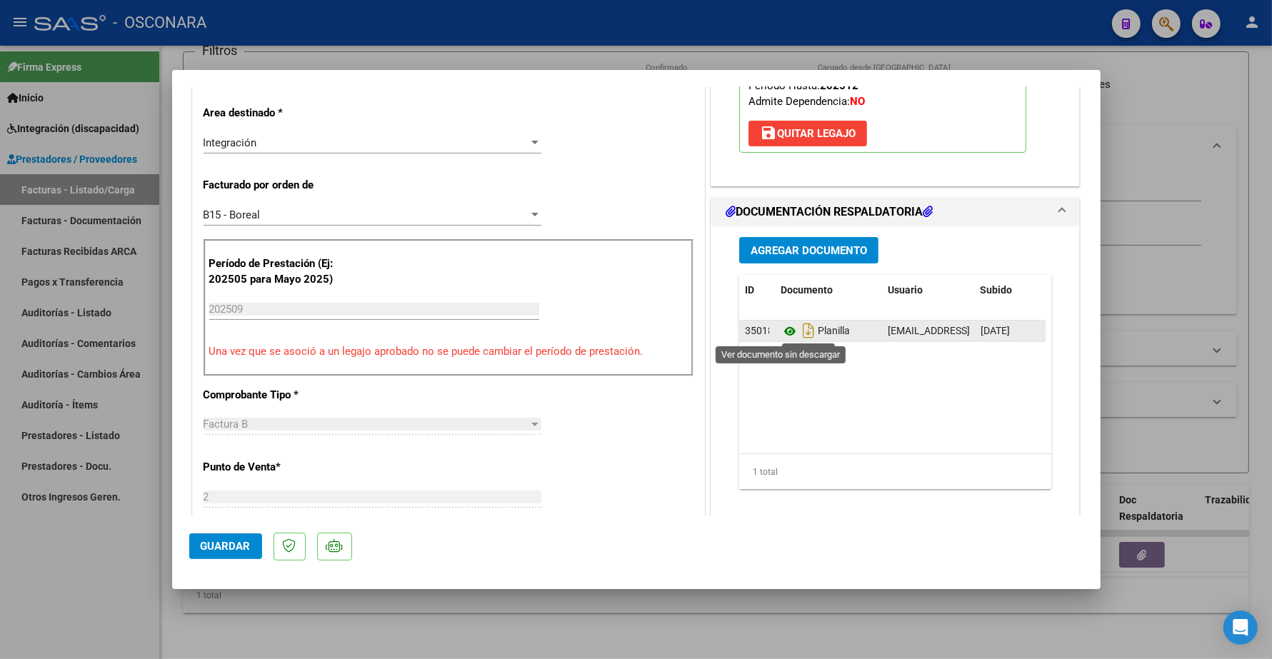
click at [780, 331] on icon at bounding box center [789, 331] width 19 height 17
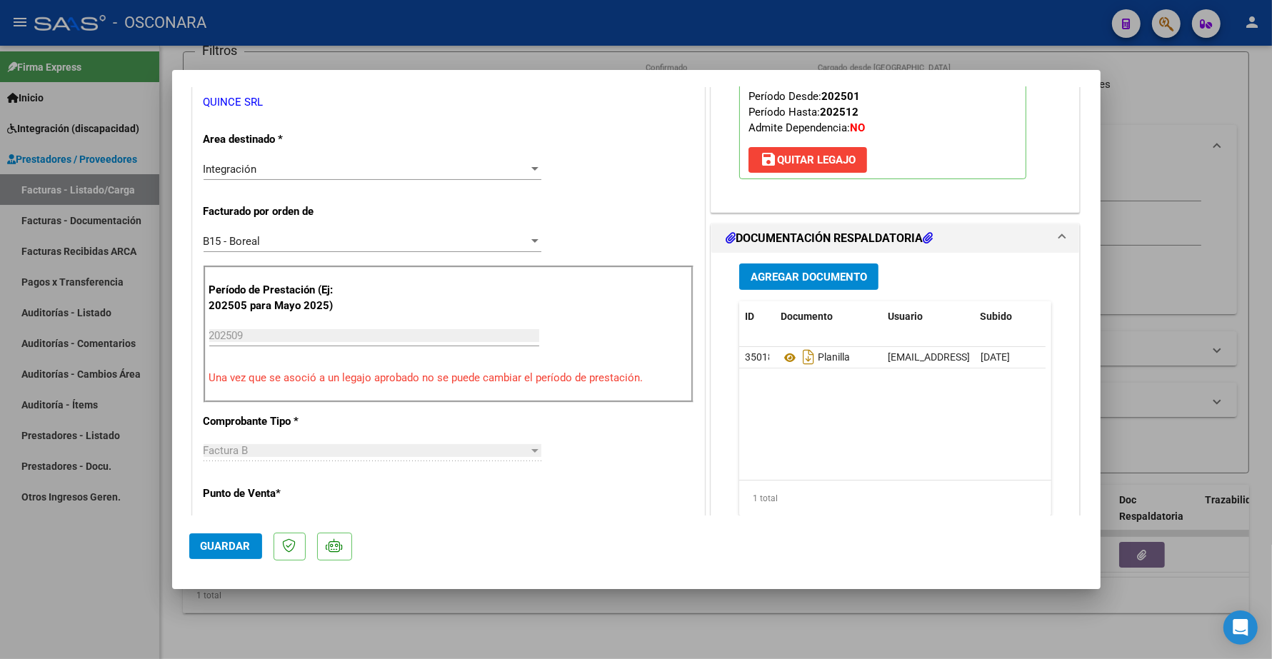
scroll to position [0, 0]
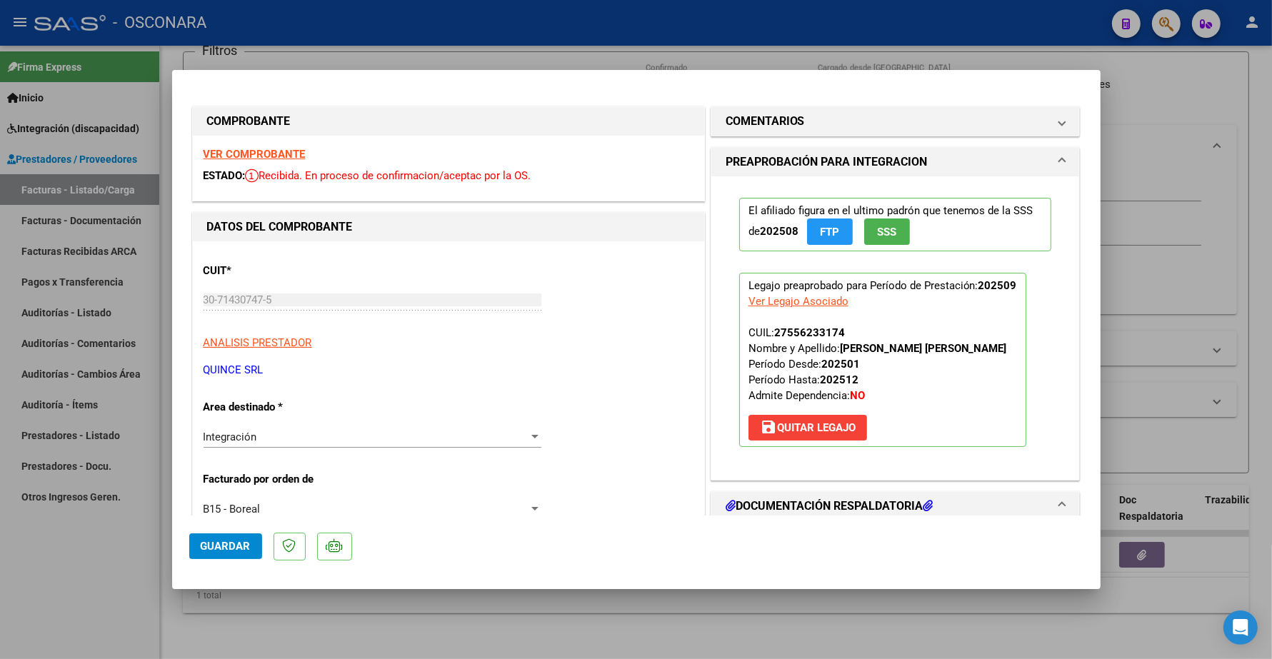
click at [276, 152] on strong "VER COMPROBANTE" at bounding box center [254, 154] width 102 height 13
type input "$ 0,00"
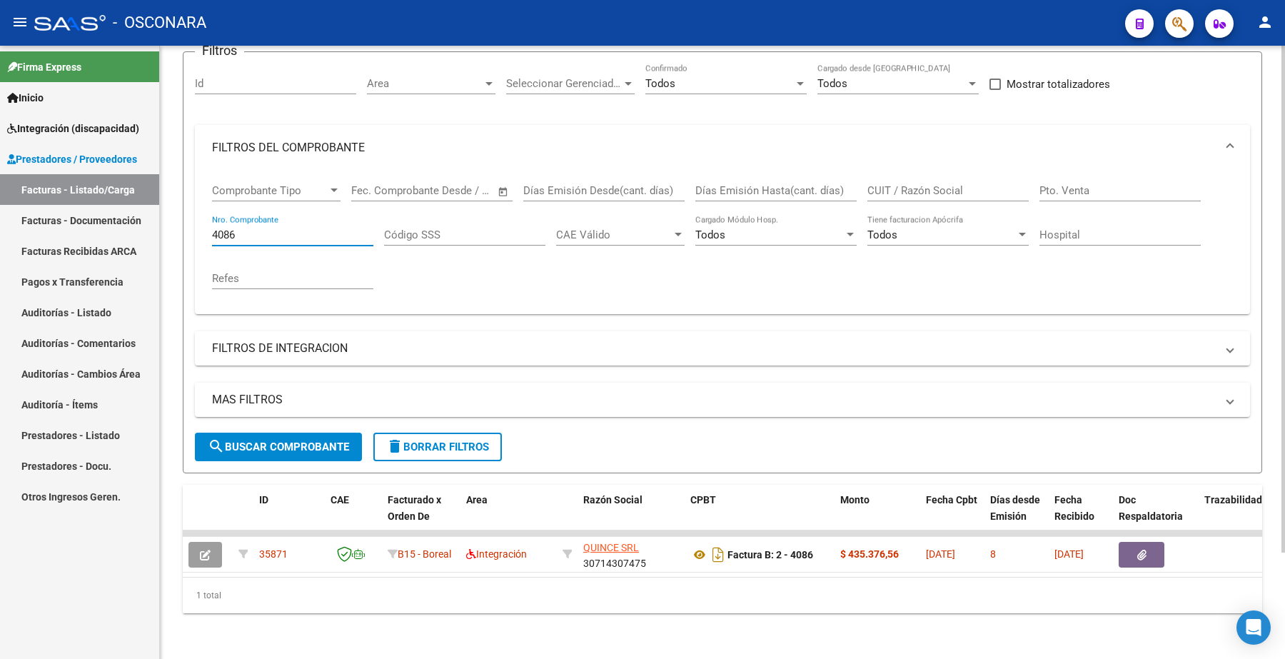
drag, startPoint x: 255, startPoint y: 221, endPoint x: 194, endPoint y: 227, distance: 61.0
click at [195, 228] on div "Comprobante Tipo Comprobante Tipo Fecha inicio – Fecha fin Fec. Comprobante Des…" at bounding box center [722, 243] width 1055 height 144
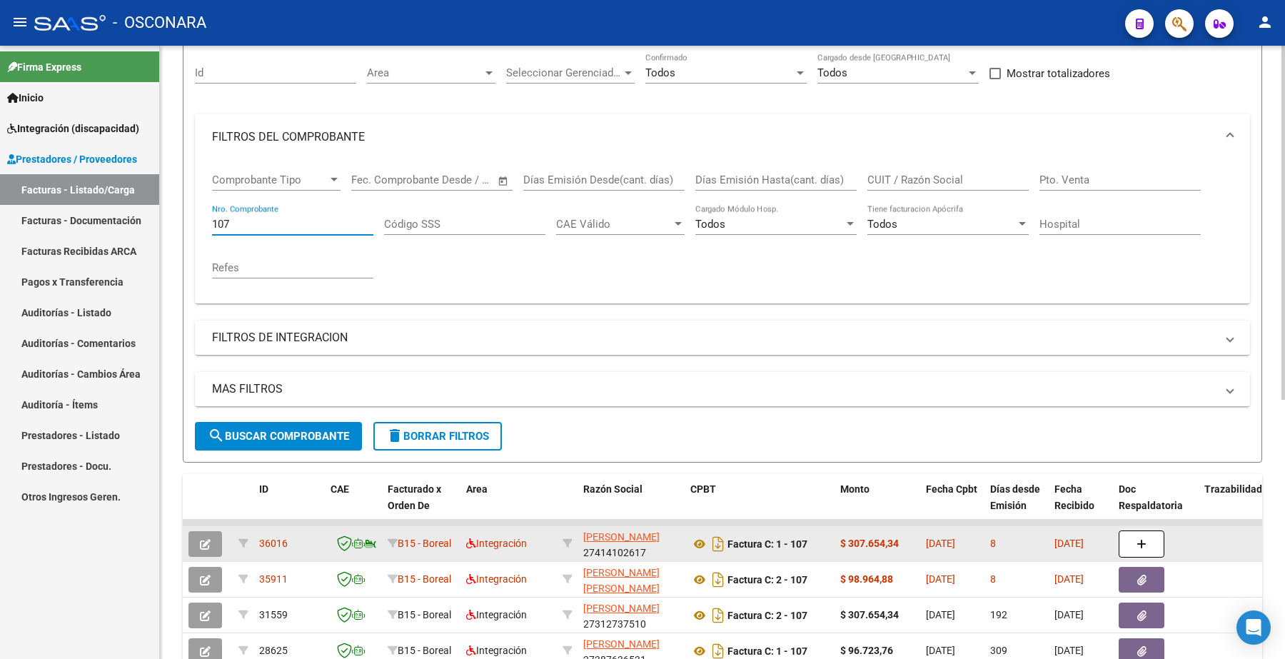
type input "107"
click at [207, 541] on icon "button" at bounding box center [205, 544] width 11 height 11
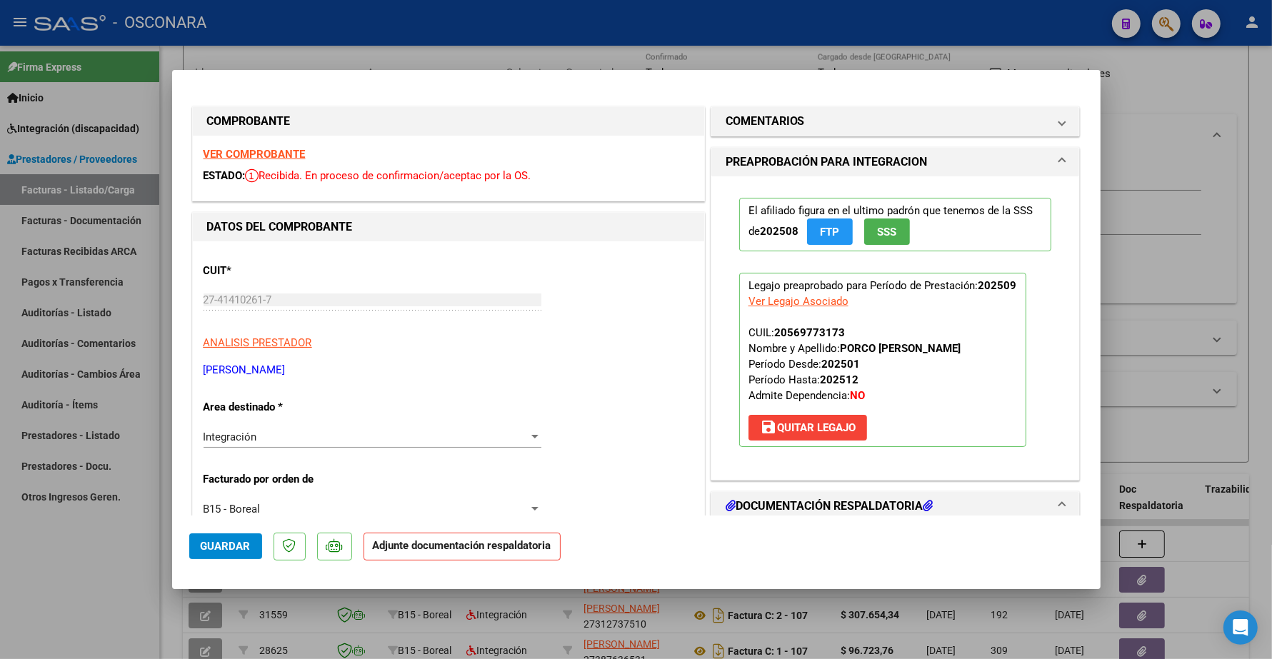
click at [286, 157] on strong "VER COMPROBANTE" at bounding box center [254, 154] width 102 height 13
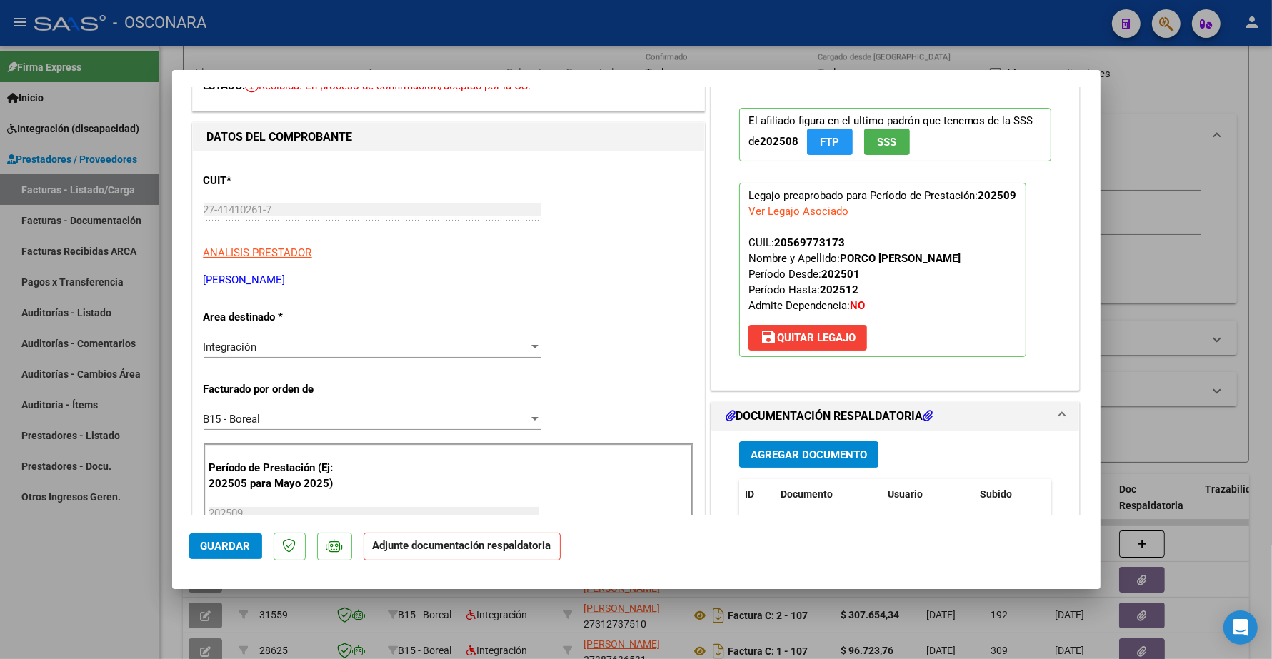
scroll to position [357, 0]
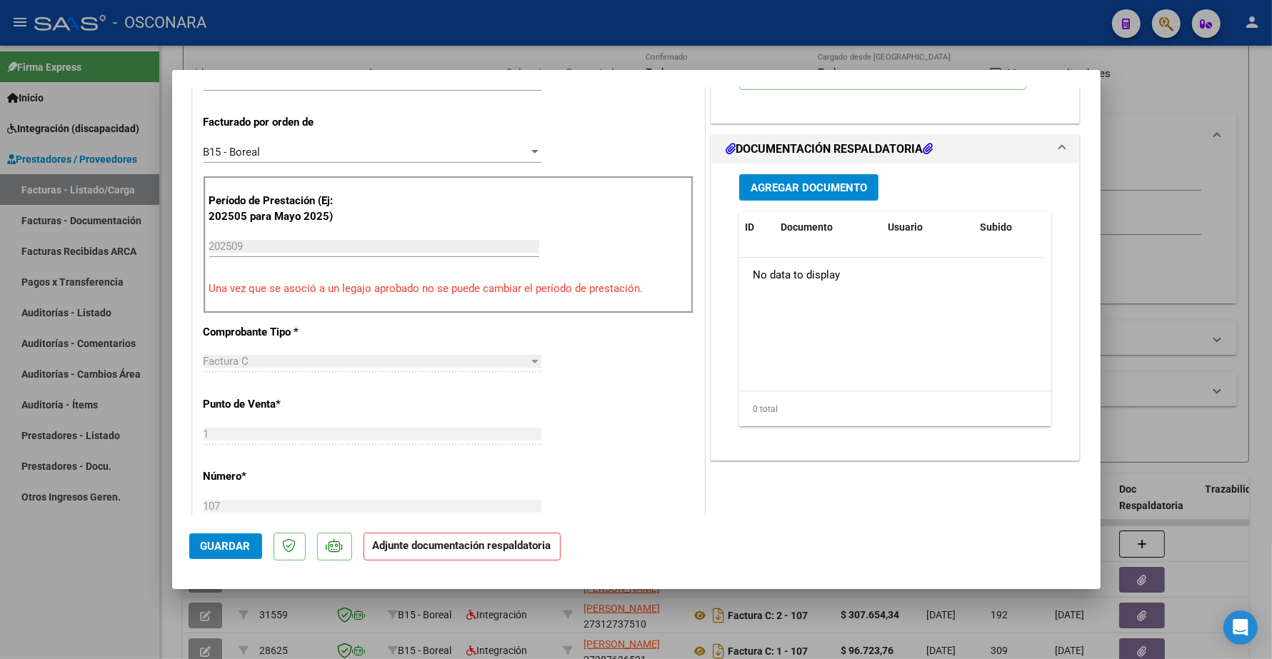
click at [822, 193] on span "Agregar Documento" at bounding box center [808, 187] width 116 height 13
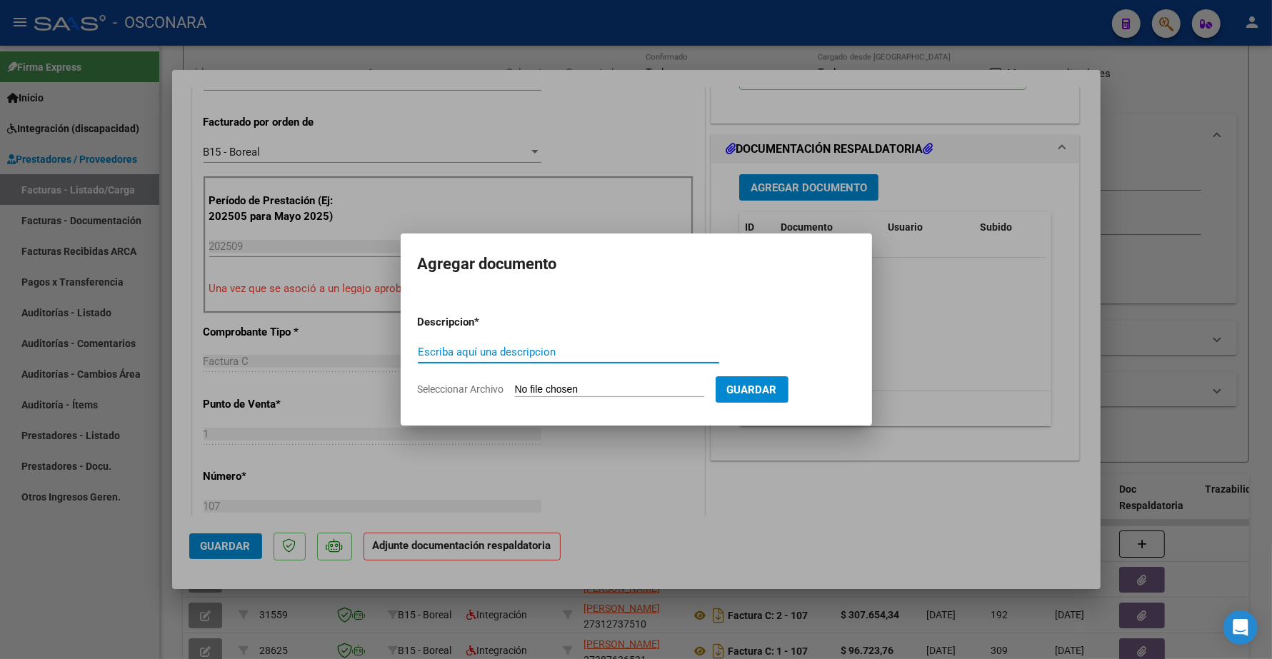
click at [518, 354] on input "Escriba aquí una descripcion" at bounding box center [568, 352] width 301 height 13
type input "PLANILLA"
click at [583, 393] on input "Seleccionar Archivo" at bounding box center [609, 390] width 189 height 14
type input "C:\fakepath\27227935885_11_2_107_Planilla de Asistencia_2.pdf"
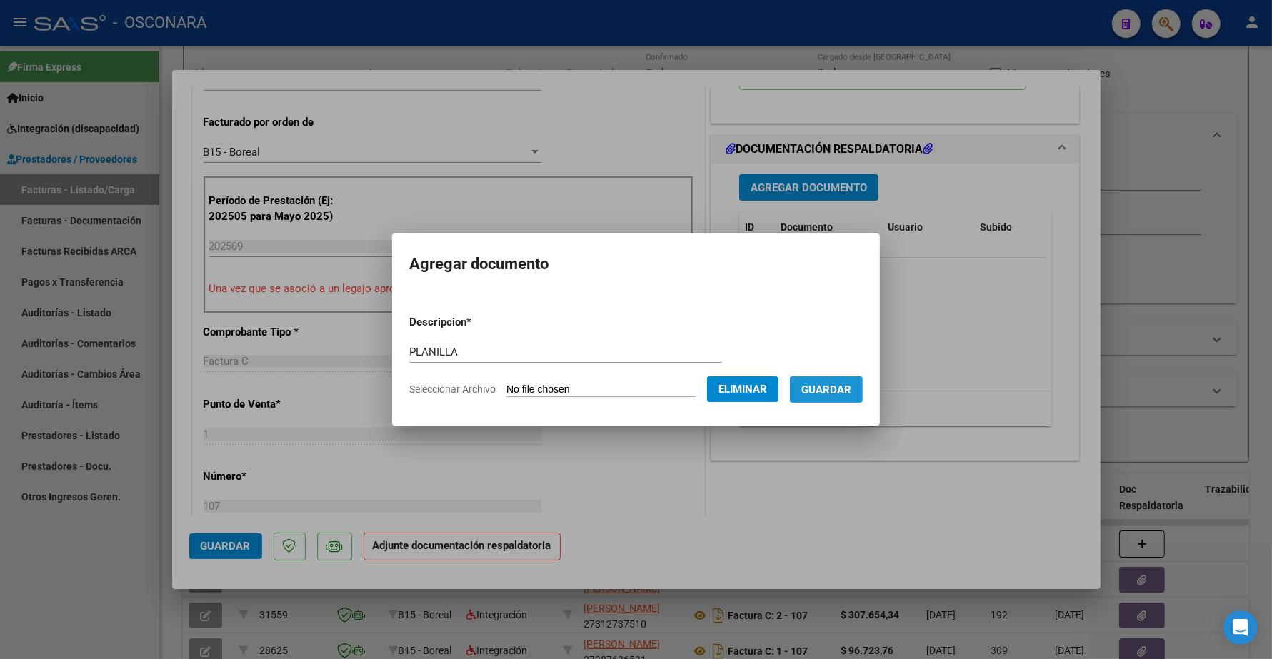
click at [829, 386] on span "Guardar" at bounding box center [826, 389] width 50 height 13
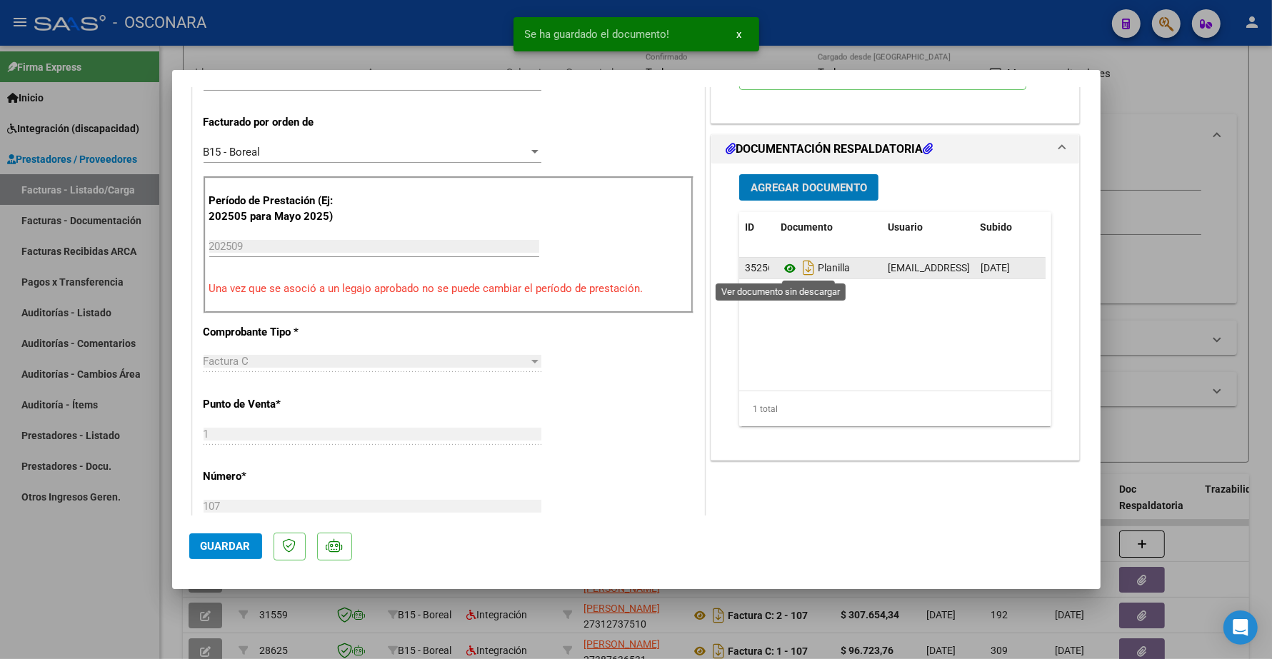
click at [783, 268] on icon at bounding box center [789, 268] width 19 height 17
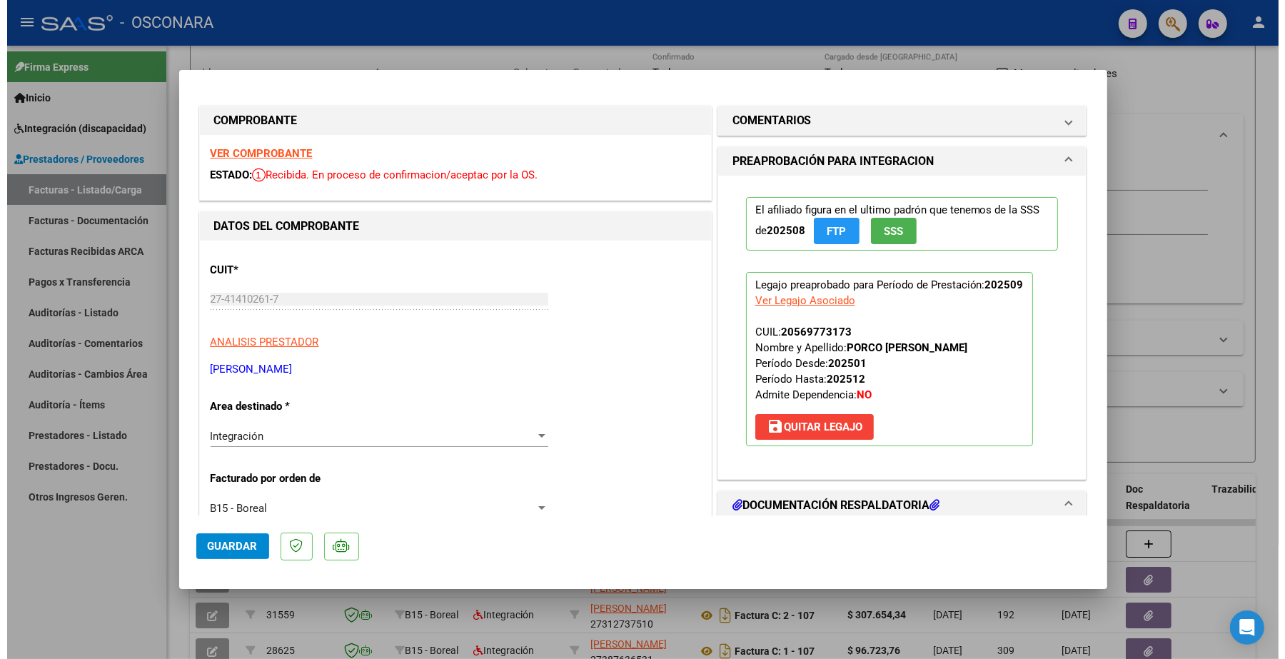
scroll to position [0, 0]
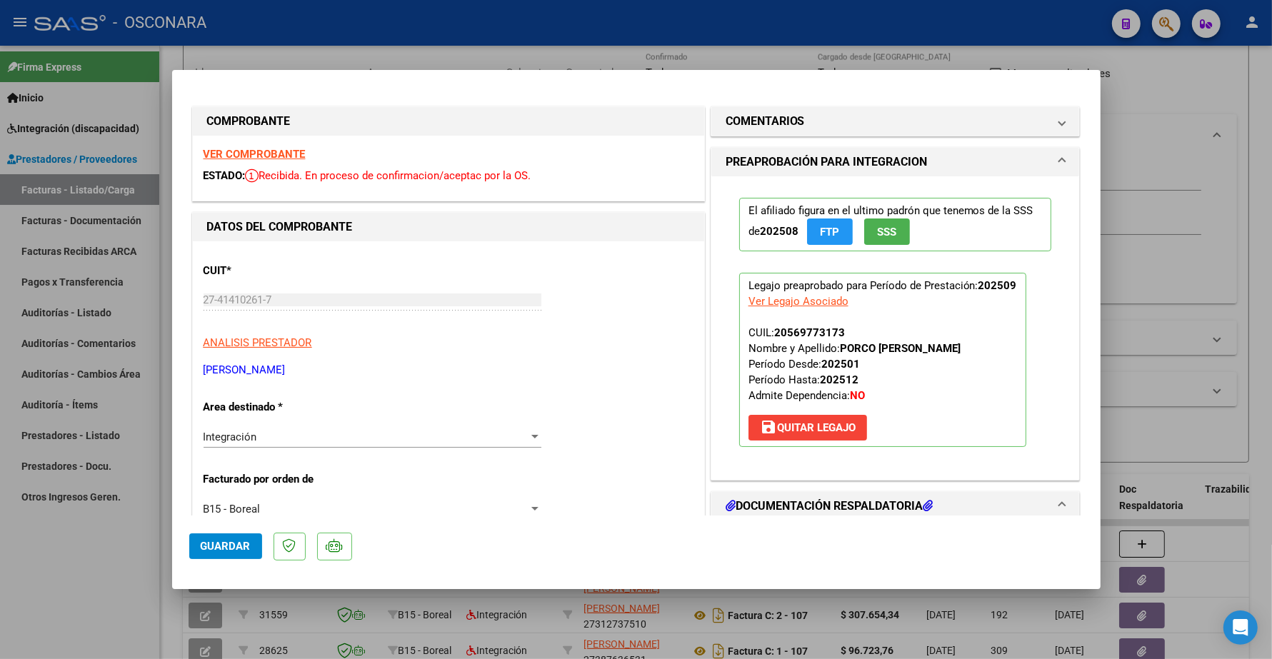
click at [276, 152] on strong "VER COMPROBANTE" at bounding box center [254, 154] width 102 height 13
click at [206, 550] on span "Guardar" at bounding box center [226, 546] width 50 height 13
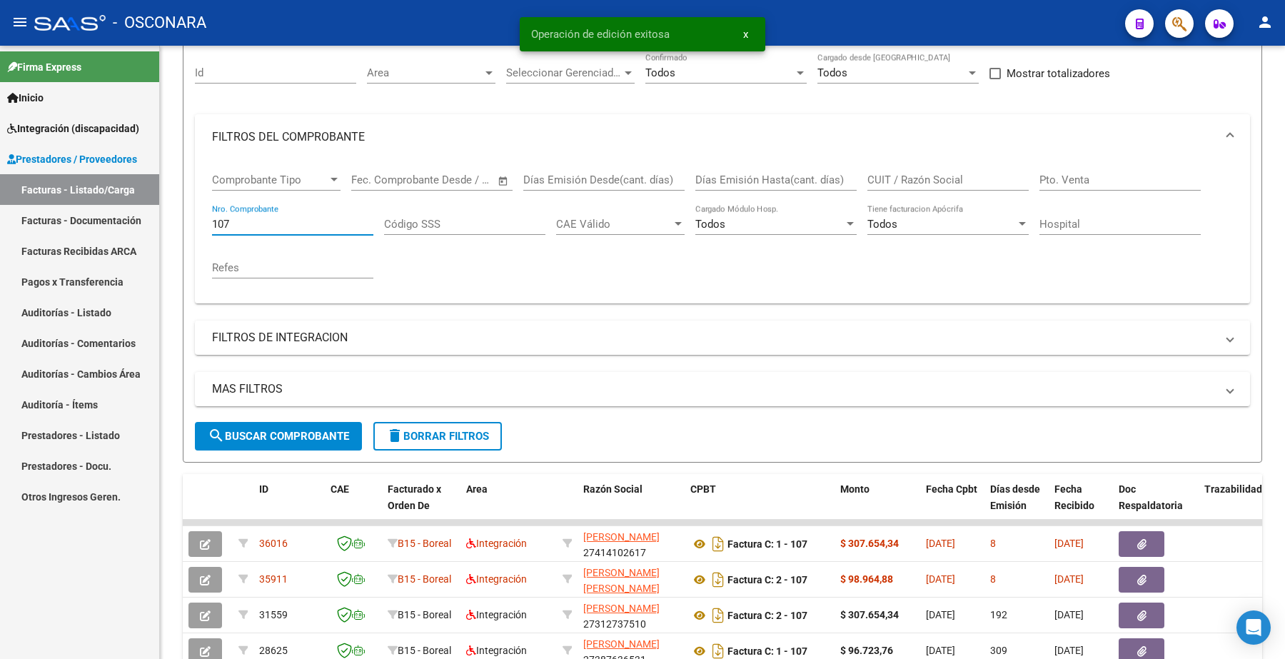
drag, startPoint x: 236, startPoint y: 228, endPoint x: 140, endPoint y: 191, distance: 103.6
click at [149, 212] on mat-sidenav-container "Firma Express Inicio Instructivos Contacto OS Integración (discapacidad) Certif…" at bounding box center [642, 352] width 1285 height 613
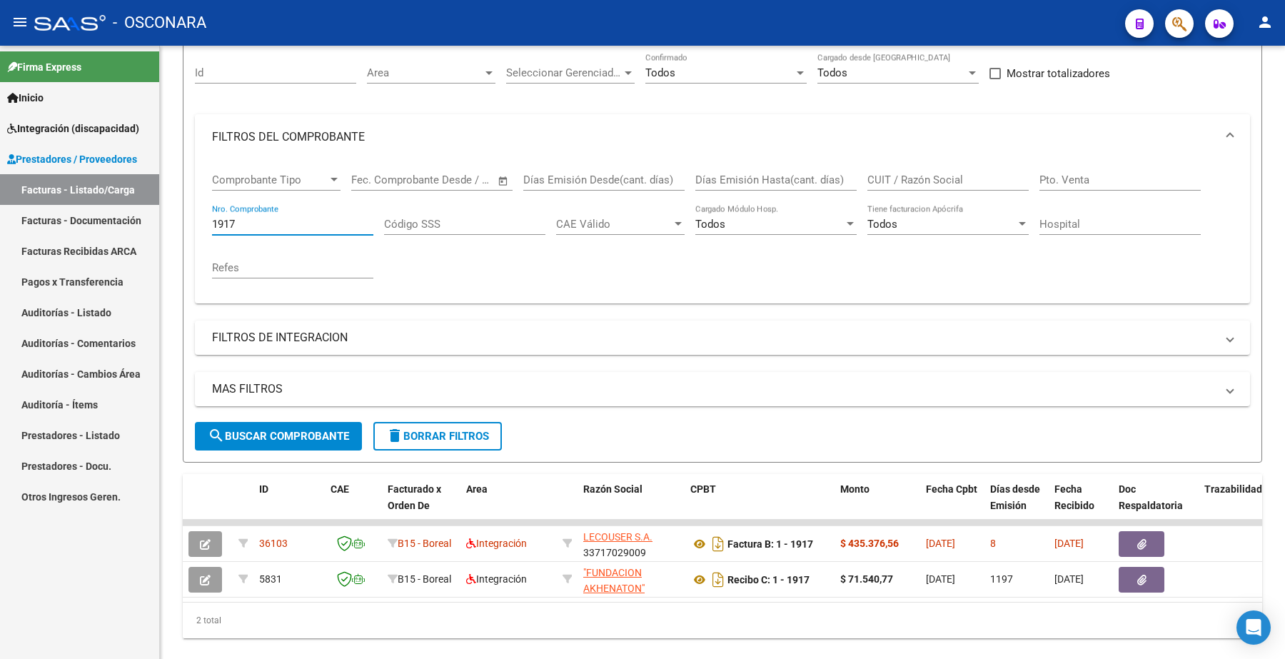
type input "1917"
drag, startPoint x: 261, startPoint y: 221, endPoint x: 116, endPoint y: 213, distance: 144.5
click at [116, 213] on mat-sidenav-container "Firma Express Inicio Instructivos Contacto OS Integración (discapacidad) Certif…" at bounding box center [642, 352] width 1285 height 613
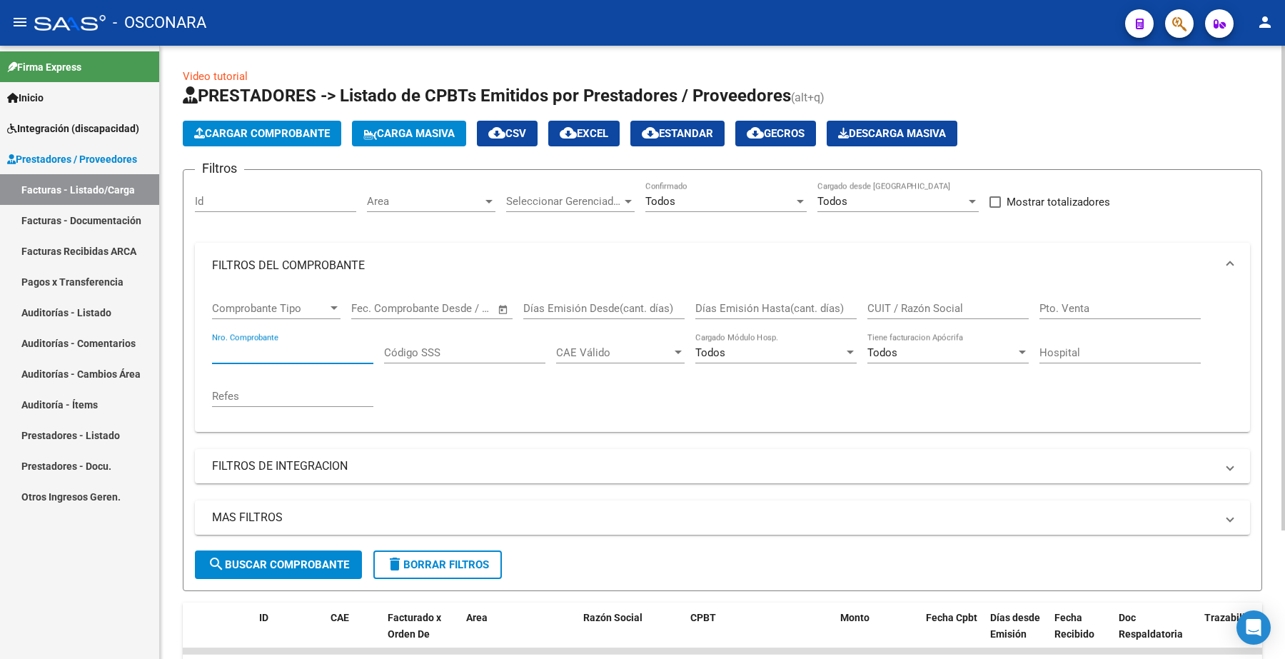
click at [229, 204] on input "Id" at bounding box center [275, 201] width 161 height 13
paste input "35242"
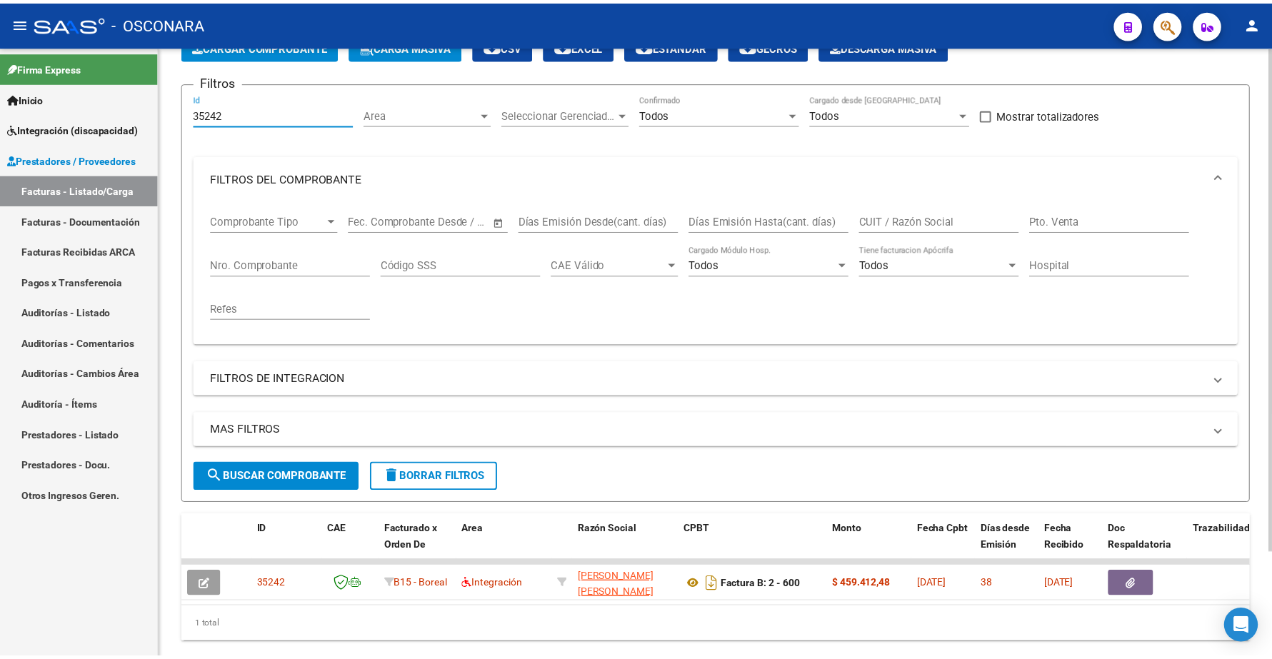
scroll to position [129, 0]
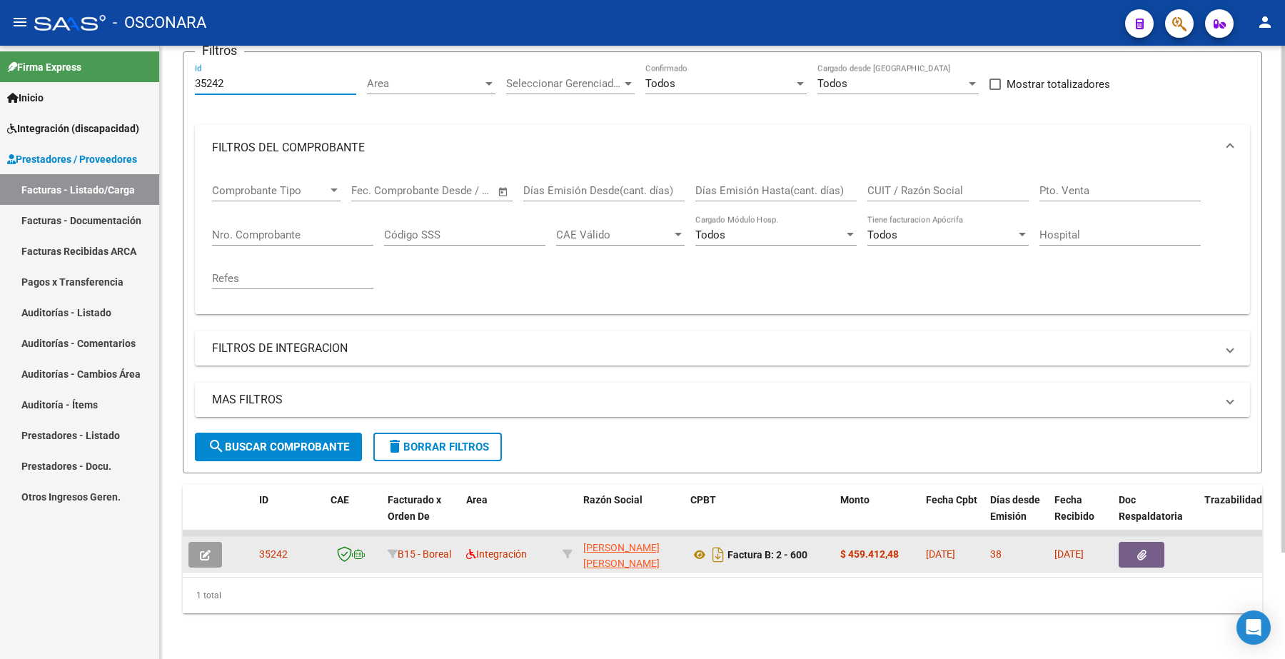
type input "35242"
click at [205, 550] on icon "button" at bounding box center [205, 555] width 11 height 11
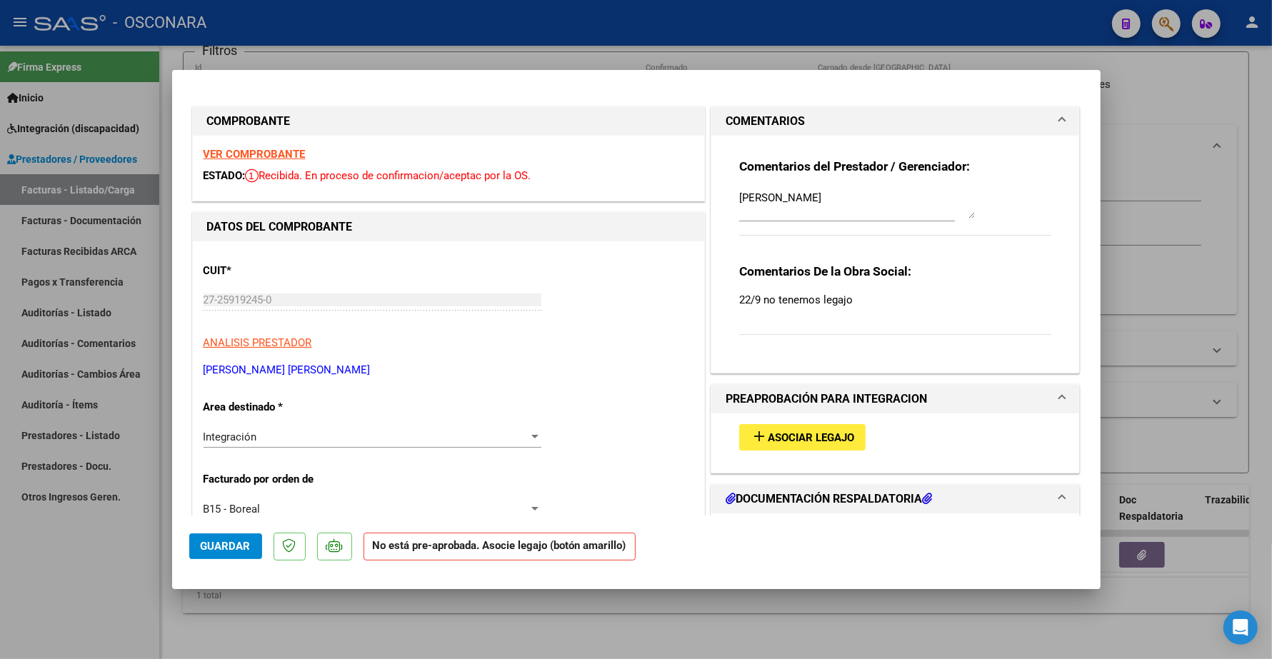
click at [783, 432] on span "Asociar Legajo" at bounding box center [811, 437] width 86 height 13
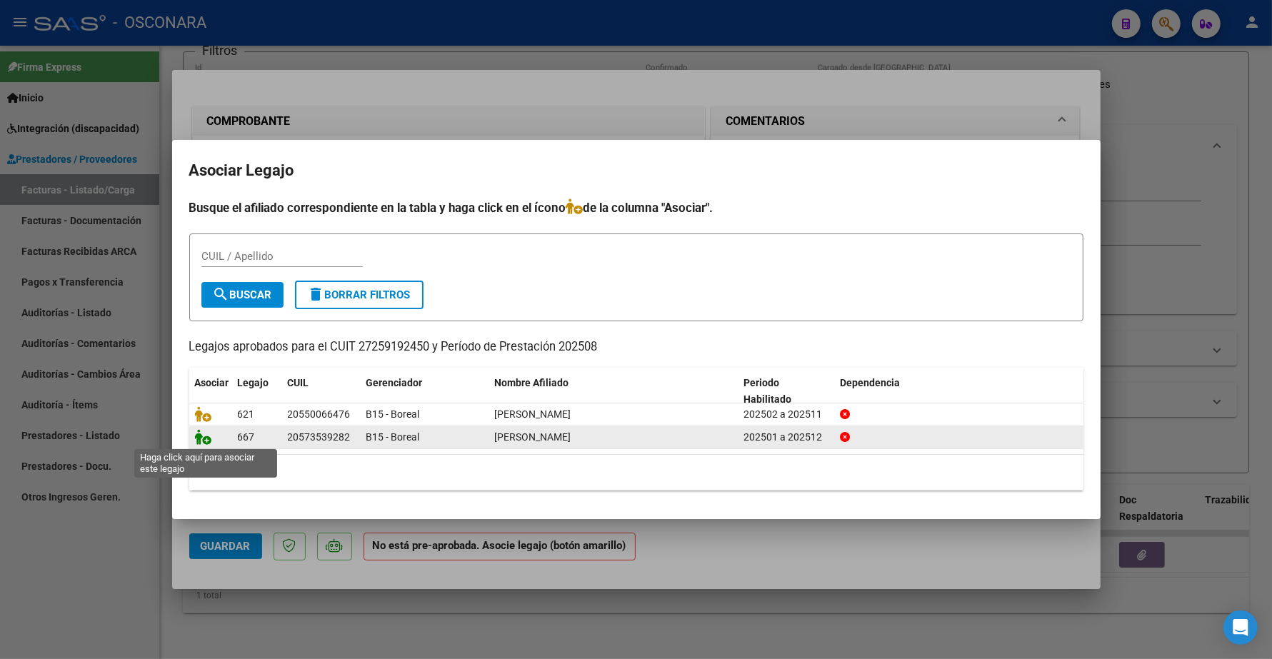
click at [206, 438] on icon at bounding box center [203, 437] width 17 height 16
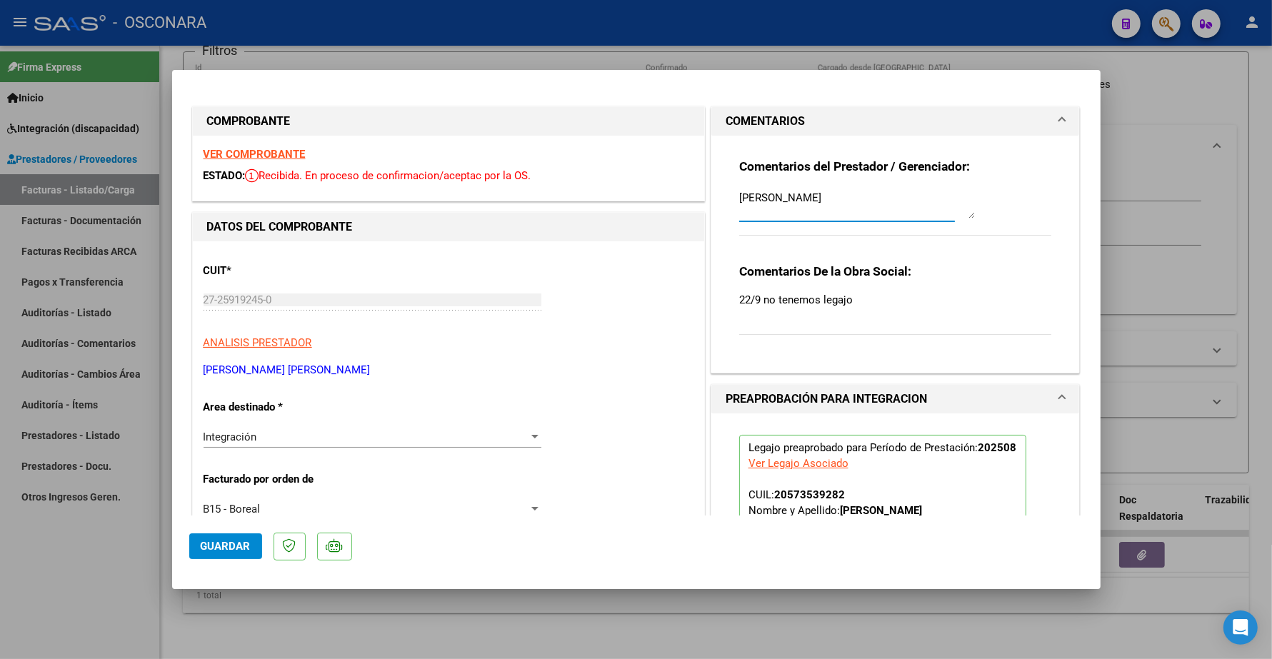
drag, startPoint x: 865, startPoint y: 197, endPoint x: 655, endPoint y: 197, distance: 210.6
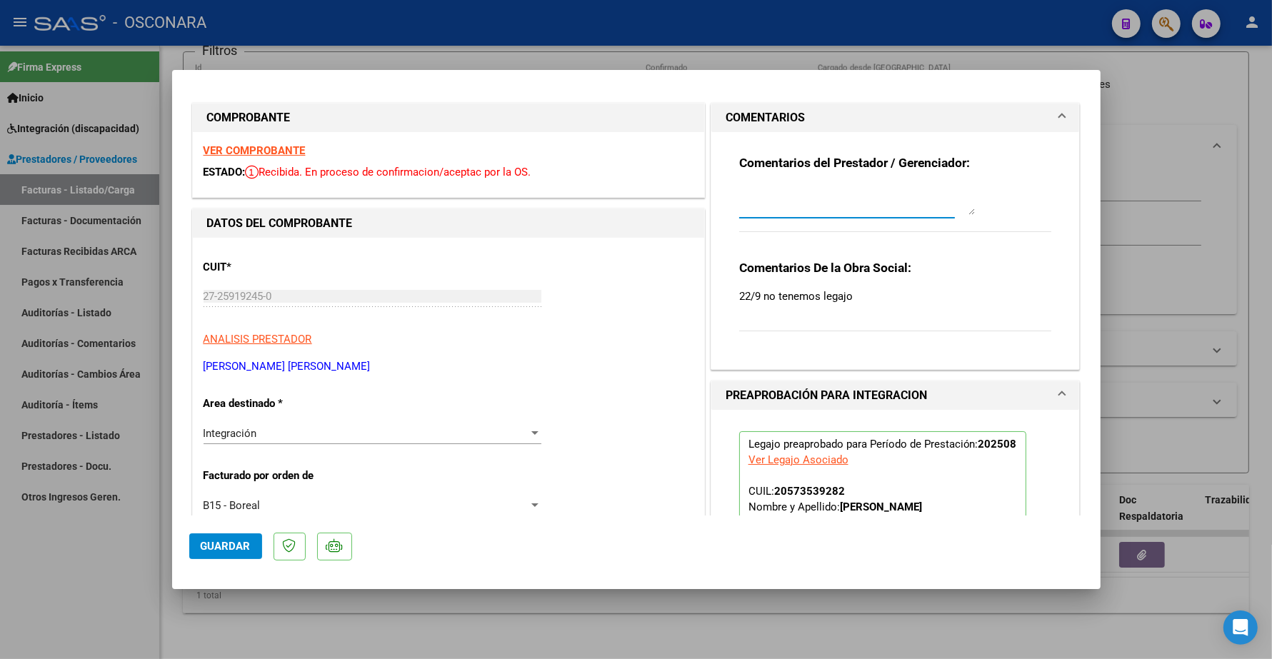
scroll to position [0, 0]
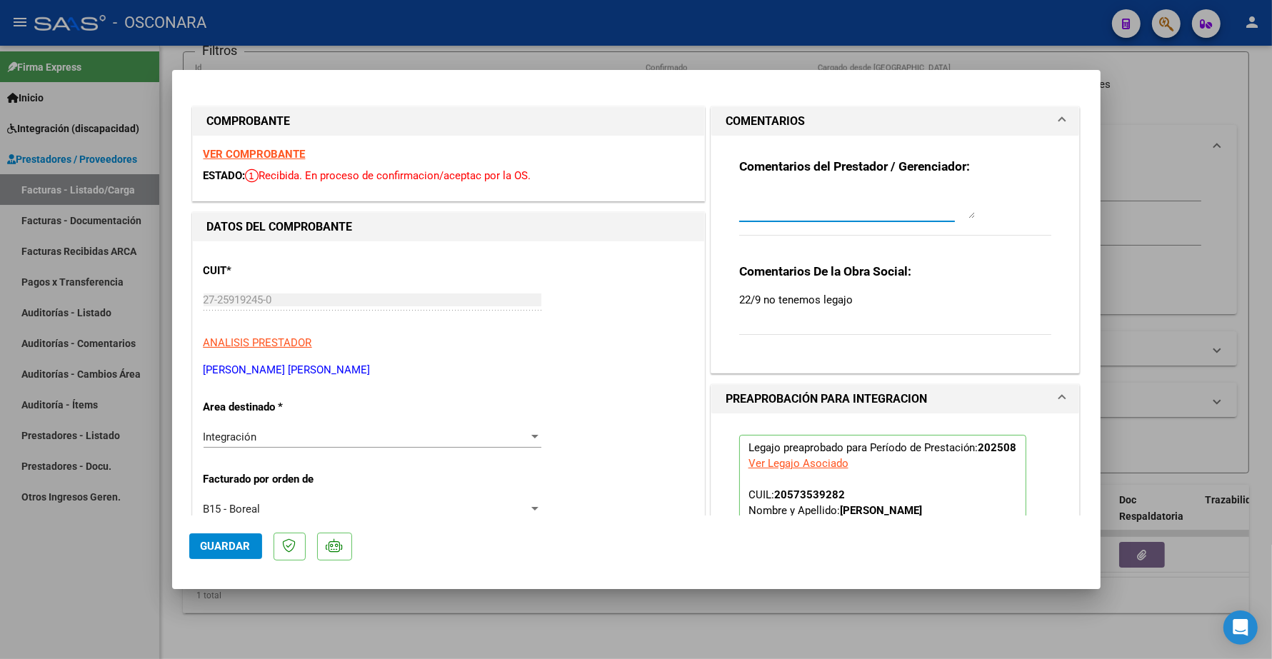
click at [778, 208] on textarea at bounding box center [857, 204] width 236 height 29
type textarea "09/10 SE ADJUNTA LEGAJO"
click at [241, 545] on span "Guardar" at bounding box center [226, 546] width 50 height 13
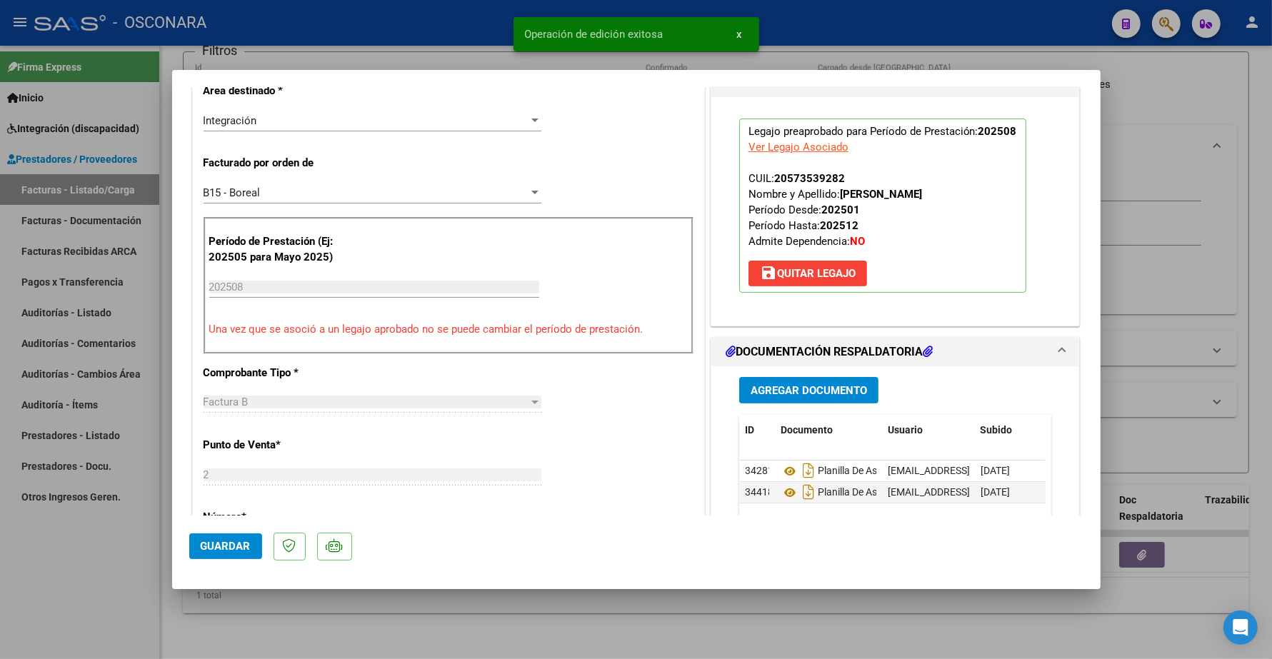
scroll to position [536, 0]
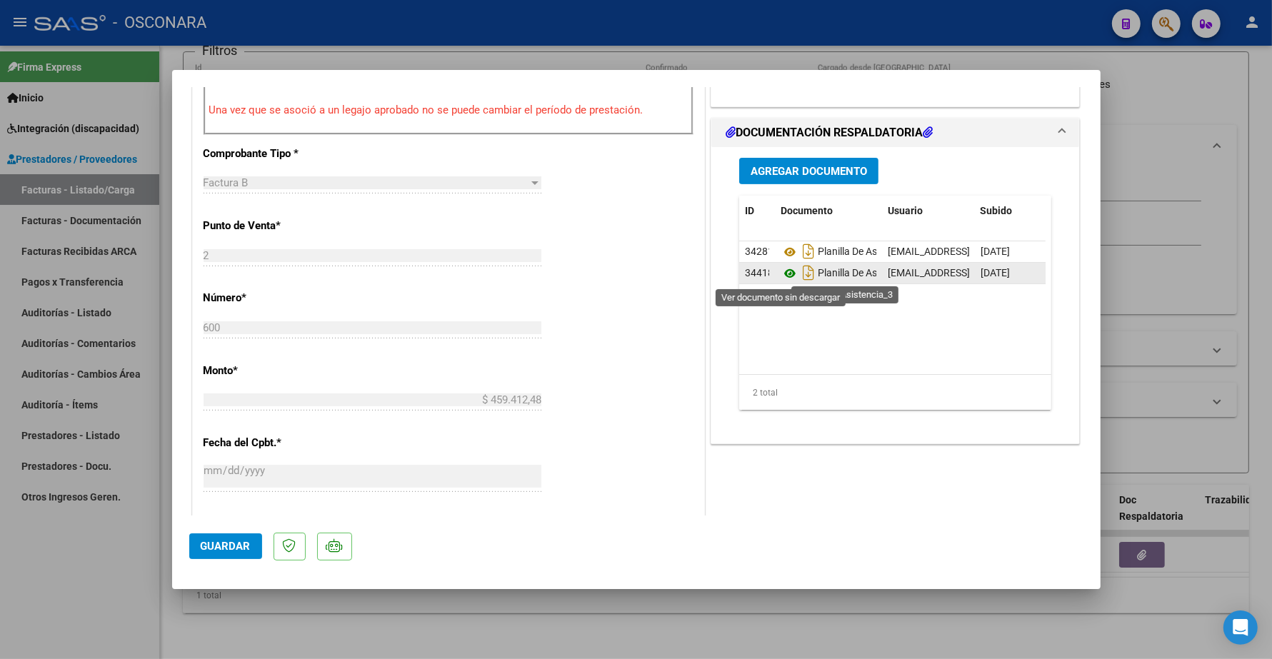
click at [783, 273] on icon at bounding box center [789, 273] width 19 height 17
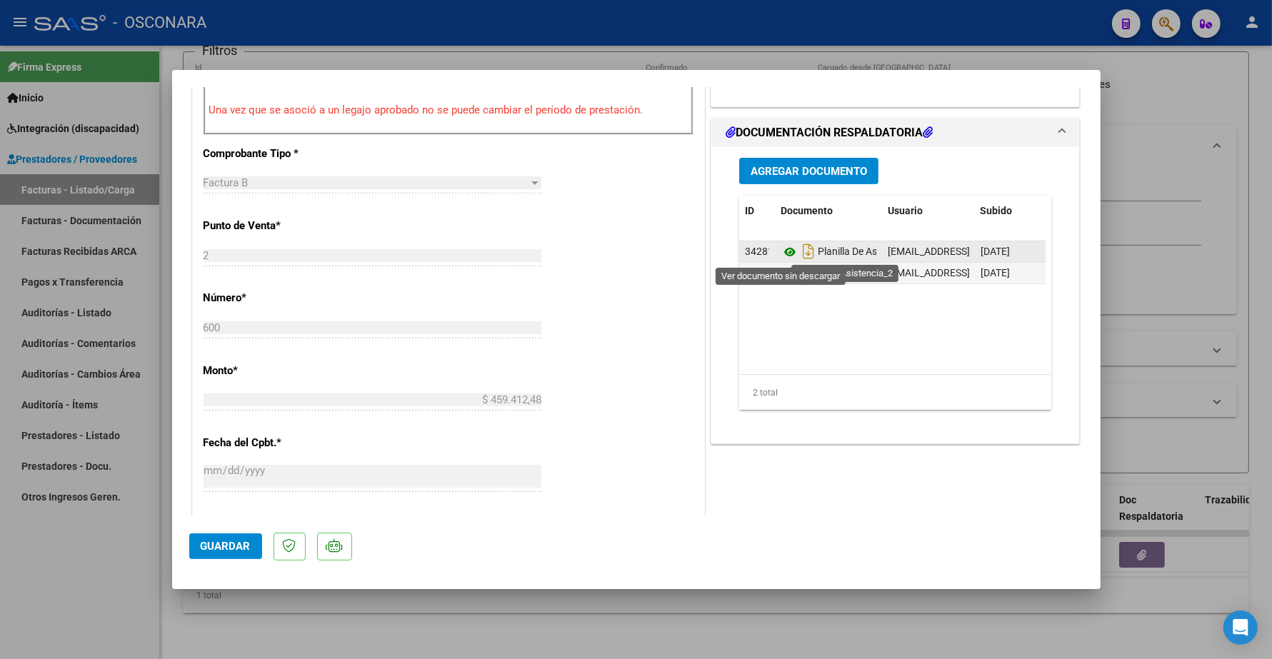
click at [780, 254] on icon at bounding box center [789, 251] width 19 height 17
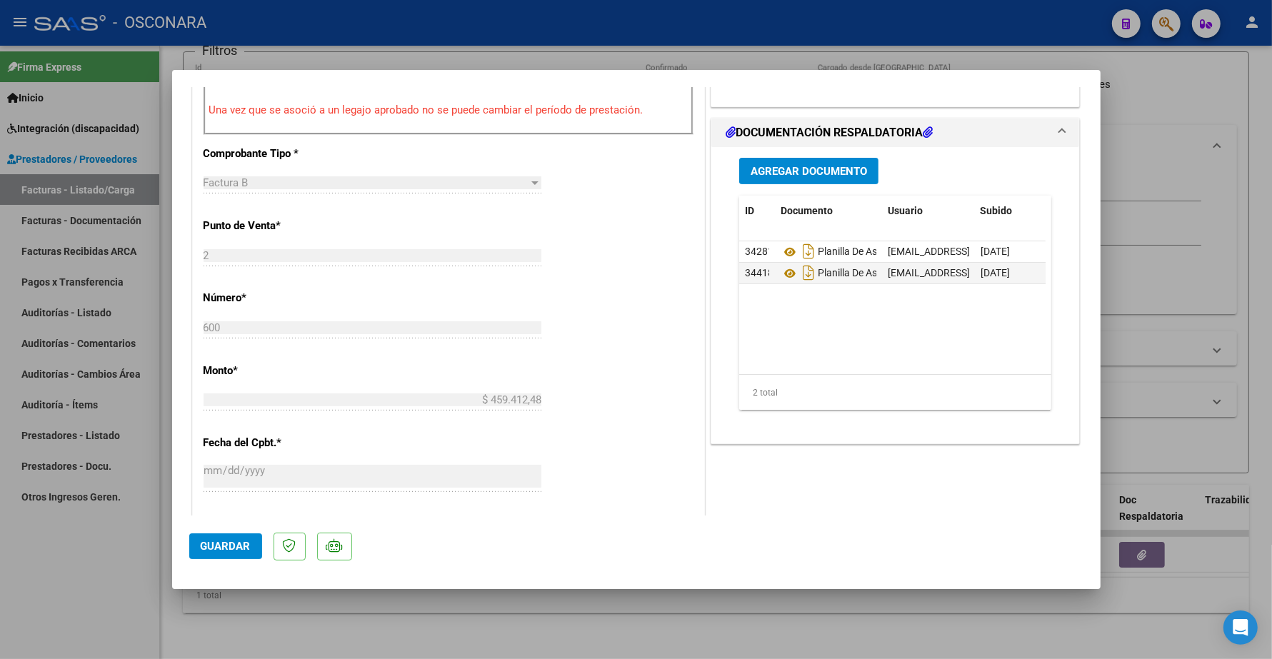
click at [236, 548] on span "Guardar" at bounding box center [226, 546] width 50 height 13
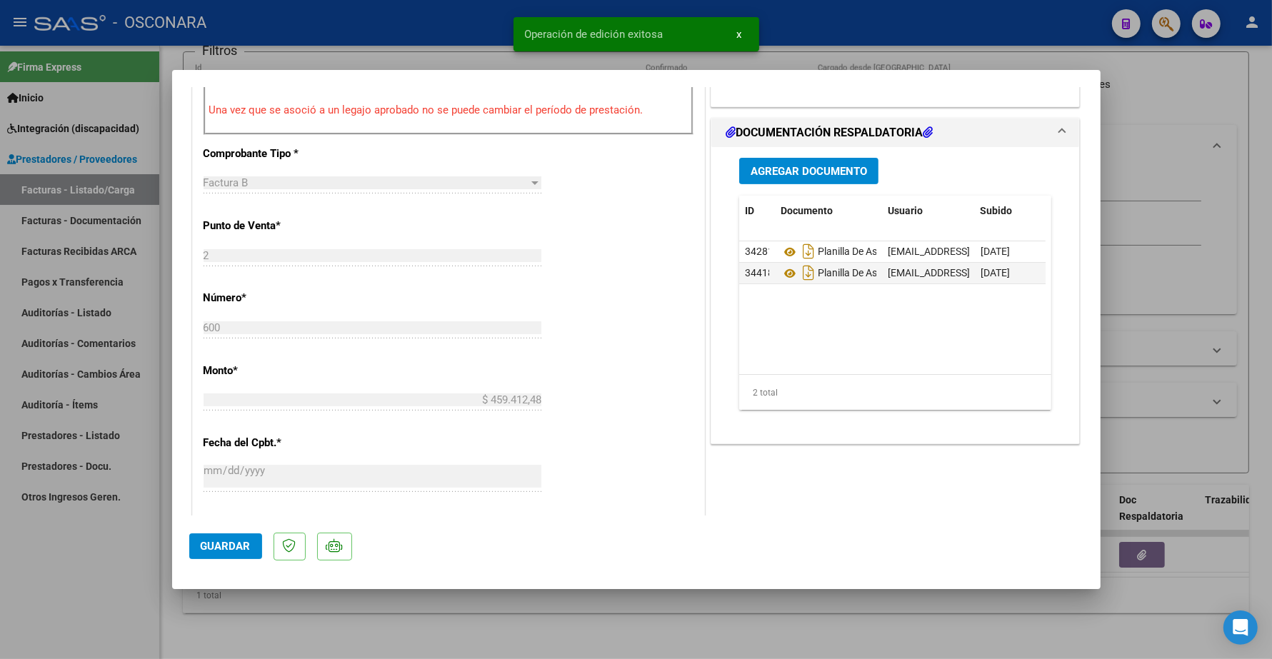
type input "$ 0,00"
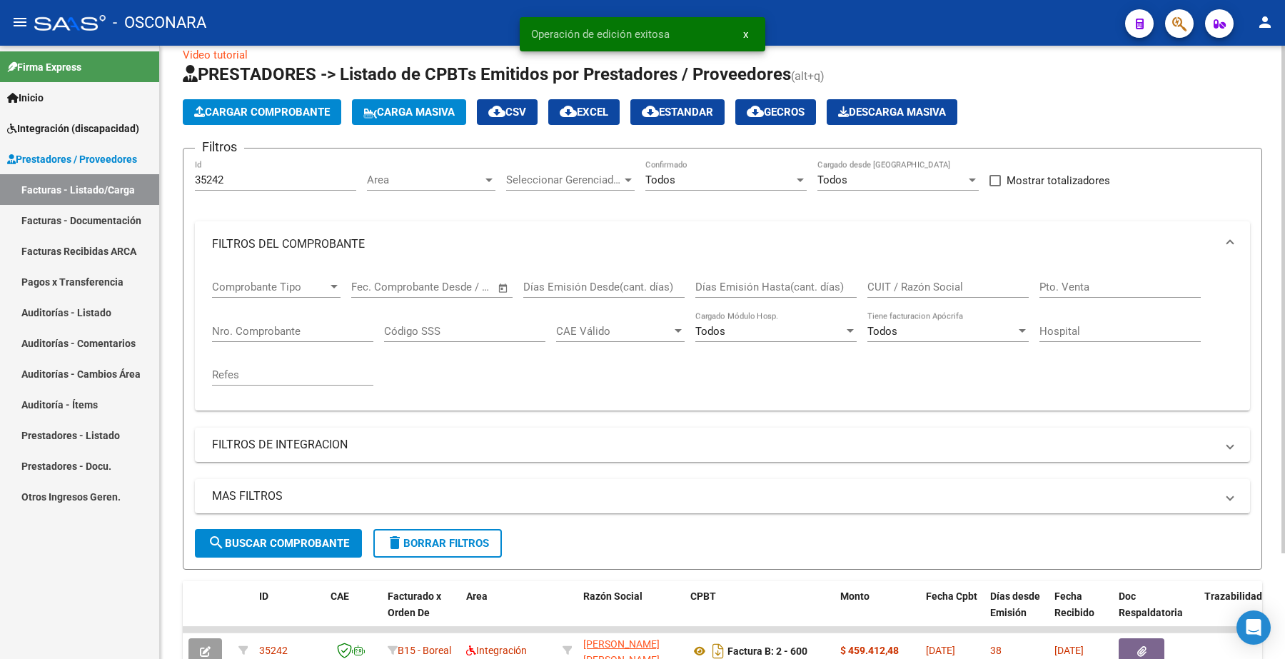
scroll to position [0, 0]
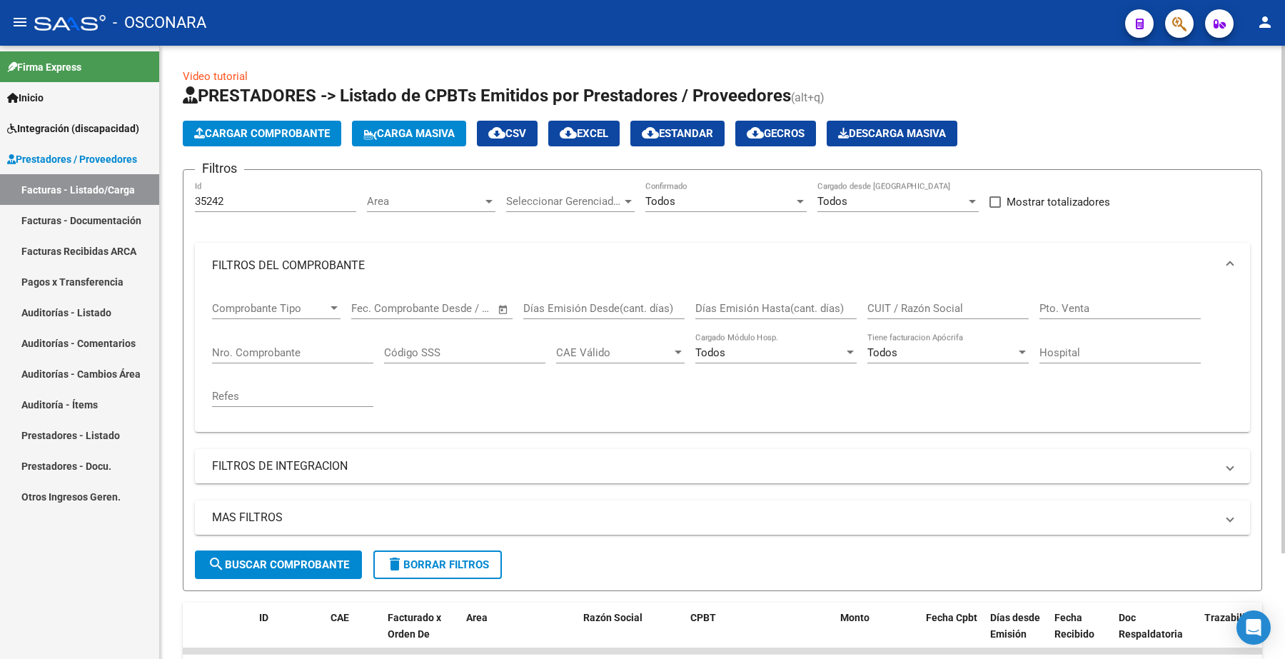
click at [919, 295] on div "CUIT / Razón Social" at bounding box center [948, 303] width 161 height 31
paste input "27395436827"
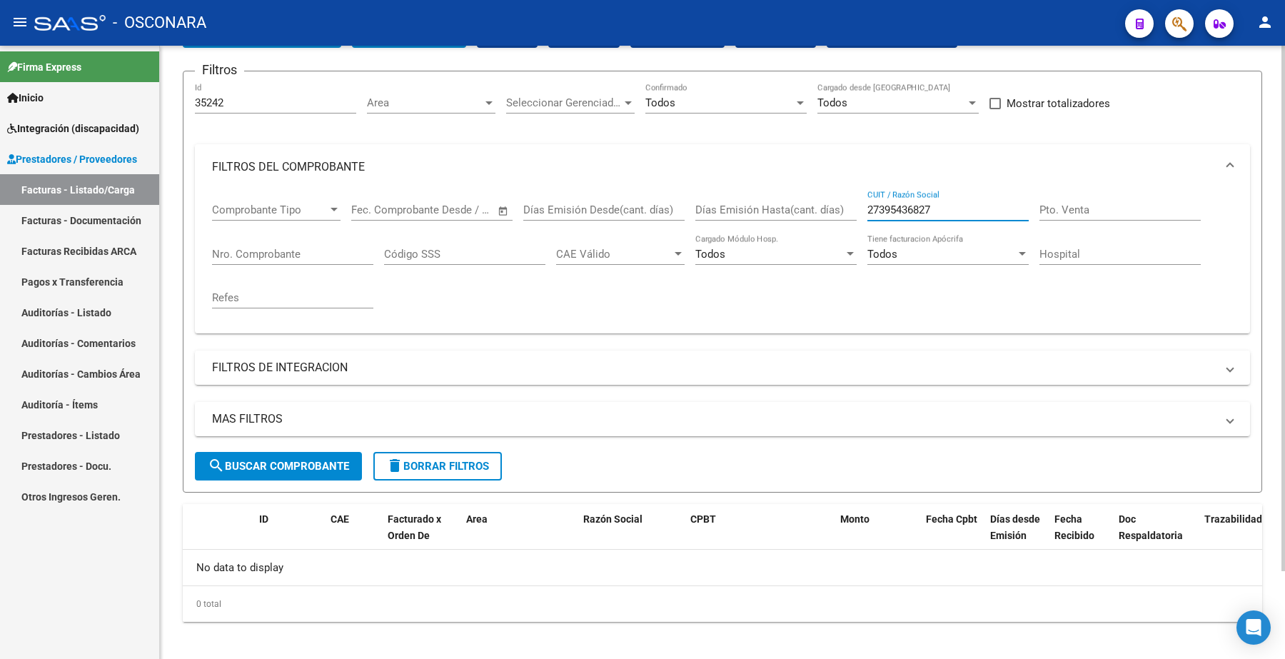
scroll to position [104, 0]
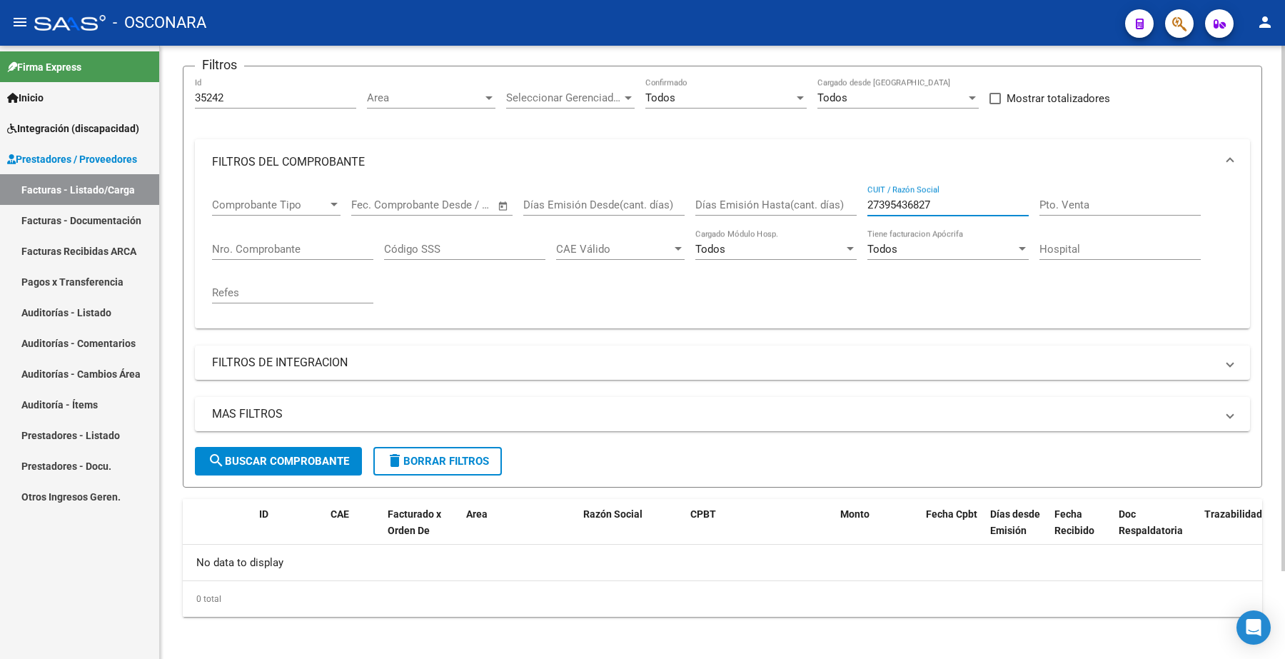
type input "27395436827"
drag, startPoint x: 243, startPoint y: 93, endPoint x: 173, endPoint y: 94, distance: 70.0
click at [173, 96] on div "Video tutorial PRESTADORES -> Listado de CPBTs Emitidos por Prestadores / Prove…" at bounding box center [722, 302] width 1125 height 720
click at [331, 455] on span "search Buscar Comprobante" at bounding box center [278, 461] width 141 height 13
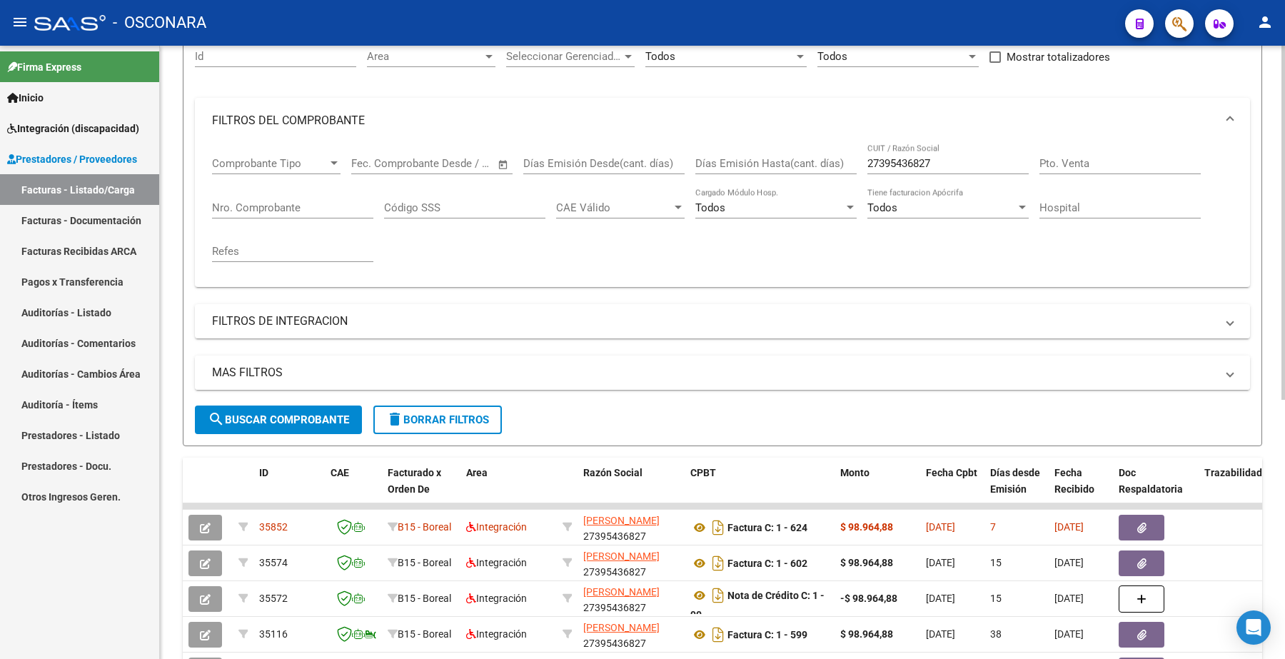
scroll to position [193, 0]
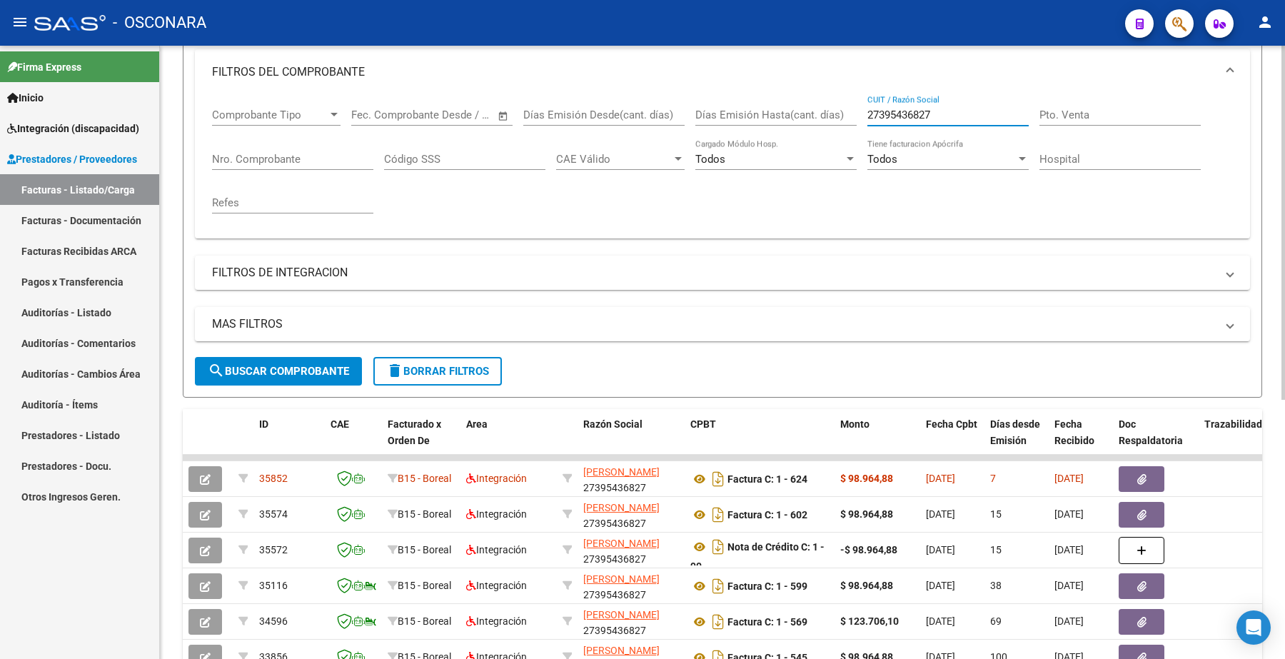
drag, startPoint x: 936, startPoint y: 113, endPoint x: 793, endPoint y: 119, distance: 142.9
click at [793, 119] on div "Comprobante Tipo Comprobante Tipo Fecha inicio – Fecha fin Fec. Comprobante Des…" at bounding box center [722, 161] width 1021 height 132
paste input "27206554652"
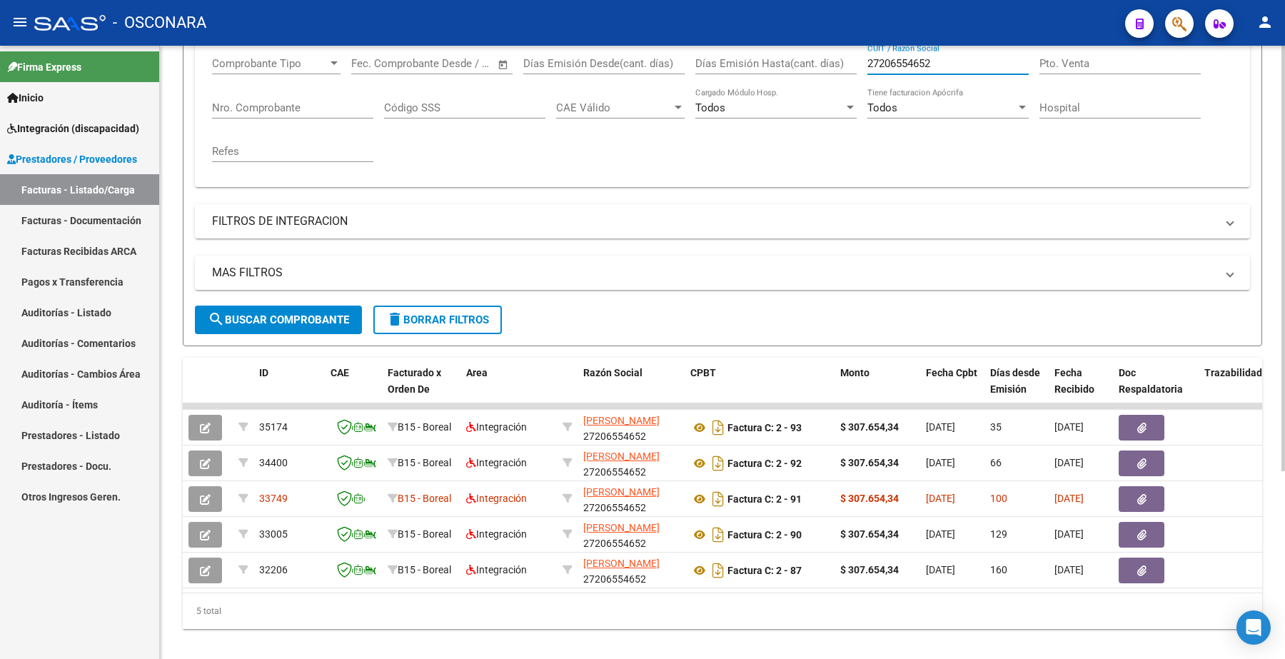
scroll to position [271, 0]
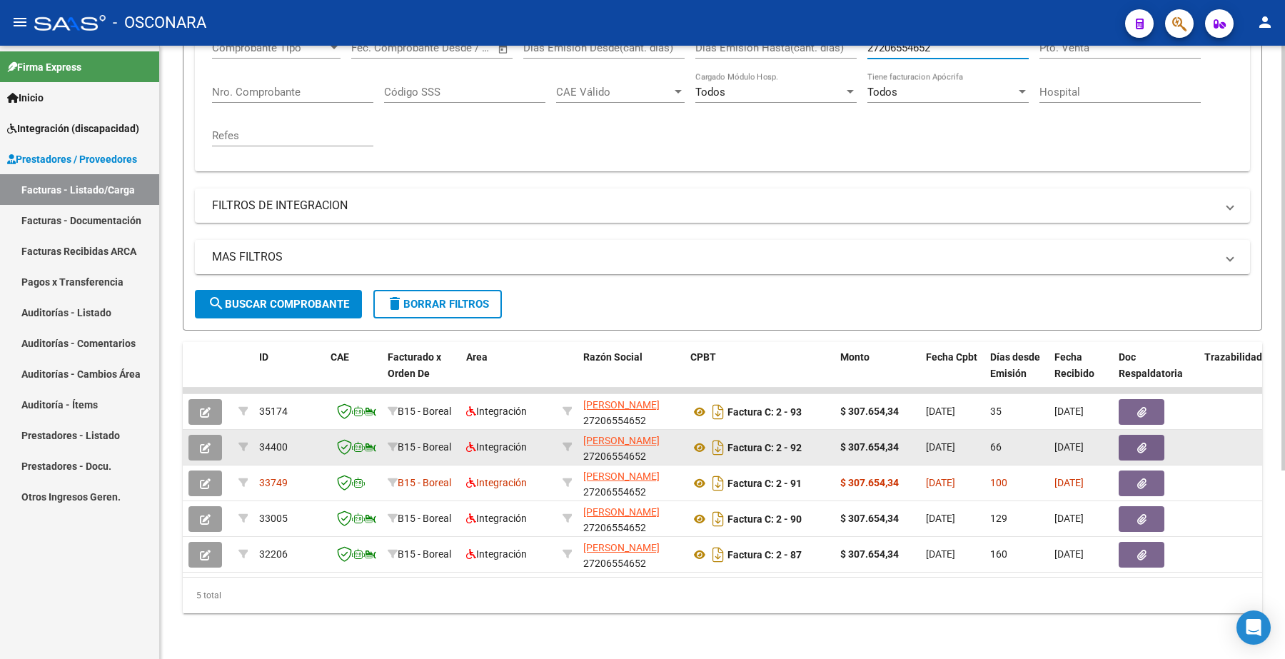
type input "27206554652"
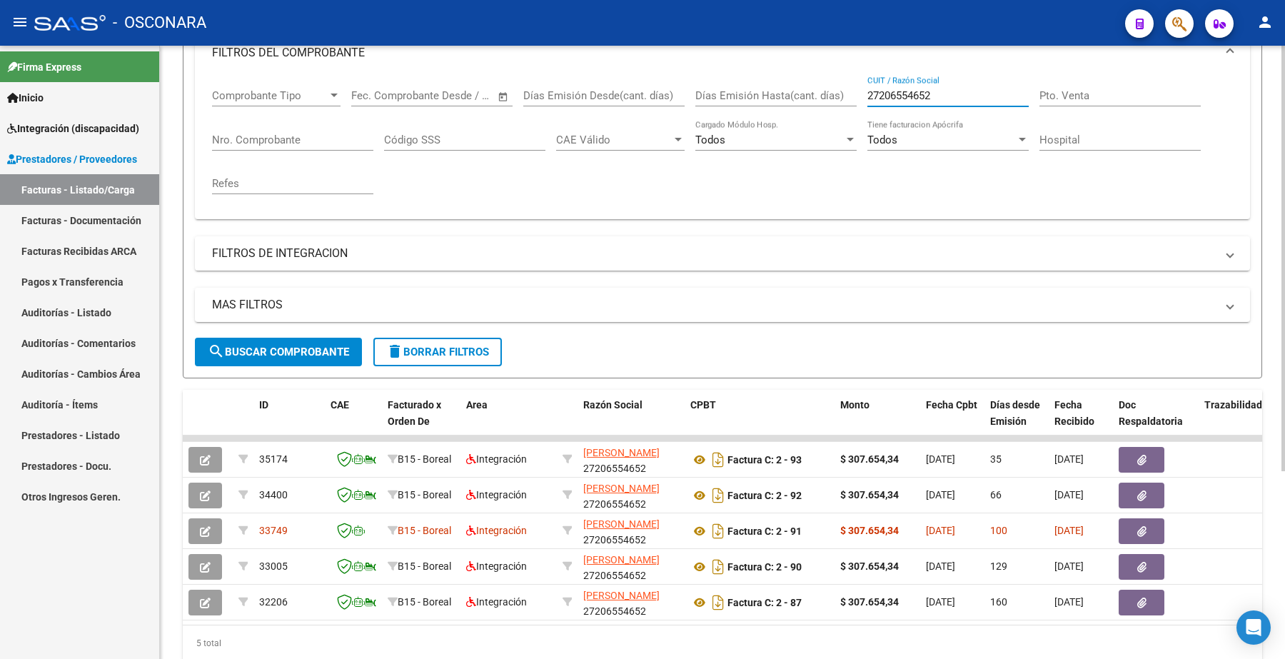
scroll to position [4, 0]
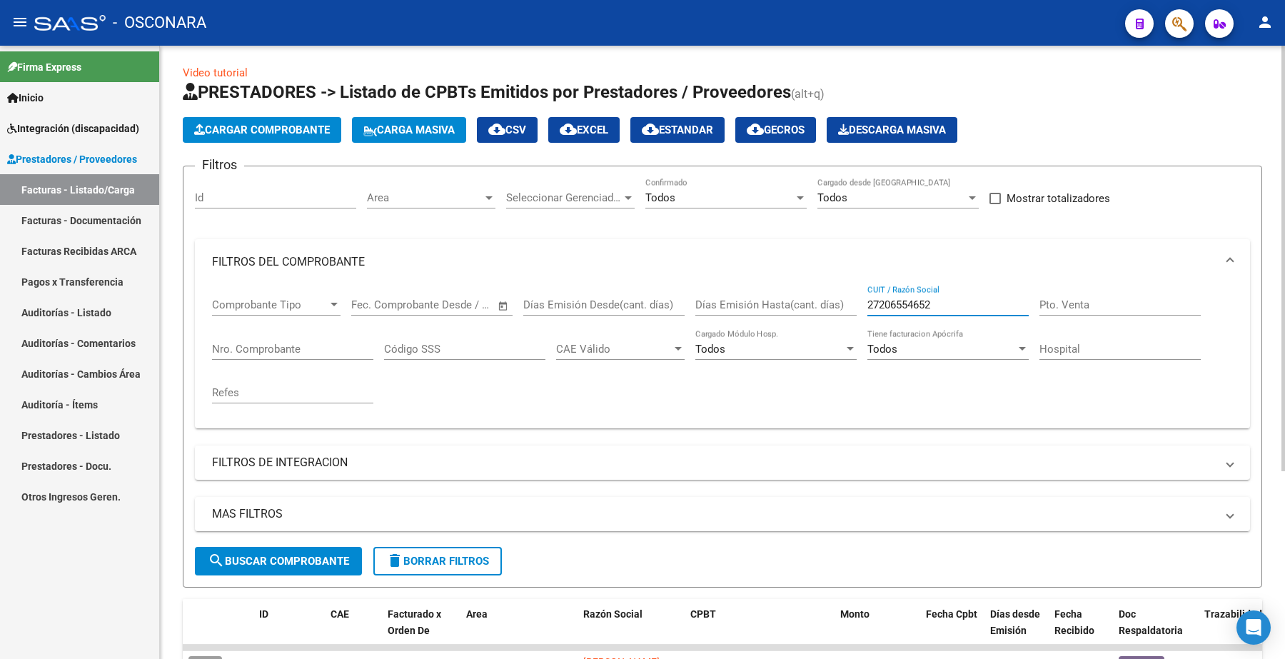
click at [258, 348] on input "Nro. Comprobante" at bounding box center [292, 349] width 161 height 13
paste input "77"
type input "77"
click at [280, 556] on span "search Buscar Comprobante" at bounding box center [278, 561] width 141 height 13
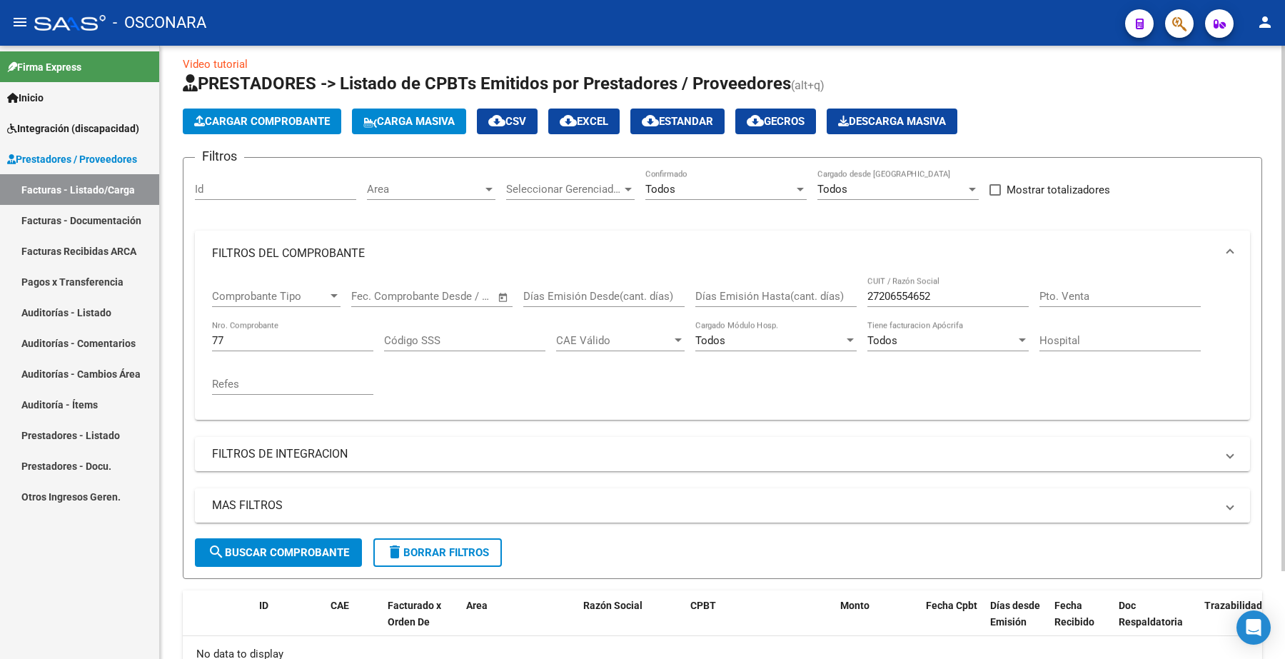
scroll to position [0, 0]
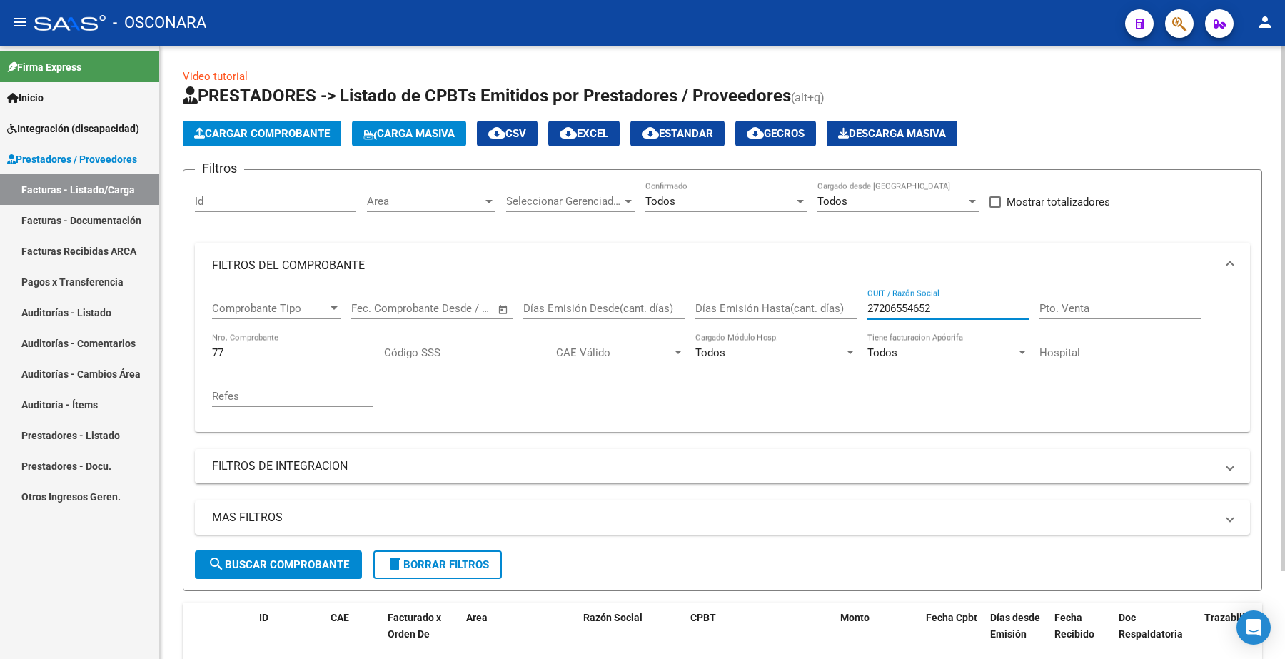
drag, startPoint x: 950, startPoint y: 307, endPoint x: 688, endPoint y: 278, distance: 264.3
click at [693, 306] on div "Comprobante Tipo Comprobante Tipo Fecha inicio – Fecha fin Fec. Comprobante Des…" at bounding box center [722, 354] width 1021 height 132
click at [322, 561] on span "search Buscar Comprobante" at bounding box center [278, 564] width 141 height 13
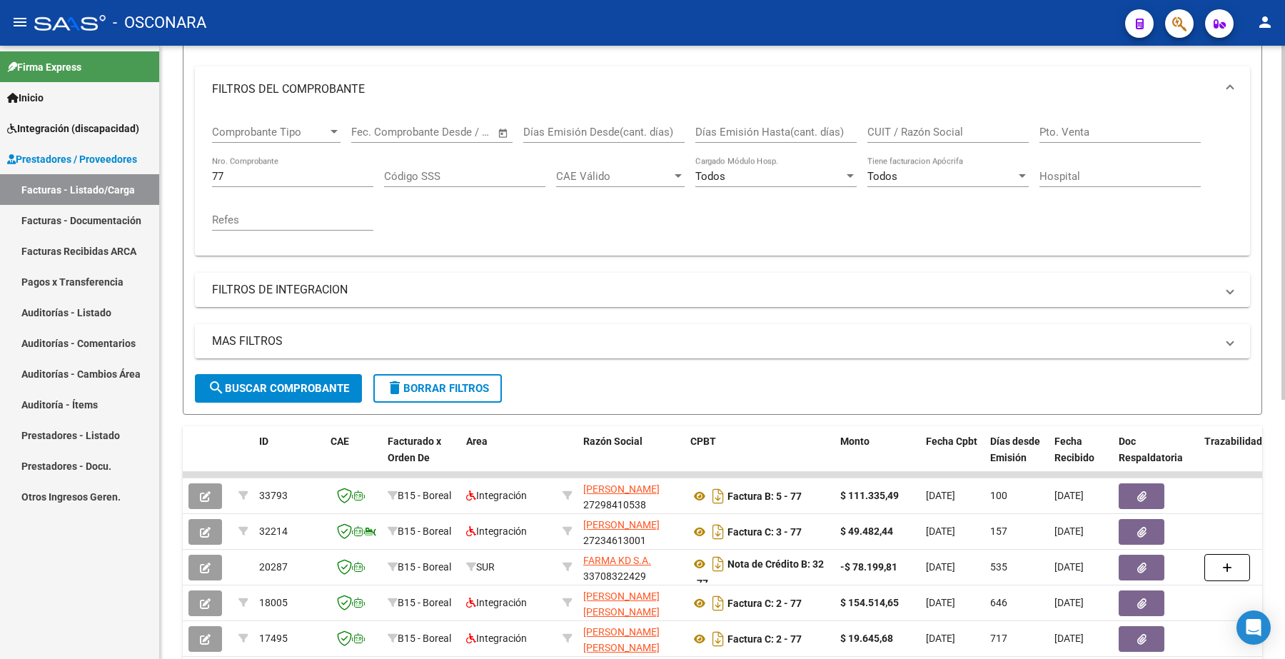
scroll to position [161, 0]
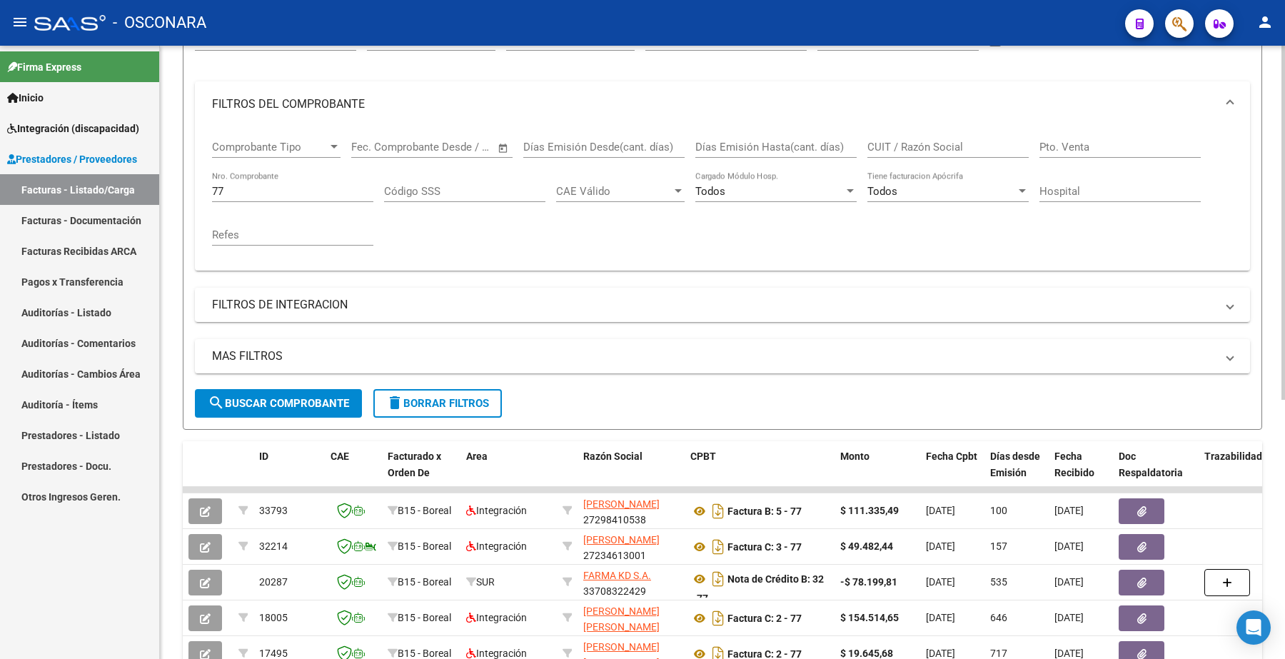
click at [901, 141] on input "CUIT / Razón Social" at bounding box center [948, 147] width 161 height 13
paste input "27328080929"
type input "27328080929"
click at [287, 401] on span "search Buscar Comprobante" at bounding box center [278, 403] width 141 height 13
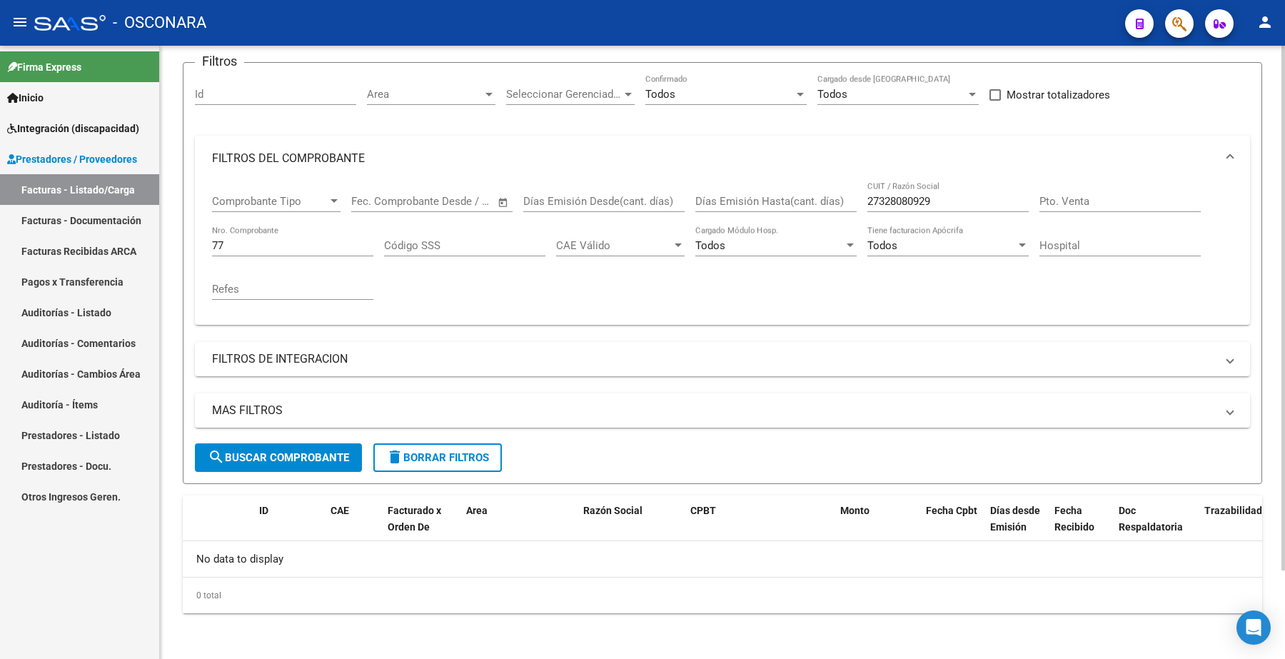
scroll to position [104, 0]
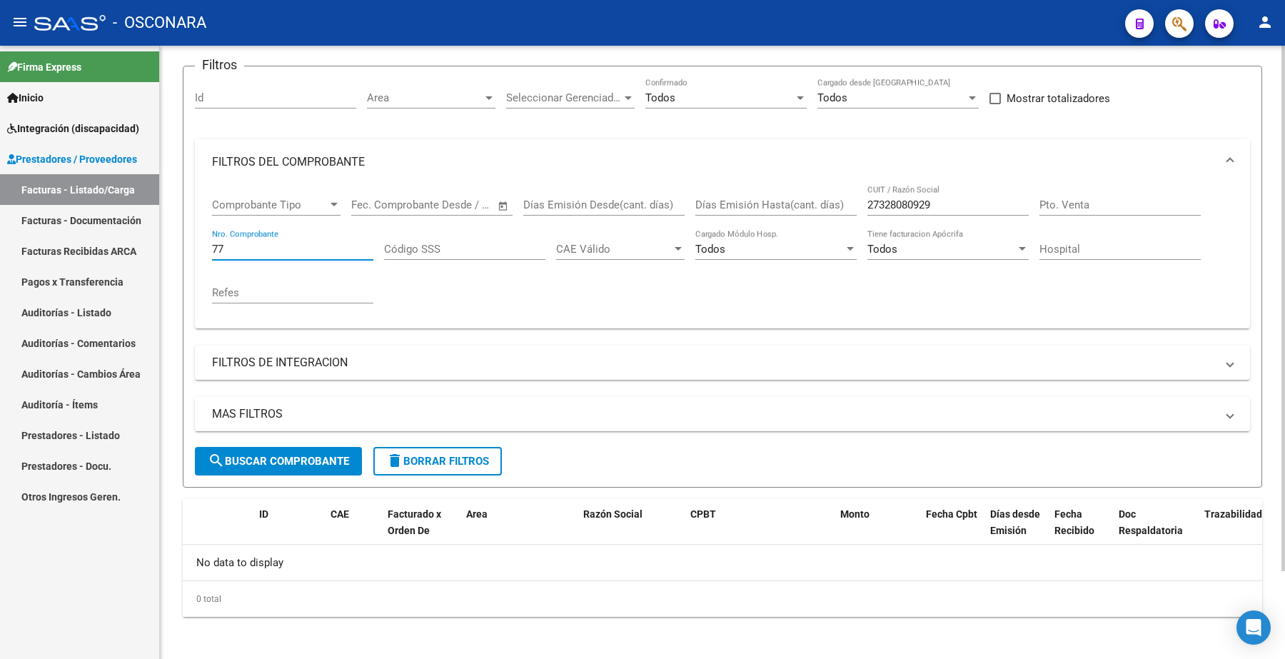
drag, startPoint x: 219, startPoint y: 243, endPoint x: 162, endPoint y: 228, distance: 58.9
click at [162, 237] on div "Video tutorial PRESTADORES -> Listado de CPBTs Emitidos por Prestadores / Prove…" at bounding box center [722, 302] width 1125 height 720
drag, startPoint x: 946, startPoint y: 205, endPoint x: 860, endPoint y: 201, distance: 85.8
click at [860, 201] on div "Comprobante Tipo Comprobante Tipo Fecha inicio – Fecha fin Fec. Comprobante Des…" at bounding box center [722, 251] width 1021 height 132
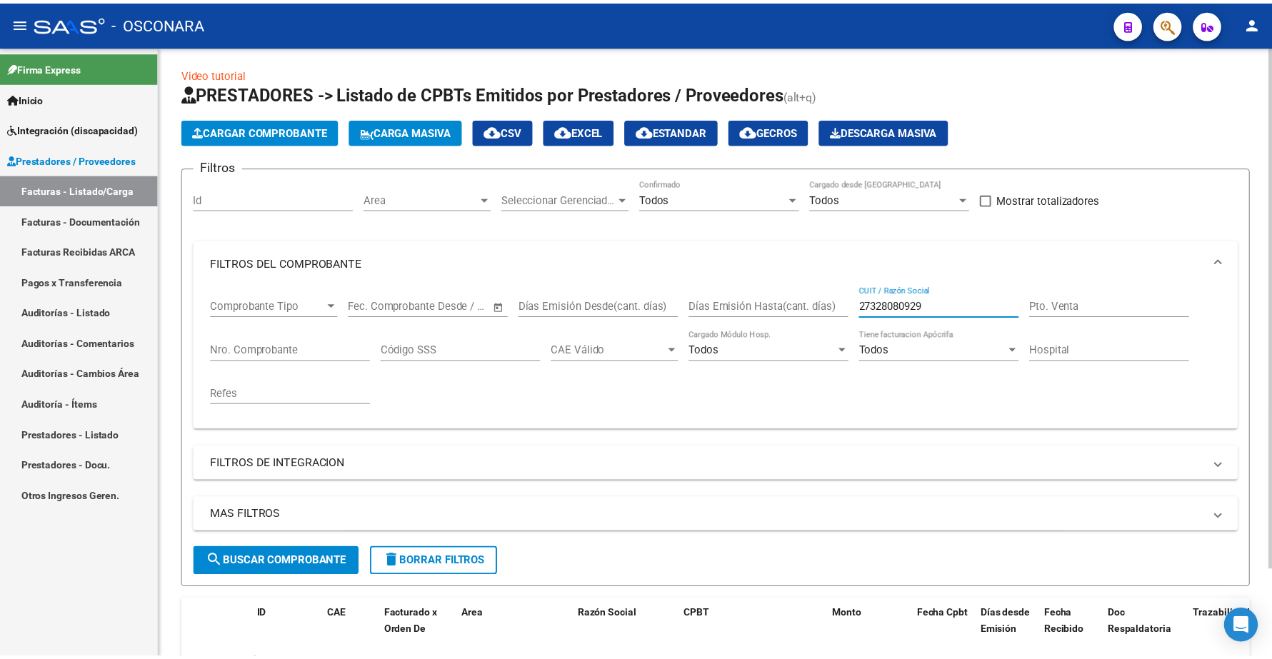
scroll to position [0, 0]
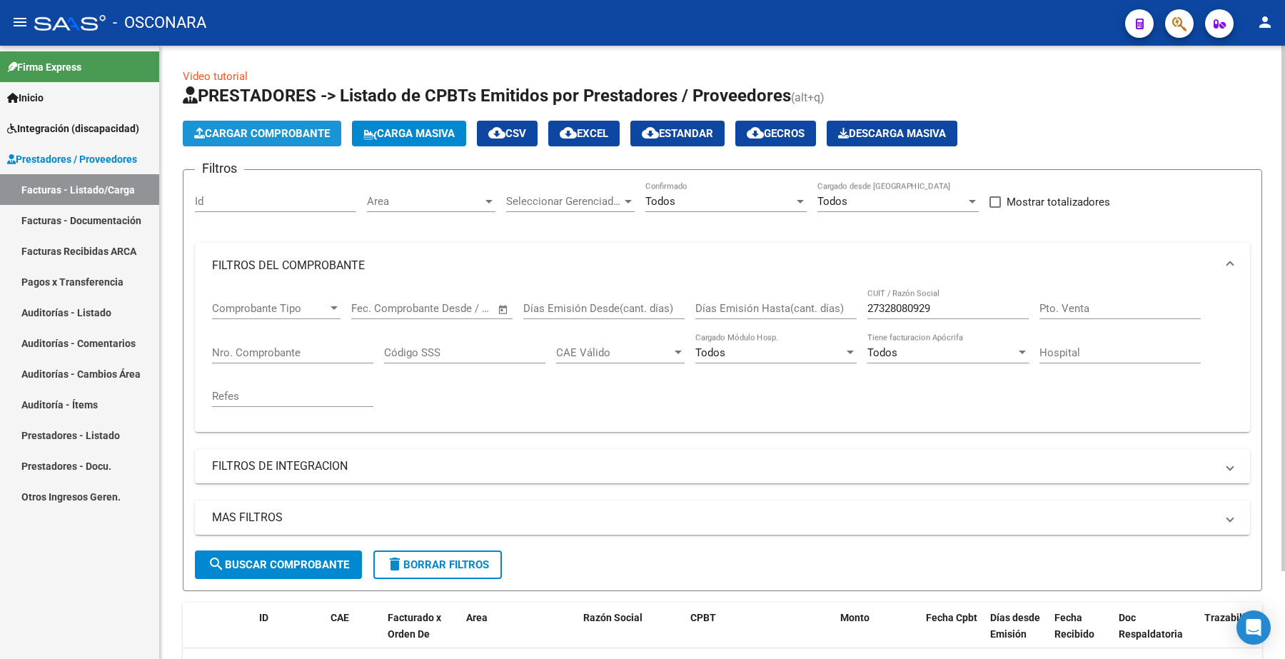
click at [276, 130] on span "Cargar Comprobante" at bounding box center [262, 133] width 136 height 13
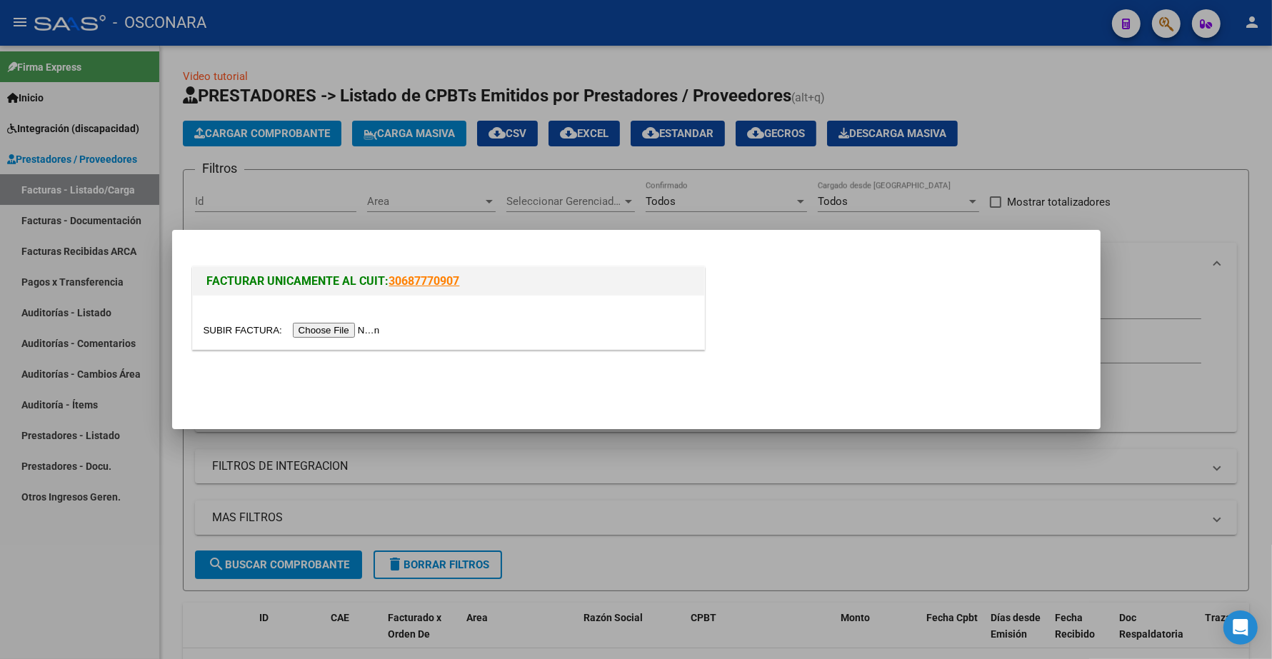
click at [343, 333] on input "file" at bounding box center [293, 330] width 181 height 15
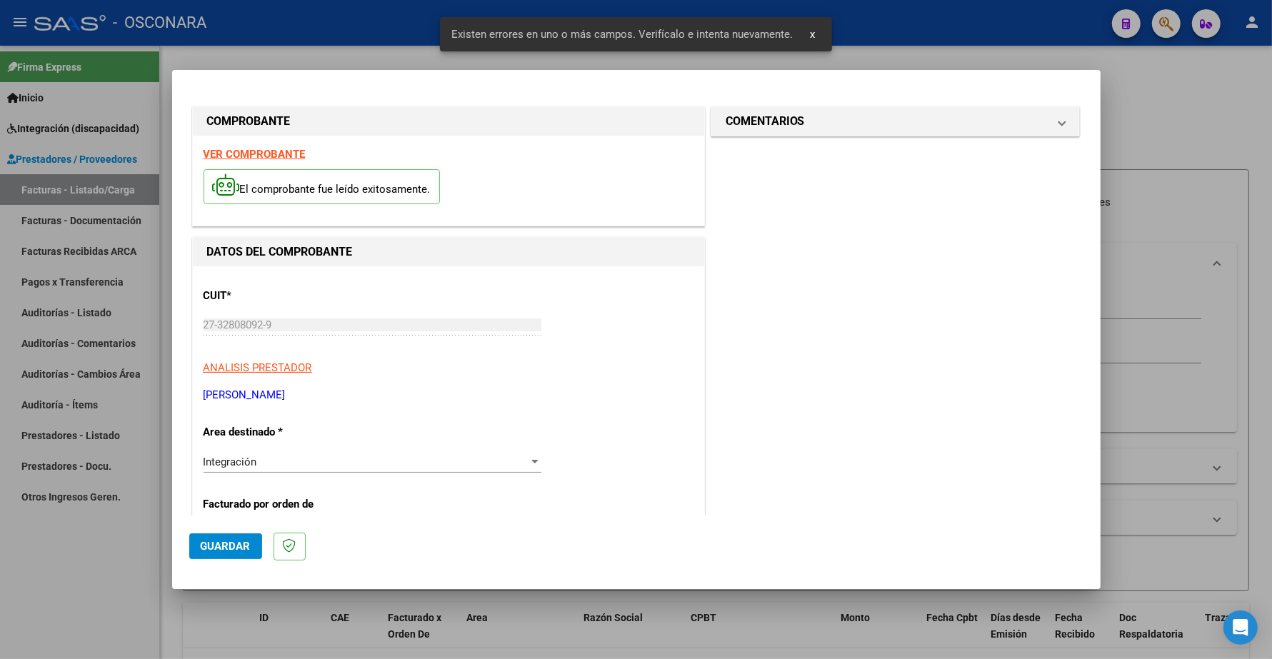
click at [258, 152] on strong "VER COMPROBANTE" at bounding box center [254, 154] width 102 height 13
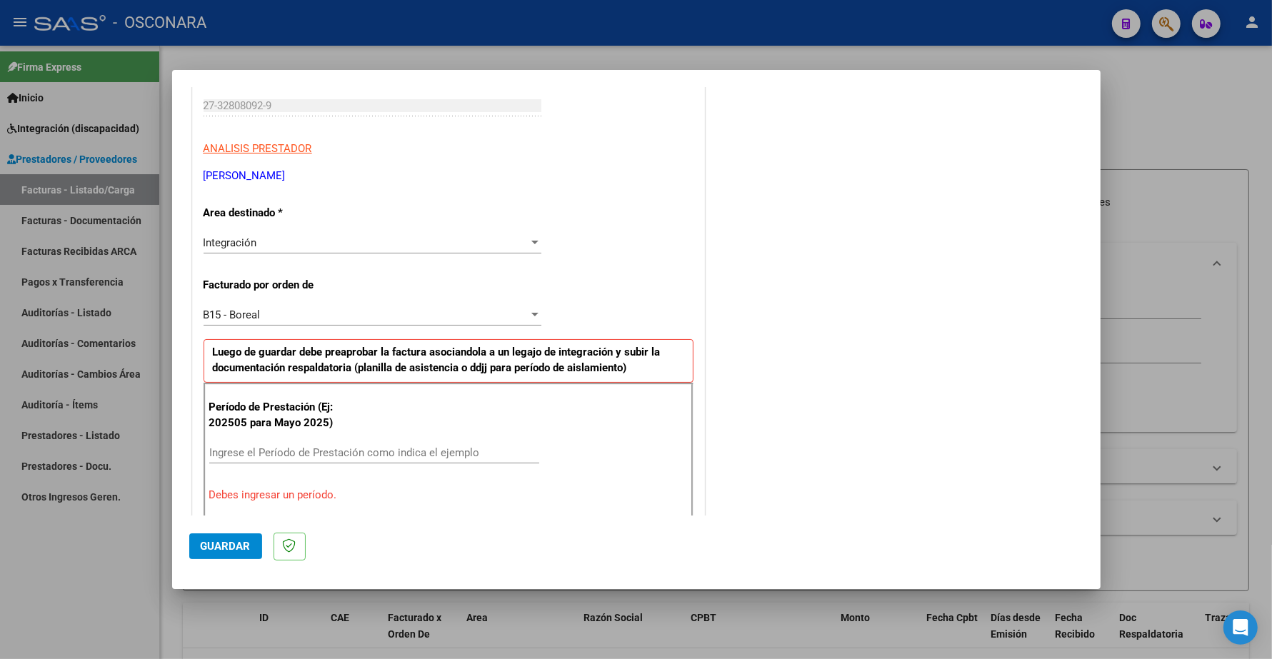
scroll to position [268, 0]
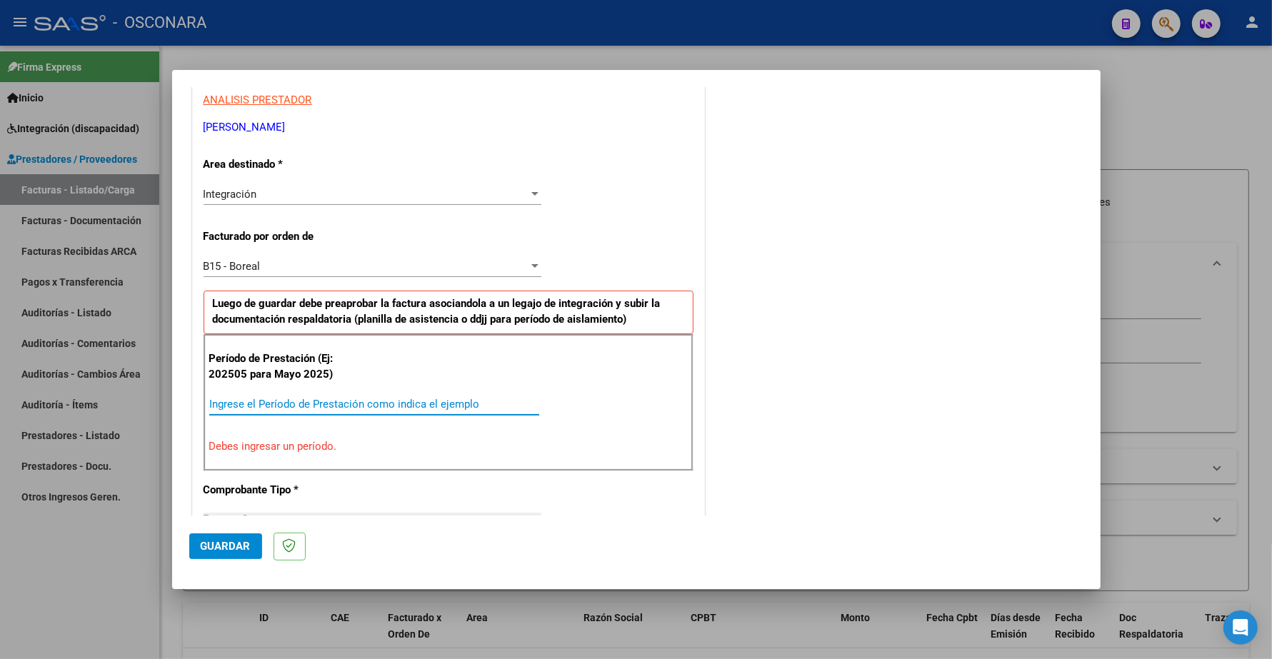
click at [245, 402] on input "Ingrese el Período de Prestación como indica el ejemplo" at bounding box center [374, 404] width 330 height 13
type input "202507"
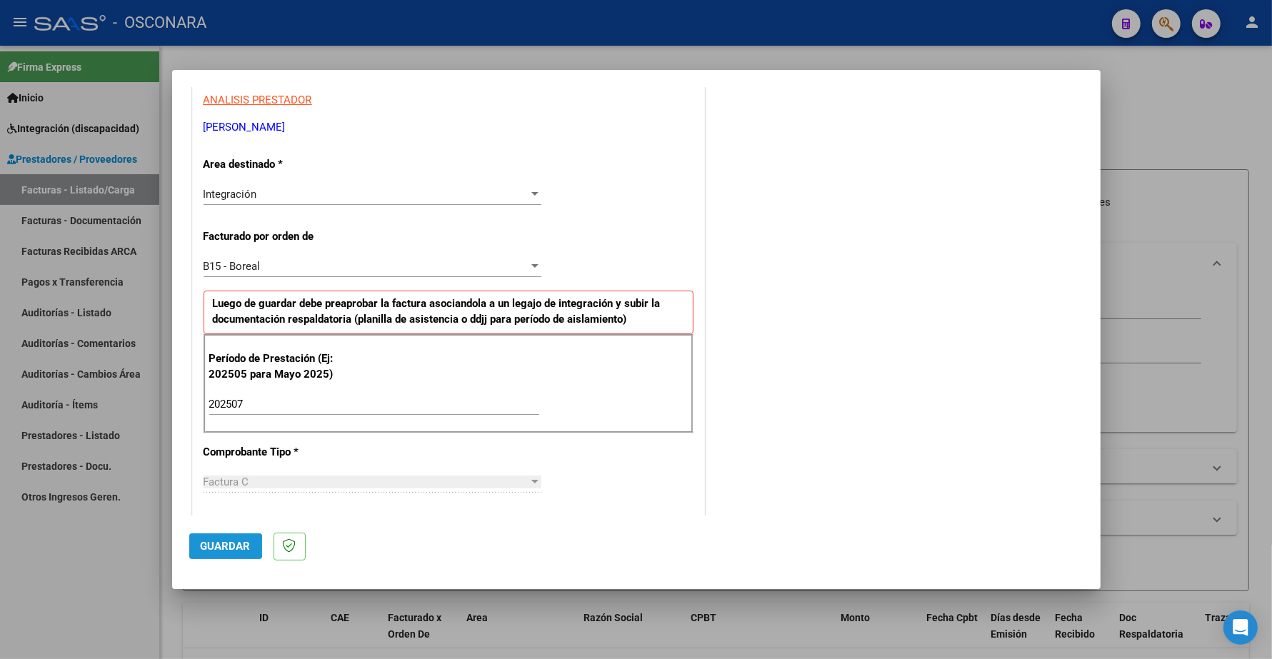
click at [223, 547] on span "Guardar" at bounding box center [226, 546] width 50 height 13
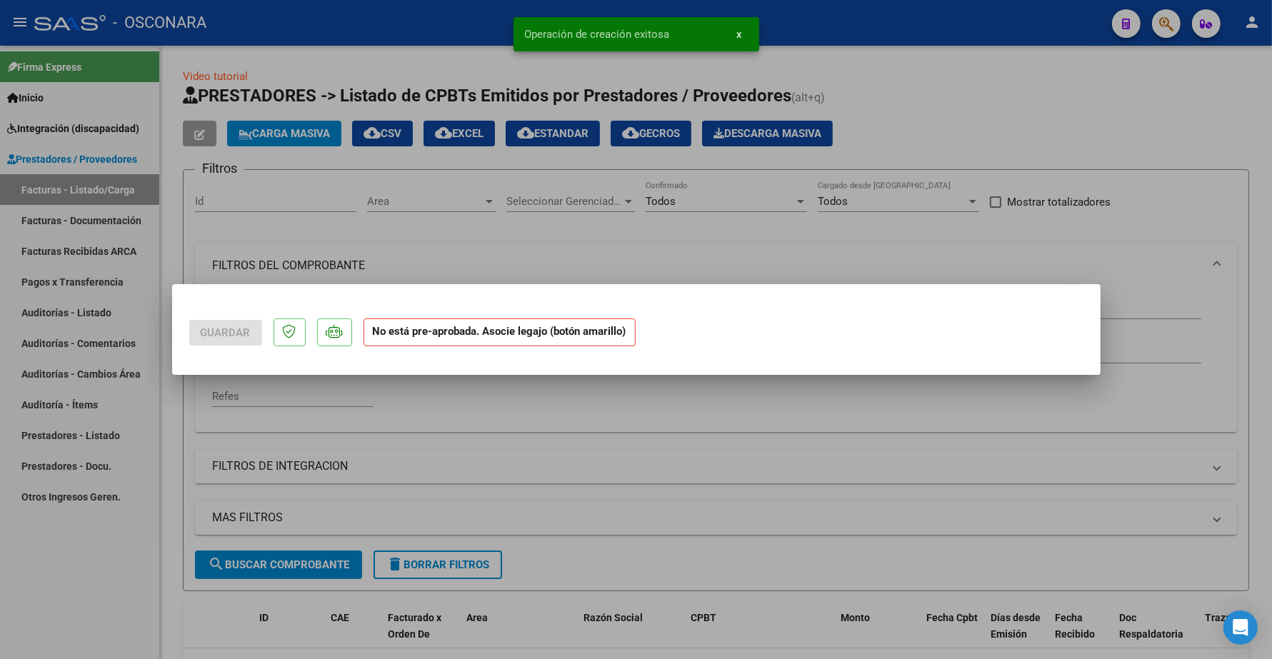
scroll to position [0, 0]
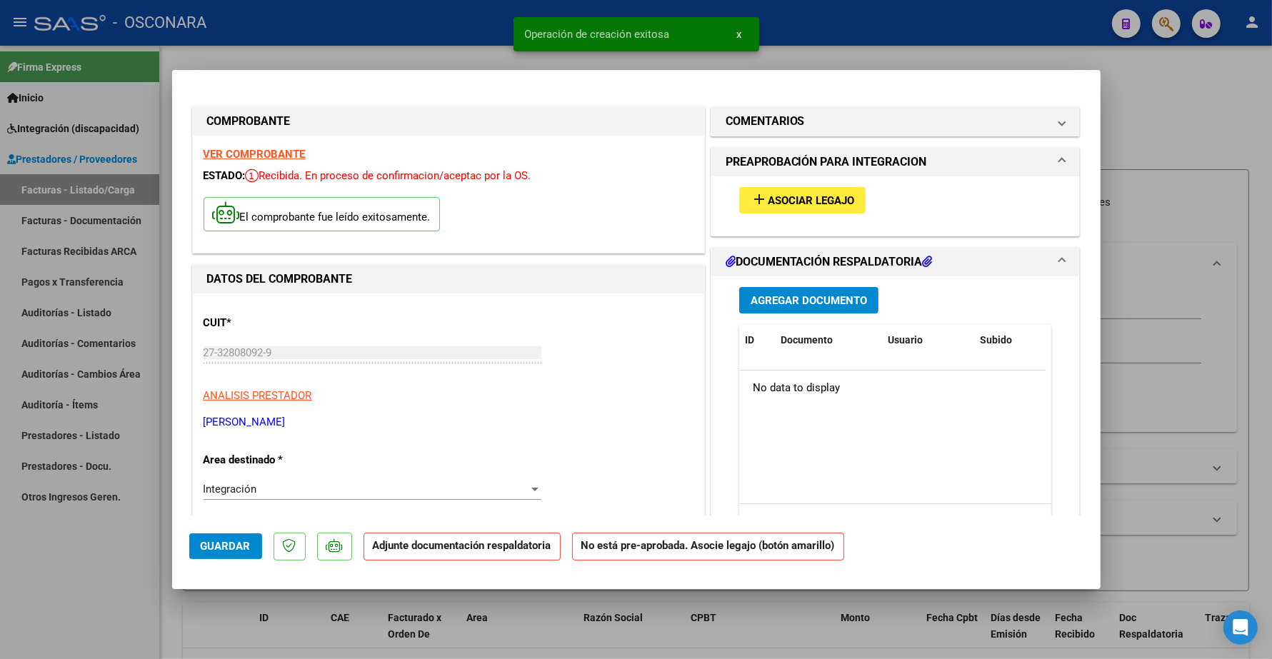
click at [841, 204] on span "Asociar Legajo" at bounding box center [811, 200] width 86 height 13
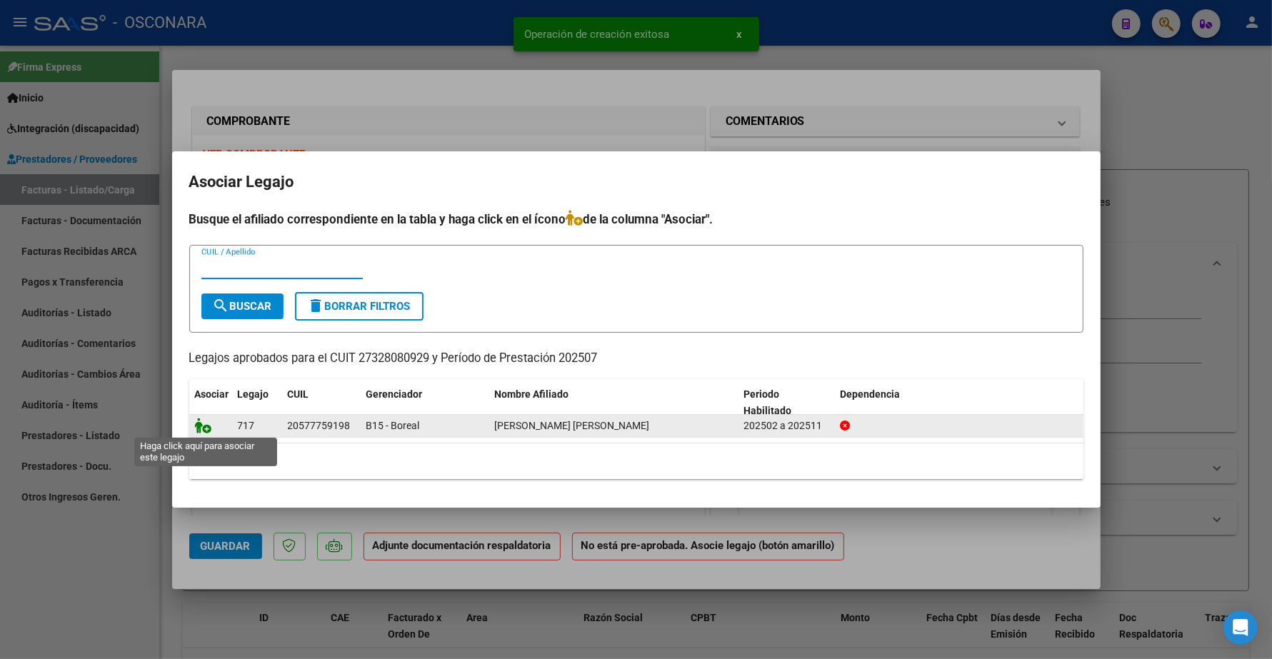
click at [202, 430] on icon at bounding box center [203, 426] width 17 height 16
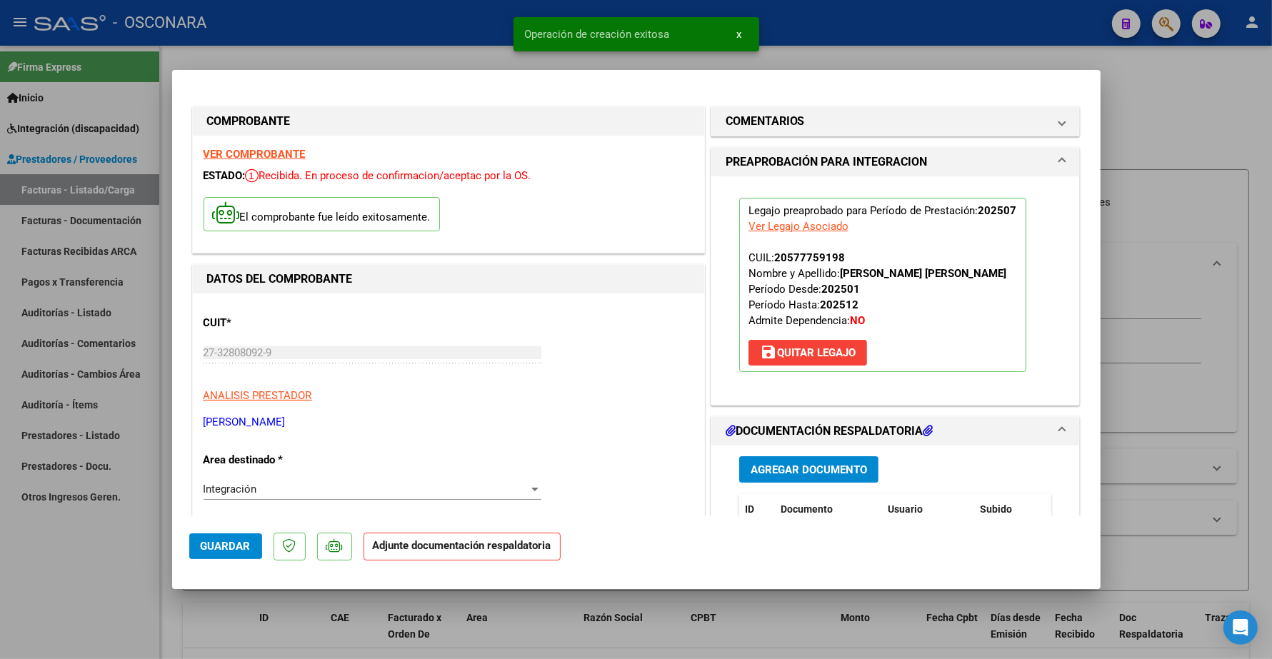
click at [815, 466] on span "Agregar Documento" at bounding box center [808, 469] width 116 height 13
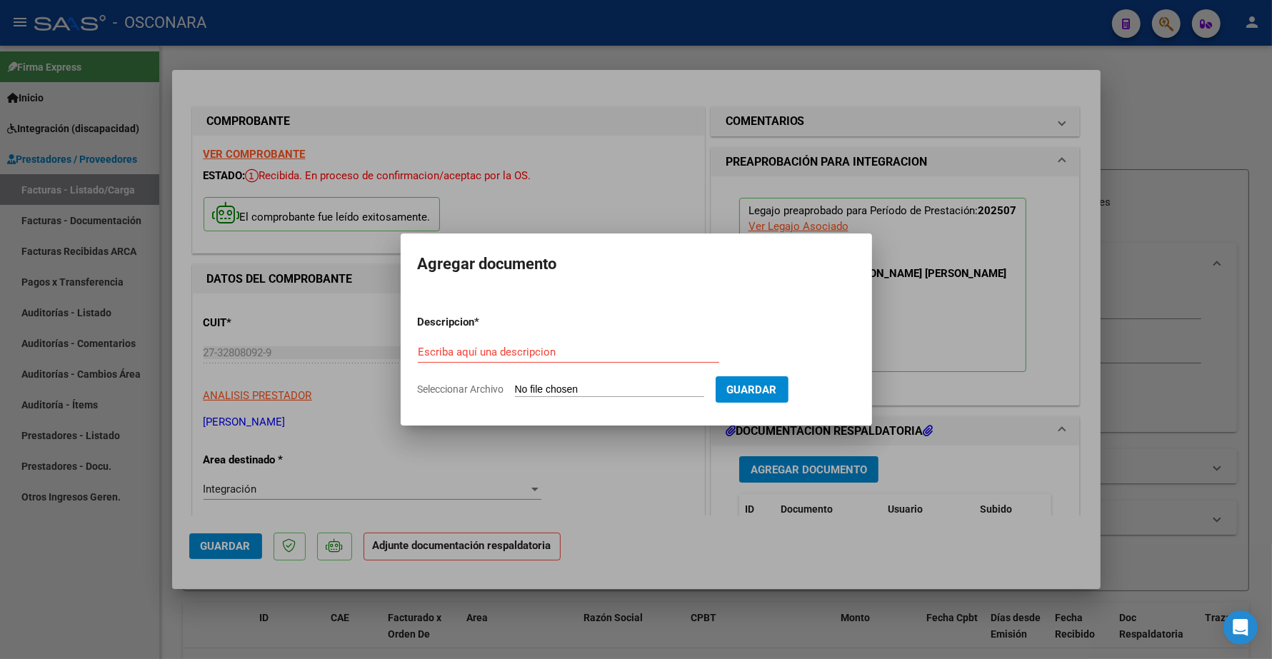
click at [489, 343] on div "Escriba aquí una descripcion" at bounding box center [568, 351] width 301 height 21
click at [491, 352] on input "Escriba aquí una descripcion" at bounding box center [568, 352] width 301 height 13
type input "p"
type input "PLANILLA"
click at [543, 390] on input "Seleccionar Archivo" at bounding box center [609, 390] width 189 height 14
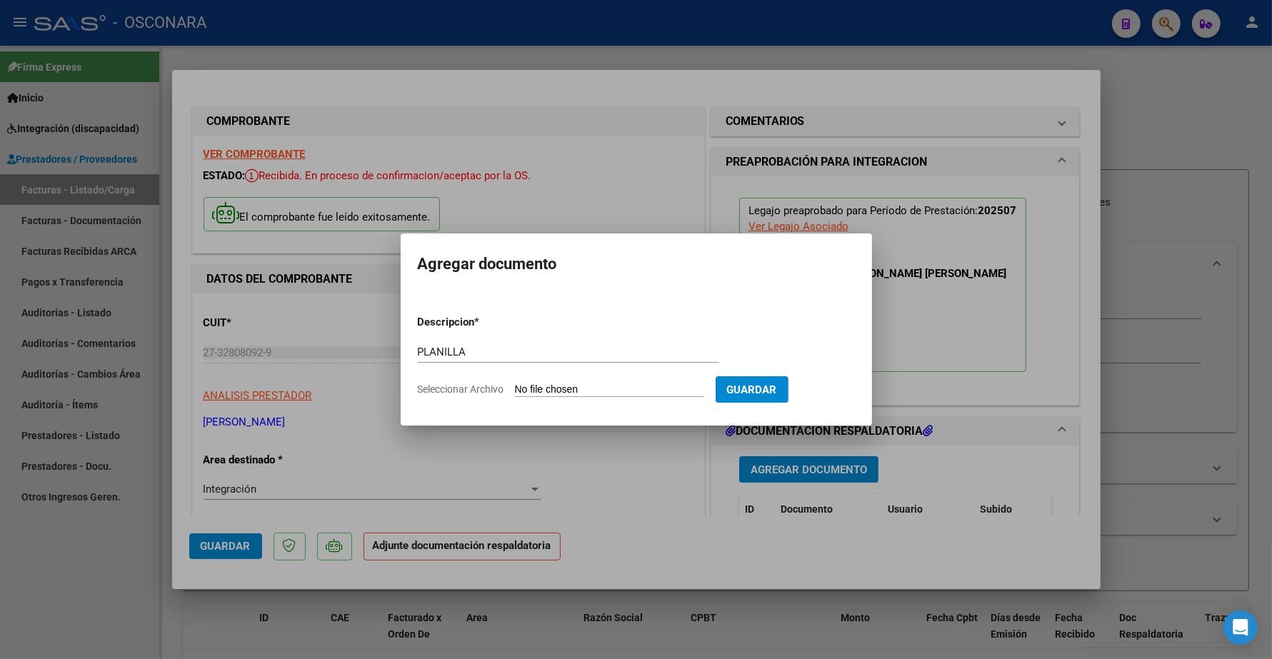
type input "C:\fakepath\27328080929_11_4_77_Planilla de Asistencia_5.jpg"
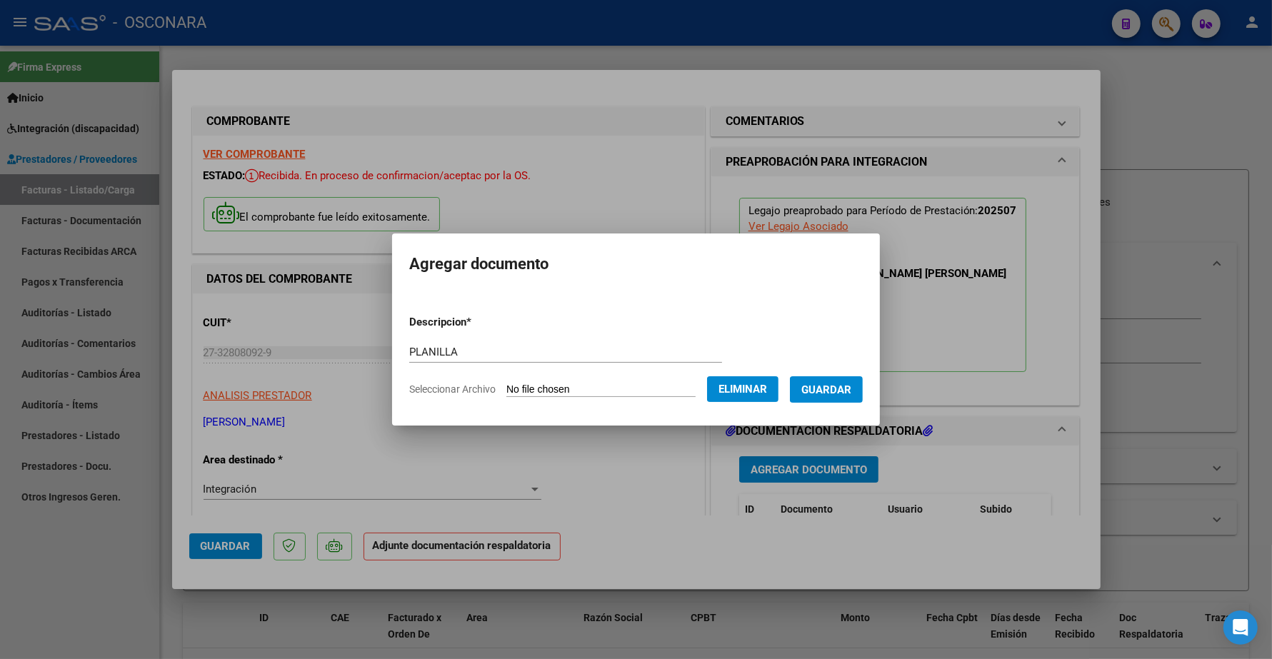
click at [840, 386] on span "Guardar" at bounding box center [826, 389] width 50 height 13
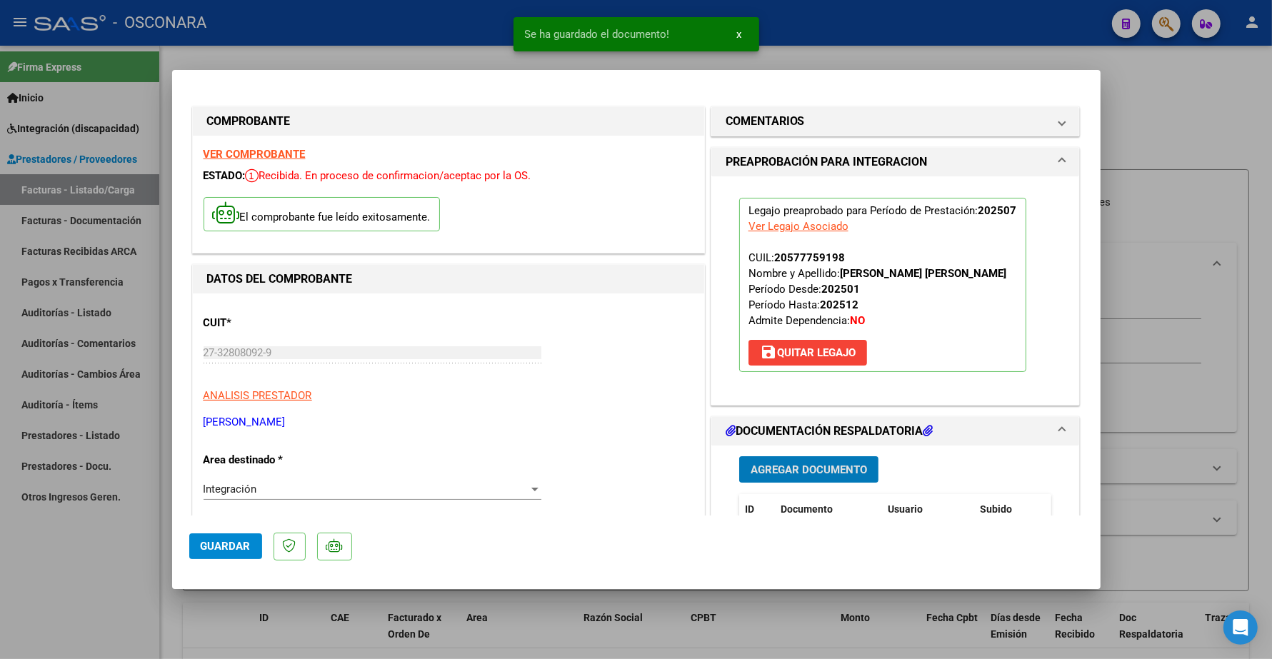
scroll to position [179, 0]
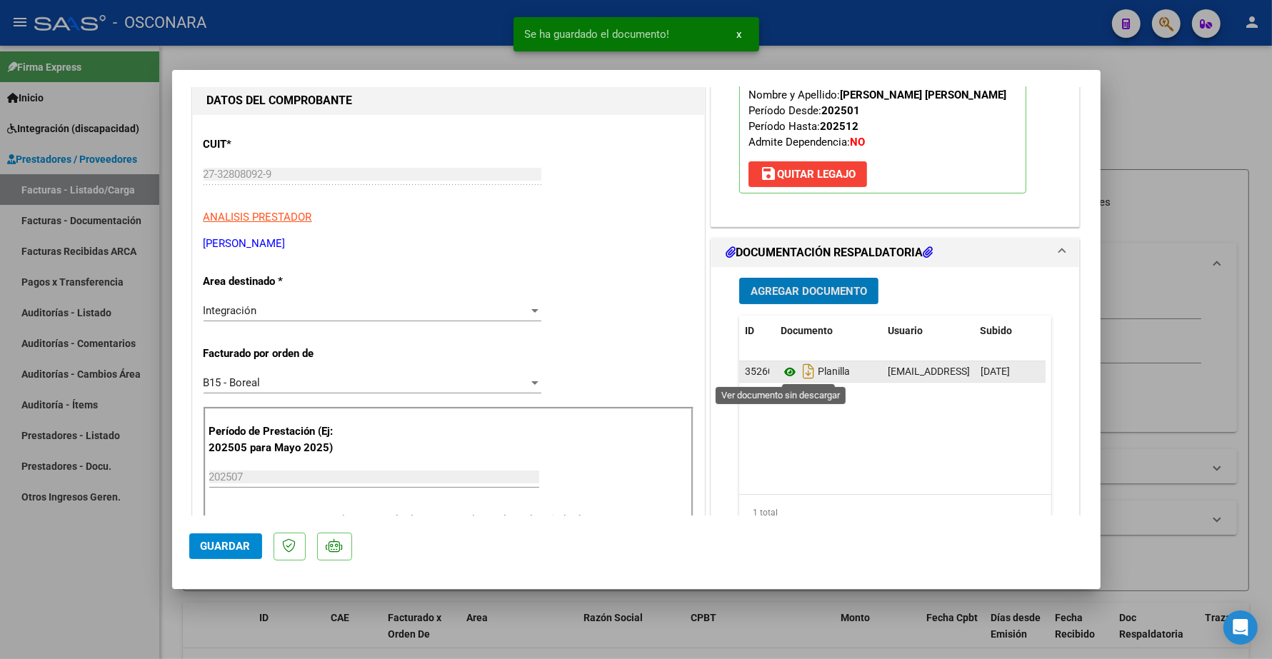
click at [780, 371] on icon at bounding box center [789, 371] width 19 height 17
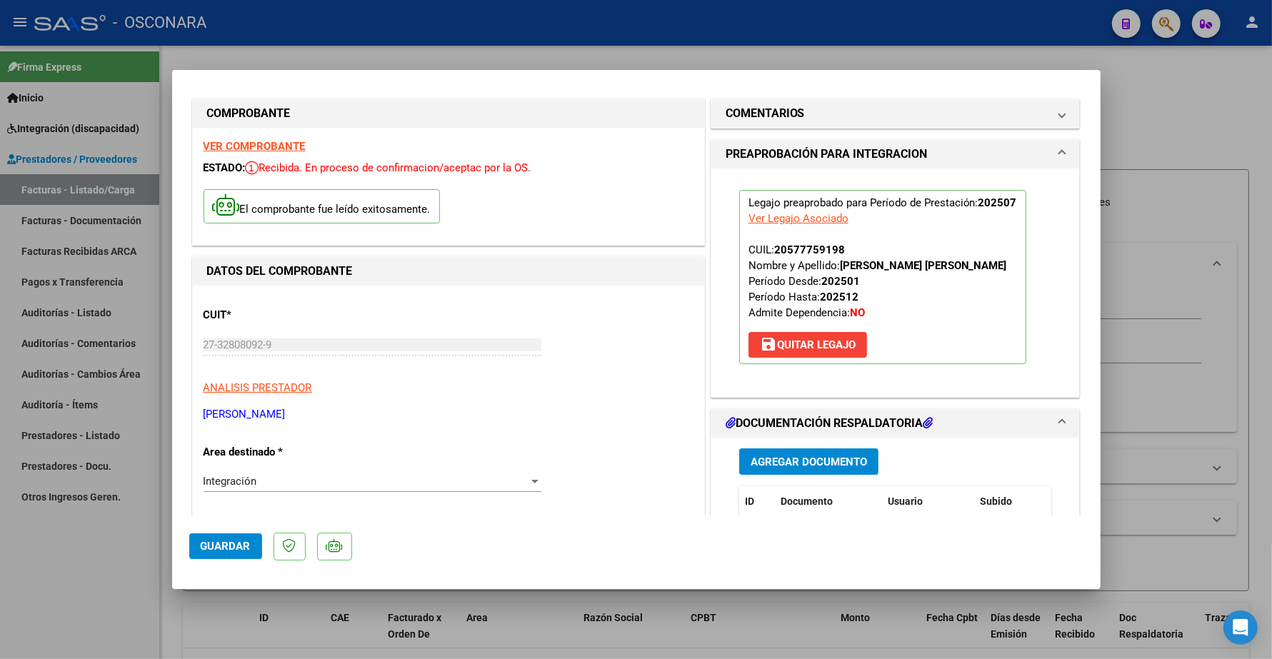
scroll to position [0, 0]
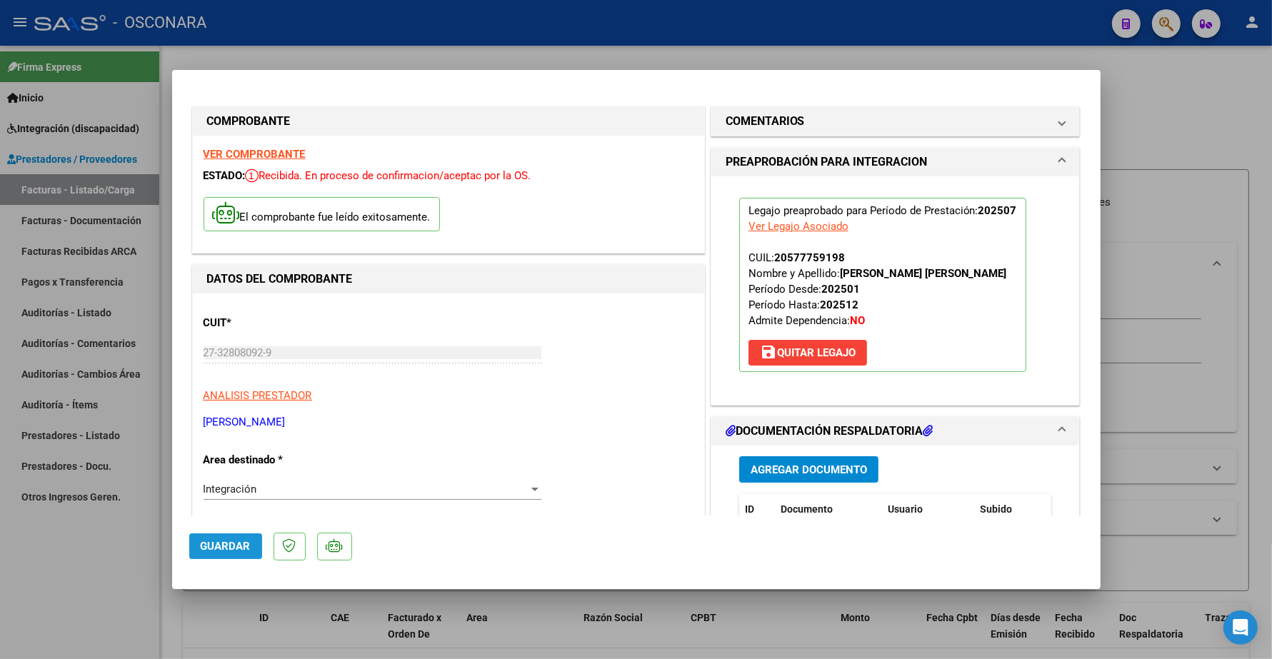
click at [222, 548] on span "Guardar" at bounding box center [226, 546] width 50 height 13
type input "$ 0,00"
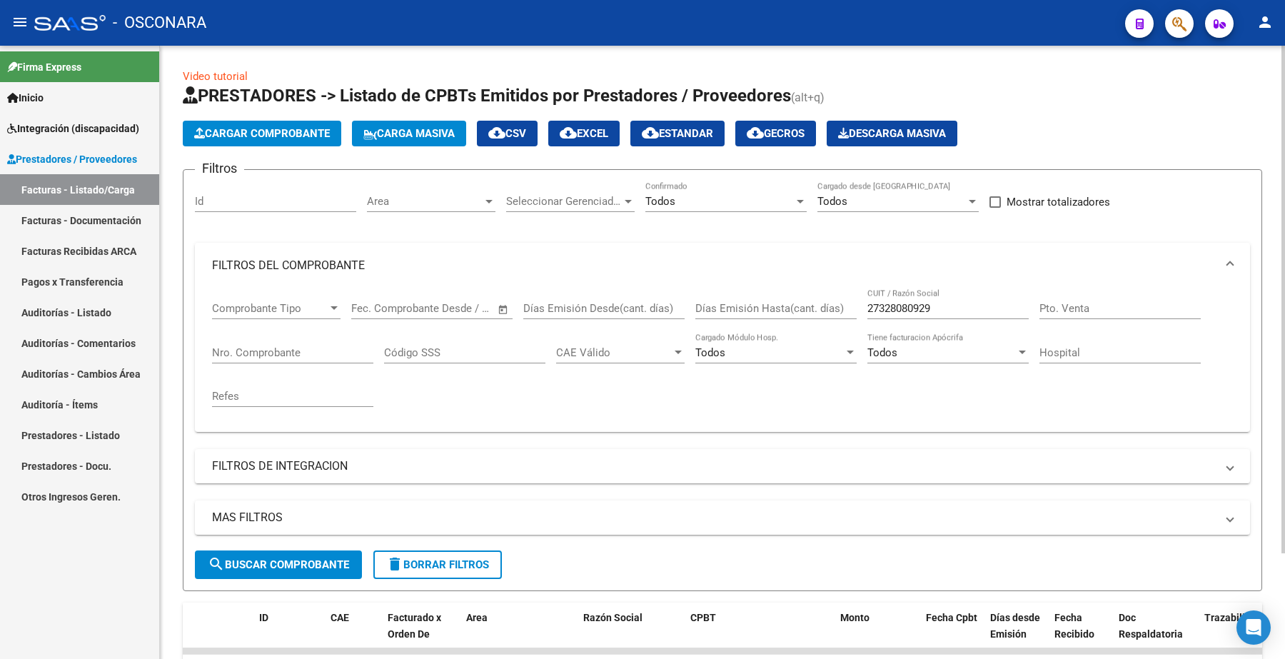
click at [426, 127] on span "Carga Masiva" at bounding box center [408, 133] width 91 height 13
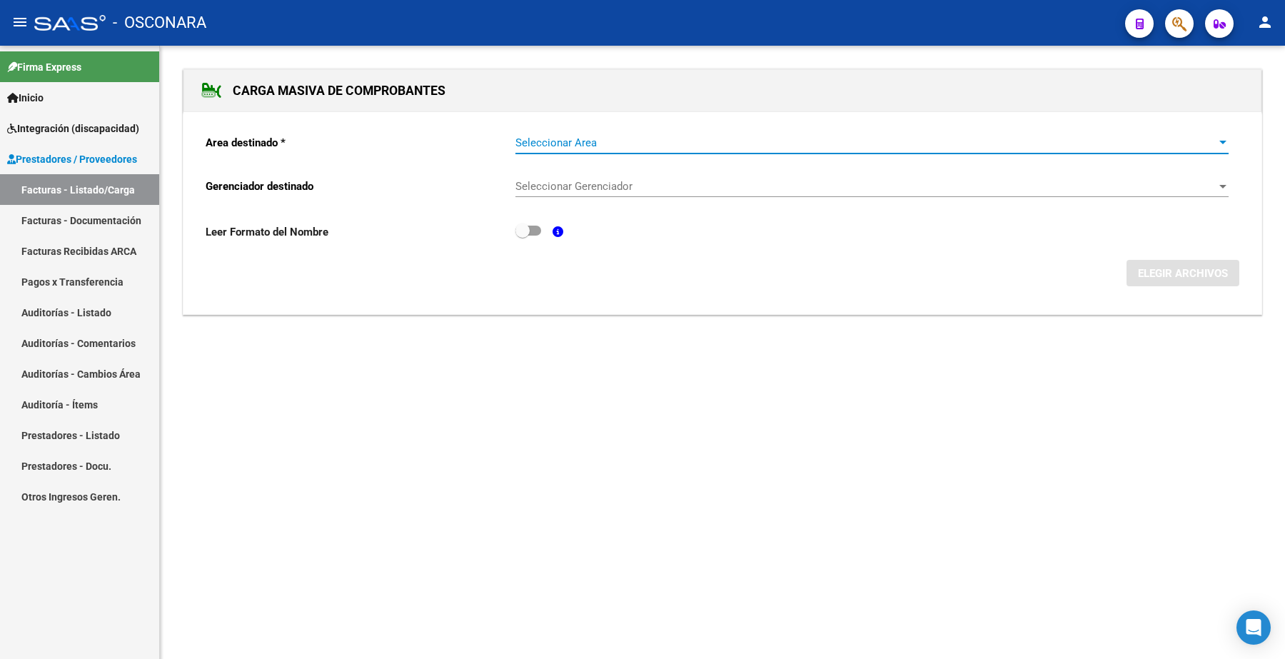
click at [580, 140] on span "Seleccionar Area" at bounding box center [866, 142] width 700 height 13
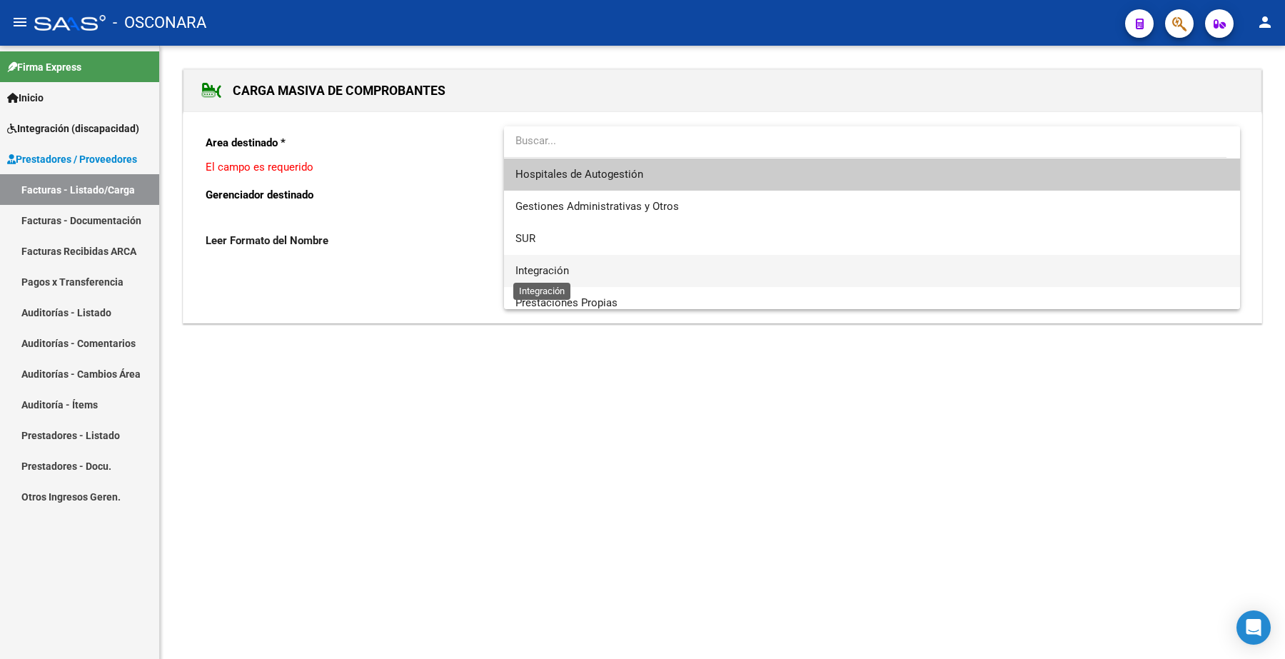
click at [553, 269] on span "Integración" at bounding box center [543, 270] width 54 height 13
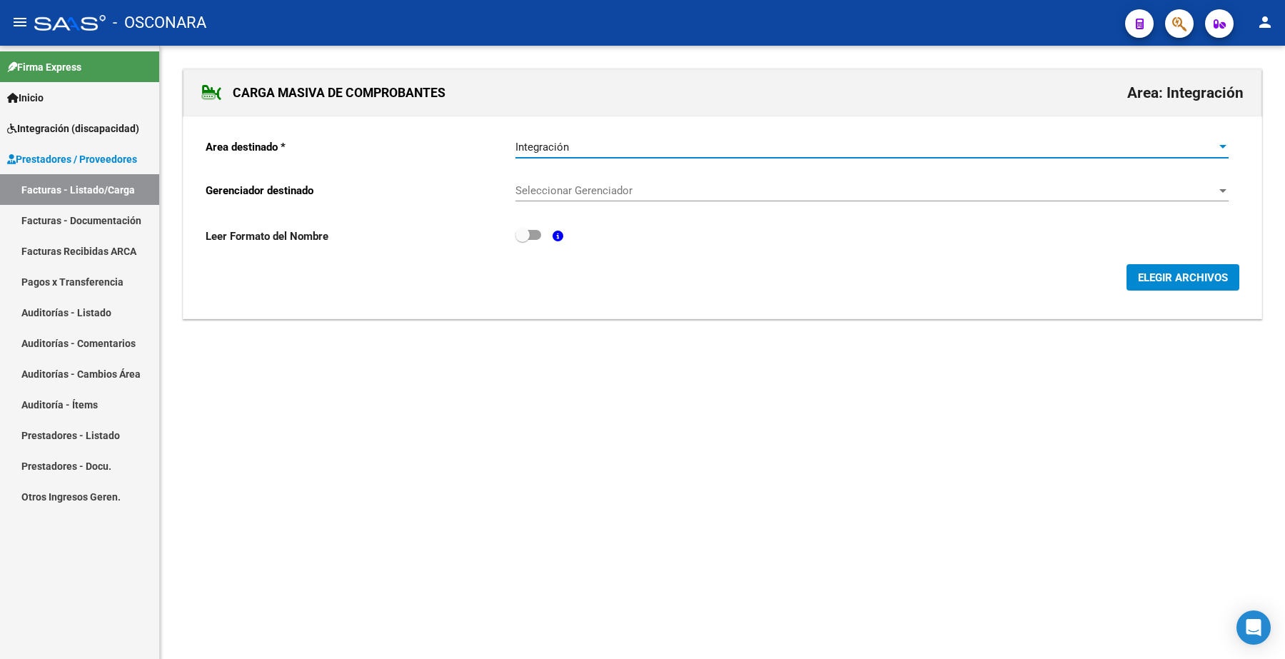
click at [580, 181] on div "Seleccionar Gerenciador Seleccionar Gerenciador" at bounding box center [872, 186] width 713 height 31
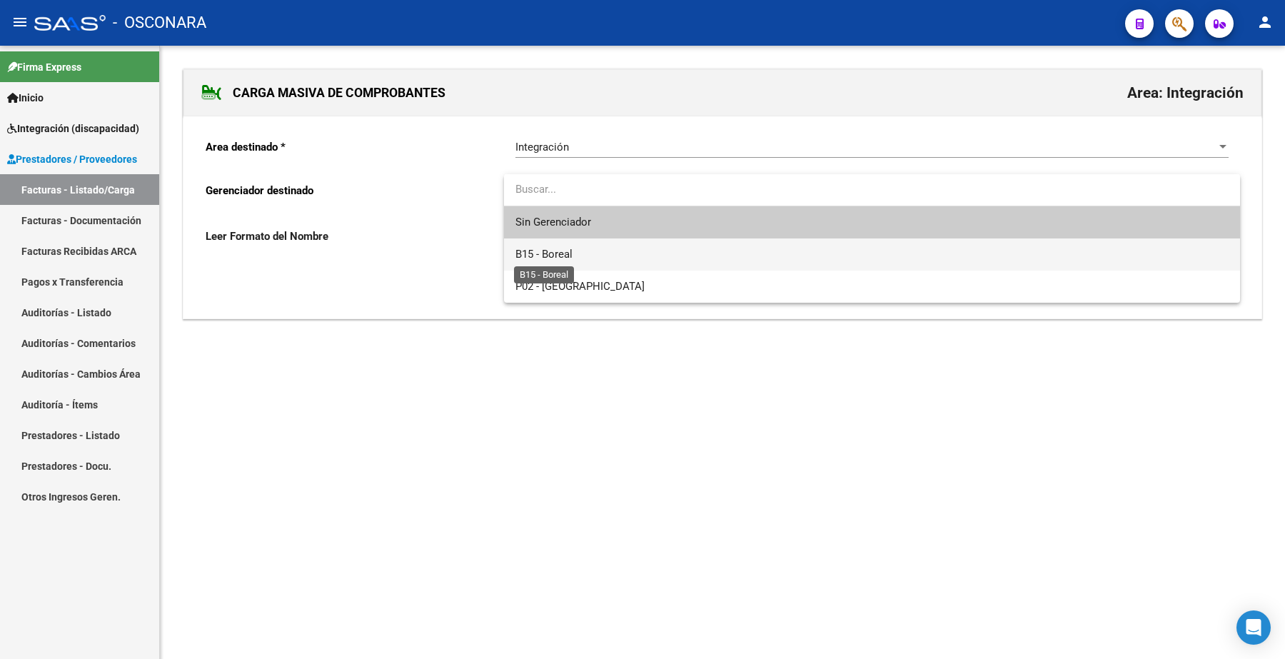
click at [565, 252] on span "B15 - Boreal" at bounding box center [544, 254] width 57 height 13
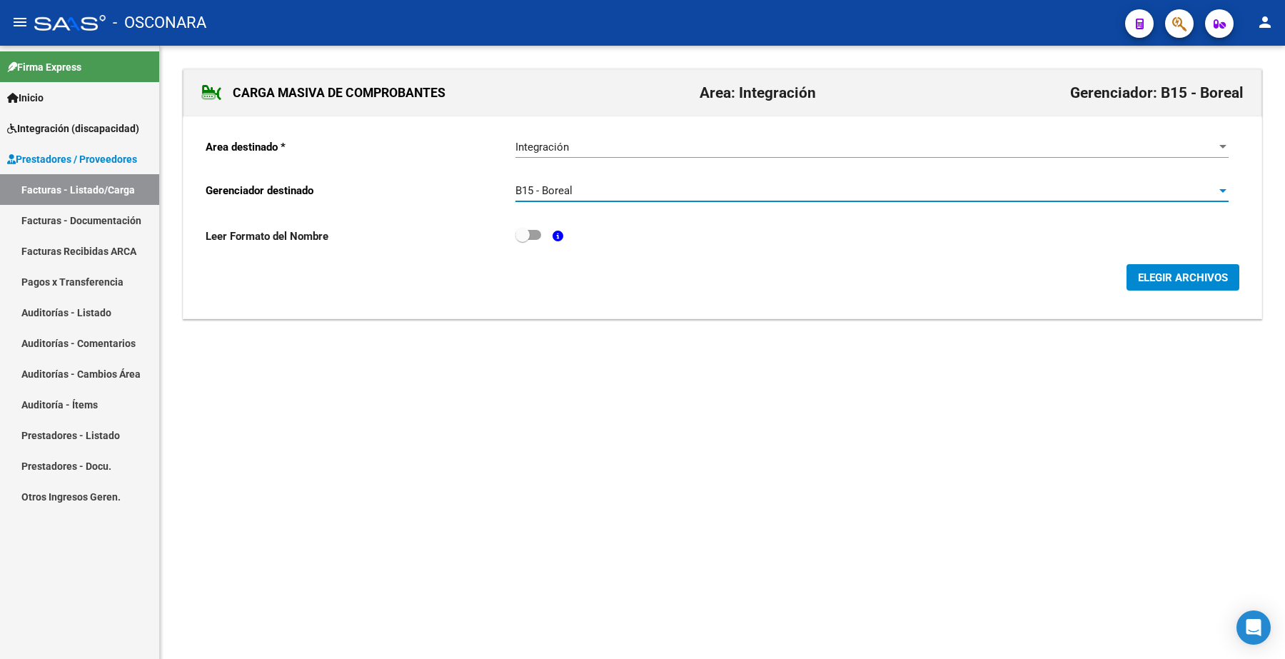
click at [532, 234] on span at bounding box center [529, 235] width 26 height 10
click at [523, 240] on input "checkbox" at bounding box center [522, 240] width 1 height 1
checkbox input "true"
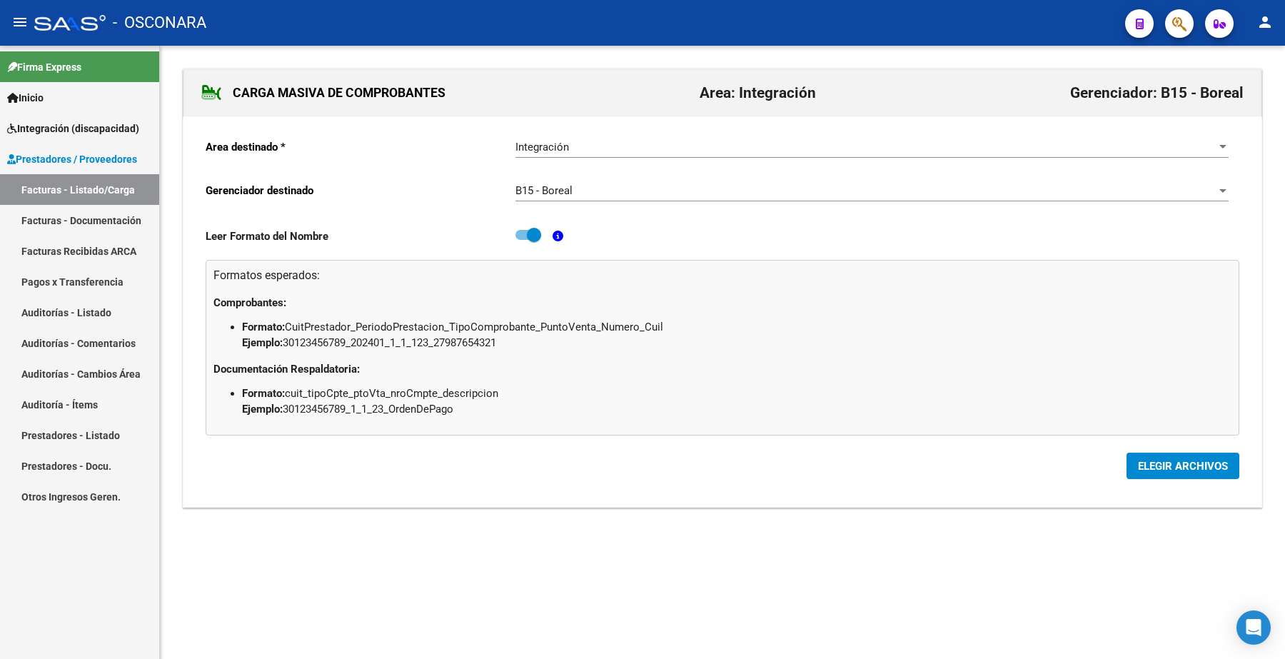
click at [1168, 463] on span "ELEGIR ARCHIVOS" at bounding box center [1183, 466] width 90 height 13
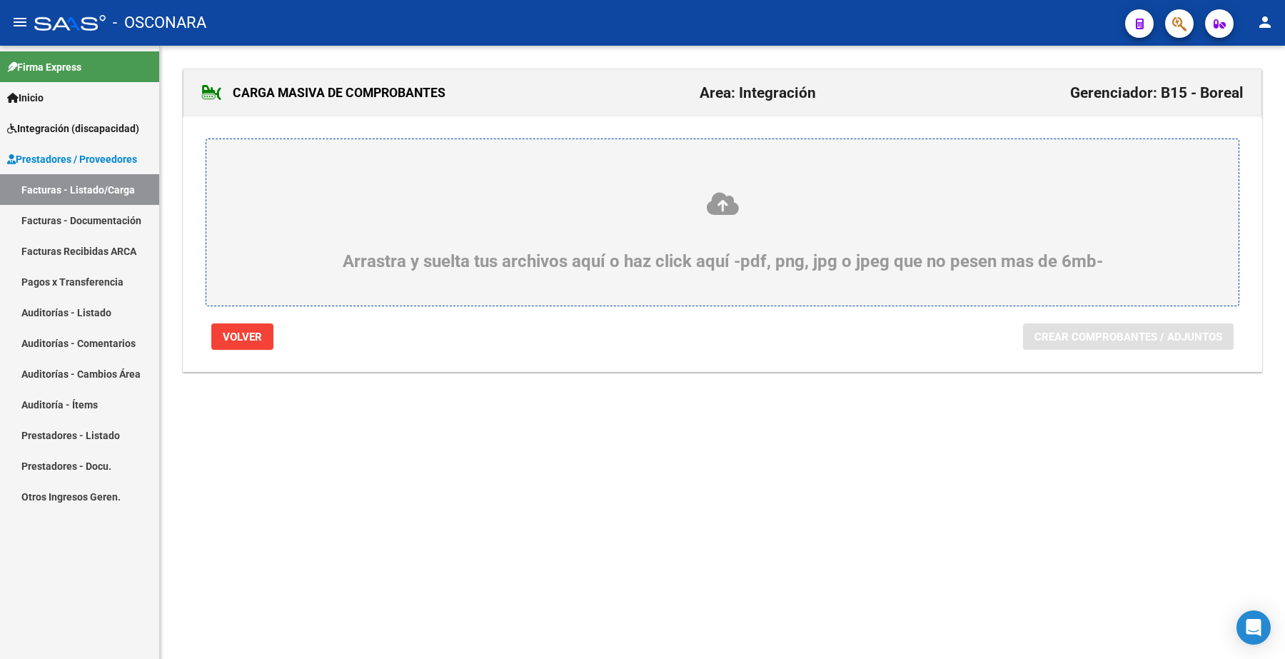
click at [702, 226] on div "Arrastra y suelta tus archivos aquí o haz click aquí -pdf, png, jpg o jpeg que …" at bounding box center [723, 231] width 964 height 81
click at [0, 0] on input "Arrastra y suelta tus archivos aquí o haz click aquí -pdf, png, jpg o jpeg que …" at bounding box center [0, 0] width 0 height 0
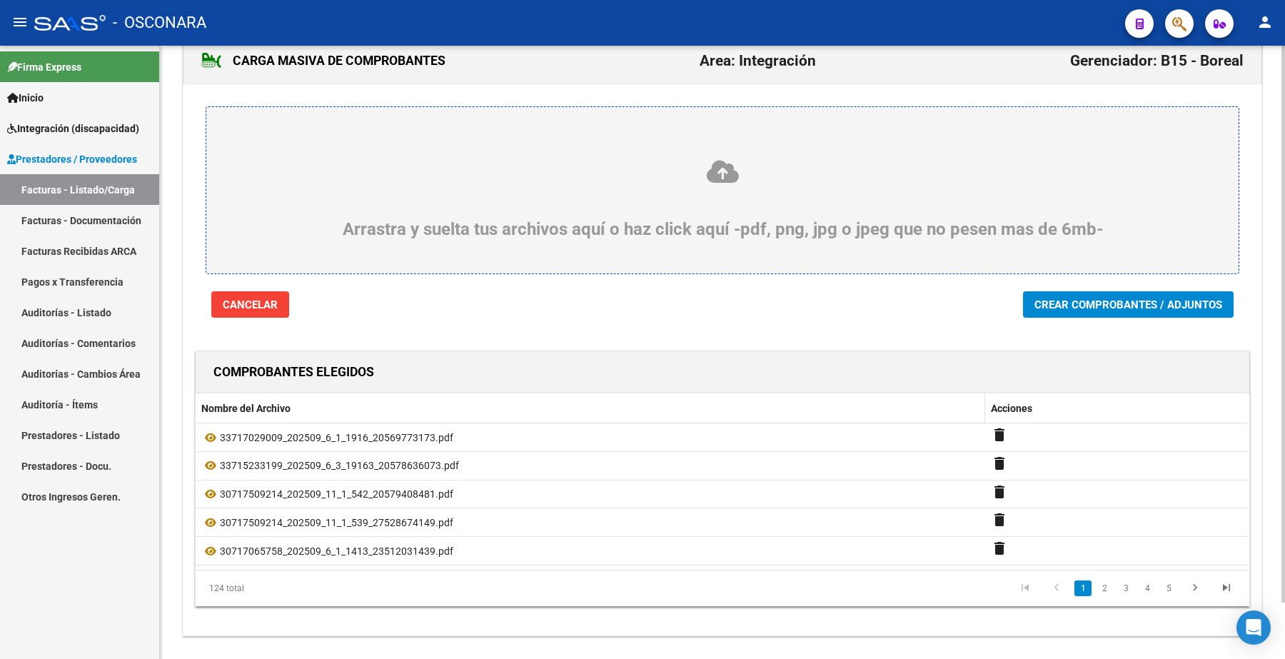
scroll to position [62, 0]
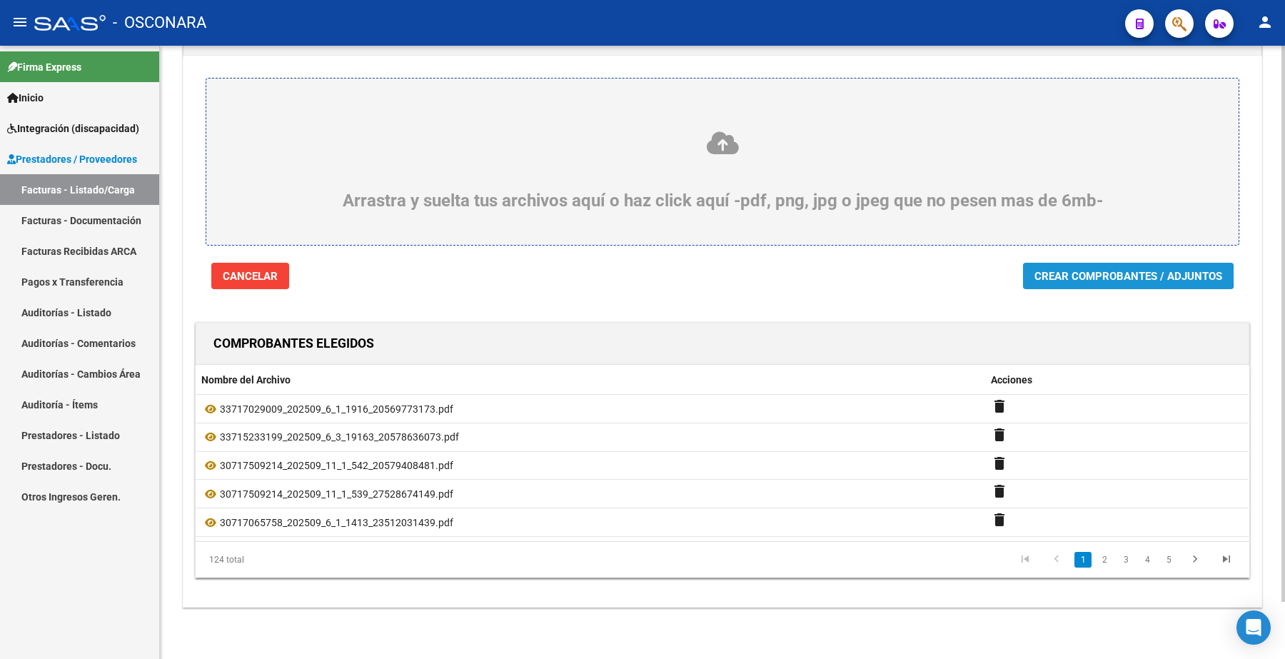
click at [1118, 271] on span "Crear Comprobantes / Adjuntos" at bounding box center [1129, 276] width 188 height 13
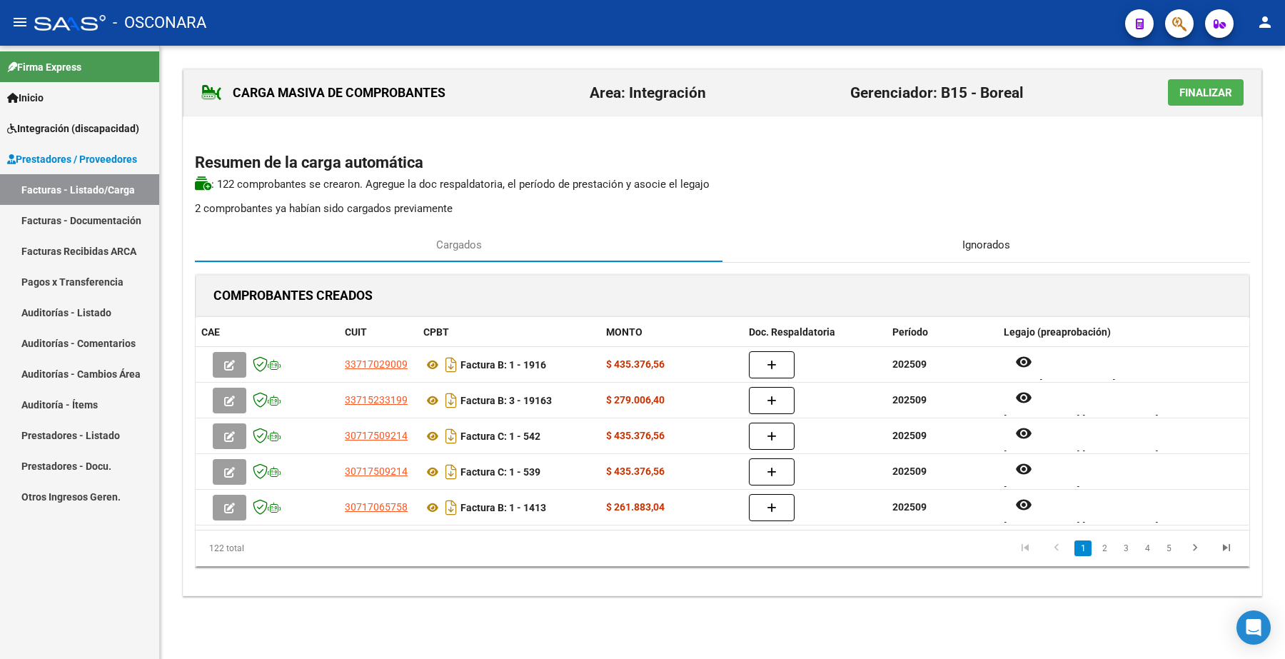
click at [975, 241] on span "Ignorados" at bounding box center [986, 245] width 48 height 16
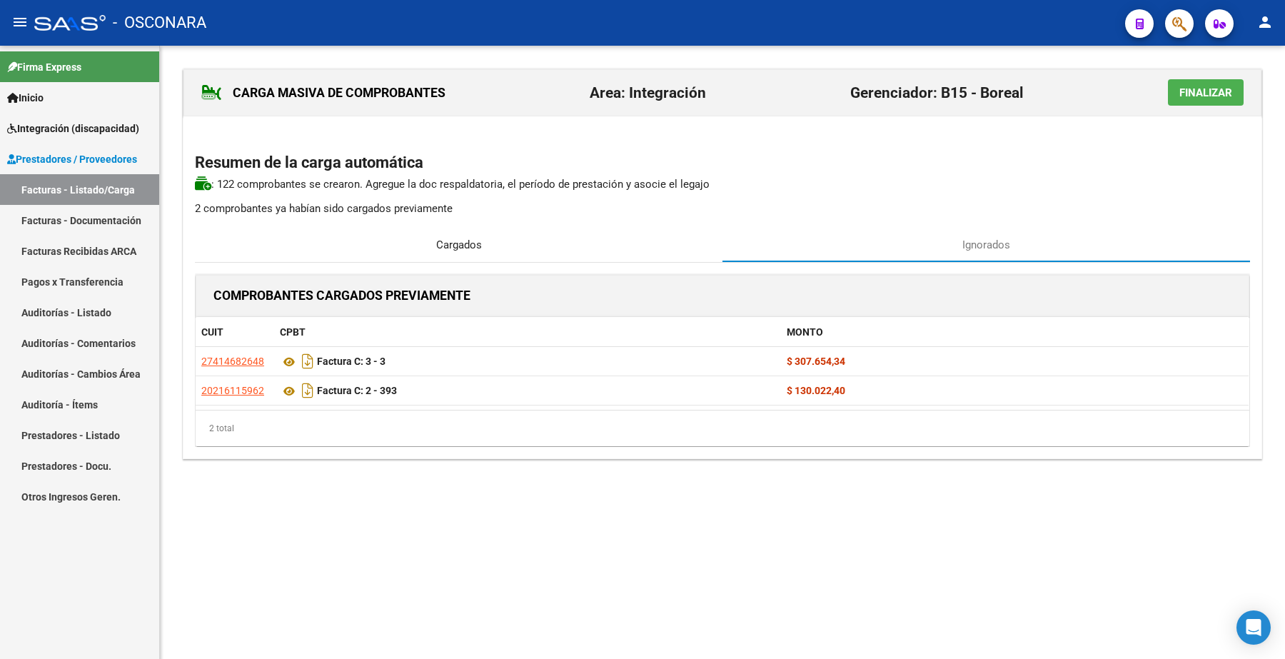
click at [495, 244] on div "Cargados" at bounding box center [459, 245] width 528 height 34
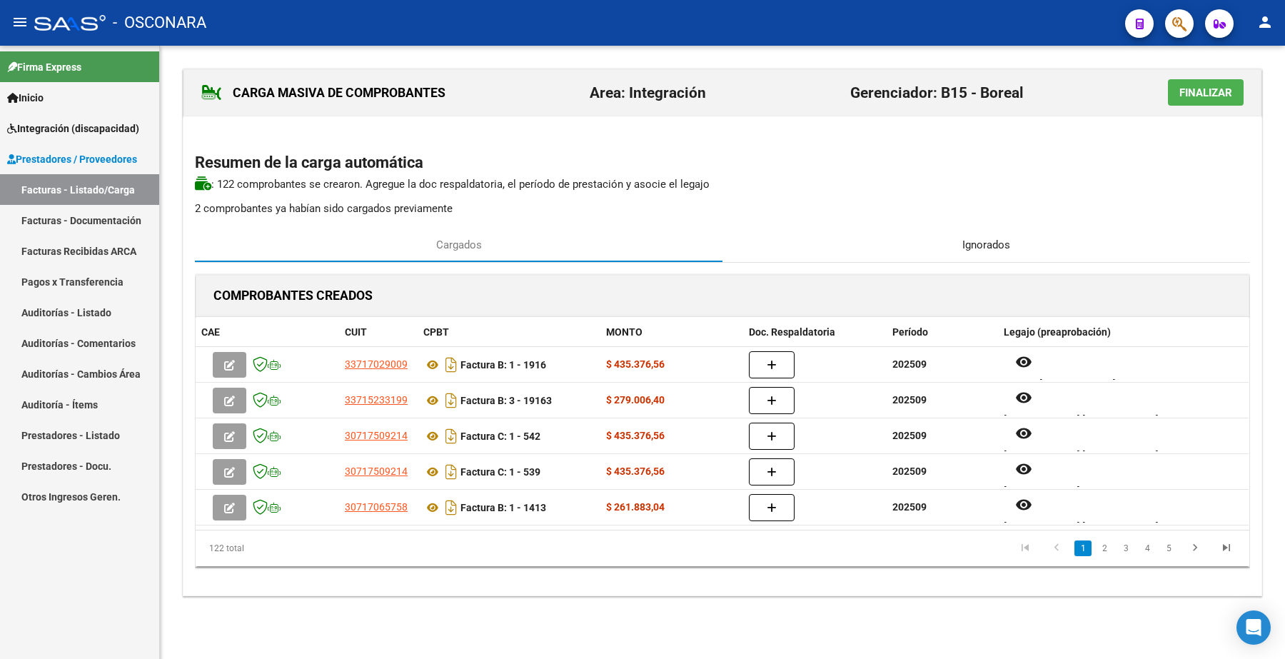
click at [957, 240] on div "Ignorados" at bounding box center [987, 245] width 528 height 34
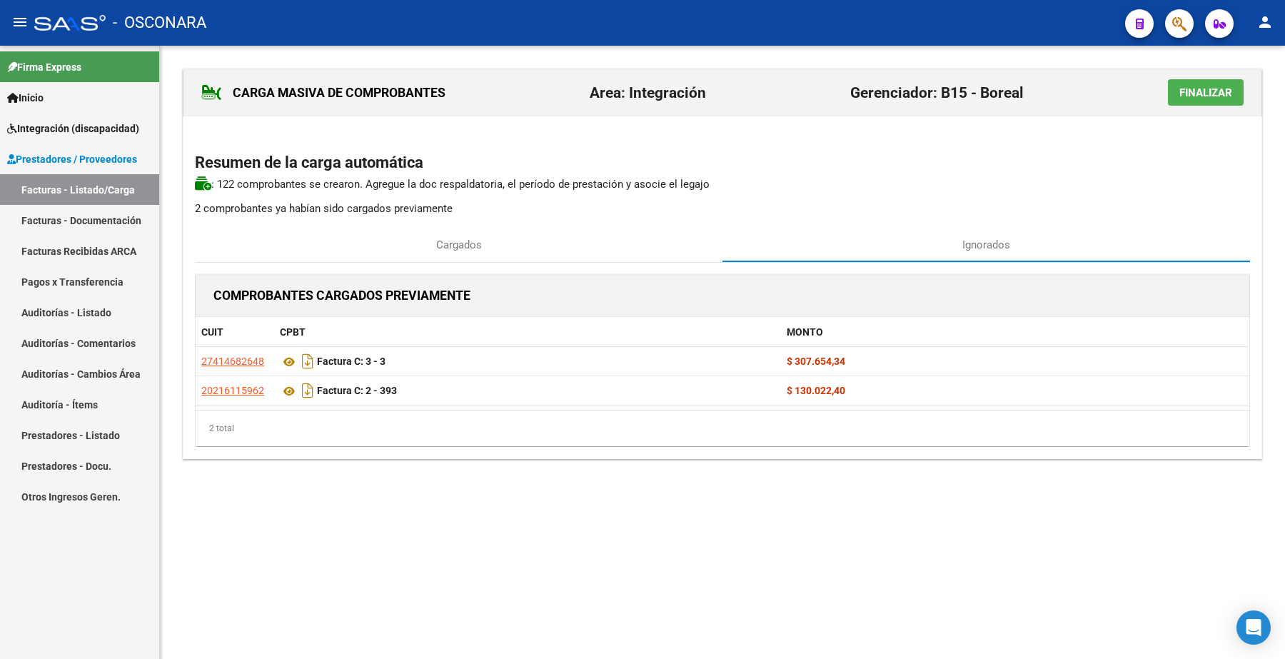
click at [1207, 88] on span "Finalizar" at bounding box center [1206, 92] width 53 height 13
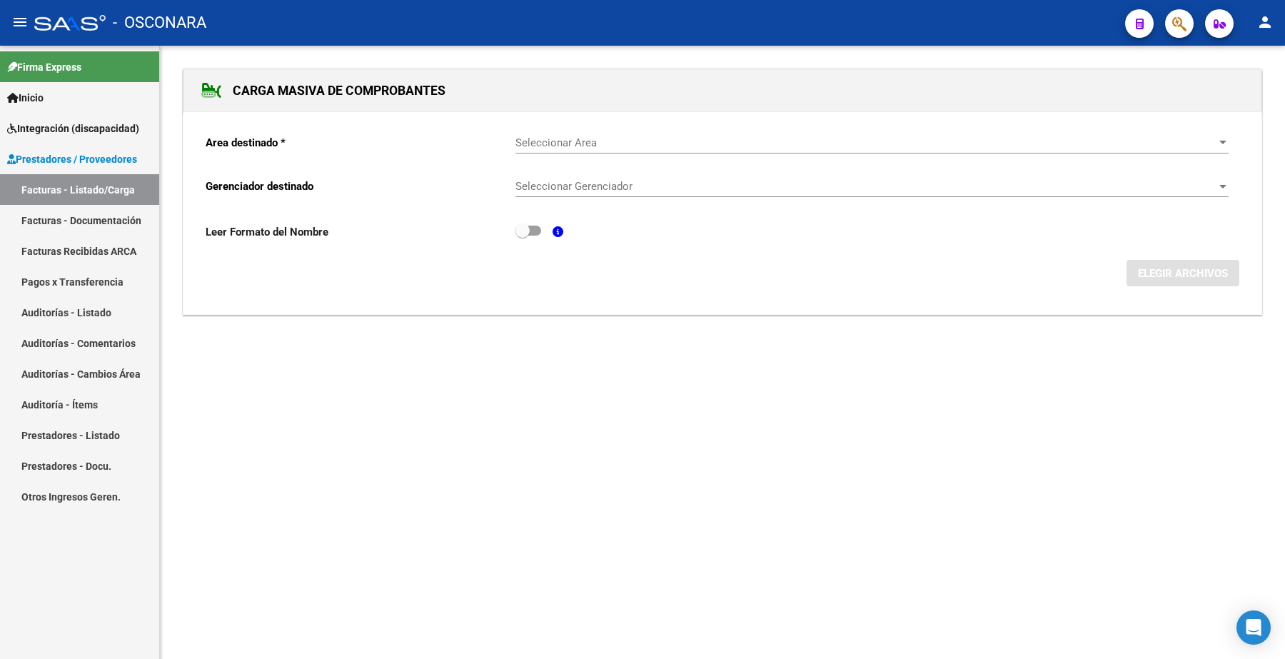
click at [544, 139] on span "Seleccionar Area" at bounding box center [866, 142] width 700 height 13
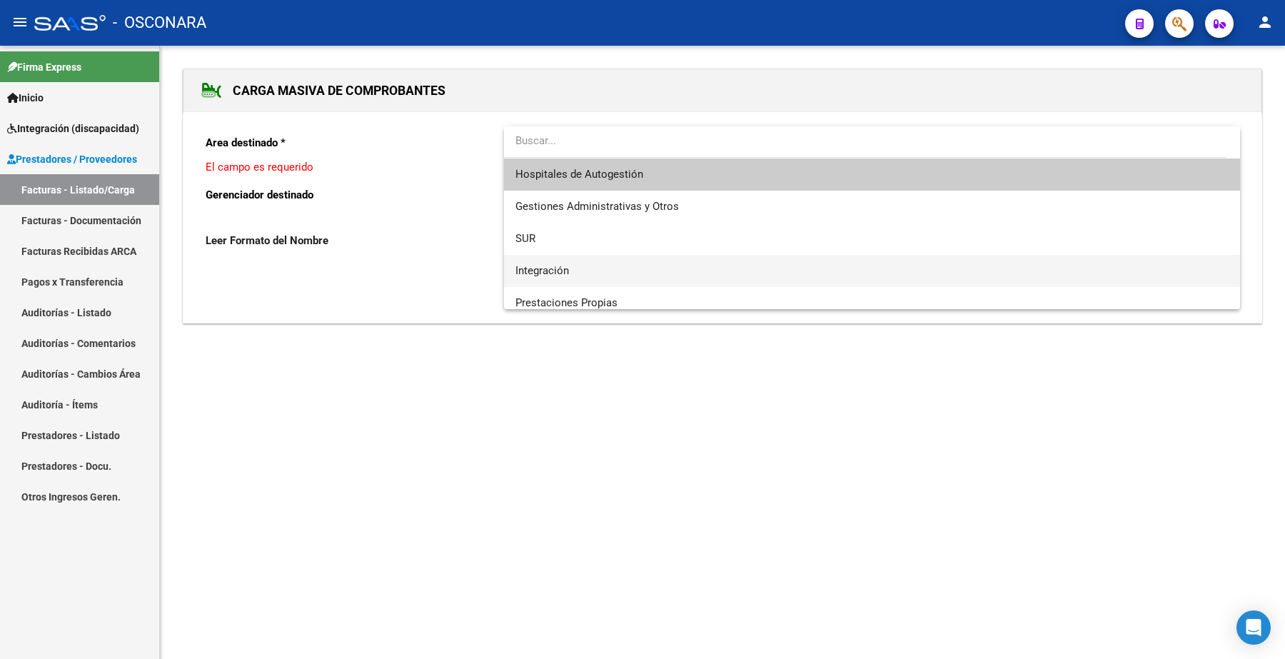
click at [551, 261] on span "Integración" at bounding box center [872, 271] width 713 height 32
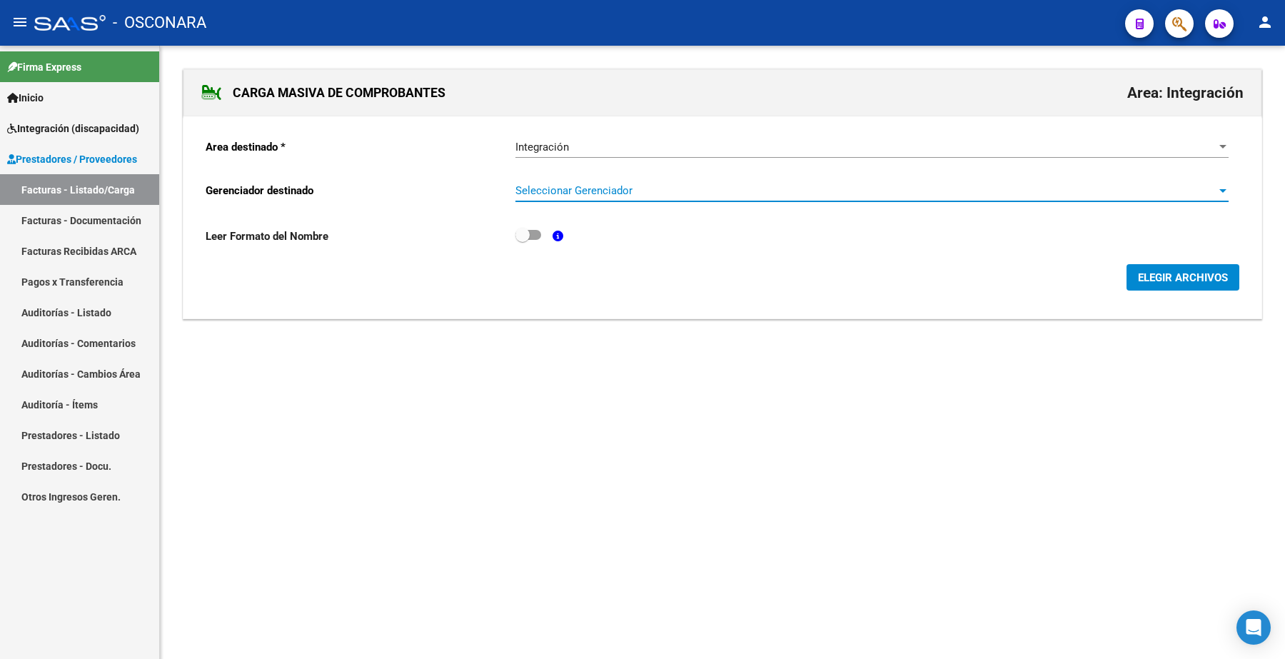
click at [545, 188] on span "Seleccionar Gerenciador" at bounding box center [866, 190] width 700 height 13
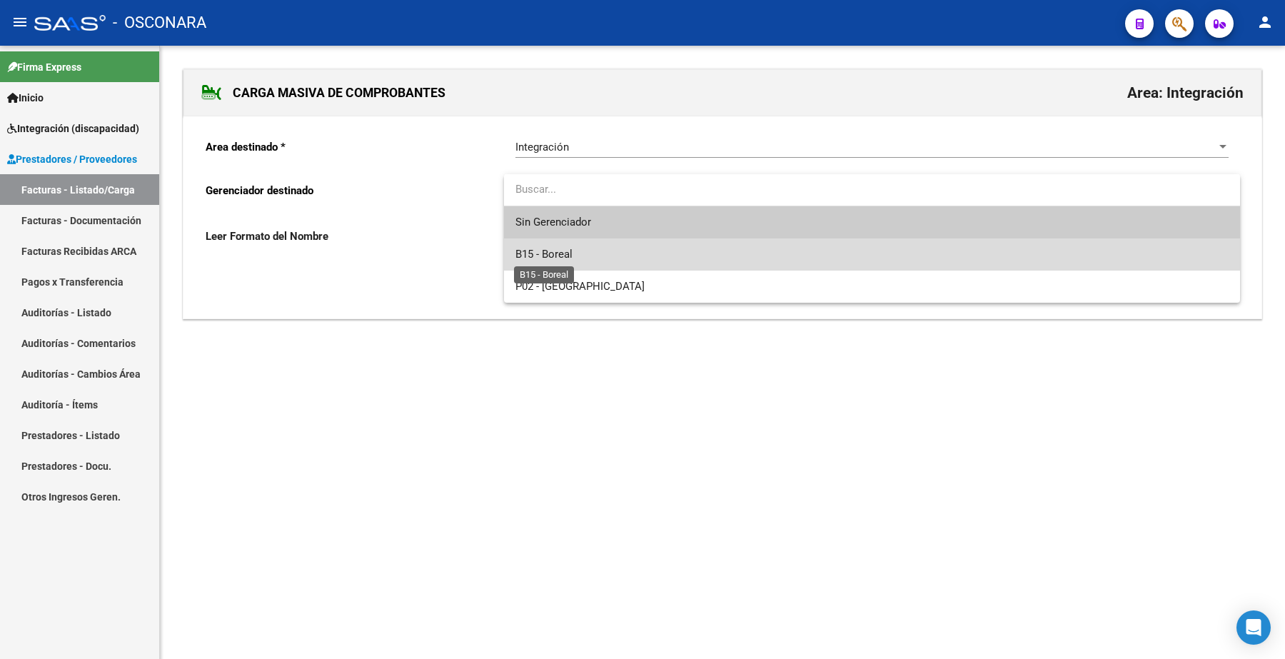
click at [556, 250] on span "B15 - Boreal" at bounding box center [544, 254] width 57 height 13
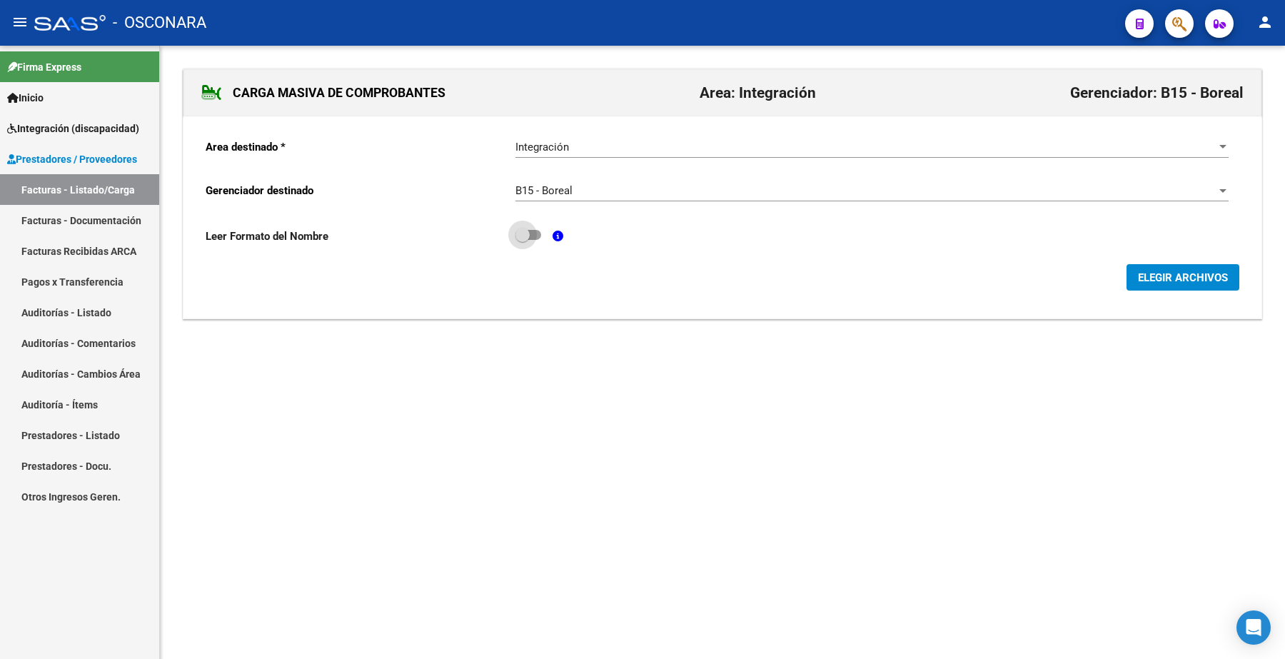
click at [537, 240] on label at bounding box center [529, 234] width 26 height 17
click at [523, 240] on input "checkbox" at bounding box center [522, 240] width 1 height 1
checkbox input "true"
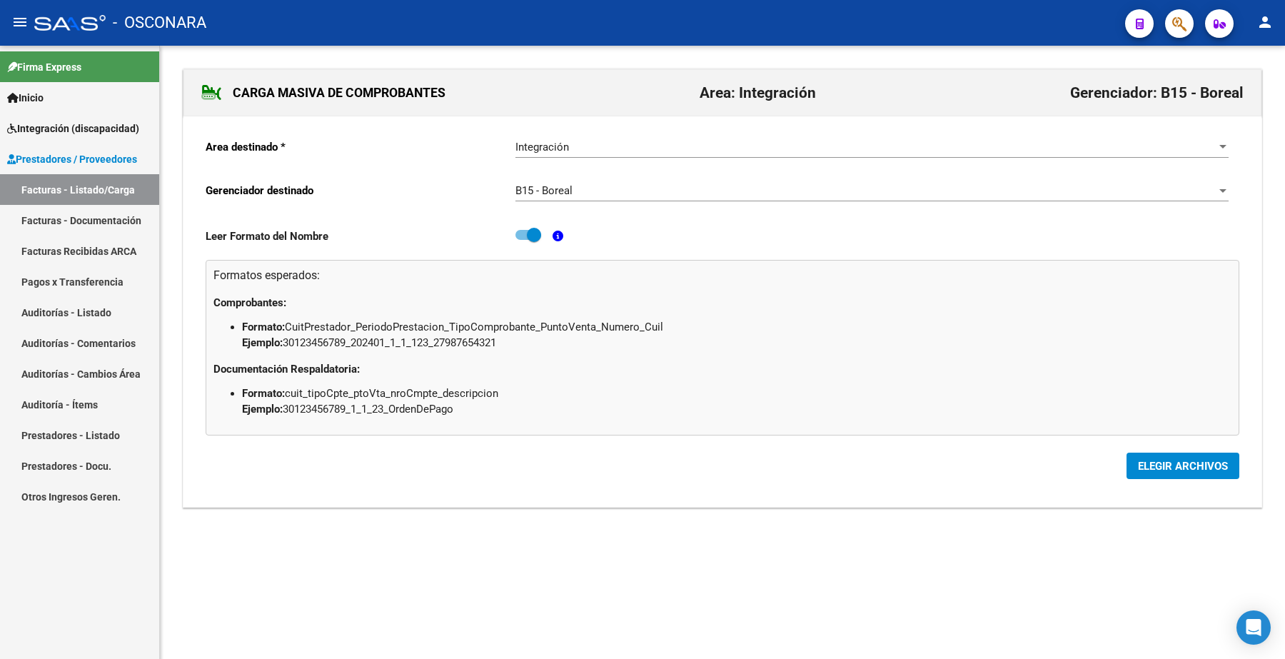
click at [1144, 464] on span "ELEGIR ARCHIVOS" at bounding box center [1183, 466] width 90 height 13
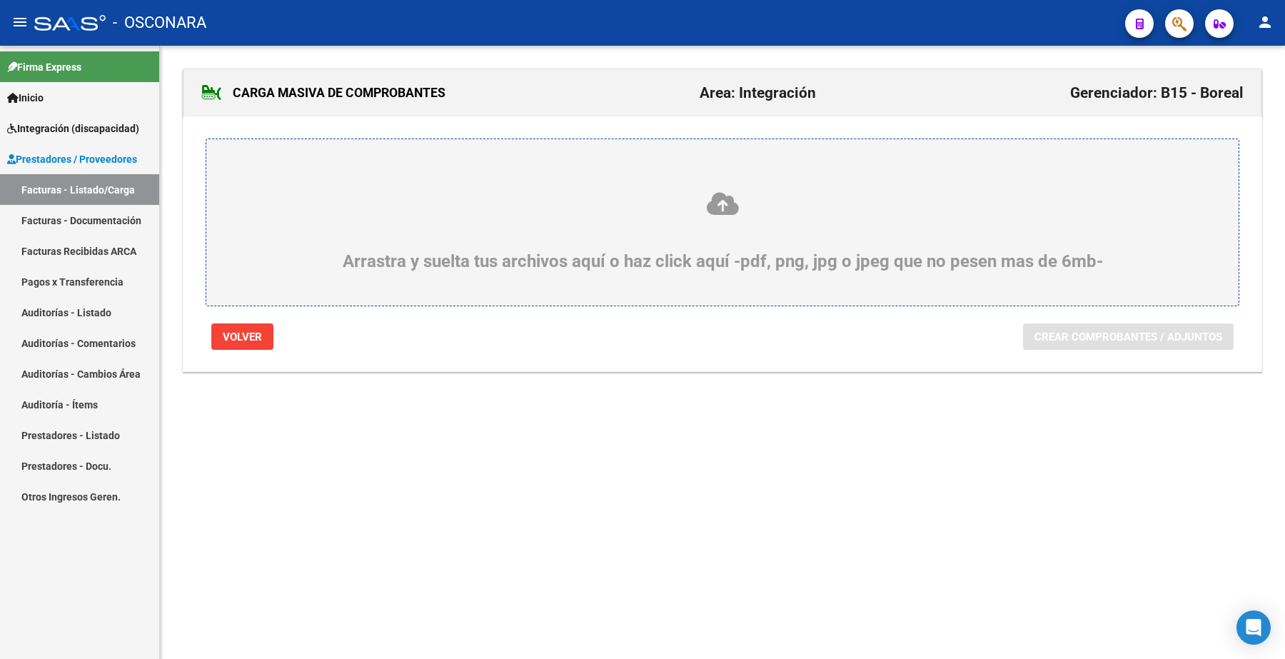
click at [737, 245] on div "Arrastra y suelta tus archivos aquí o haz click aquí -pdf, png, jpg o jpeg que …" at bounding box center [723, 231] width 964 height 81
click at [718, 202] on icon at bounding box center [723, 204] width 964 height 26
click at [0, 0] on input "Arrastra y suelta tus archivos aquí o haz click aquí -pdf, png, jpg o jpeg que …" at bounding box center [0, 0] width 0 height 0
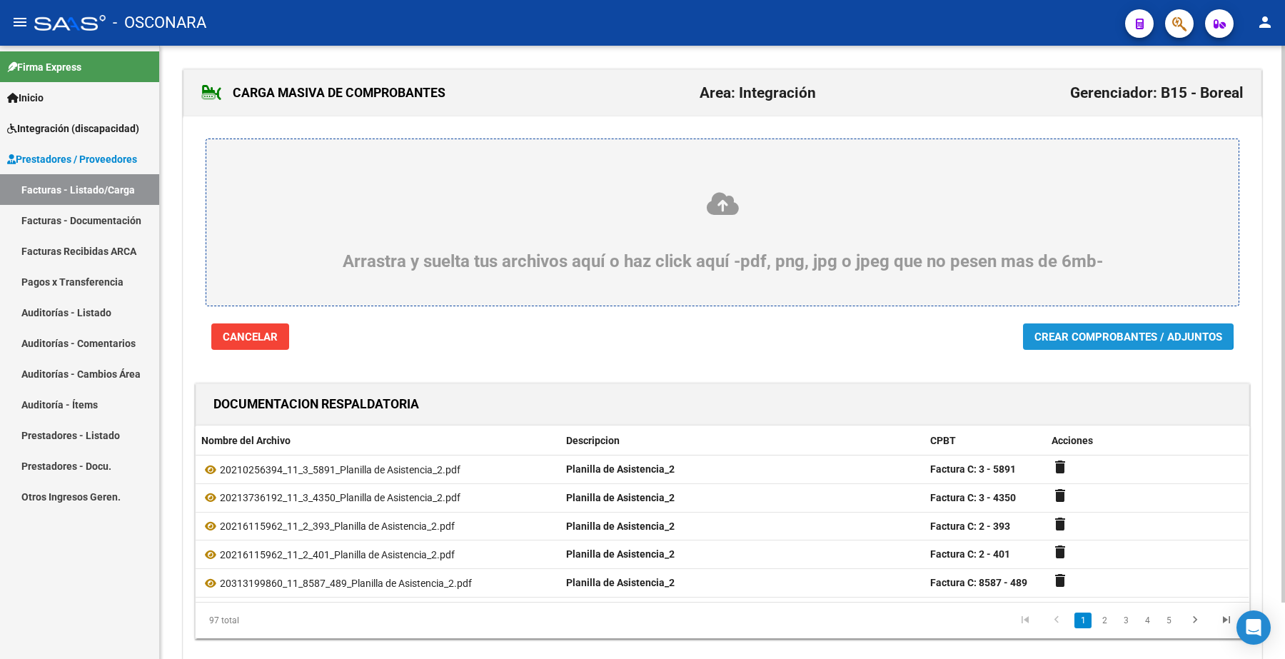
click at [1112, 333] on span "Crear Comprobantes / Adjuntos" at bounding box center [1129, 337] width 188 height 13
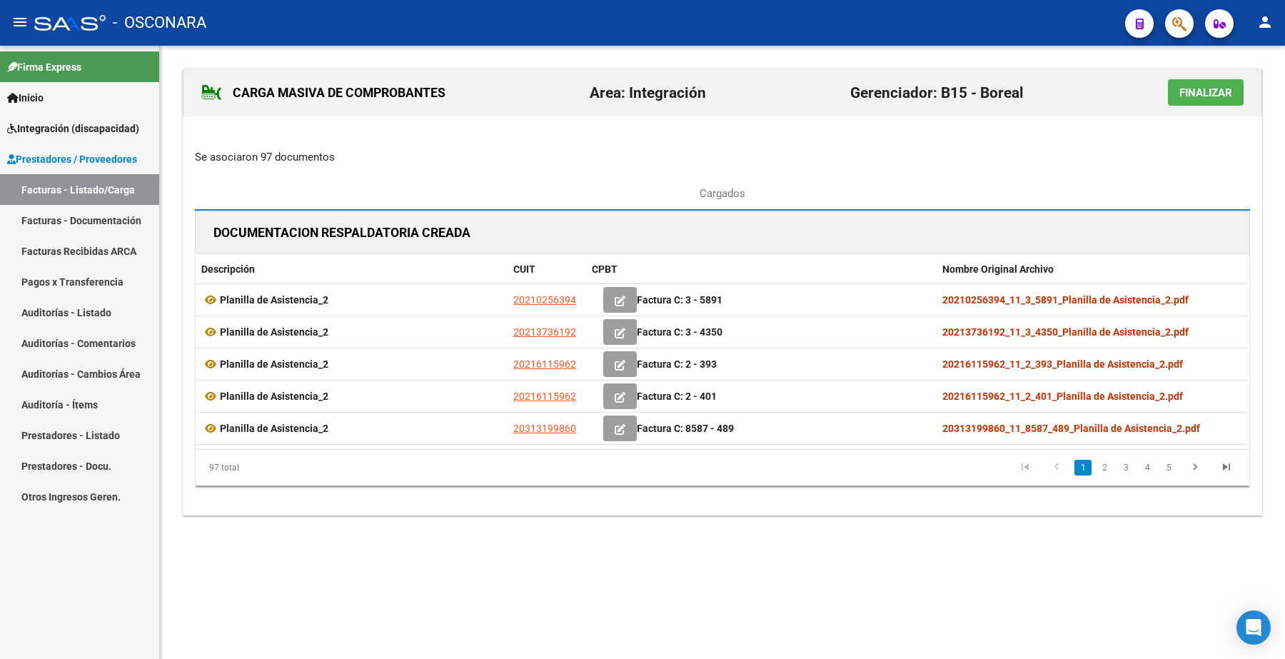
click at [1197, 94] on span "Finalizar" at bounding box center [1206, 92] width 53 height 13
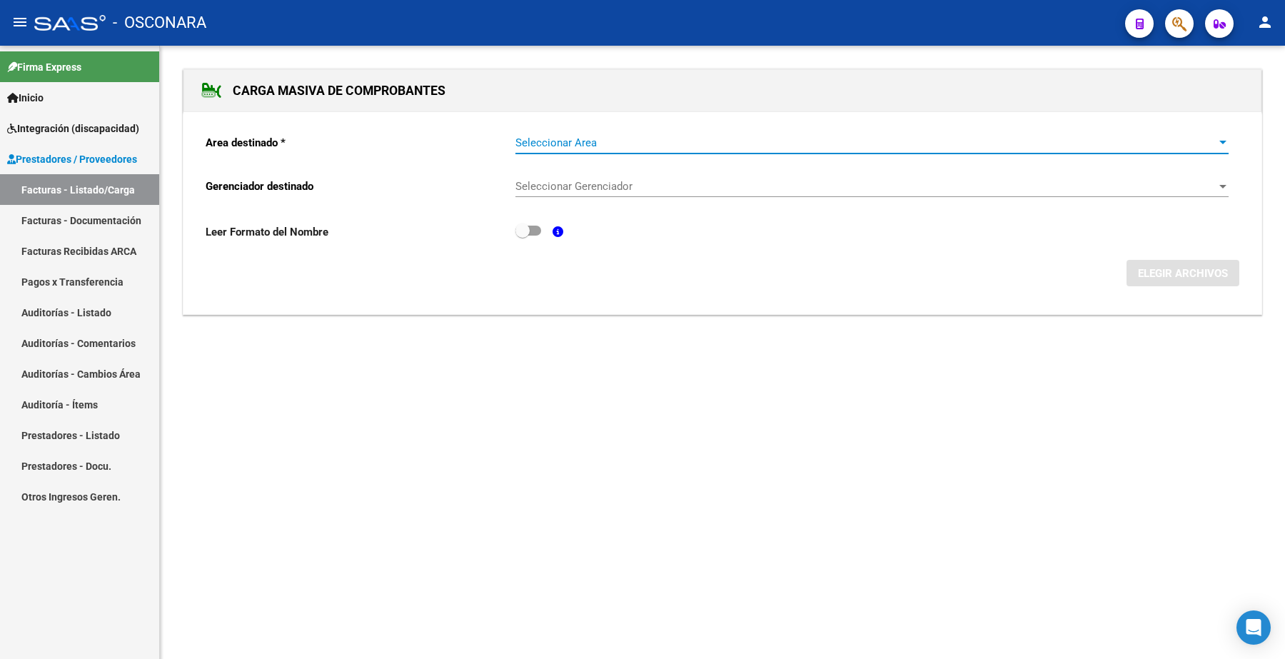
click at [558, 141] on span "Seleccionar Area" at bounding box center [866, 142] width 700 height 13
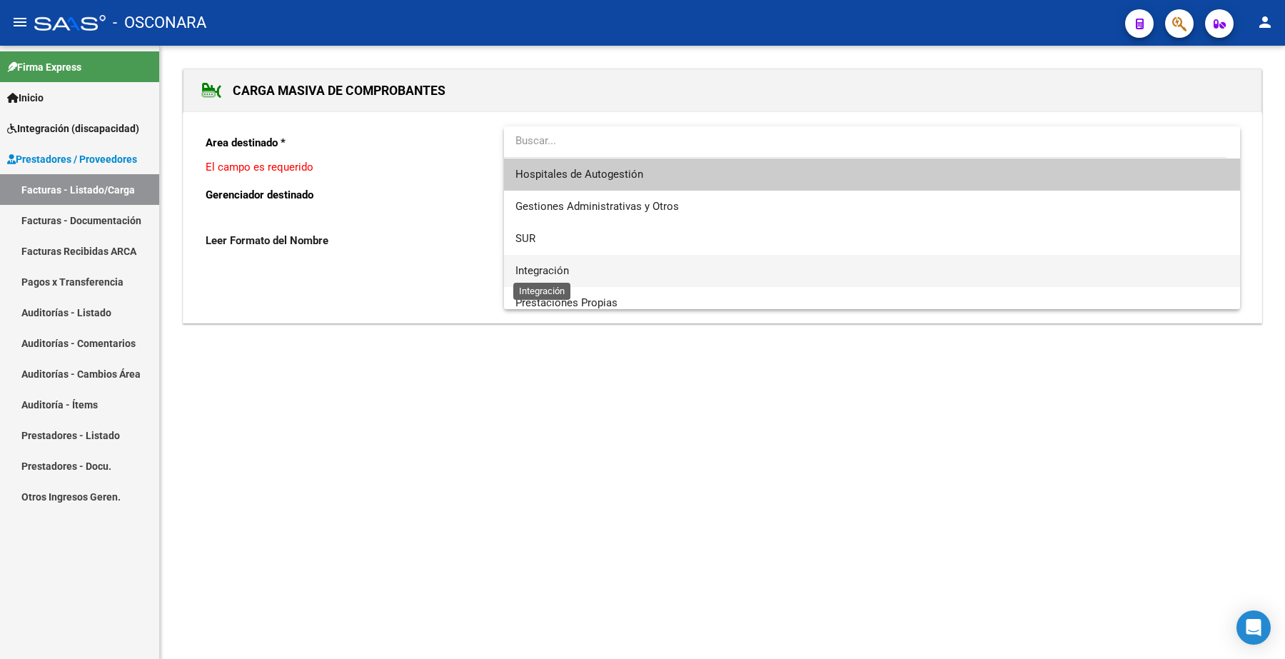
click at [550, 271] on span "Integración" at bounding box center [543, 270] width 54 height 13
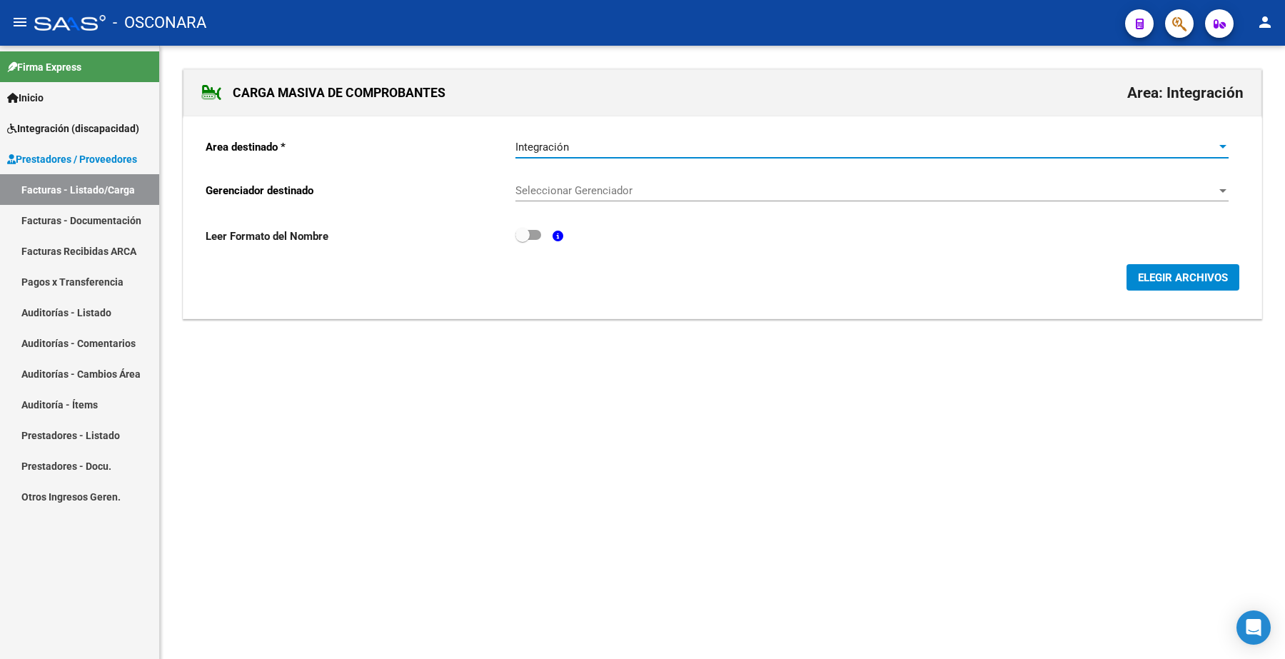
click at [538, 196] on span "Seleccionar Gerenciador" at bounding box center [866, 190] width 700 height 13
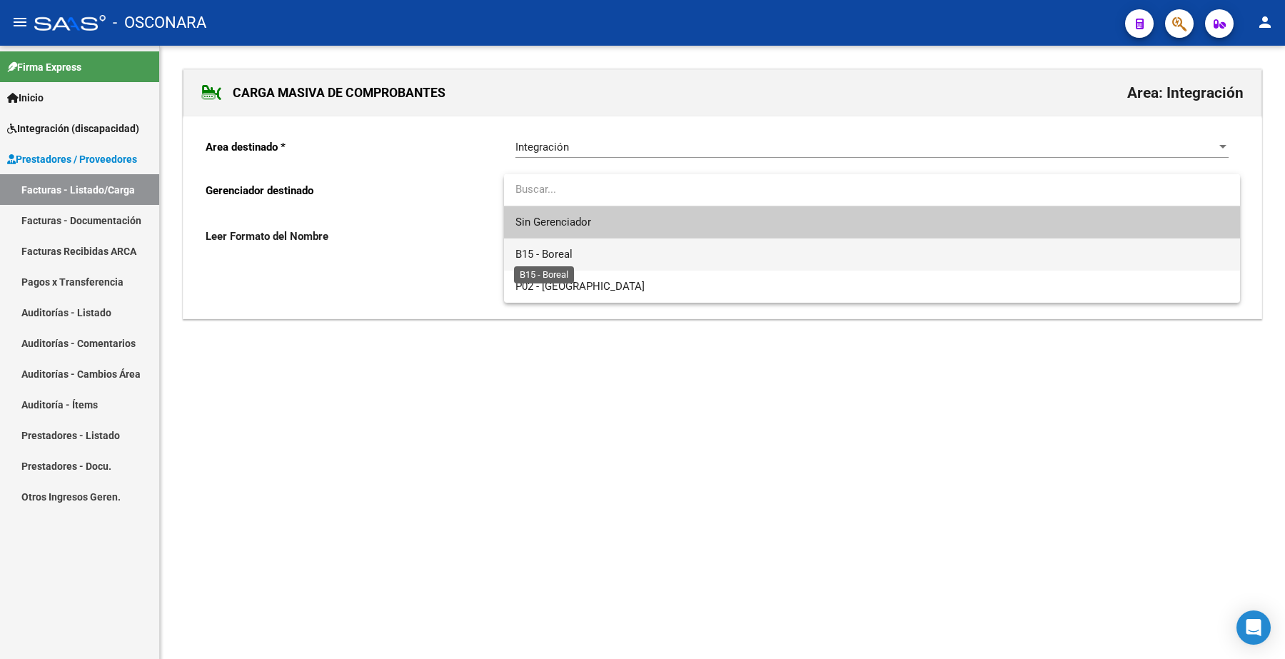
click at [551, 253] on span "B15 - Boreal" at bounding box center [544, 254] width 57 height 13
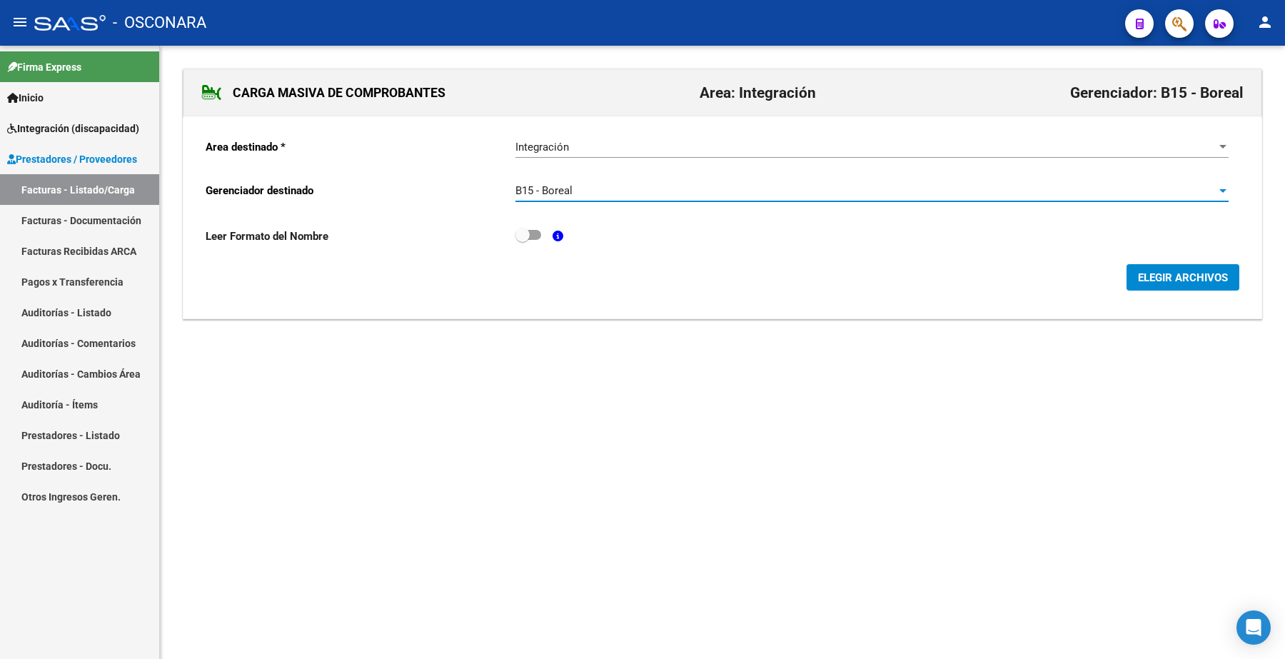
click at [537, 236] on span at bounding box center [529, 235] width 26 height 10
click at [523, 240] on input "checkbox" at bounding box center [522, 240] width 1 height 1
checkbox input "true"
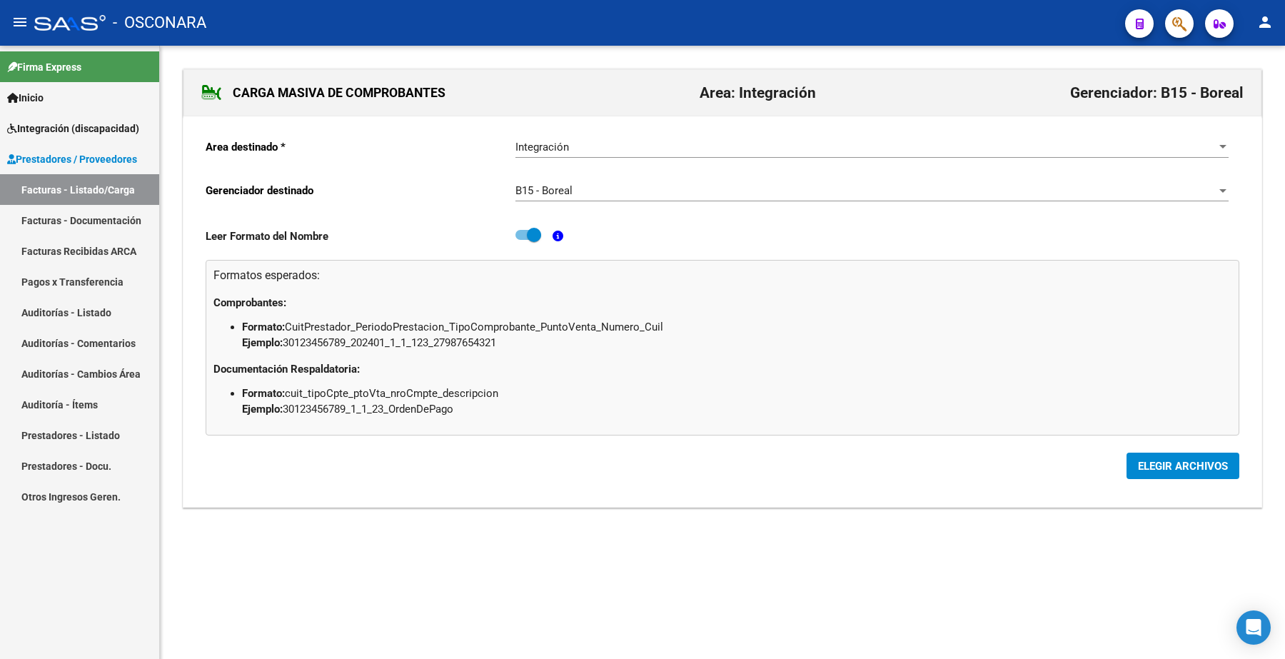
click at [1197, 466] on span "ELEGIR ARCHIVOS" at bounding box center [1183, 466] width 90 height 13
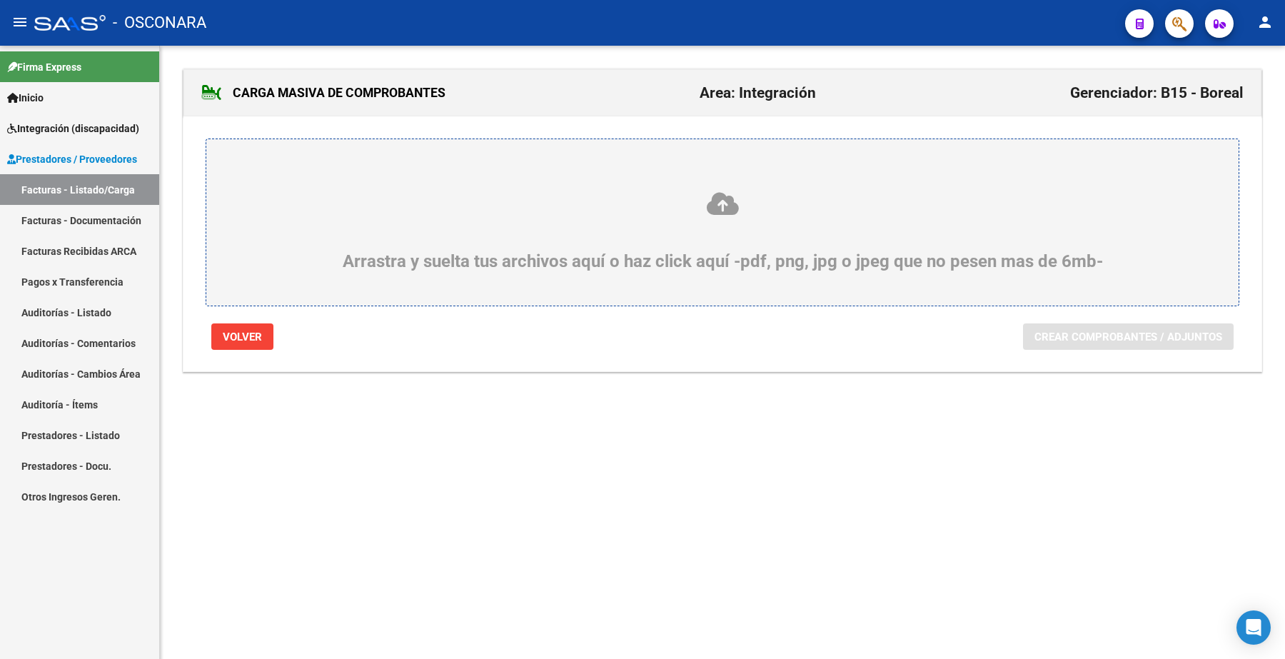
click at [461, 240] on div "Arrastra y suelta tus archivos aquí o haz click aquí -pdf, png, jpg o jpeg que …" at bounding box center [723, 231] width 964 height 81
click at [0, 0] on input "Arrastra y suelta tus archivos aquí o haz click aquí -pdf, png, jpg o jpeg que …" at bounding box center [0, 0] width 0 height 0
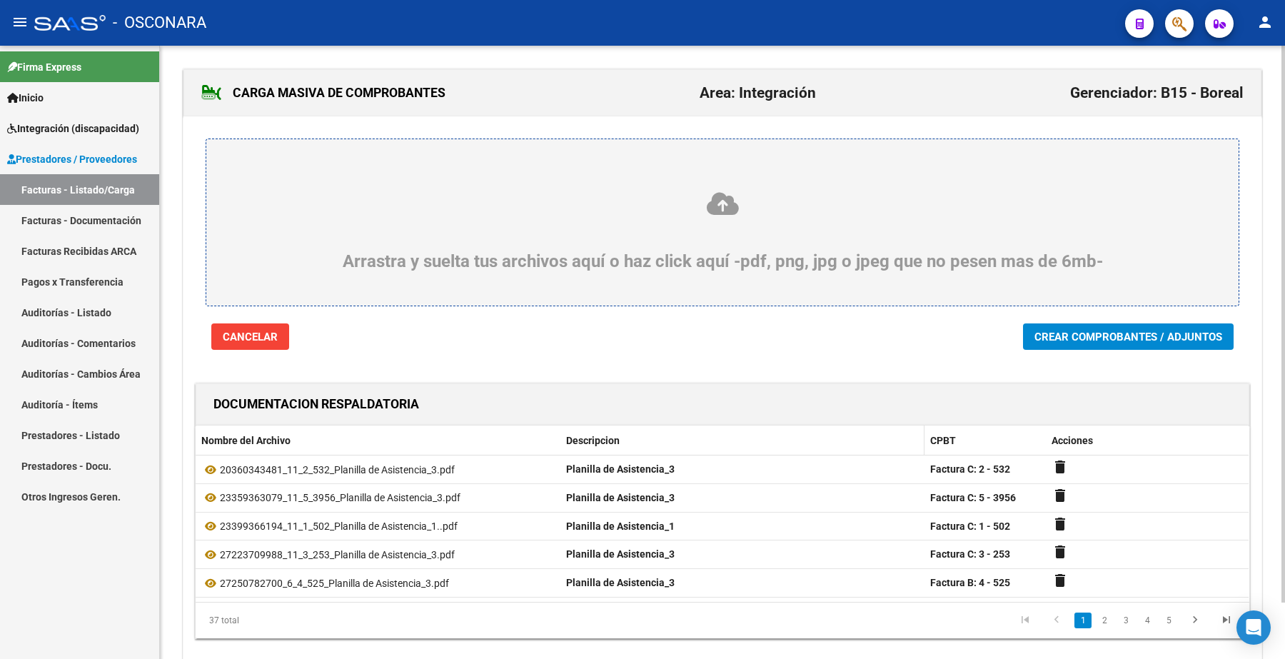
scroll to position [62, 0]
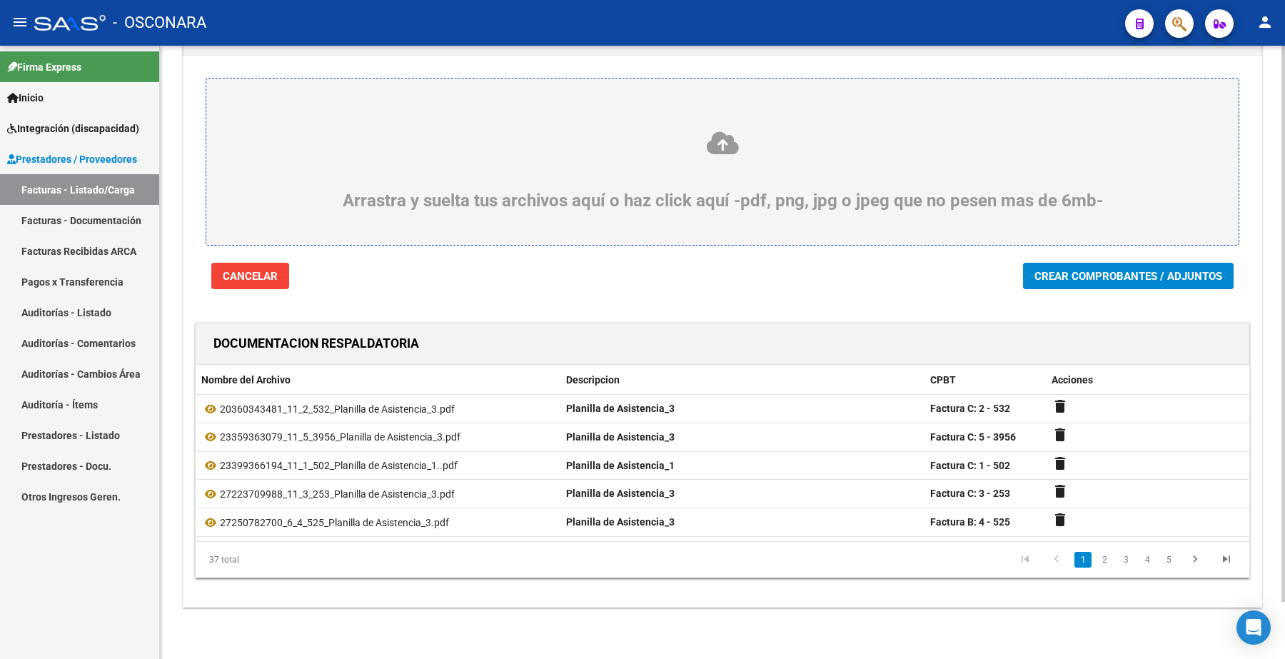
click at [1073, 275] on span "Crear Comprobantes / Adjuntos" at bounding box center [1129, 276] width 188 height 13
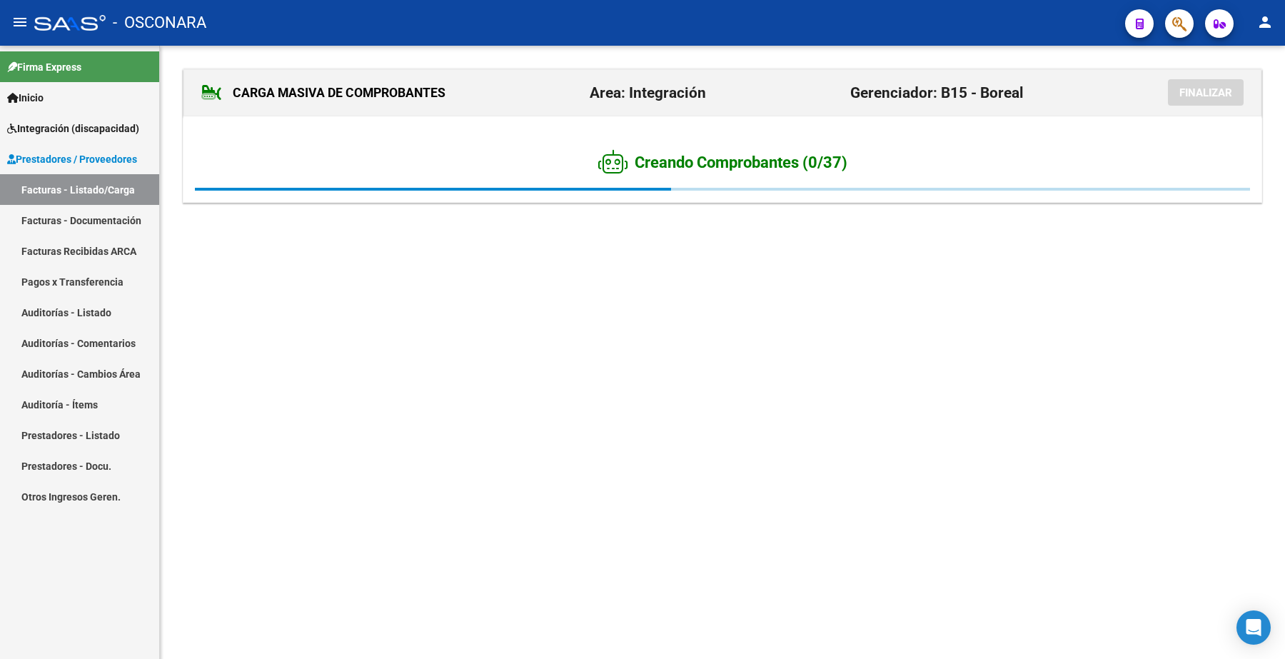
scroll to position [0, 0]
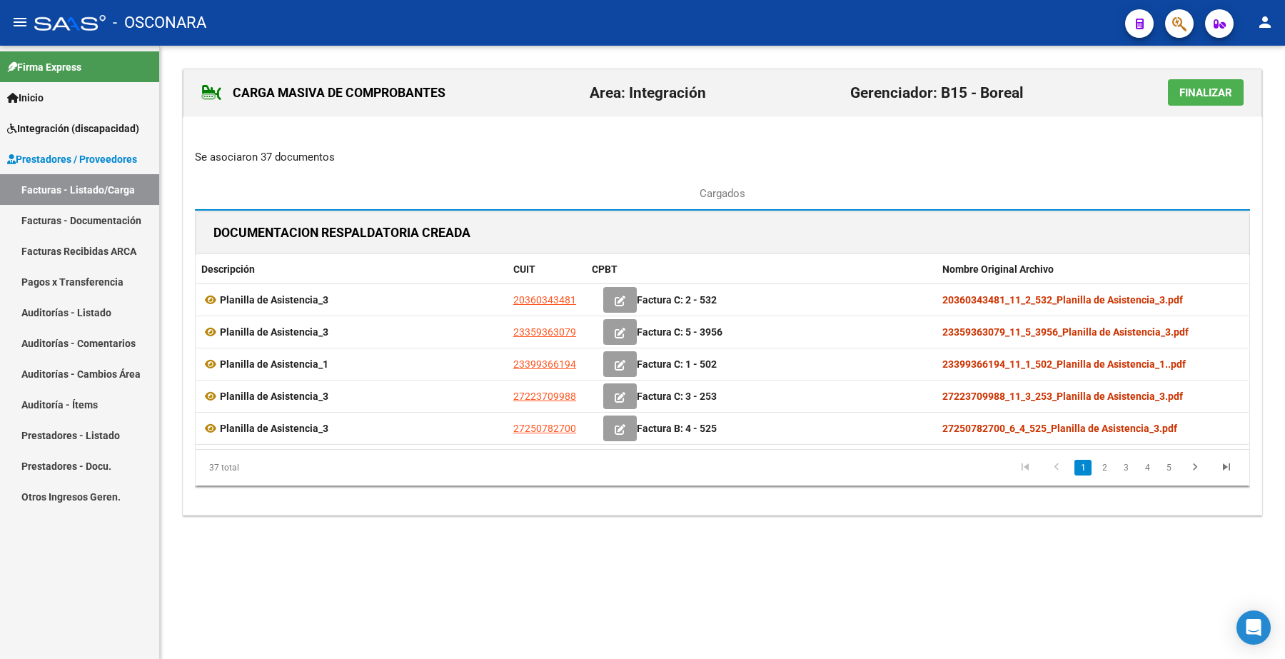
click at [1207, 93] on span "Finalizar" at bounding box center [1206, 92] width 53 height 13
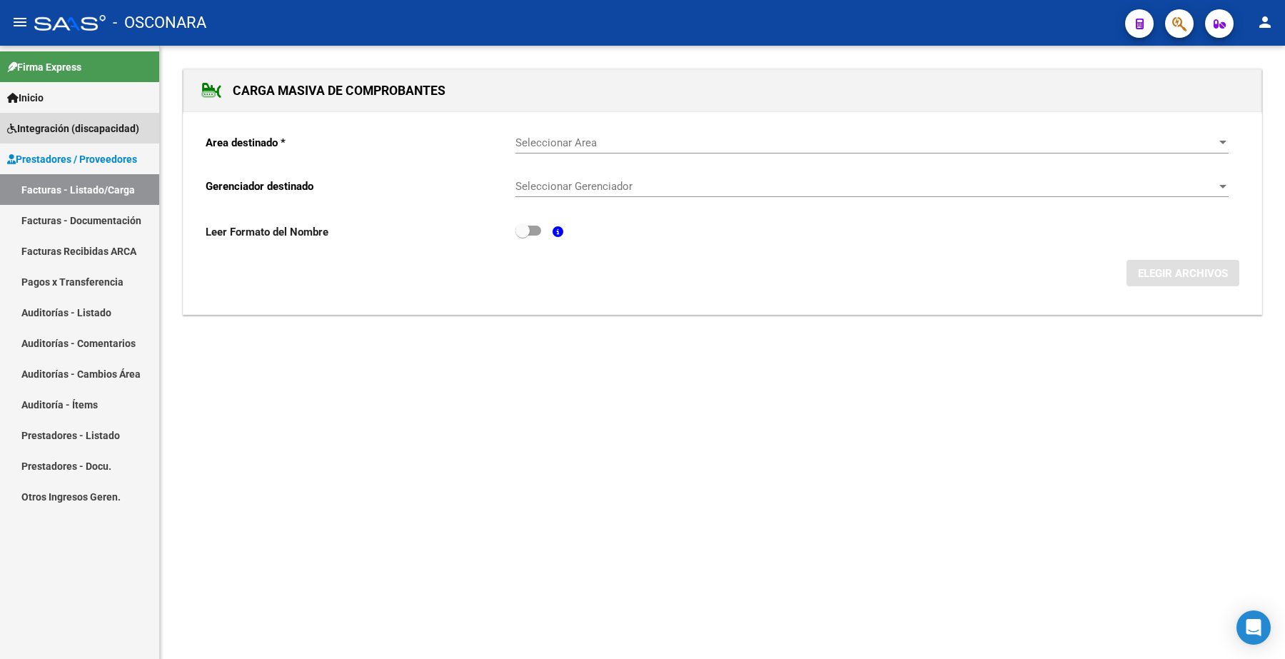
click at [91, 127] on span "Integración (discapacidad)" at bounding box center [73, 129] width 132 height 16
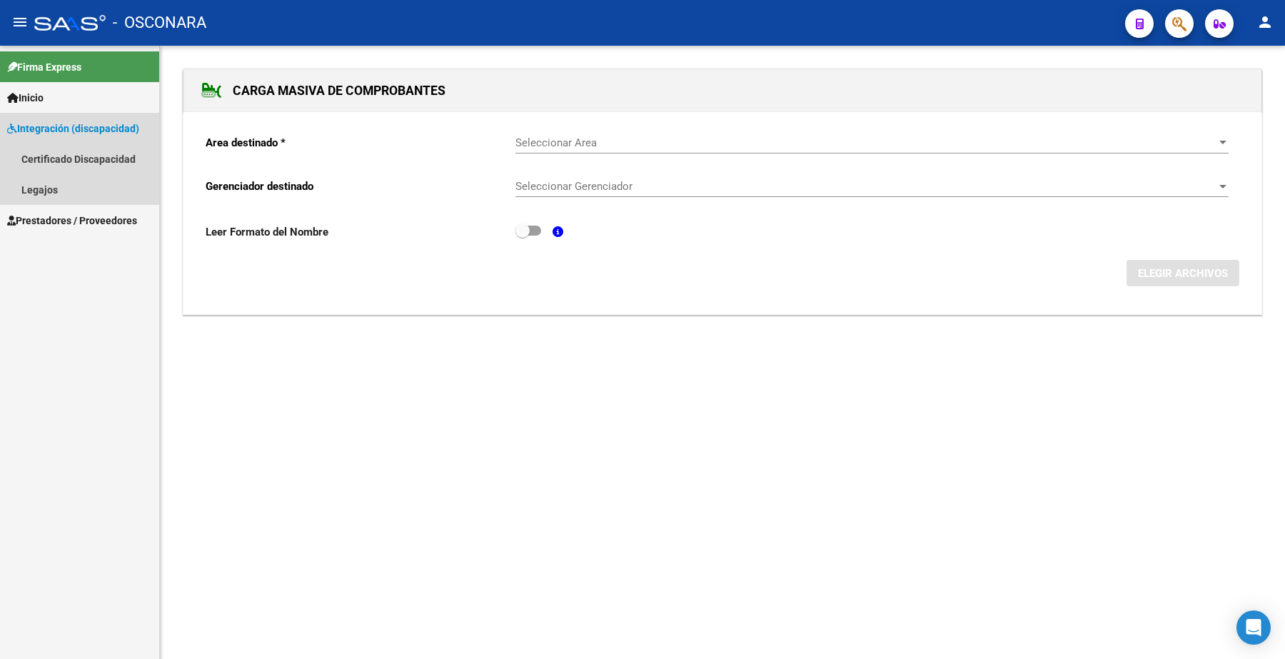
click at [95, 129] on span "Integración (discapacidad)" at bounding box center [73, 129] width 132 height 16
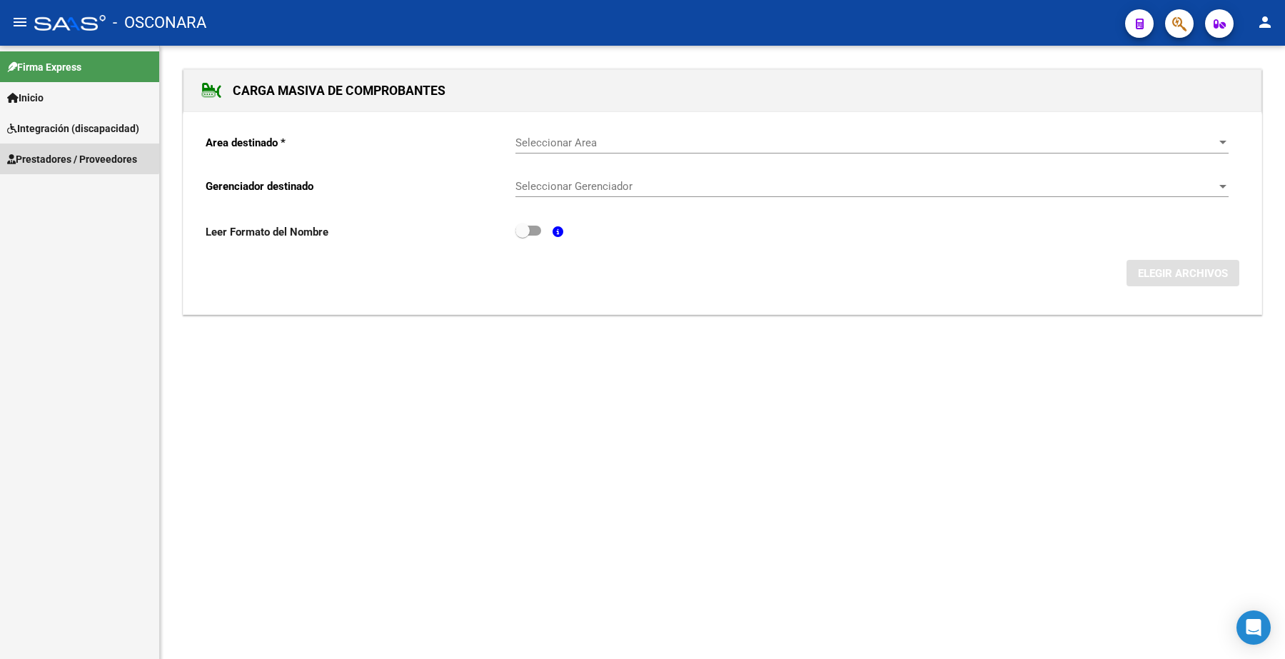
click at [79, 157] on span "Prestadores / Proveedores" at bounding box center [72, 159] width 130 height 16
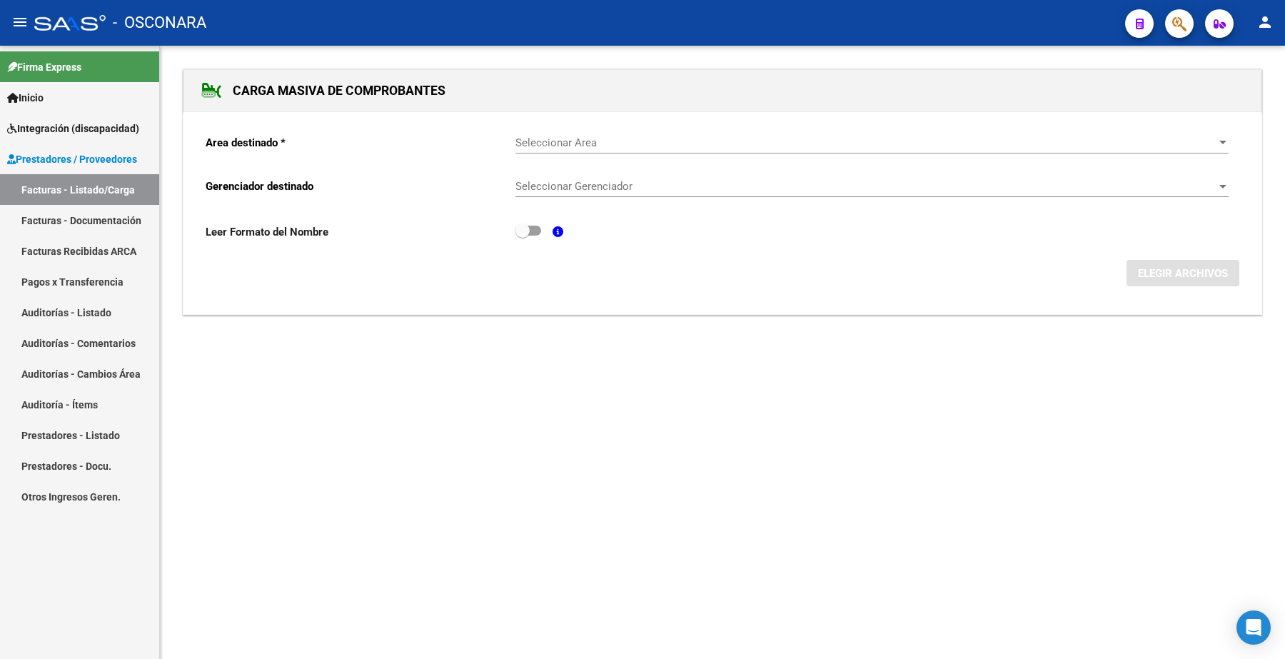
click at [104, 188] on link "Facturas - Listado/Carga" at bounding box center [79, 189] width 159 height 31
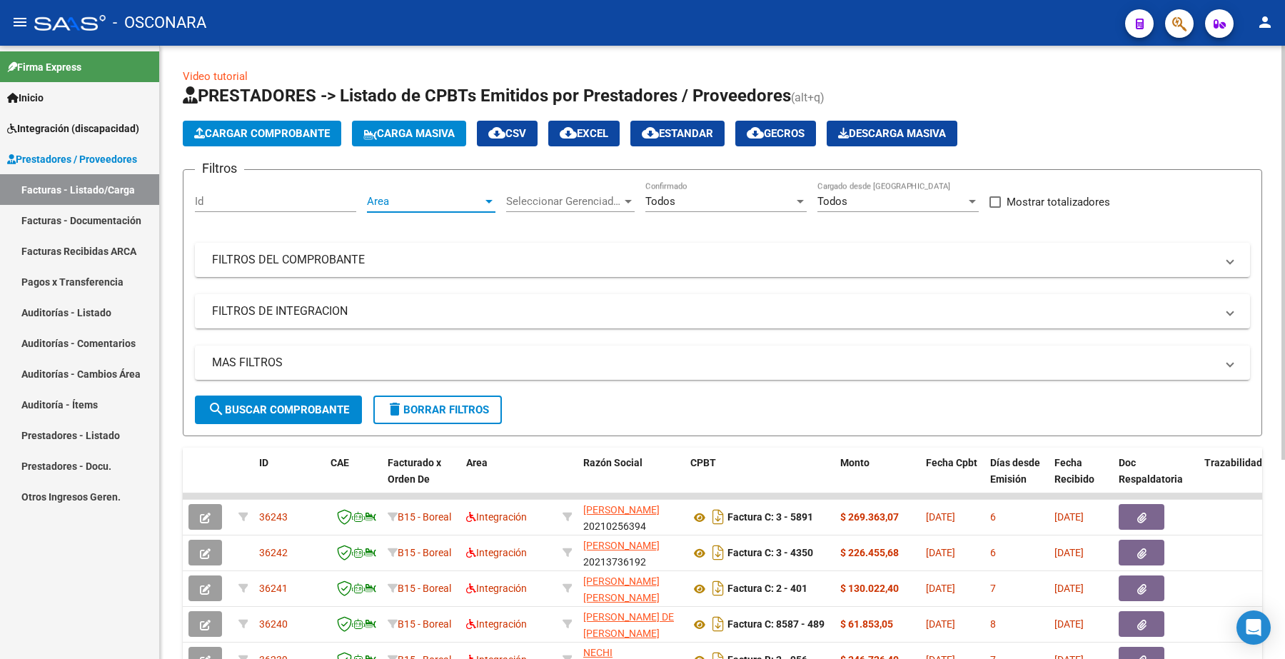
click at [413, 196] on span "Area" at bounding box center [425, 201] width 116 height 13
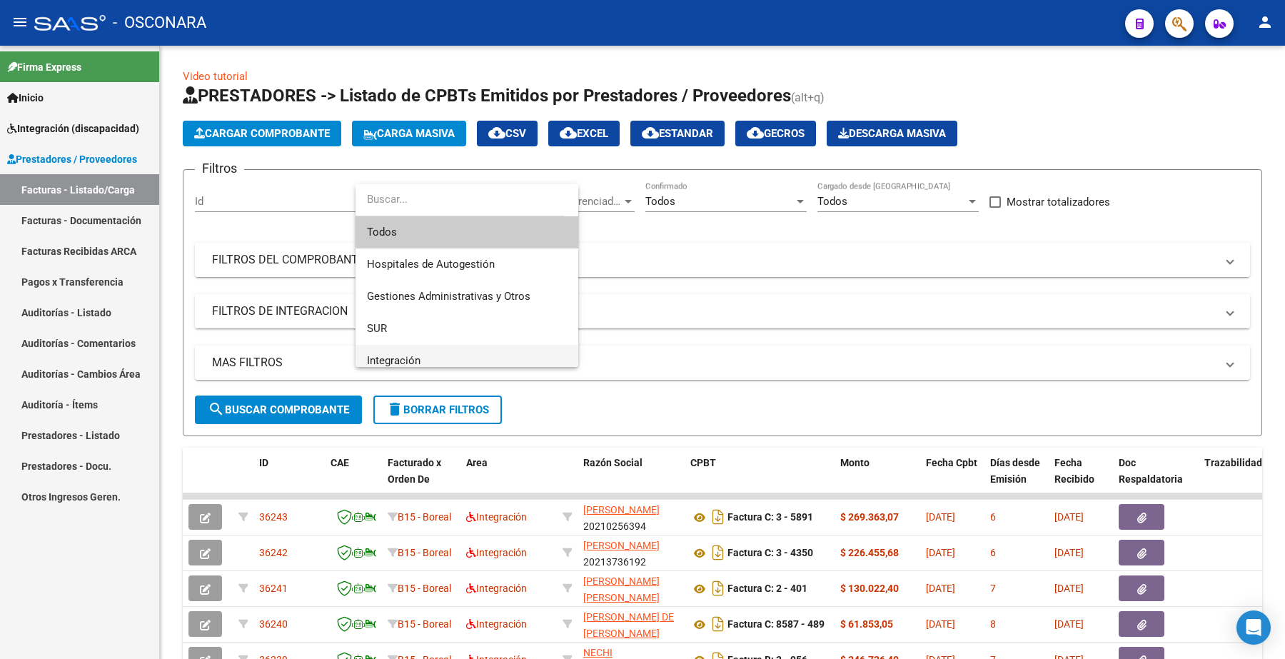
click at [418, 351] on span "Integración" at bounding box center [467, 361] width 200 height 32
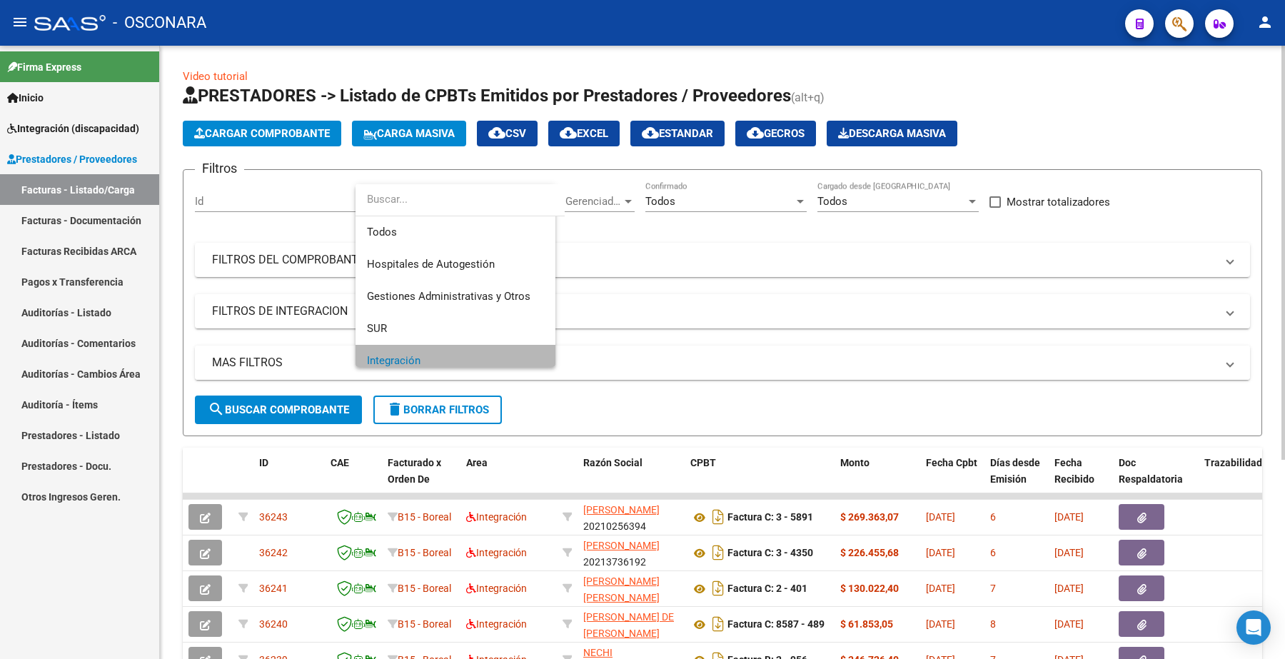
scroll to position [9, 0]
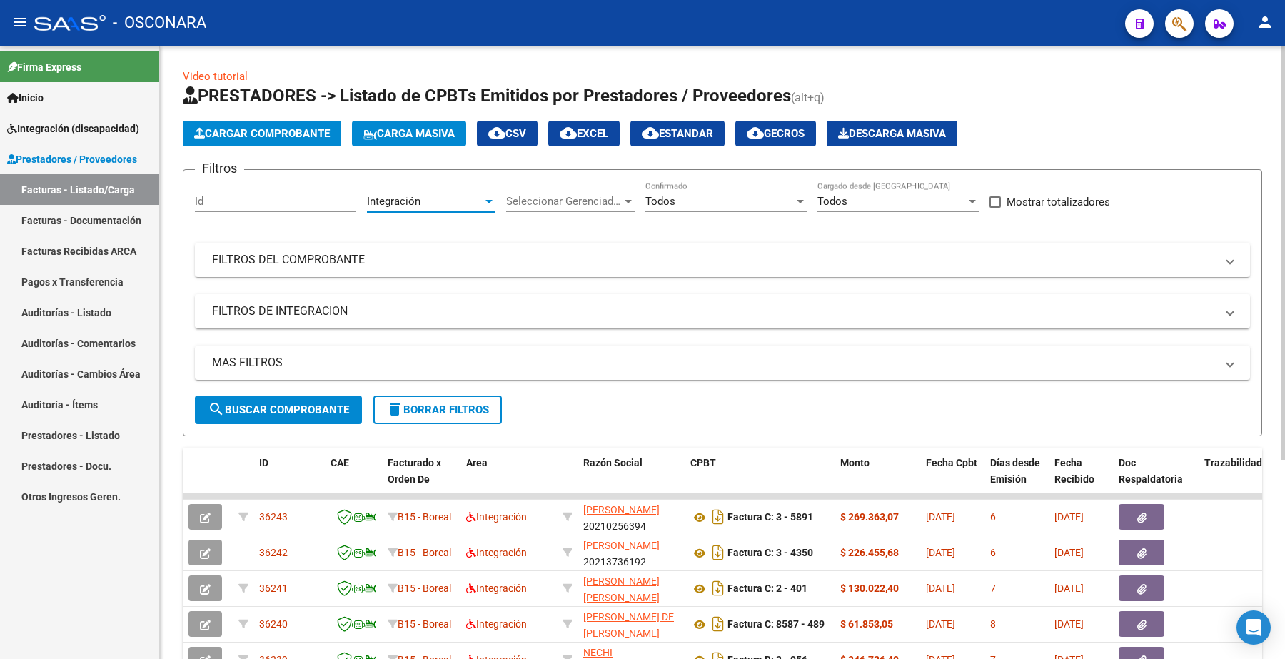
click at [551, 196] on span "Seleccionar Gerenciador" at bounding box center [564, 201] width 116 height 13
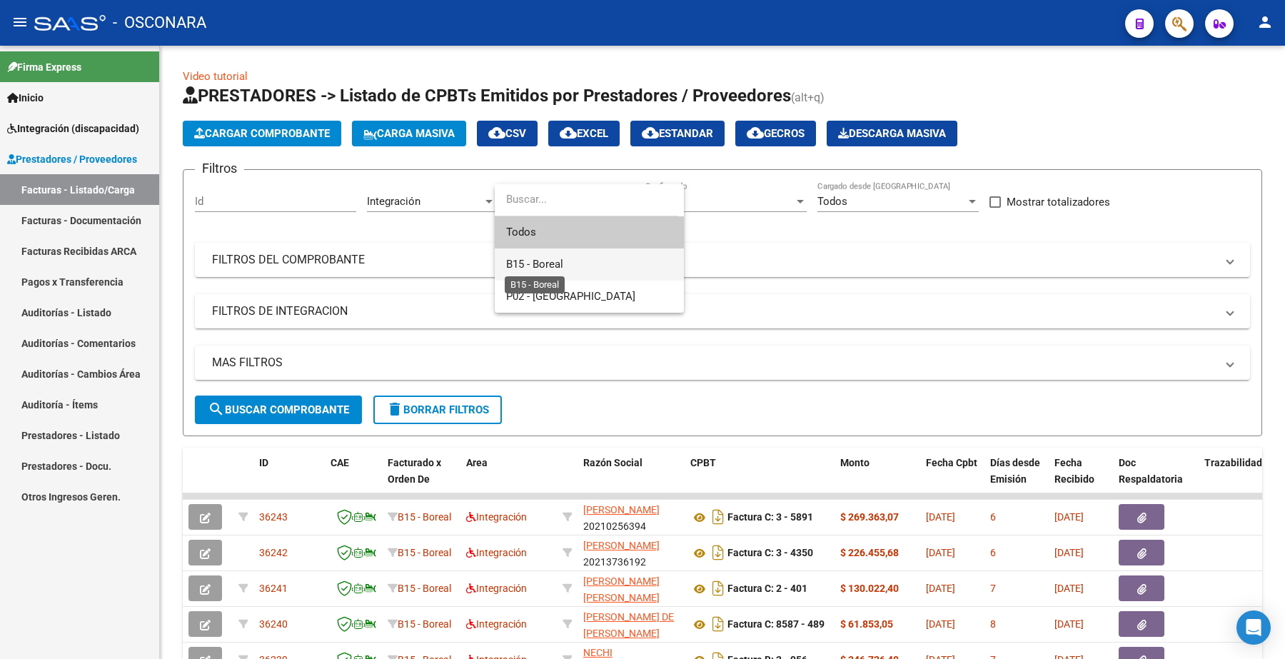
click at [541, 261] on span "B15 - Boreal" at bounding box center [534, 264] width 57 height 13
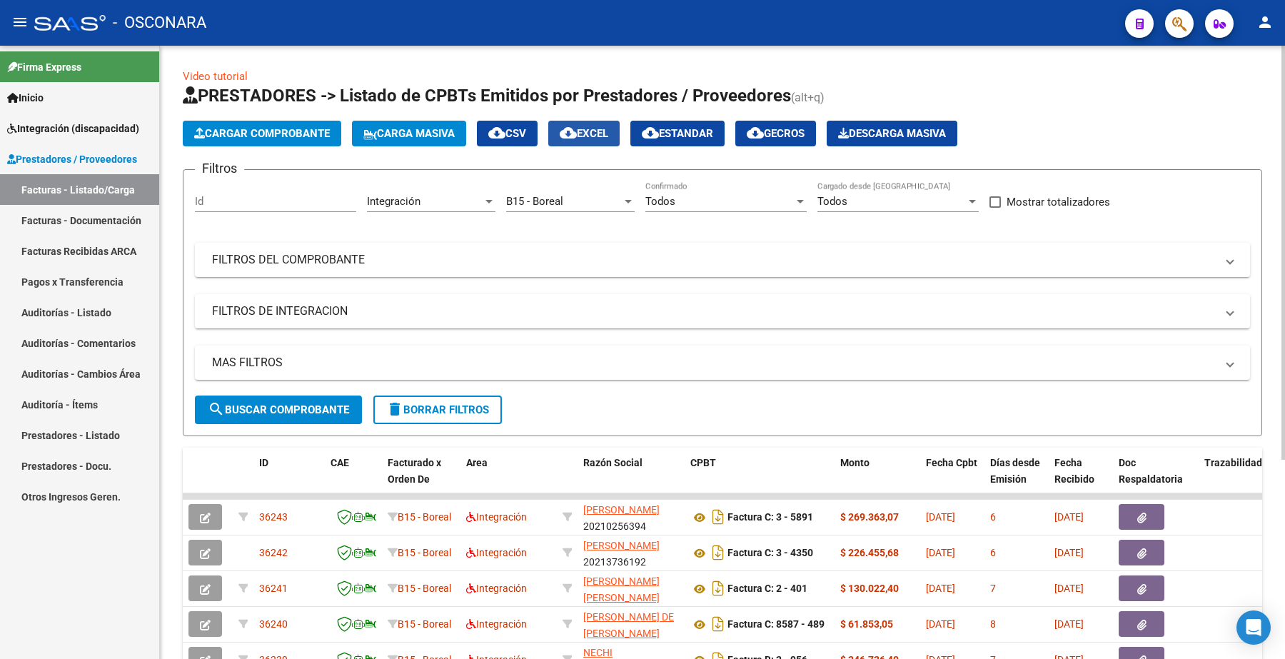
click at [597, 129] on span "cloud_download EXCEL" at bounding box center [584, 133] width 49 height 13
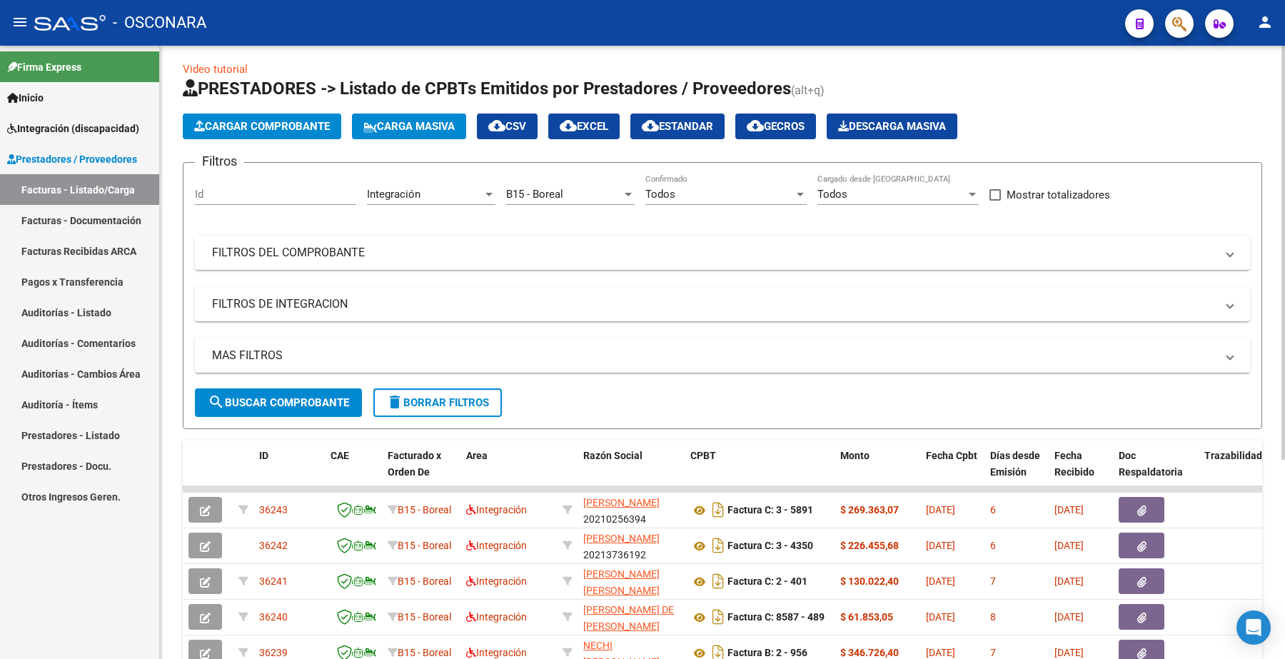
scroll to position [0, 0]
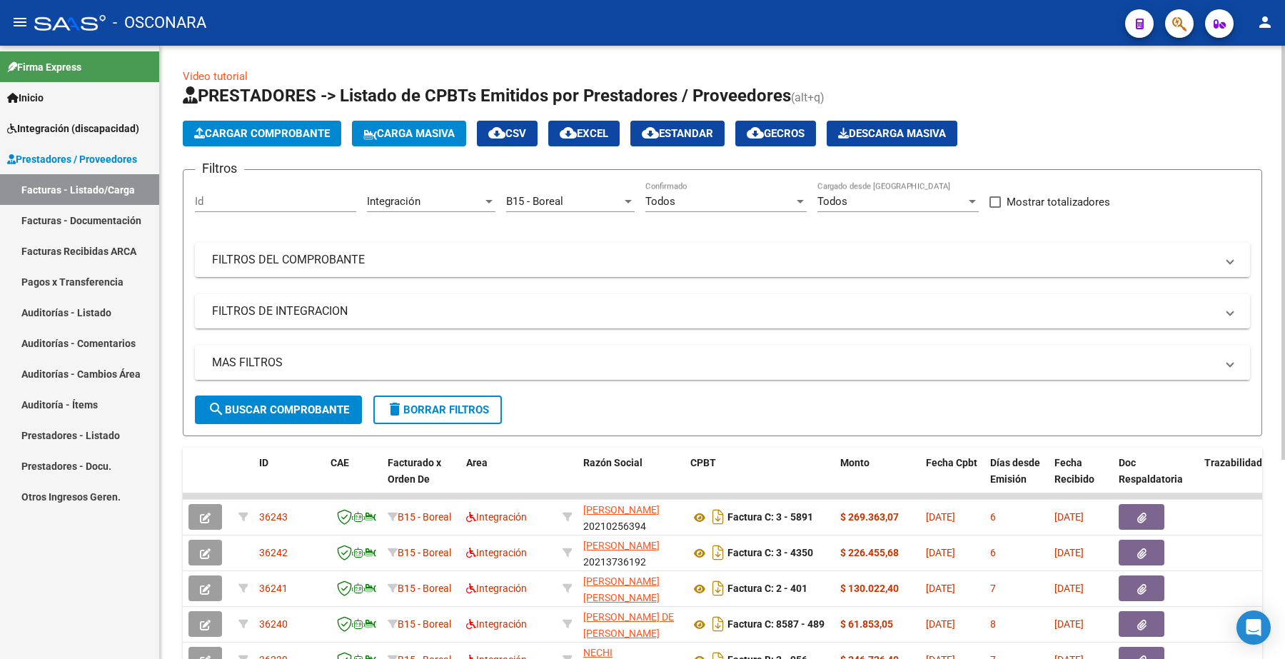
click at [258, 355] on mat-panel-title "MAS FILTROS" at bounding box center [714, 363] width 1004 height 16
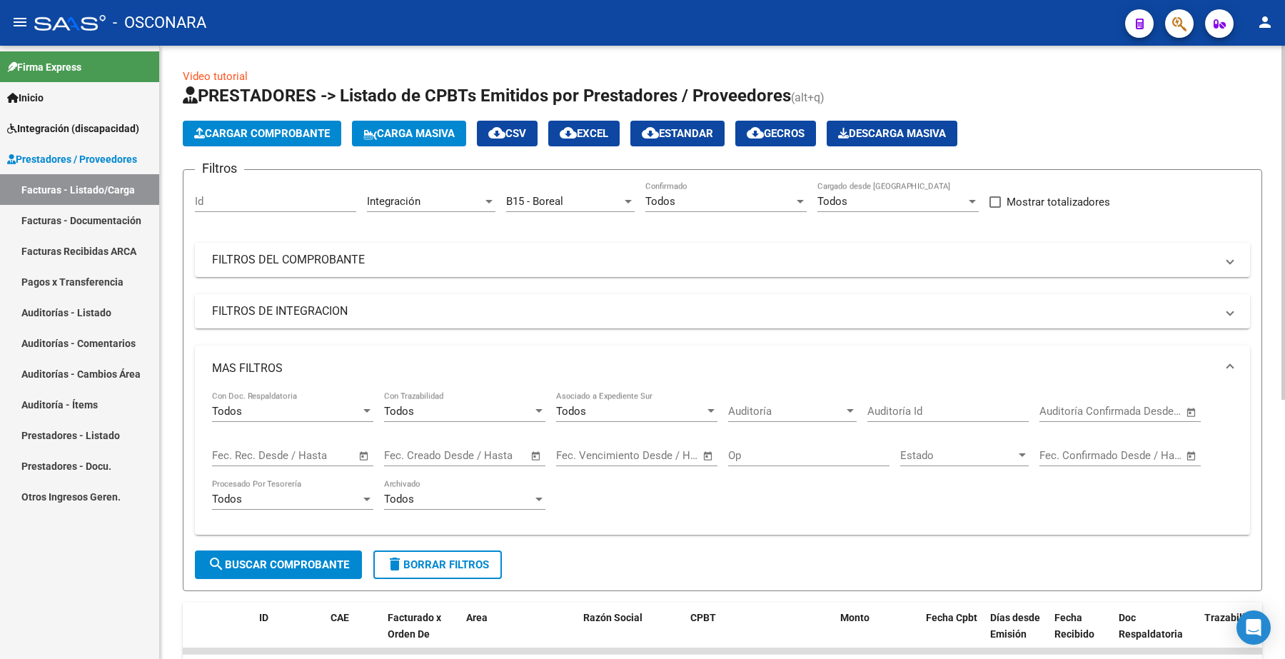
click at [248, 457] on input "text" at bounding box center [241, 455] width 58 height 13
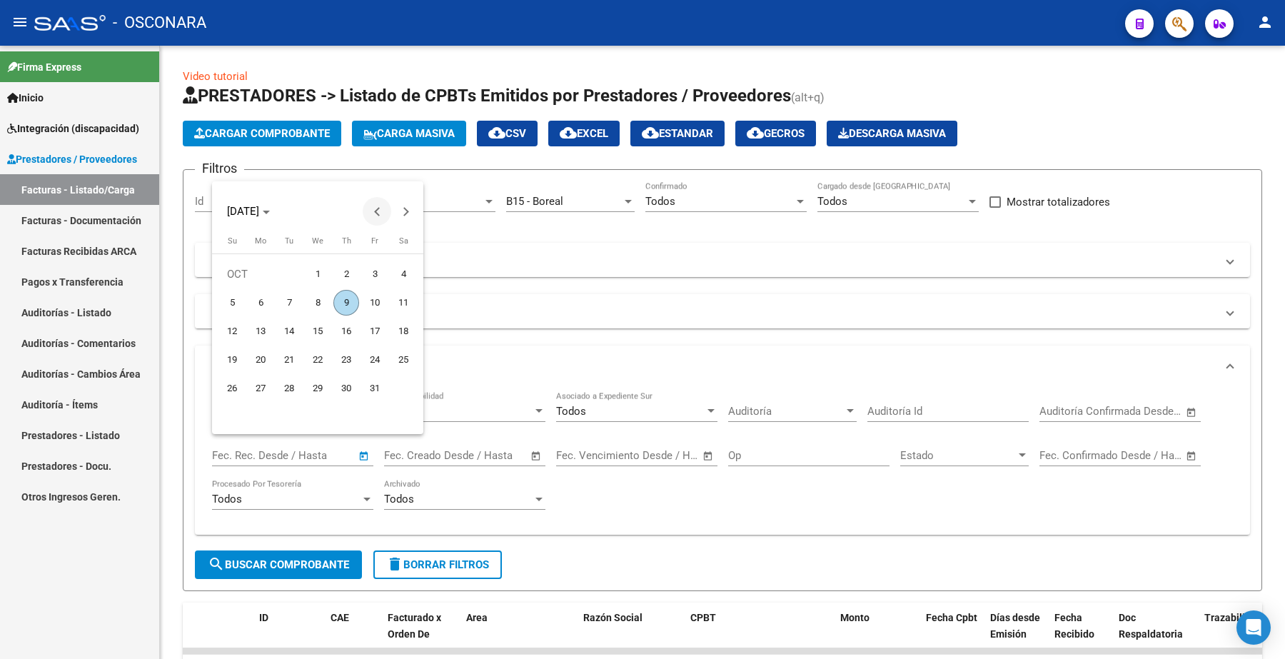
click at [380, 216] on span "Previous month" at bounding box center [377, 211] width 29 height 29
click at [269, 298] on span "1" at bounding box center [261, 303] width 26 height 26
type input "[DATE]"
click at [408, 215] on span "Next month" at bounding box center [405, 211] width 29 height 29
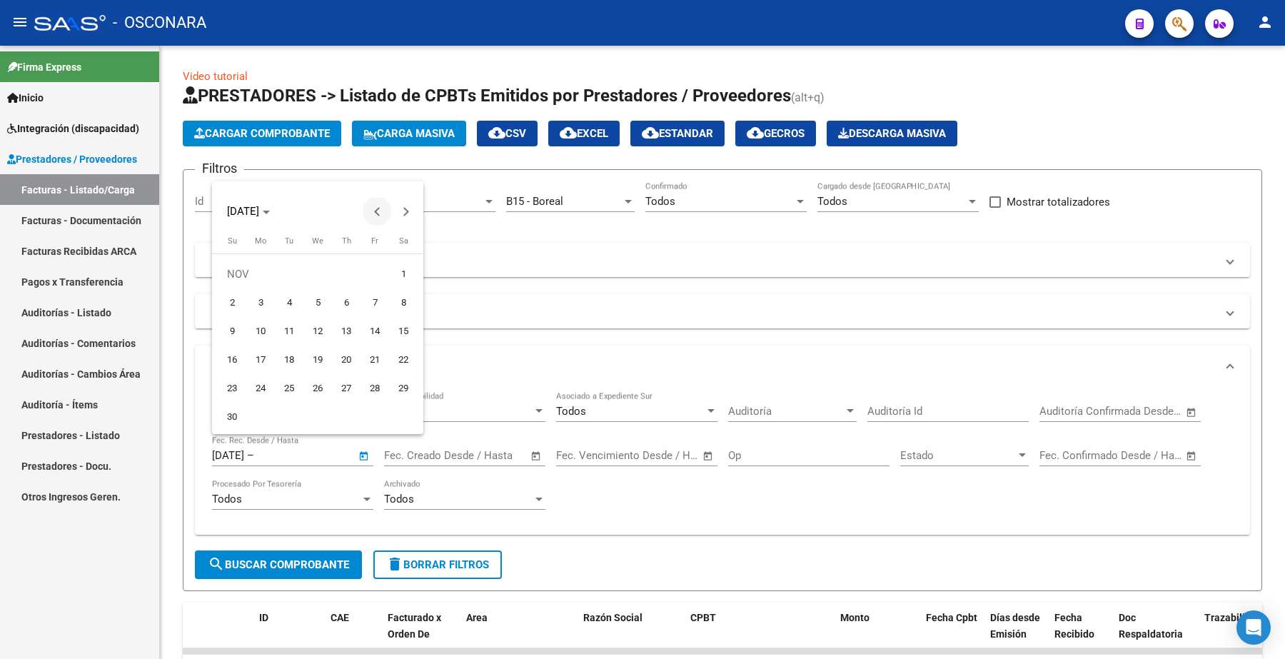
click at [376, 213] on button "Previous month" at bounding box center [377, 211] width 29 height 29
click at [347, 301] on span "9" at bounding box center [346, 303] width 26 height 26
type input "[DATE]"
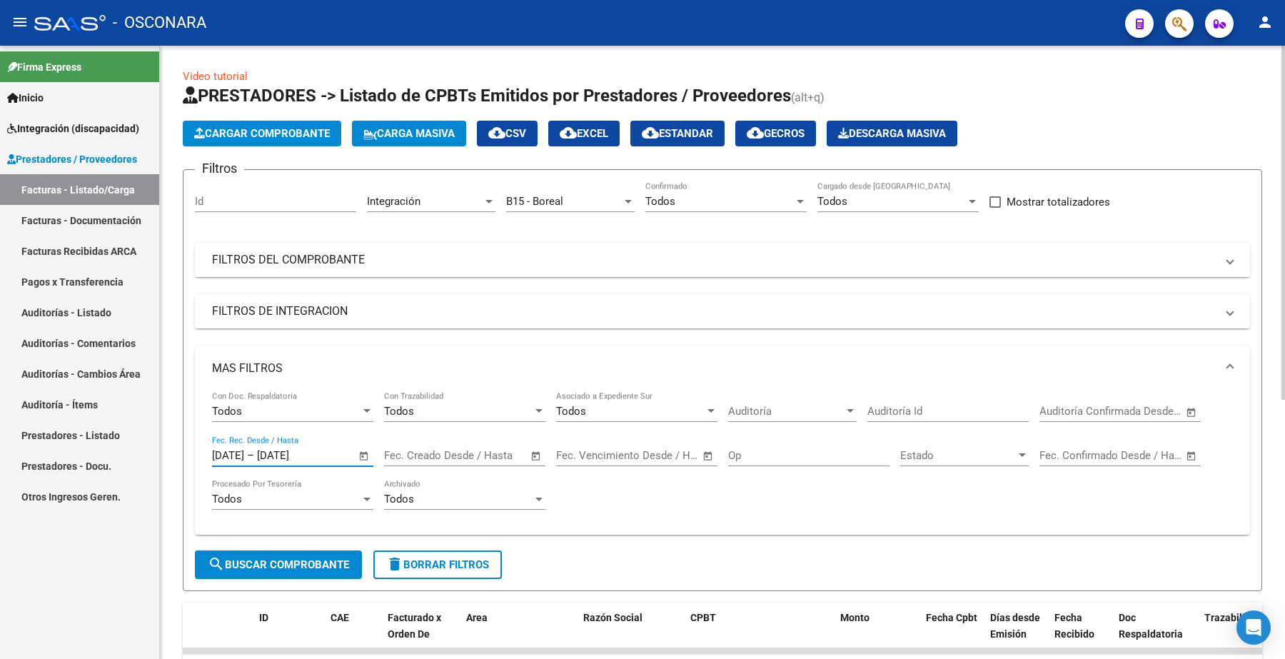
click at [293, 559] on span "search Buscar Comprobante" at bounding box center [278, 564] width 141 height 13
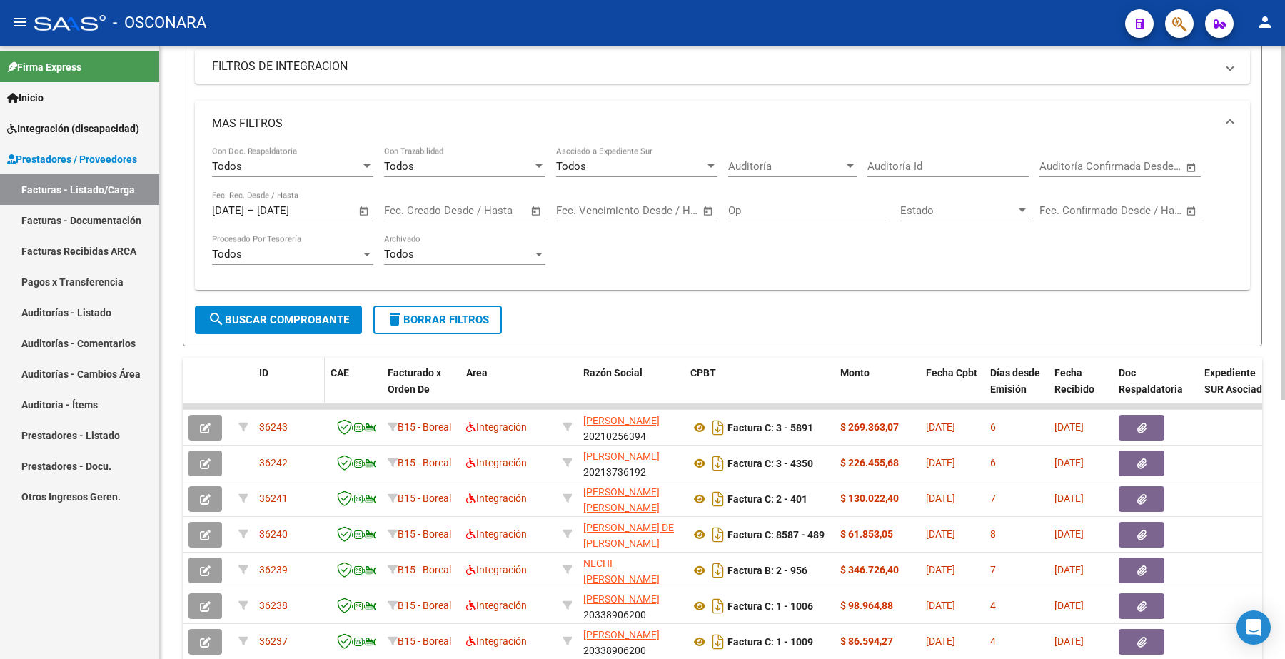
scroll to position [268, 0]
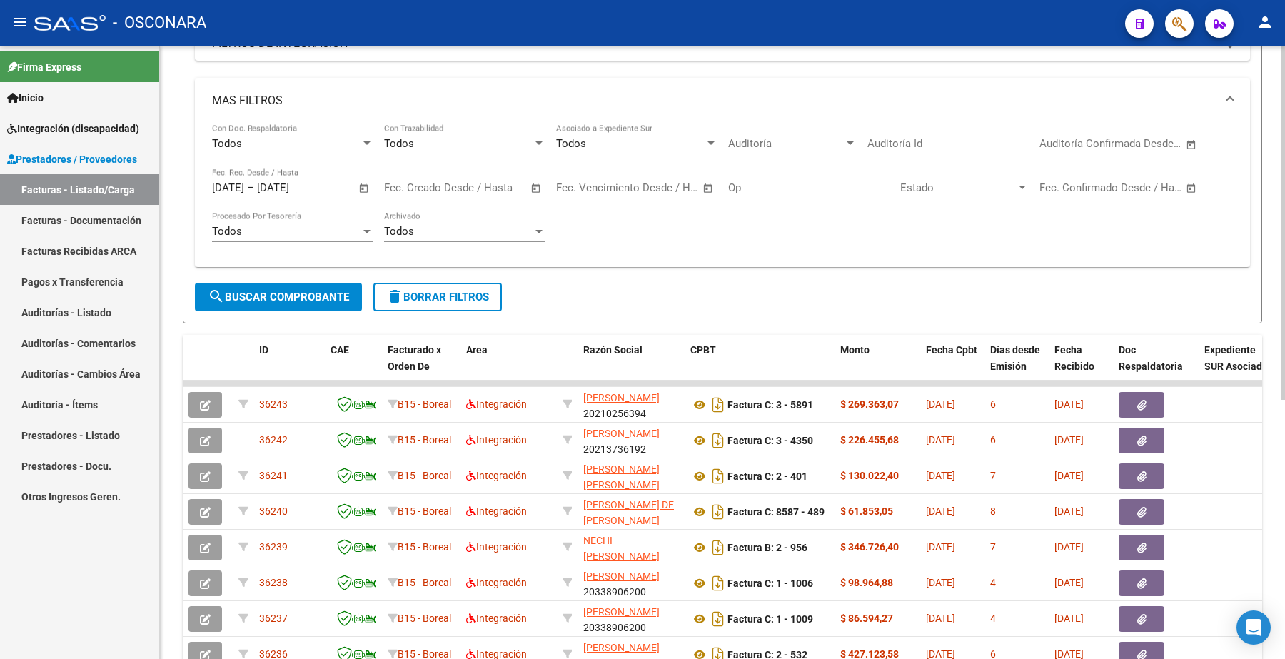
click at [283, 297] on span "search Buscar Comprobante" at bounding box center [278, 297] width 141 height 13
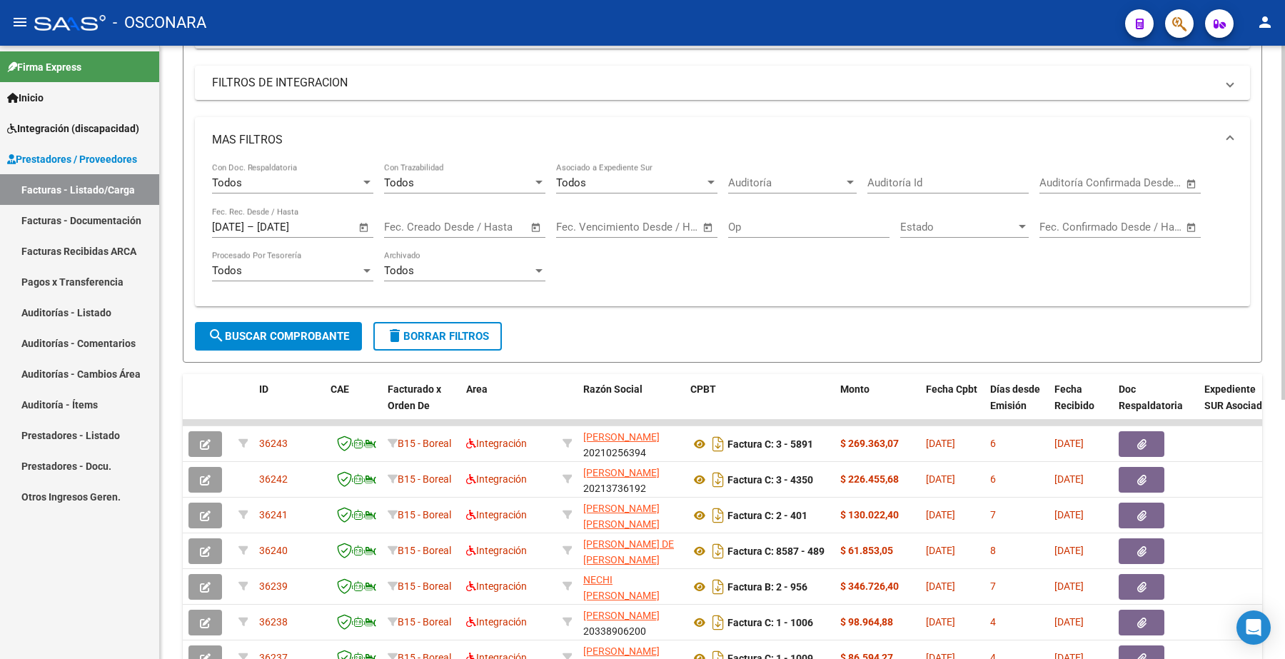
scroll to position [0, 0]
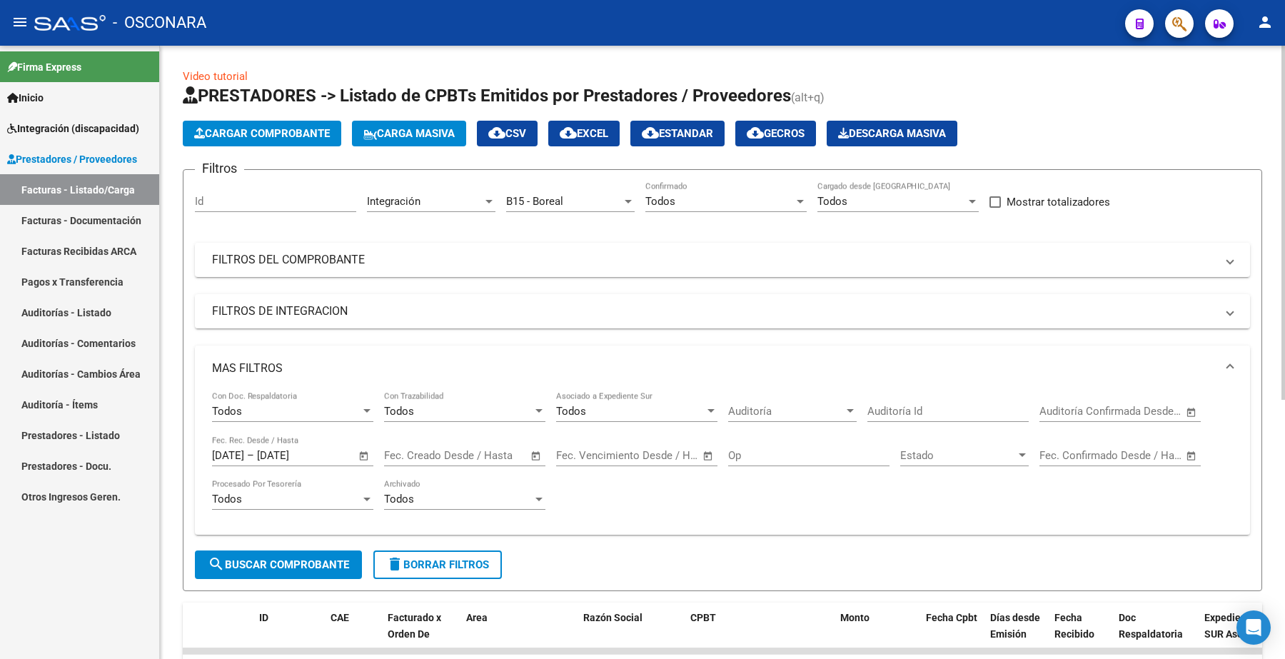
click at [925, 130] on span "Descarga Masiva" at bounding box center [892, 133] width 108 height 13
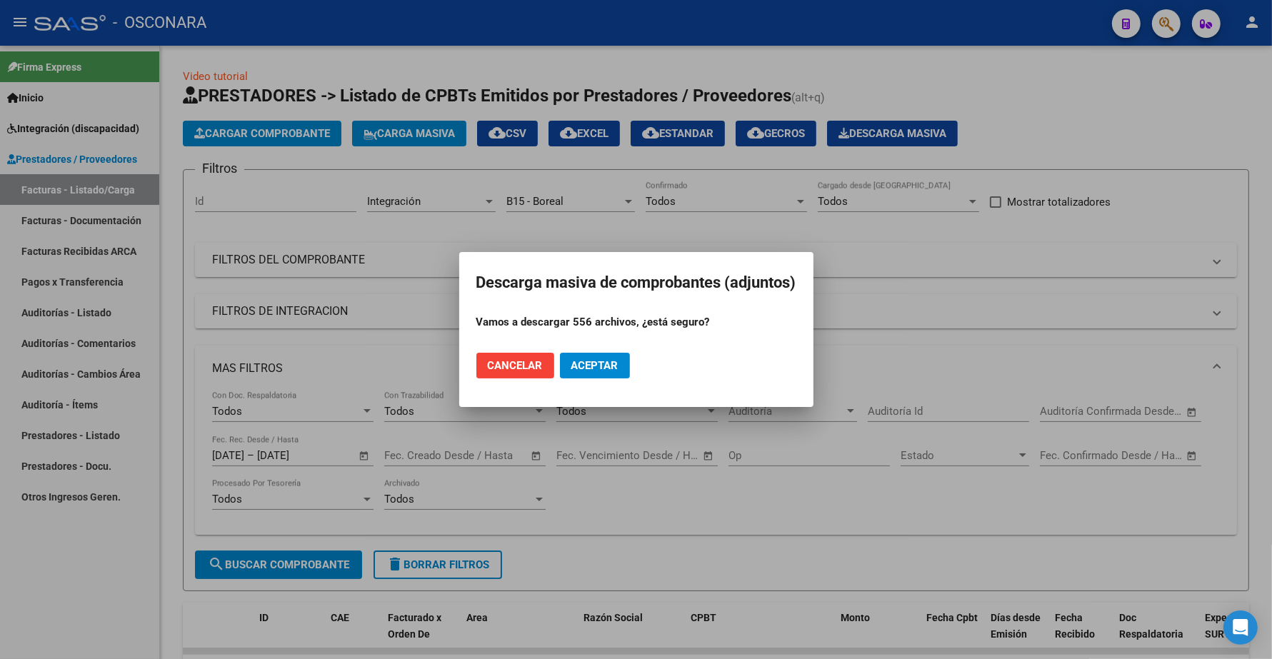
click at [526, 368] on span "Cancelar" at bounding box center [515, 365] width 55 height 13
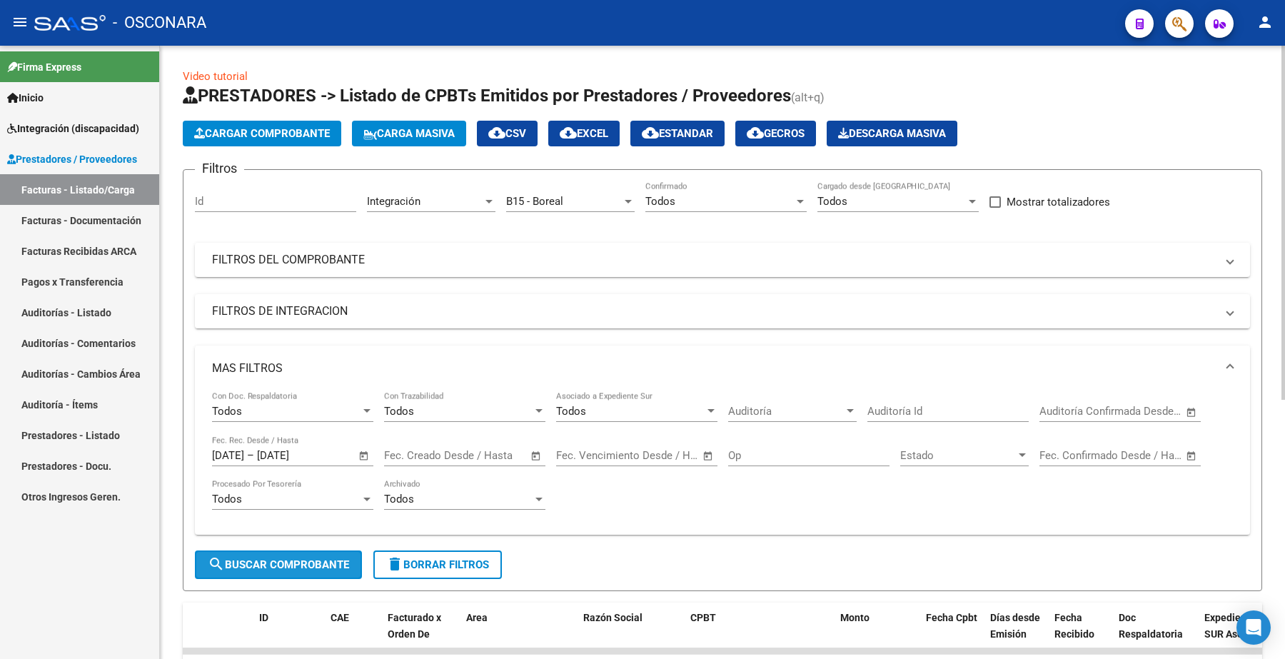
click at [336, 554] on button "search Buscar Comprobante" at bounding box center [278, 565] width 167 height 29
click at [600, 129] on span "cloud_download EXCEL" at bounding box center [584, 133] width 49 height 13
click at [269, 202] on input "Id" at bounding box center [275, 201] width 161 height 13
paste input "35839"
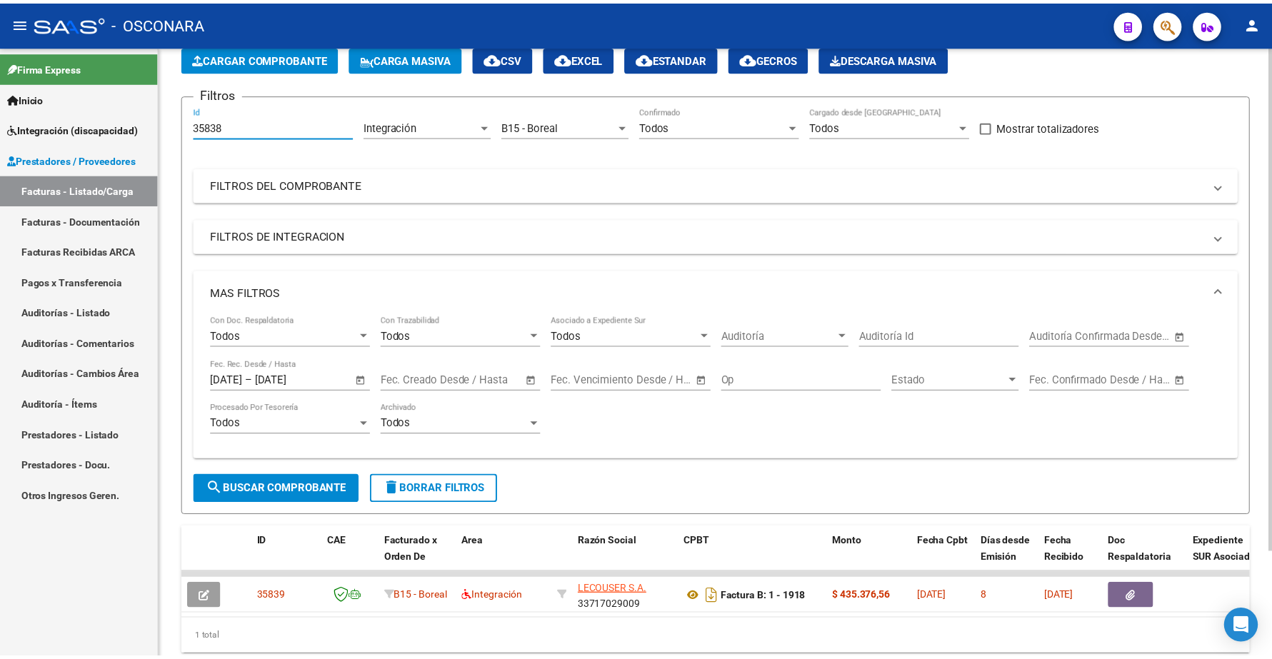
scroll to position [129, 0]
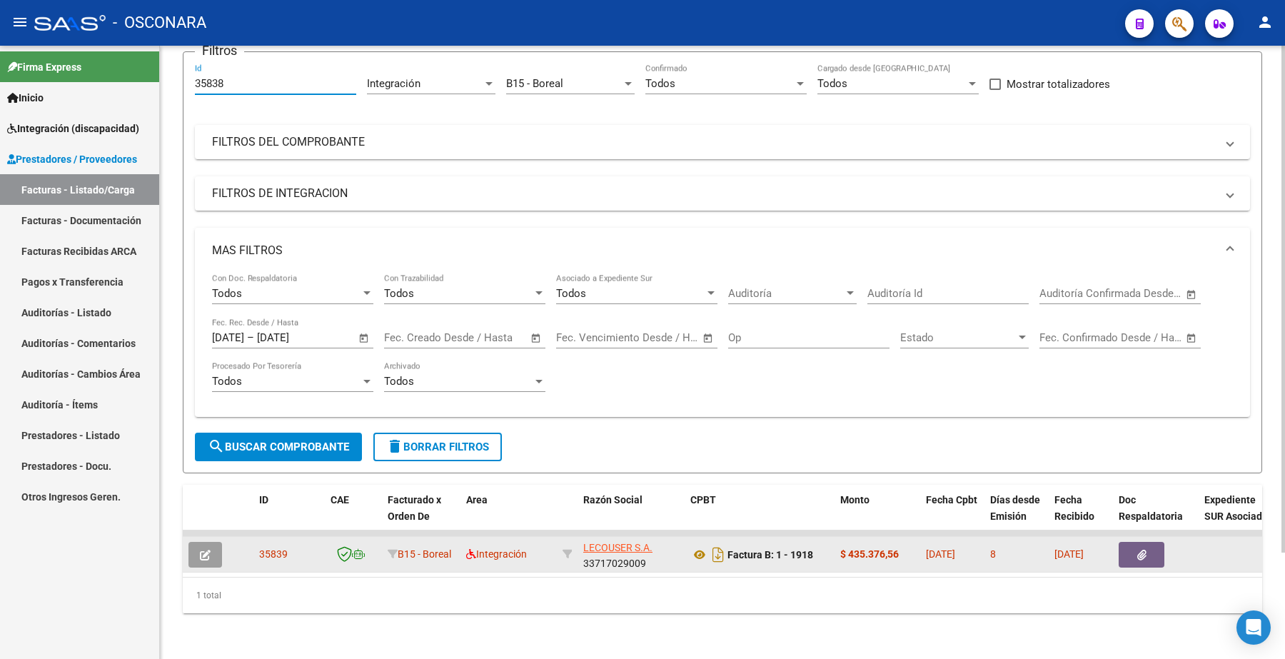
type input "35838"
click at [205, 550] on icon "button" at bounding box center [205, 555] width 11 height 11
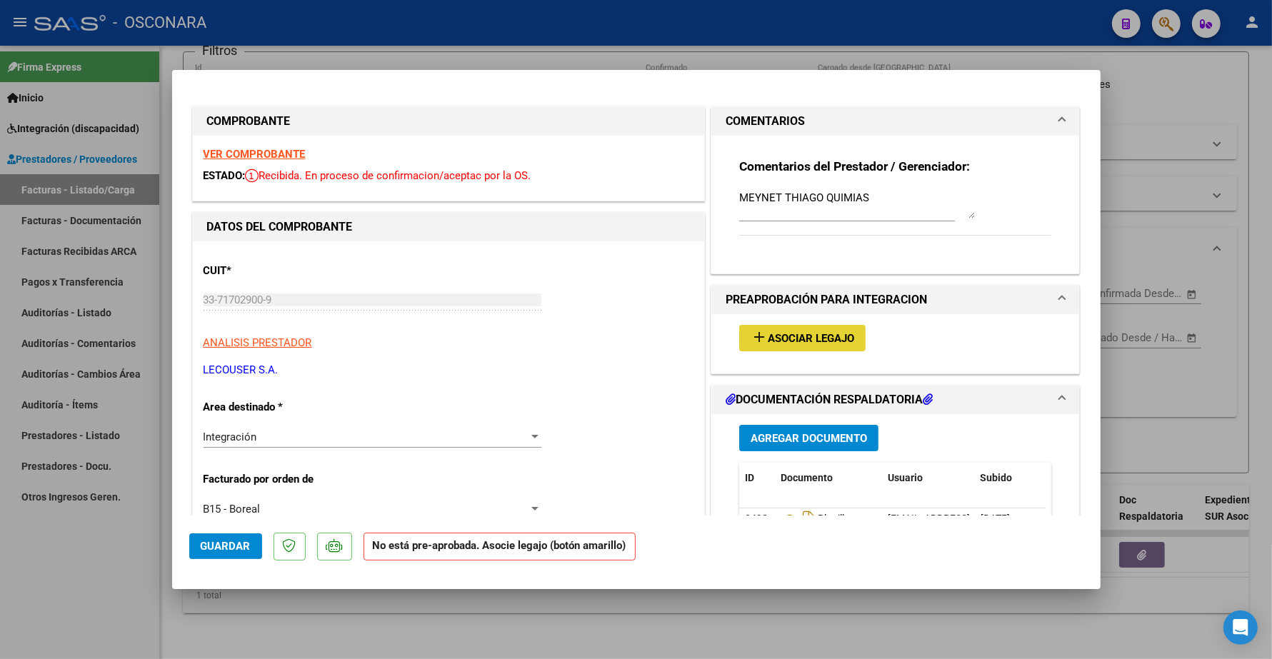
click at [803, 334] on span "Asociar Legajo" at bounding box center [811, 338] width 86 height 13
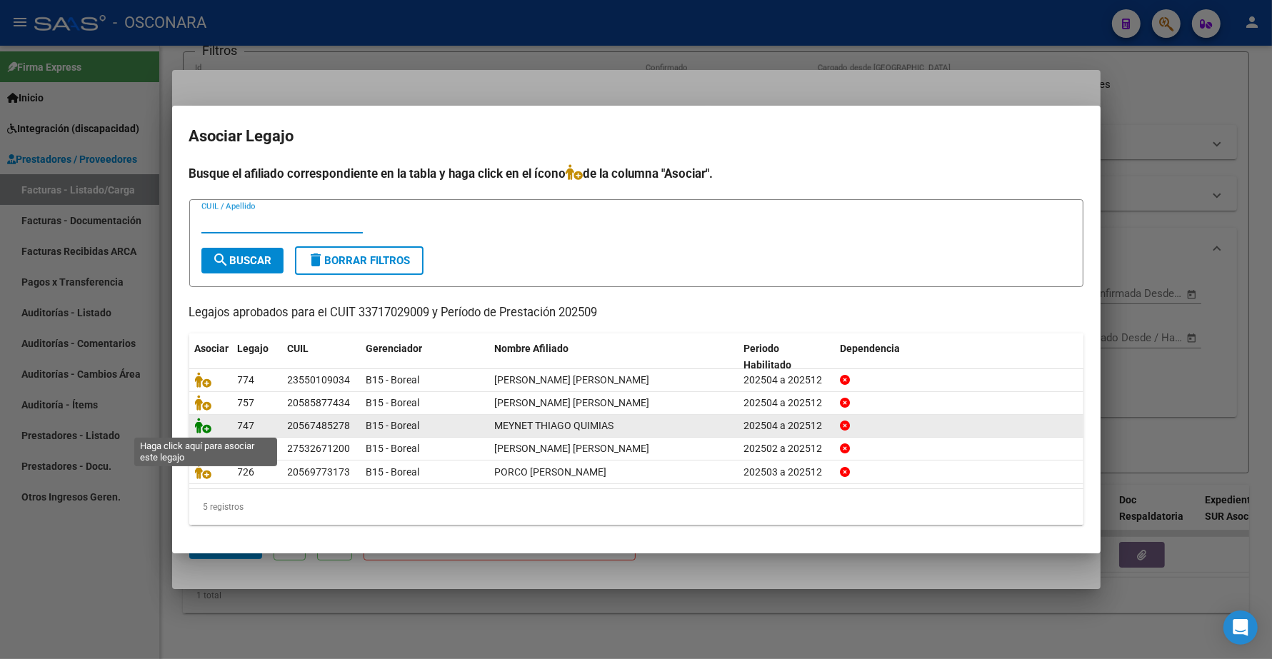
click at [205, 426] on icon at bounding box center [203, 426] width 17 height 16
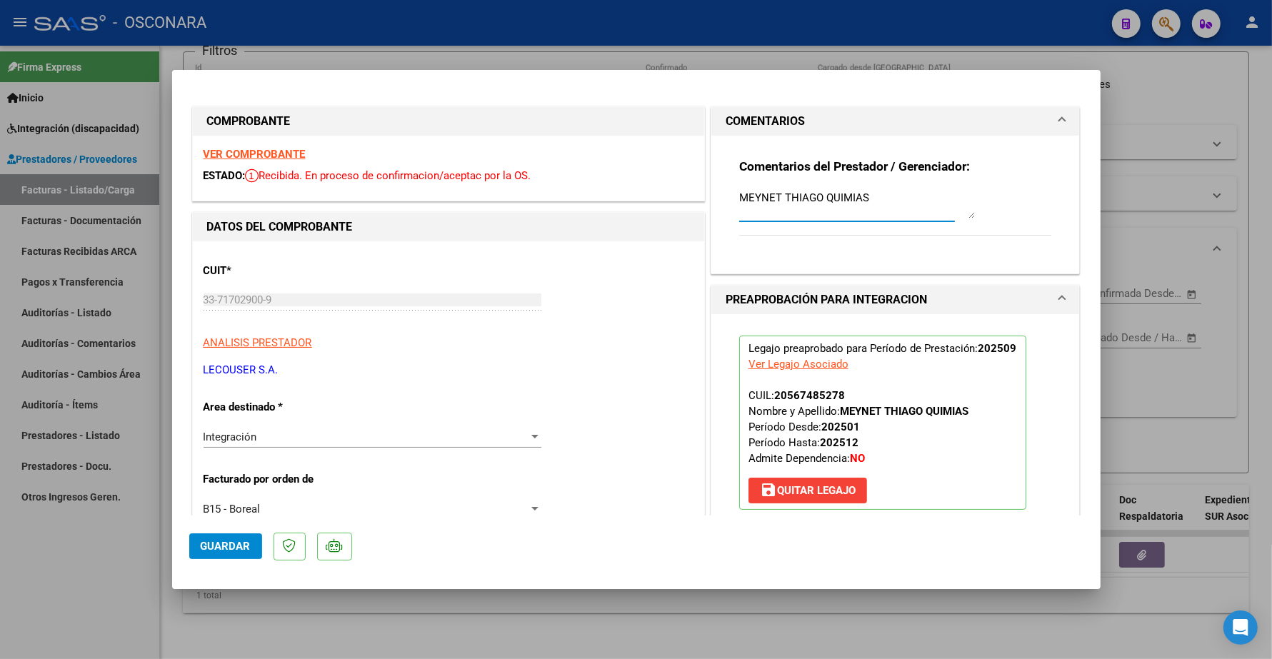
drag, startPoint x: 870, startPoint y: 195, endPoint x: 665, endPoint y: 201, distance: 204.3
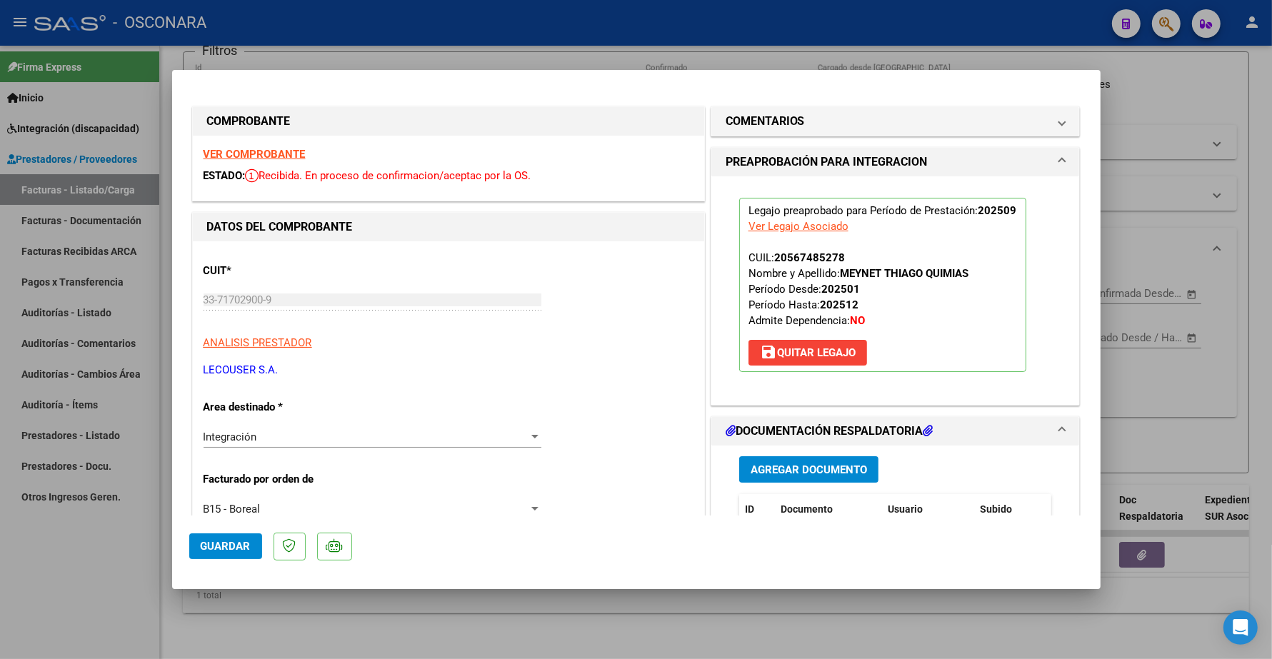
click at [233, 545] on span "Guardar" at bounding box center [226, 546] width 50 height 13
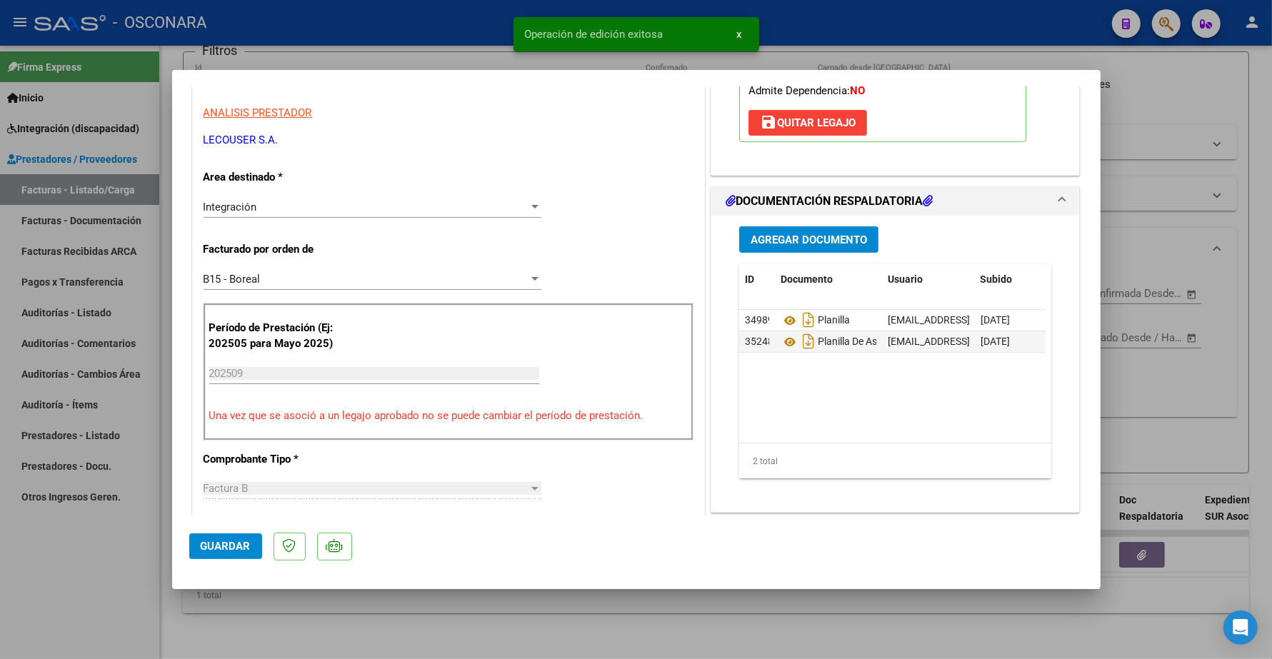
scroll to position [268, 0]
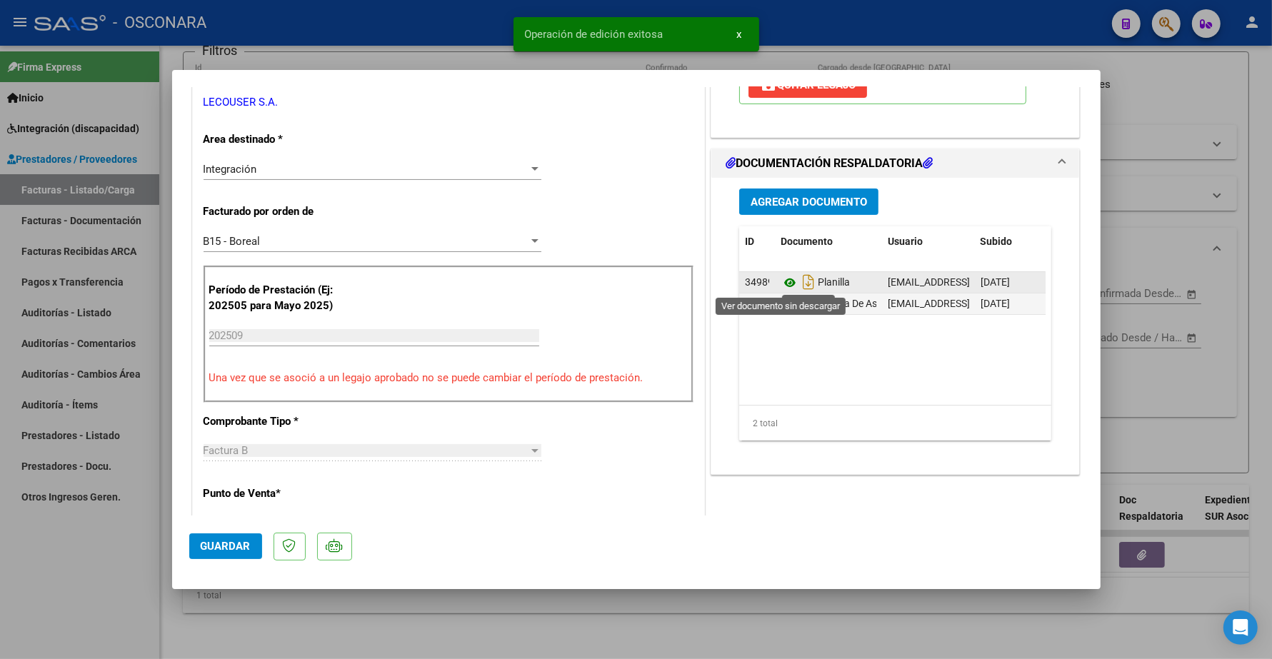
click at [780, 284] on icon at bounding box center [789, 282] width 19 height 17
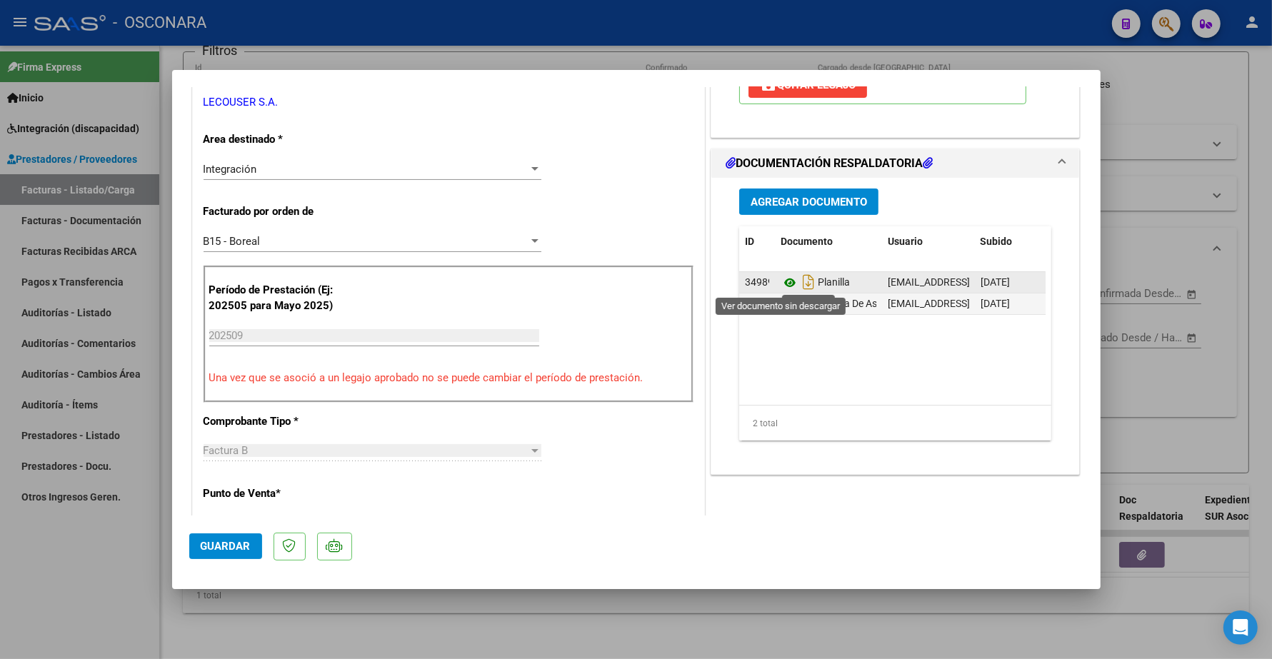
click at [780, 281] on icon at bounding box center [789, 282] width 19 height 17
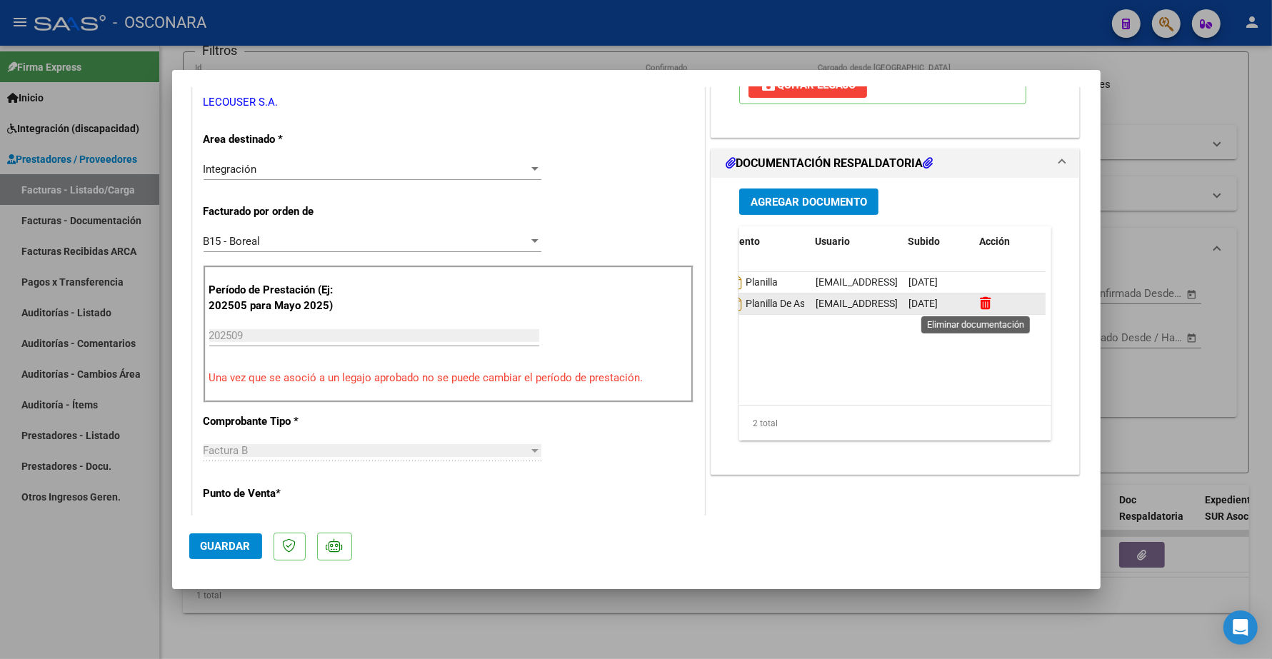
click at [980, 302] on icon at bounding box center [985, 303] width 11 height 14
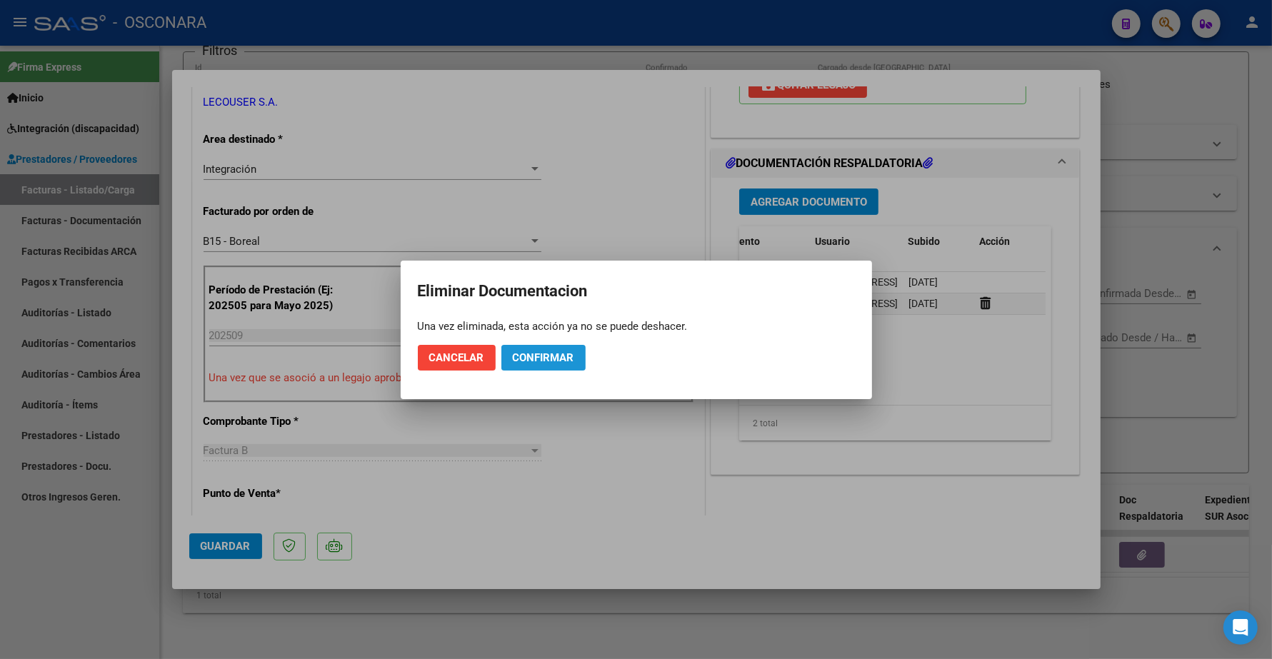
click at [539, 354] on span "Confirmar" at bounding box center [543, 357] width 61 height 13
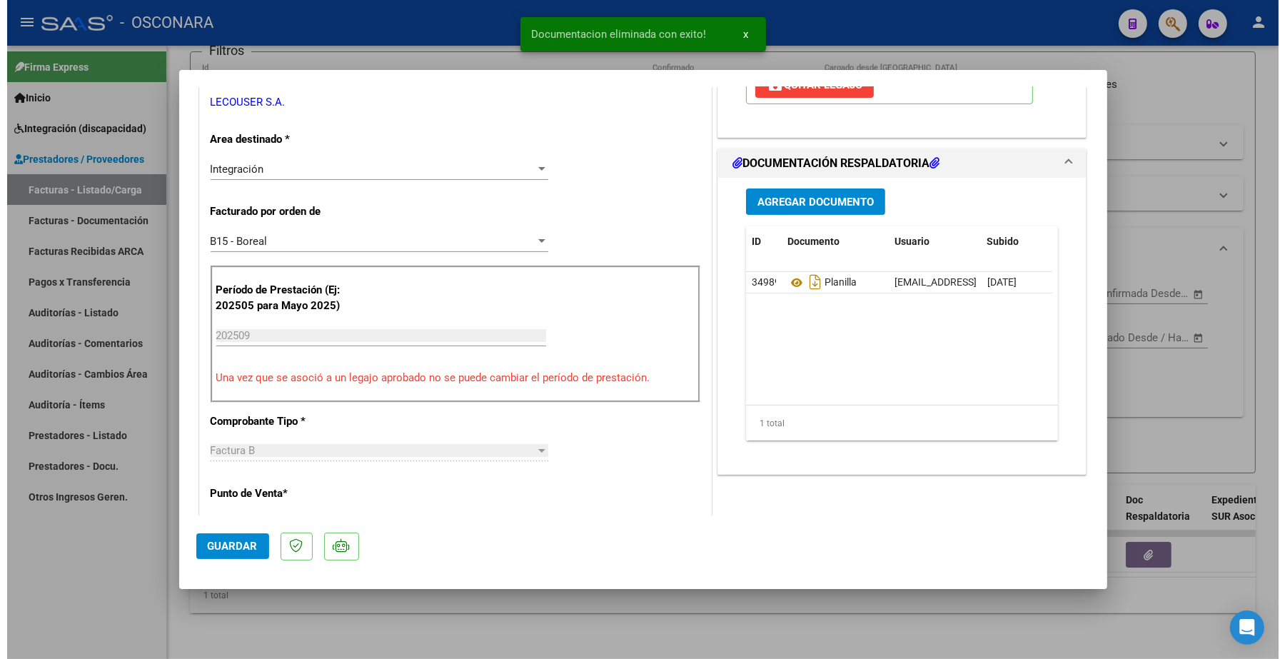
scroll to position [0, 0]
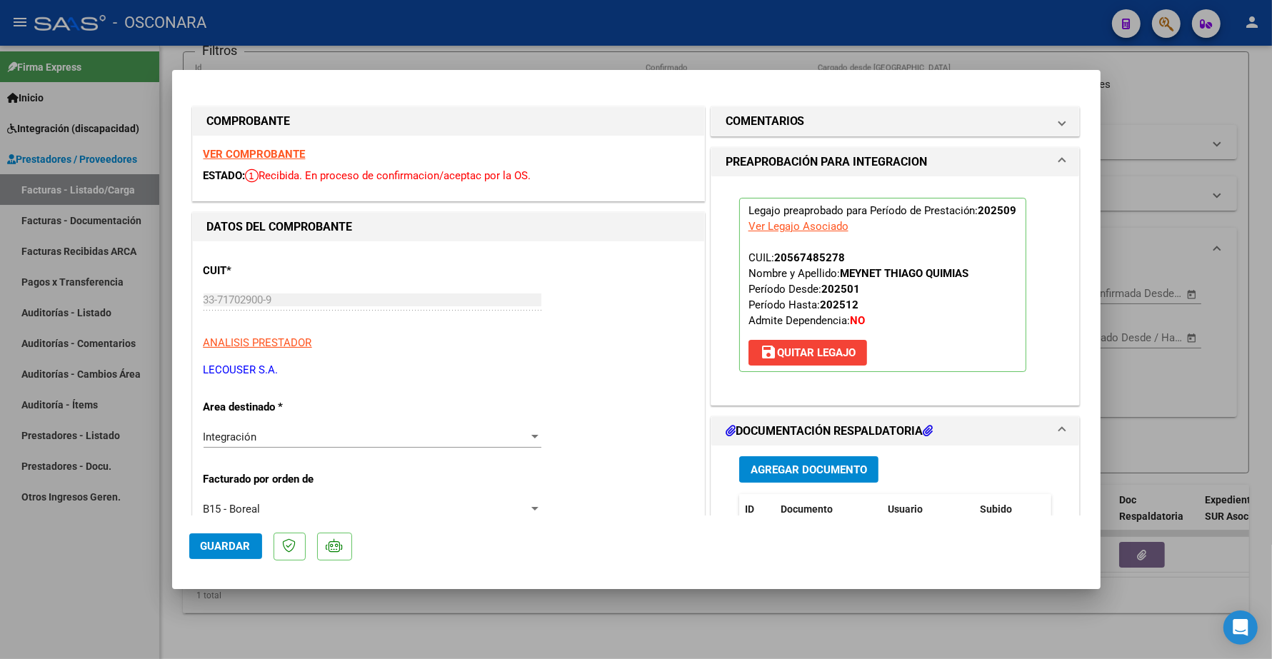
type input "$ 0,00"
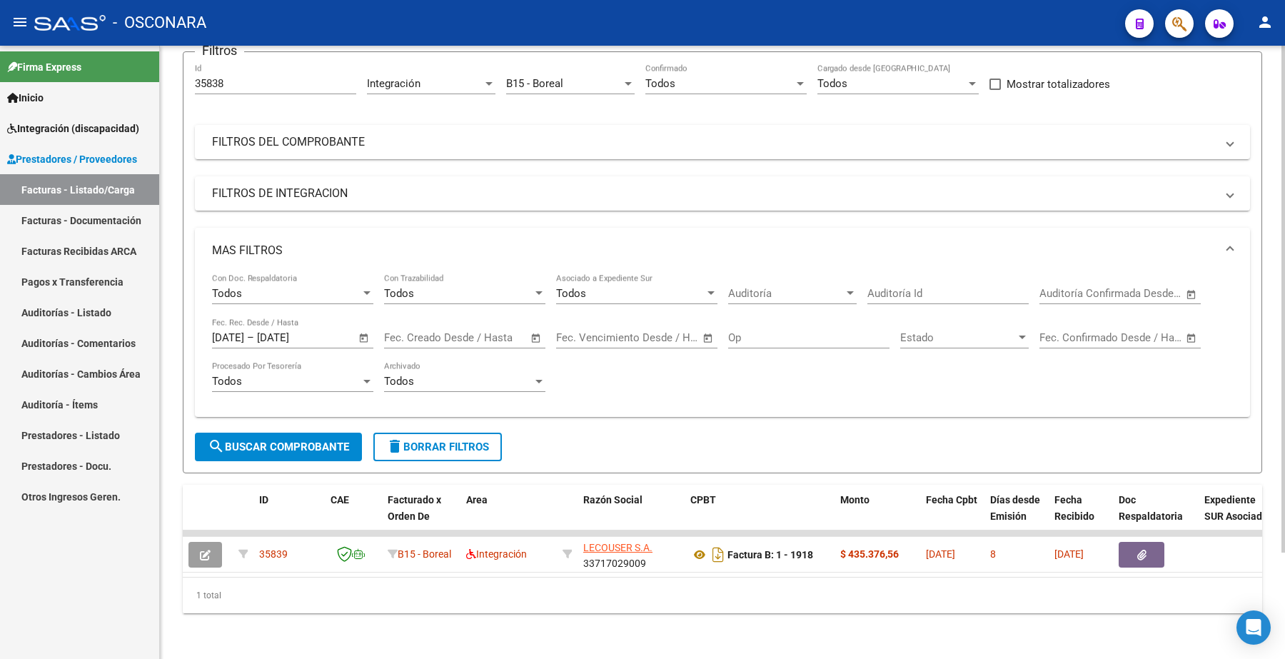
click at [326, 331] on input "[DATE]" at bounding box center [291, 337] width 69 height 13
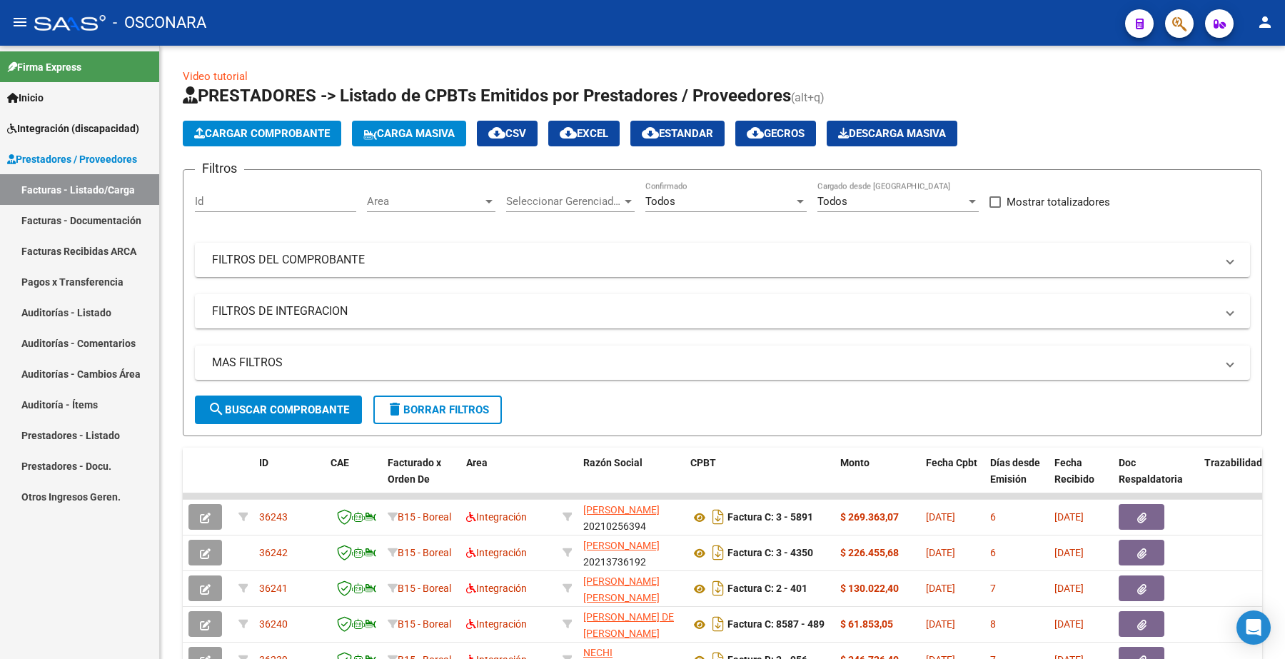
click at [233, 195] on input "Id" at bounding box center [275, 201] width 161 height 13
paste input "35840"
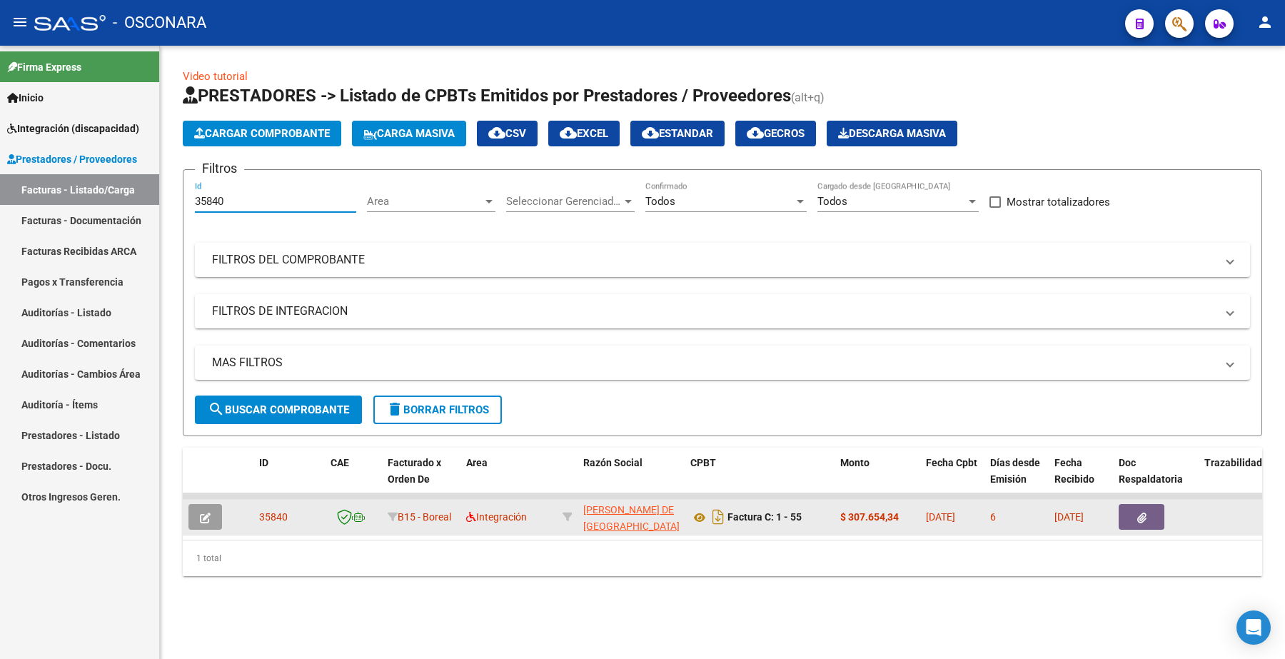
type input "35840"
click at [208, 513] on icon "button" at bounding box center [205, 518] width 11 height 11
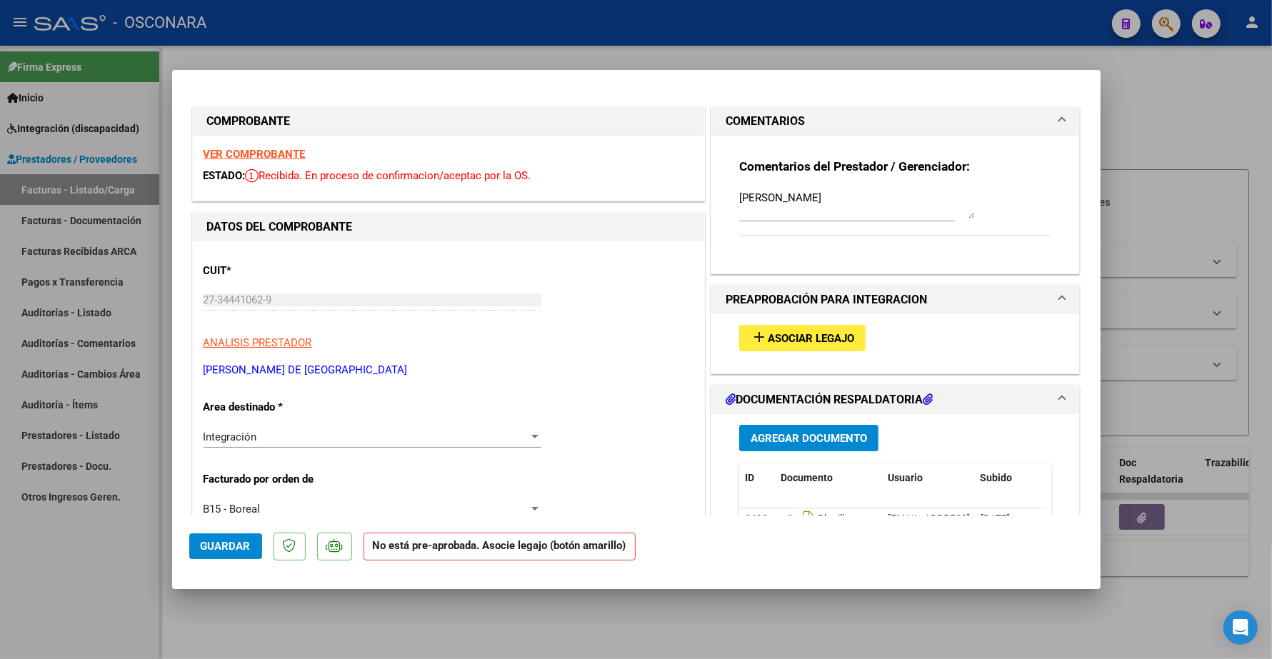
click at [818, 334] on span "Asociar Legajo" at bounding box center [811, 338] width 86 height 13
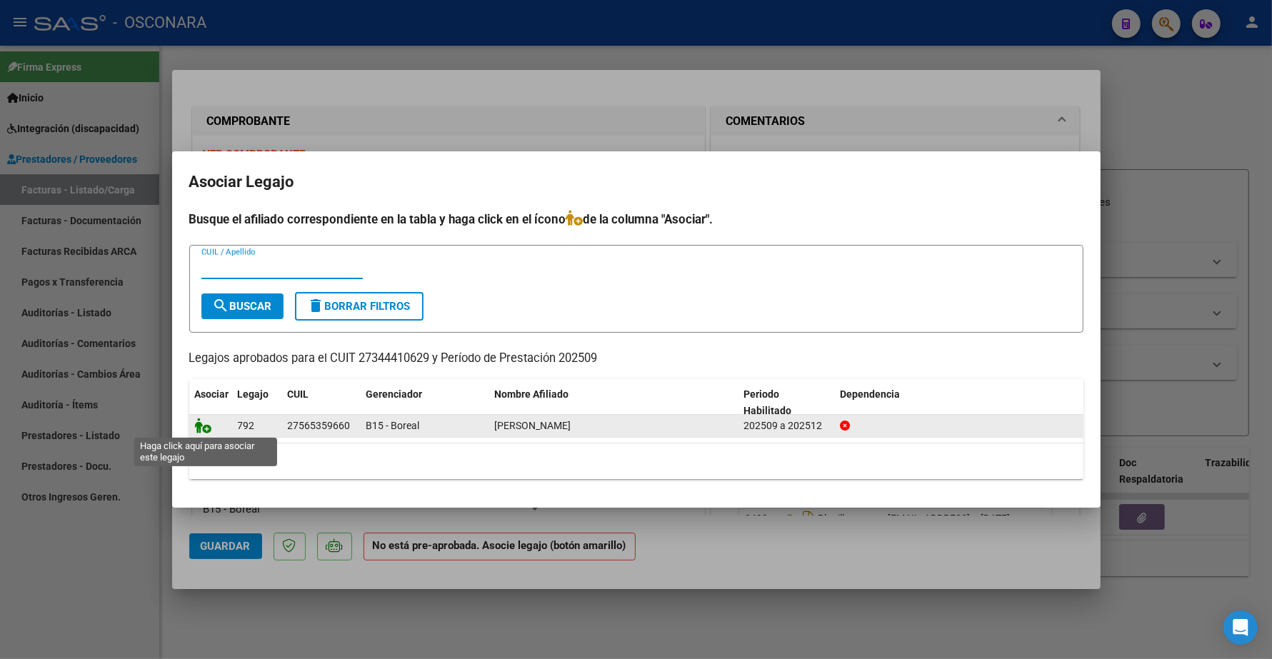
click at [197, 431] on icon at bounding box center [203, 426] width 17 height 16
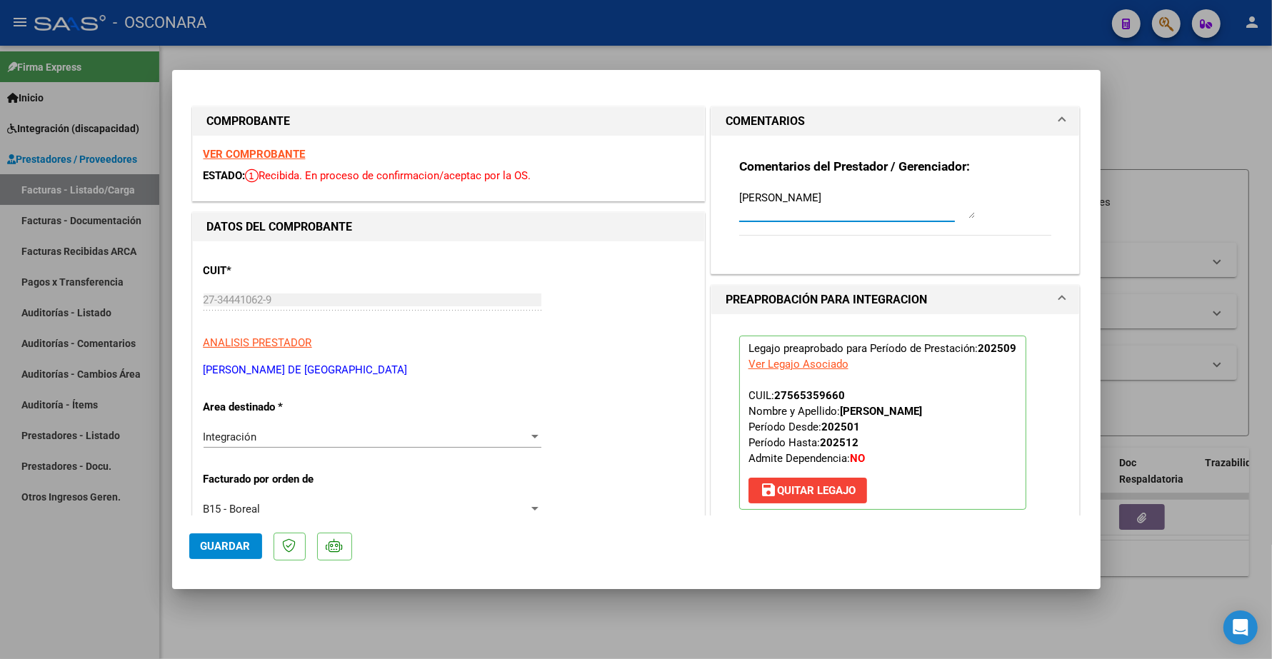
drag, startPoint x: 848, startPoint y: 198, endPoint x: 650, endPoint y: 188, distance: 198.7
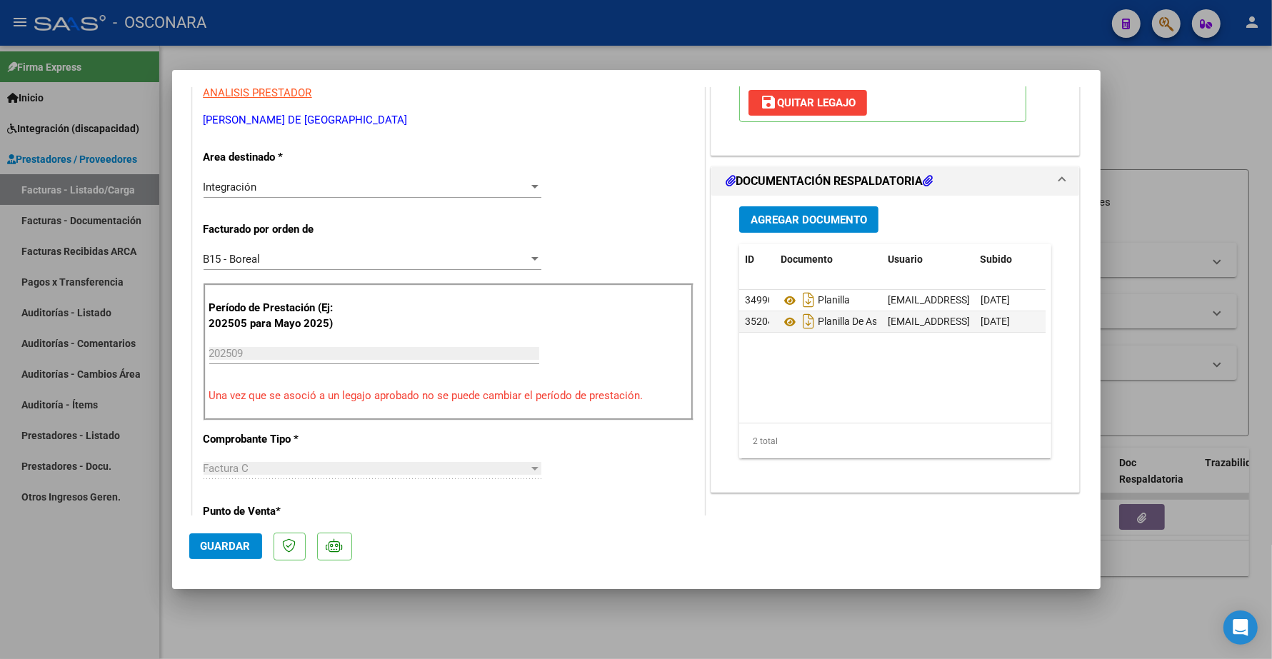
scroll to position [268, 0]
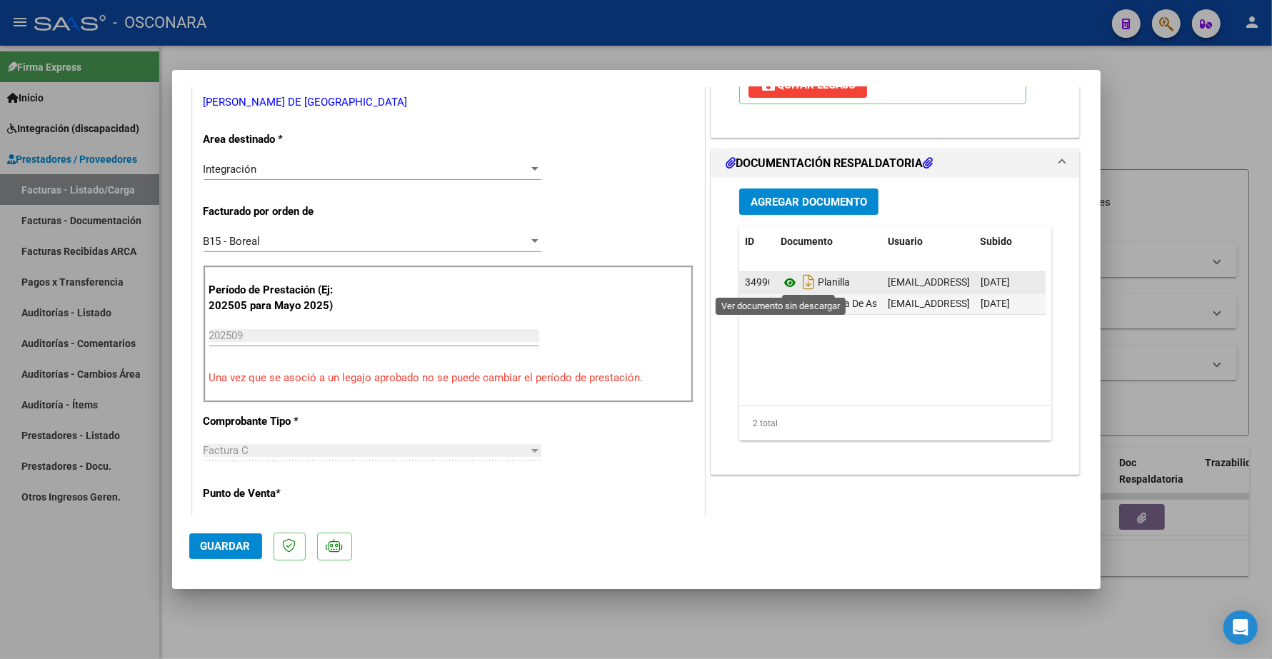
click at [782, 282] on icon at bounding box center [789, 282] width 19 height 17
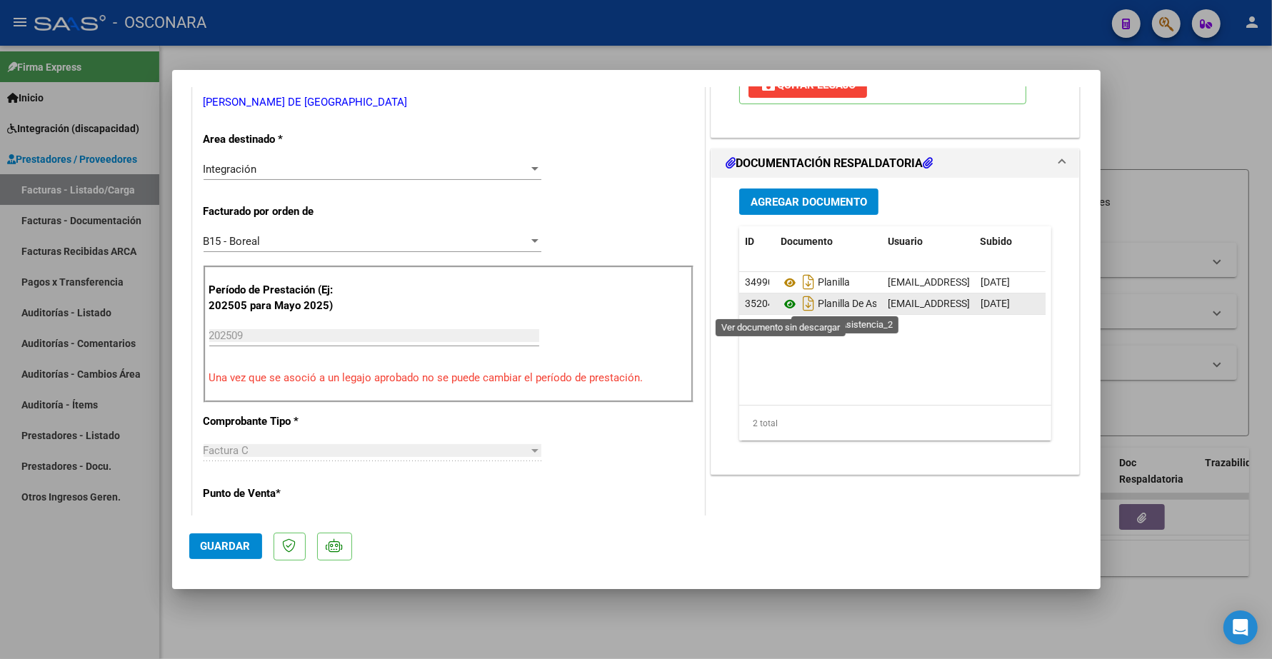
click at [780, 303] on icon at bounding box center [789, 304] width 19 height 17
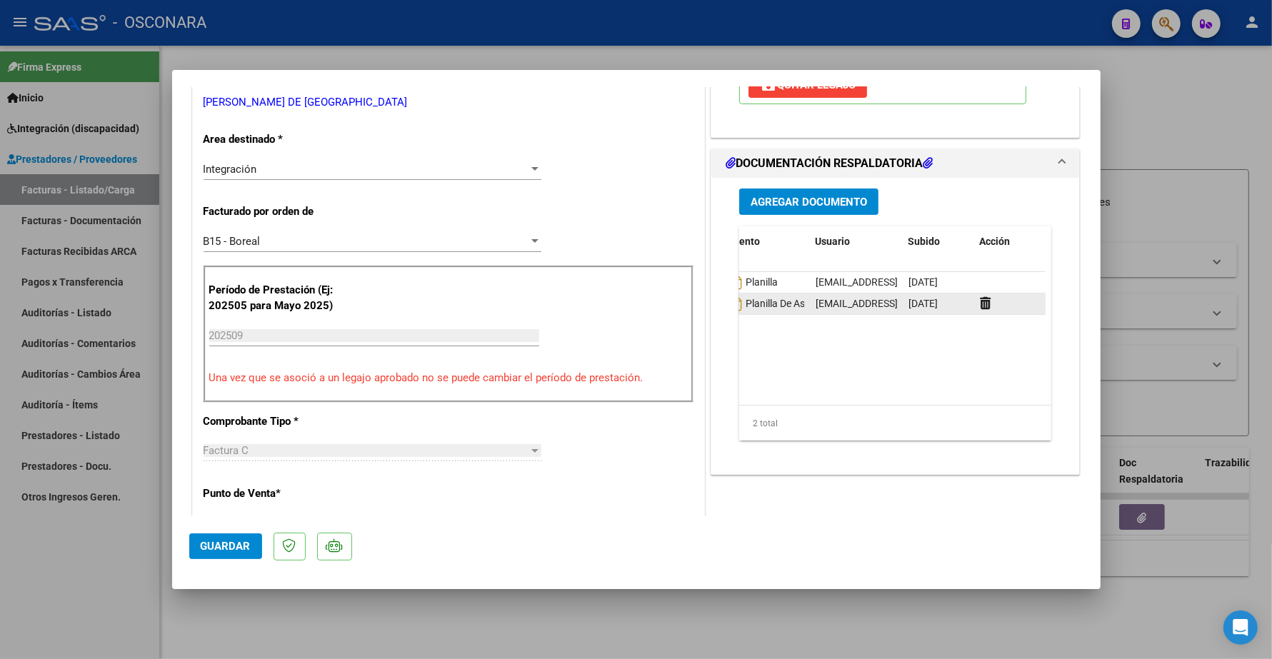
click at [980, 311] on div at bounding box center [1010, 304] width 60 height 16
click at [980, 304] on icon at bounding box center [985, 303] width 11 height 14
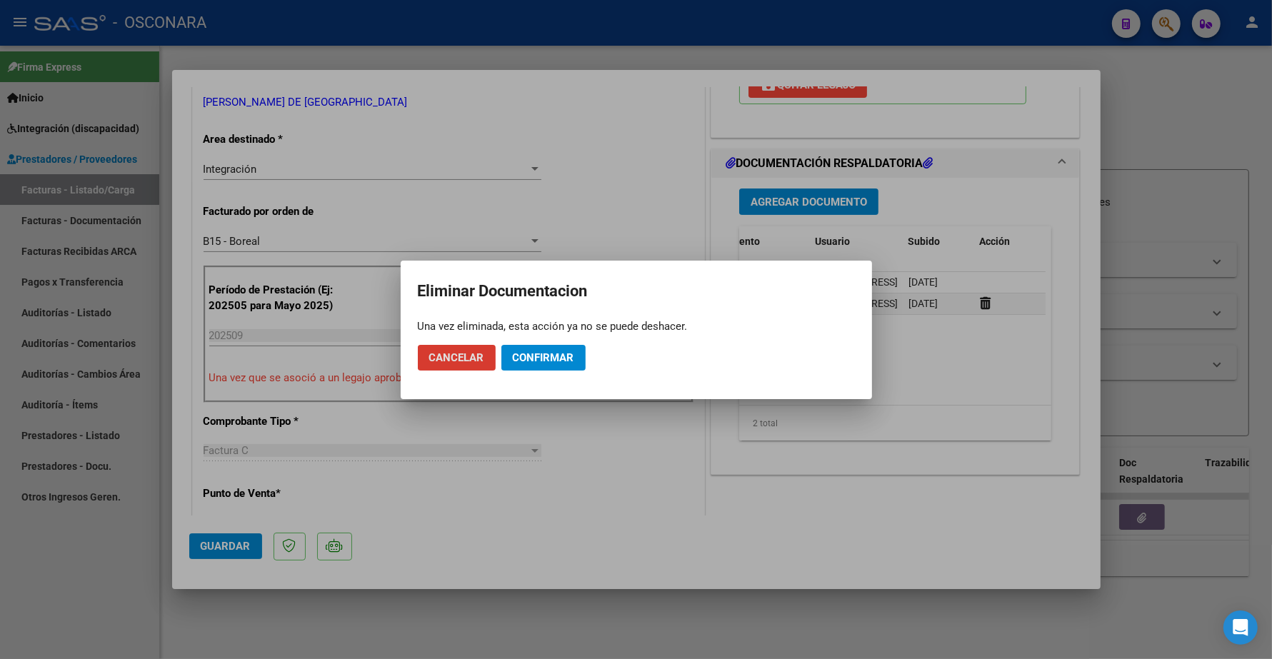
click at [532, 356] on span "Confirmar" at bounding box center [543, 357] width 61 height 13
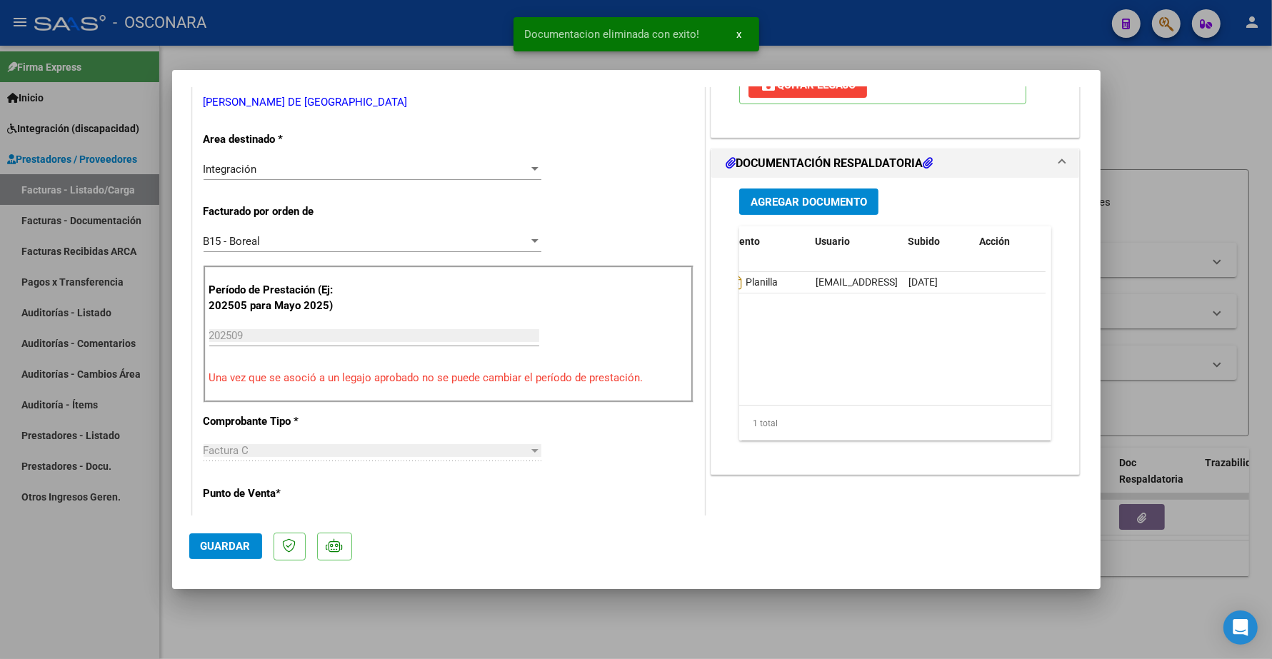
scroll to position [0, 0]
click at [236, 546] on span "Guardar" at bounding box center [226, 546] width 50 height 13
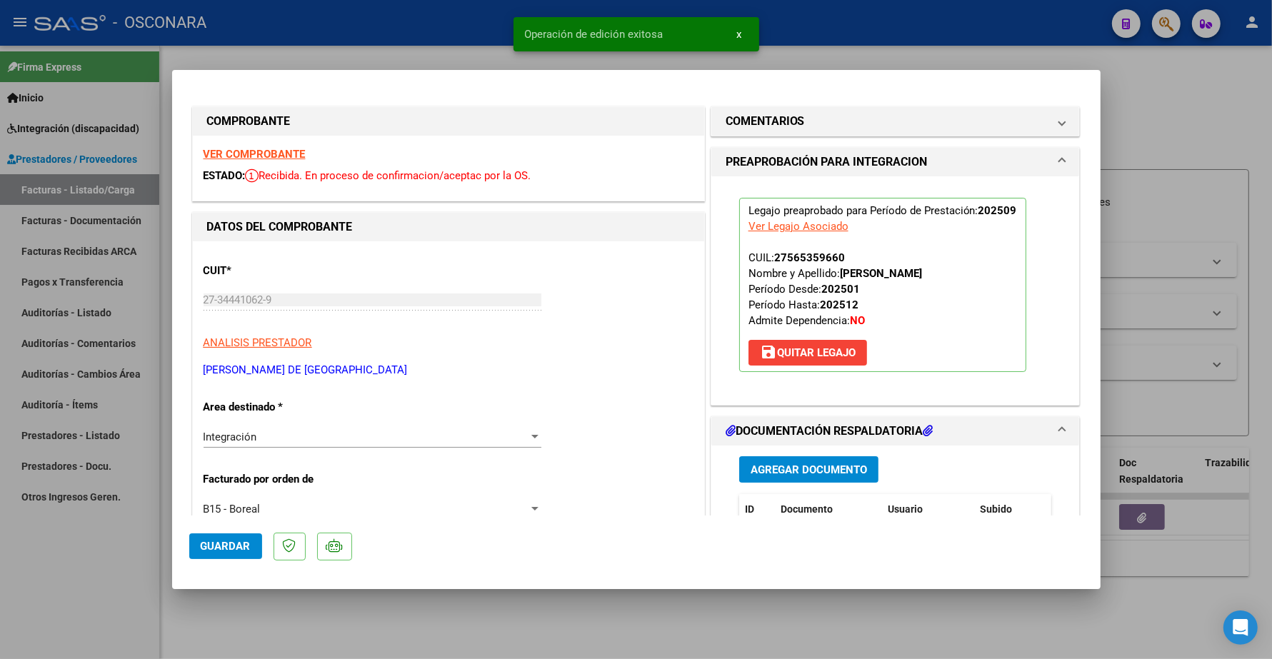
click at [269, 159] on strong "VER COMPROBANTE" at bounding box center [254, 154] width 102 height 13
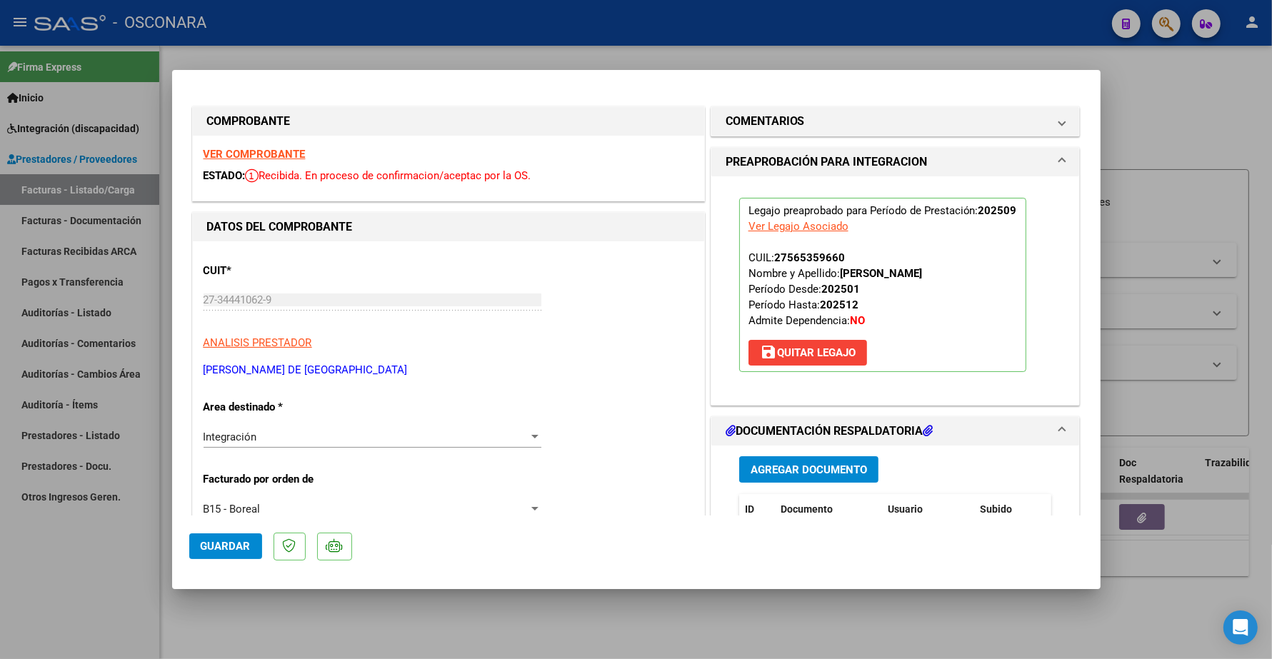
type input "$ 0,00"
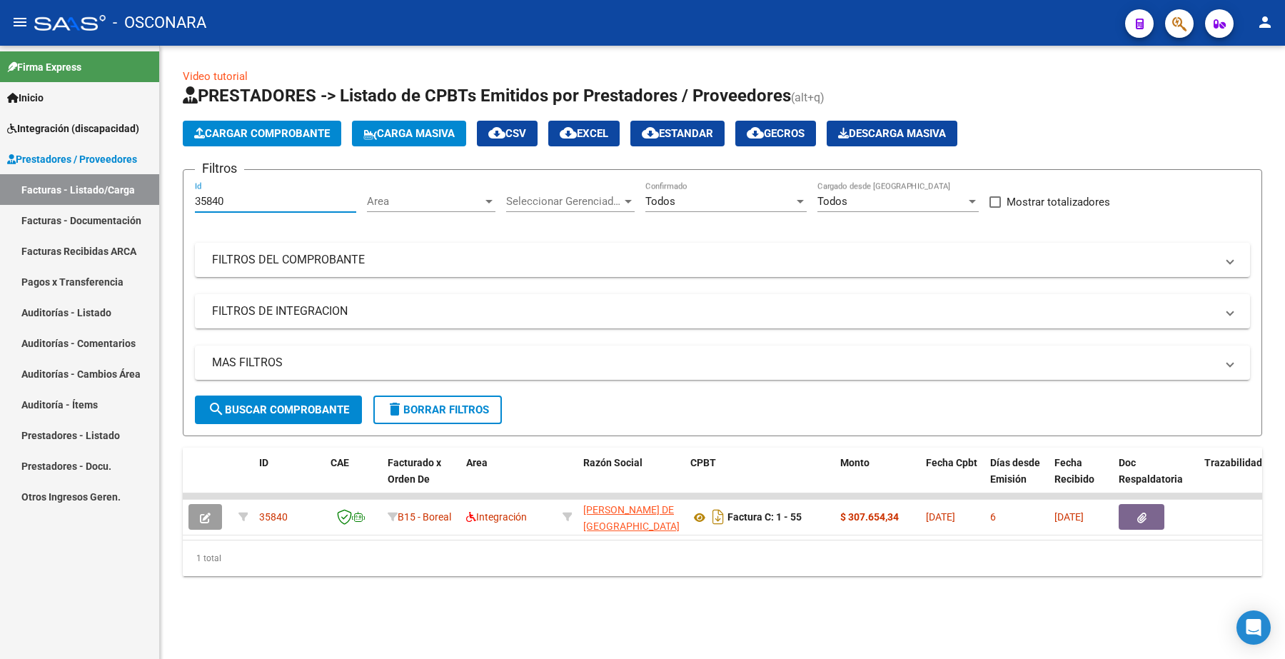
drag, startPoint x: 232, startPoint y: 197, endPoint x: 198, endPoint y: 200, distance: 33.7
click at [198, 200] on input "35840" at bounding box center [275, 201] width 161 height 13
type input "3"
paste input "35837"
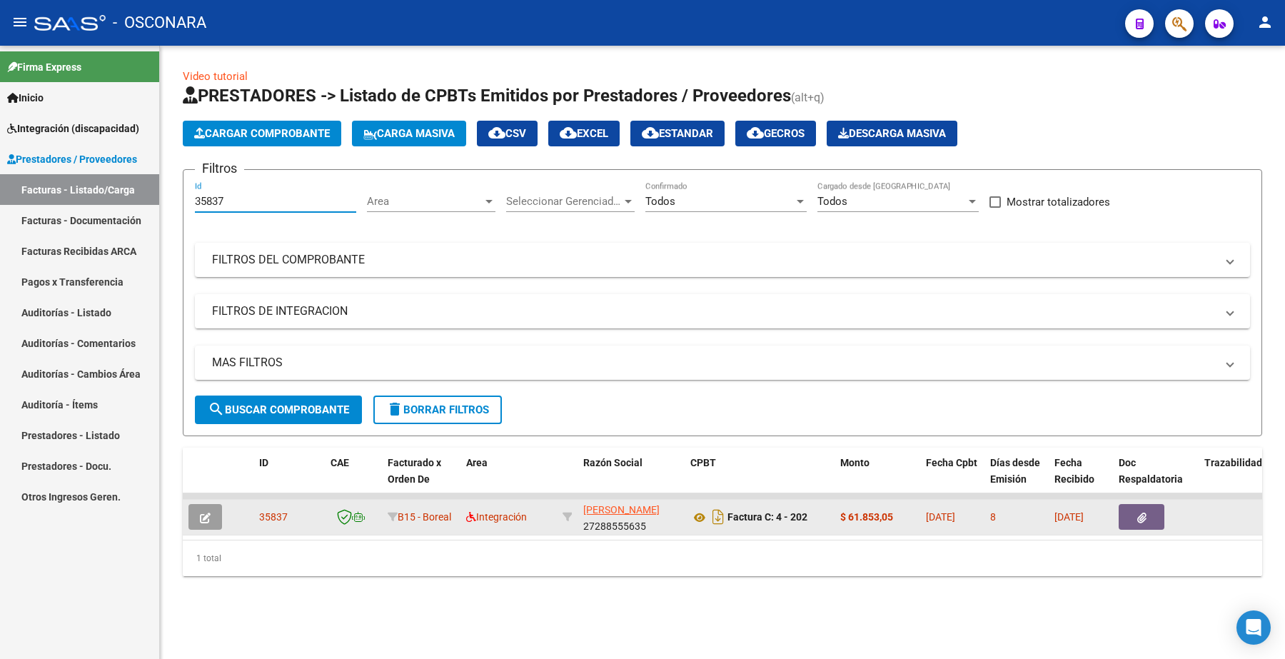
type input "35837"
click at [208, 513] on icon "button" at bounding box center [205, 518] width 11 height 11
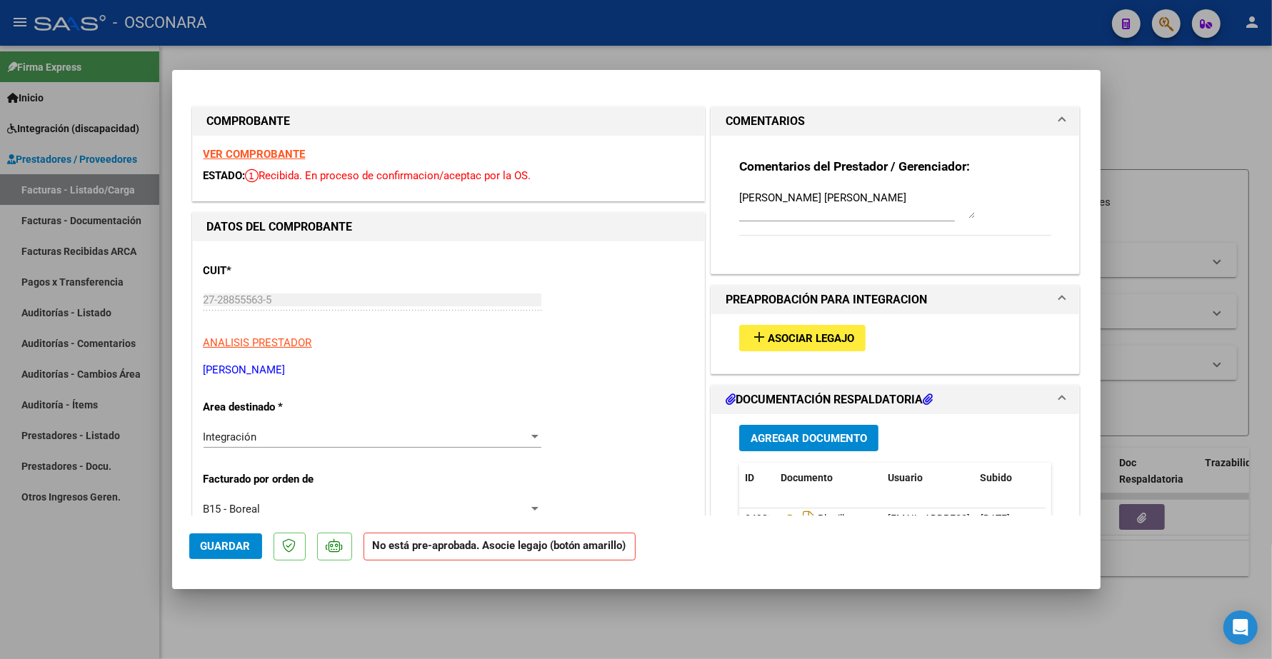
click at [804, 341] on span "Asociar Legajo" at bounding box center [811, 338] width 86 height 13
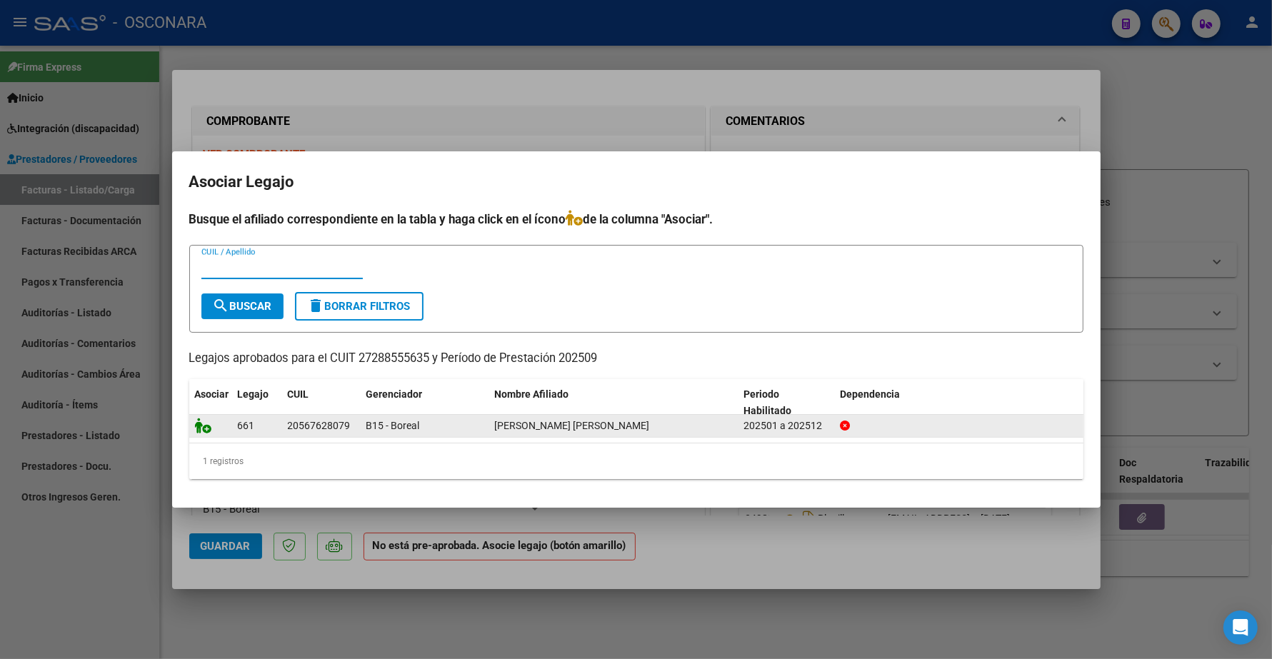
click at [196, 426] on icon at bounding box center [203, 426] width 17 height 16
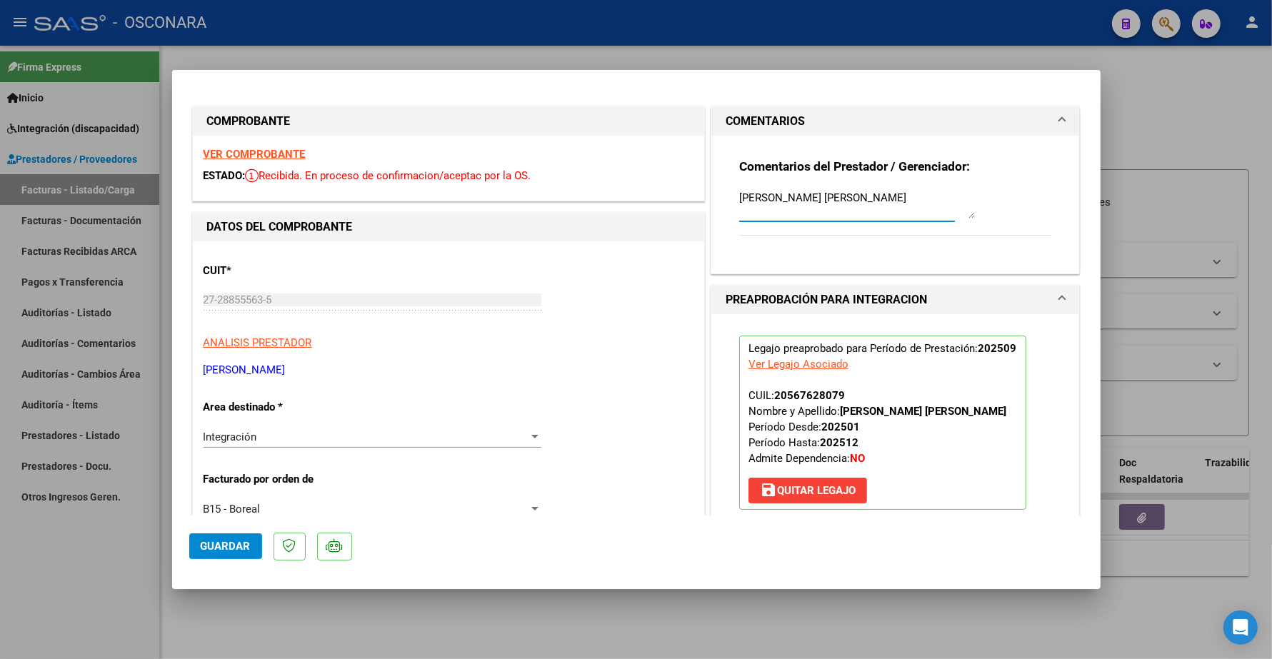
drag, startPoint x: 910, startPoint y: 197, endPoint x: 672, endPoint y: 174, distance: 239.6
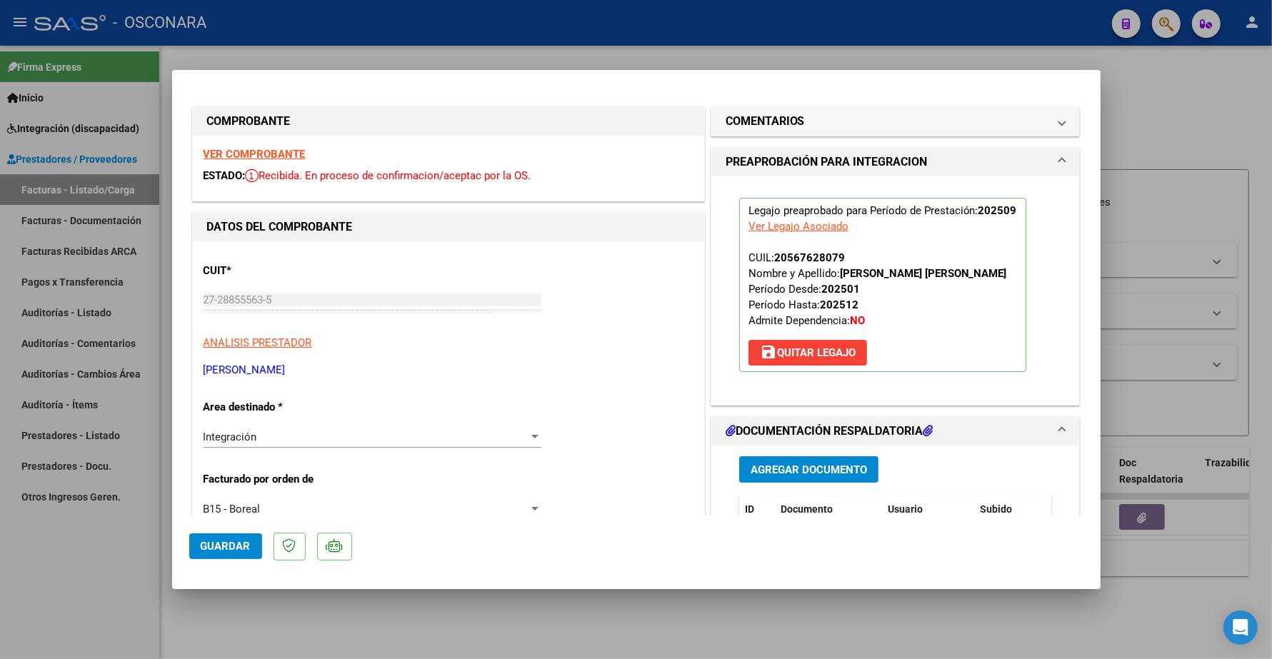
click at [244, 545] on span "Guardar" at bounding box center [226, 546] width 50 height 13
type input "$ 0,00"
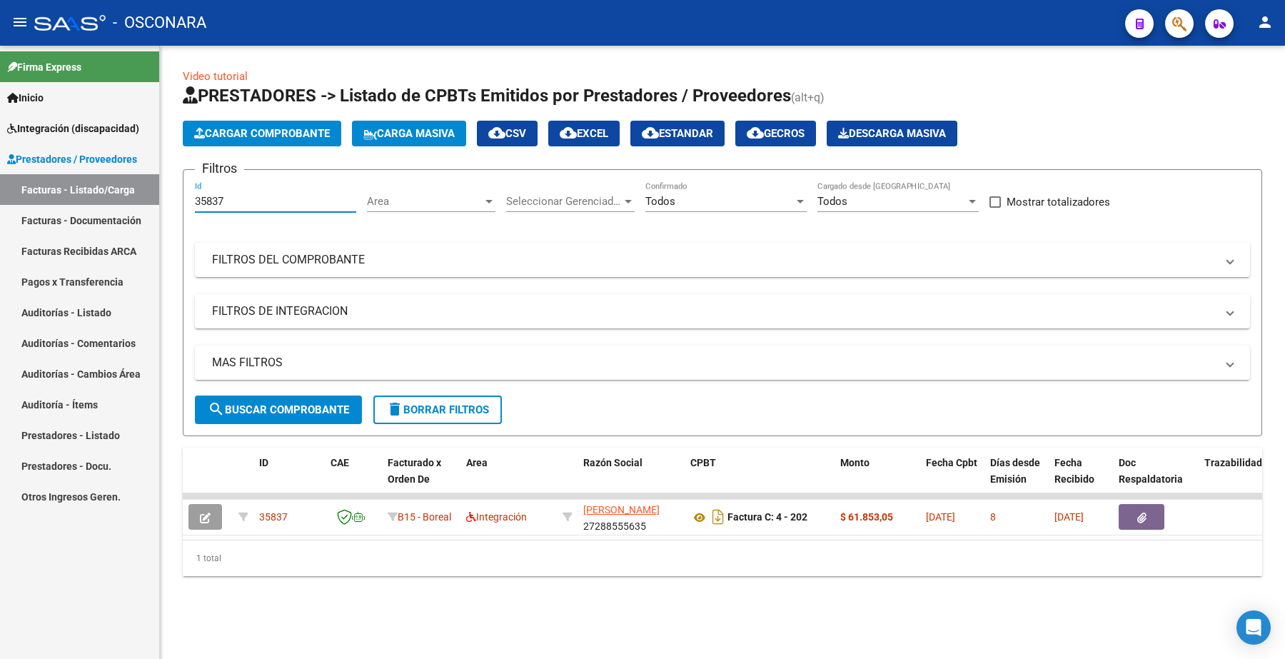
drag, startPoint x: 239, startPoint y: 204, endPoint x: 151, endPoint y: 173, distance: 93.3
click at [140, 187] on mat-sidenav-container "Firma Express Inicio Instructivos Contacto OS Integración (discapacidad) Certif…" at bounding box center [642, 352] width 1285 height 613
paste input "6242"
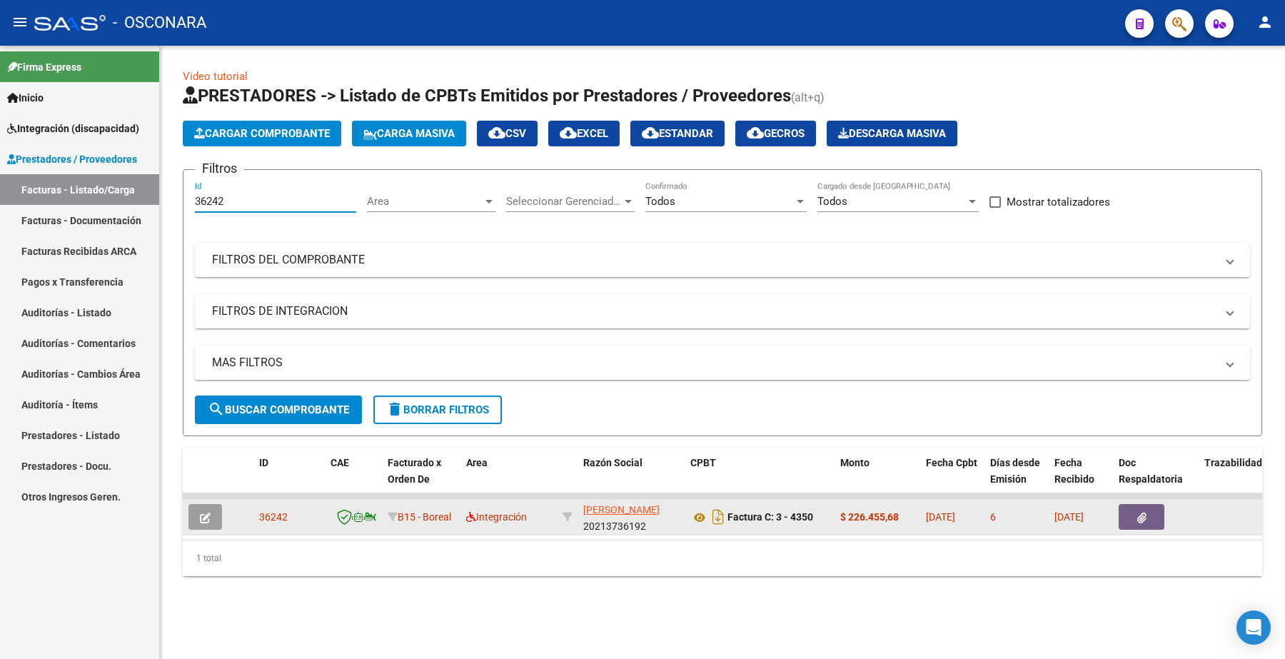
type input "36242"
click at [204, 516] on icon "button" at bounding box center [205, 518] width 11 height 11
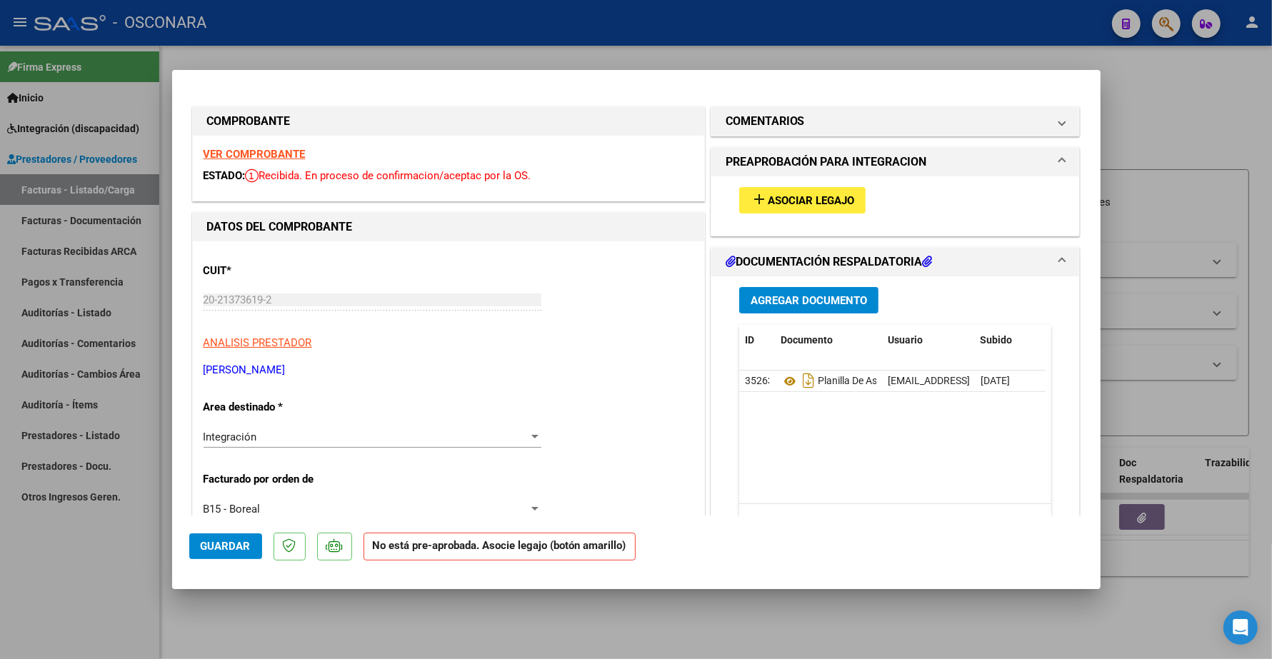
click at [298, 159] on strong "VER COMPROBANTE" at bounding box center [254, 154] width 102 height 13
click at [812, 198] on span "Asociar Legajo" at bounding box center [811, 200] width 86 height 13
click at [287, 152] on strong "VER COMPROBANTE" at bounding box center [254, 154] width 102 height 13
click at [798, 121] on mat-panel-title "COMENTARIOS" at bounding box center [886, 121] width 323 height 17
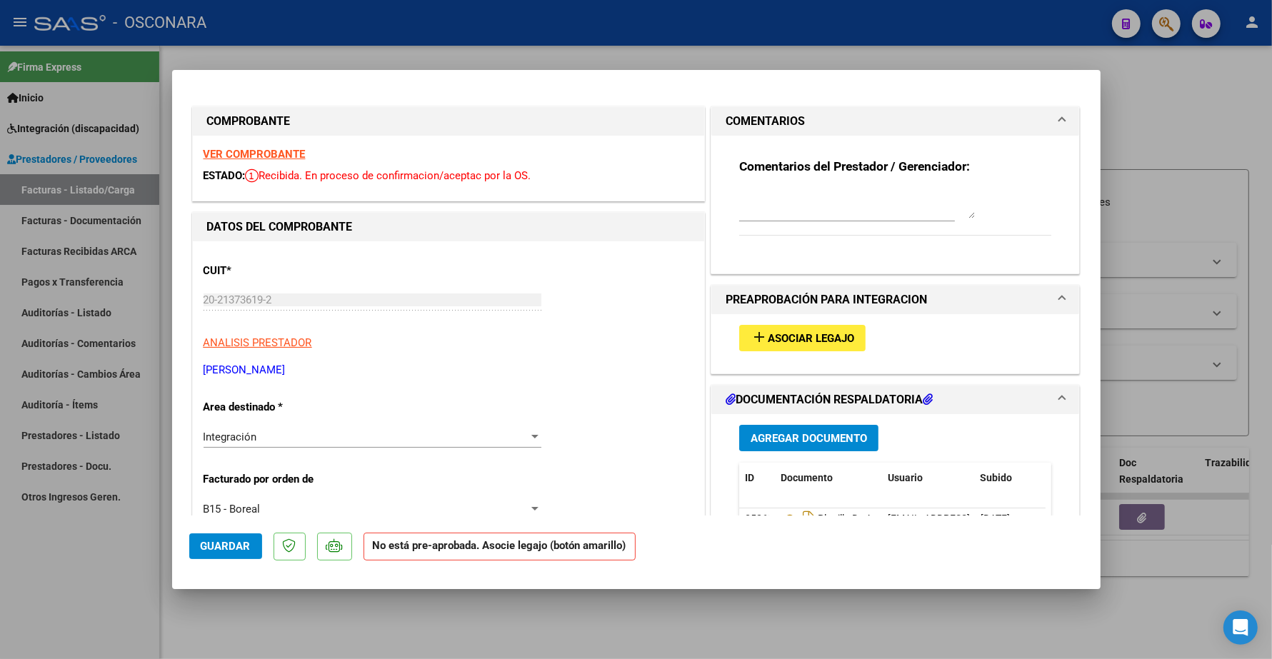
click at [751, 204] on textarea at bounding box center [857, 204] width 236 height 29
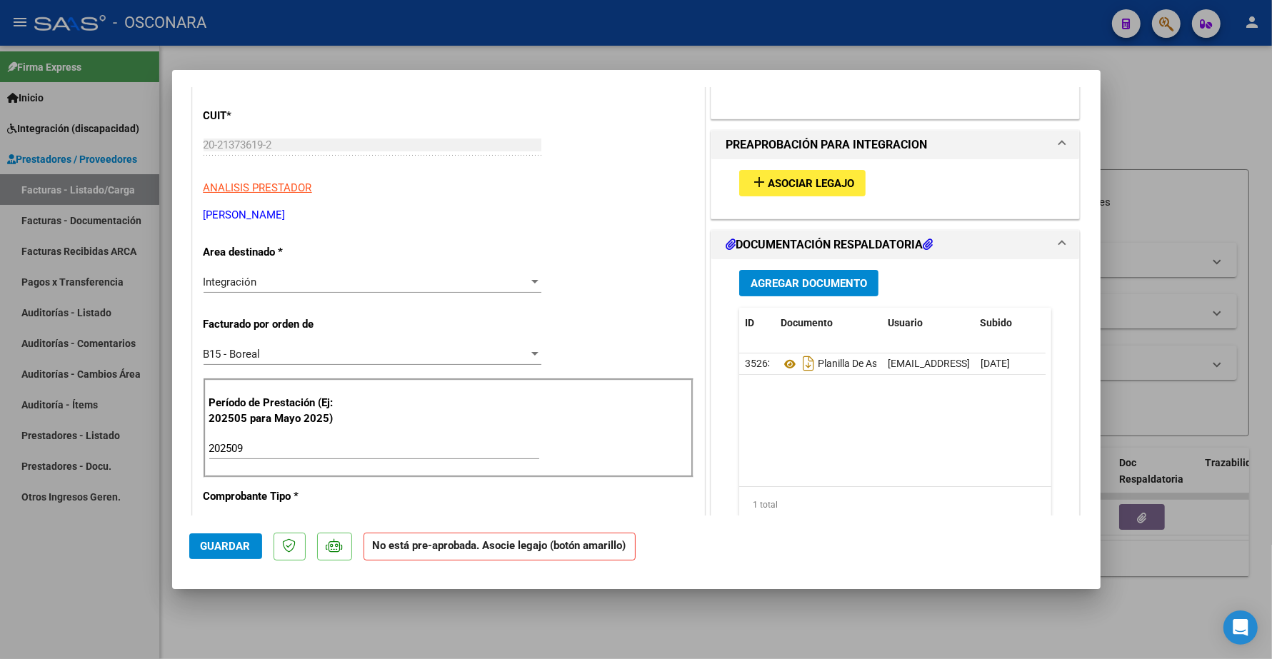
scroll to position [179, 0]
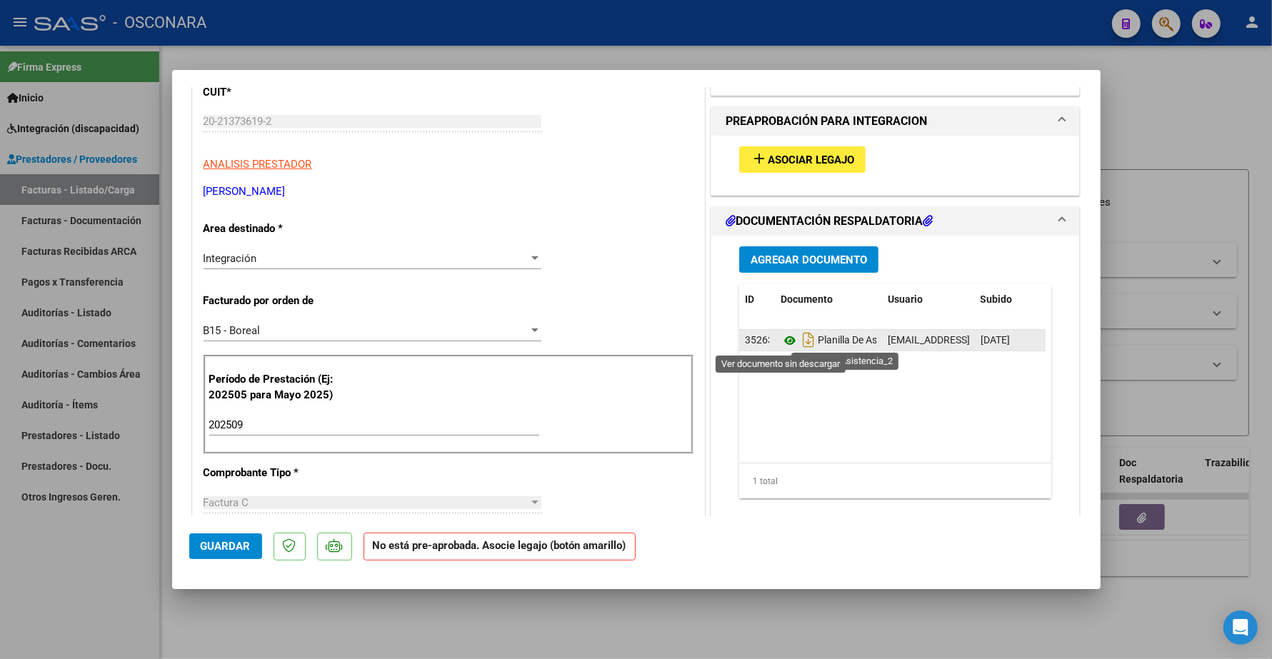
type textarea "FONTES CARRIZO CIRO GIOVANNI"
click at [780, 339] on icon at bounding box center [789, 340] width 19 height 17
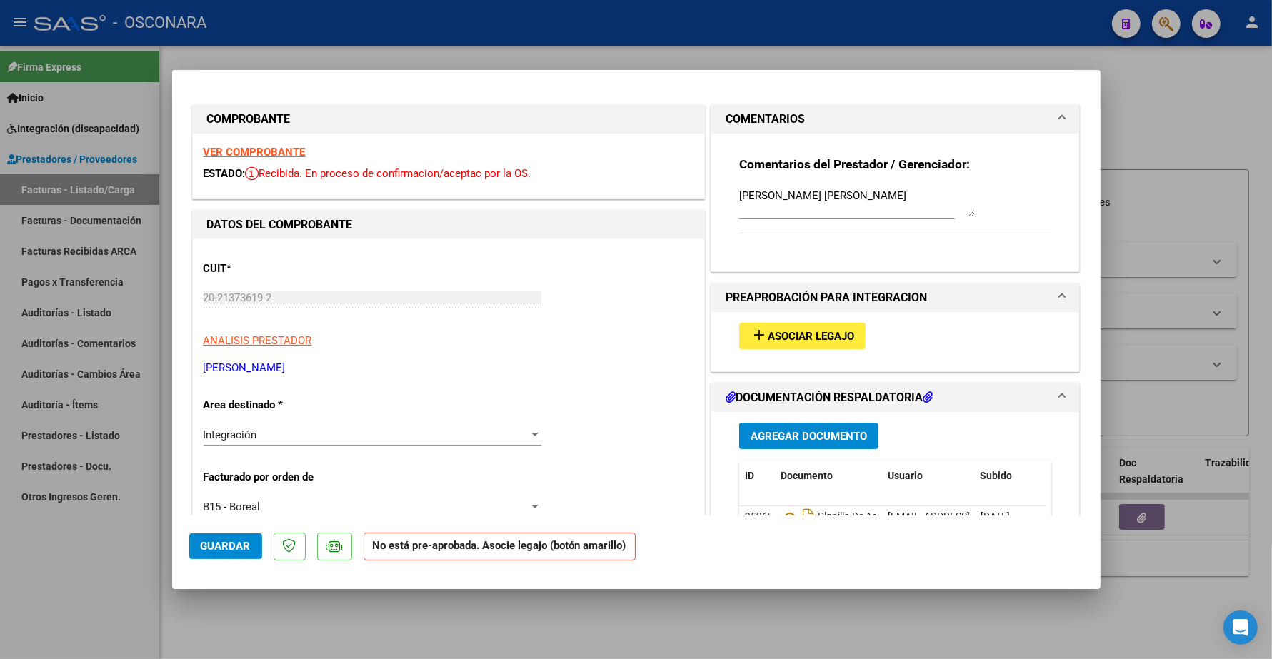
scroll to position [0, 0]
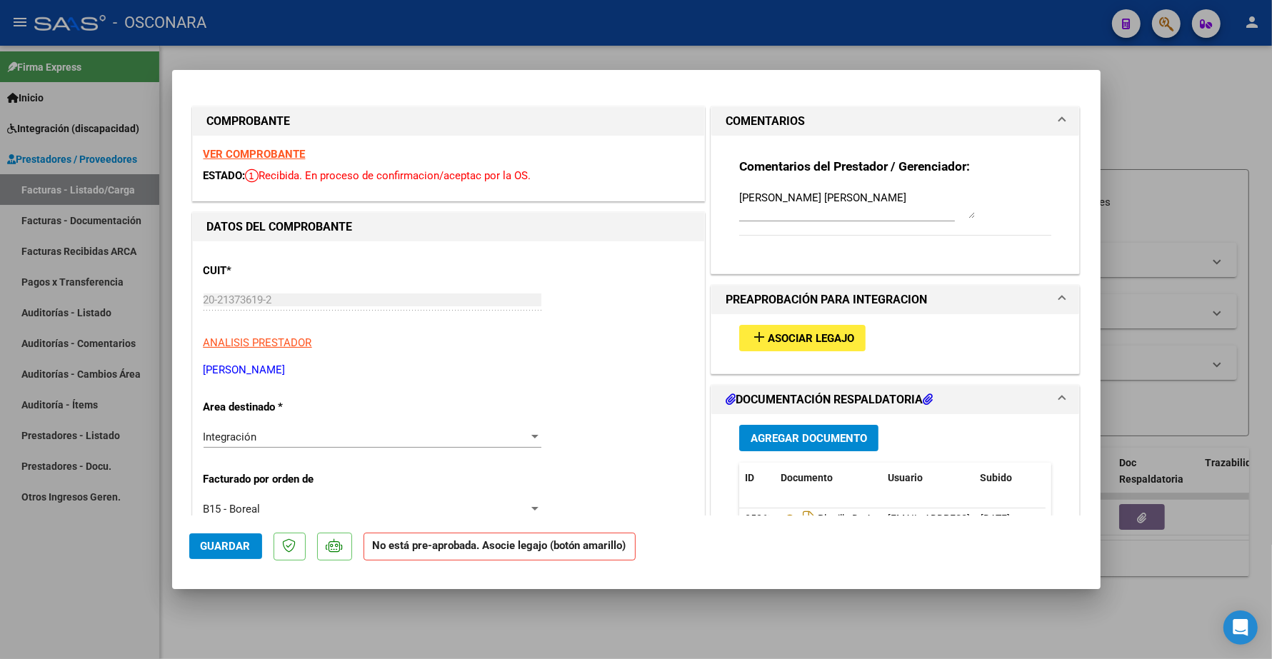
click at [258, 154] on strong "VER COMPROBANTE" at bounding box center [254, 154] width 102 height 13
click at [233, 547] on span "Guardar" at bounding box center [226, 546] width 50 height 13
type input "$ 0,00"
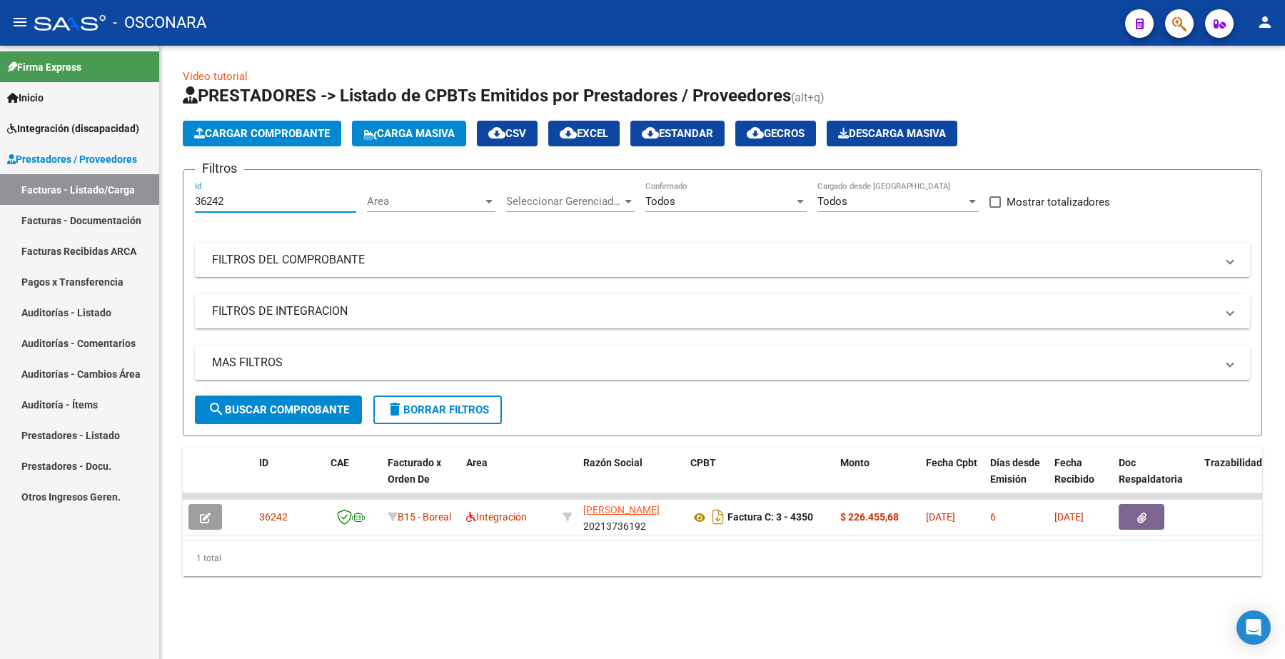
drag, startPoint x: 229, startPoint y: 204, endPoint x: 159, endPoint y: 190, distance: 71.4
click at [159, 190] on mat-sidenav-container "Firma Express Inicio Instructivos Contacto OS Integración (discapacidad) Certif…" at bounding box center [642, 352] width 1285 height 613
paste input "27"
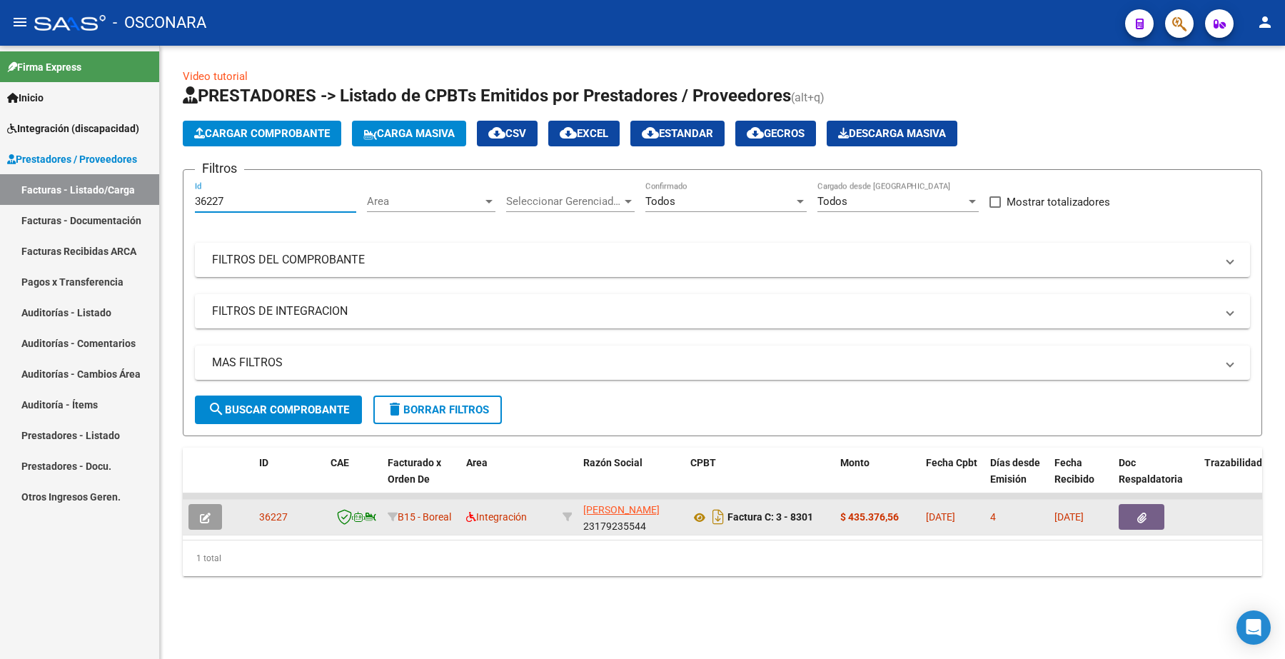
type input "36227"
click at [216, 506] on button "button" at bounding box center [205, 517] width 34 height 26
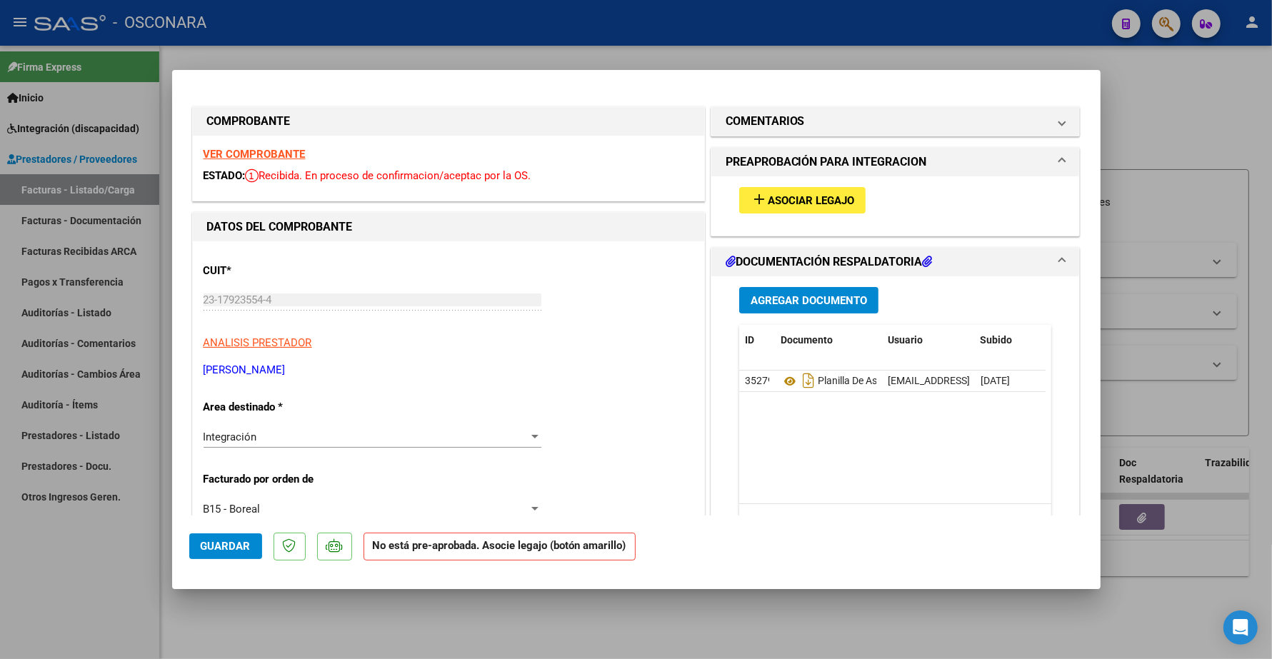
click at [284, 149] on strong "VER COMPROBANTE" at bounding box center [254, 154] width 102 height 13
click at [822, 195] on span "Asociar Legajo" at bounding box center [811, 200] width 86 height 13
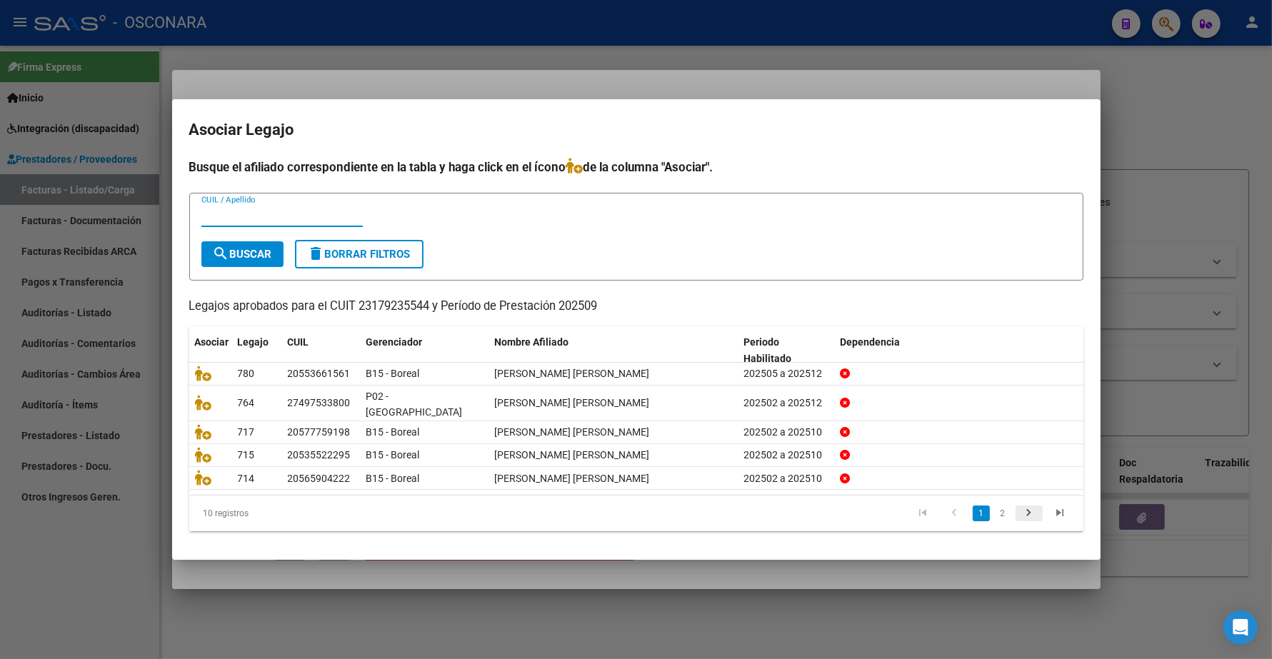
click at [1025, 506] on icon "go to next page" at bounding box center [1029, 514] width 19 height 17
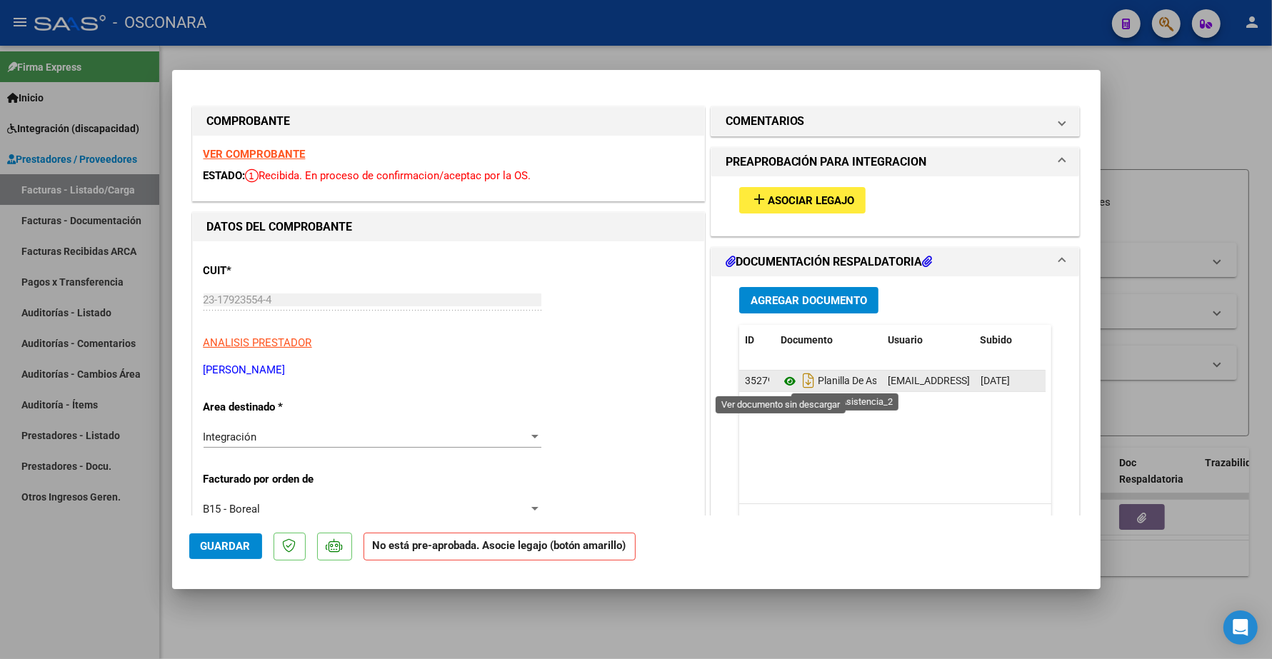
click at [782, 384] on icon at bounding box center [789, 381] width 19 height 17
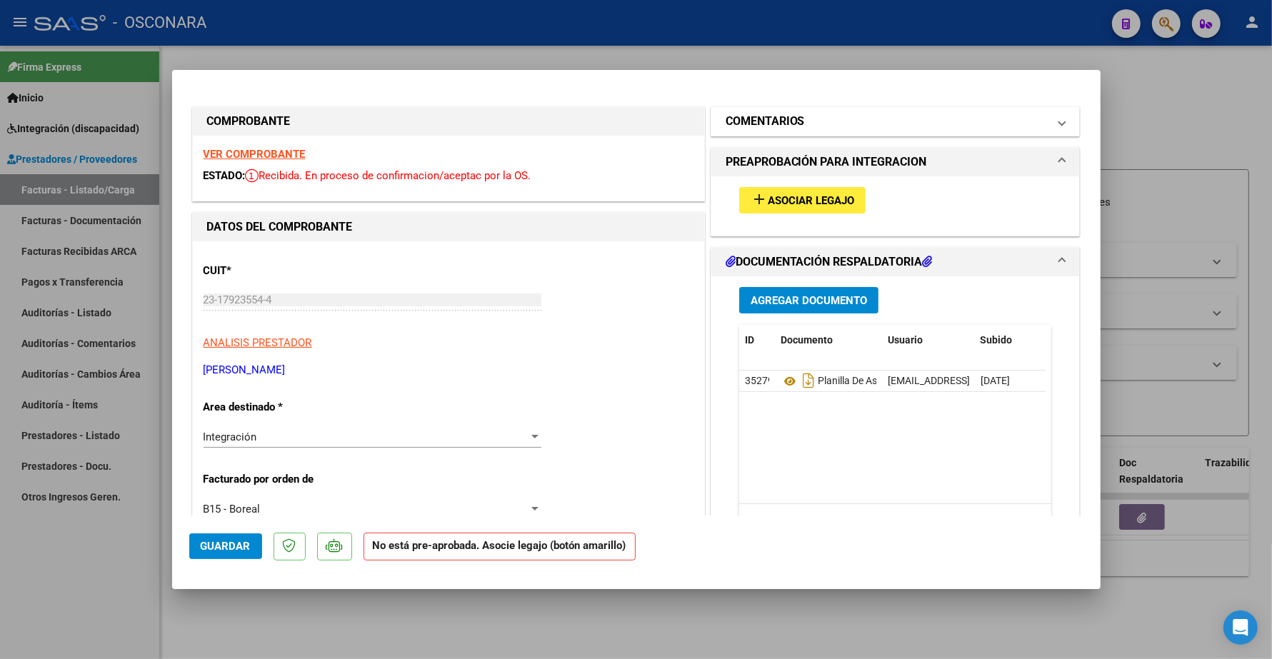
click at [803, 129] on mat-panel-title "COMENTARIOS" at bounding box center [886, 121] width 323 height 17
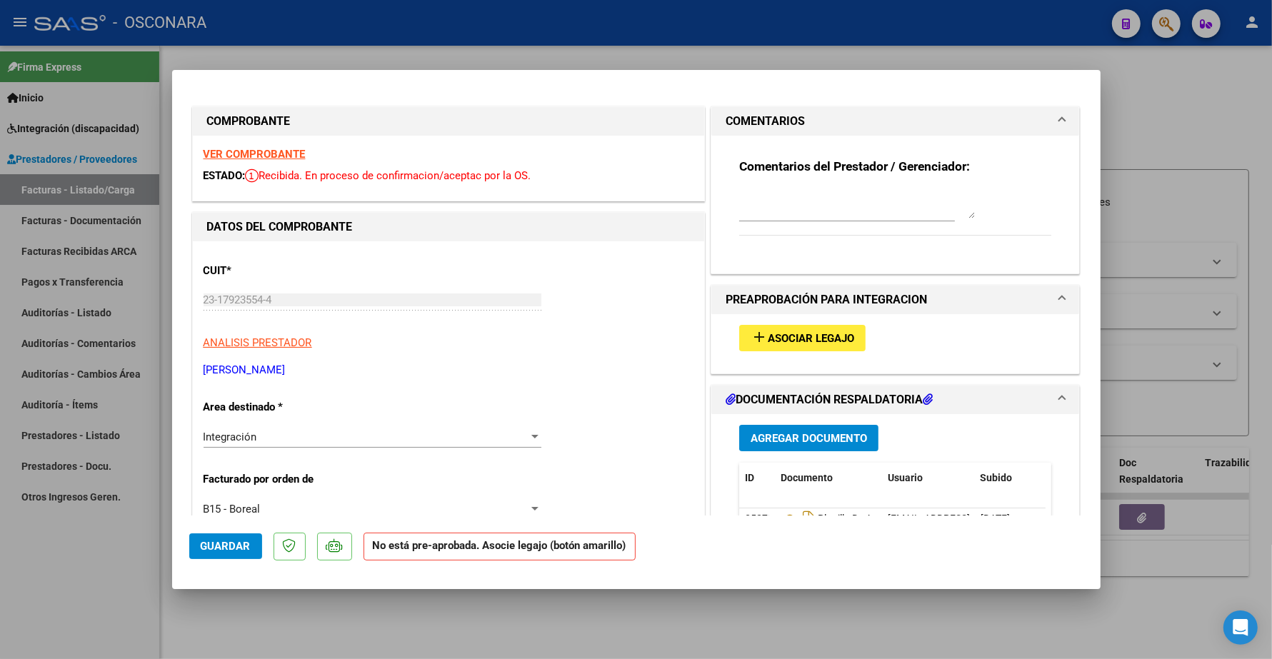
click at [789, 218] on div at bounding box center [857, 204] width 236 height 34
click at [775, 208] on textarea at bounding box center [857, 204] width 236 height 29
click at [763, 196] on textarea "BUSTO ERICK" at bounding box center [857, 204] width 236 height 29
drag, startPoint x: 821, startPoint y: 195, endPoint x: 662, endPoint y: 214, distance: 160.4
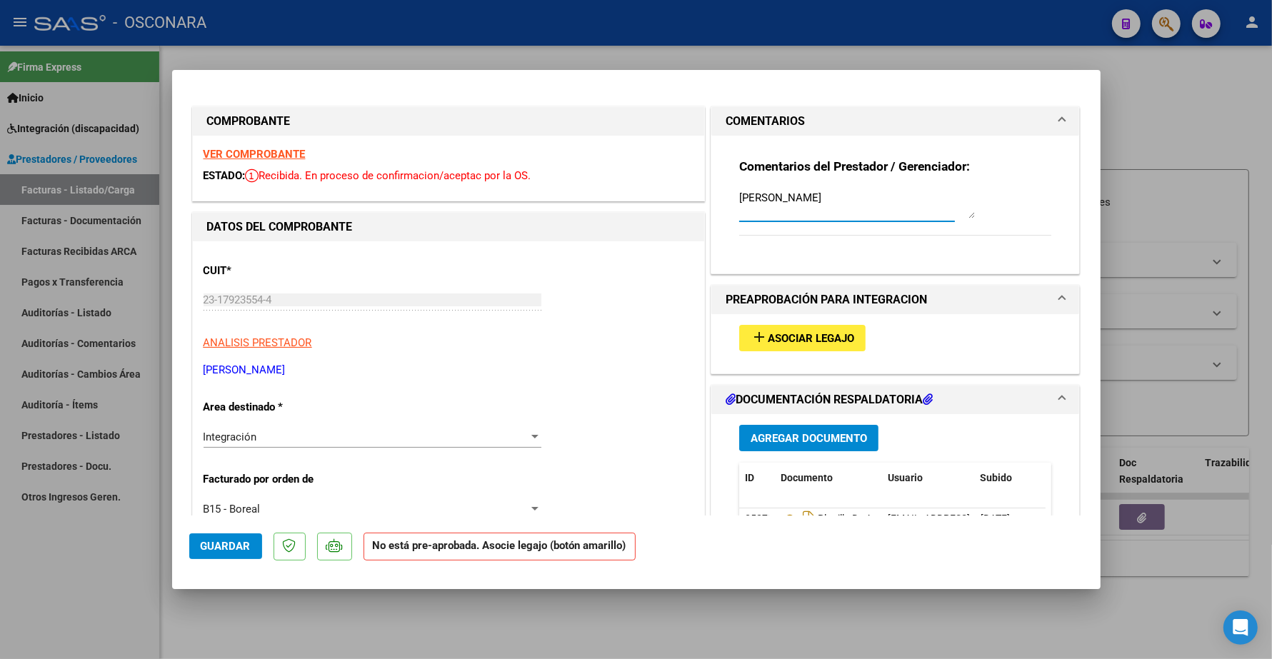
type textarea "BUSTOS ERICK"
click at [229, 546] on span "Guardar" at bounding box center [226, 546] width 50 height 13
click at [233, 548] on span "Guardar" at bounding box center [226, 546] width 50 height 13
click at [222, 547] on span "Guardar" at bounding box center [226, 546] width 50 height 13
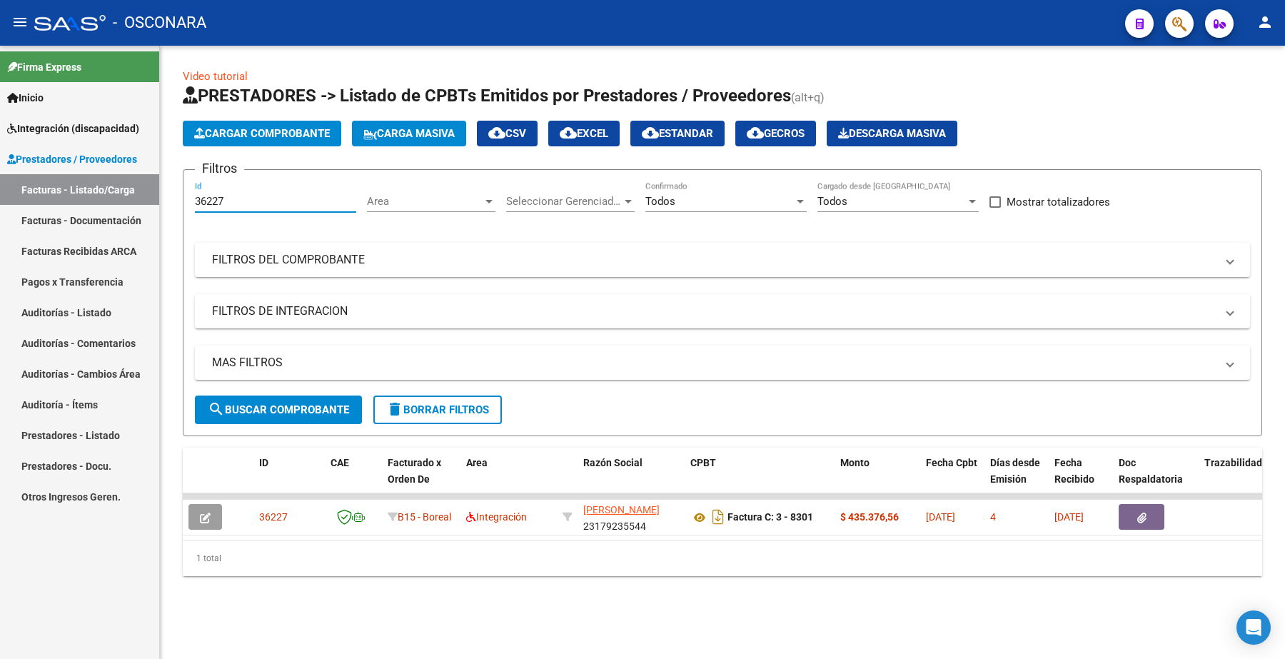
drag, startPoint x: 241, startPoint y: 205, endPoint x: 144, endPoint y: 221, distance: 98.5
click at [144, 221] on mat-sidenav-container "Firma Express Inicio Instructivos Contacto OS Integración (discapacidad) Certif…" at bounding box center [642, 352] width 1285 height 613
paste input "140"
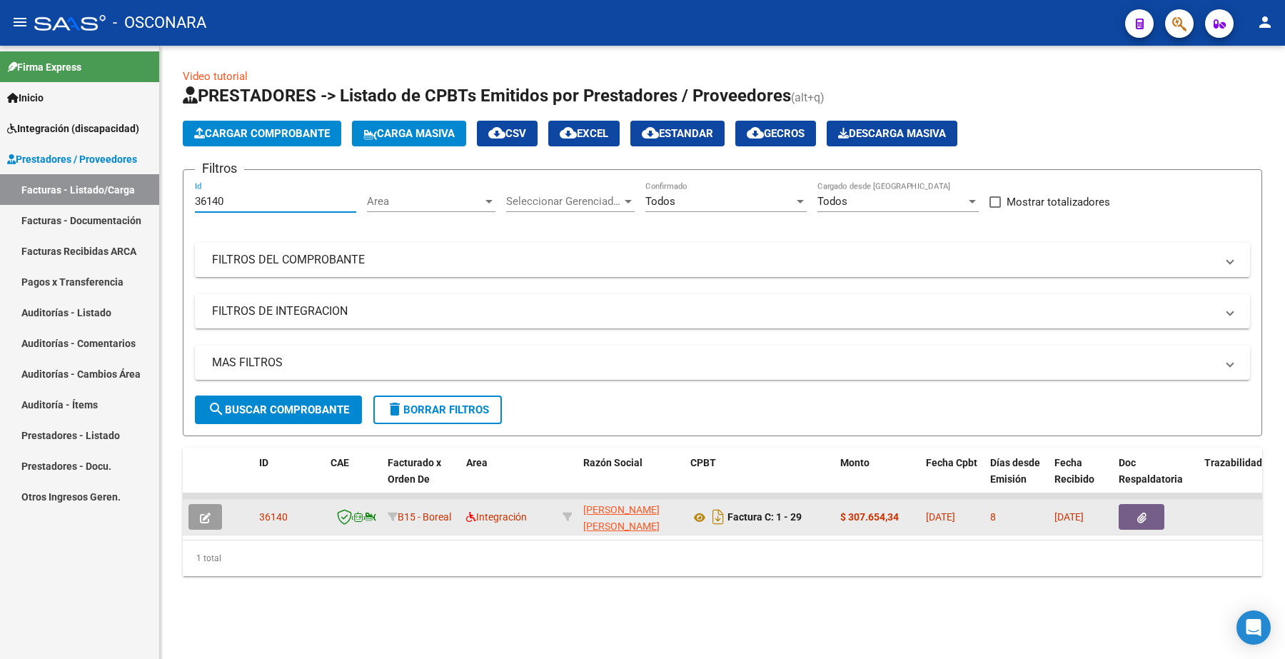
type input "36140"
click at [208, 516] on icon "button" at bounding box center [205, 518] width 11 height 11
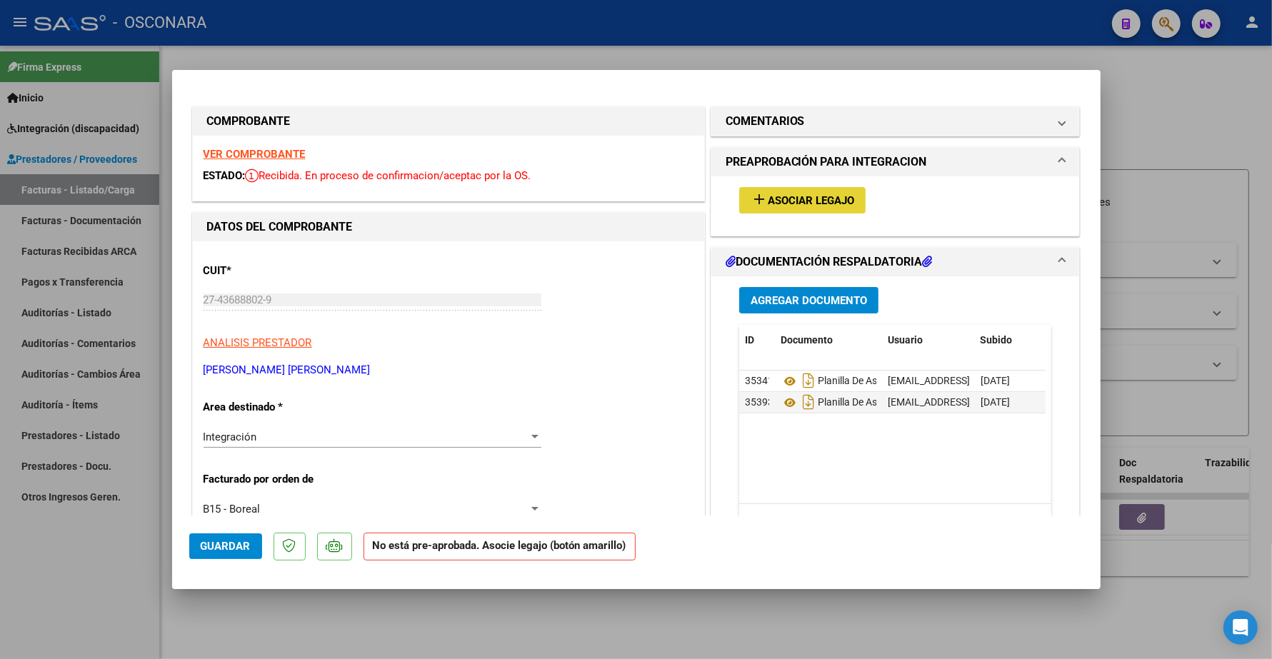
click at [830, 200] on span "Asociar Legajo" at bounding box center [811, 200] width 86 height 13
click at [256, 152] on strong "VER COMPROBANTE" at bounding box center [254, 154] width 102 height 13
click at [787, 124] on h1 "COMENTARIOS" at bounding box center [764, 121] width 79 height 17
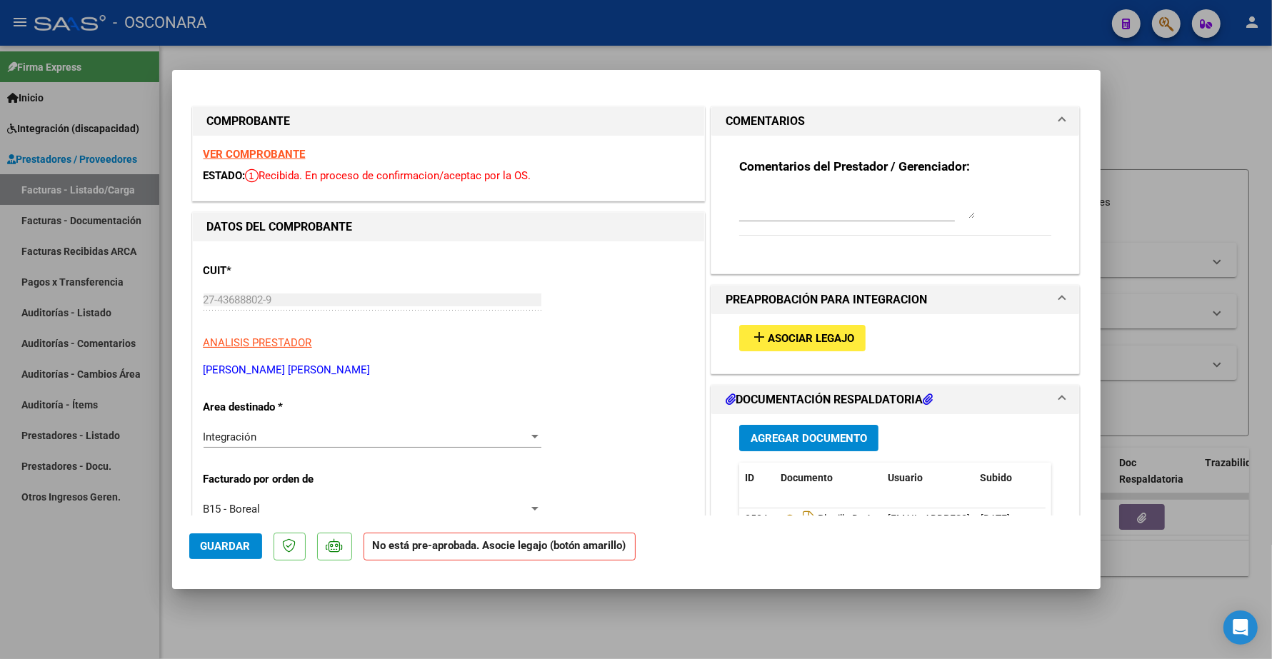
click at [752, 208] on textarea at bounding box center [857, 204] width 236 height 29
type textarea "[PERSON_NAME]"
click at [241, 543] on span "Guardar" at bounding box center [226, 546] width 50 height 13
drag, startPoint x: 859, startPoint y: 198, endPoint x: 715, endPoint y: 226, distance: 146.9
click at [715, 226] on div "Comentarios del Prestador / Gerenciador: ORMEÑO OLIVER JONAS" at bounding box center [895, 205] width 368 height 138
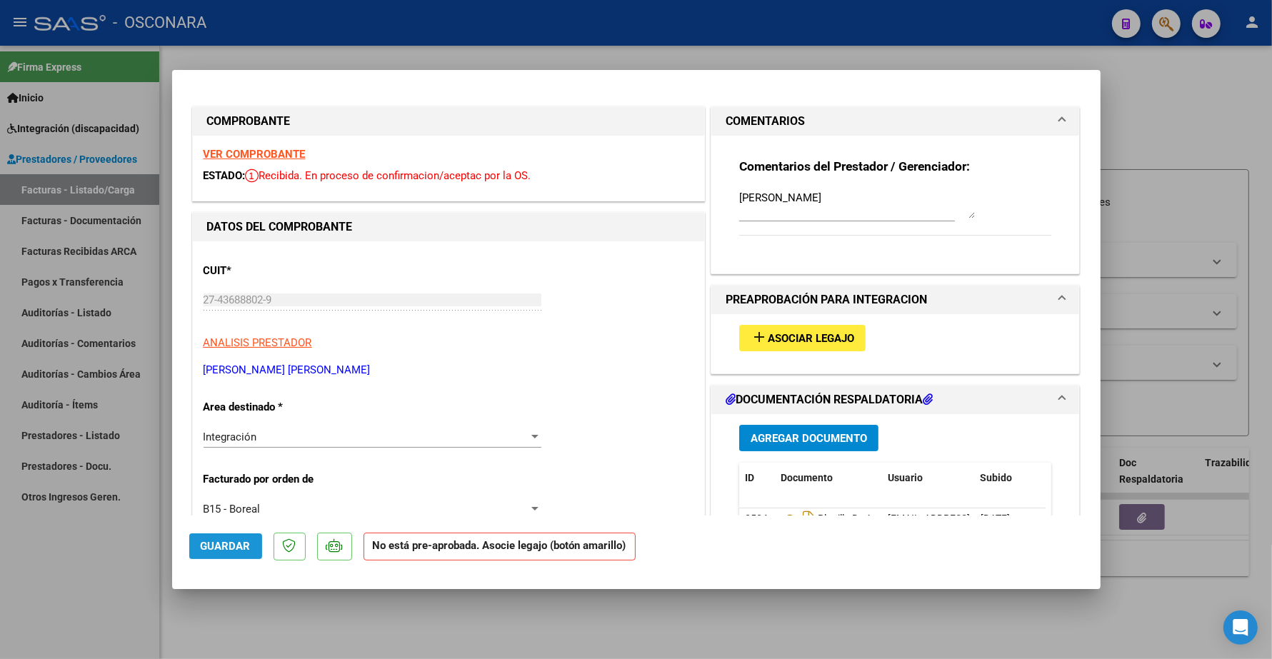
click at [250, 539] on button "Guardar" at bounding box center [225, 546] width 73 height 26
click at [240, 540] on span "Guardar" at bounding box center [226, 546] width 50 height 13
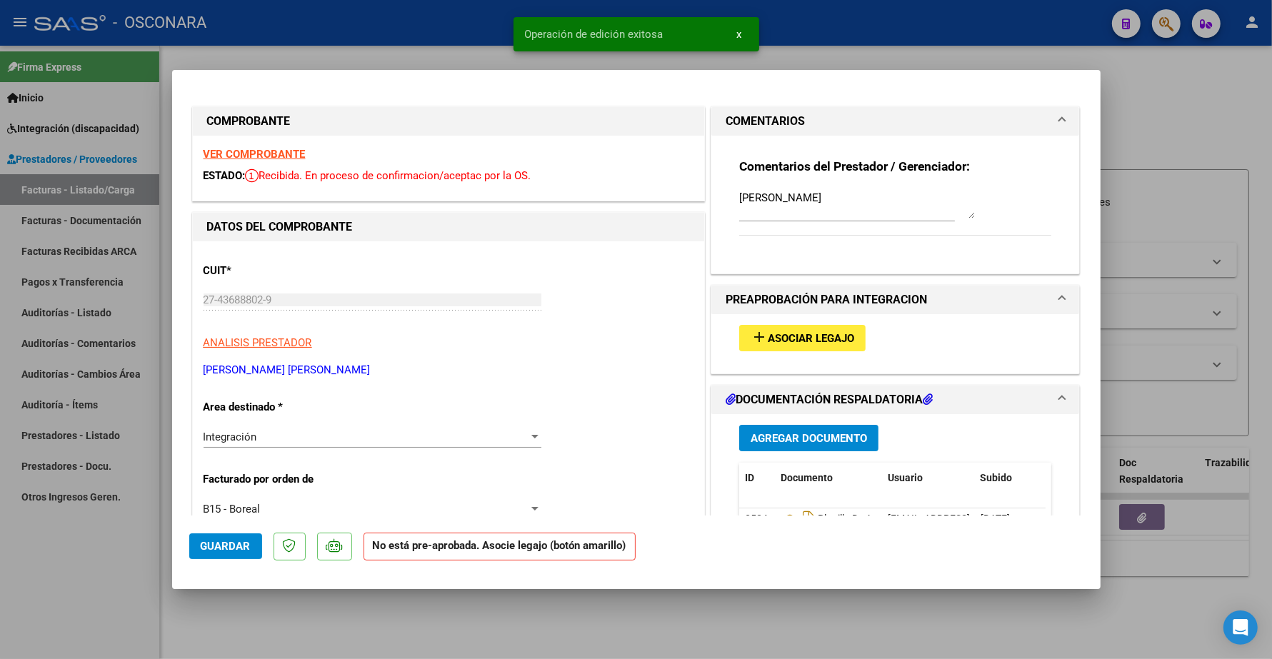
type input "$ 0,00"
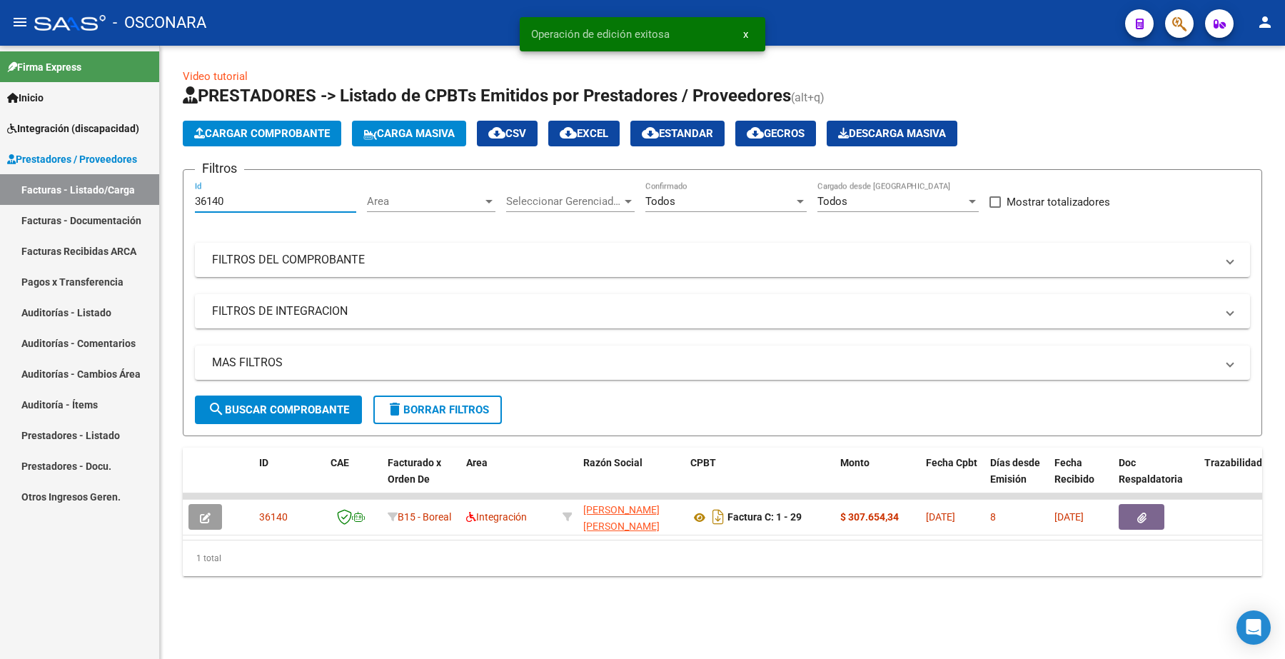
drag, startPoint x: 188, startPoint y: 195, endPoint x: 154, endPoint y: 176, distance: 39.0
click at [151, 181] on mat-sidenav-container "Firma Express Inicio Instructivos Contacto OS Integración (discapacidad) Certif…" at bounding box center [642, 352] width 1285 height 613
paste input "36140"
type input "36140"
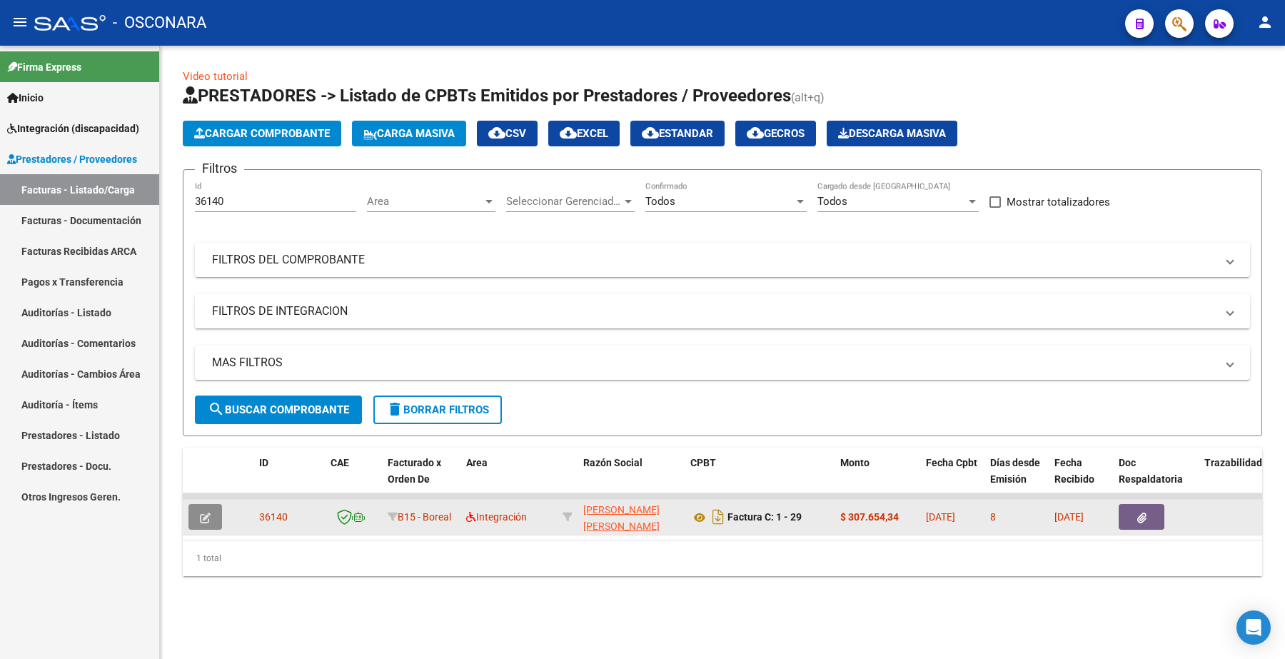
click at [203, 513] on icon "button" at bounding box center [205, 518] width 11 height 11
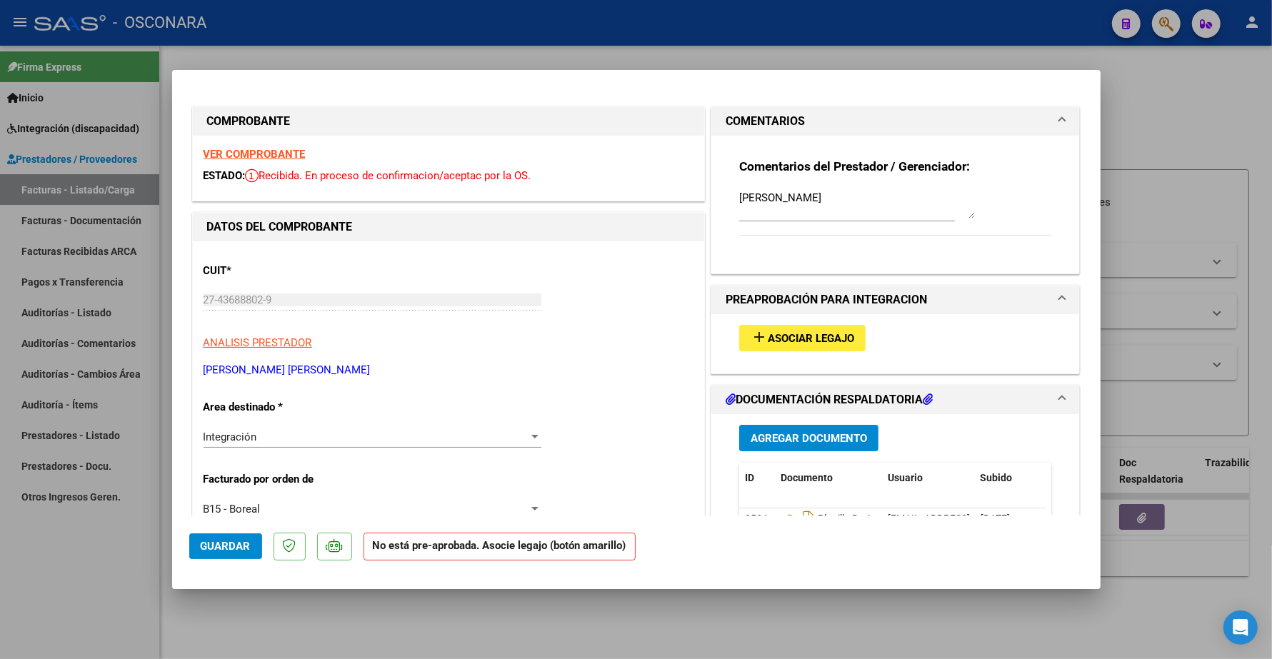
type input "$ 0,00"
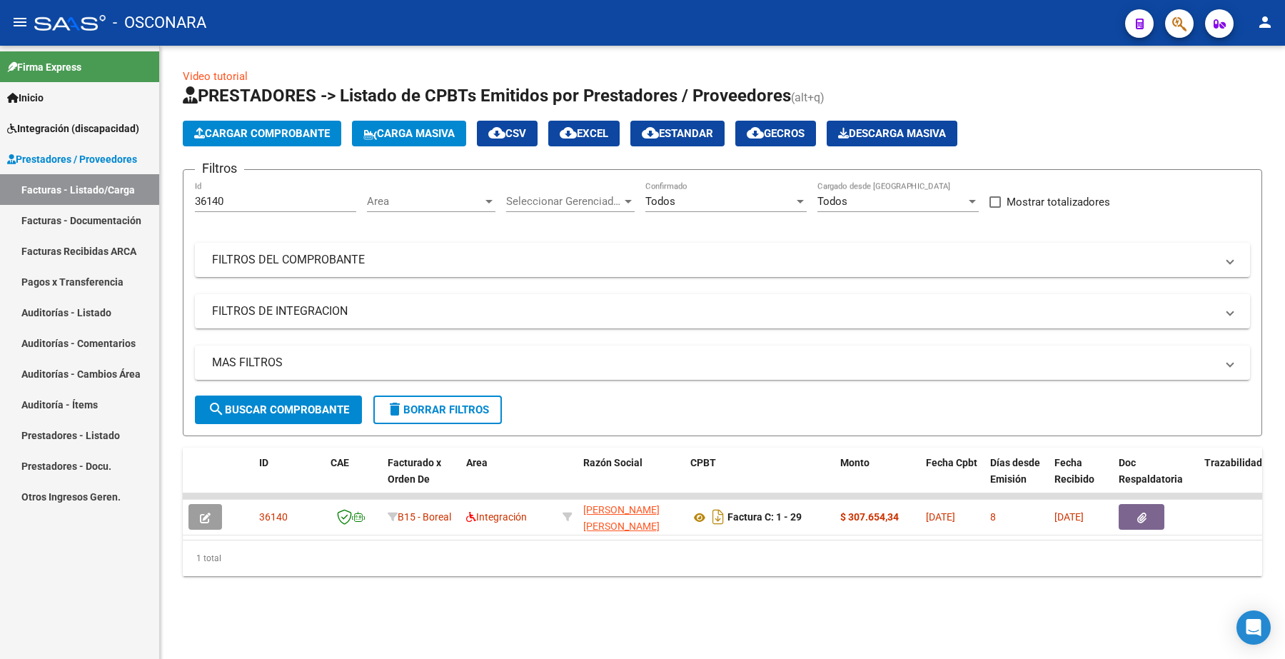
drag, startPoint x: 241, startPoint y: 191, endPoint x: 162, endPoint y: 202, distance: 79.4
click at [162, 202] on div "Video tutorial PRESTADORES -> Listado de CPBTs Emitidos por Prestadores / Prove…" at bounding box center [722, 334] width 1125 height 576
drag, startPoint x: 231, startPoint y: 200, endPoint x: 166, endPoint y: 197, distance: 64.3
click at [166, 197] on div "Video tutorial PRESTADORES -> Listado de CPBTs Emitidos por Prestadores / Prove…" at bounding box center [722, 334] width 1125 height 576
paste input "97"
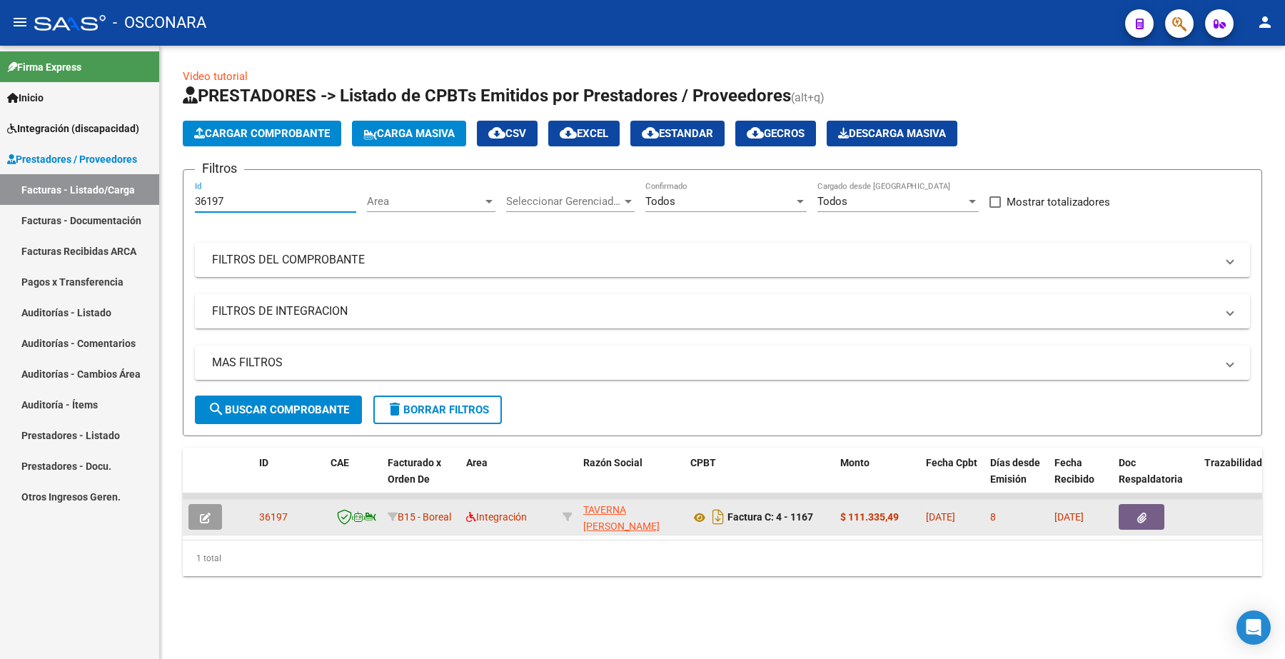
type input "36197"
click at [213, 518] on button "button" at bounding box center [205, 517] width 34 height 26
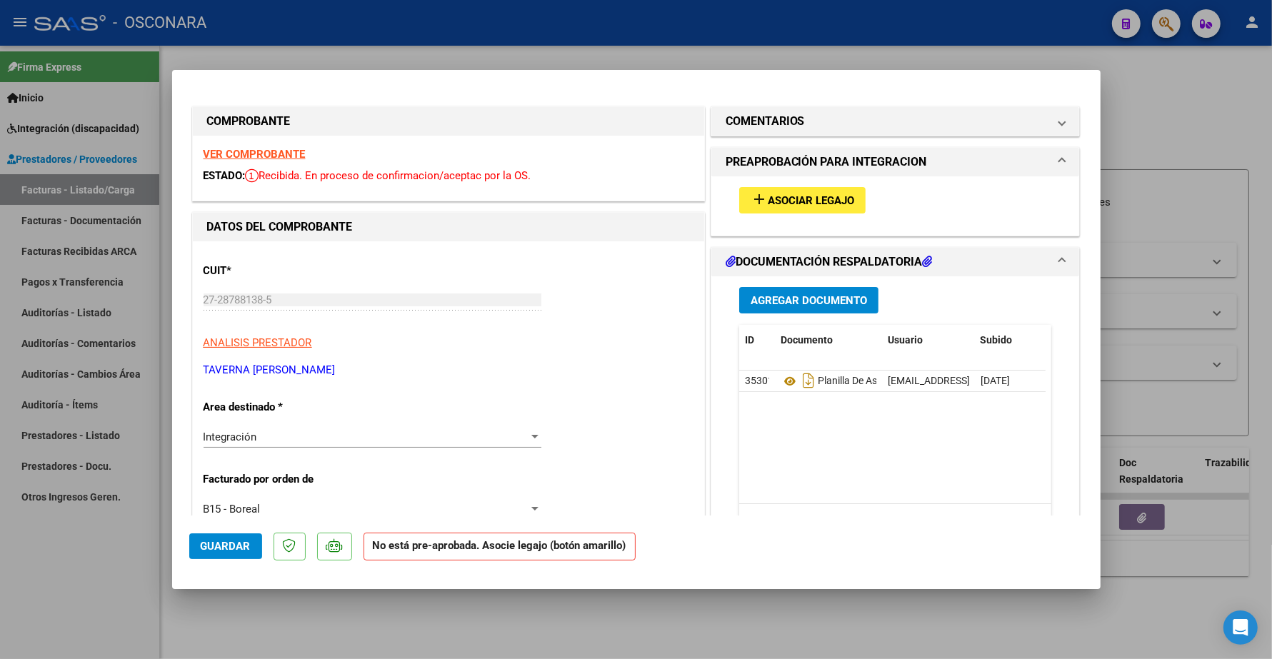
click at [296, 151] on strong "VER COMPROBANTE" at bounding box center [254, 154] width 102 height 13
click at [775, 121] on h1 "COMENTARIOS" at bounding box center [764, 121] width 79 height 17
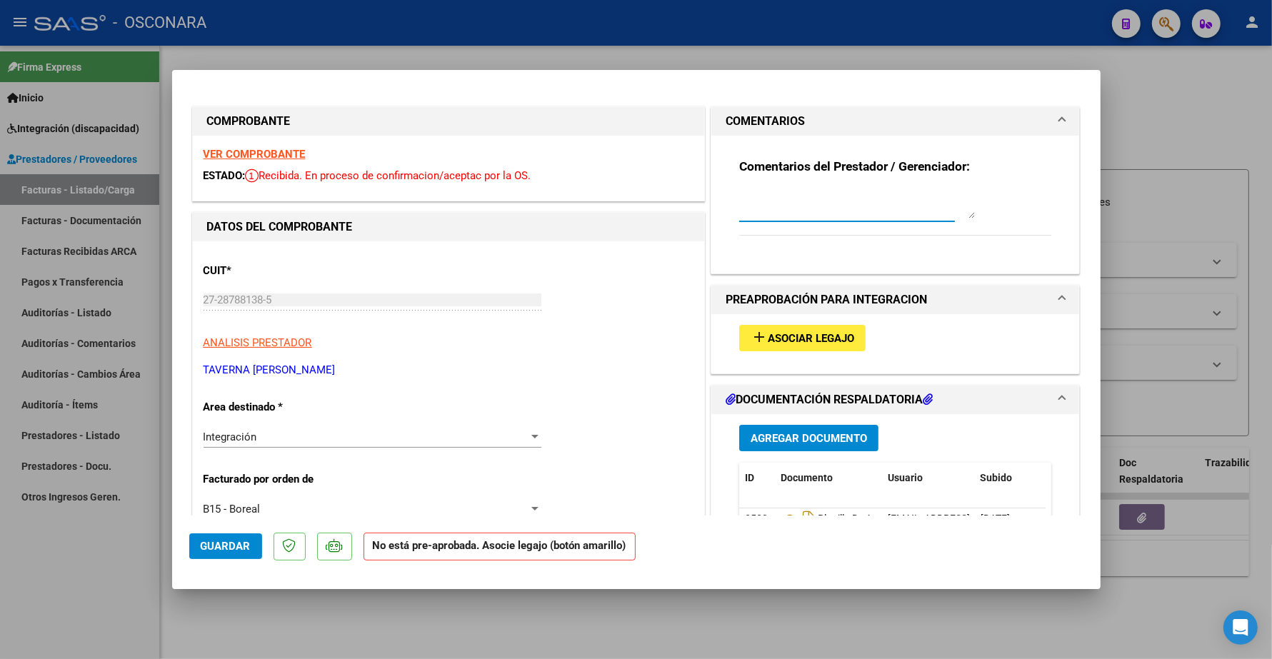
click at [745, 202] on textarea at bounding box center [857, 204] width 236 height 29
type textarea "ALMIRON NEHEMIAS"
click at [226, 543] on span "Guardar" at bounding box center [226, 546] width 50 height 13
drag, startPoint x: 832, startPoint y: 201, endPoint x: 702, endPoint y: 214, distance: 130.6
click at [710, 214] on mat-expansion-panel "COMENTARIOS Comentarios del Prestador / Gerenciador: ALMIRON NEHEMIAS" at bounding box center [895, 190] width 370 height 168
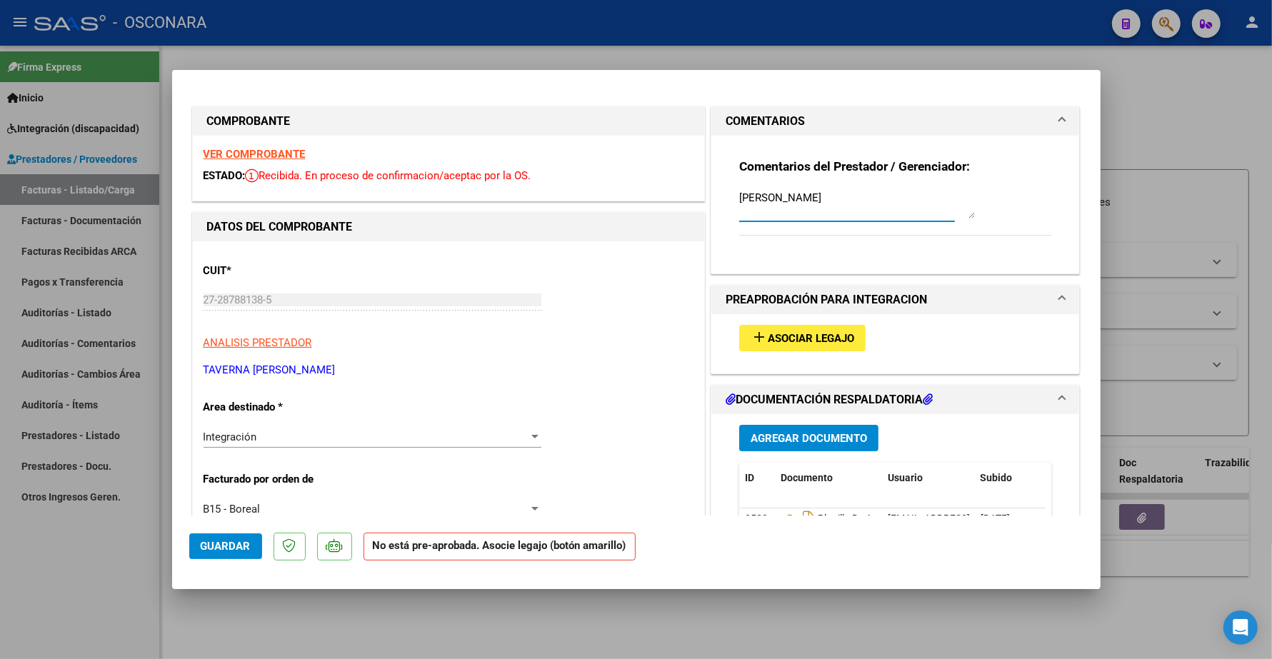
type input "$ 0,00"
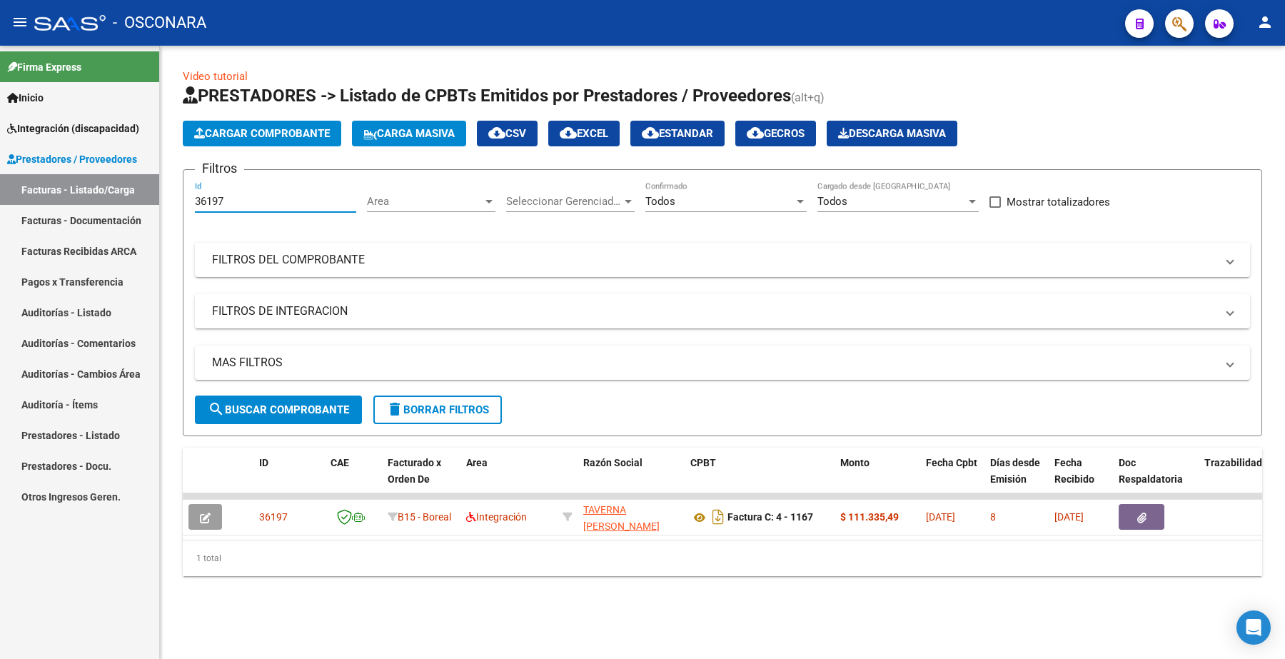
drag, startPoint x: 231, startPoint y: 197, endPoint x: 150, endPoint y: 208, distance: 81.4
click at [148, 211] on mat-sidenav-container "Firma Express Inicio Instructivos Contacto OS Integración (discapacidad) Certif…" at bounding box center [642, 352] width 1285 height 613
paste input "35"
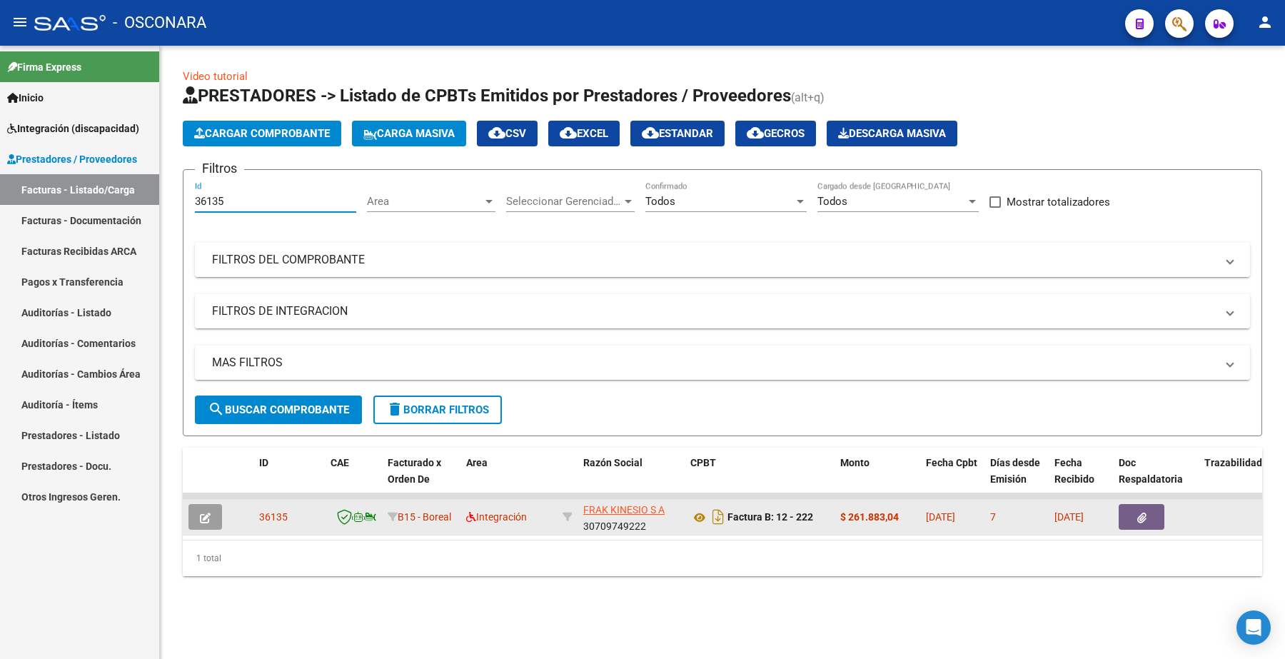
type input "36135"
click at [206, 511] on span "button" at bounding box center [205, 517] width 11 height 13
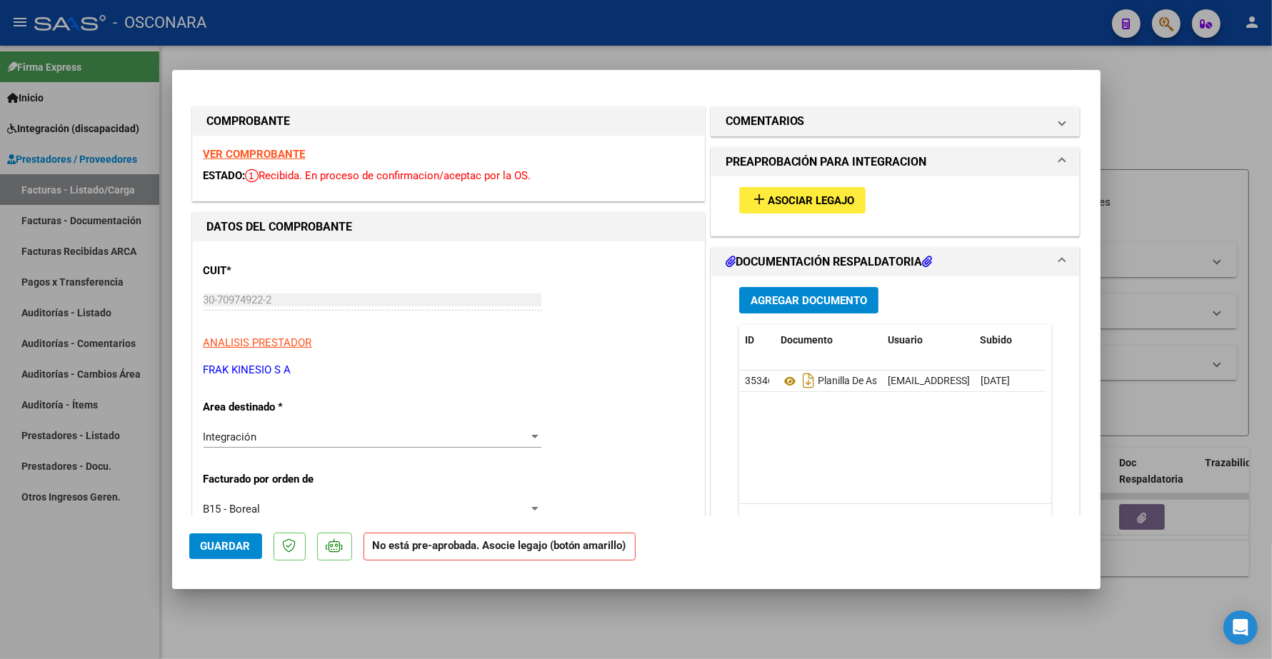
click at [810, 198] on span "Asociar Legajo" at bounding box center [811, 200] width 86 height 13
click at [261, 144] on div "VER COMPROBANTE ESTADO: Recibida. En proceso de confirmacion/aceptac por la OS." at bounding box center [448, 168] width 511 height 65
click at [261, 151] on strong "VER COMPROBANTE" at bounding box center [254, 154] width 102 height 13
click at [775, 129] on h1 "COMENTARIOS" at bounding box center [764, 121] width 79 height 17
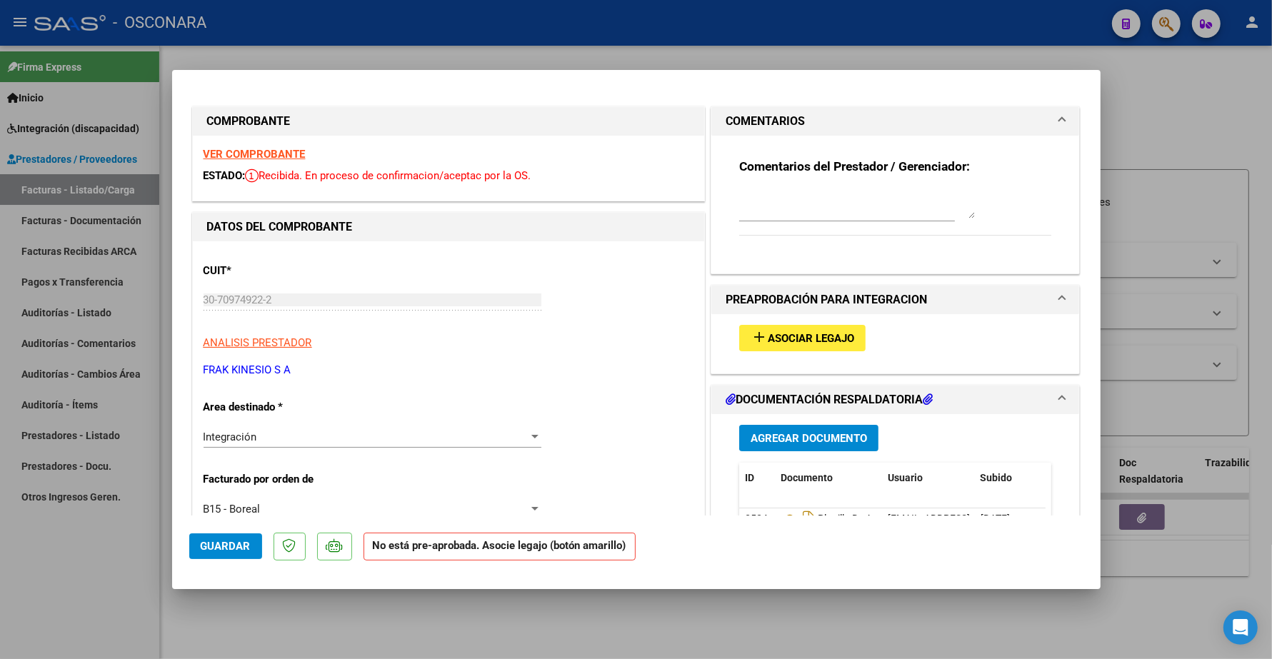
click at [786, 201] on textarea at bounding box center [857, 204] width 236 height 29
type textarea "BARROSO LISA"
click at [233, 545] on span "Guardar" at bounding box center [226, 546] width 50 height 13
click at [798, 332] on span "Asociar Legajo" at bounding box center [811, 338] width 86 height 13
drag, startPoint x: 810, startPoint y: 193, endPoint x: 677, endPoint y: 197, distance: 133.6
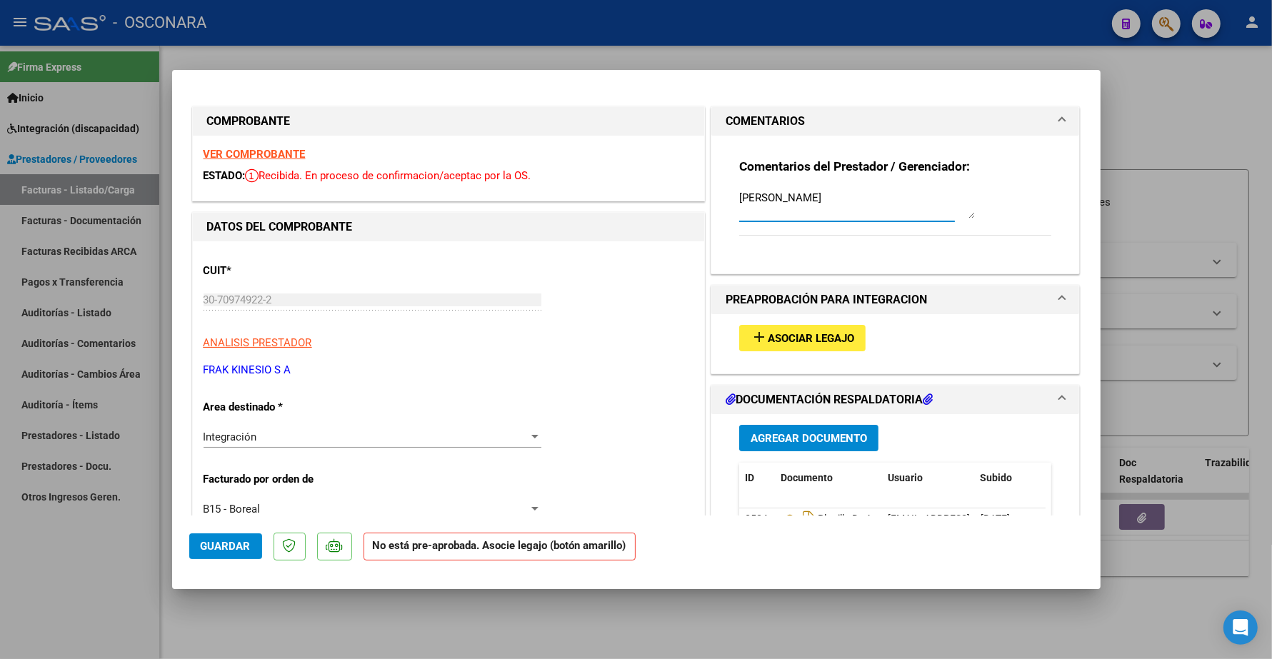
click at [220, 550] on span "Guardar" at bounding box center [226, 546] width 50 height 13
drag, startPoint x: 226, startPoint y: 534, endPoint x: 230, endPoint y: 541, distance: 8.0
click at [226, 536] on button "Guardar" at bounding box center [225, 546] width 73 height 26
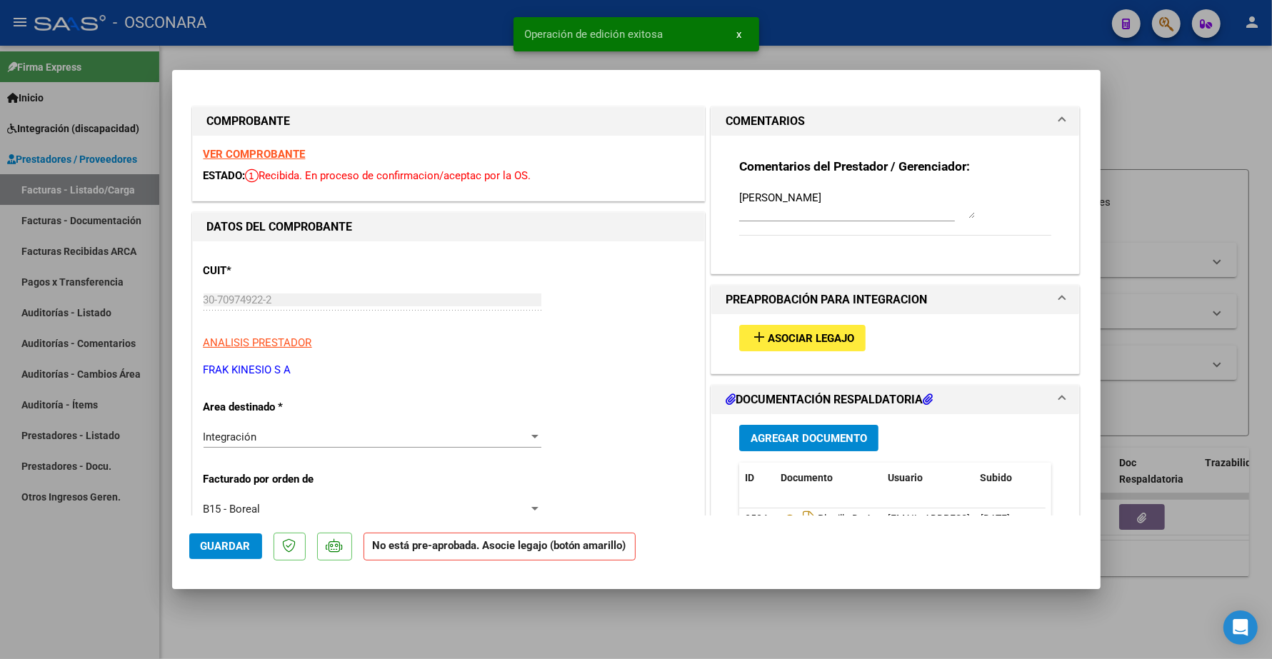
type input "$ 0,00"
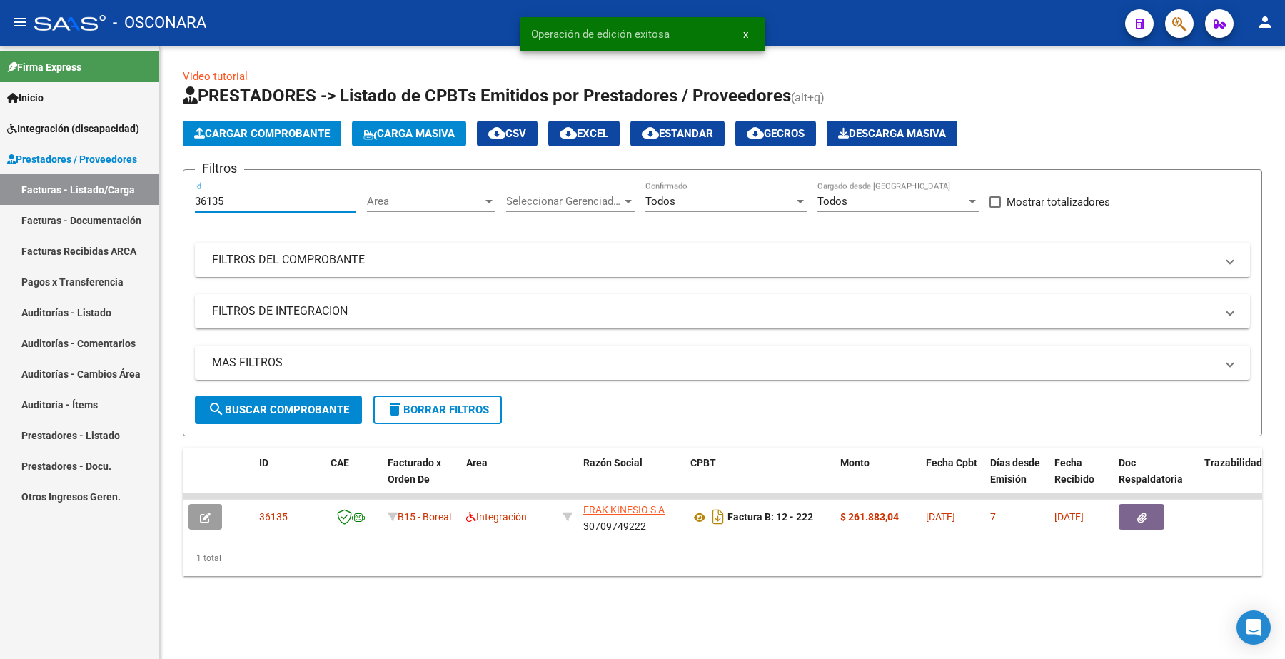
drag, startPoint x: 241, startPoint y: 201, endPoint x: 152, endPoint y: 207, distance: 89.4
click at [154, 207] on mat-sidenav-container "Firma Express Inicio Instructivos Contacto OS Integración (discapacidad) Certif…" at bounding box center [642, 352] width 1285 height 613
paste input "1"
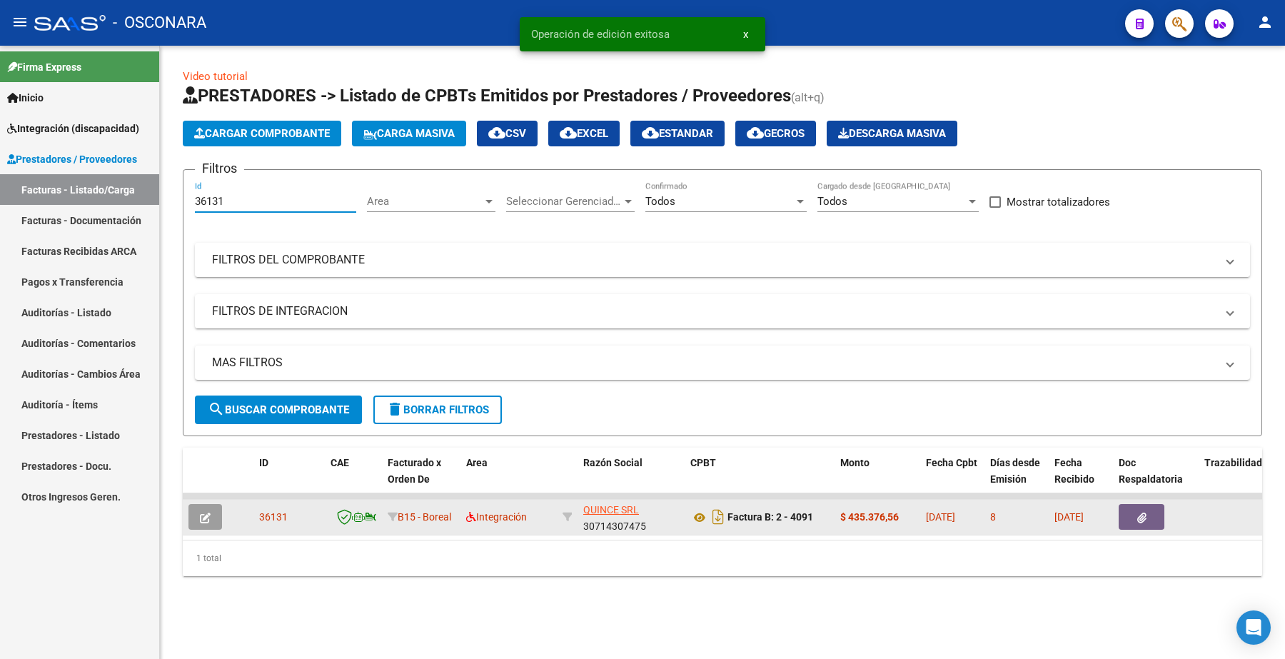
type input "36131"
click at [213, 509] on button "button" at bounding box center [205, 517] width 34 height 26
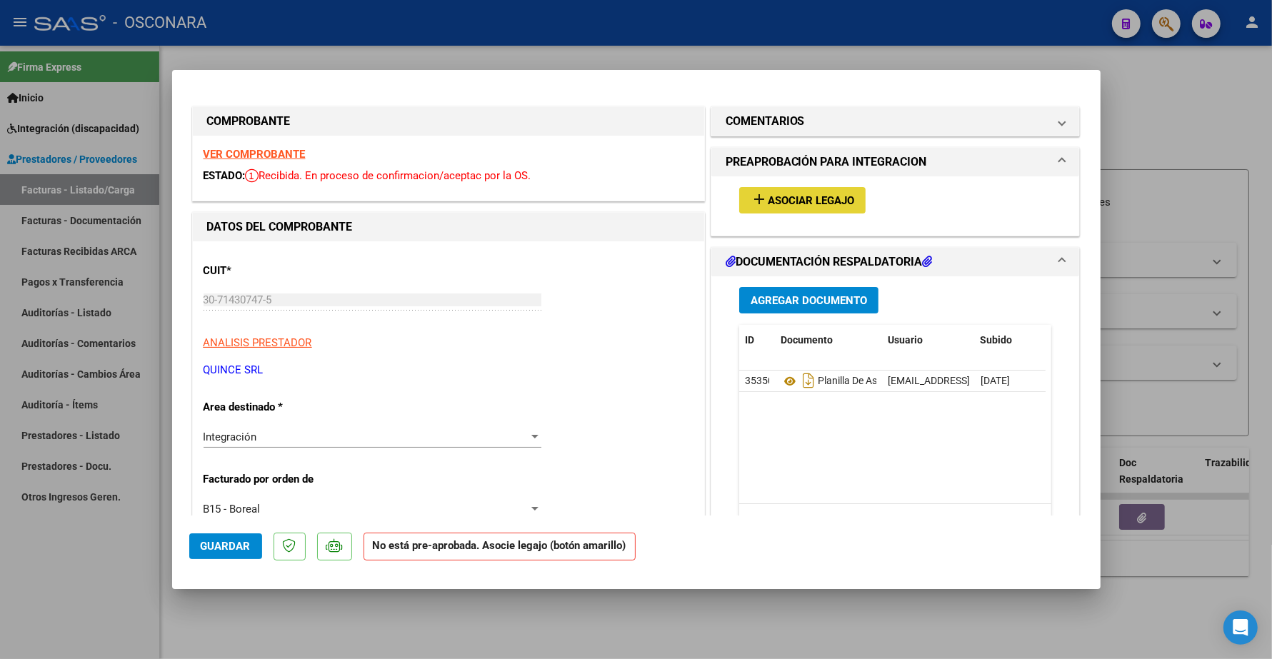
click at [773, 195] on span "Asociar Legajo" at bounding box center [811, 200] width 86 height 13
click at [283, 154] on strong "VER COMPROBANTE" at bounding box center [254, 154] width 102 height 13
click at [785, 201] on span "Asociar Legajo" at bounding box center [811, 200] width 86 height 13
click at [269, 154] on strong "VER COMPROBANTE" at bounding box center [254, 154] width 102 height 13
click at [810, 209] on button "add Asociar Legajo" at bounding box center [802, 200] width 126 height 26
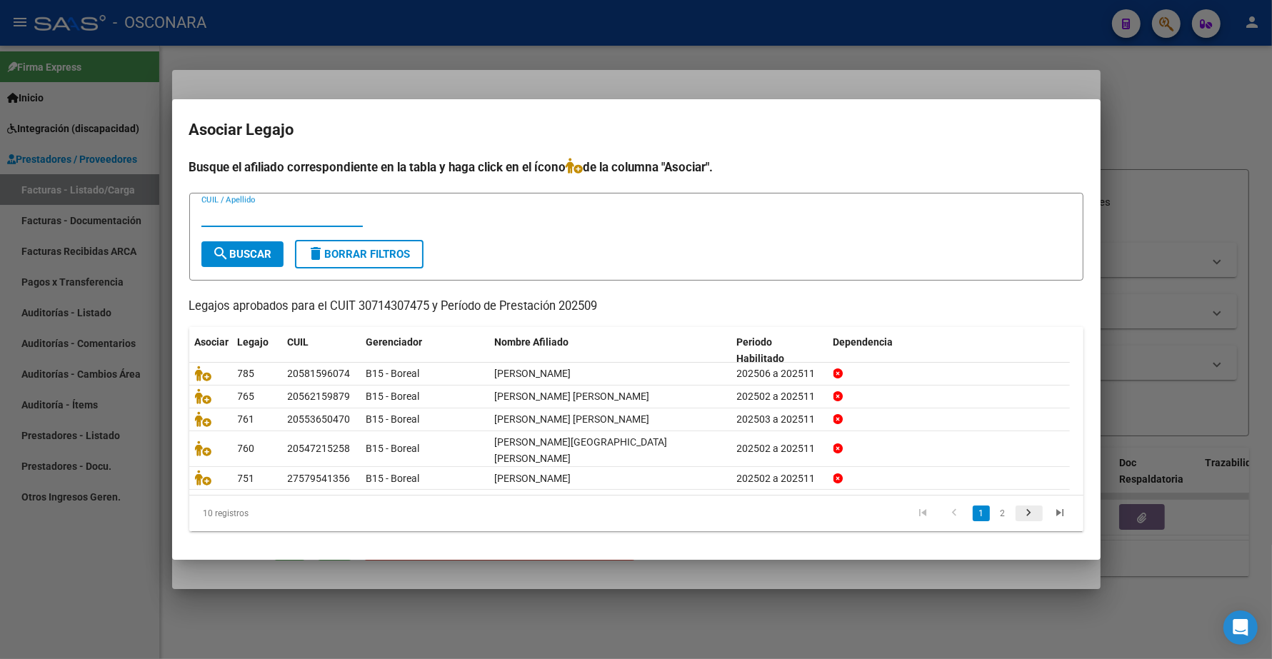
click at [1034, 506] on icon "go to next page" at bounding box center [1029, 514] width 19 height 17
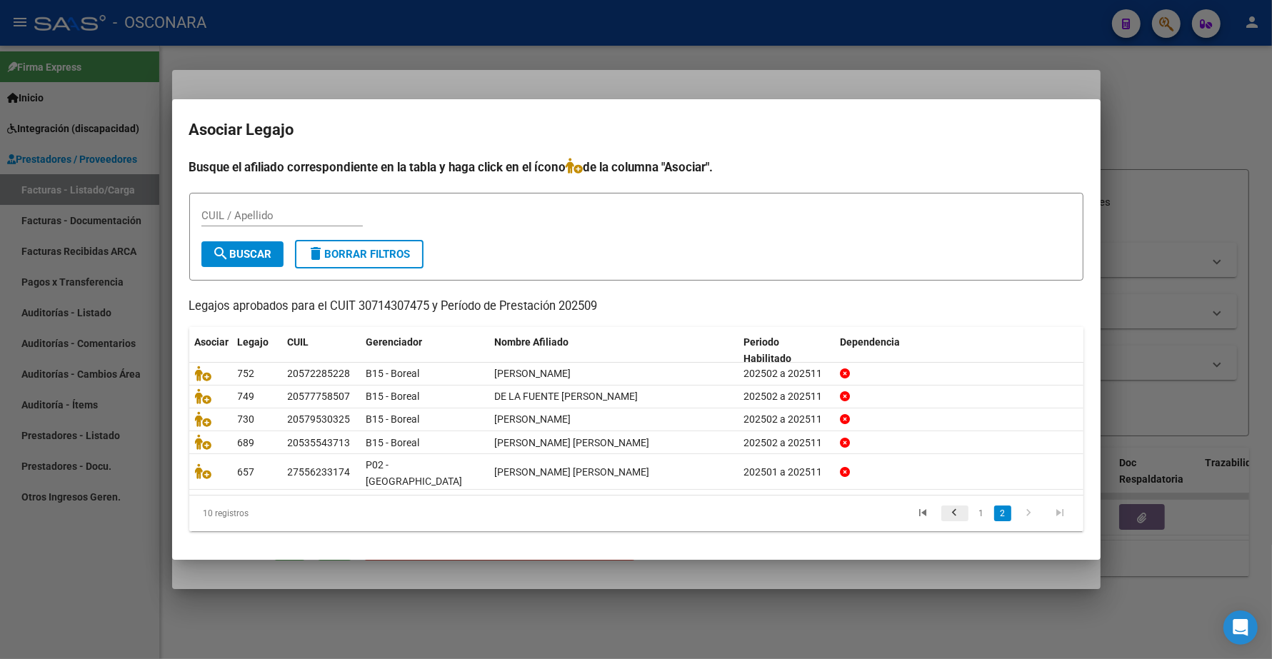
click at [946, 506] on icon "go to previous page" at bounding box center [954, 514] width 19 height 17
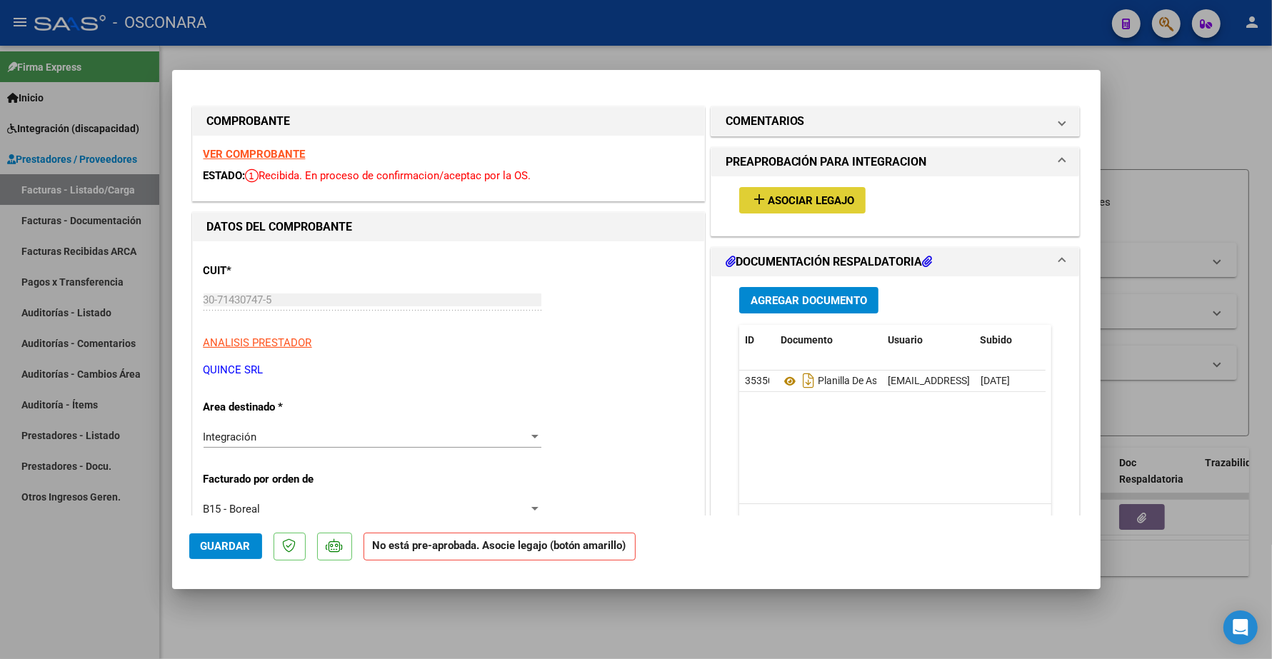
type input "$ 0,00"
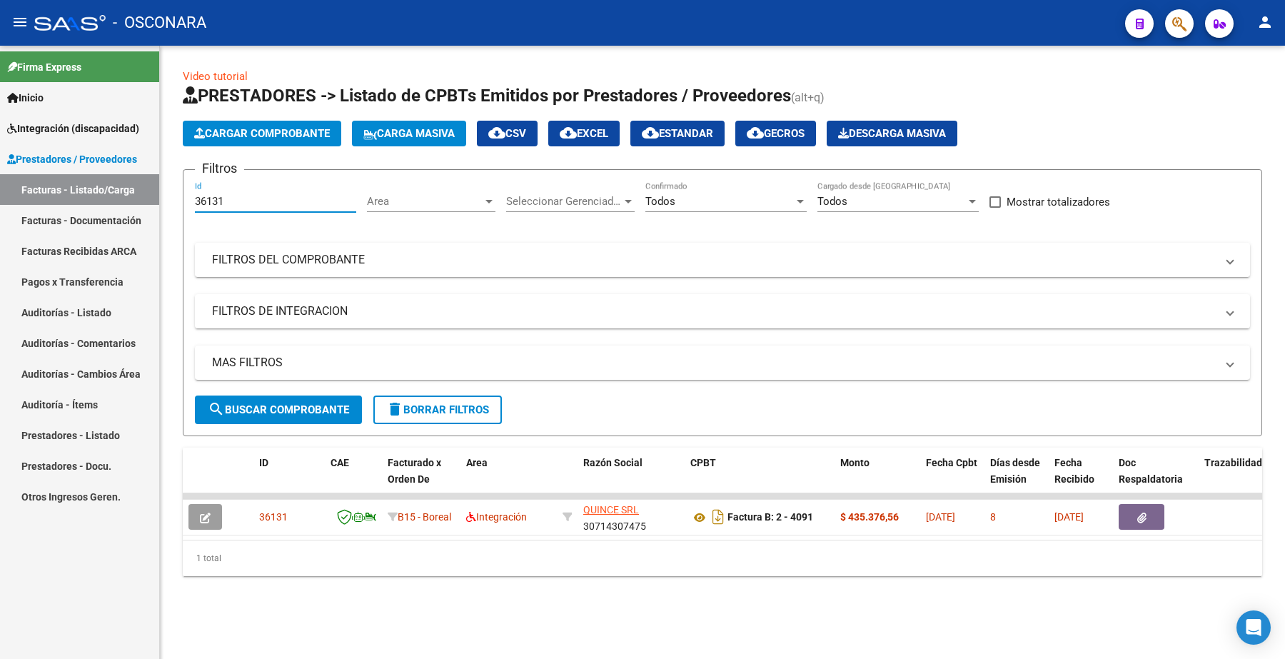
drag, startPoint x: 231, startPoint y: 198, endPoint x: 89, endPoint y: 184, distance: 142.1
click at [90, 198] on mat-sidenav-container "Firma Express Inicio Instructivos Contacto OS Integración (discapacidad) Certif…" at bounding box center [642, 352] width 1285 height 613
paste input "0"
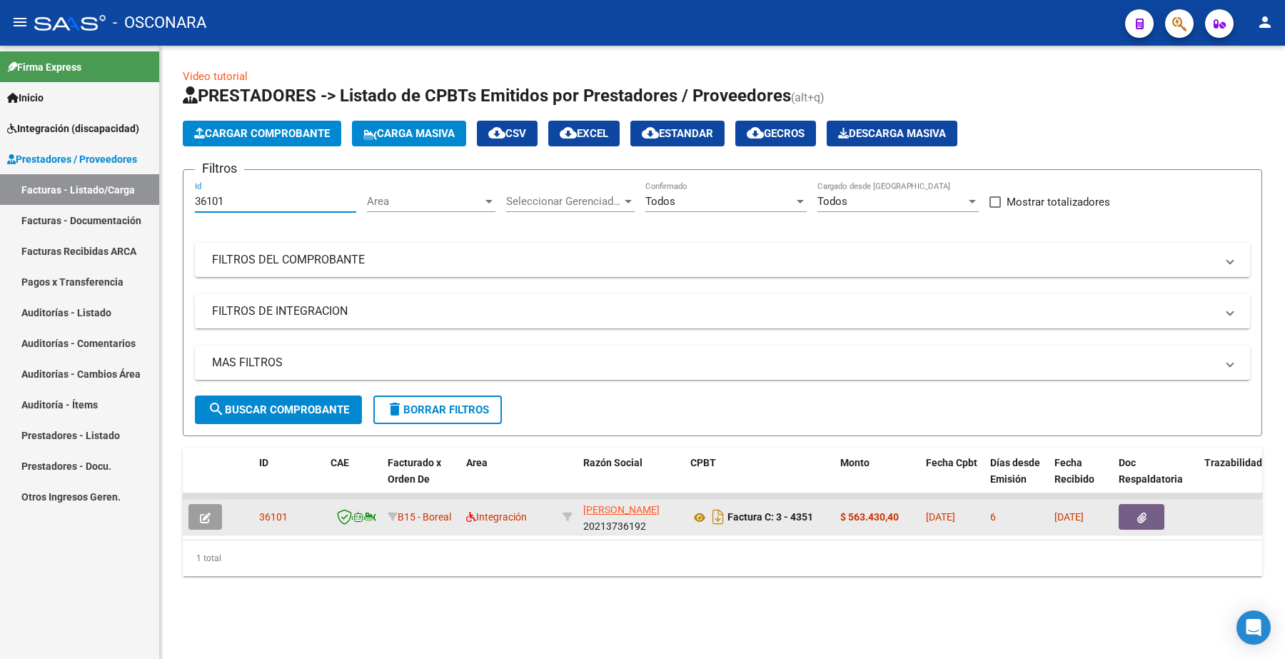
type input "36101"
click at [196, 518] on button "button" at bounding box center [205, 517] width 34 height 26
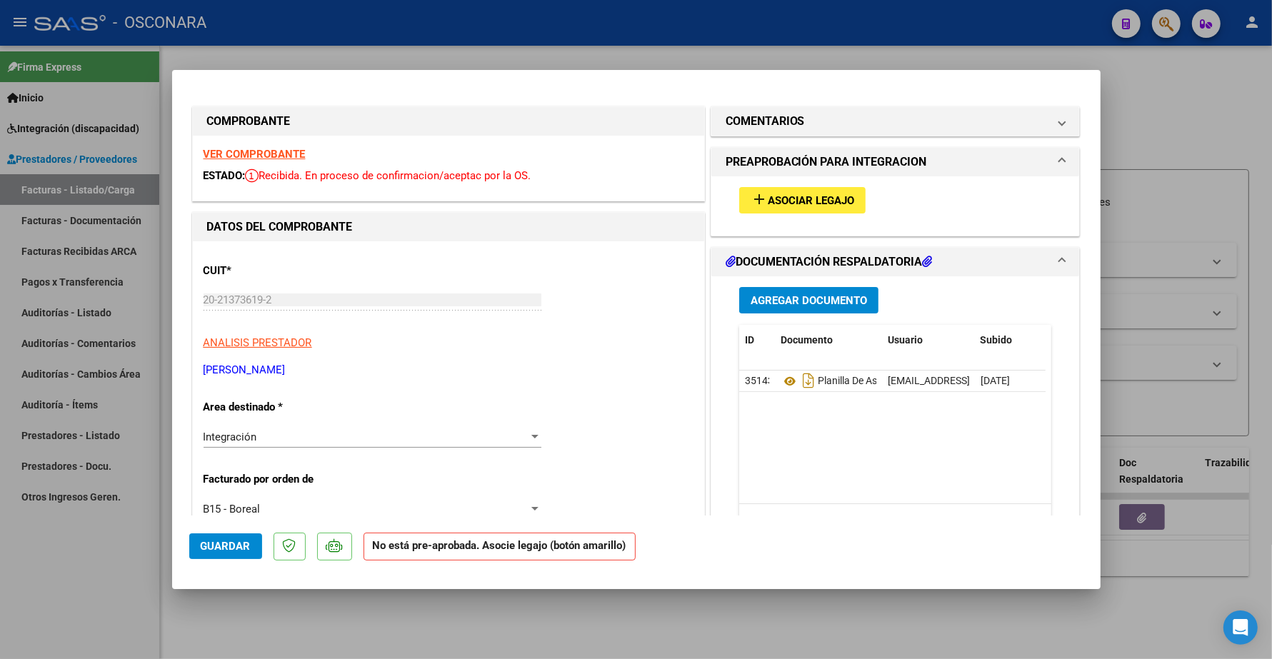
click at [815, 196] on span "Asociar Legajo" at bounding box center [811, 200] width 86 height 13
